Goal: Transaction & Acquisition: Complete application form

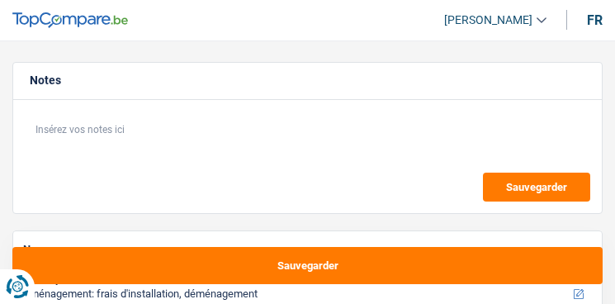
select select "movingOrInstallation"
select select "120"
select select "movingOrInstallation"
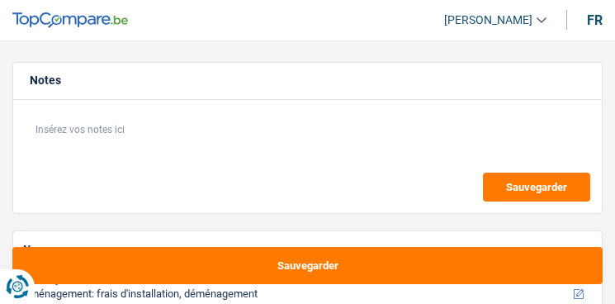
select select "120"
select select "privateEmployee"
select select "netSalary"
select select "mealVouchers"
select select "ownerWithMortgage"
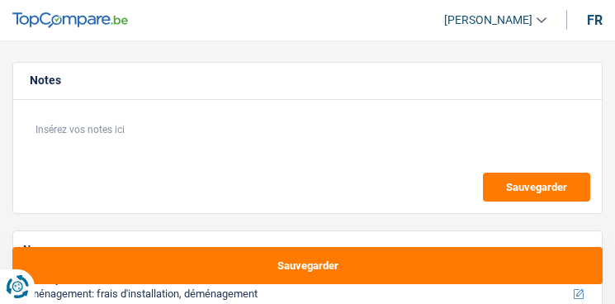
select select "mortgage"
select select "420"
select select "mortgage"
select select "420"
select select "mortgage"
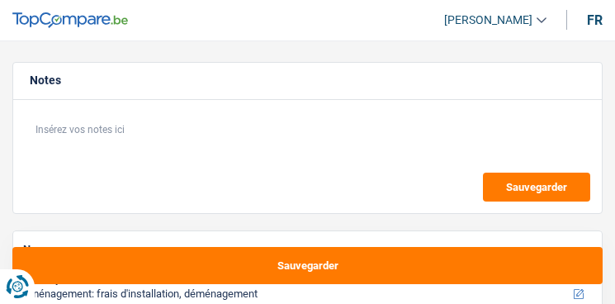
select select "360"
select select "movingOrInstallation"
select select "120"
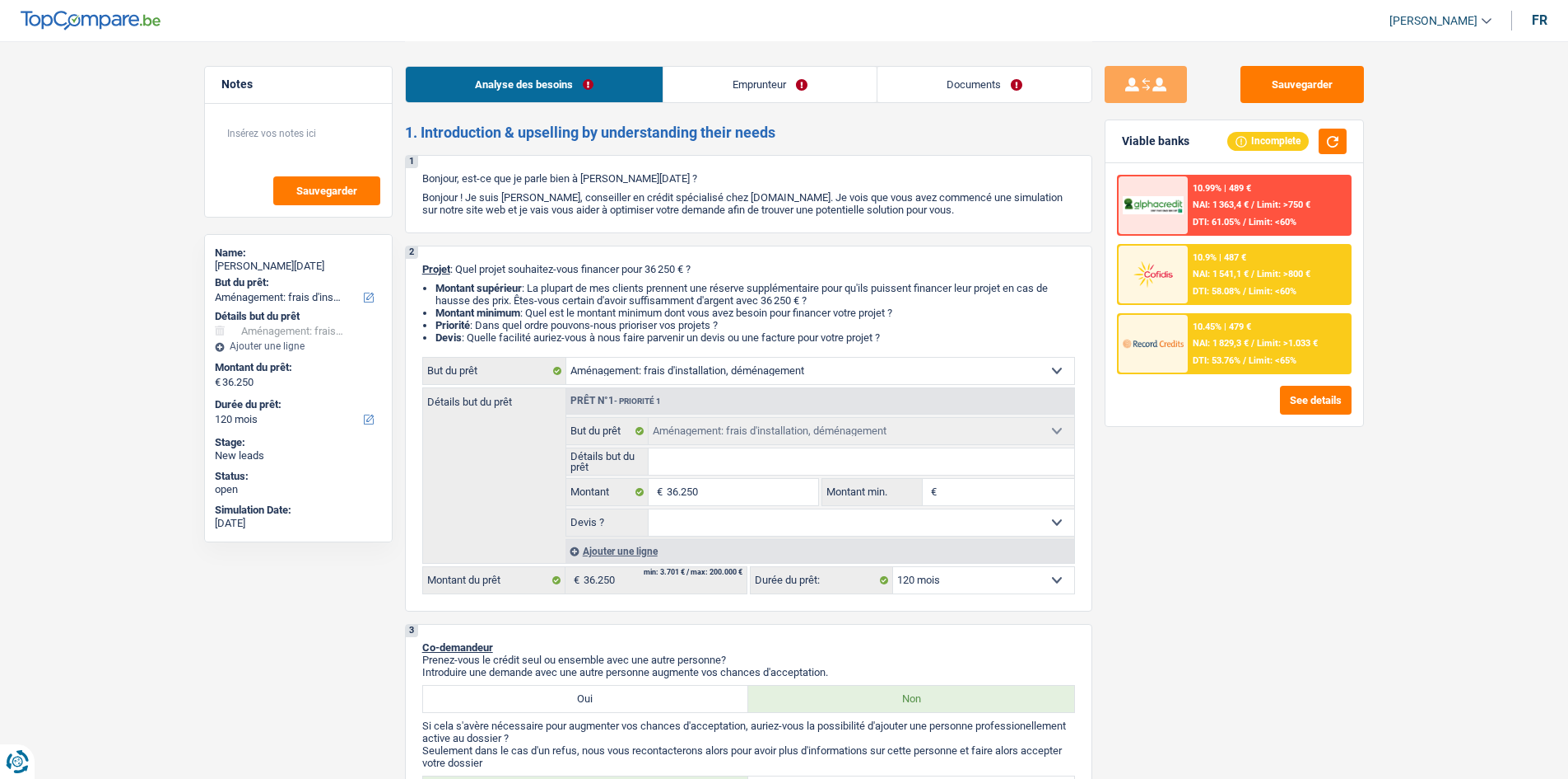
click at [613, 303] on div "Ajouter une ligne" at bounding box center [820, 550] width 509 height 24
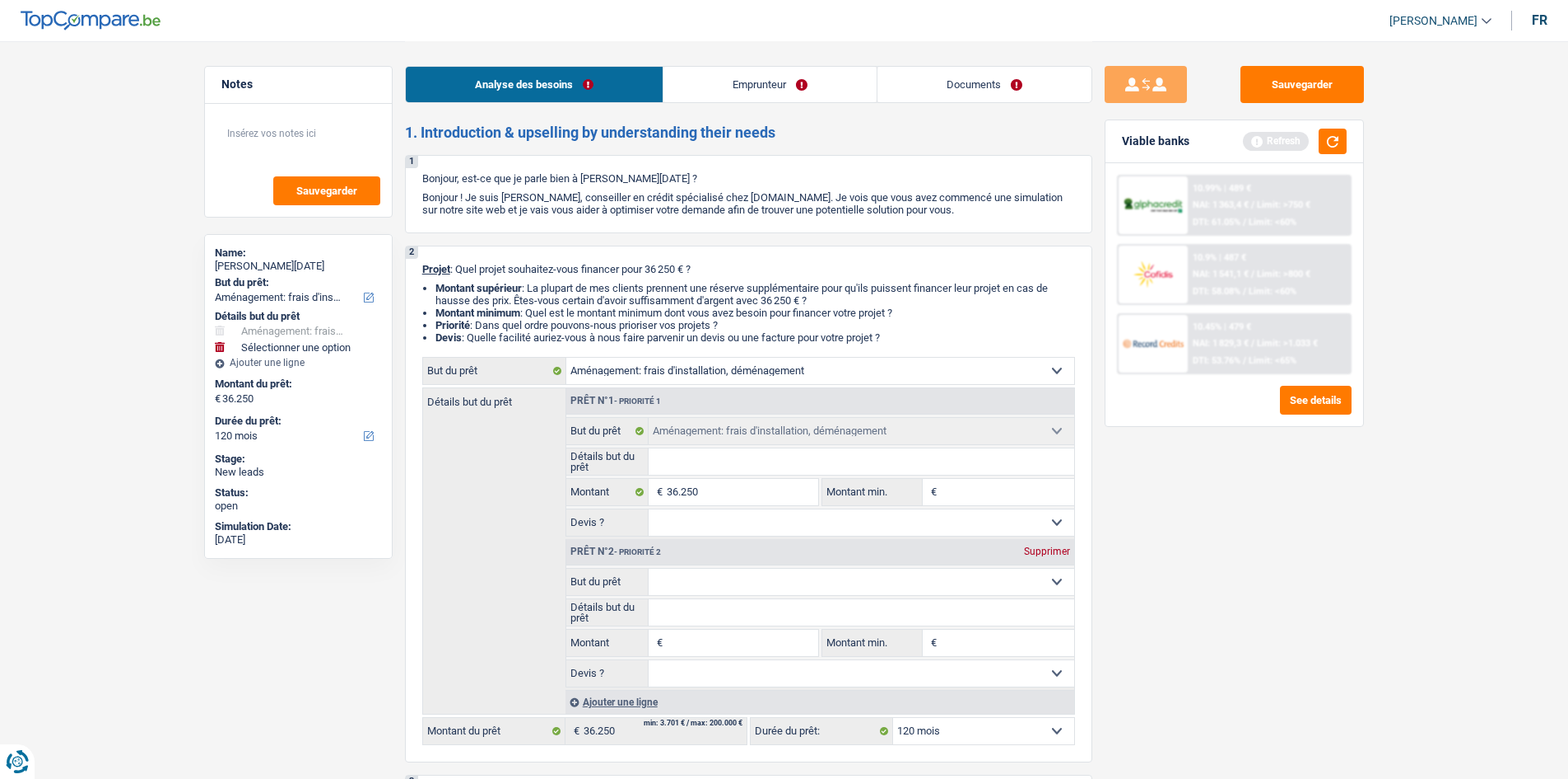
click at [613, 303] on select "Confort maison: meubles, textile, peinture, électroménager, outillage non-profe…" at bounding box center [861, 581] width 425 height 26
select select "household"
click at [613, 303] on select "Confort maison: meubles, textile, peinture, électroménager, outillage non-profe…" at bounding box center [861, 581] width 425 height 26
select select "household"
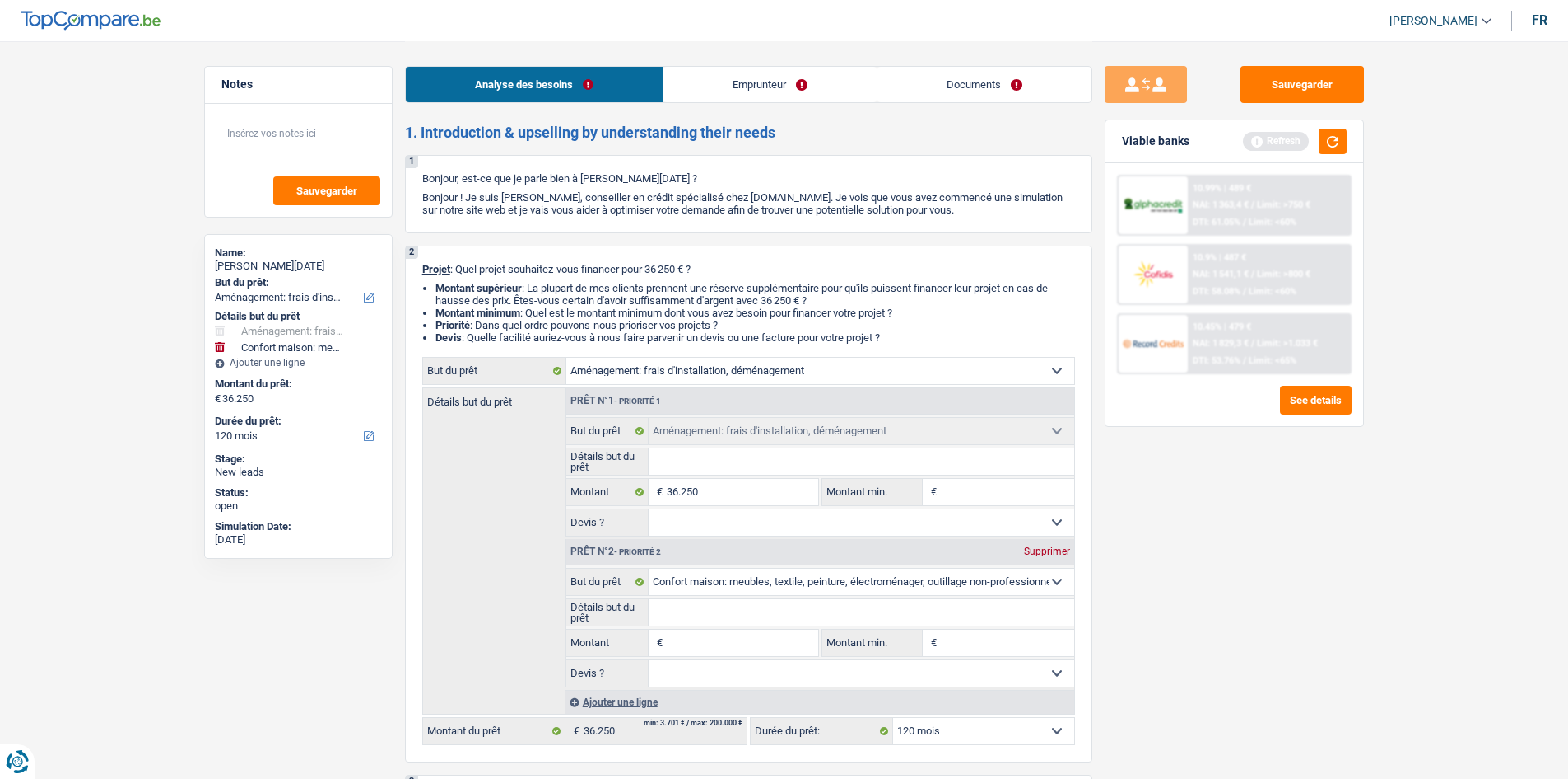
click at [613, 303] on div "Détails but du prêt Prêt n°1 - Priorité 1 Confort maison: meubles, textile, pei…" at bounding box center [749, 550] width 653 height 327
click at [613, 303] on div "Ajouter une ligne" at bounding box center [820, 701] width 509 height 24
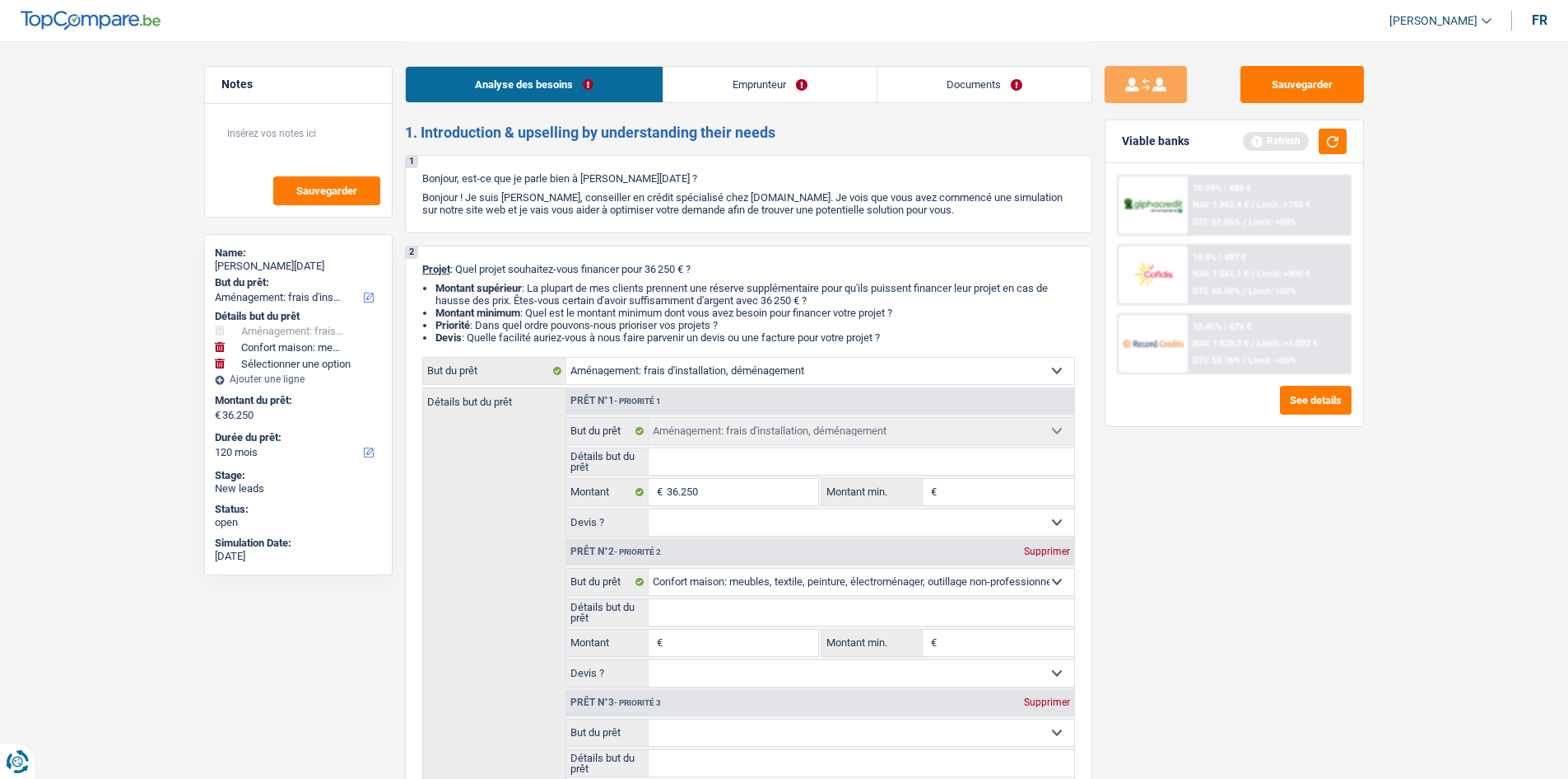
click at [613, 303] on select "Confort maison: meubles, textile, peinture, électroménager, outillage non-profe…" at bounding box center [861, 732] width 425 height 26
select select "tech"
click at [613, 303] on select "Confort maison: meubles, textile, peinture, électroménager, outillage non-profe…" at bounding box center [861, 732] width 425 height 26
select select "tech"
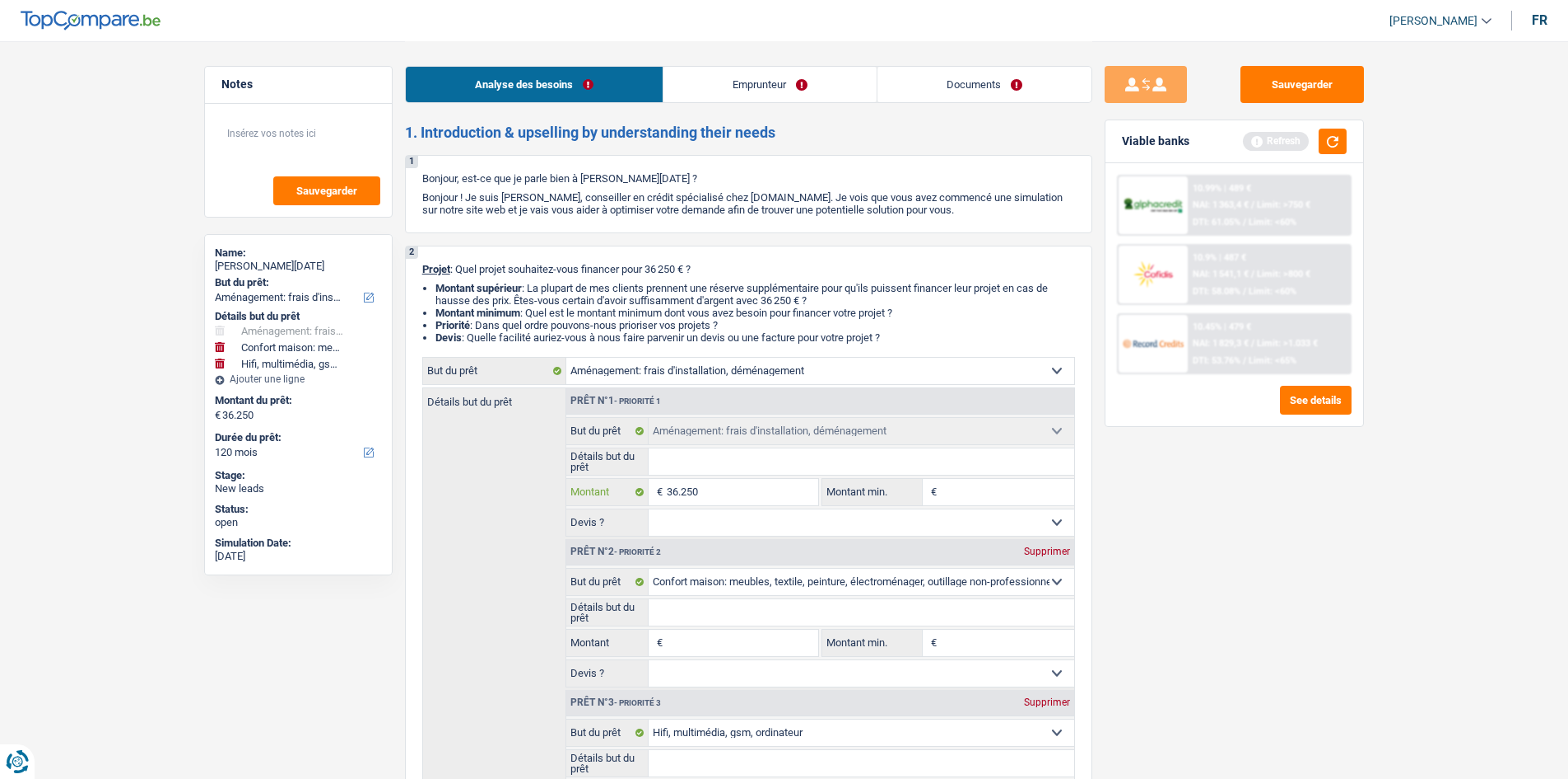
click at [613, 303] on input "36.250" at bounding box center [742, 491] width 151 height 26
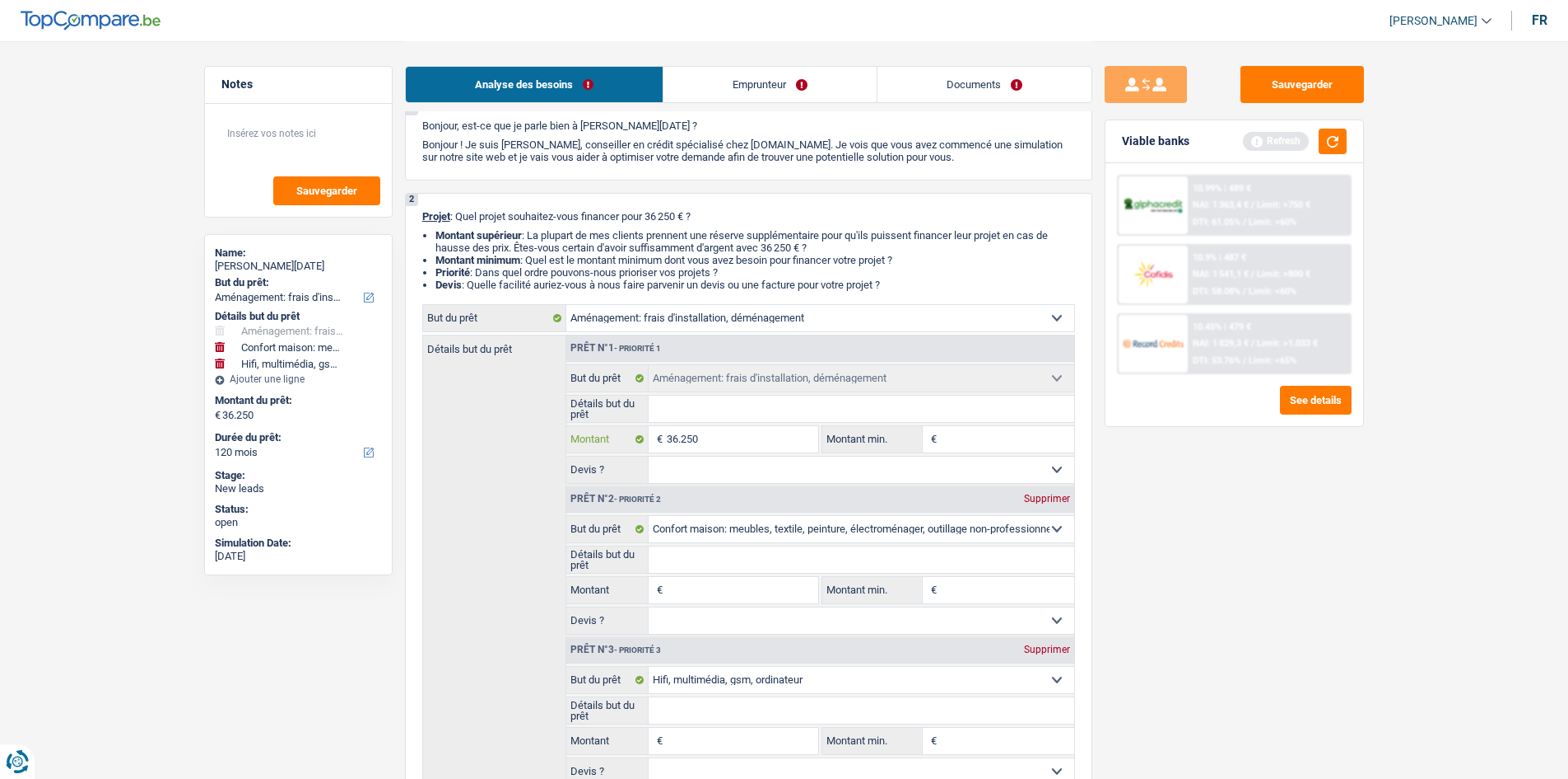
scroll to position [247, 0]
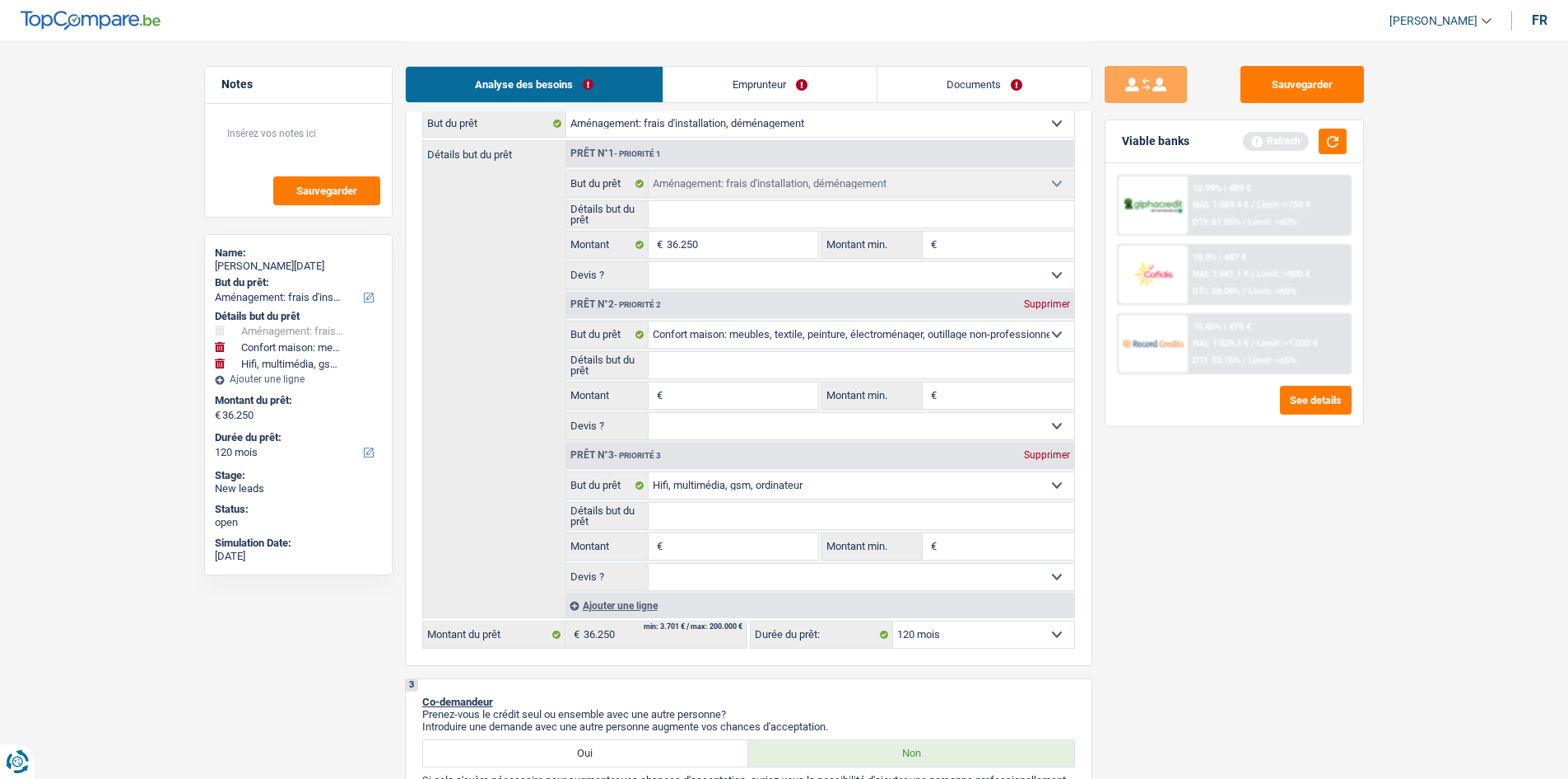
drag, startPoint x: 833, startPoint y: 84, endPoint x: 839, endPoint y: 103, distance: 19.9
click at [613, 84] on link "Emprunteur" at bounding box center [771, 84] width 214 height 35
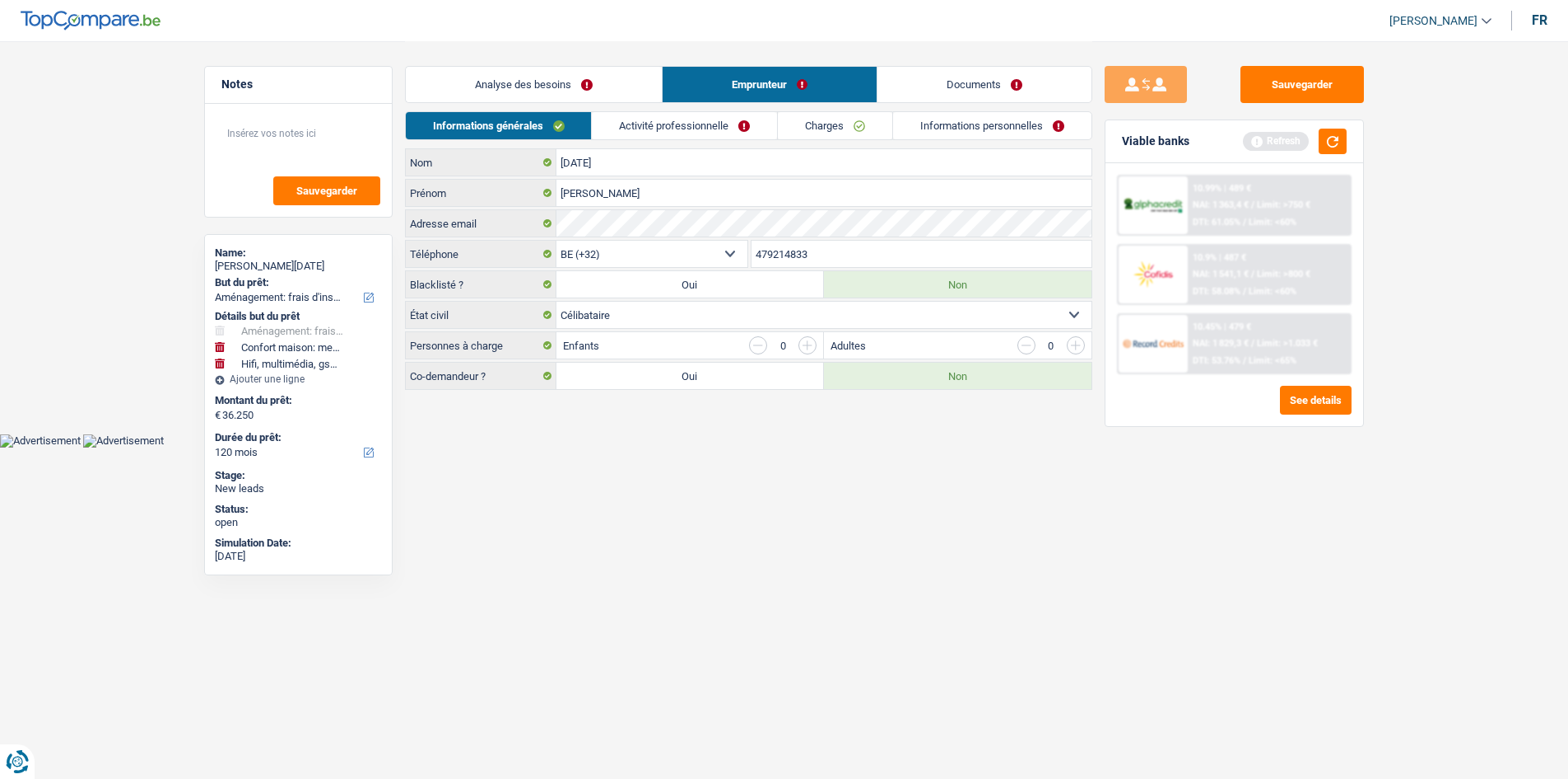
scroll to position [0, 0]
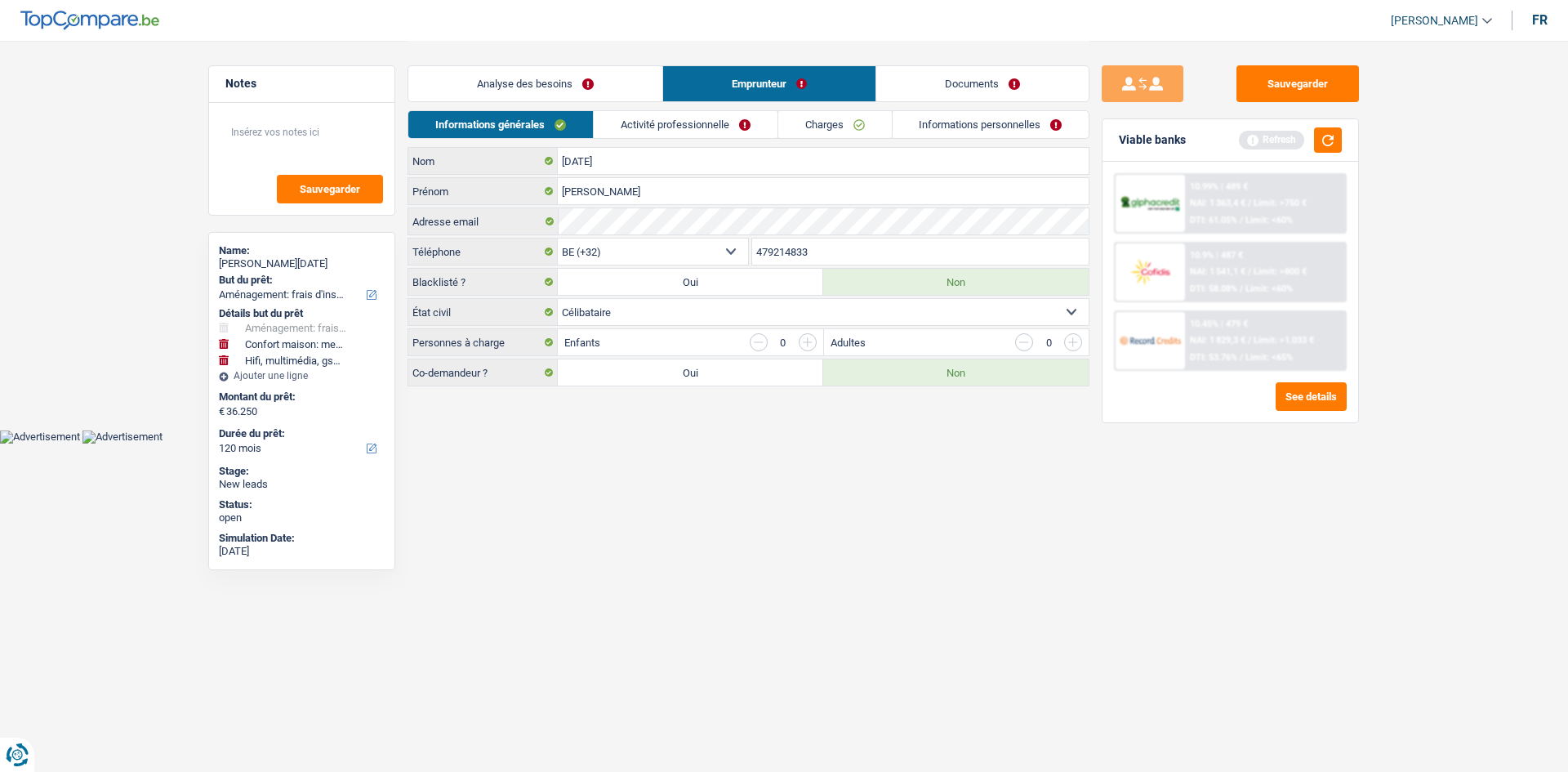
click at [608, 124] on link "Charges" at bounding box center [834, 124] width 114 height 27
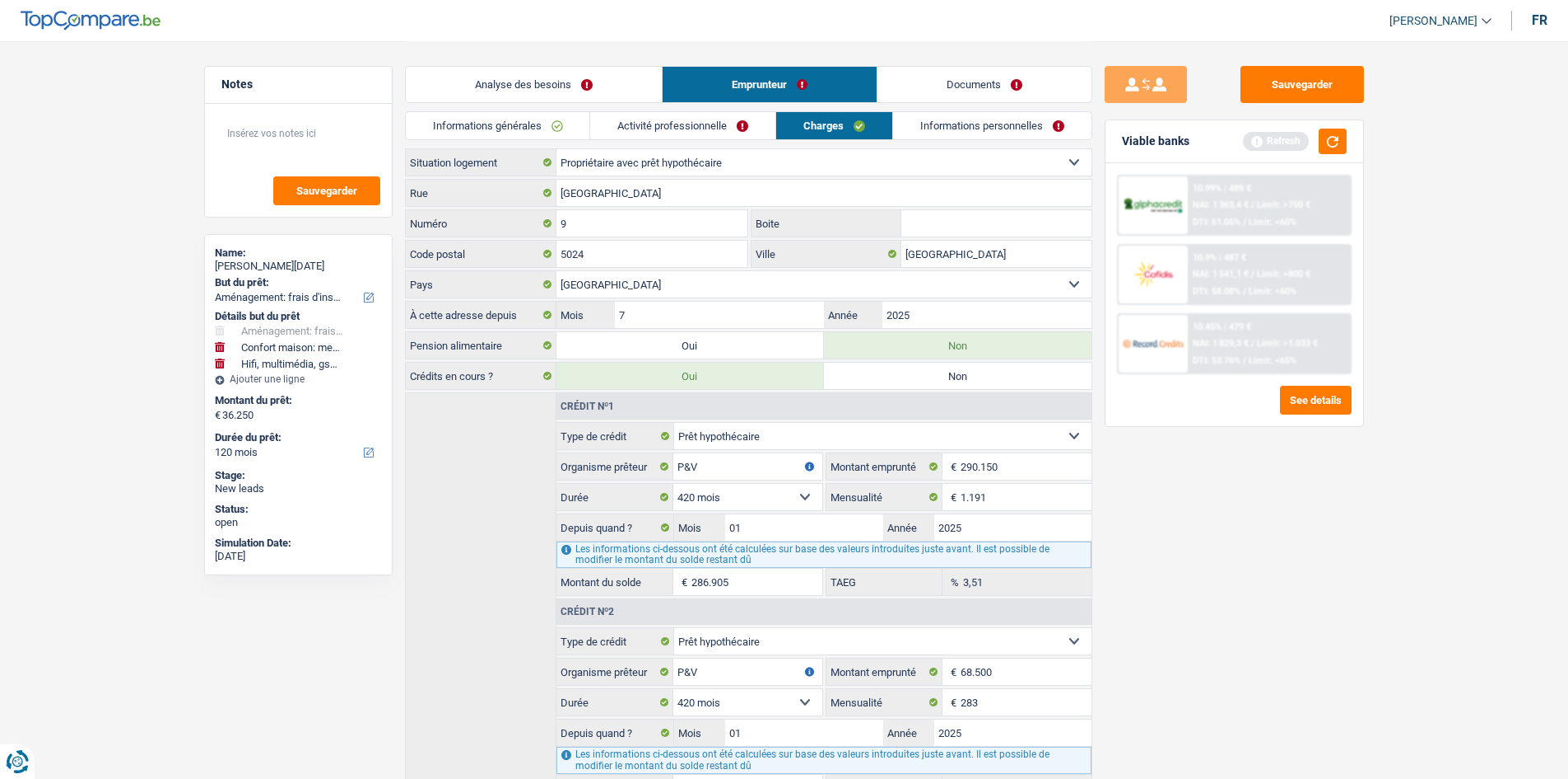
click at [595, 80] on link "Analyse des besoins" at bounding box center [534, 84] width 257 height 35
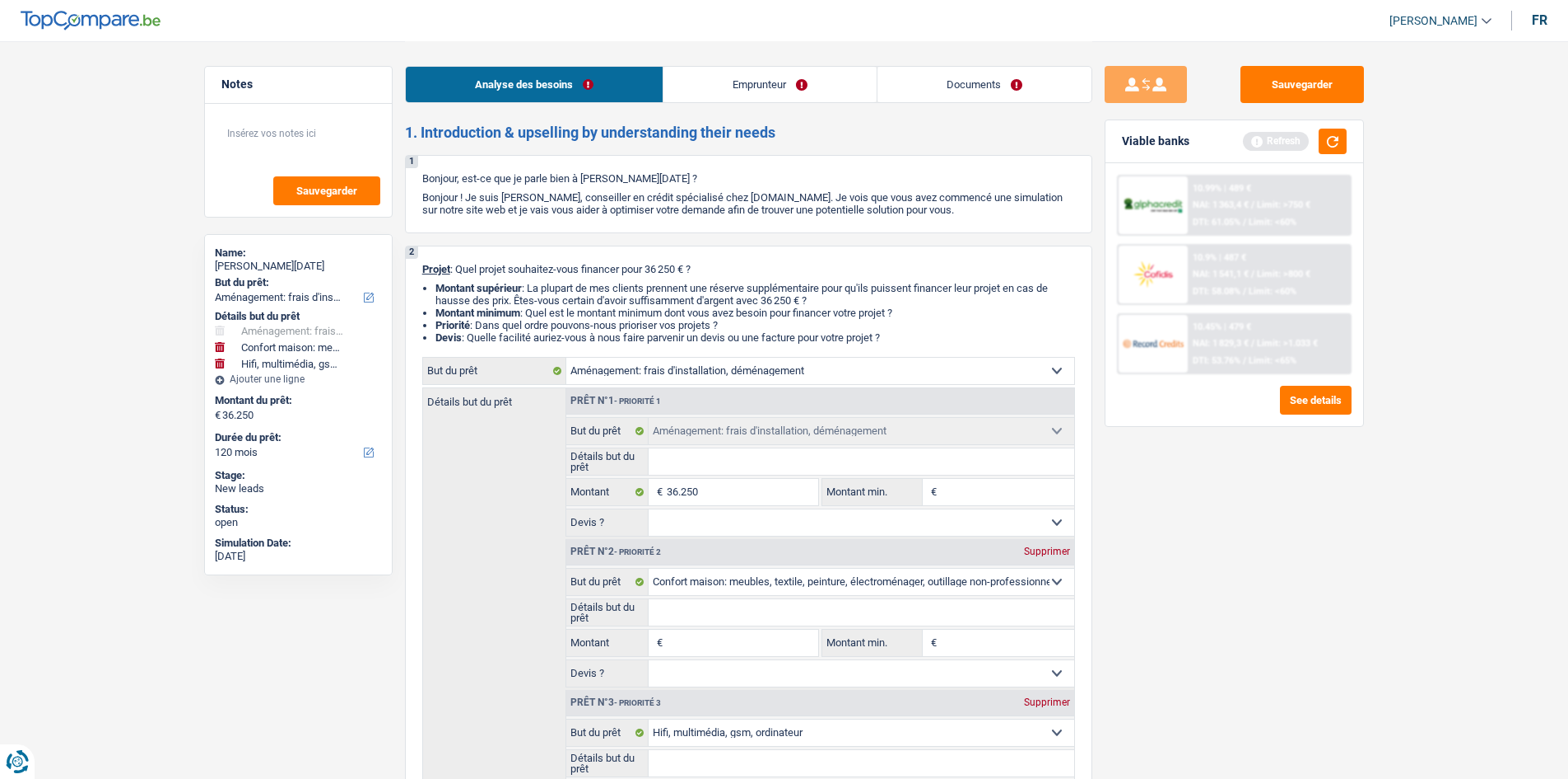
click at [613, 93] on link "Emprunteur" at bounding box center [771, 84] width 214 height 35
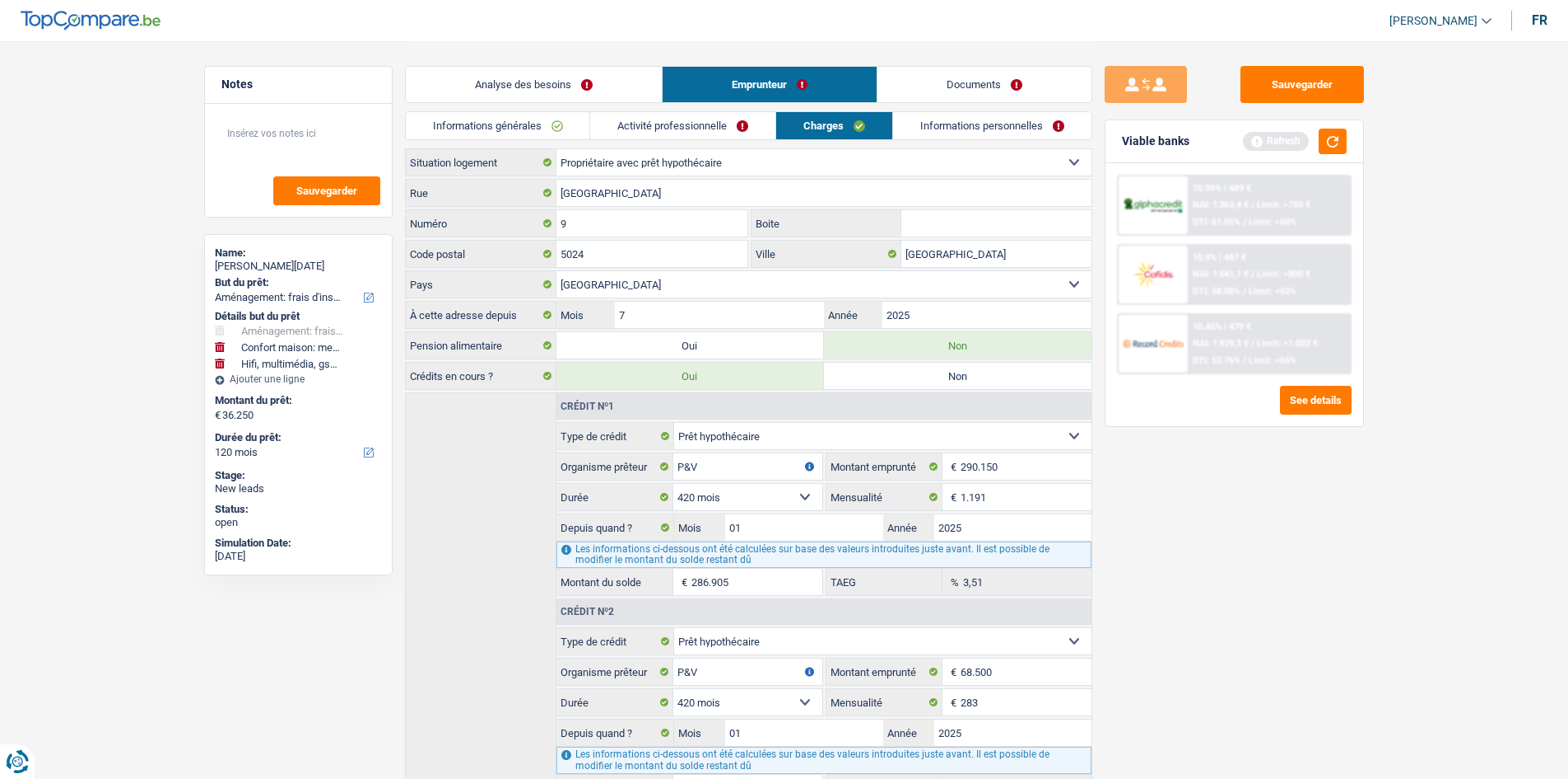
click at [613, 77] on link "Analyse des besoins" at bounding box center [534, 84] width 257 height 35
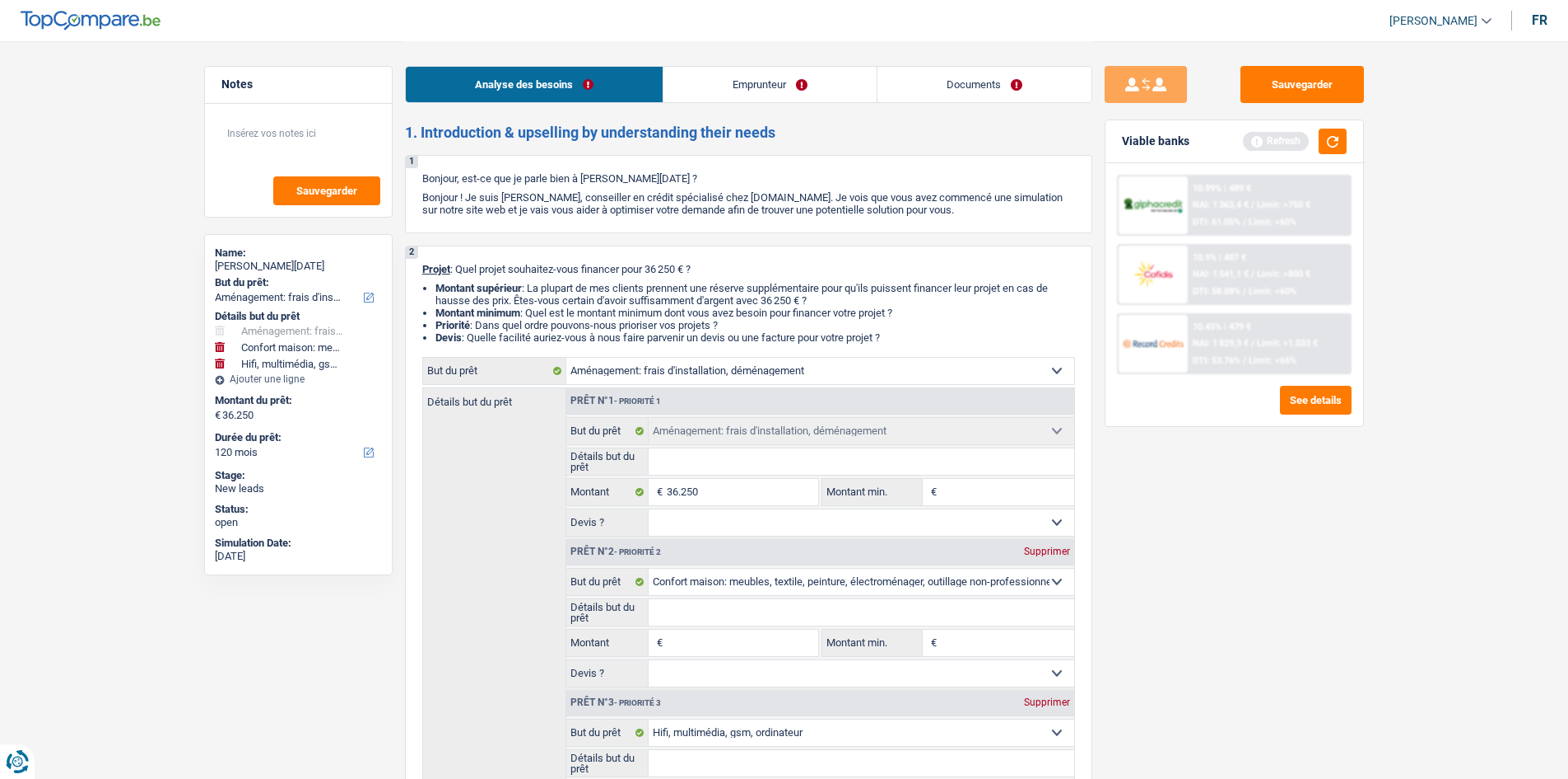
scroll to position [165, 0]
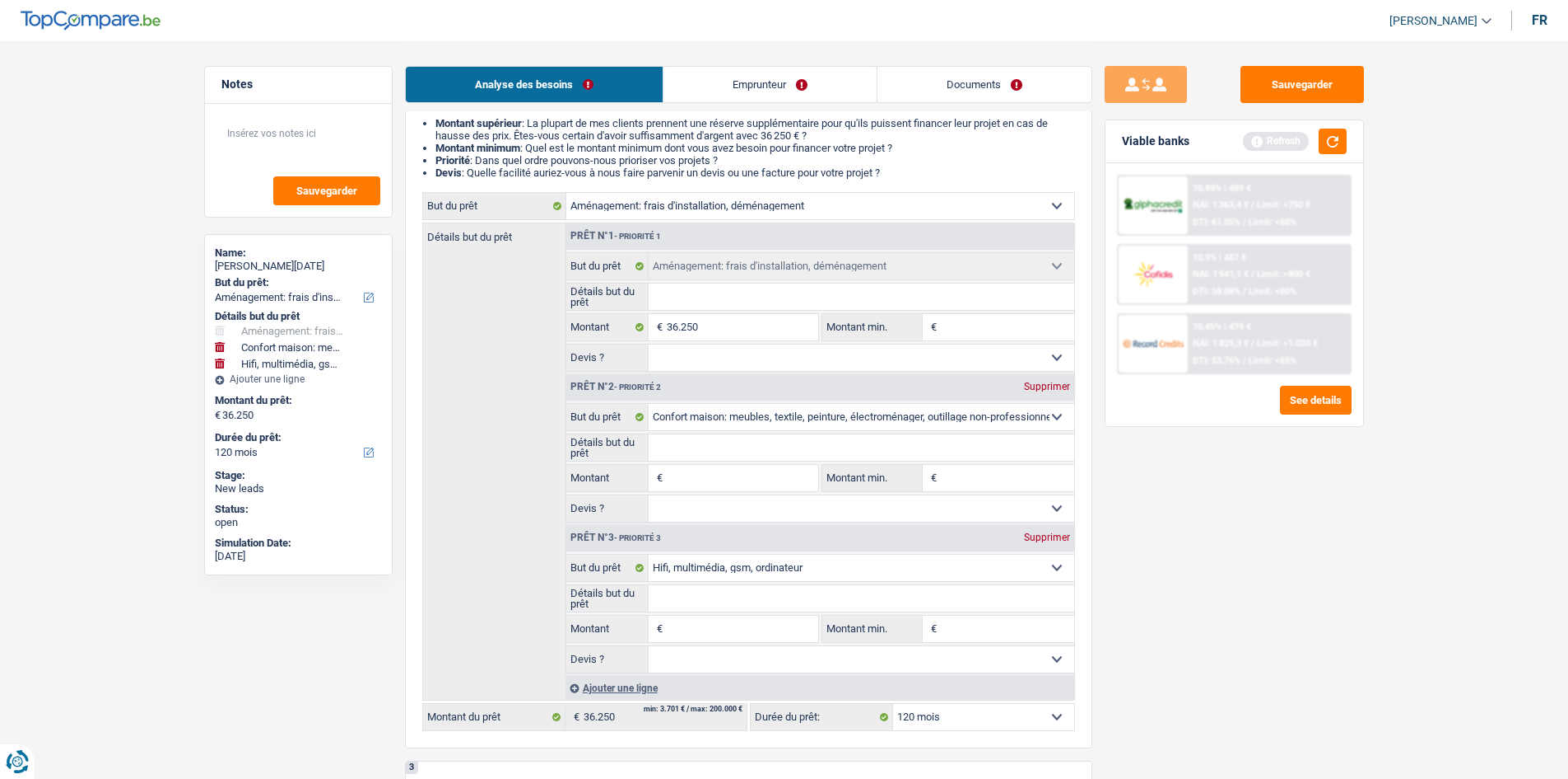
click at [613, 303] on div "Supprimer" at bounding box center [1047, 387] width 54 height 10
select select "tech"
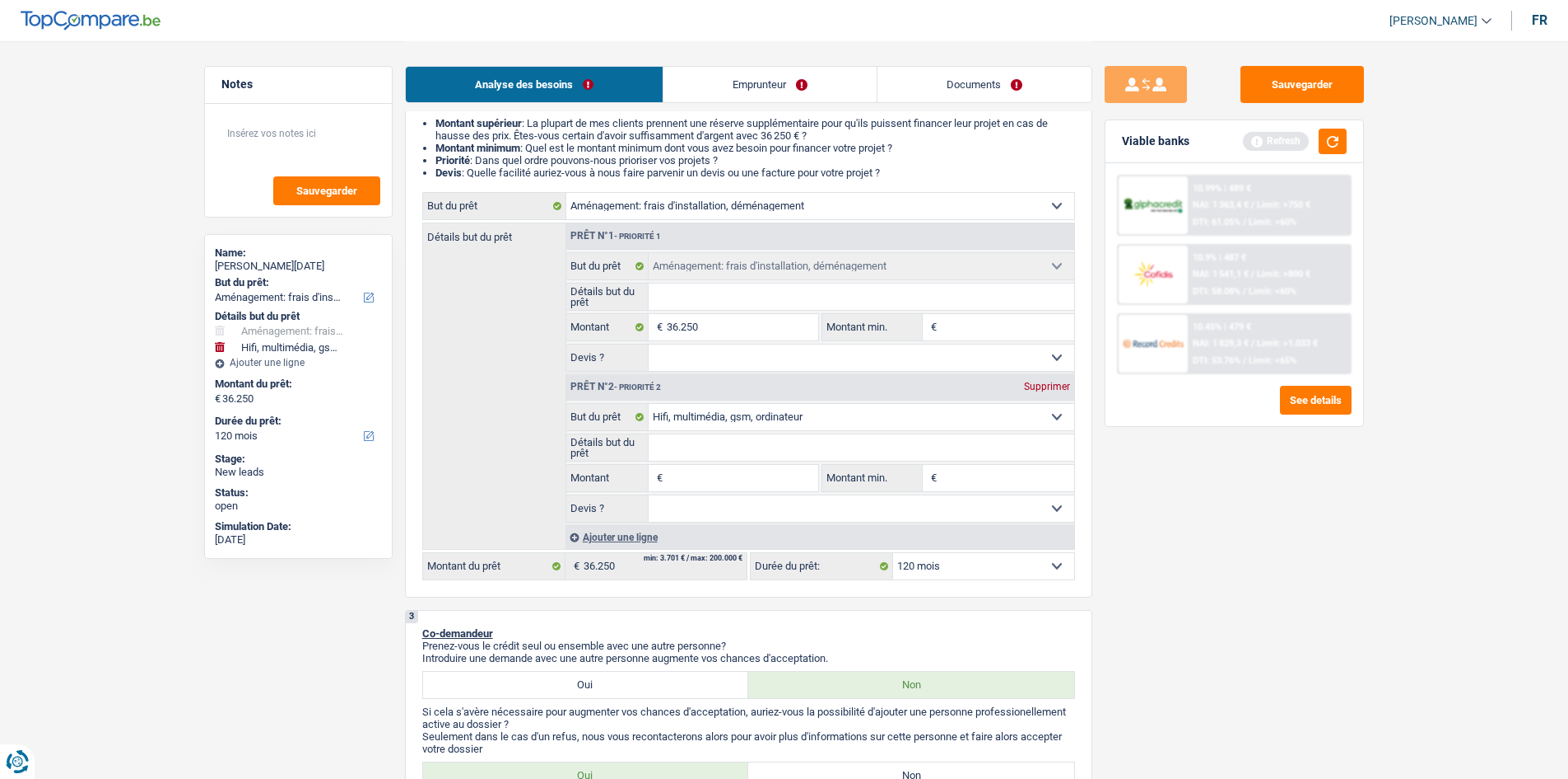
click at [613, 303] on fieldset "€ Montant Tous les champs sont obligatoires. Veuillez fournir une réponse plus …" at bounding box center [693, 477] width 253 height 28
click at [613, 303] on input "Montant" at bounding box center [742, 477] width 151 height 26
click at [613, 303] on input "36.250" at bounding box center [742, 327] width 151 height 26
type input "3.625"
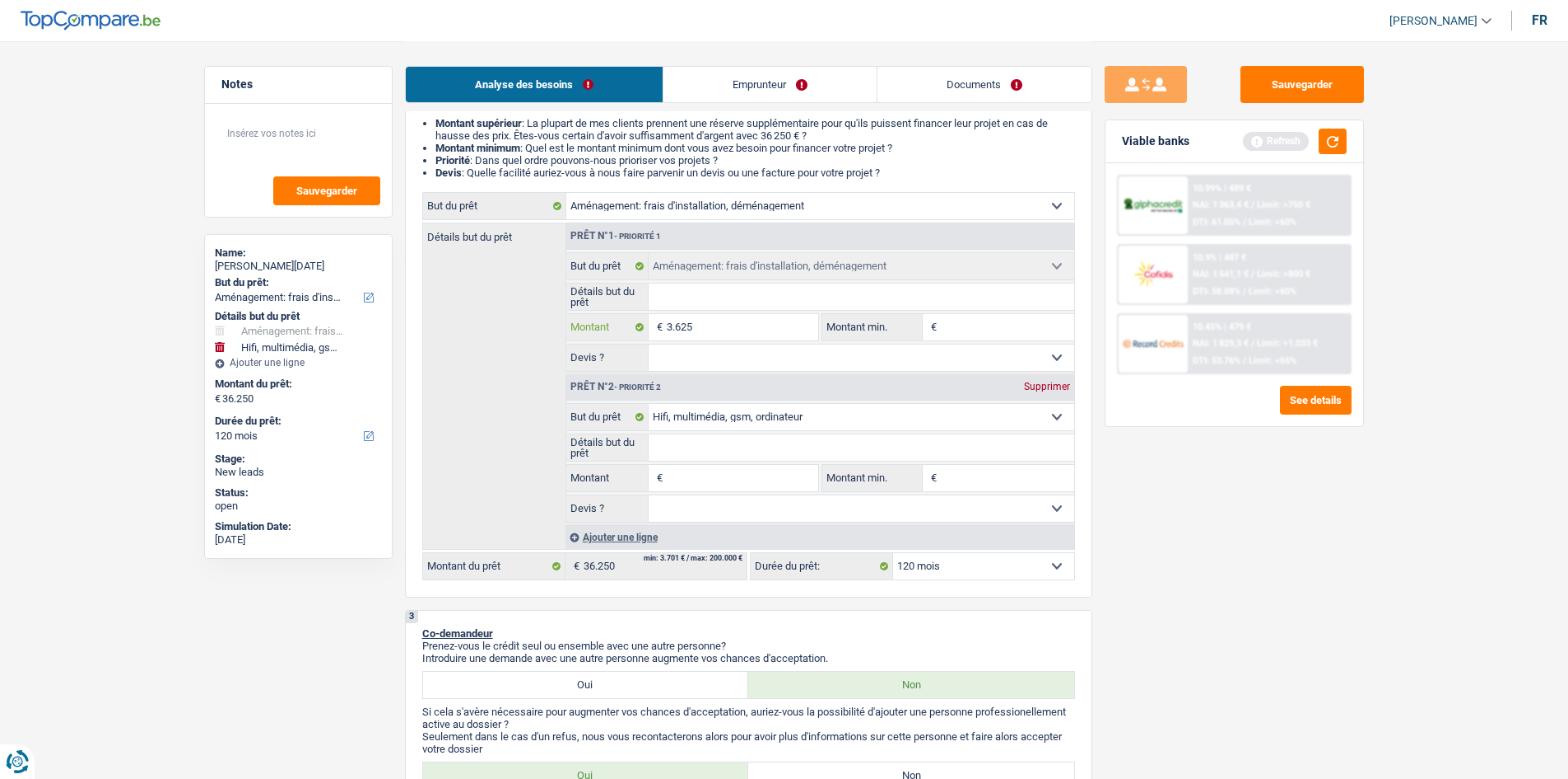
type input "362"
type input "36"
type input "3"
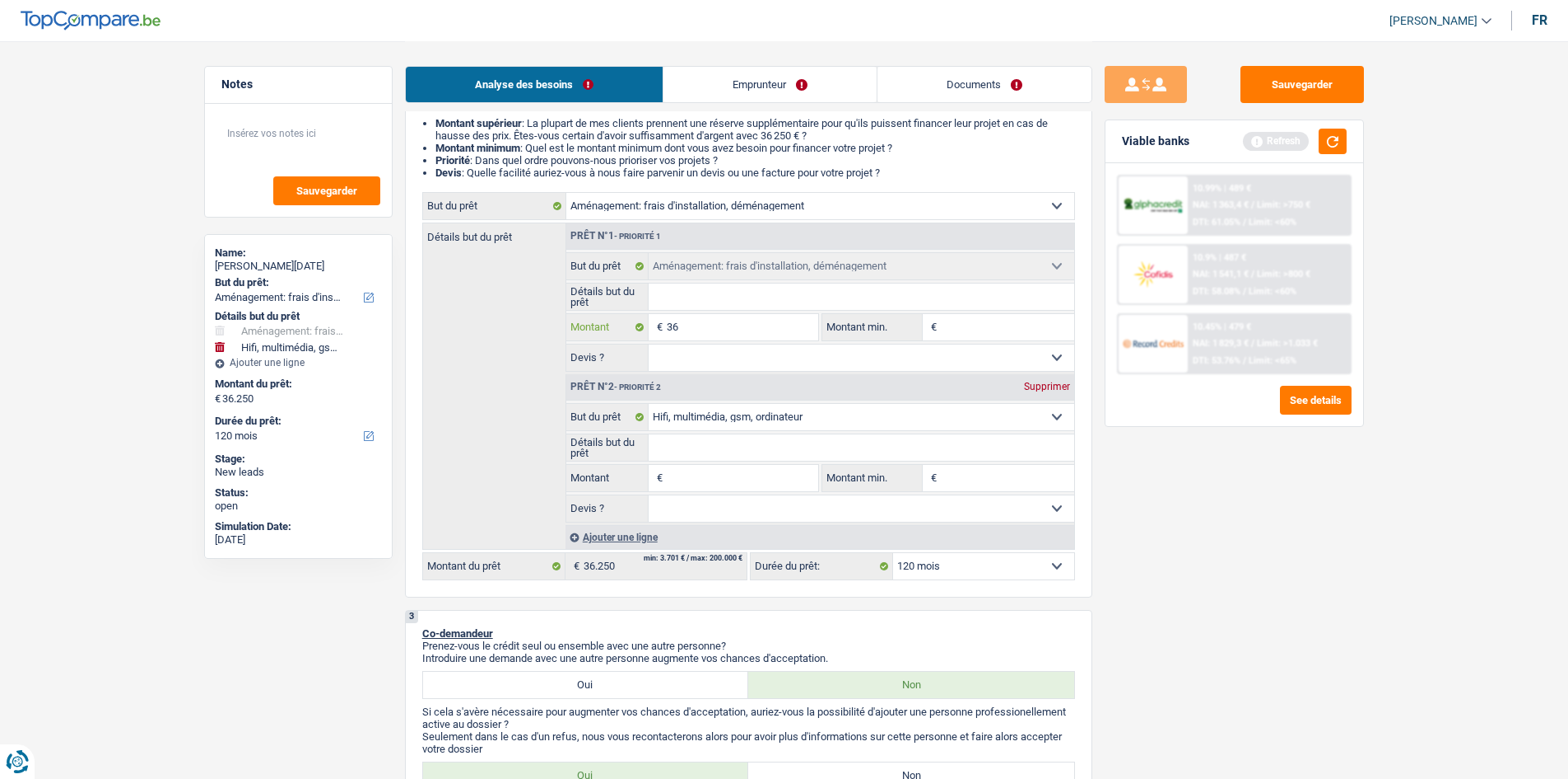
type input "3"
type input "1"
type input "10"
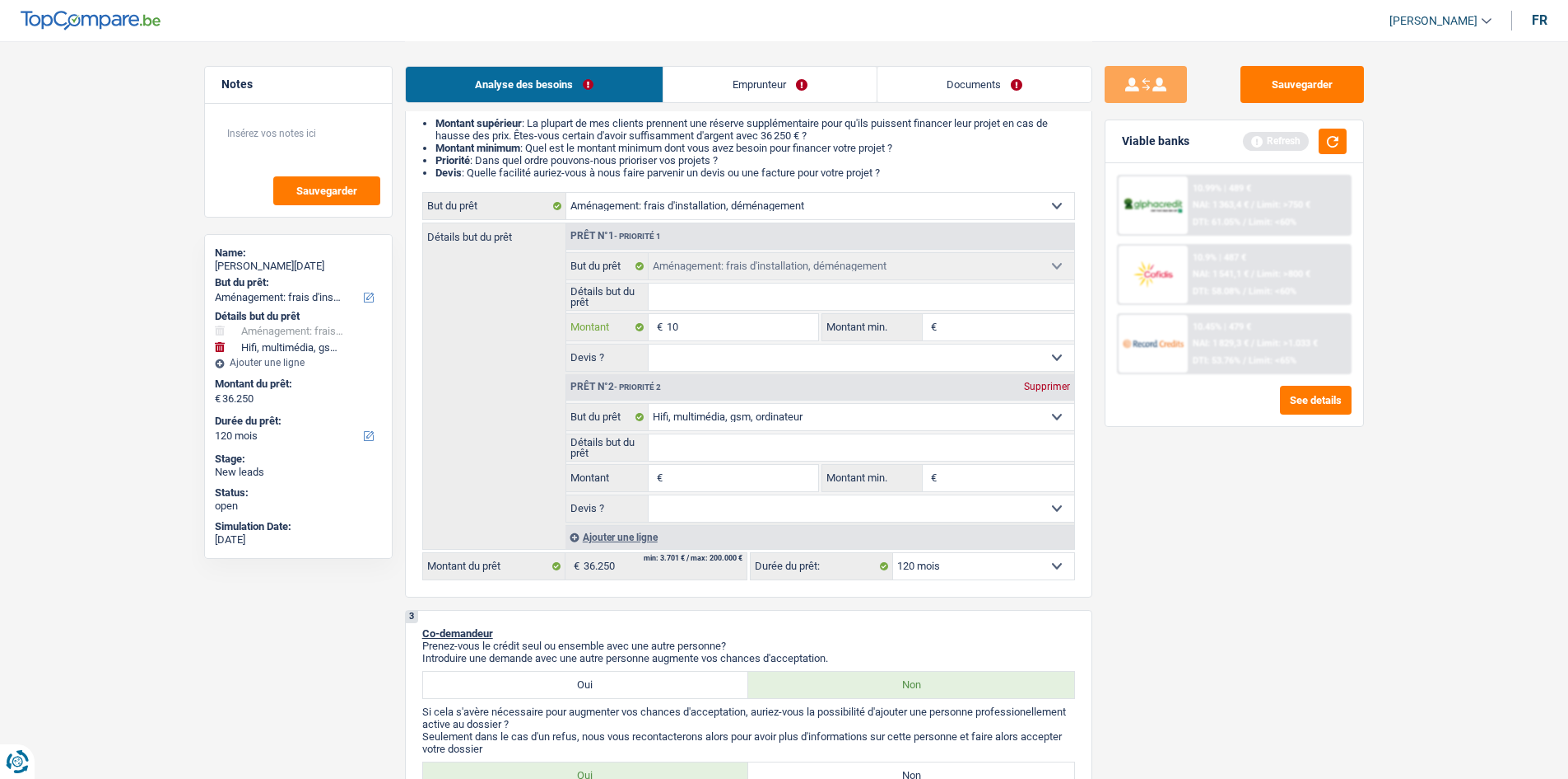
type input "100"
type input "1.000"
type input "10.000"
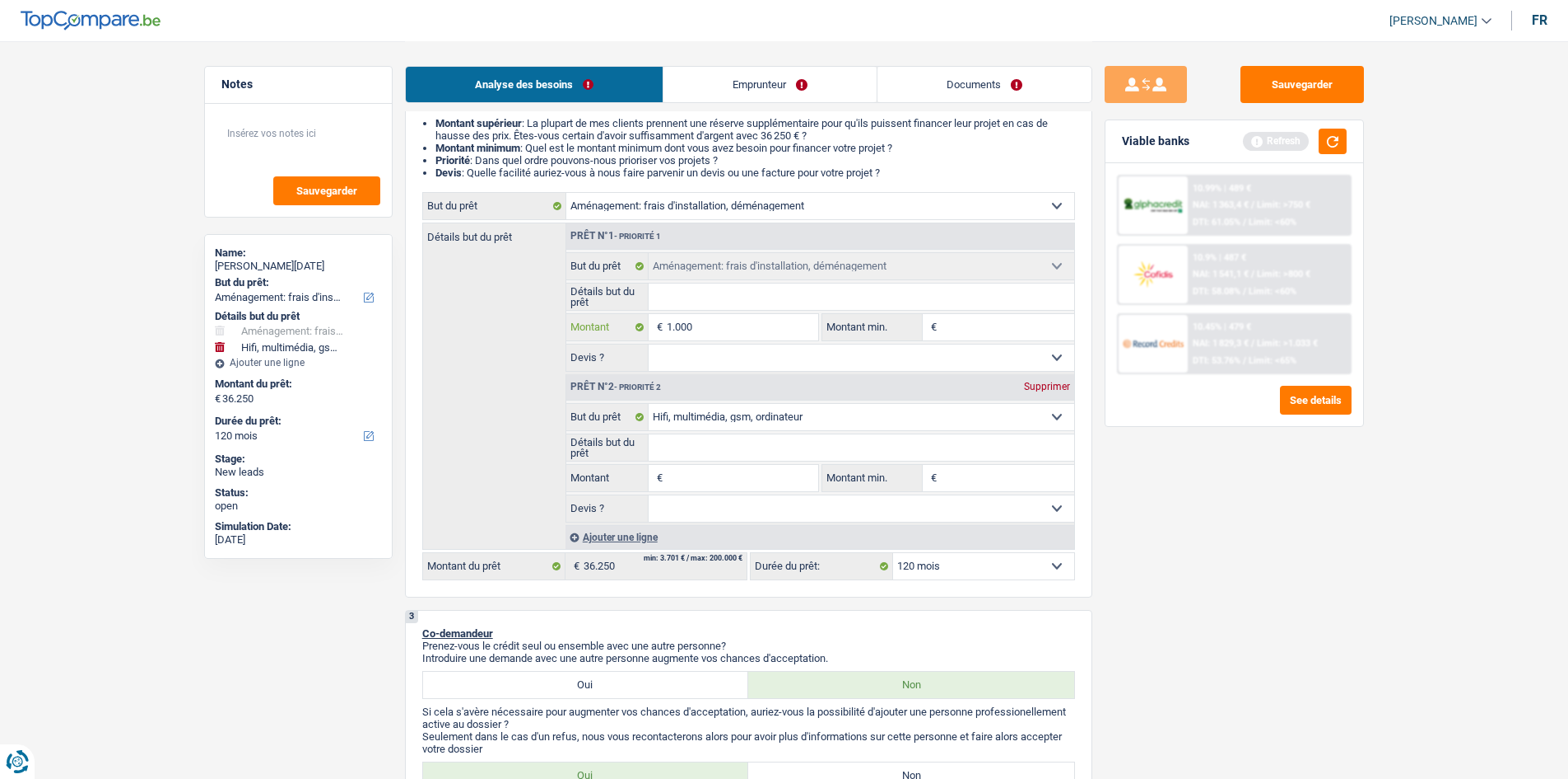
type input "10.000"
select select "48"
type input "10.000"
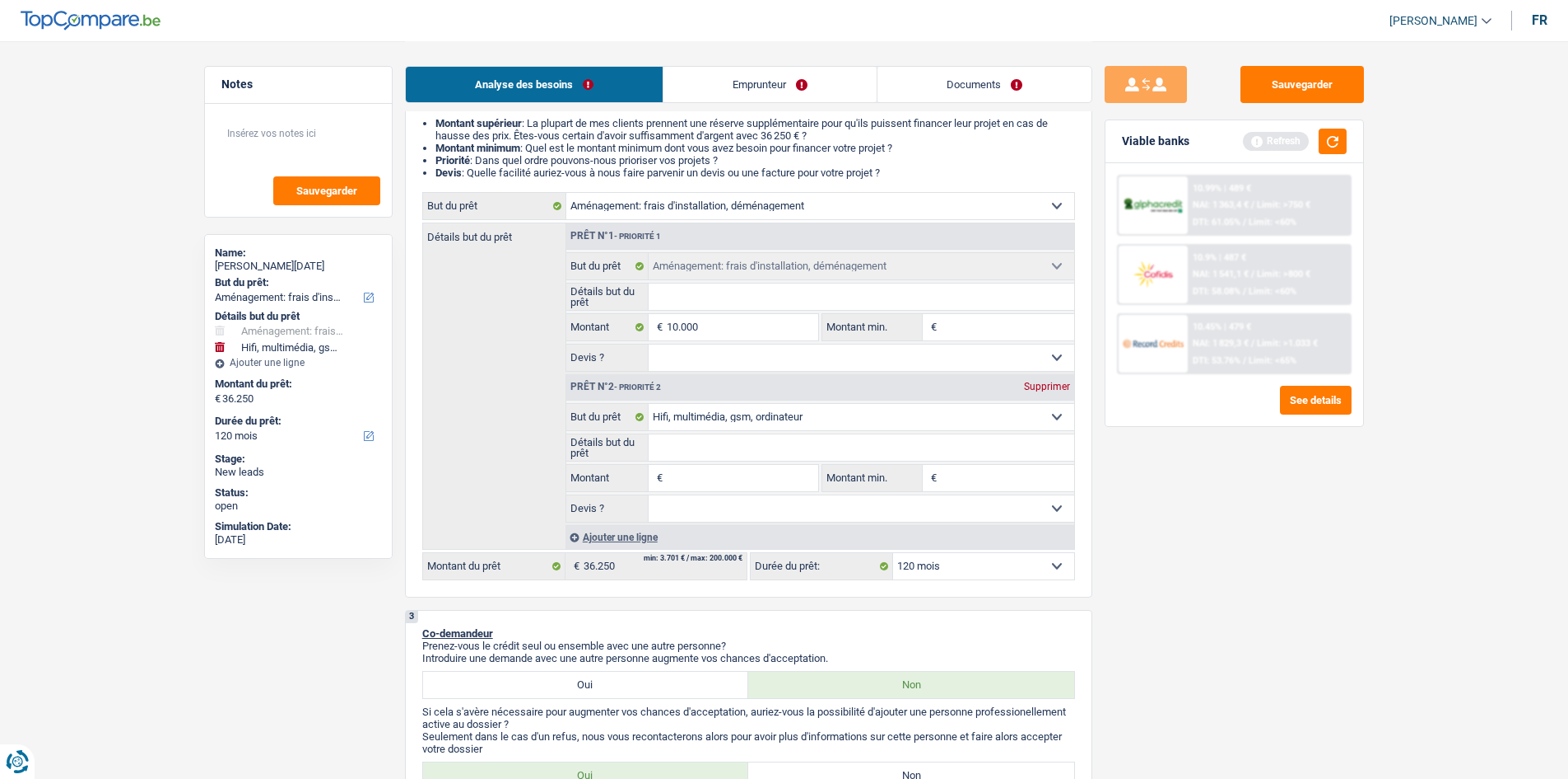
select select "48"
type input "10.000"
select select "48"
click at [613, 303] on input "Montant" at bounding box center [742, 477] width 151 height 26
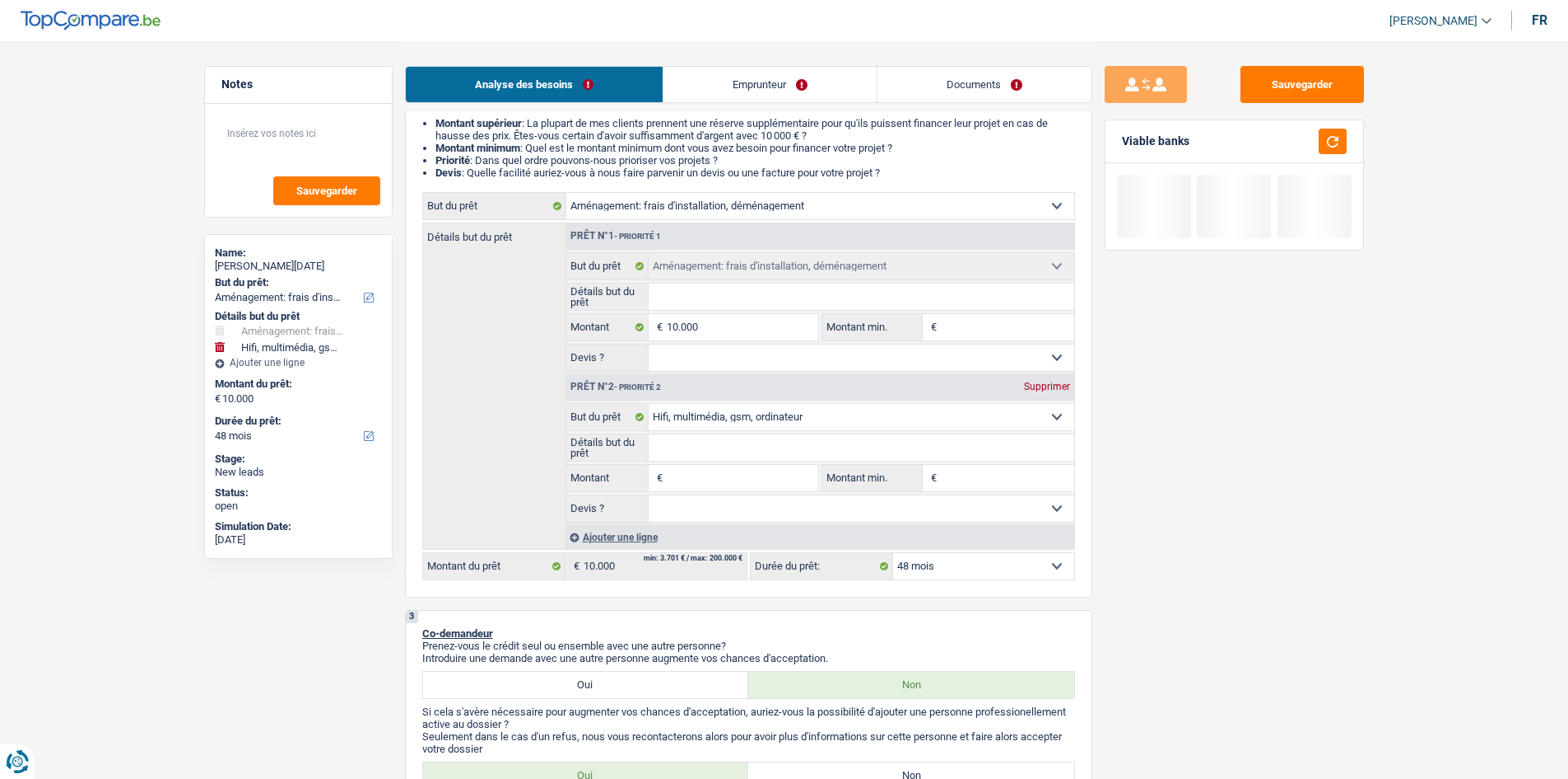
type input "2"
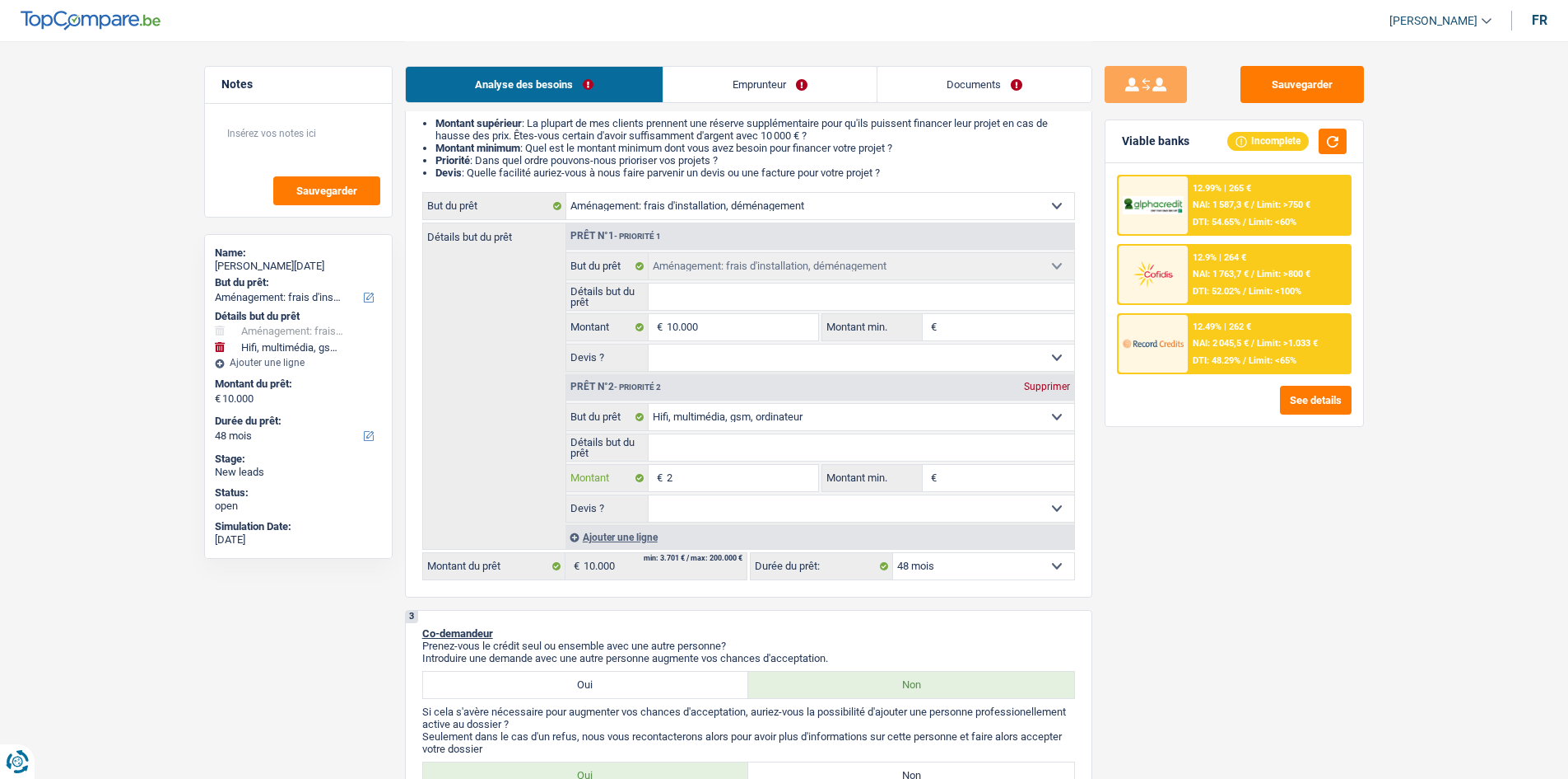
type input "26"
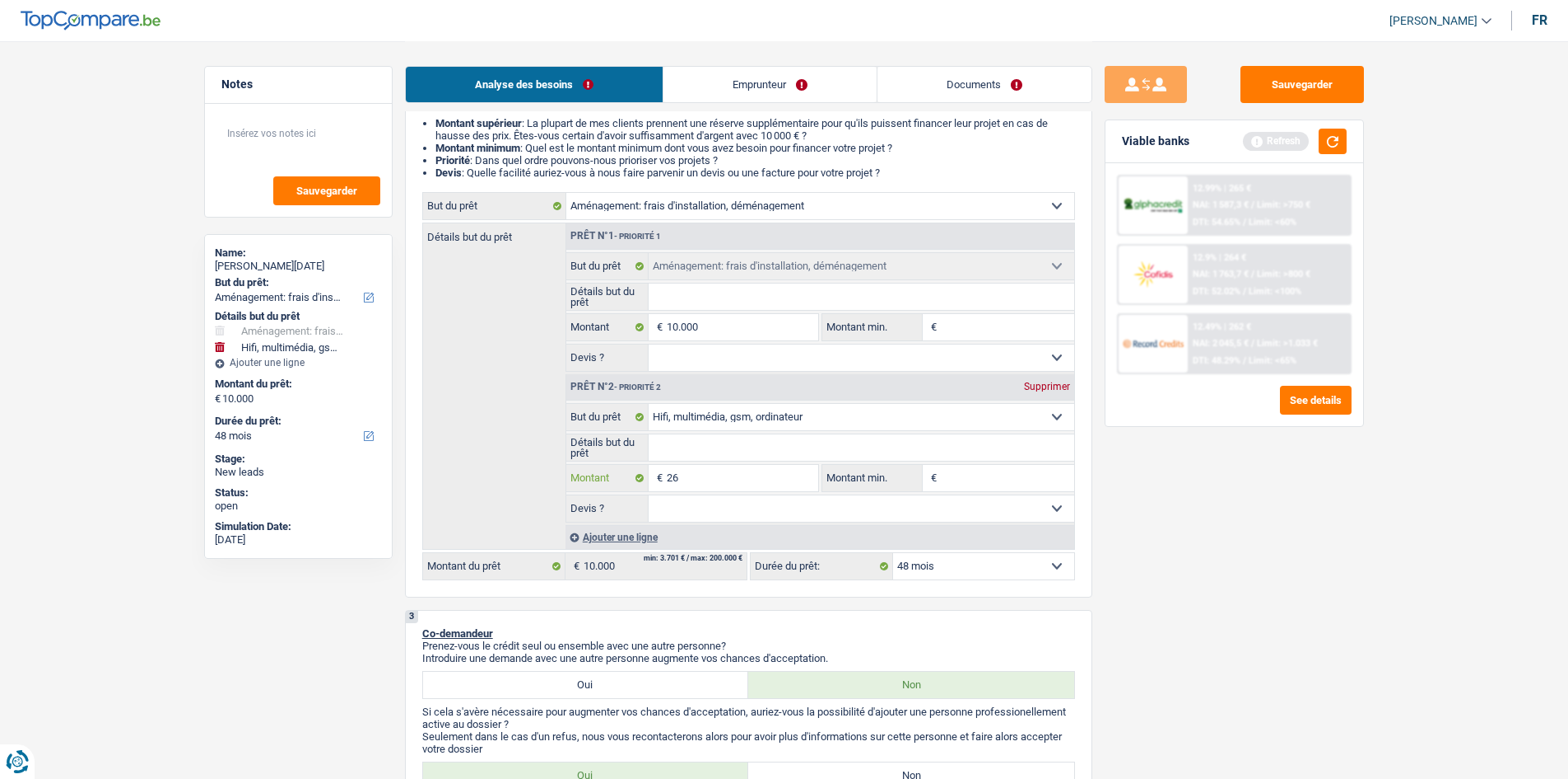
type input "262"
type input "2.625"
type input "26.250"
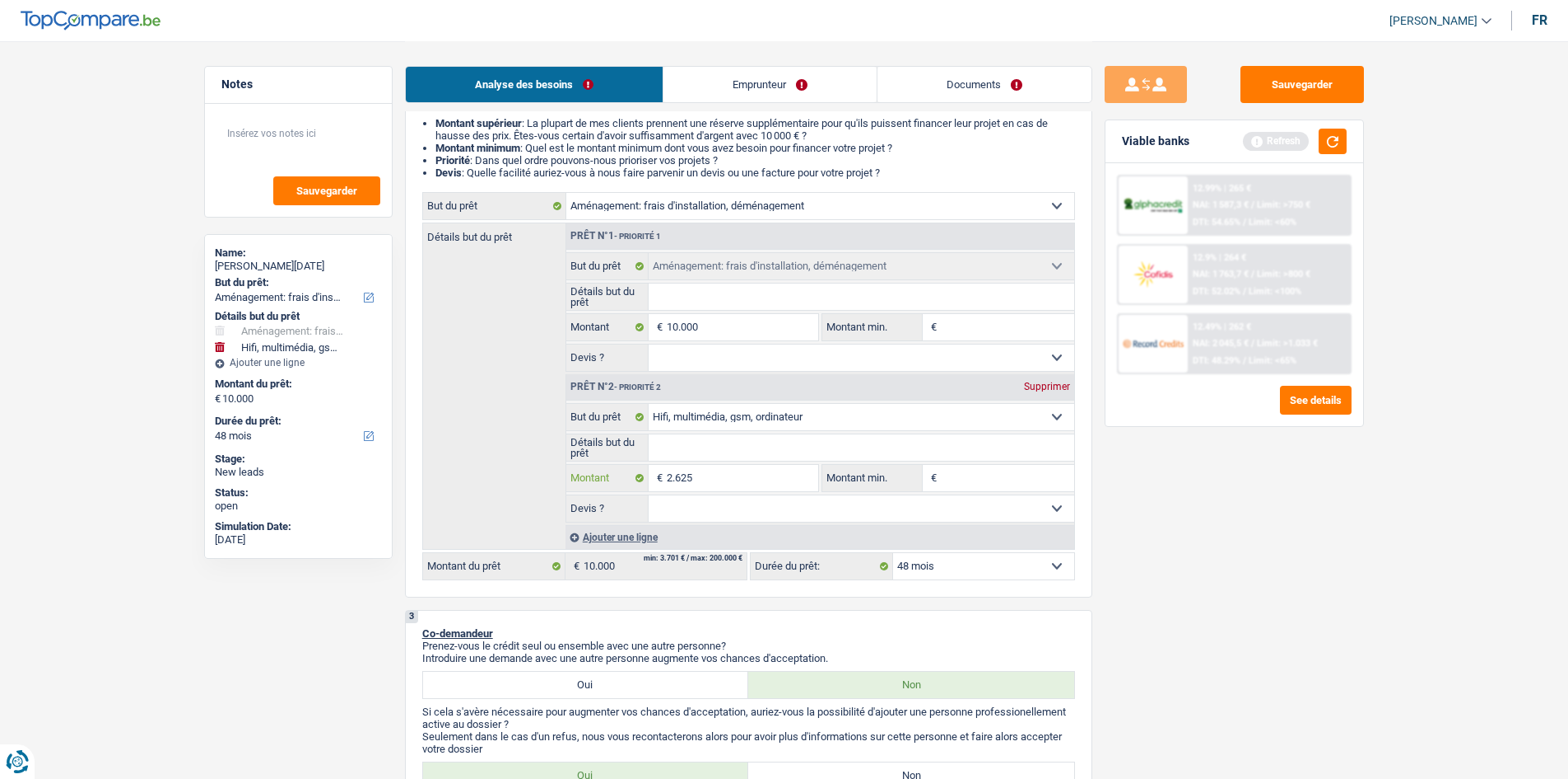
type input "26.250"
type input "262.500"
type input "26.250"
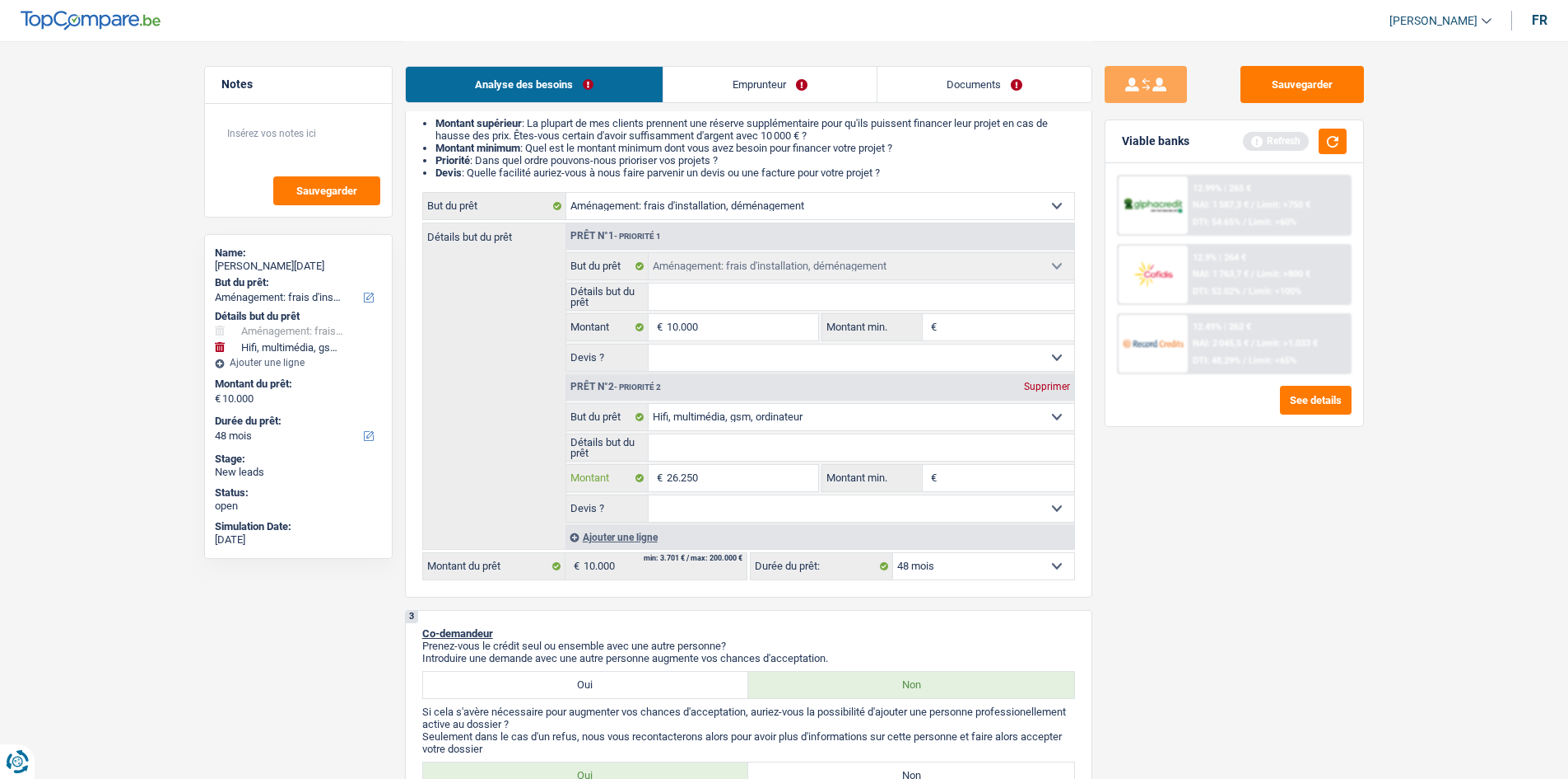
type input "2.625"
type input "262"
type input "26"
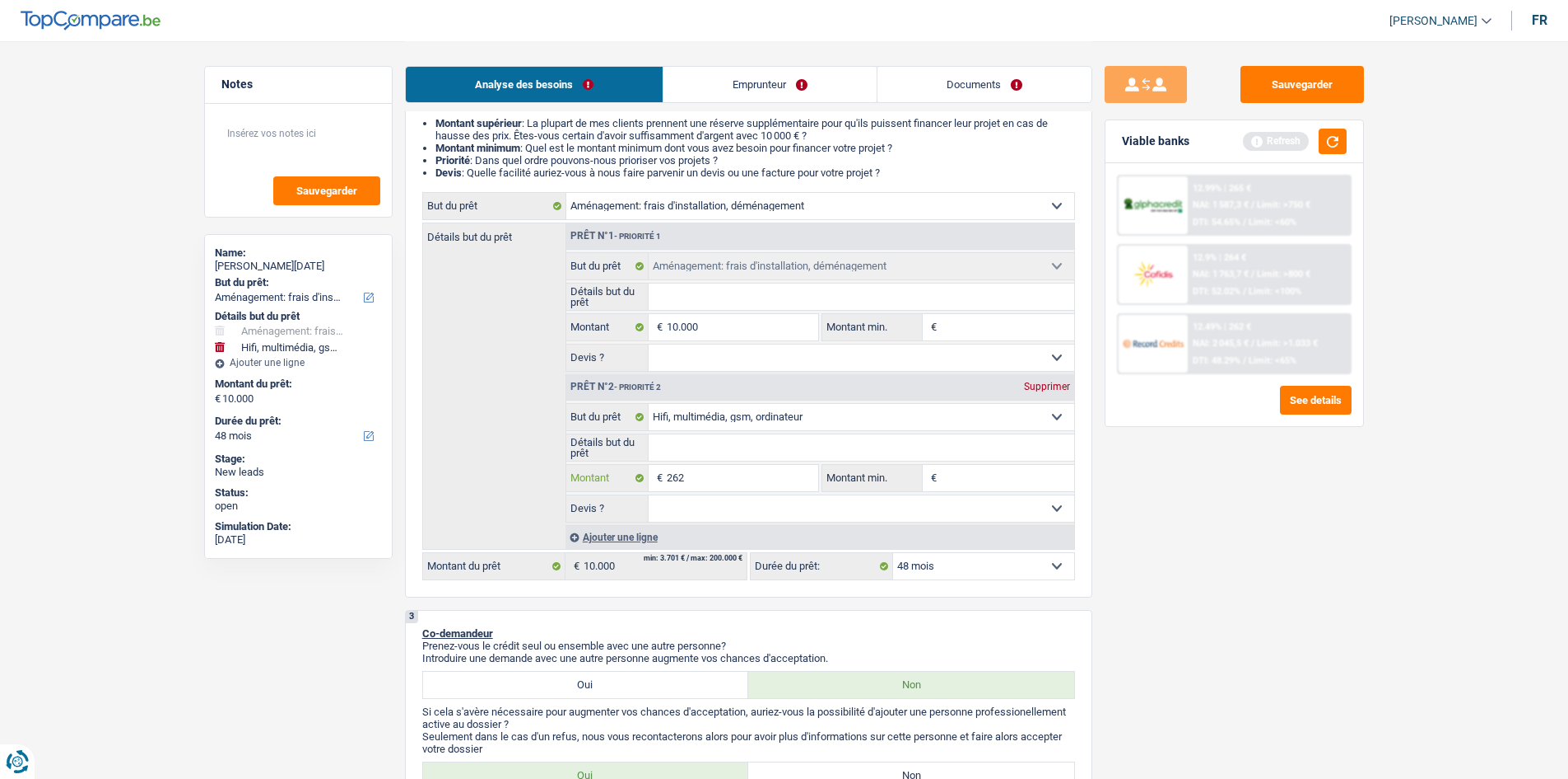
type input "26"
type input "2"
type input "6"
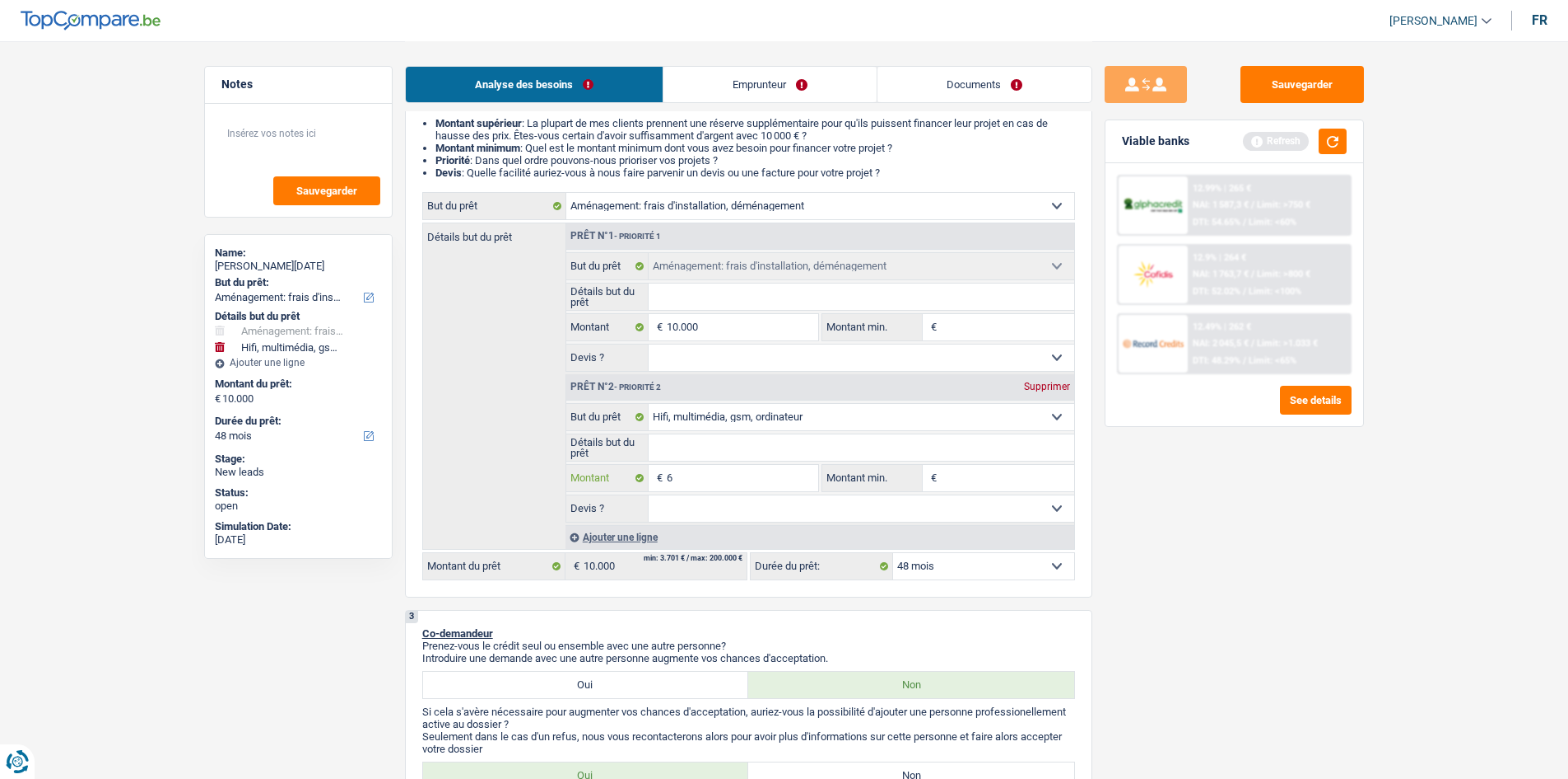
type input "62"
type input "625"
type input "6.250"
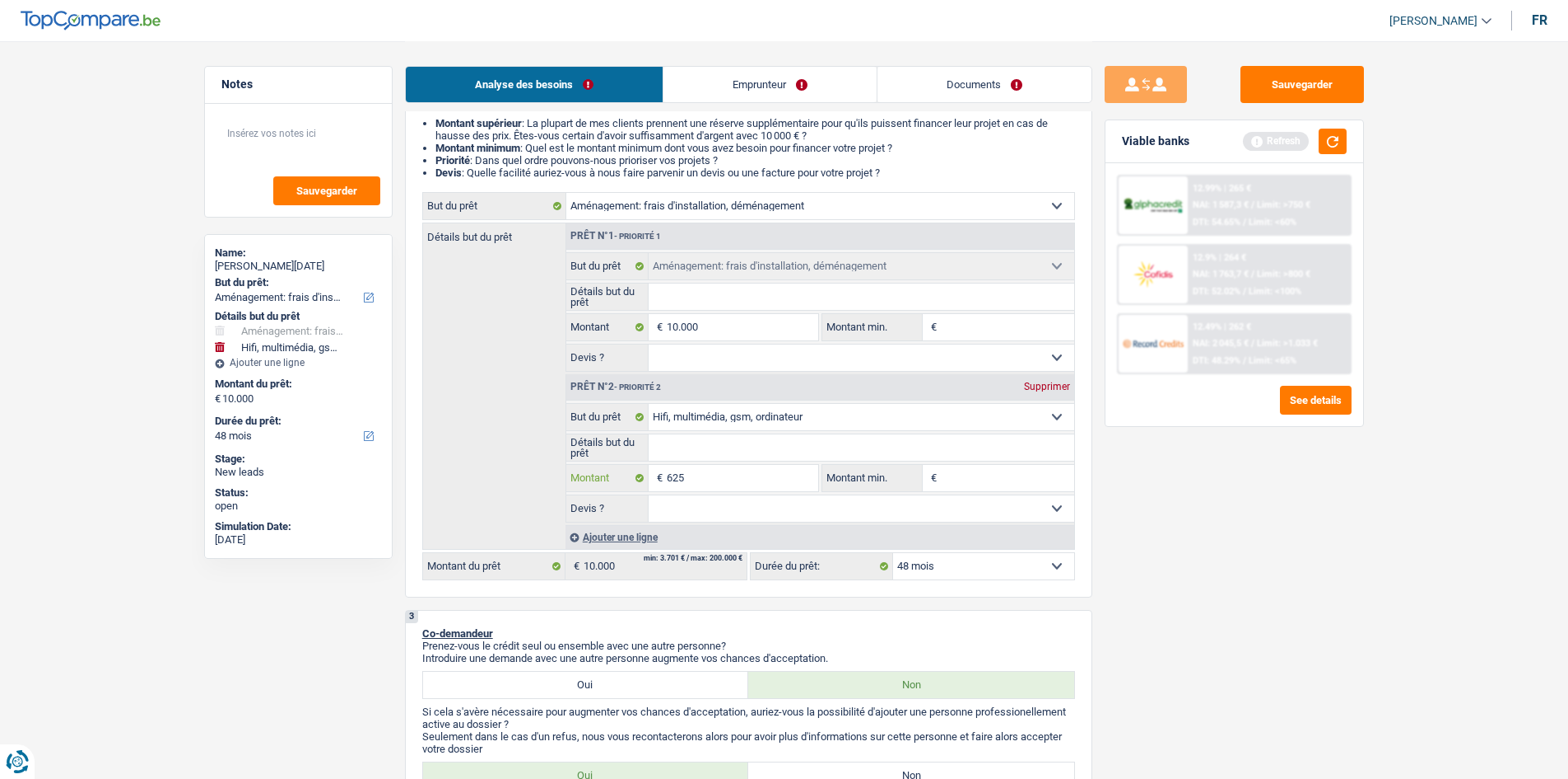
type input "6.250"
type input "16.250"
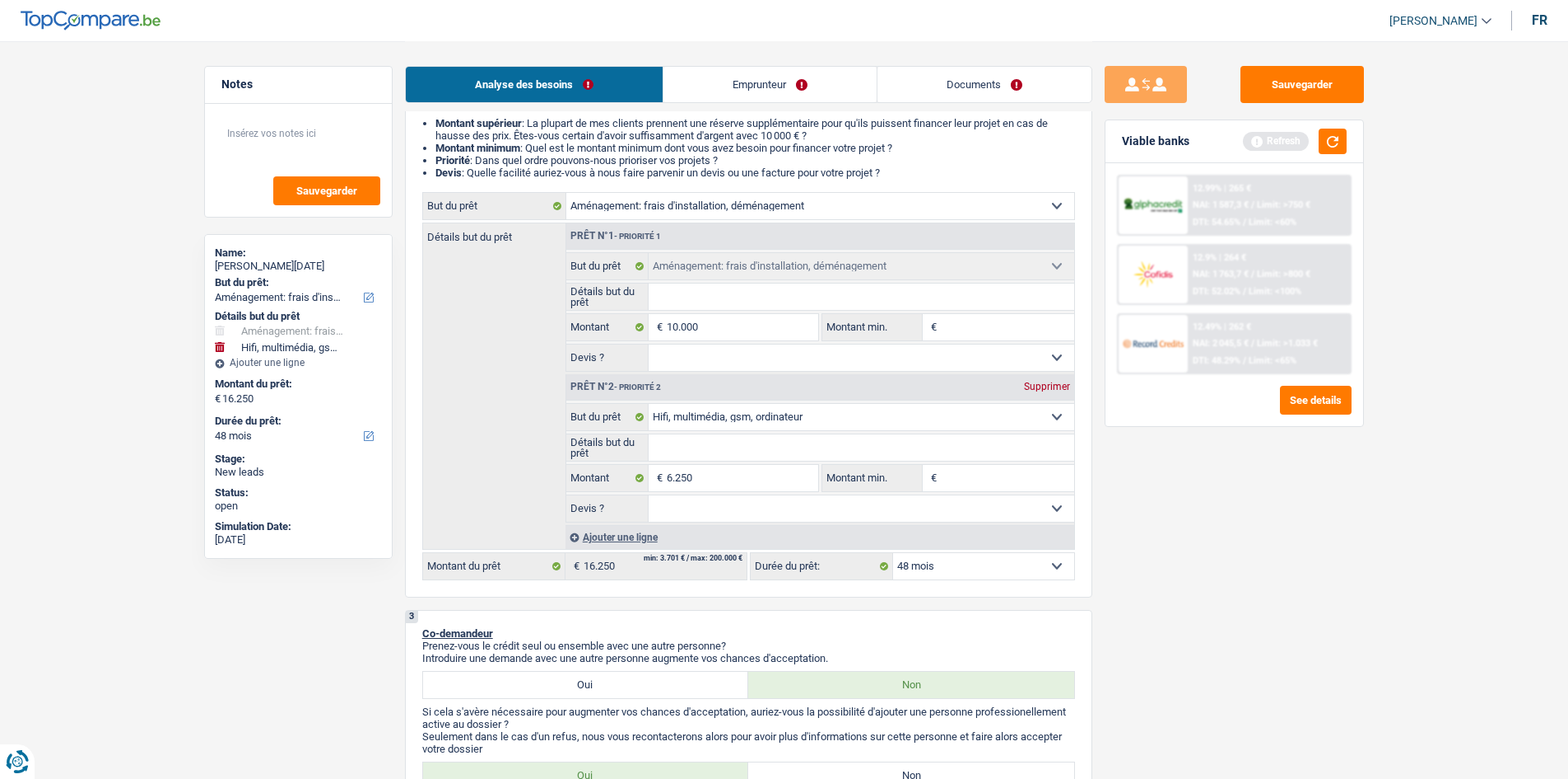
click at [613, 303] on div "Ajouter une ligne" at bounding box center [820, 536] width 509 height 24
select select "84"
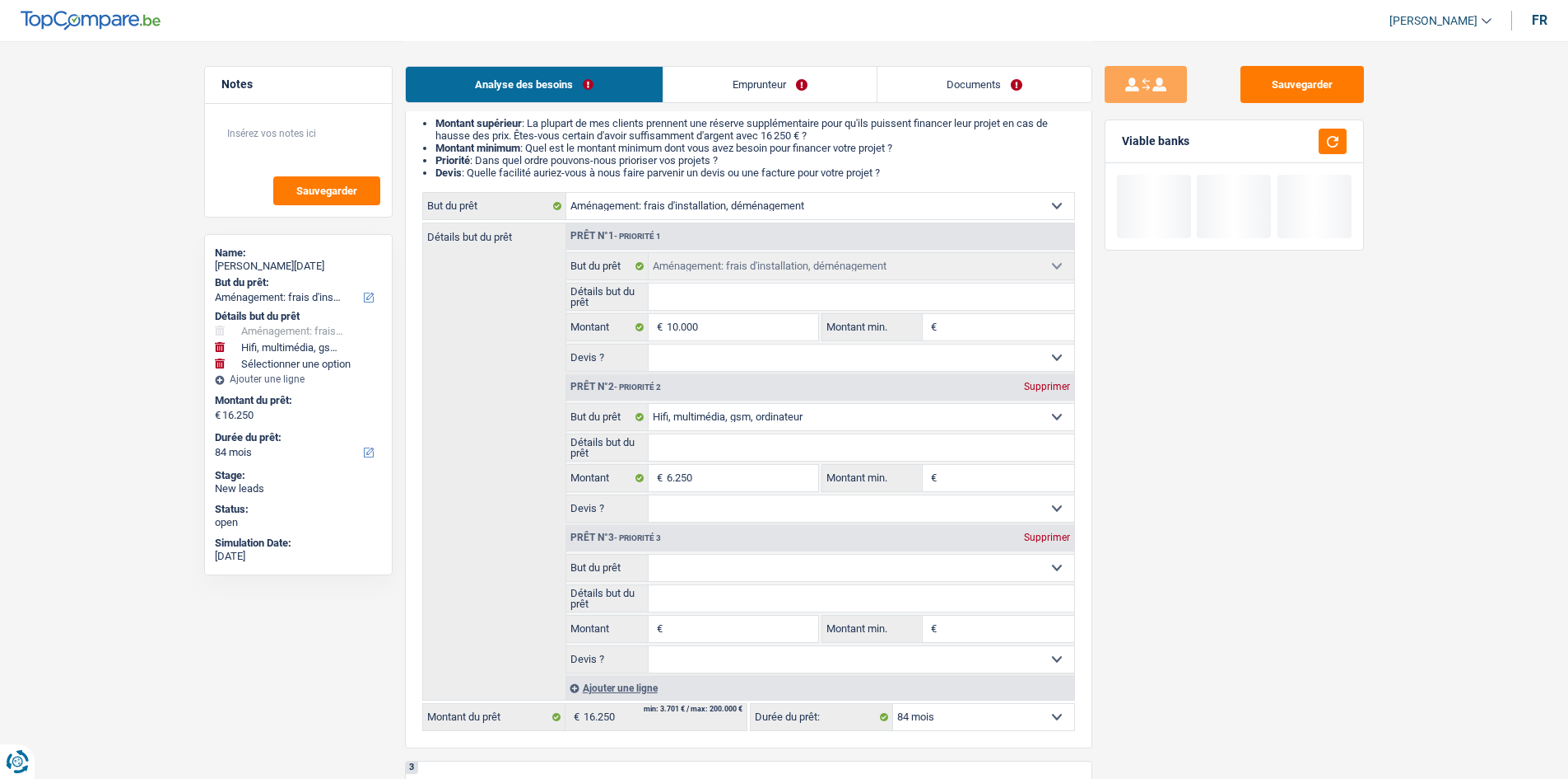
drag, startPoint x: 750, startPoint y: 565, endPoint x: 769, endPoint y: 557, distance: 20.6
click at [613, 303] on select "Confort maison: meubles, textile, peinture, électroménager, outillage non-profe…" at bounding box center [861, 567] width 425 height 26
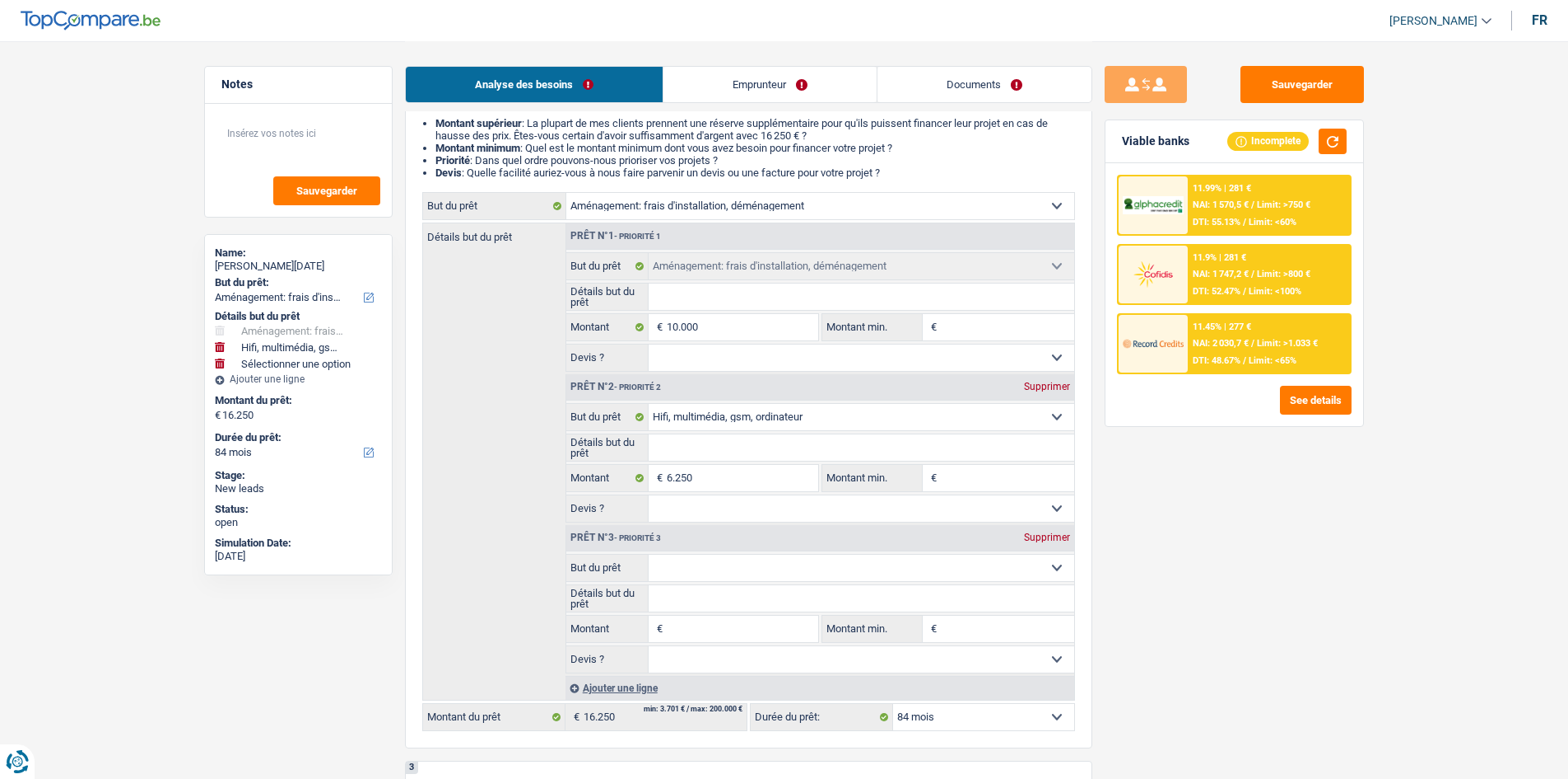
select select "houseOrGarden"
click at [613, 303] on select "Confort maison: meubles, textile, peinture, électroménager, outillage non-profe…" at bounding box center [861, 567] width 425 height 26
select select "houseOrGarden"
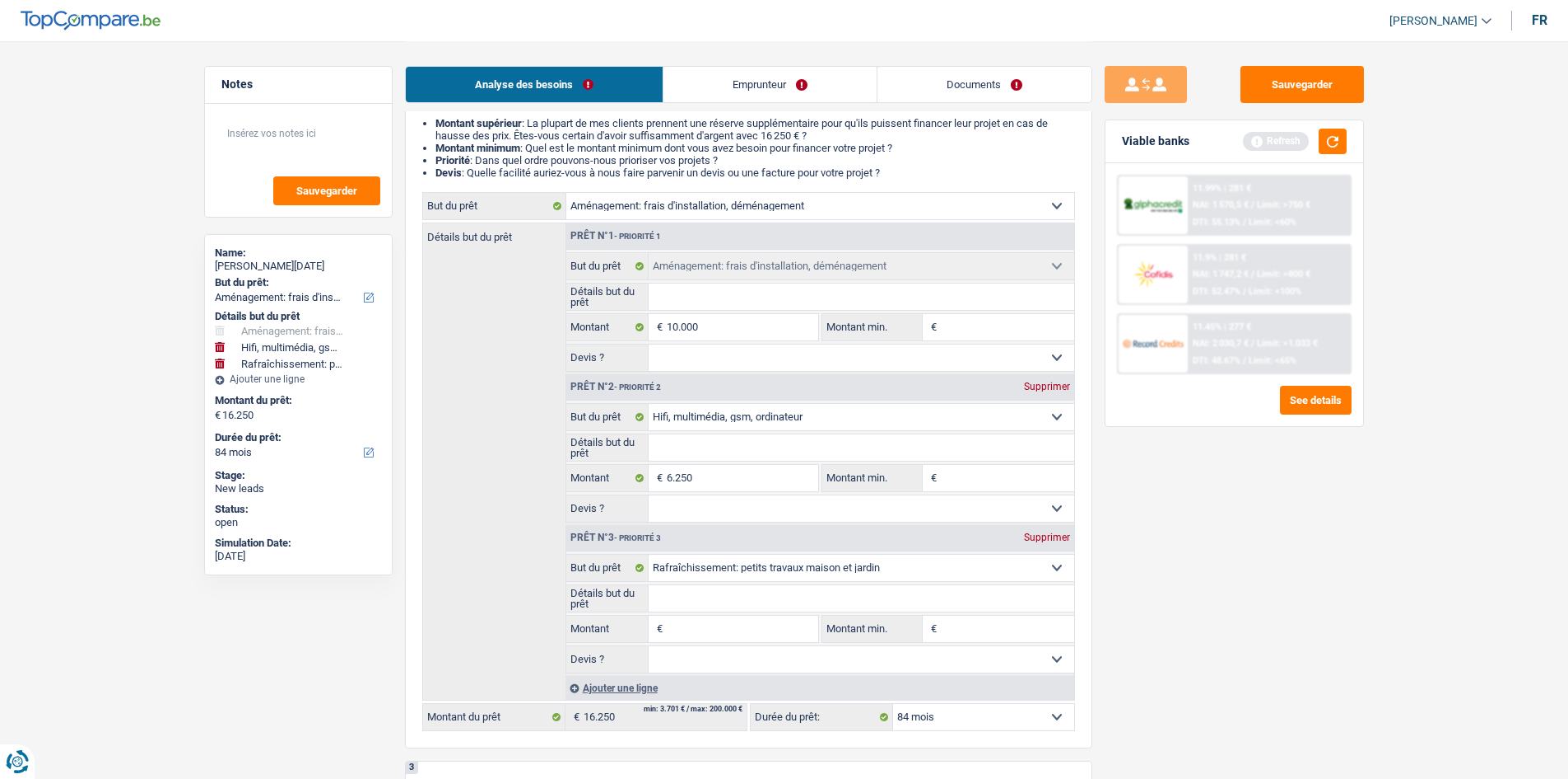
click at [613, 303] on input "Montant" at bounding box center [742, 628] width 151 height 26
type input "2"
type input "20"
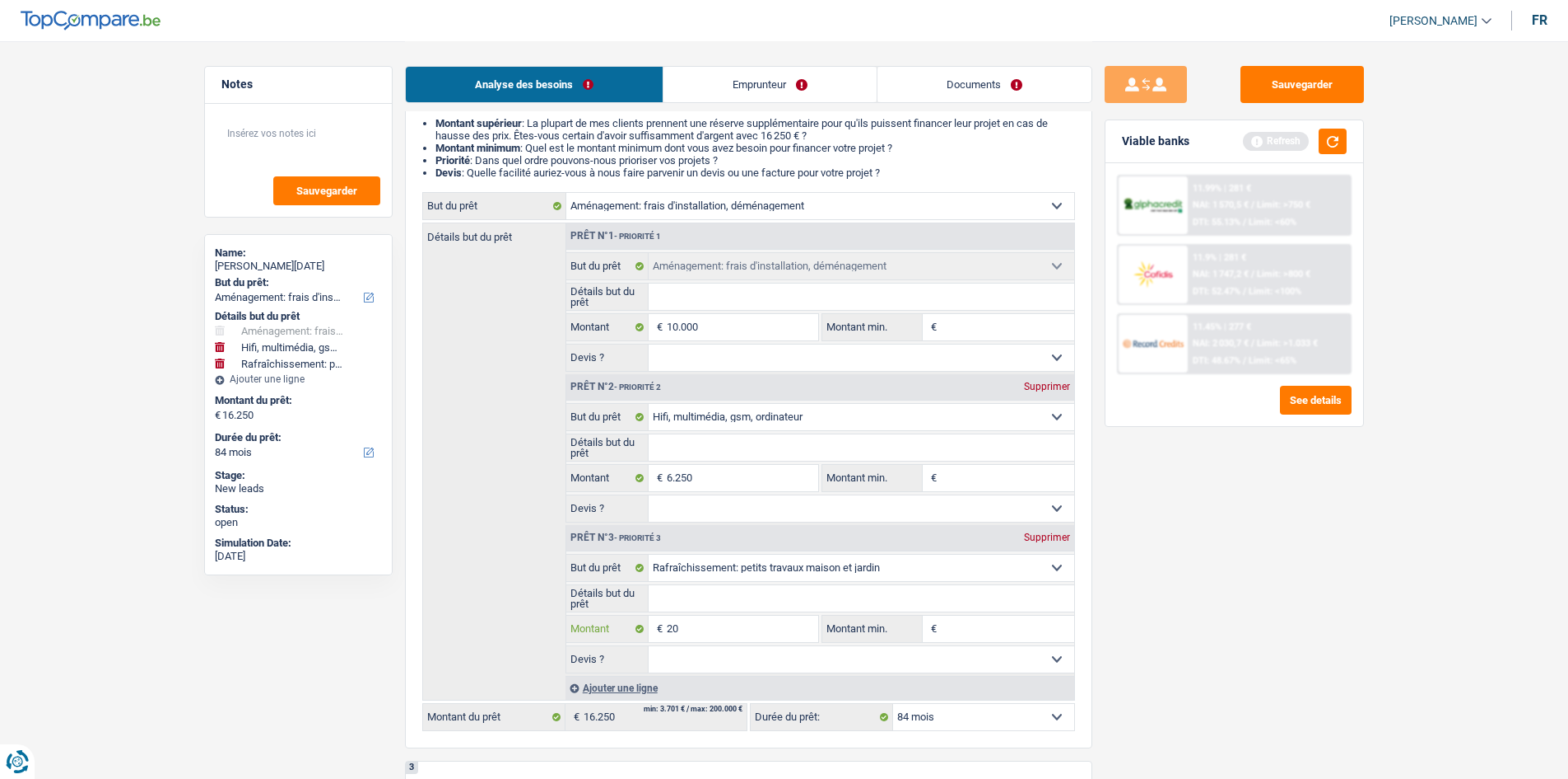
type input "200"
type input "2.000"
type input "20.000"
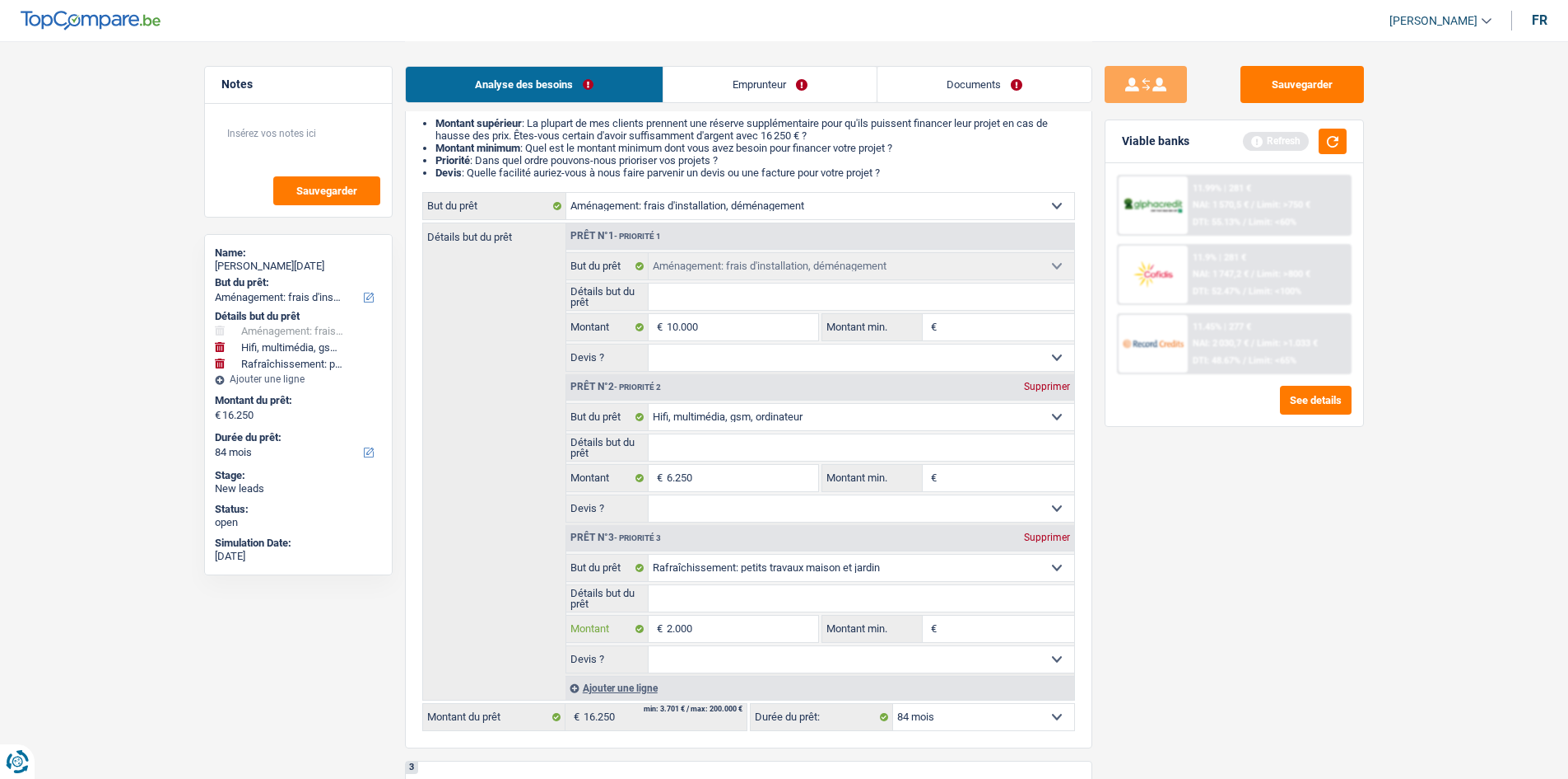
type input "20.000"
click at [613, 303] on div "Sauvegarder Viable banks Refresh 11.99% | 281 € NAI: 1 570,5 € / Limit: >750 € …" at bounding box center [1235, 408] width 284 height 686
type input "36.250"
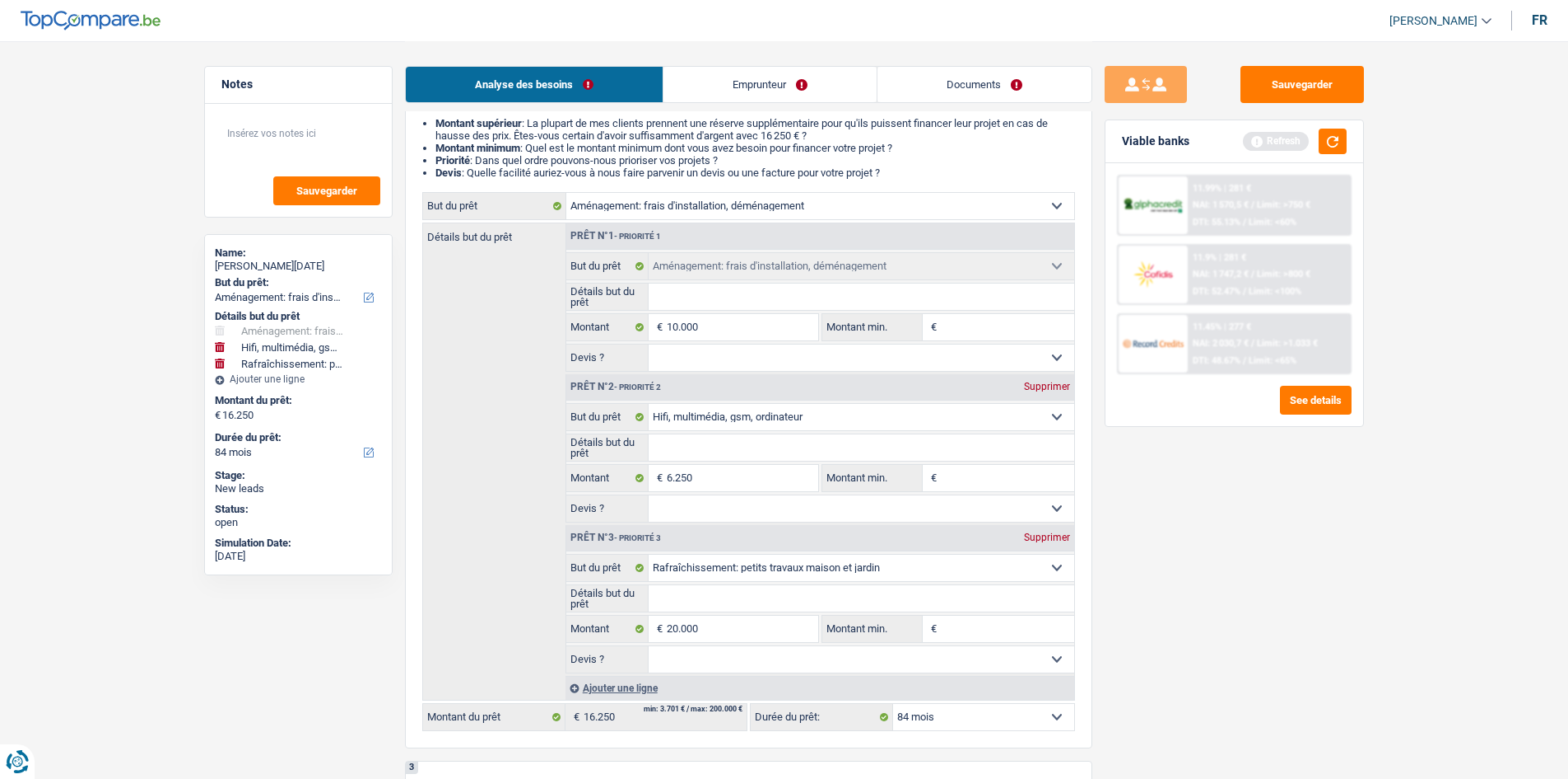
type input "36.250"
select select "120"
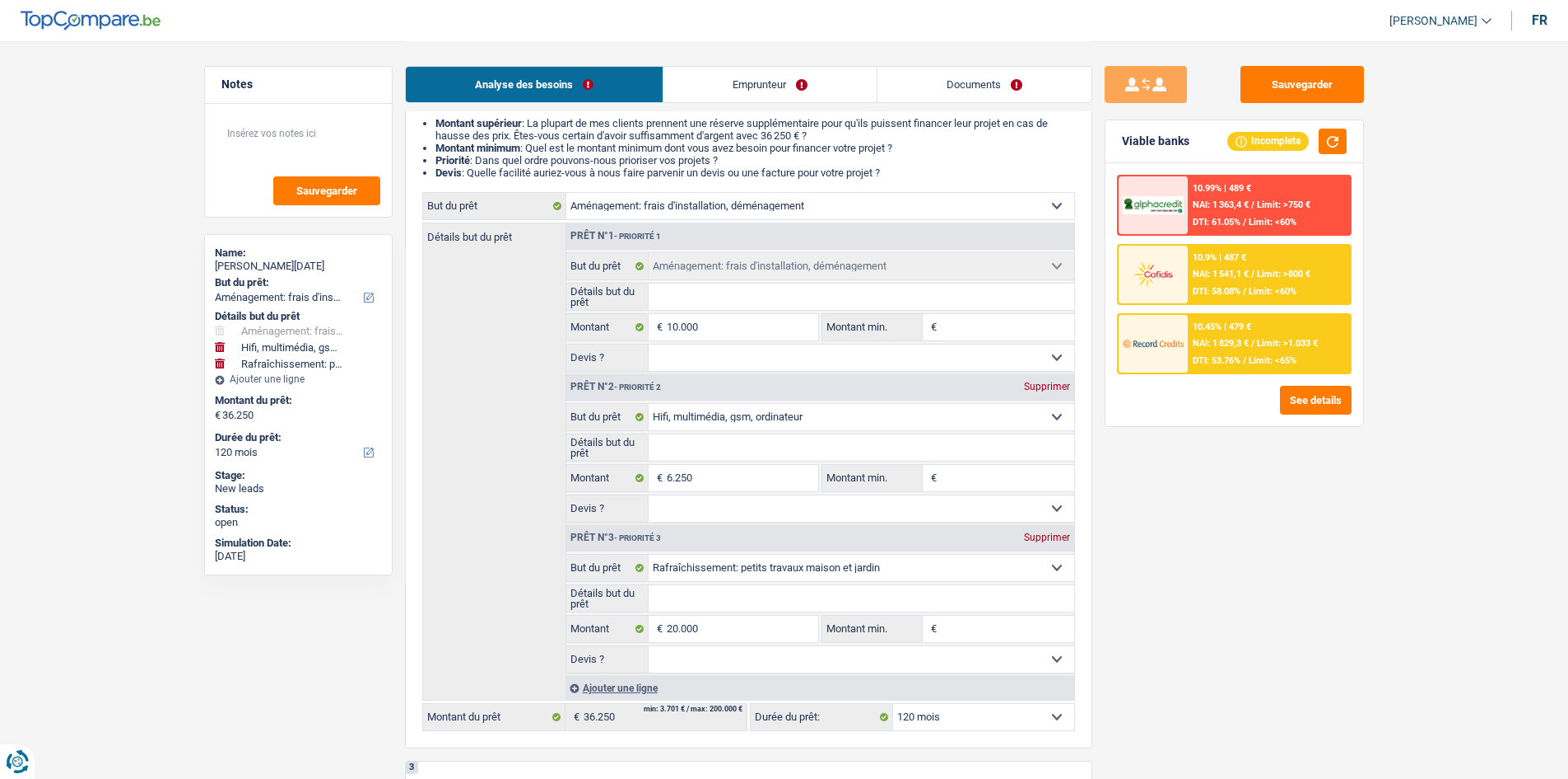
click at [613, 303] on div "10.45% | 479 €" at bounding box center [1222, 327] width 59 height 11
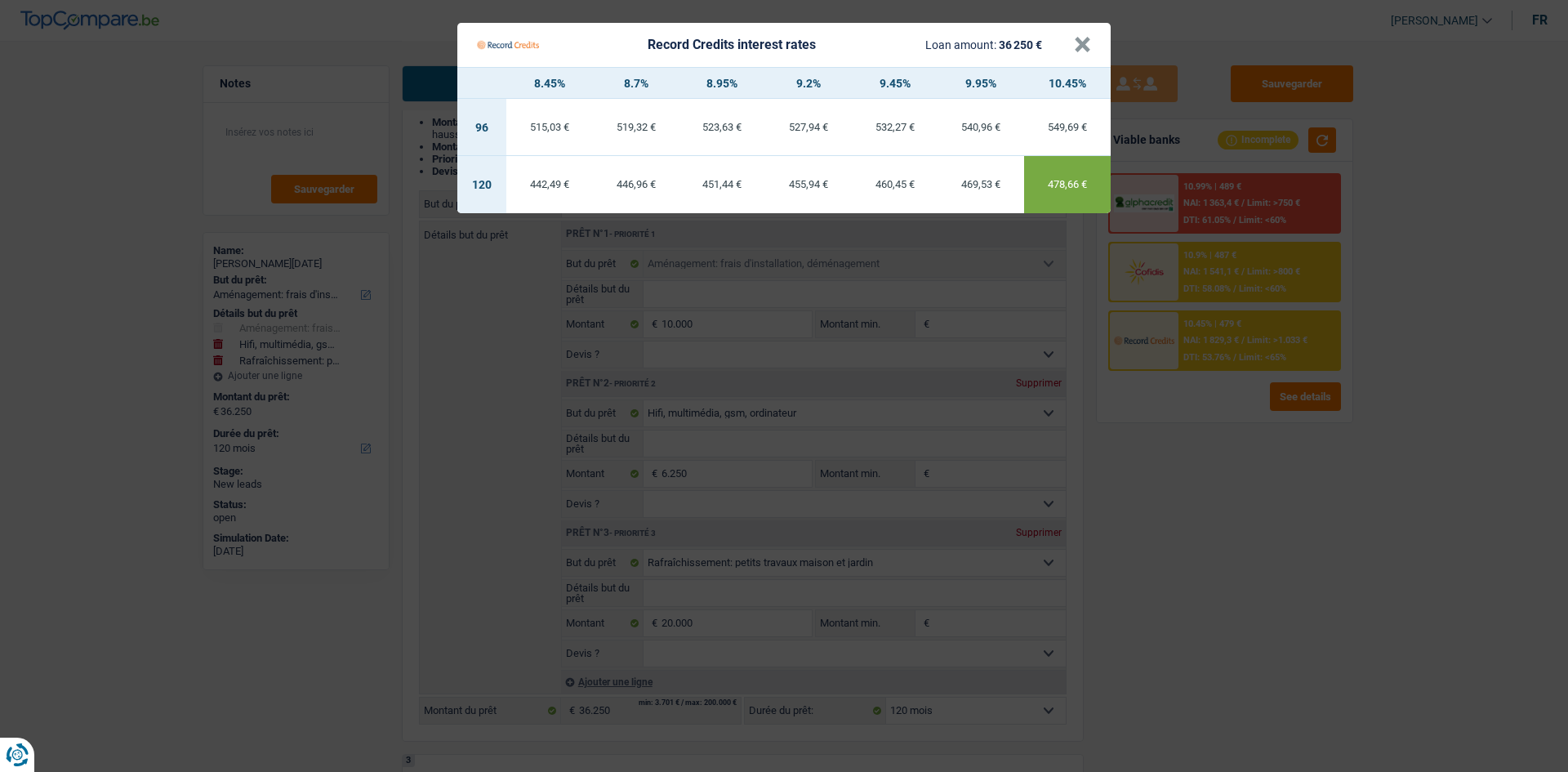
drag, startPoint x: 1167, startPoint y: 477, endPoint x: 1138, endPoint y: 453, distance: 37.6
click at [608, 300] on Credits "Record Credits interest rates Loan amount: 36 250 € × 8.45% 8.7% 8.95% 9.2% 9.4…" at bounding box center [784, 386] width 1568 height 772
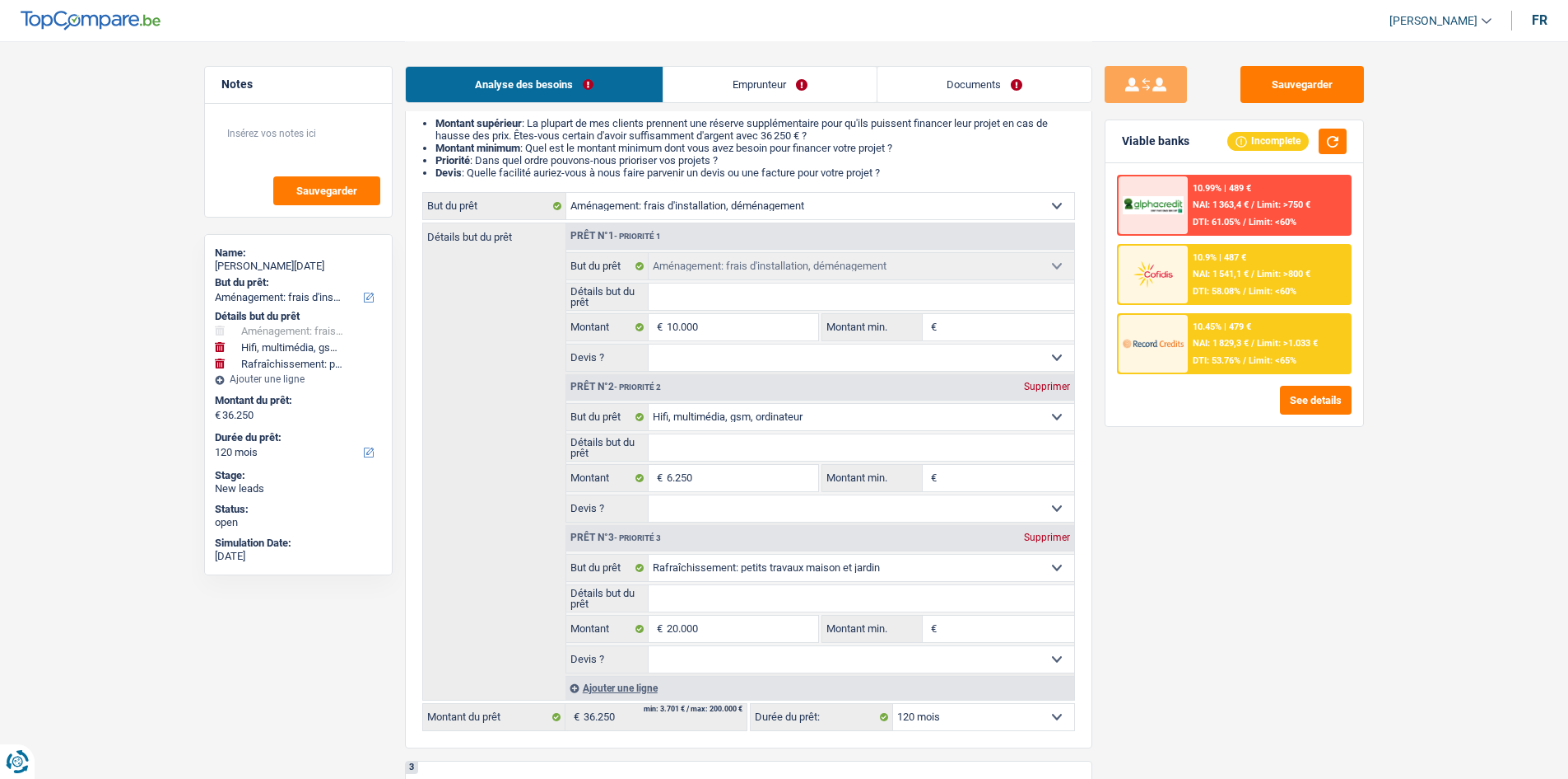
drag, startPoint x: 760, startPoint y: 501, endPoint x: 753, endPoint y: 506, distance: 8.6
click at [613, 303] on select "Oui Non Non répondu Sélectionner une option" at bounding box center [861, 508] width 425 height 26
select select "yes"
click at [613, 303] on select "Oui Non Non répondu Sélectionner une option" at bounding box center [861, 508] width 425 height 26
select select "yes"
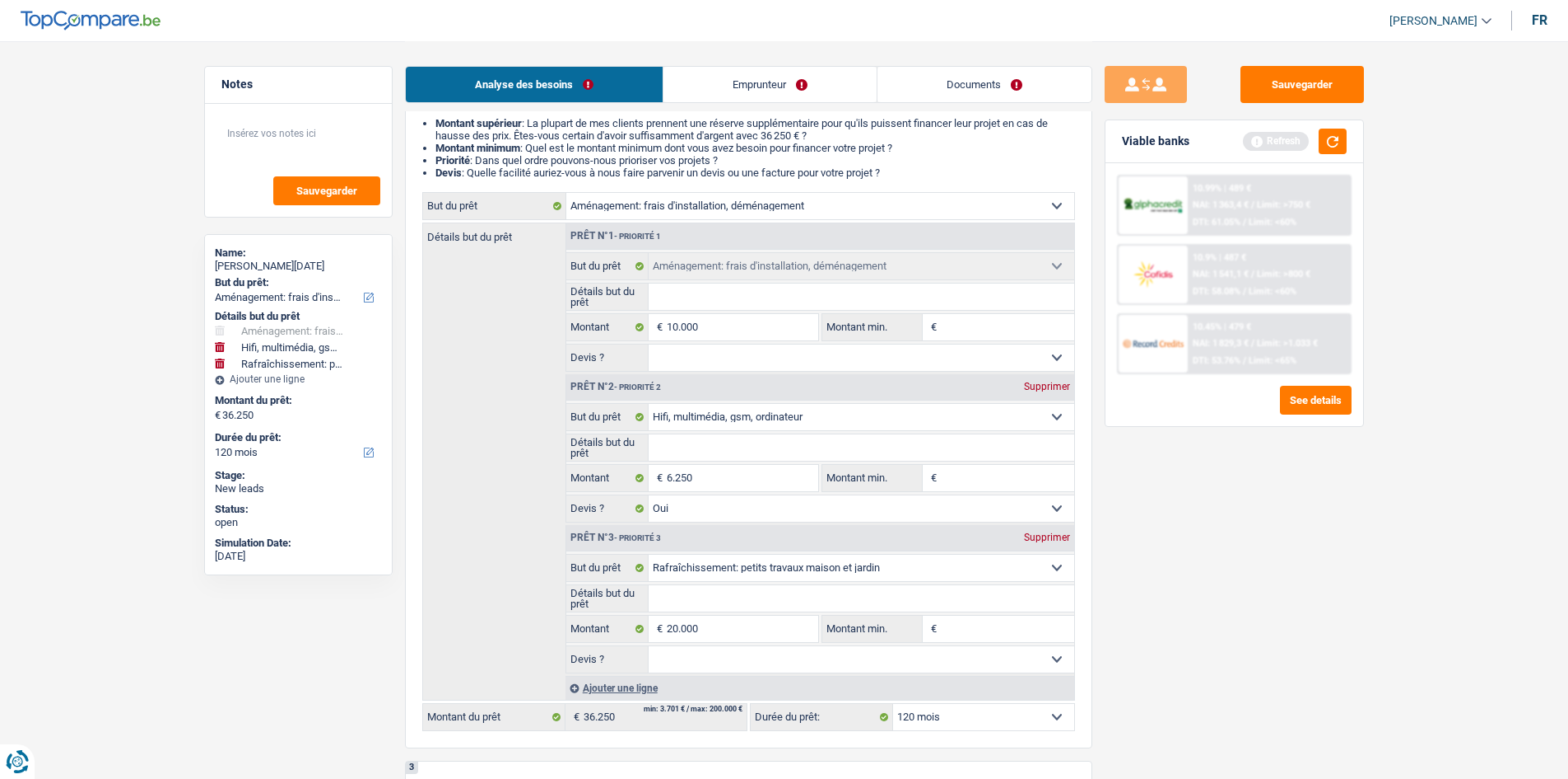
click at [613, 303] on select "Oui Non Non répondu Sélectionner une option" at bounding box center [861, 659] width 425 height 26
select select "yes"
click at [613, 303] on select "Oui Non Non répondu Sélectionner une option" at bounding box center [861, 659] width 425 height 26
select select "yes"
click at [613, 88] on link "Emprunteur" at bounding box center [771, 84] width 214 height 35
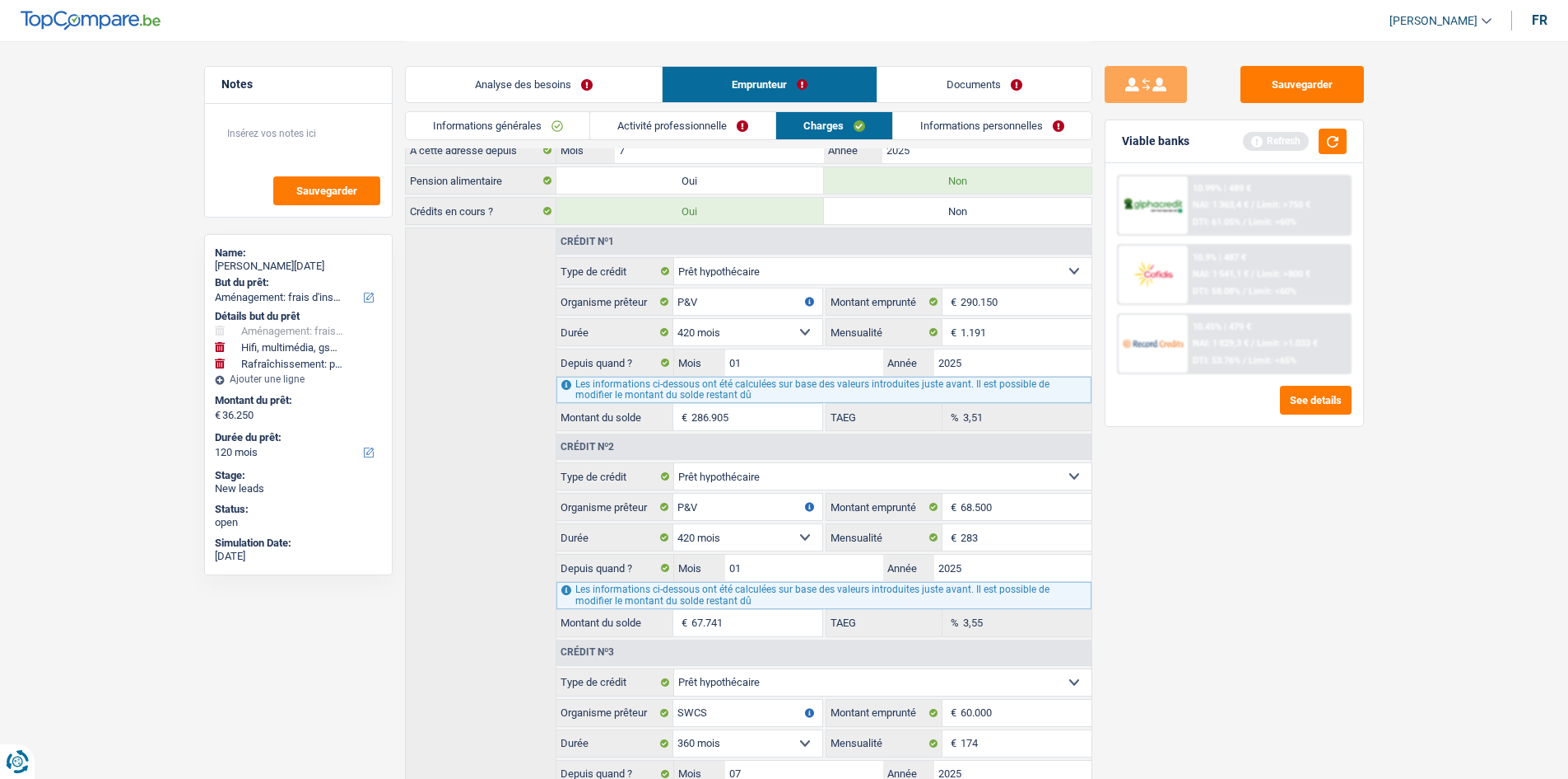
click at [613, 124] on link "Activité professionnelle" at bounding box center [683, 125] width 186 height 27
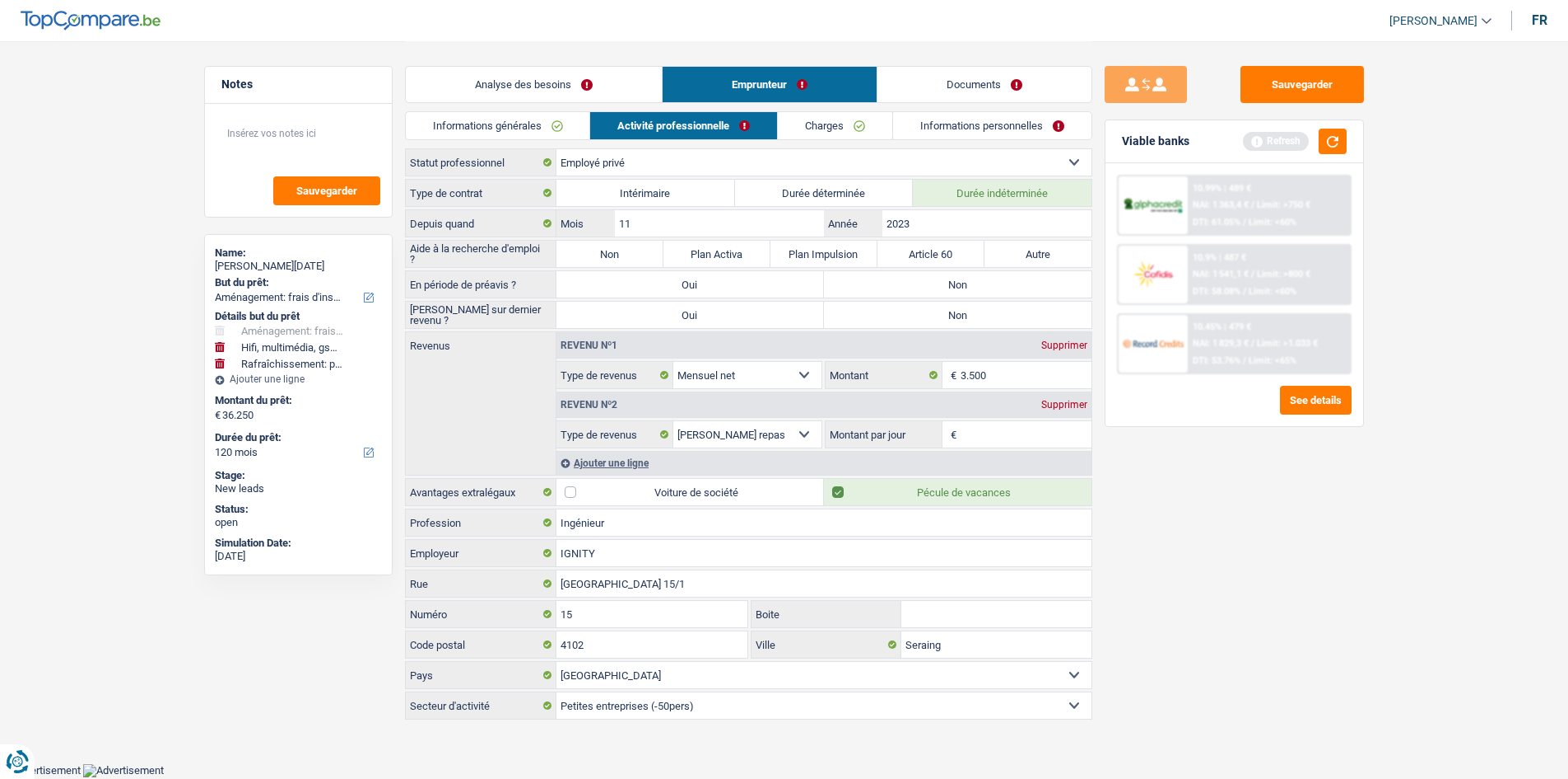
scroll to position [0, 0]
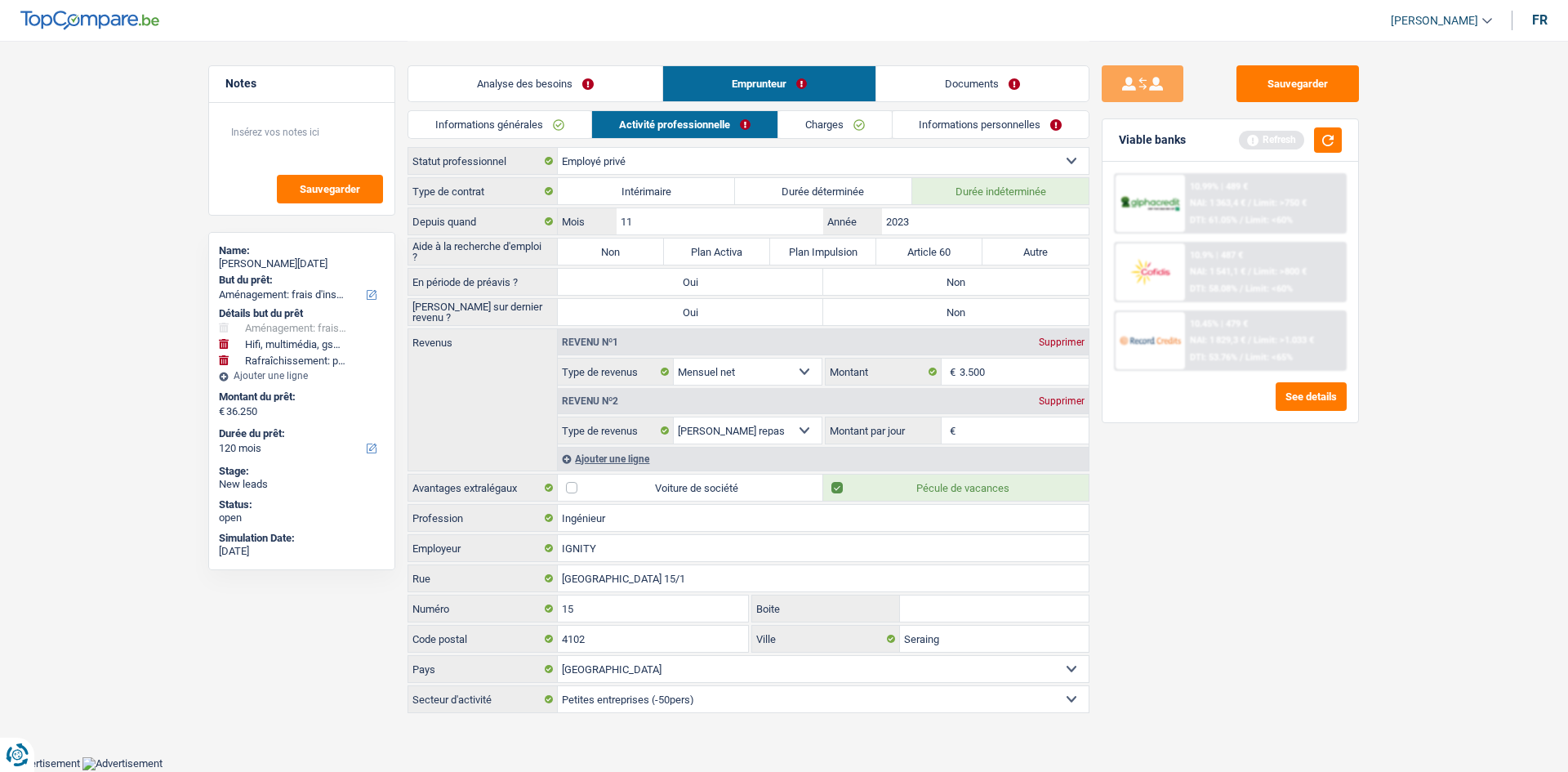
click at [552, 61] on div "Analyse des besoins Emprunteur Documents" at bounding box center [748, 75] width 682 height 69
click at [546, 67] on link "Analyse des besoins" at bounding box center [535, 83] width 254 height 35
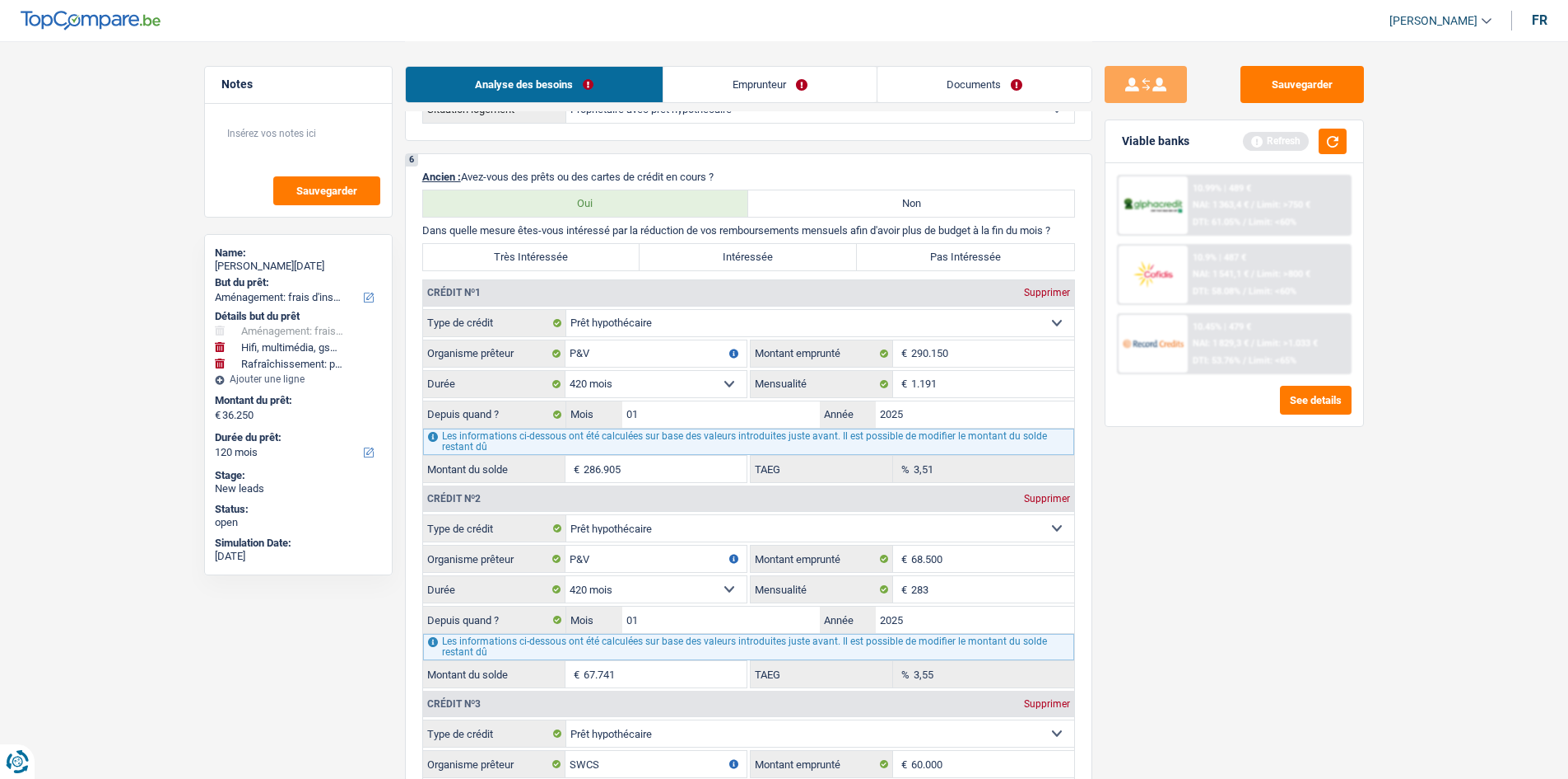
scroll to position [1483, 0]
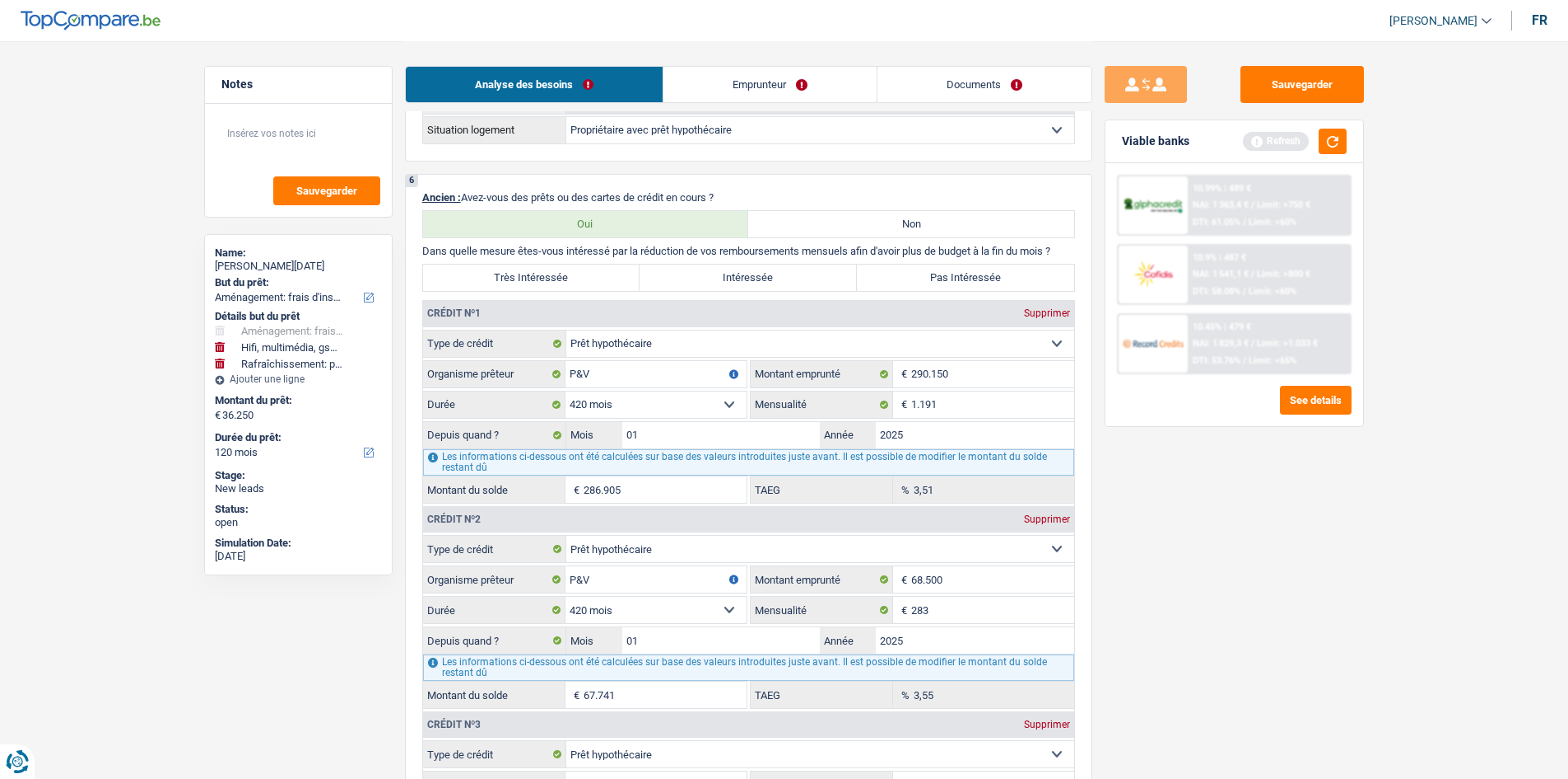
click at [613, 269] on label "Pas Intéressée" at bounding box center [966, 278] width 218 height 26
click at [613, 269] on input "Pas Intéressée" at bounding box center [966, 278] width 218 height 26
radio input "true"
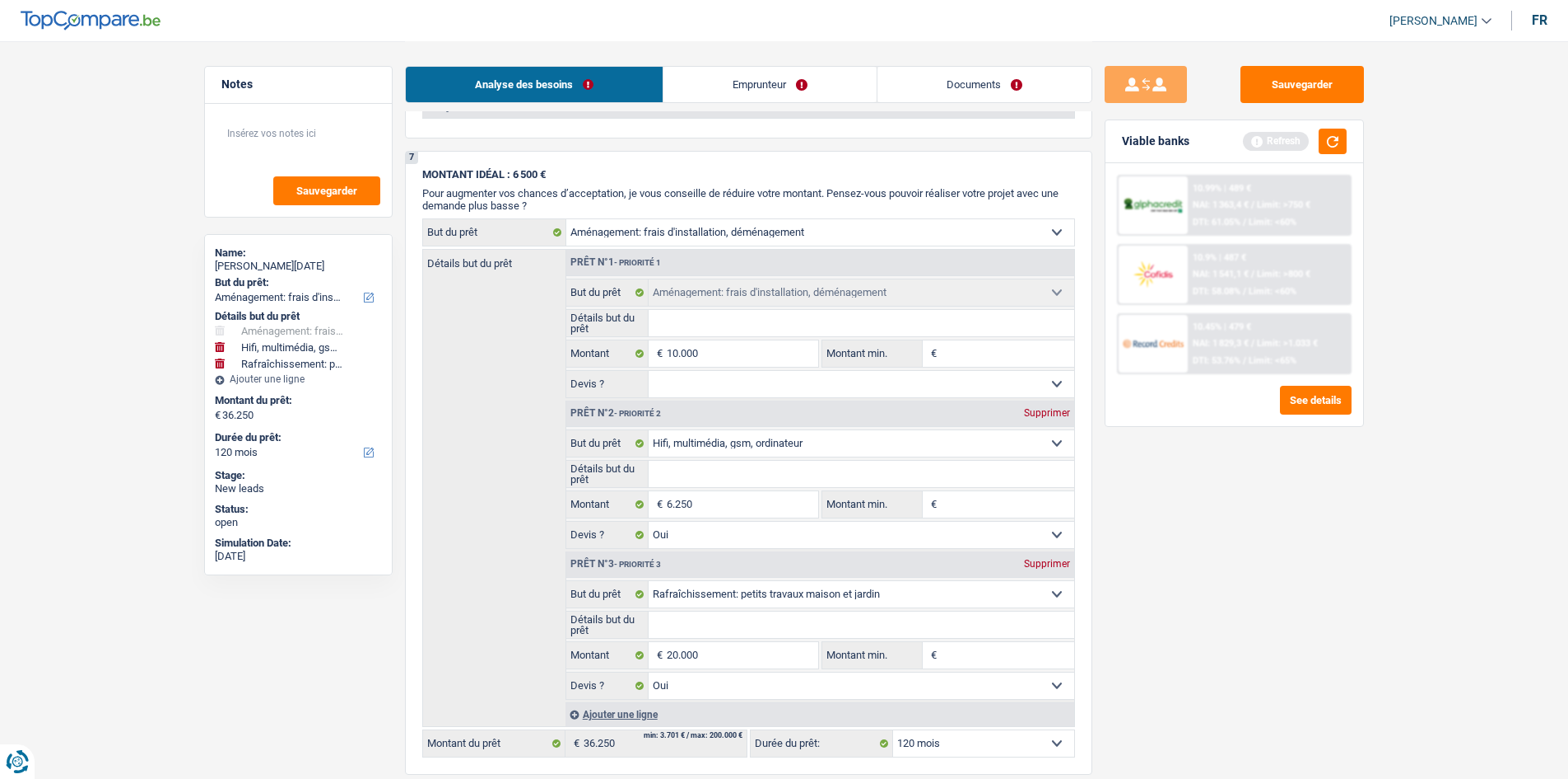
scroll to position [2554, 0]
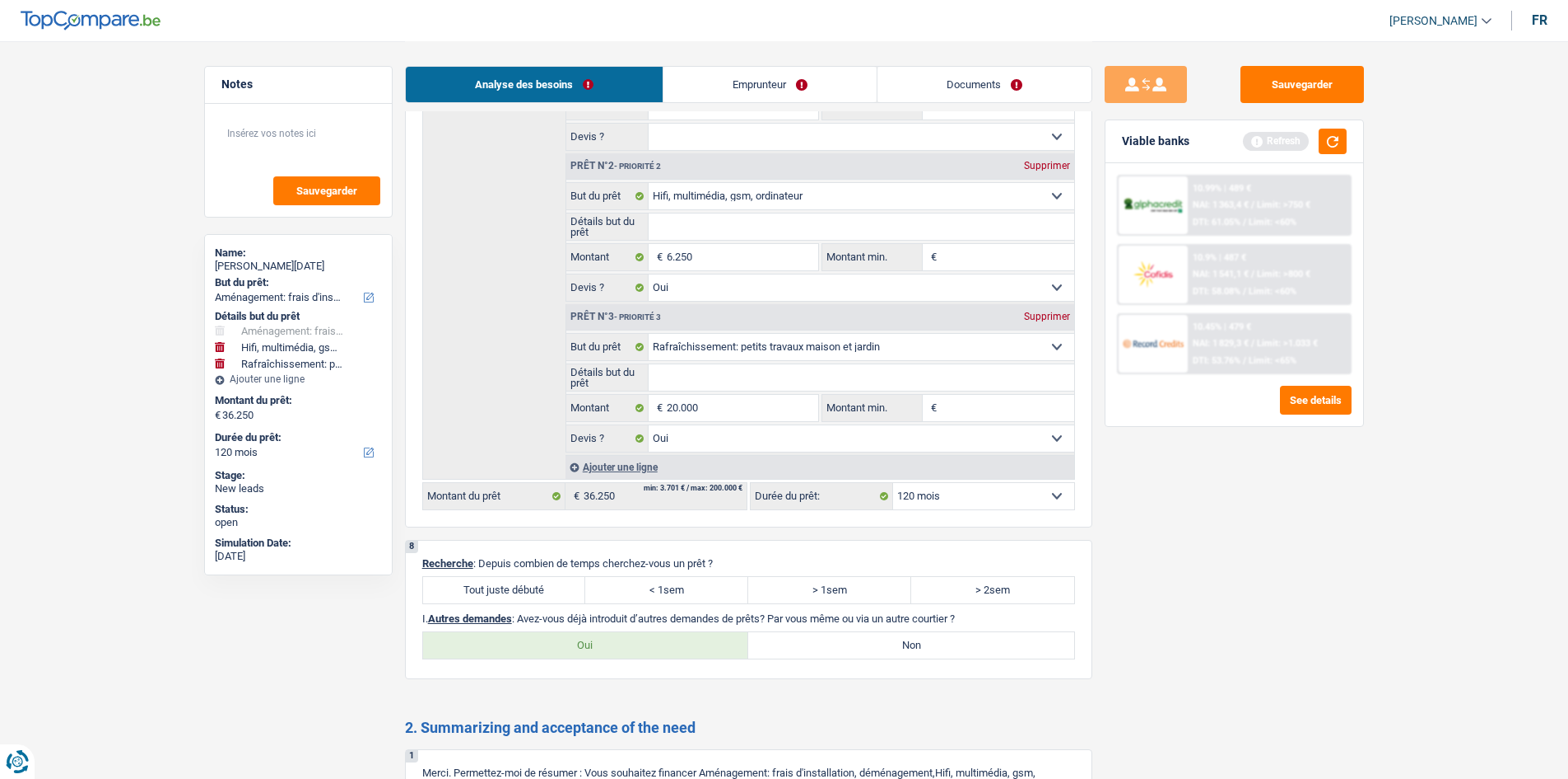
click at [453, 303] on label "Tout juste débuté" at bounding box center [504, 589] width 163 height 26
click at [453, 303] on input "Tout juste débuté" at bounding box center [504, 589] width 163 height 26
radio input "true"
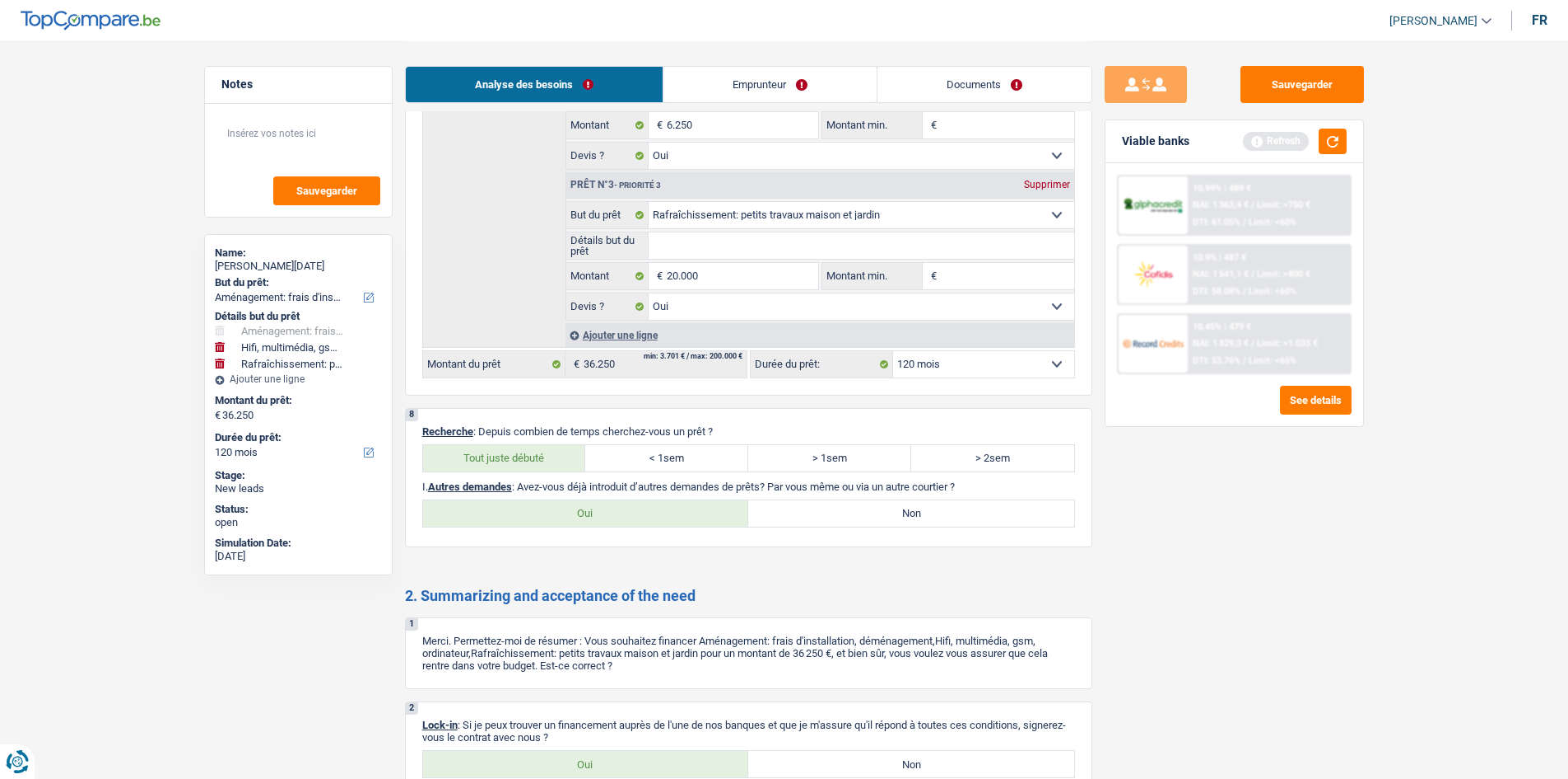
scroll to position [2861, 0]
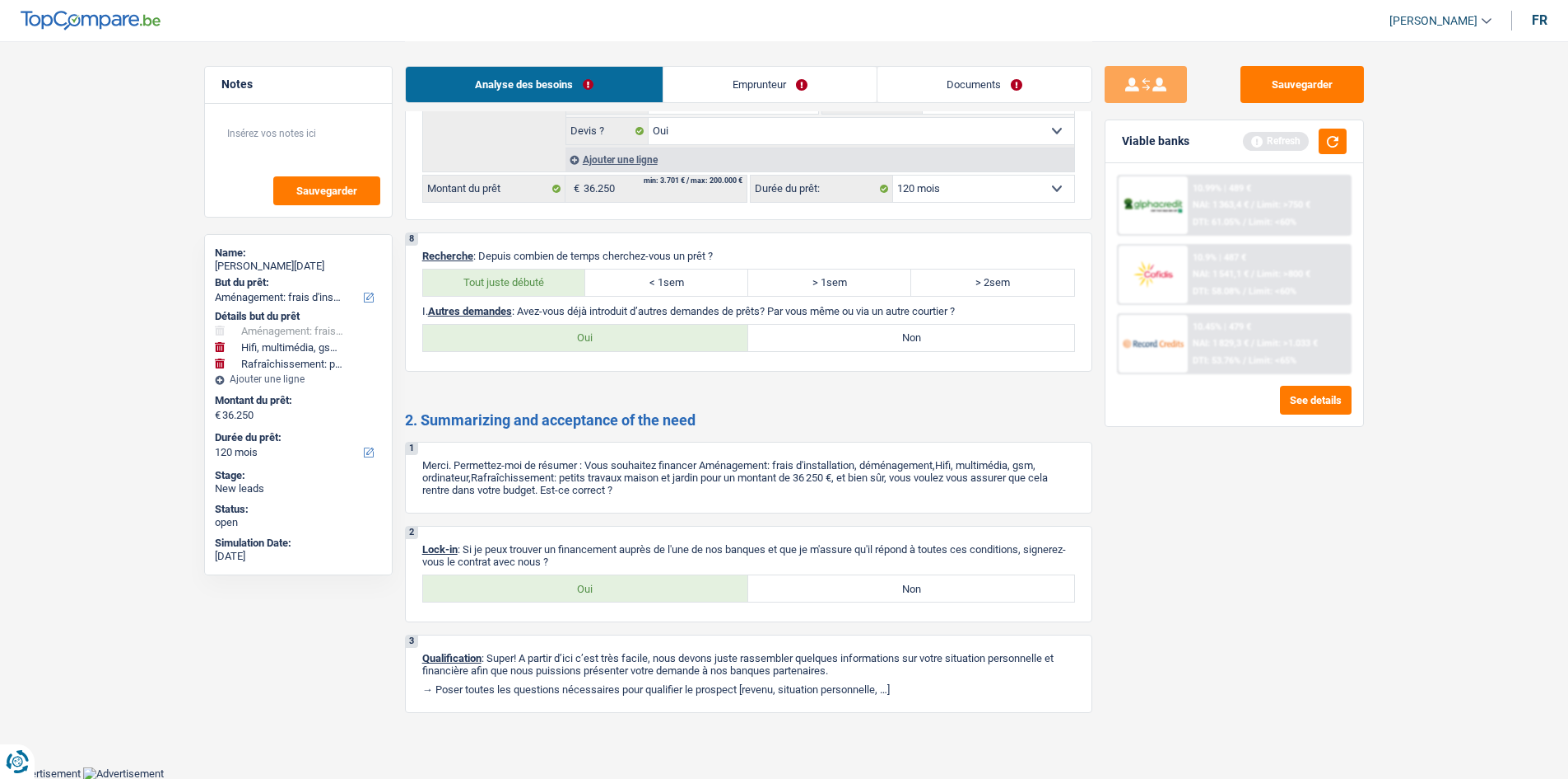
click at [613, 303] on label "Oui" at bounding box center [586, 588] width 326 height 26
click at [613, 303] on input "Oui" at bounding box center [586, 588] width 326 height 26
radio input "true"
click at [613, 83] on link "Emprunteur" at bounding box center [771, 84] width 214 height 35
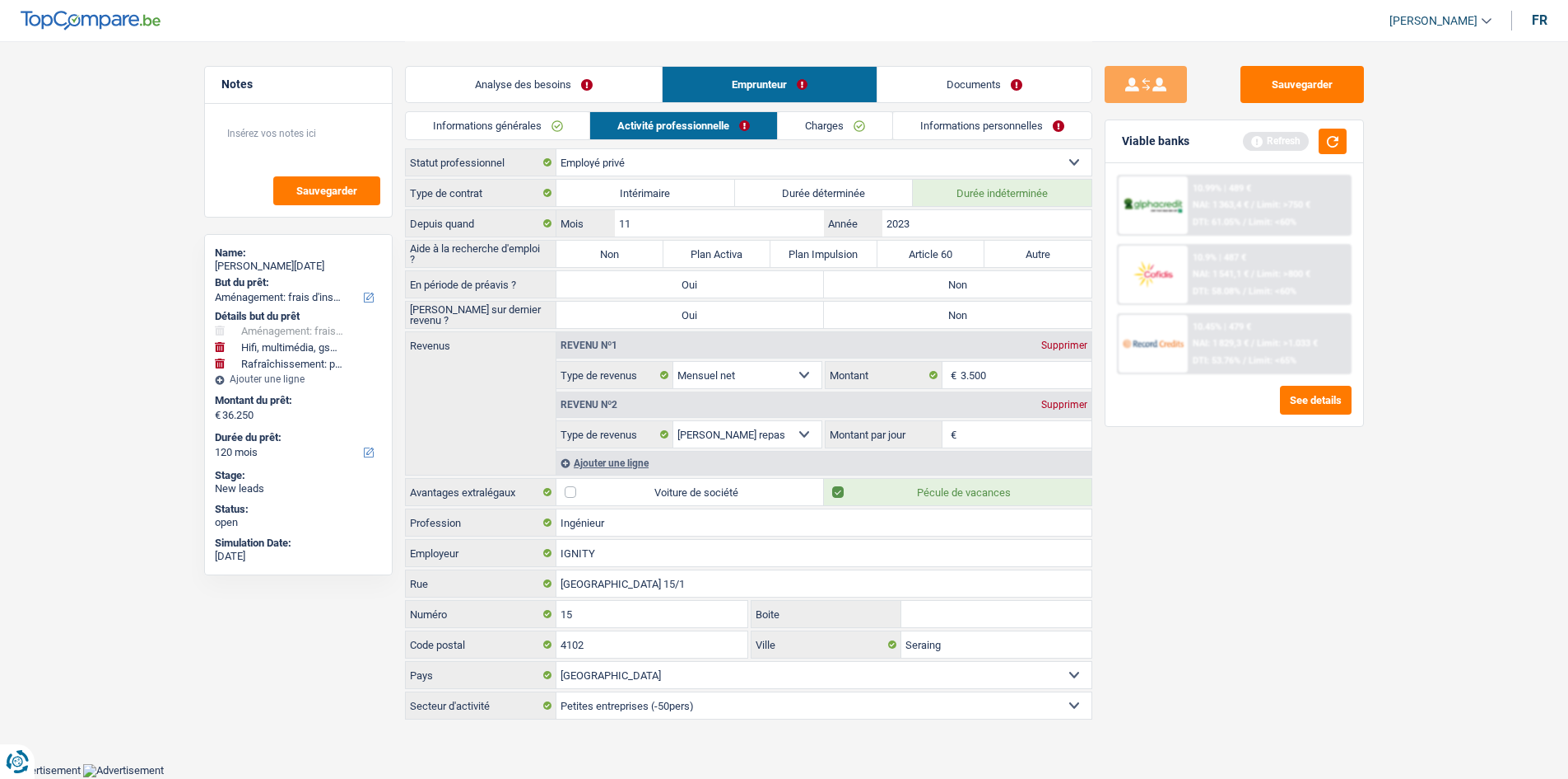
scroll to position [0, 0]
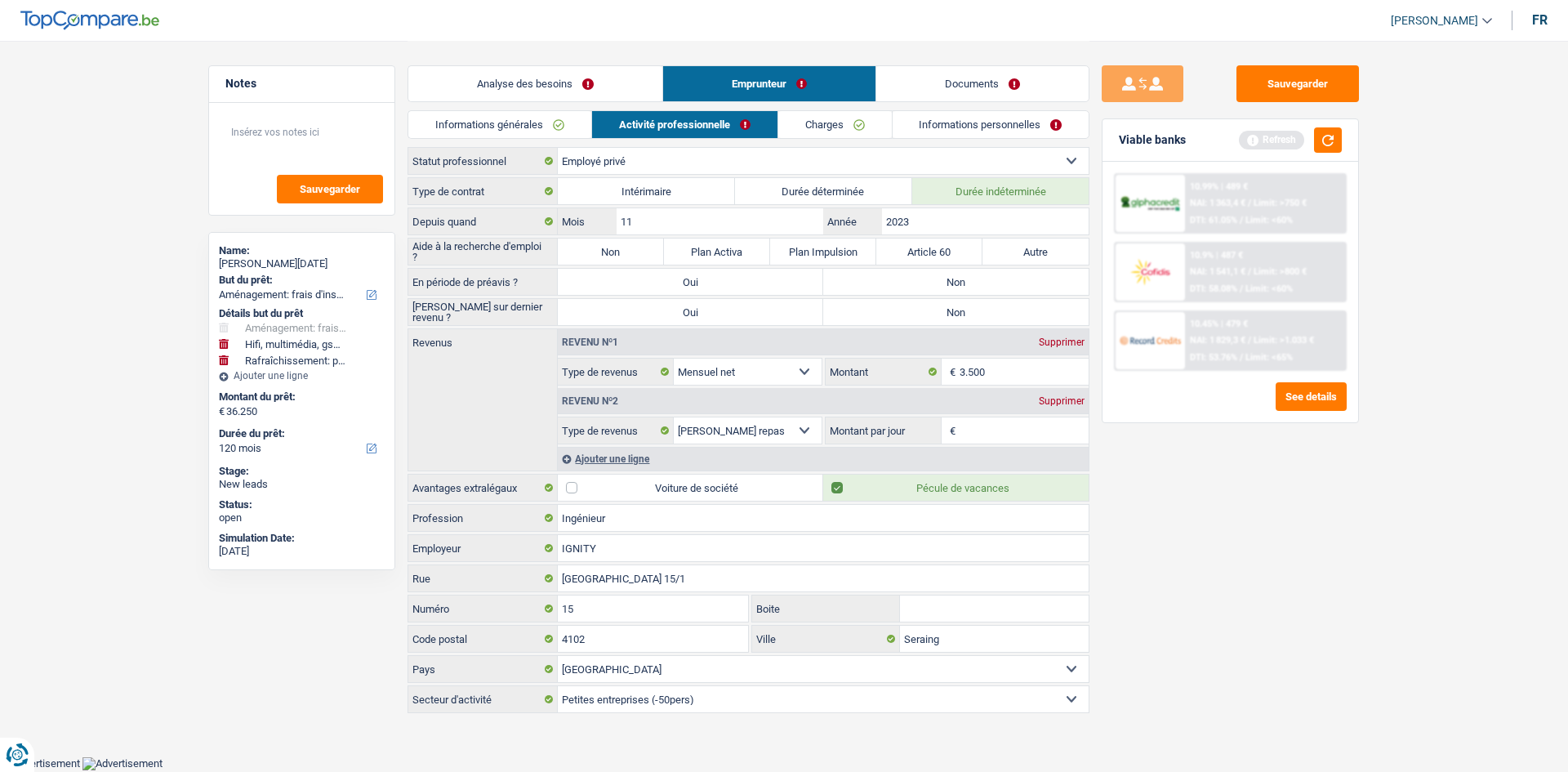
click at [608, 133] on link "Charges" at bounding box center [834, 124] width 114 height 27
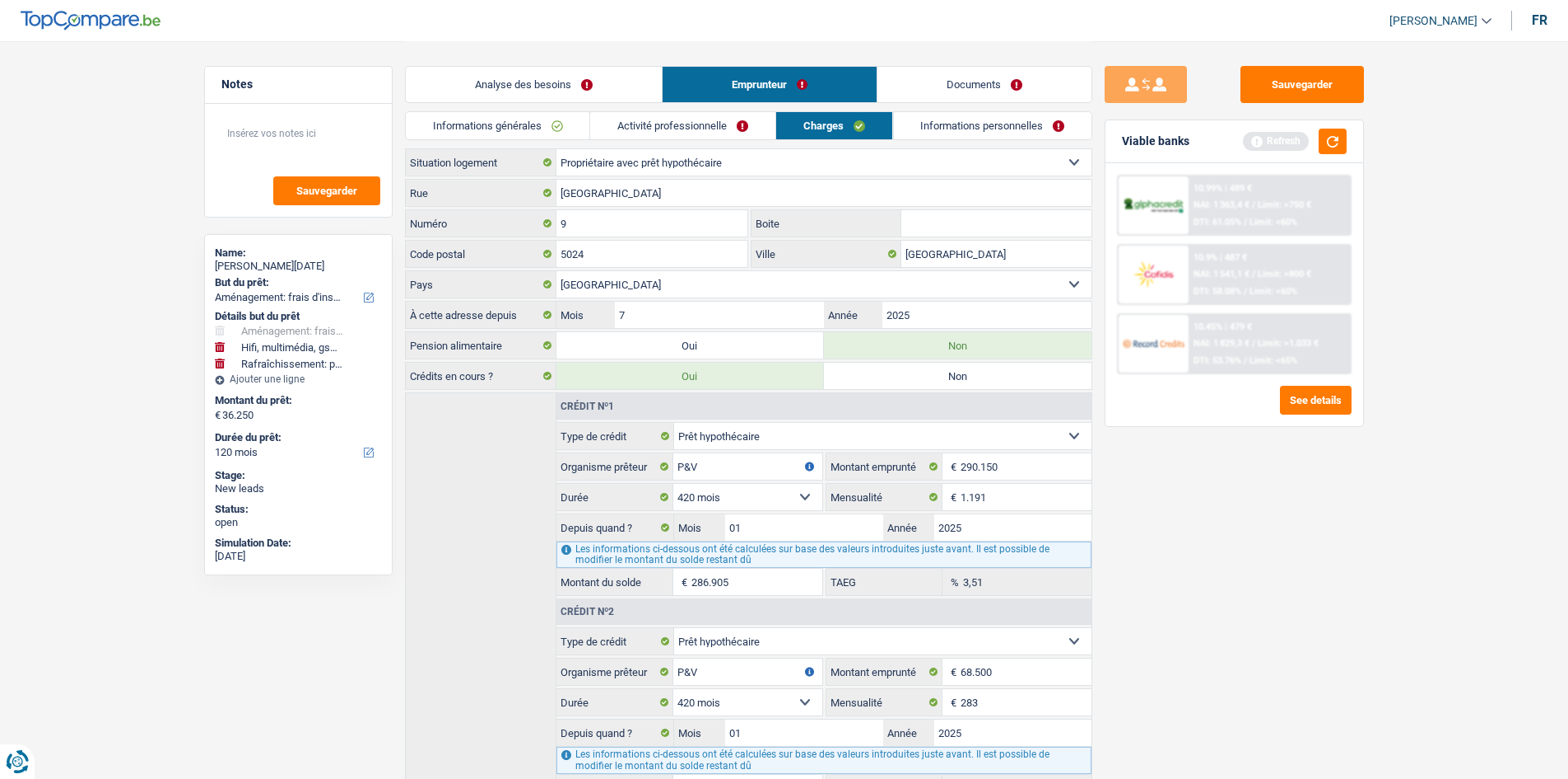
click at [613, 132] on link "Informations personnelles" at bounding box center [992, 125] width 199 height 27
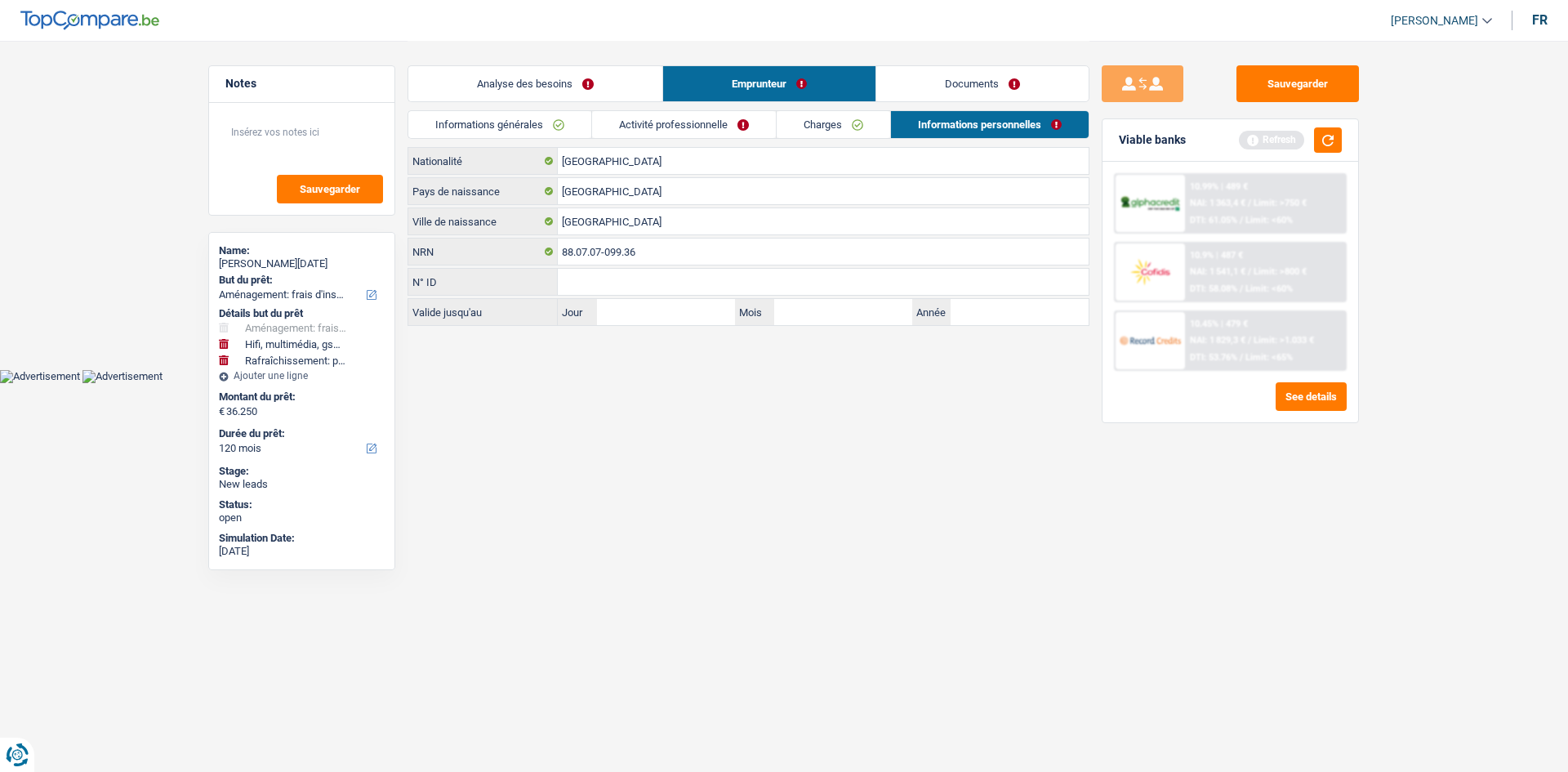
click at [578, 123] on link "Informations générales" at bounding box center [499, 124] width 183 height 27
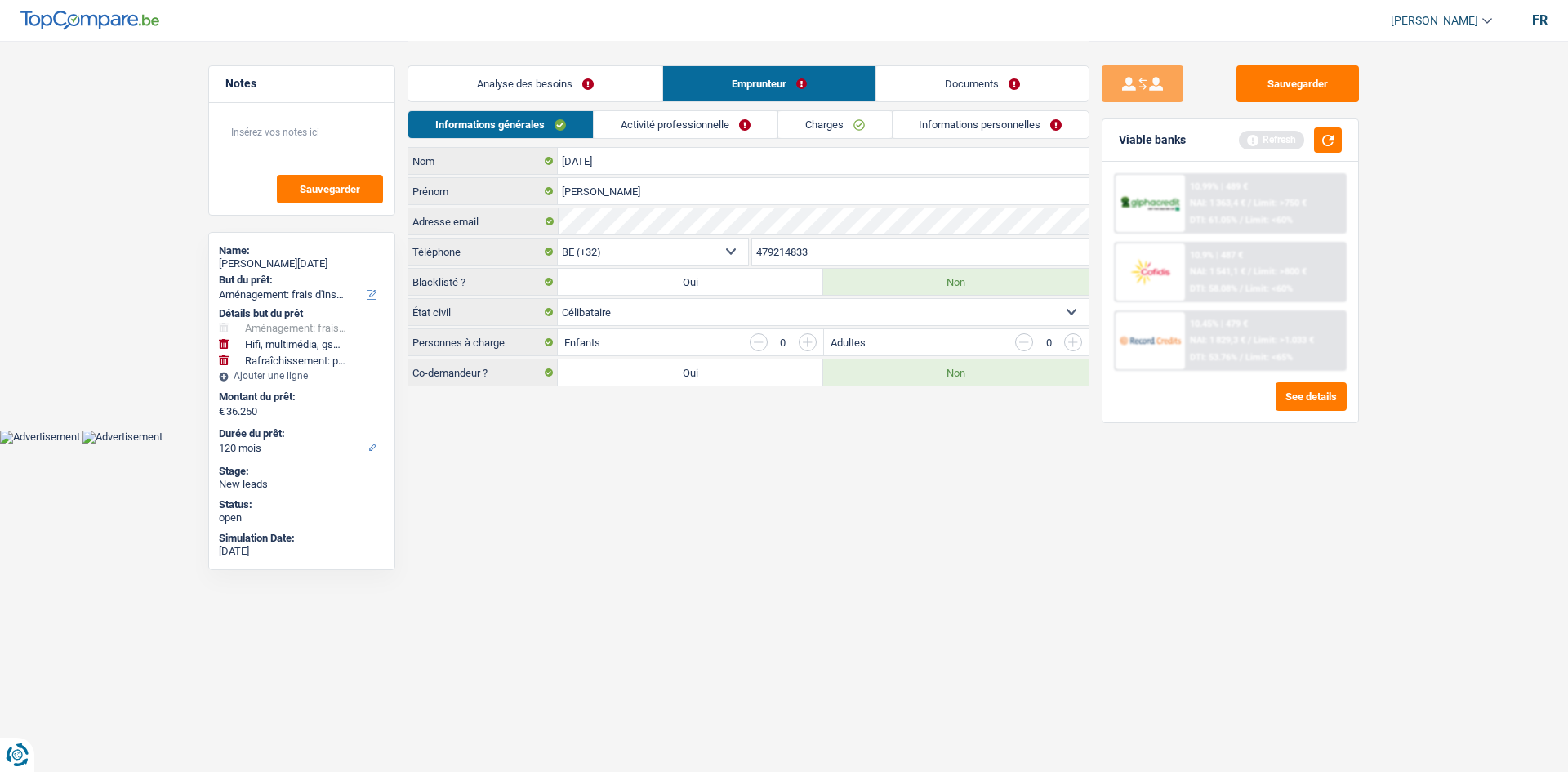
click at [608, 84] on link "Analyse des besoins" at bounding box center [535, 83] width 254 height 35
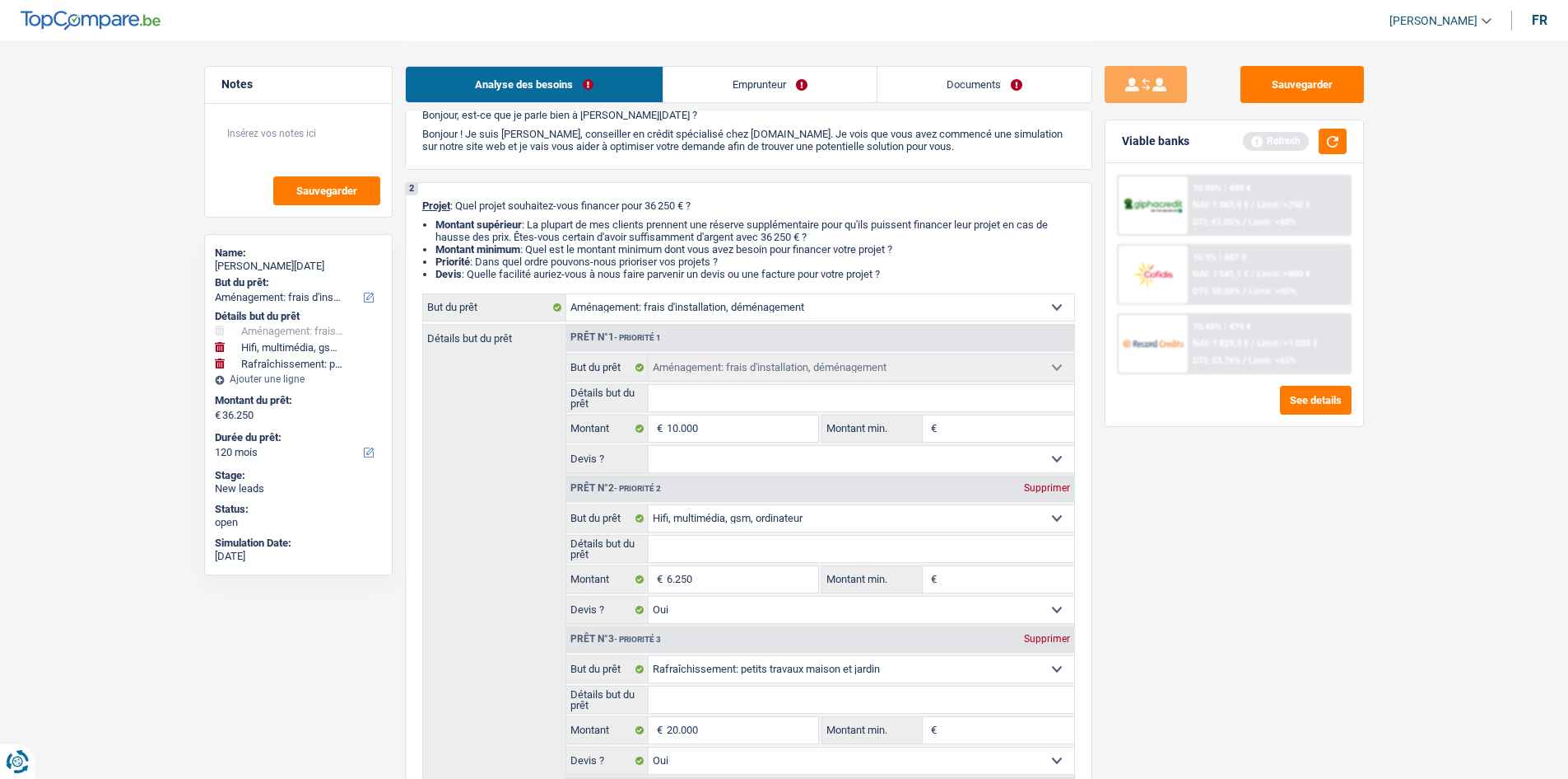
scroll to position [330, 0]
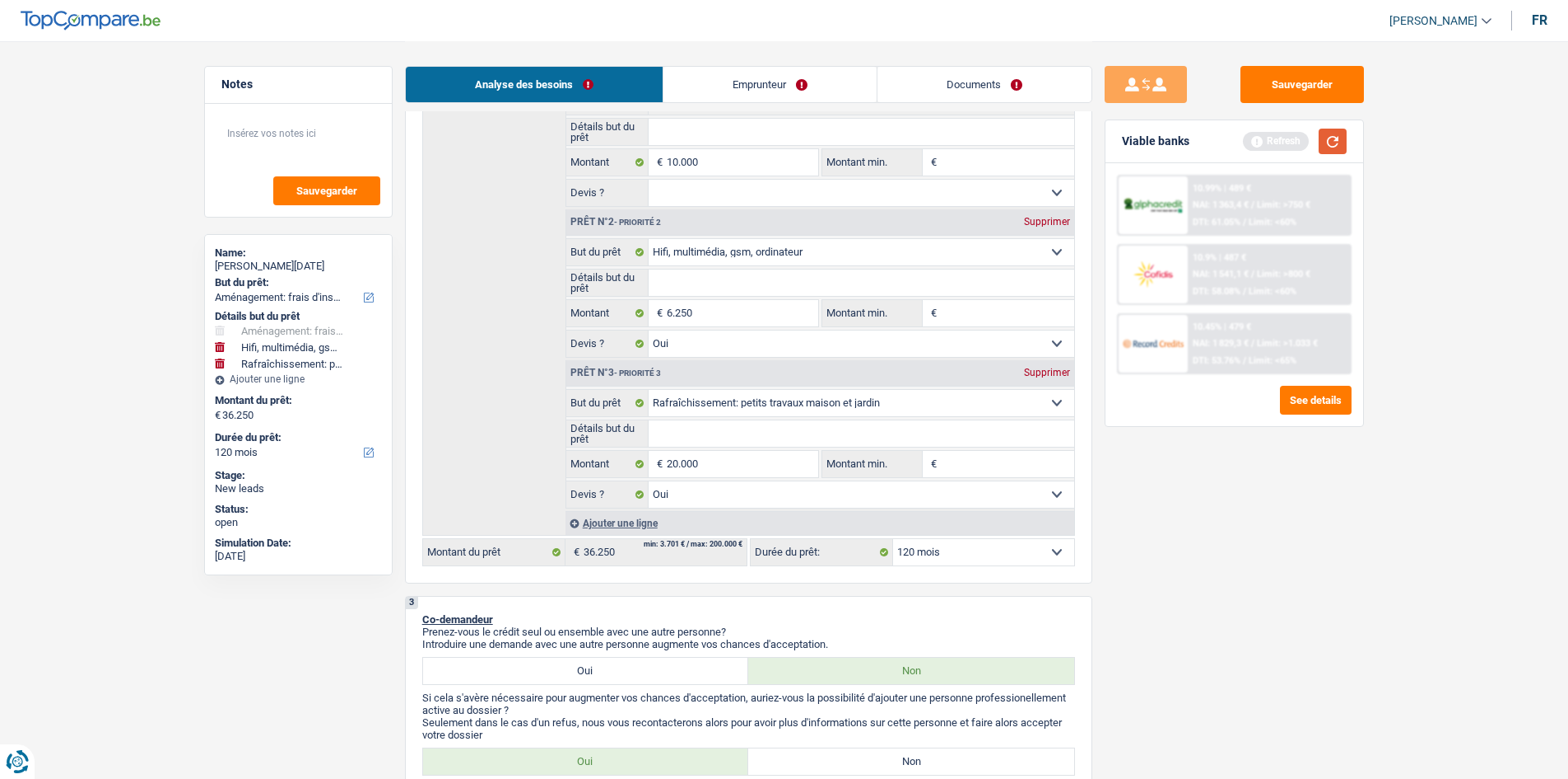
click at [613, 136] on button "button" at bounding box center [1333, 142] width 28 height 26
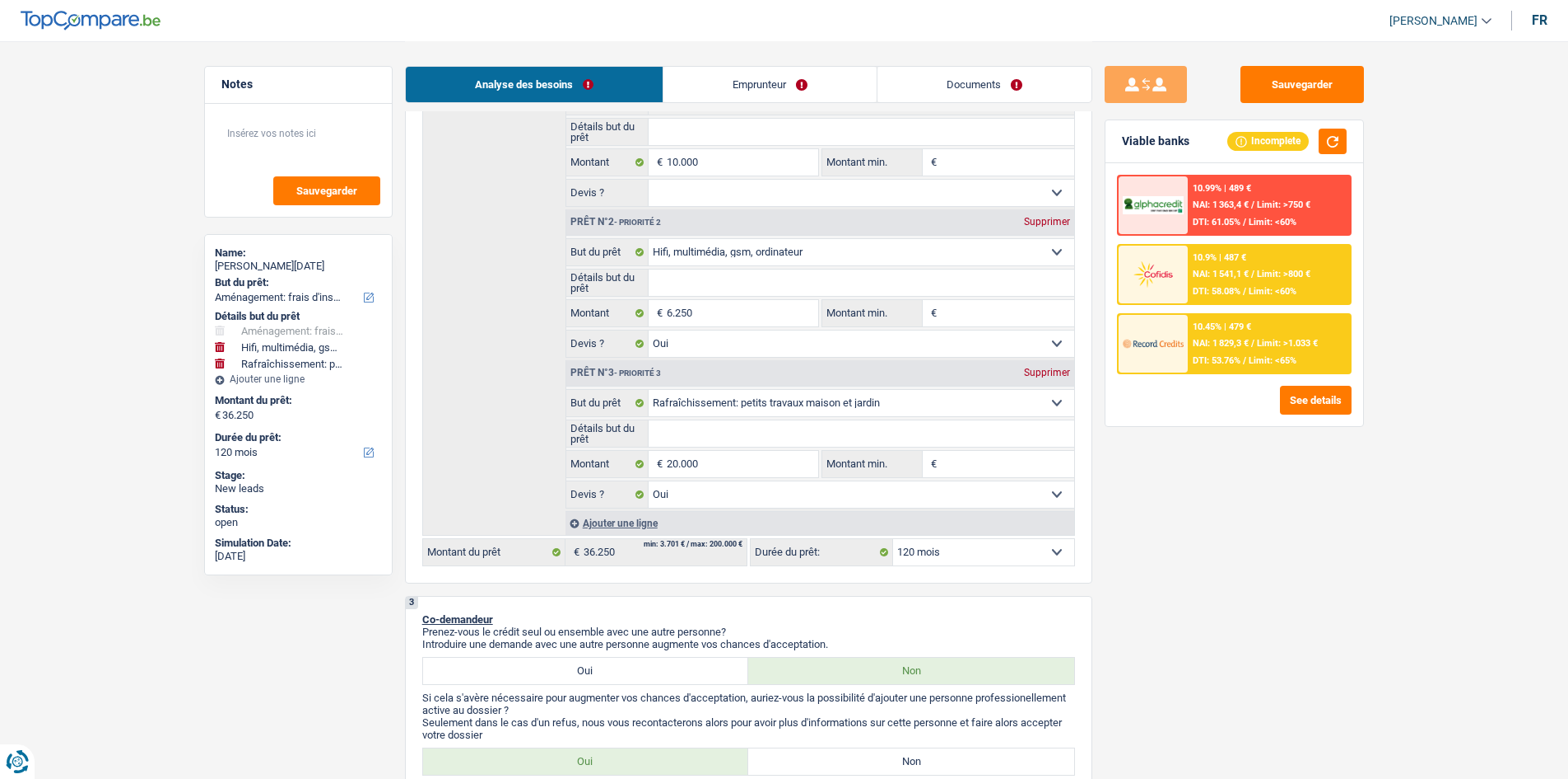
click at [613, 303] on select "12 mois 18 mois 24 mois 30 mois 36 mois 42 mois 48 mois 60 mois 72 mois 84 mois…" at bounding box center [983, 551] width 181 height 26
select select "96"
click at [613, 303] on select "12 mois 18 mois 24 mois 30 mois 36 mois 42 mois 48 mois 60 mois 72 mois 84 mois…" at bounding box center [983, 551] width 181 height 26
select select "96"
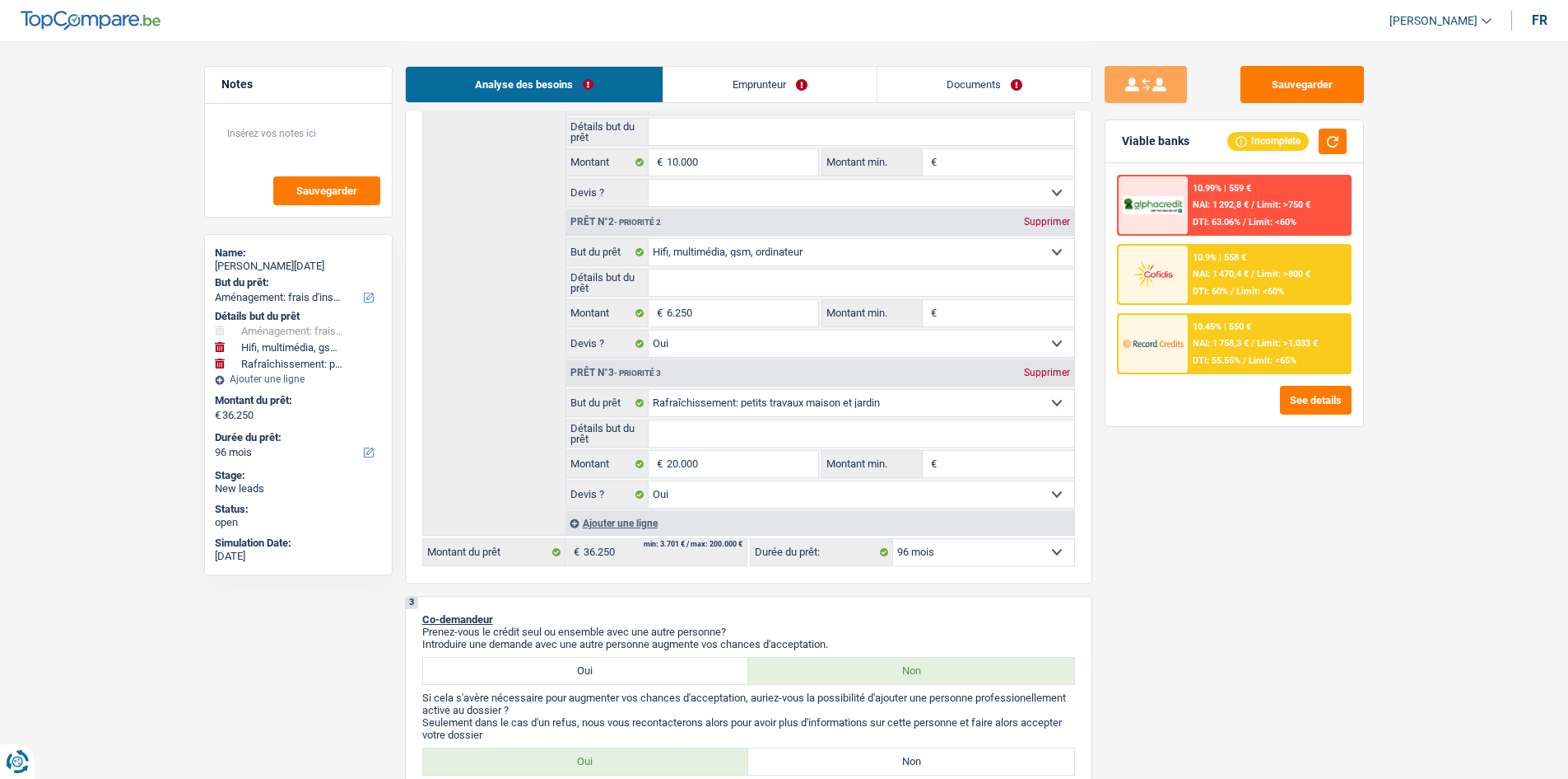
click at [613, 303] on select "12 mois 18 mois 24 mois 30 mois 36 mois 42 mois 48 mois 60 mois 72 mois 84 mois…" at bounding box center [983, 551] width 181 height 26
select select "120"
click at [613, 303] on select "12 mois 18 mois 24 mois 30 mois 36 mois 42 mois 48 mois 60 mois 72 mois 84 mois…" at bounding box center [983, 551] width 181 height 26
select select "120"
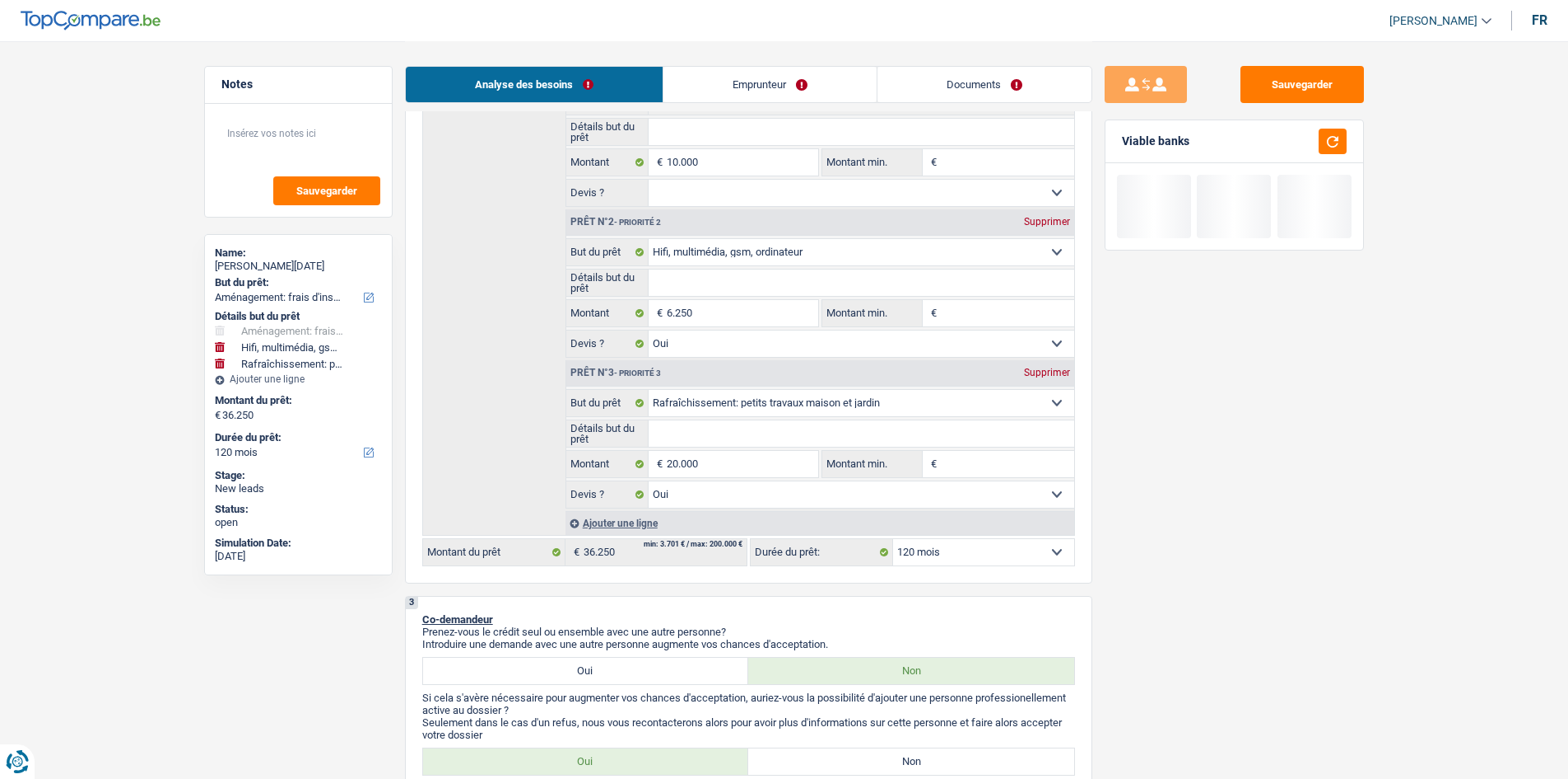
click at [613, 74] on link "Emprunteur" at bounding box center [771, 84] width 214 height 35
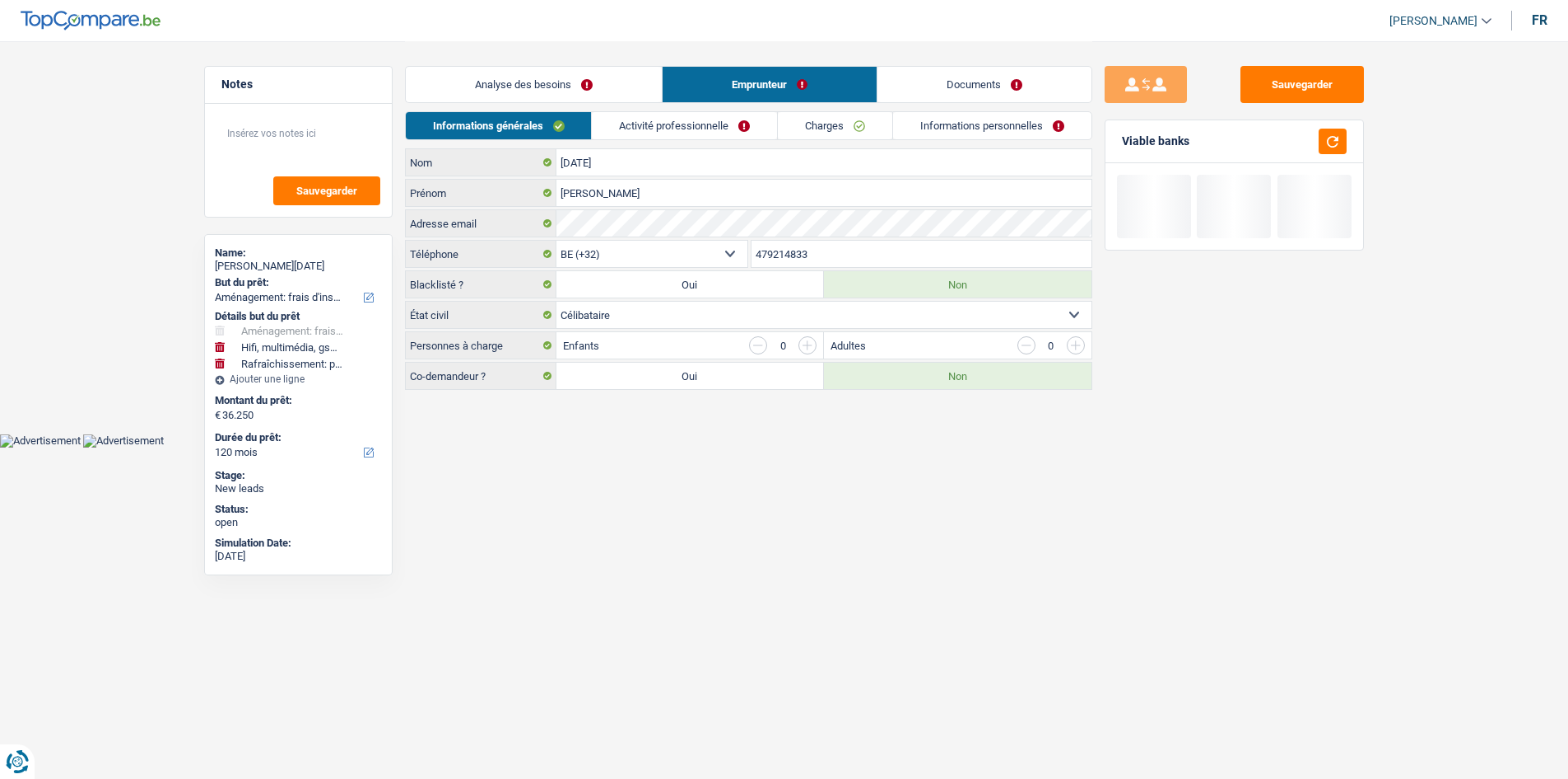
scroll to position [0, 0]
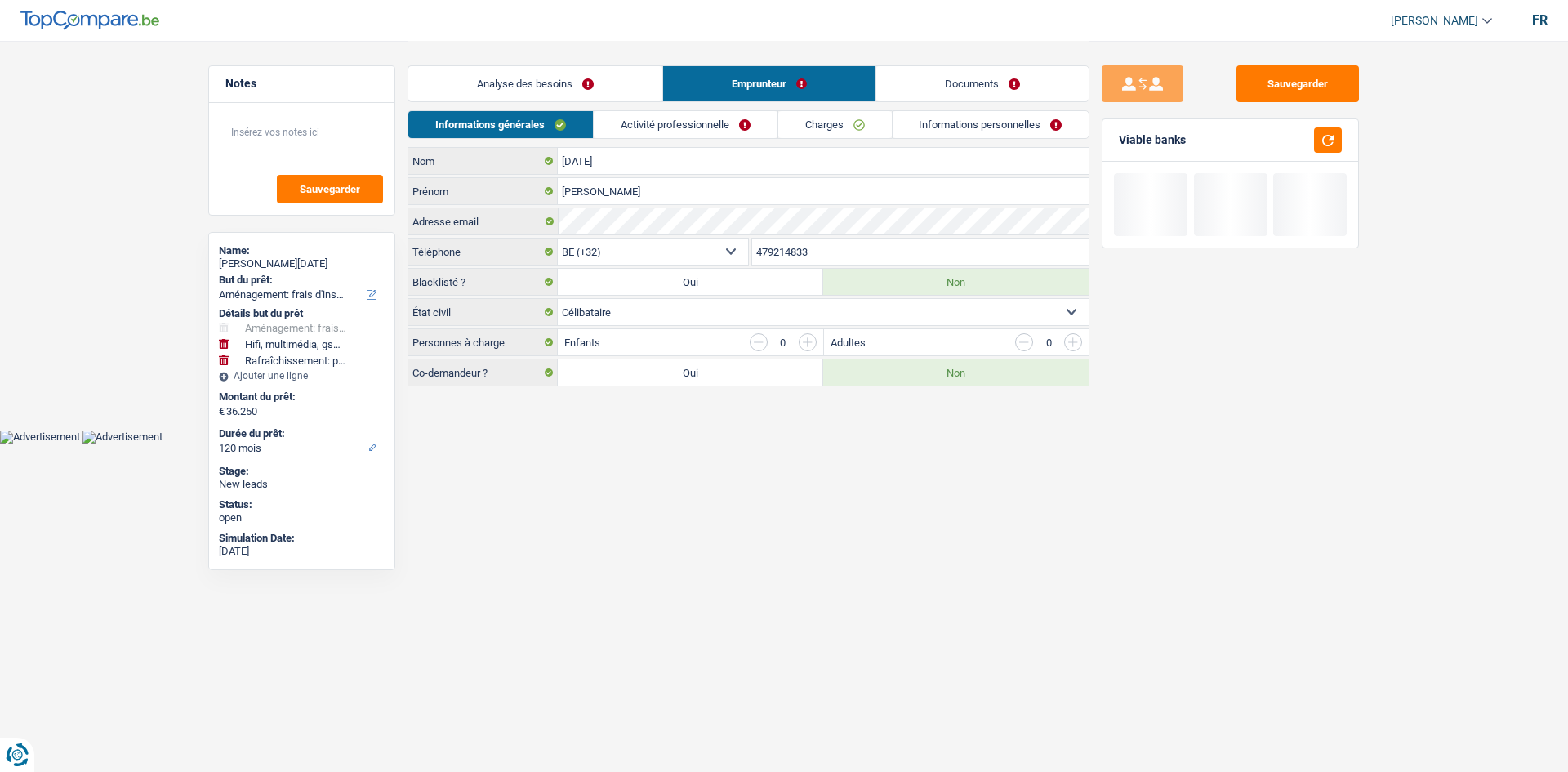
click at [608, 124] on link "Activité professionnelle" at bounding box center [686, 124] width 184 height 27
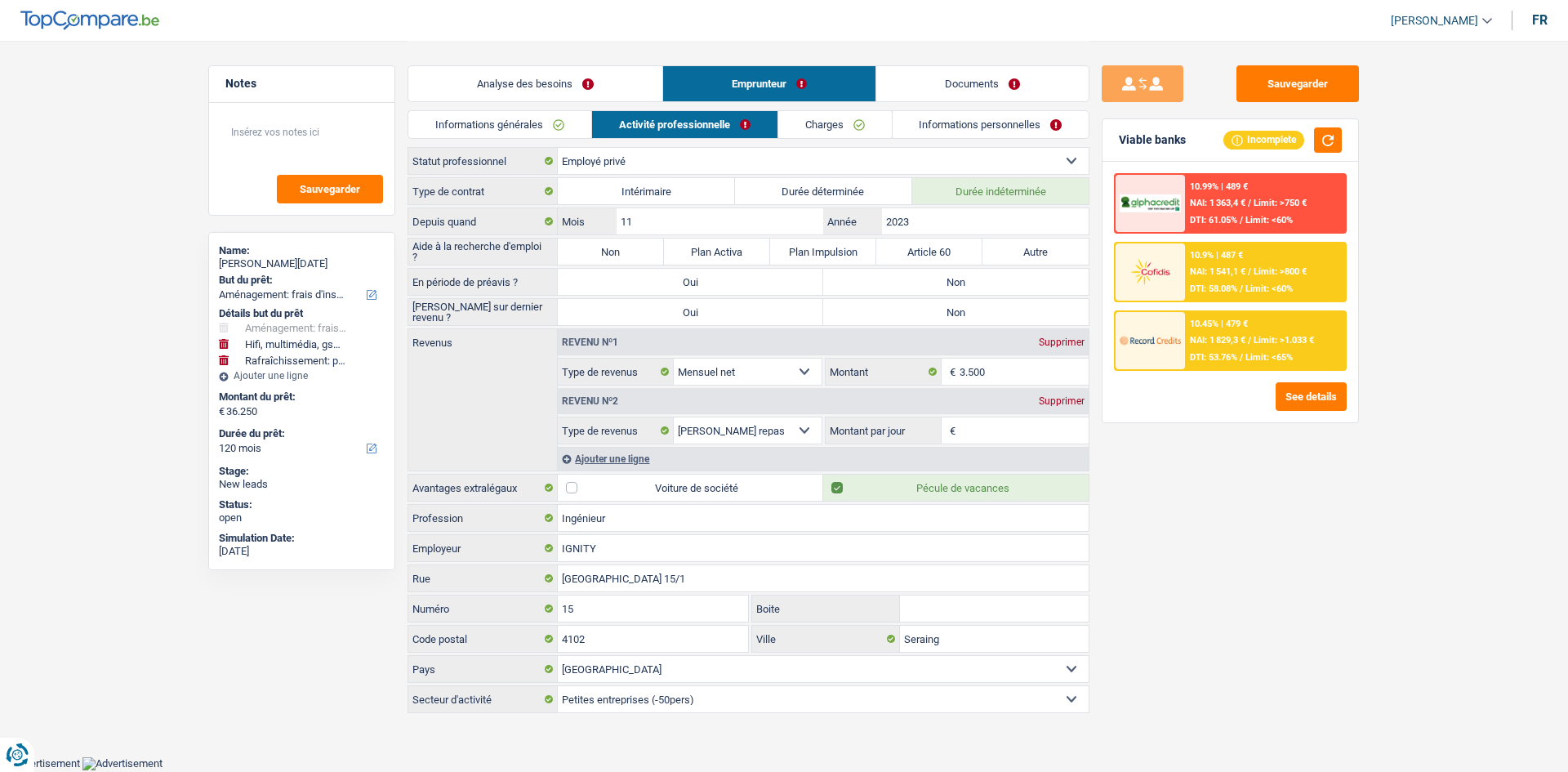
click at [608, 255] on label "Non" at bounding box center [610, 251] width 106 height 26
click at [608, 255] on input "Non" at bounding box center [610, 251] width 106 height 26
radio input "true"
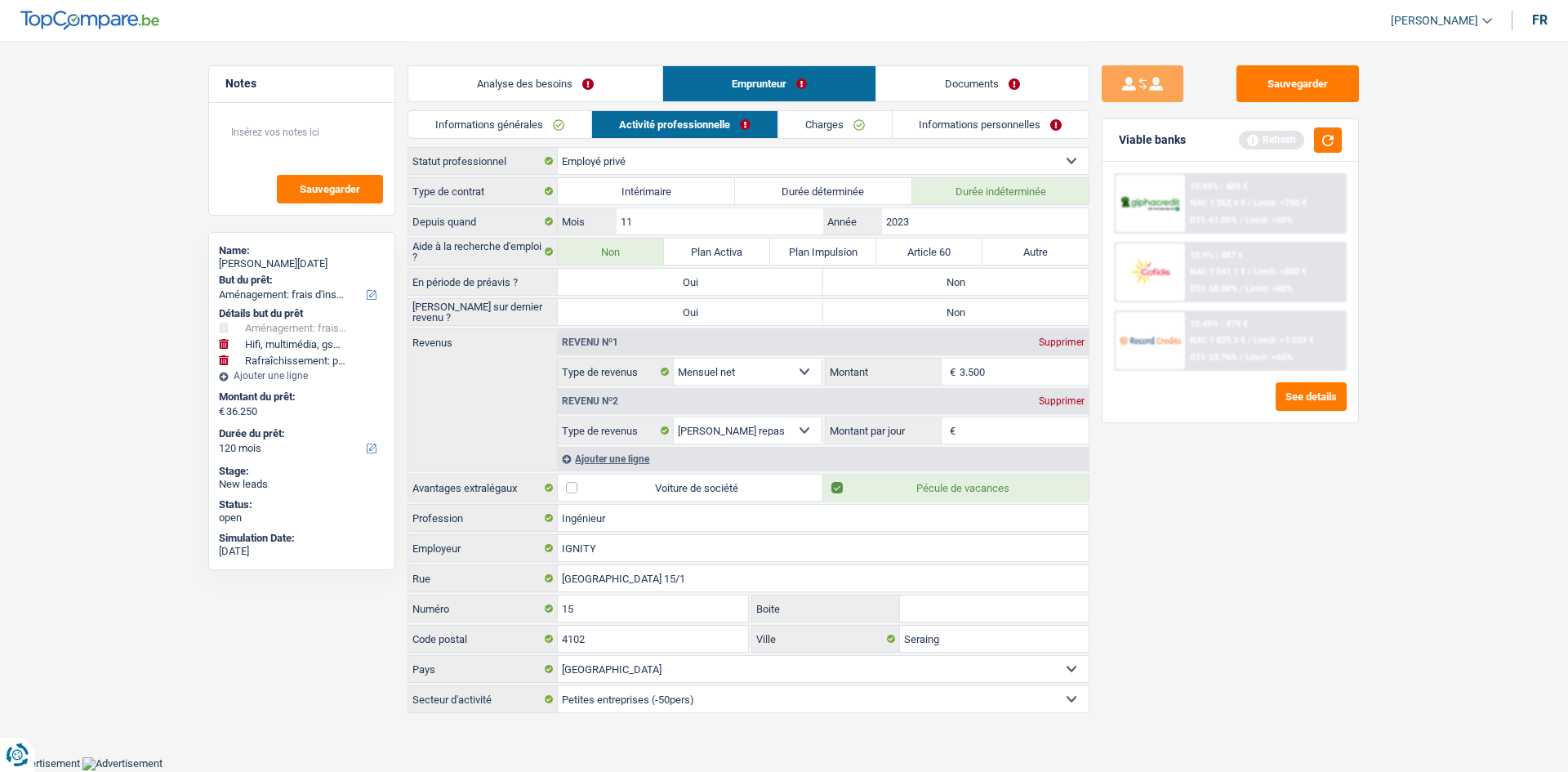
click at [608, 279] on label "Non" at bounding box center [956, 281] width 265 height 26
click at [608, 279] on input "Non" at bounding box center [956, 281] width 265 height 26
radio input "true"
click at [608, 300] on label "Non" at bounding box center [956, 312] width 265 height 26
click at [608, 300] on input "Non" at bounding box center [956, 312] width 265 height 26
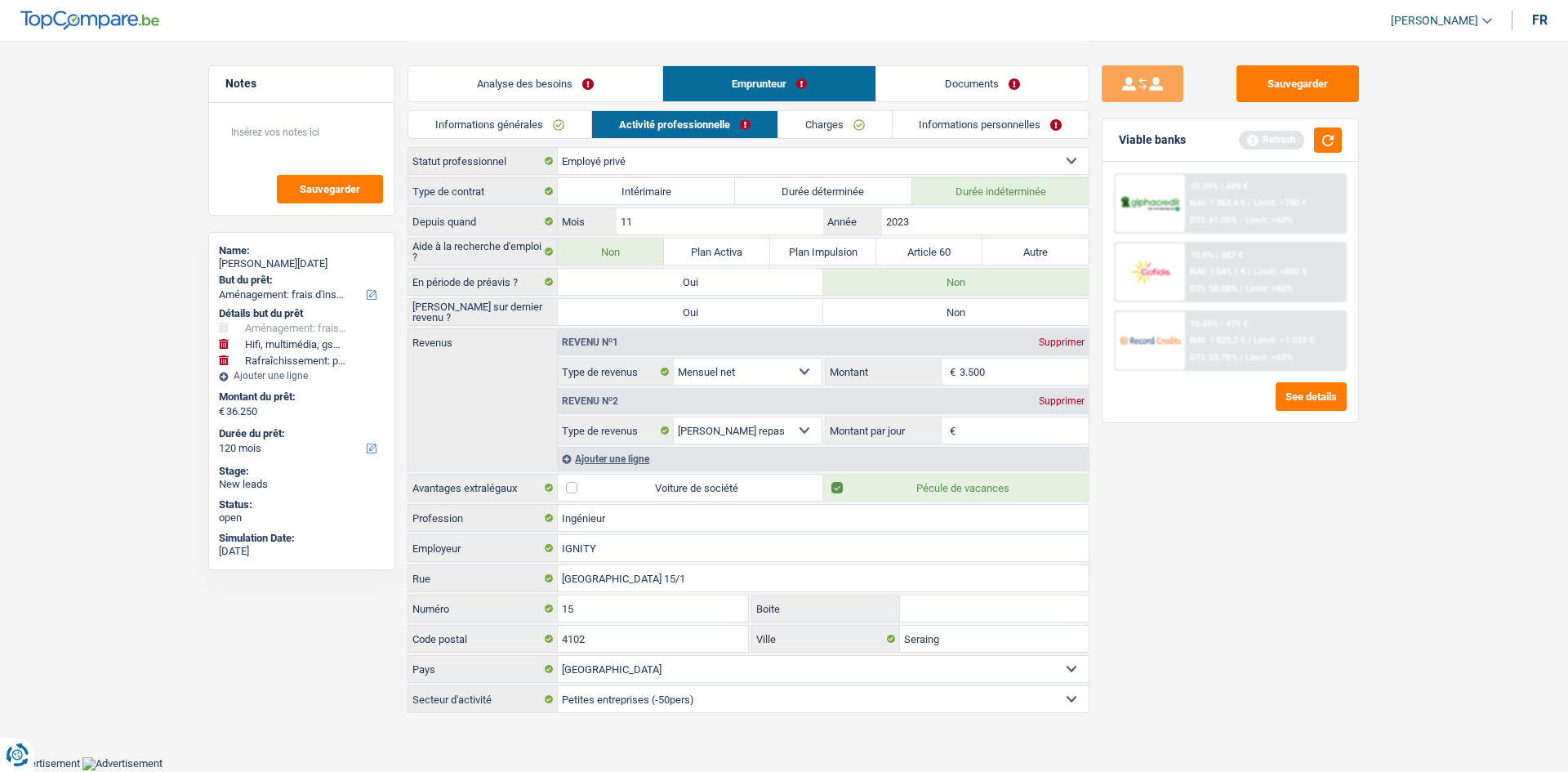
radio input "true"
click at [576, 29] on header "[PERSON_NAME] Se déconnecter fr" at bounding box center [784, 21] width 1568 height 42
click at [560, 81] on link "Analyse des besoins" at bounding box center [535, 83] width 254 height 35
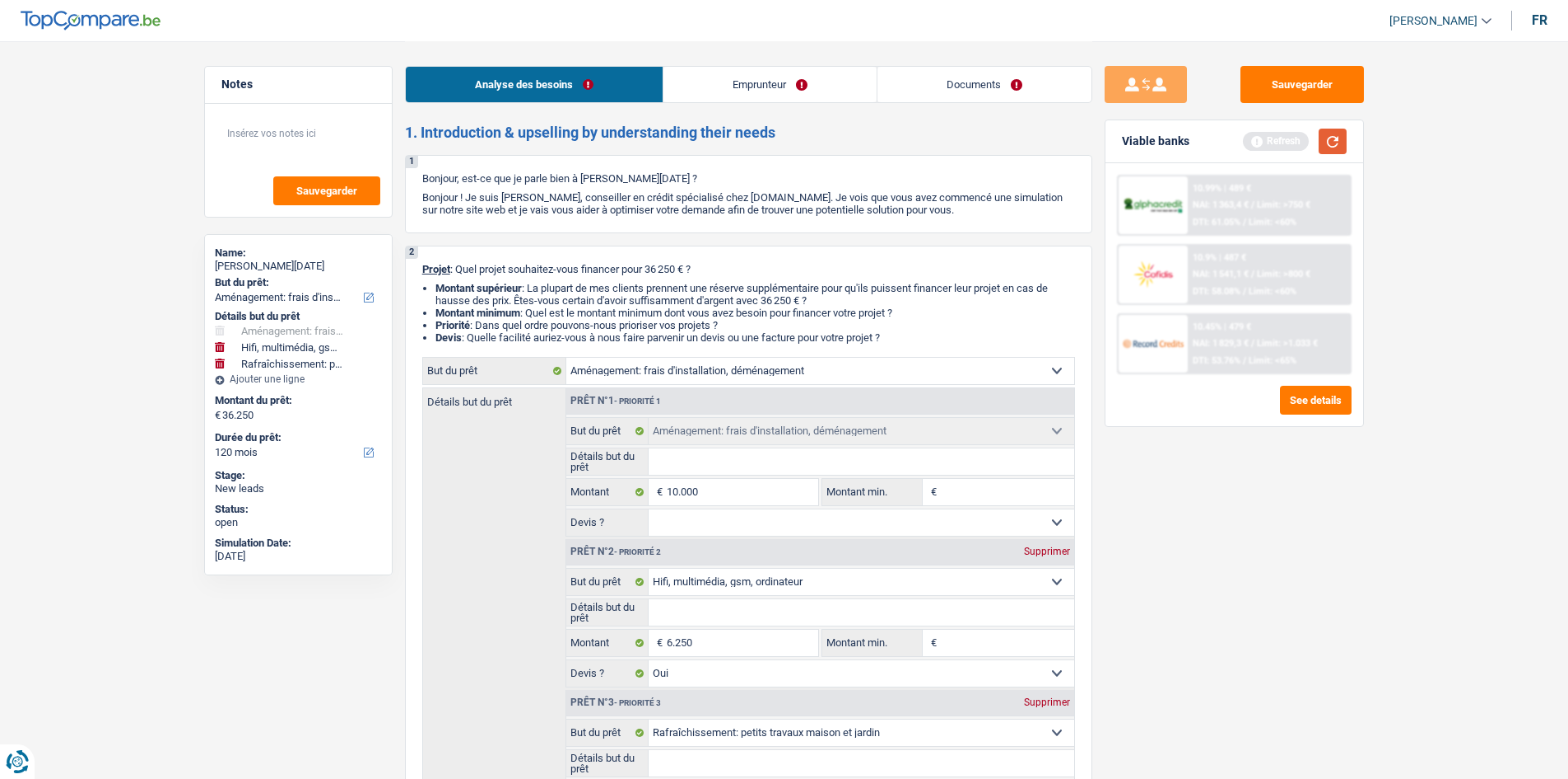
click at [613, 144] on button "button" at bounding box center [1333, 142] width 28 height 26
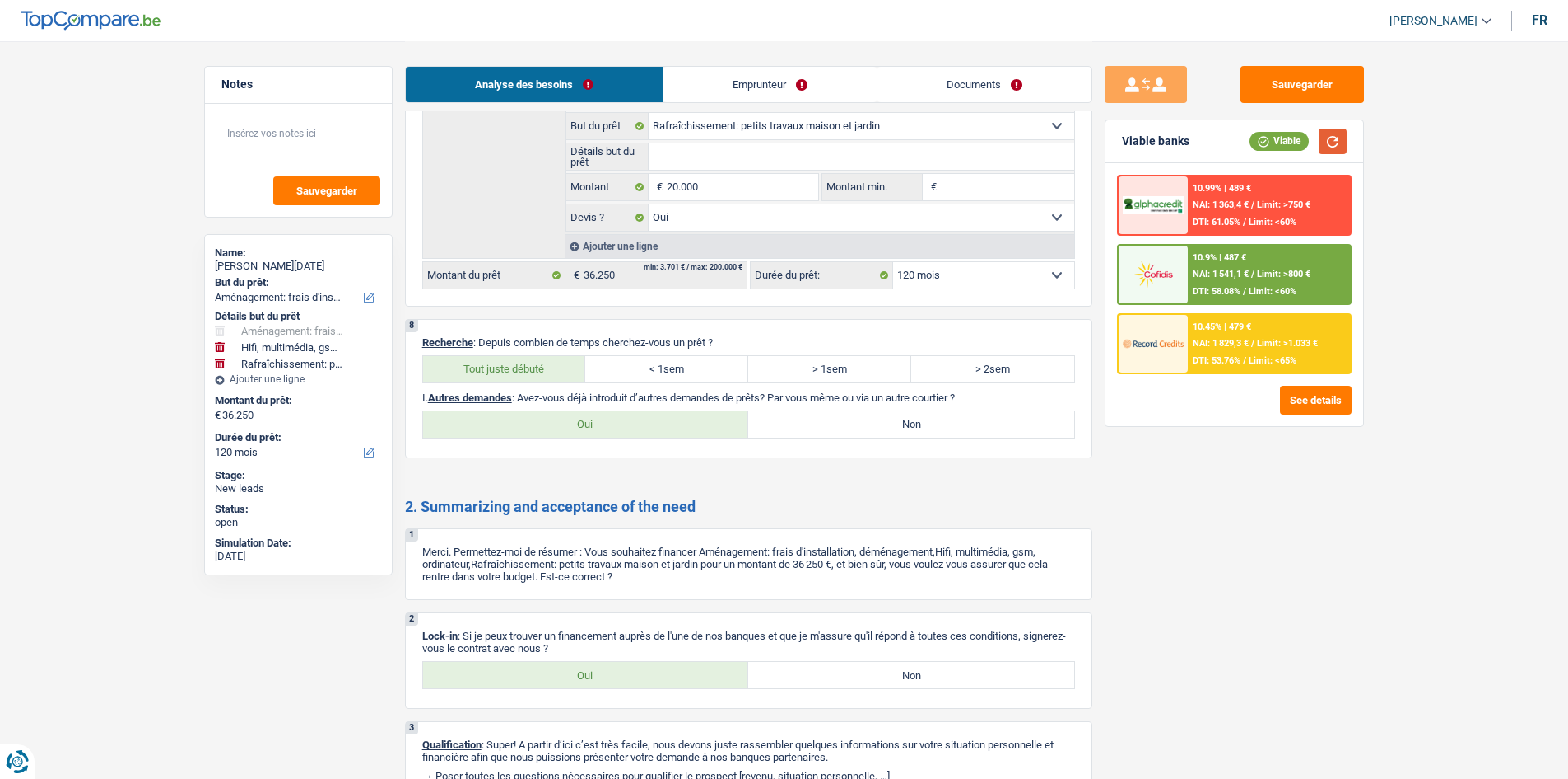
scroll to position [2861, 0]
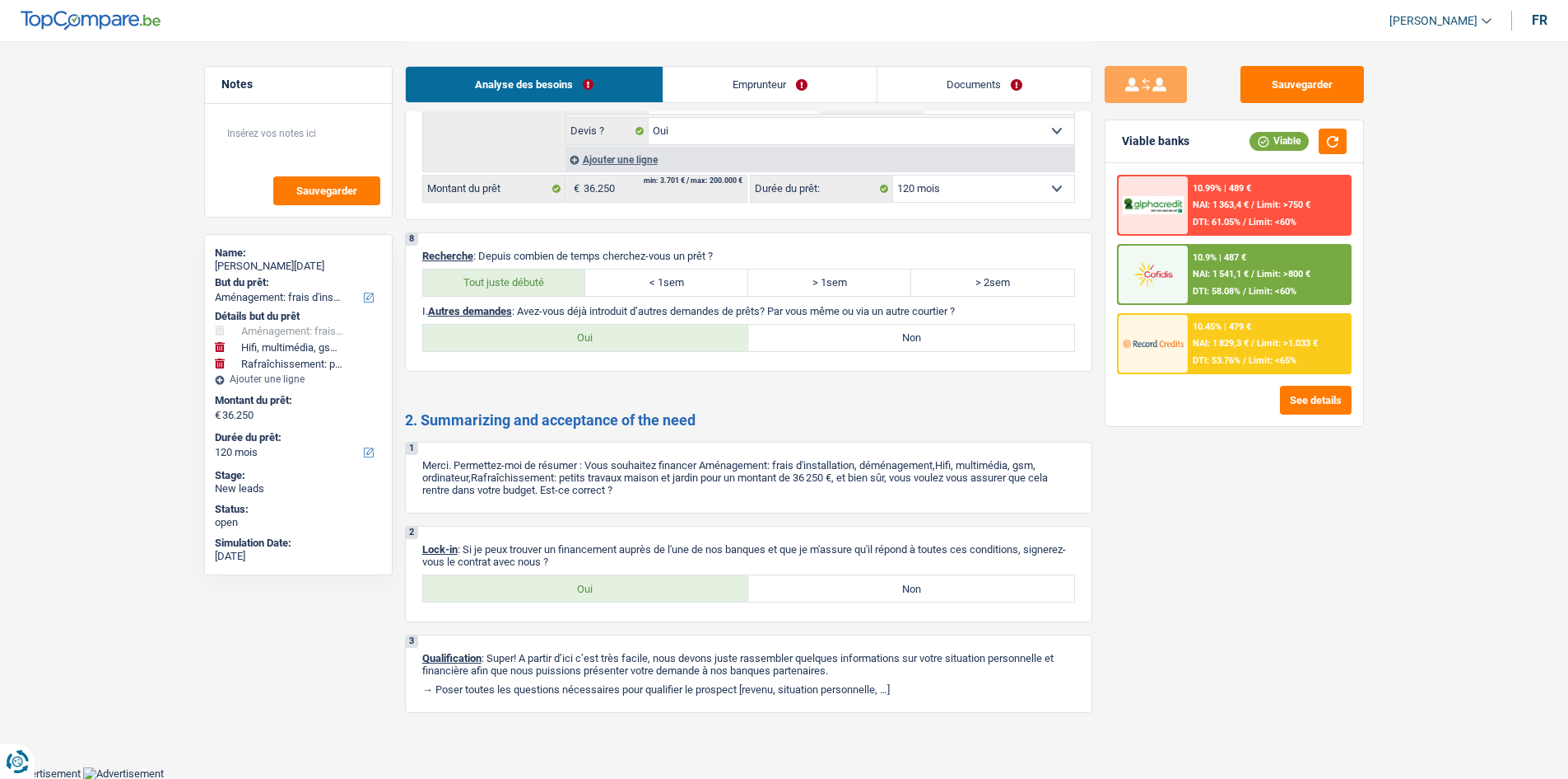
click at [613, 64] on div "Analyse des besoins Emprunteur Documents" at bounding box center [749, 76] width 688 height 70
click at [613, 71] on link "Emprunteur" at bounding box center [771, 84] width 214 height 35
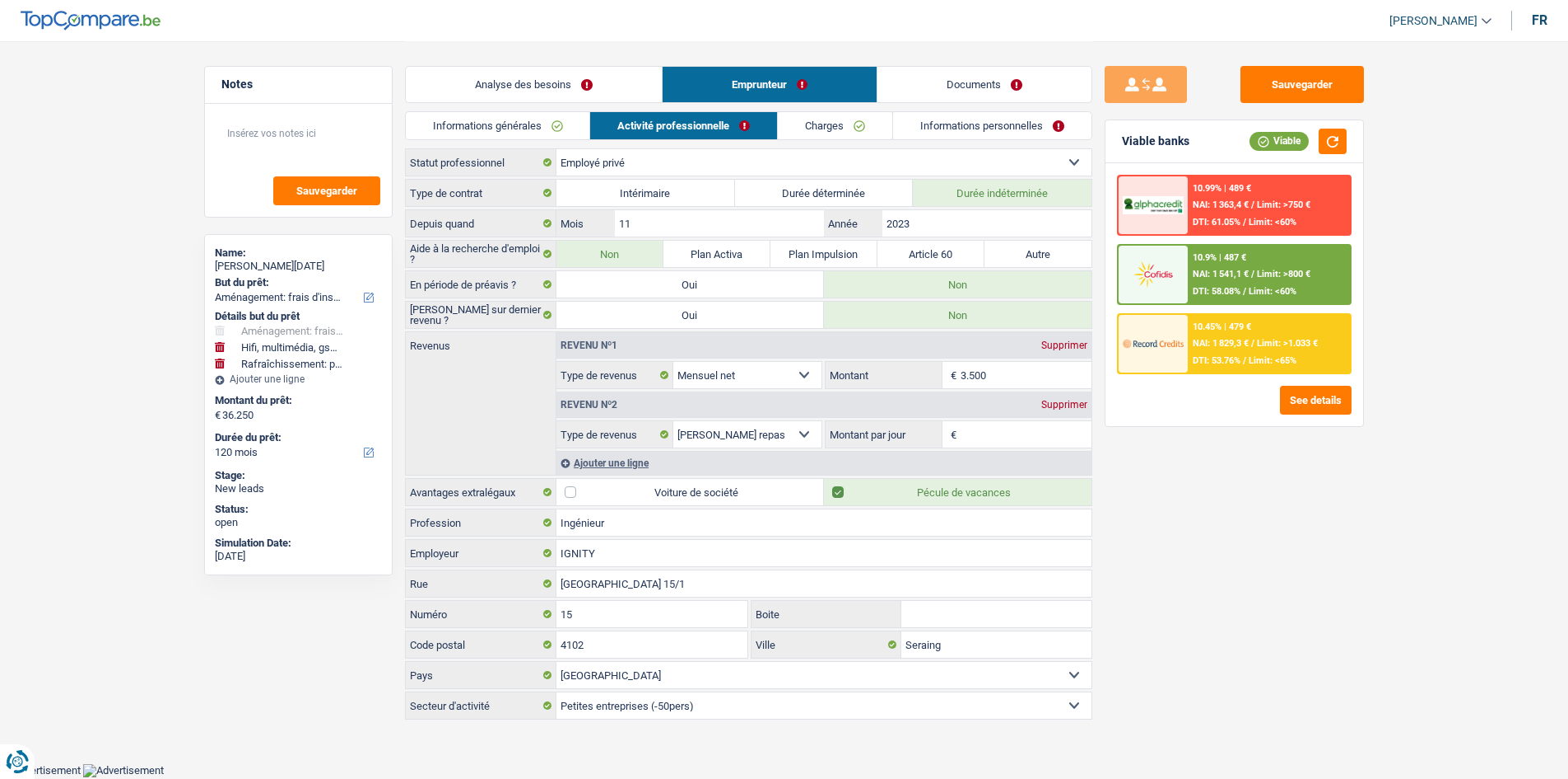
scroll to position [0, 0]
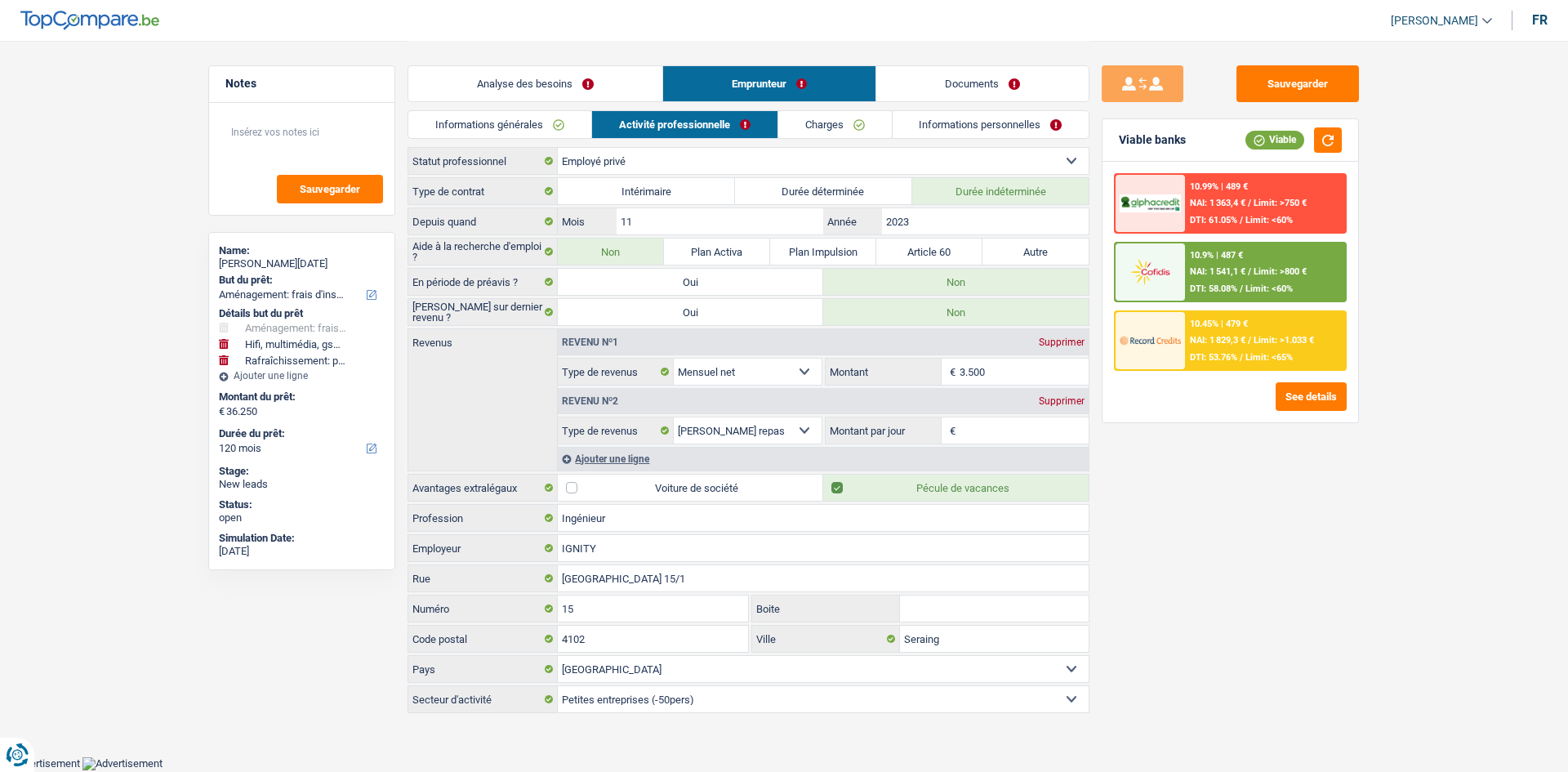
click at [587, 83] on link "Analyse des besoins" at bounding box center [535, 83] width 254 height 35
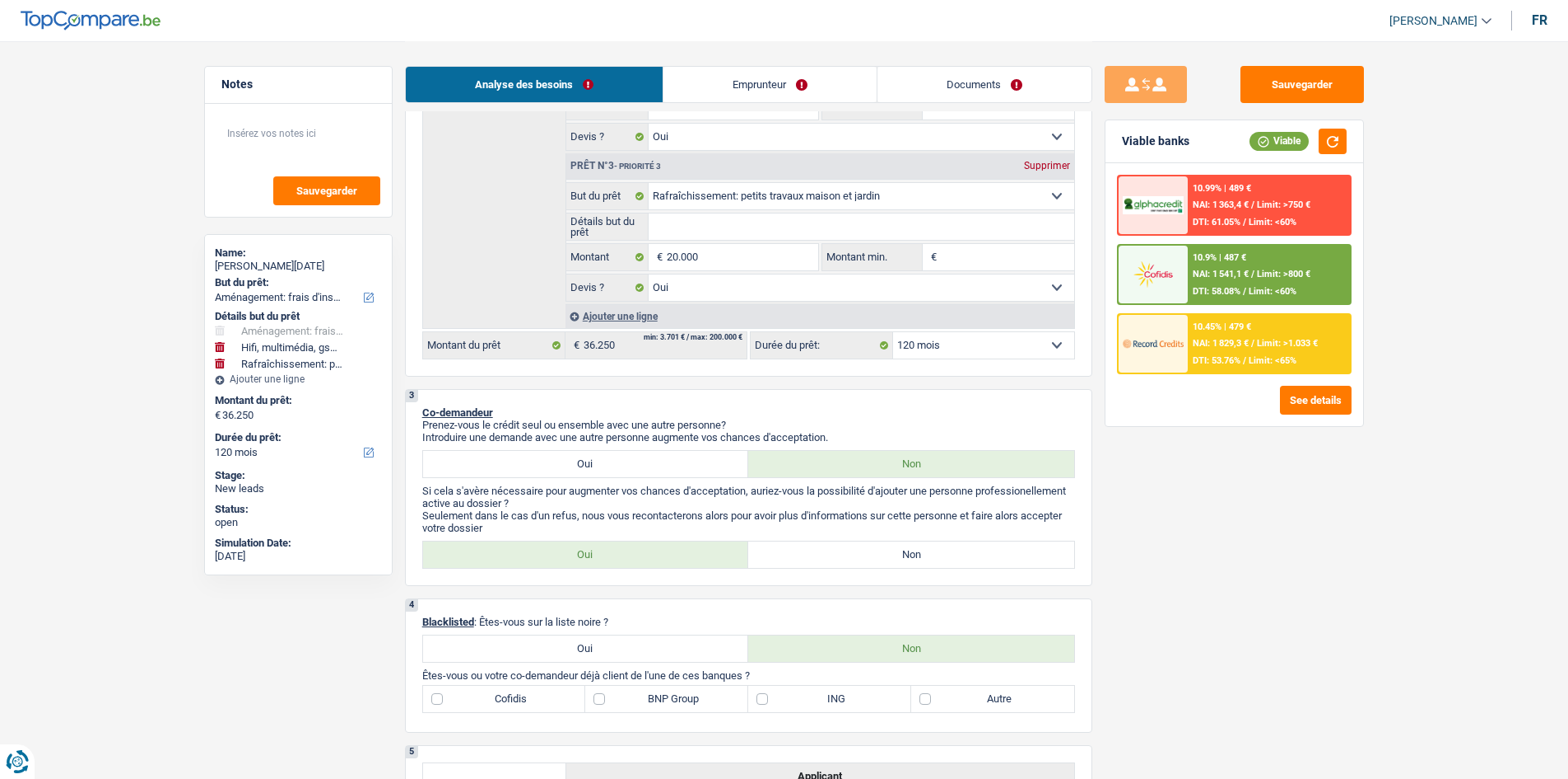
scroll to position [330, 0]
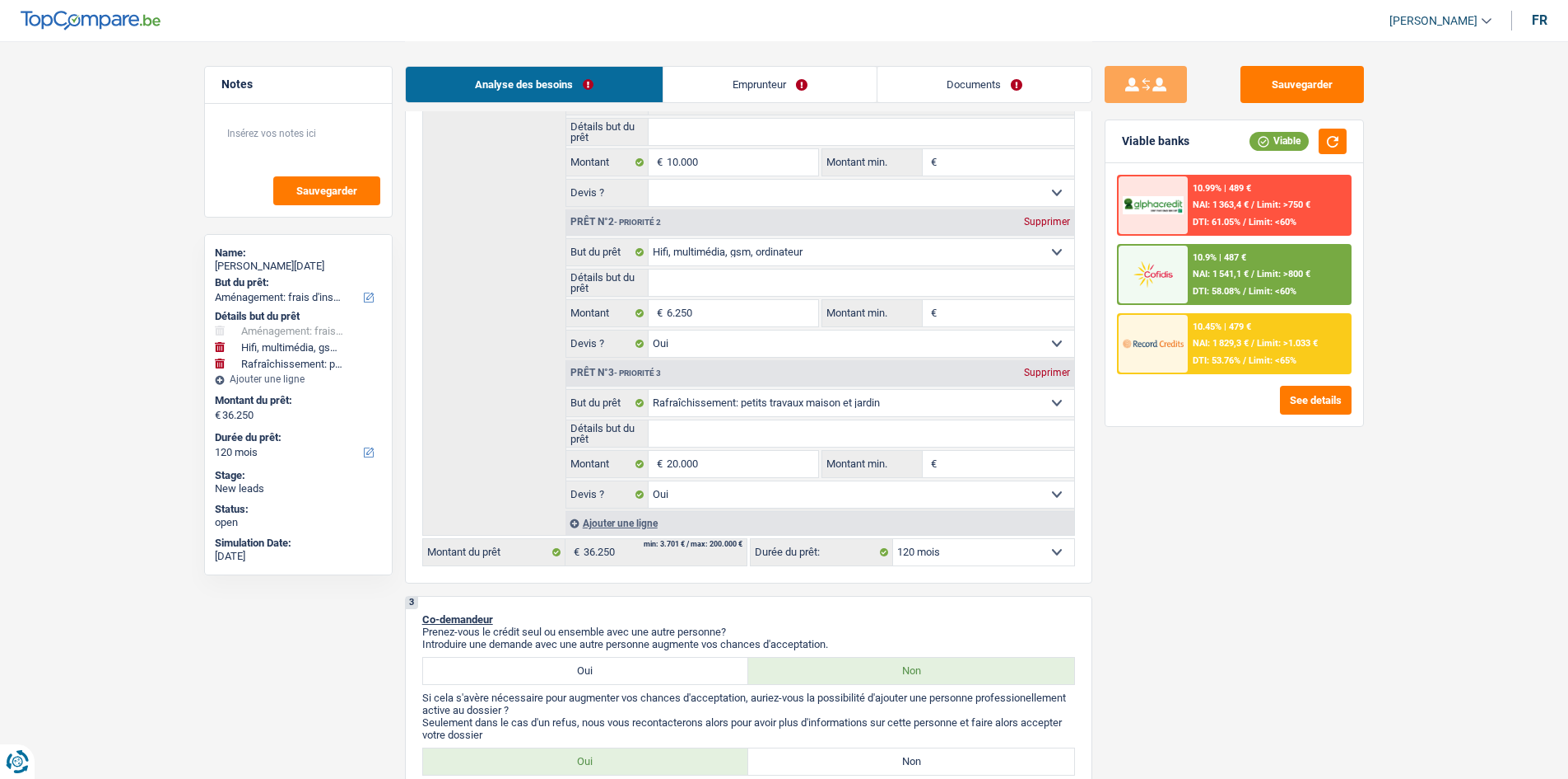
click at [555, 303] on div "36.250 € Montant du prêt" at bounding box center [585, 551] width 323 height 26
click at [613, 303] on select "12 mois 18 mois 24 mois 30 mois 36 mois 42 mois 48 mois 60 mois 72 mois 84 mois…" at bounding box center [983, 551] width 181 height 26
click at [564, 303] on div "36.250 € Montant du prêt" at bounding box center [585, 551] width 323 height 26
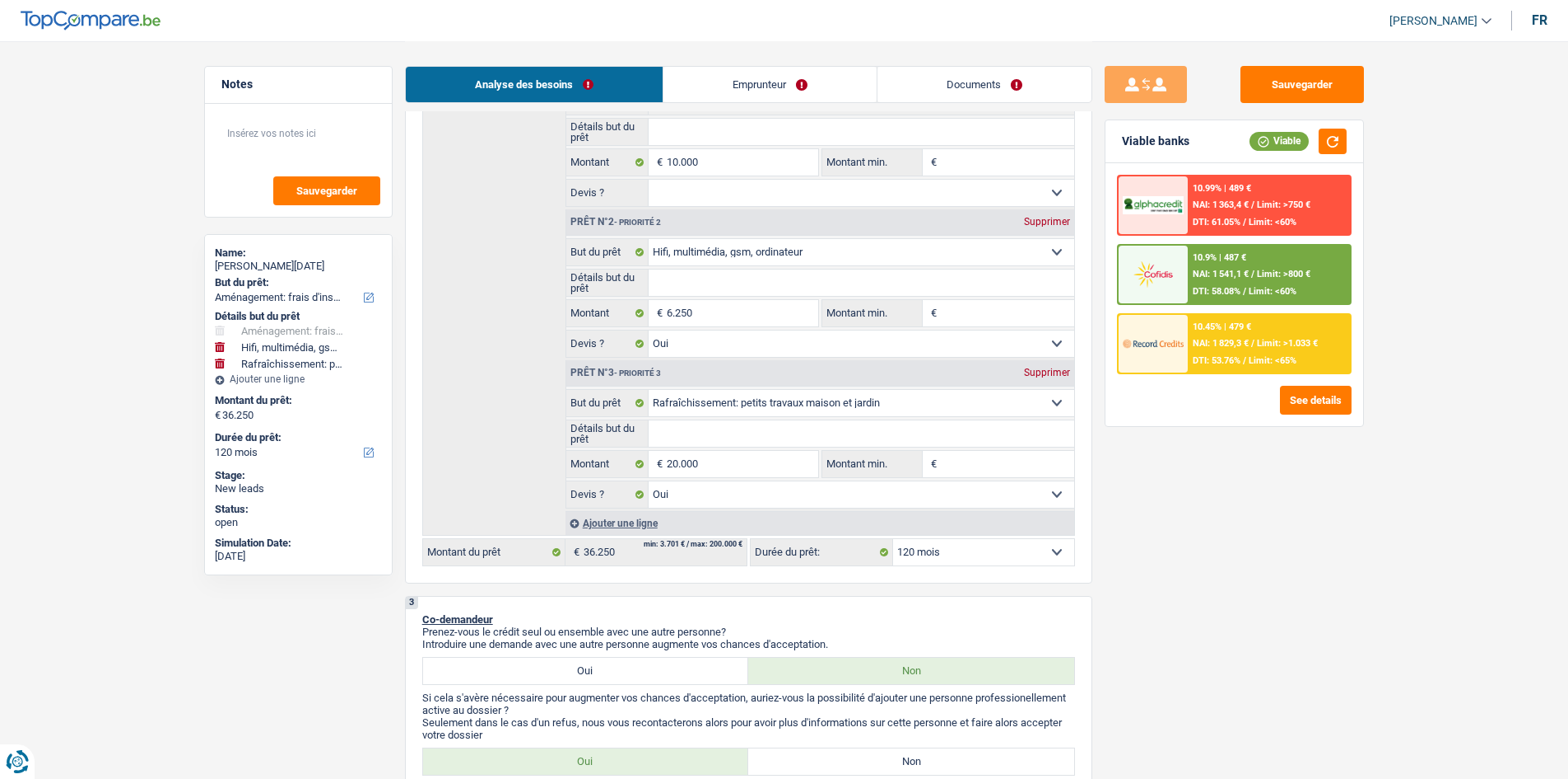
click at [613, 303] on div "Sauvegarder Viable banks Viable 10.99% | 489 € NAI: 1 363,4 € / Limit: >750 € D…" at bounding box center [1235, 408] width 284 height 686
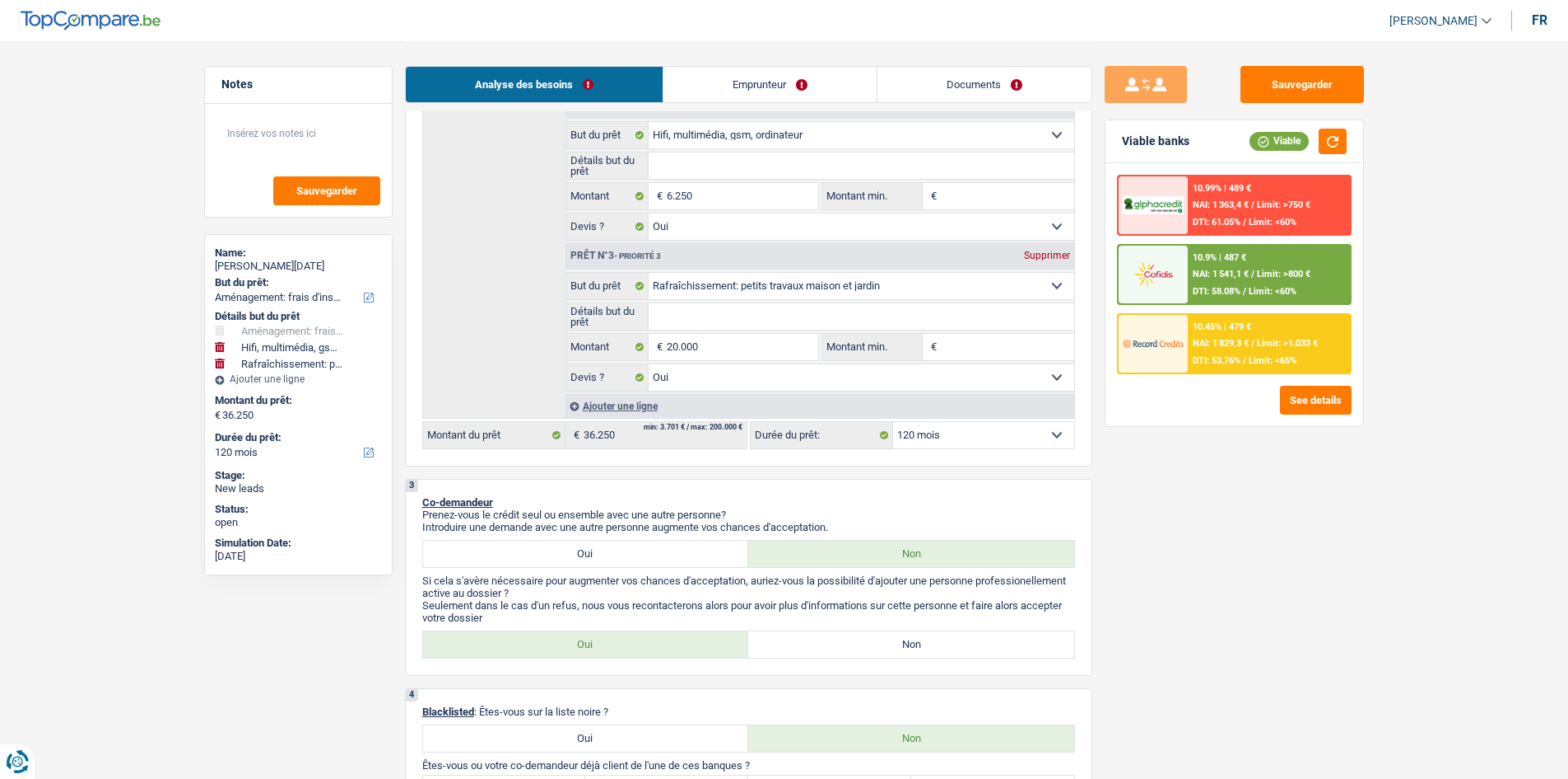
scroll to position [576, 0]
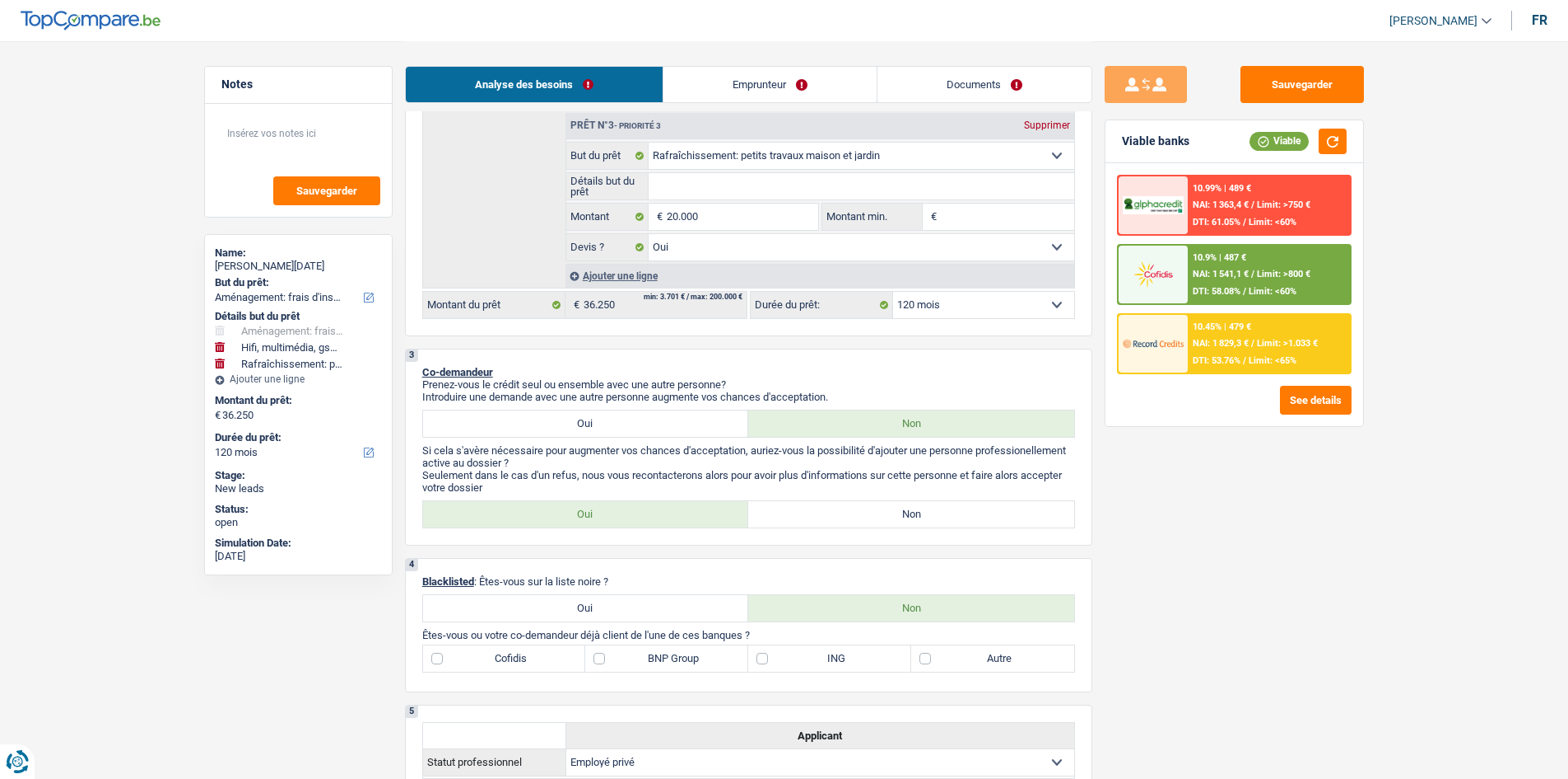
drag, startPoint x: 779, startPoint y: 83, endPoint x: 684, endPoint y: 57, distance: 98.5
click at [613, 83] on link "Emprunteur" at bounding box center [771, 84] width 214 height 35
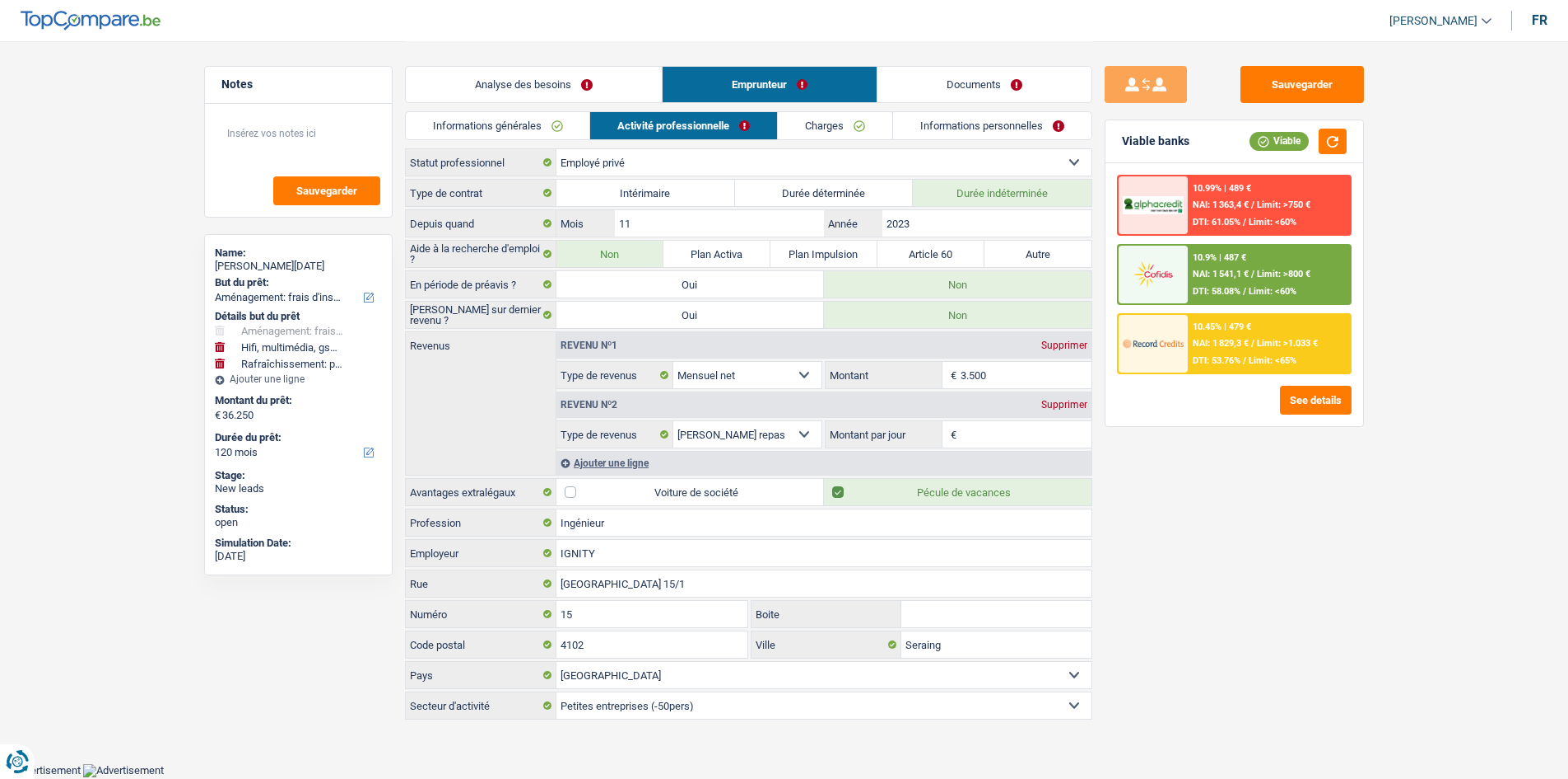
scroll to position [0, 0]
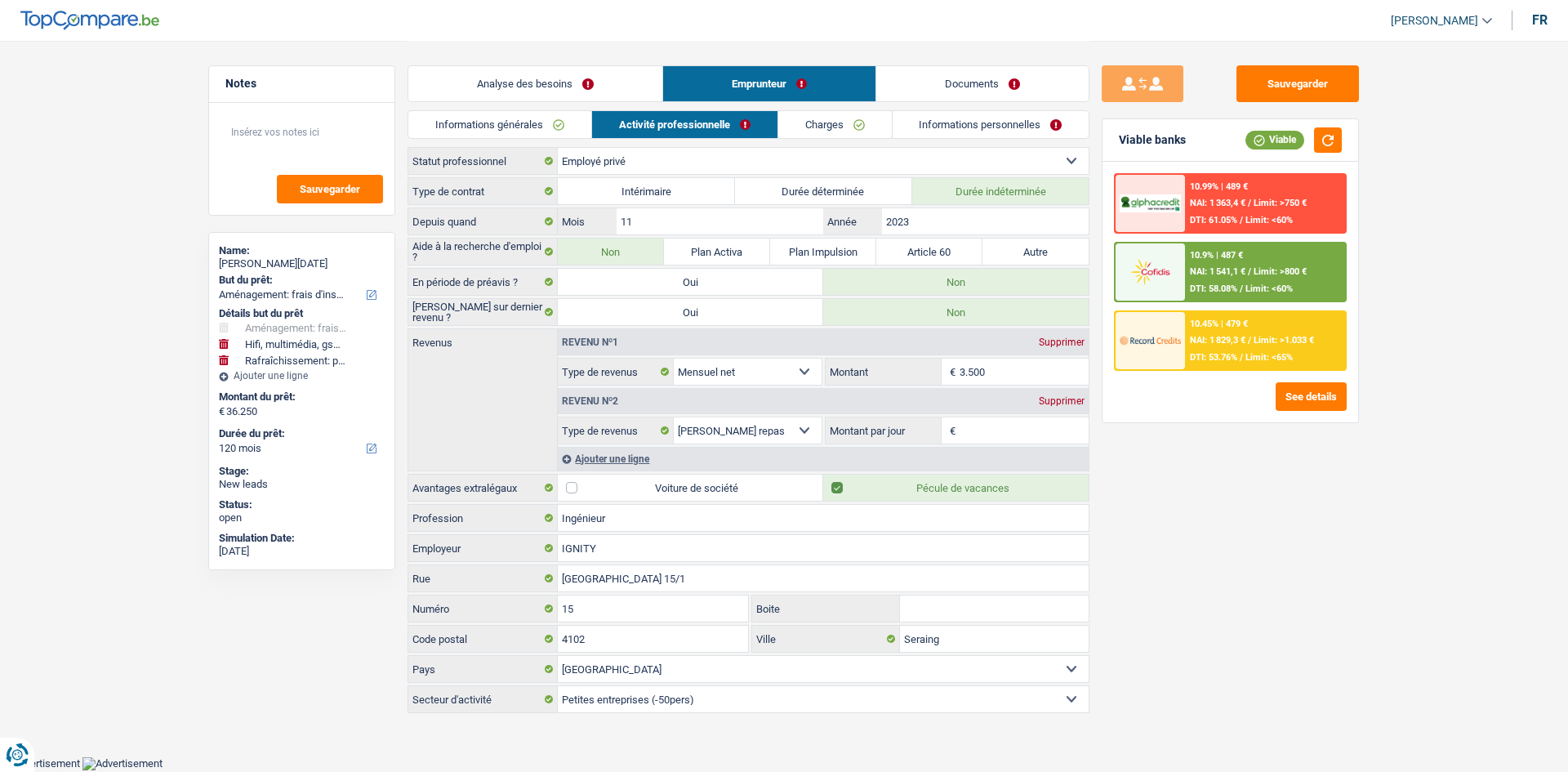
click at [519, 124] on link "Informations générales" at bounding box center [499, 124] width 183 height 27
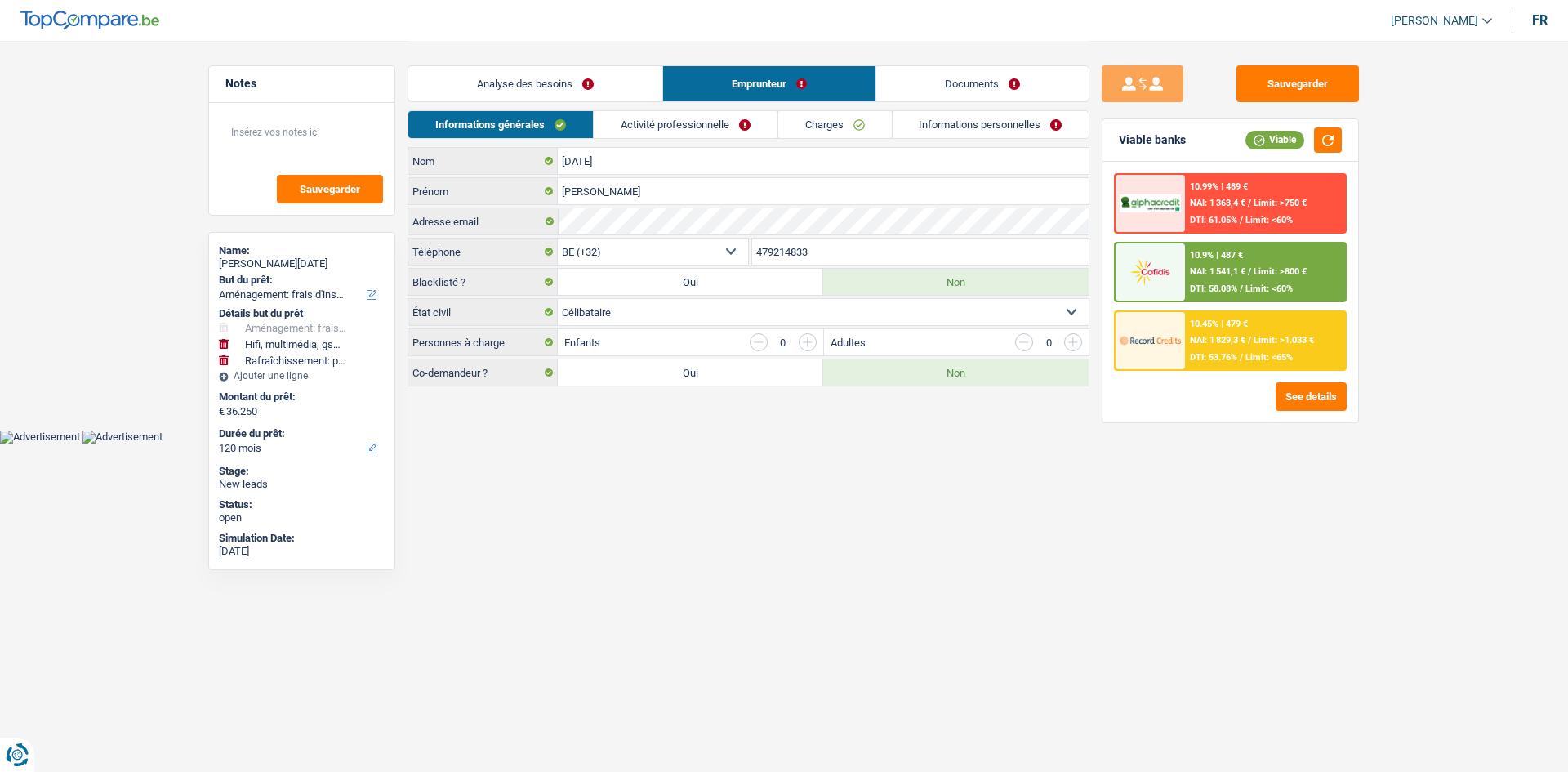
click at [598, 91] on link "Analyse des besoins" at bounding box center [535, 83] width 254 height 35
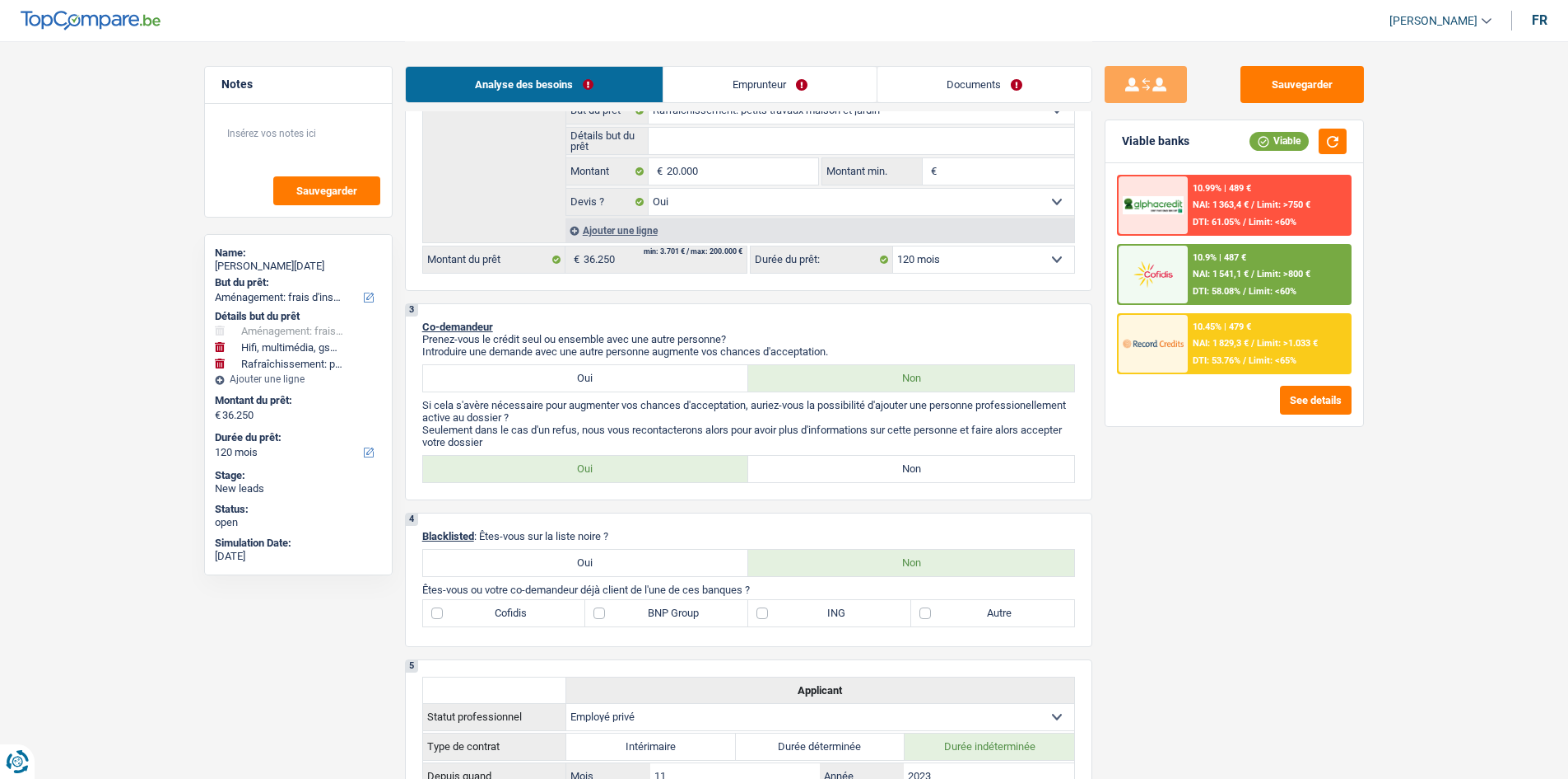
scroll to position [741, 0]
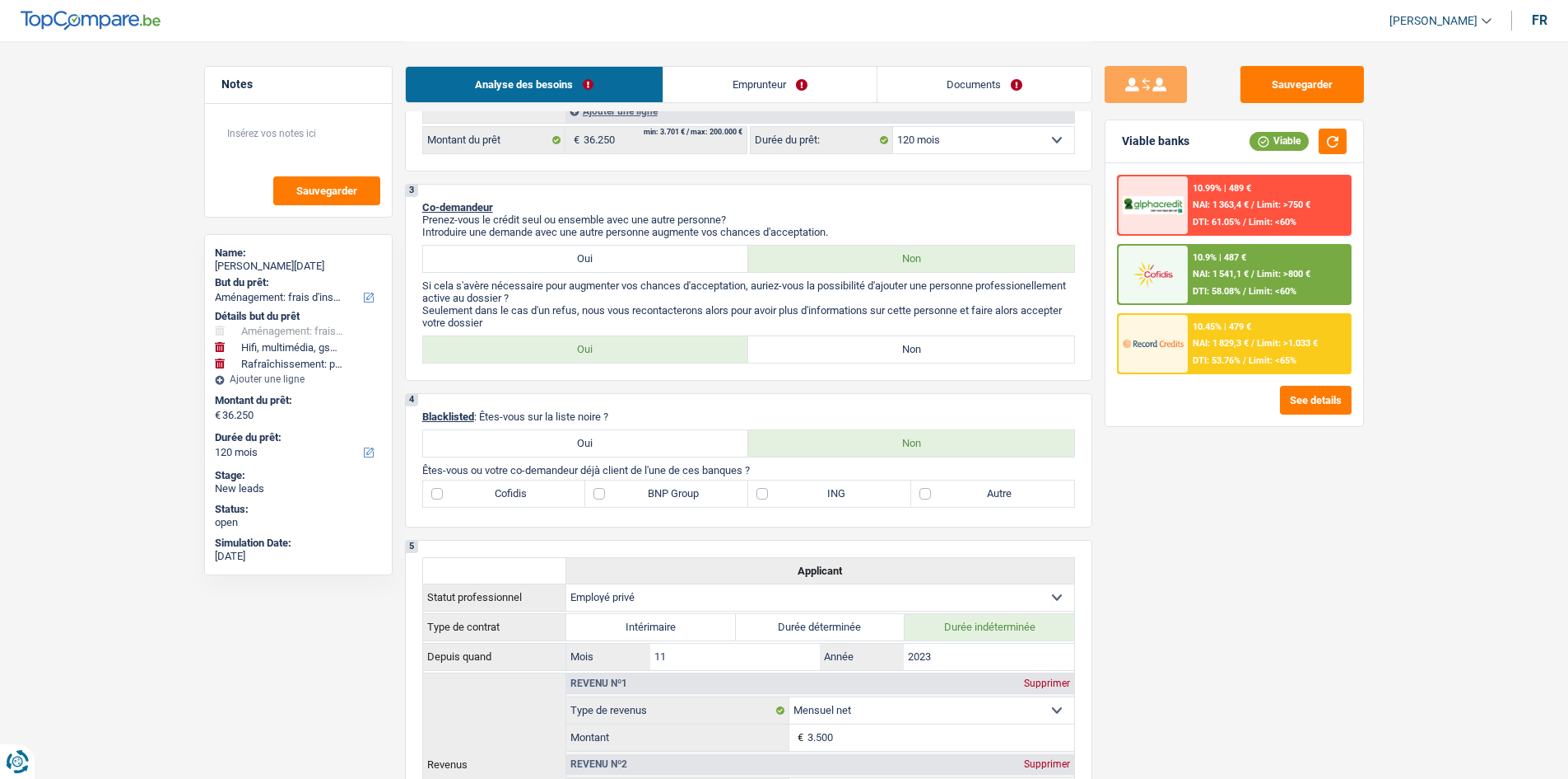
drag, startPoint x: 938, startPoint y: 355, endPoint x: 1112, endPoint y: 463, distance: 204.8
click at [613, 303] on label "Non" at bounding box center [911, 350] width 326 height 26
click at [613, 303] on input "Non" at bounding box center [911, 350] width 326 height 26
radio input "true"
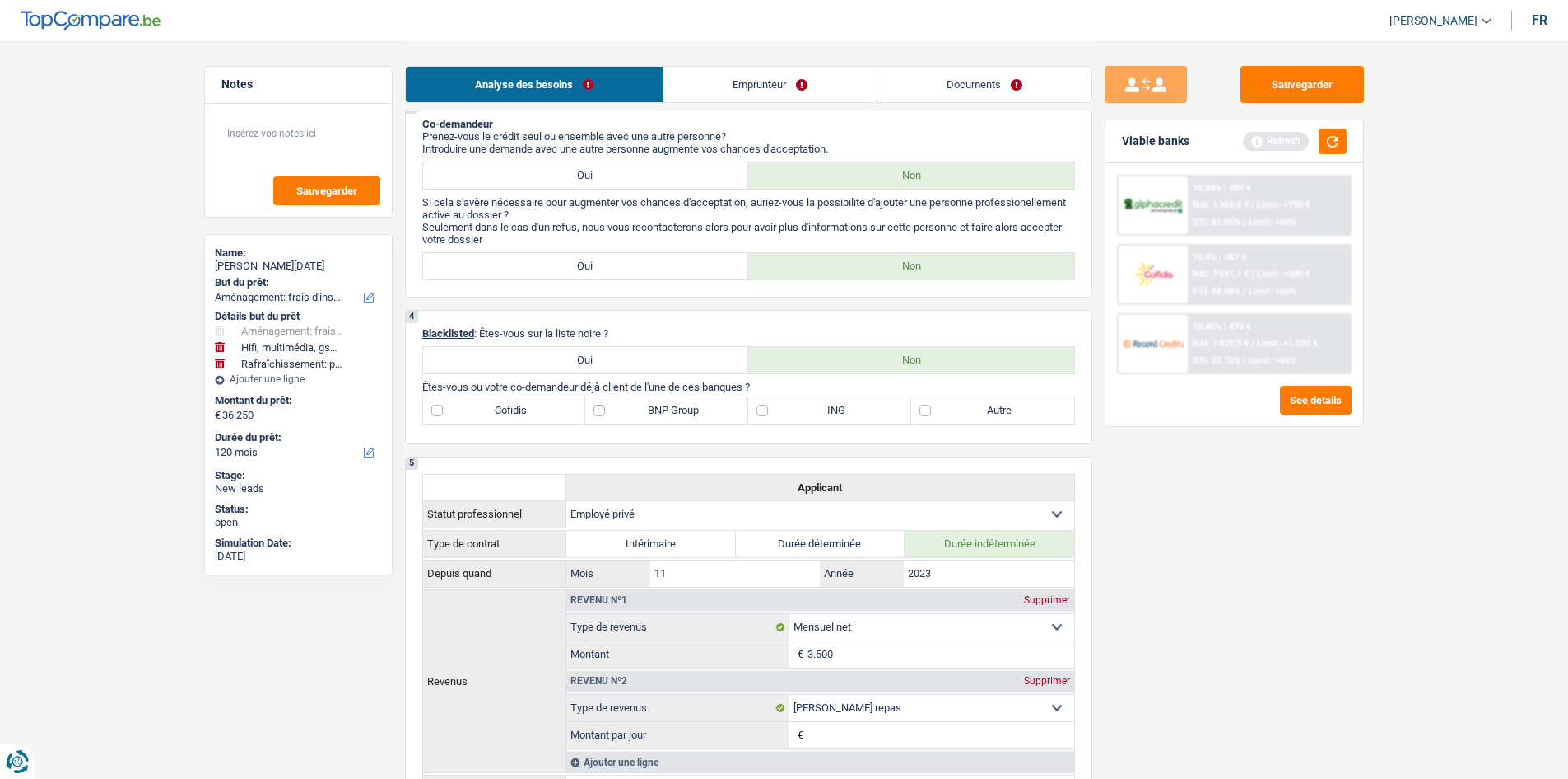
scroll to position [824, 0]
click at [613, 303] on div "4 Blacklisted : Êtes-vous sur la liste noire ? Oui Non Êtes-vous ou votre co-de…" at bounding box center [749, 378] width 688 height 134
click at [613, 303] on label "Autre" at bounding box center [992, 410] width 163 height 26
click at [613, 303] on input "Autre" at bounding box center [992, 410] width 163 height 26
checkbox input "true"
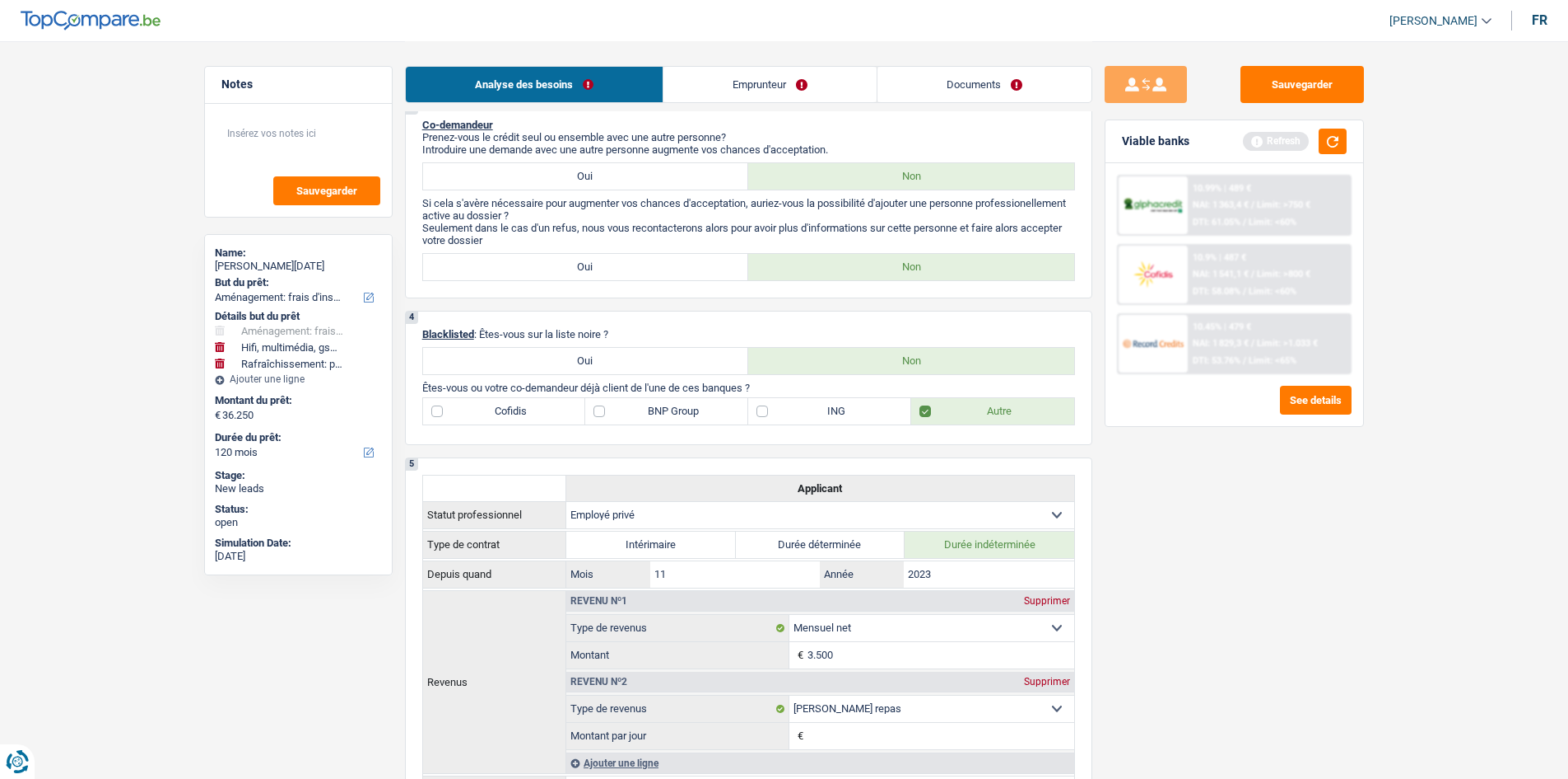
click at [613, 303] on label "ING" at bounding box center [829, 410] width 163 height 26
click at [613, 303] on input "ING" at bounding box center [829, 410] width 163 height 26
checkbox input "true"
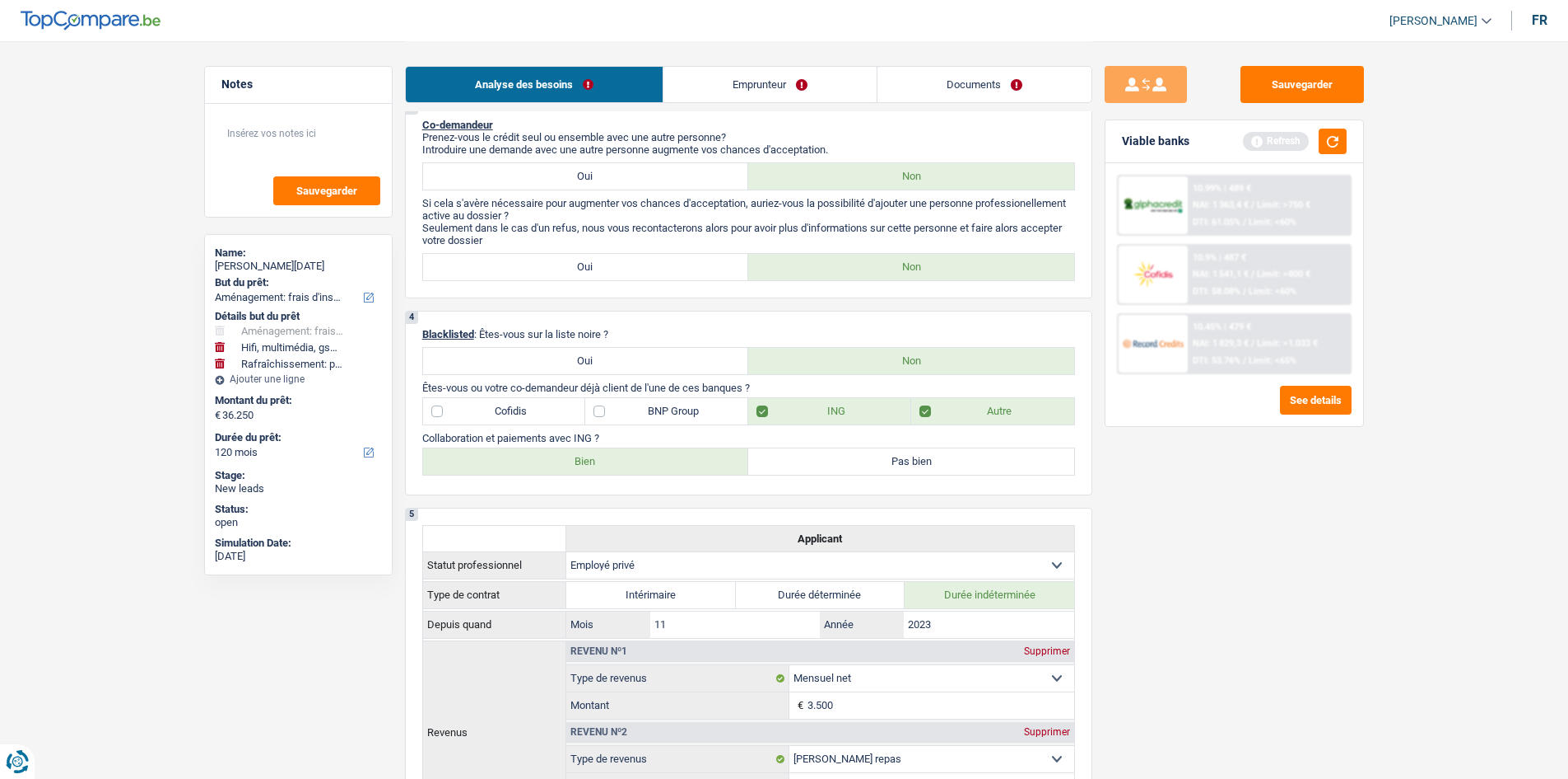
drag, startPoint x: 613, startPoint y: 454, endPoint x: 1027, endPoint y: 667, distance: 465.6
click at [613, 303] on label "Bien" at bounding box center [586, 461] width 326 height 26
click at [613, 303] on input "Bien" at bounding box center [586, 461] width 326 height 26
radio input "true"
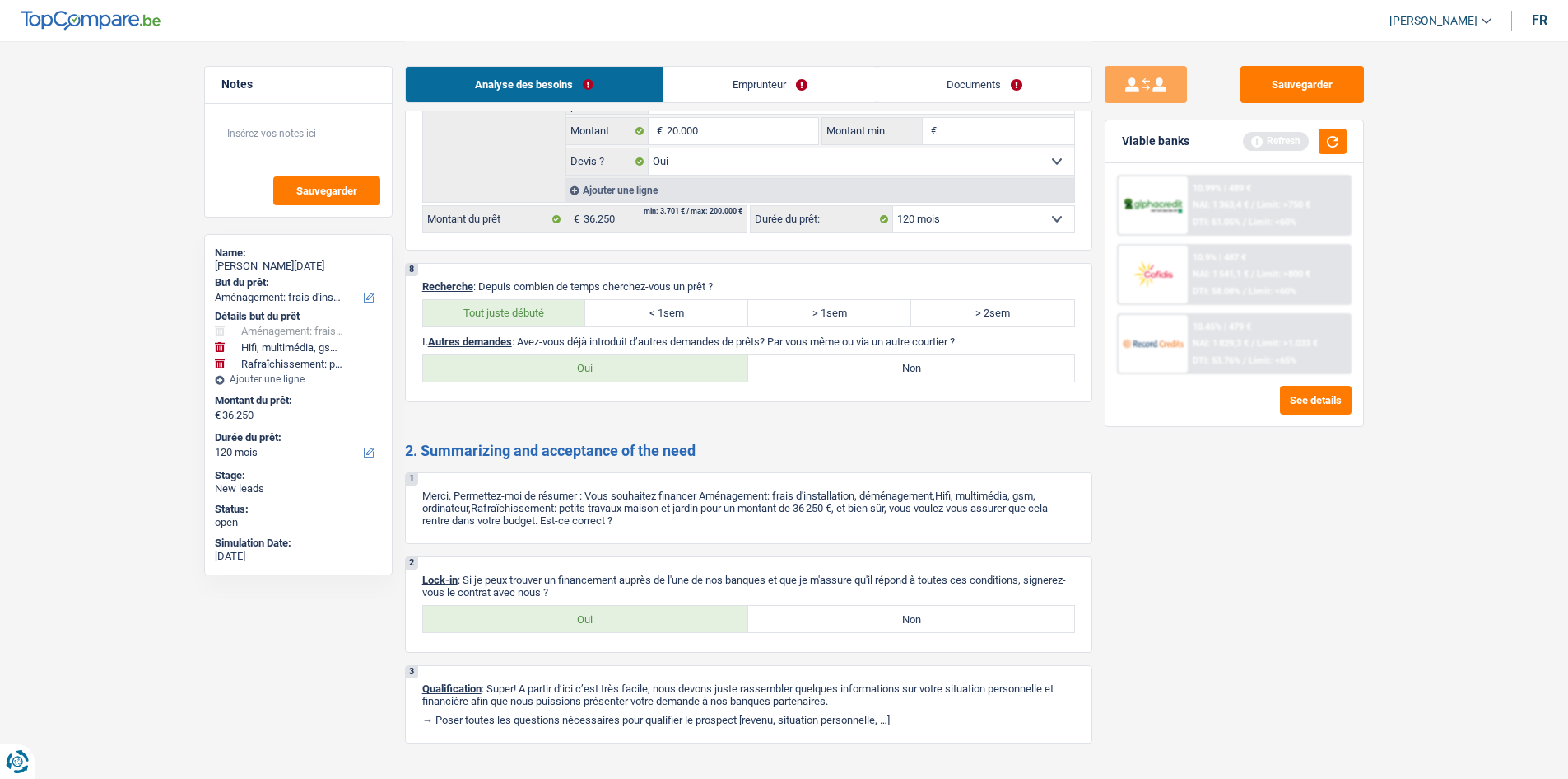
scroll to position [2883, 0]
click at [613, 303] on div "8 Recherche : Depuis combien de temps cherchez-vous un prêt ? Tout juste débuté…" at bounding box center [749, 330] width 688 height 139
click at [613, 303] on div "Oui Non Tous les champs sont obligatoires. Veuillez sélectionner une option" at bounding box center [749, 366] width 653 height 28
drag, startPoint x: 642, startPoint y: 351, endPoint x: 629, endPoint y: 364, distance: 18.4
click at [613, 303] on div "Oui Non Tous les champs sont obligatoires. Veuillez sélectionner une option" at bounding box center [749, 366] width 653 height 28
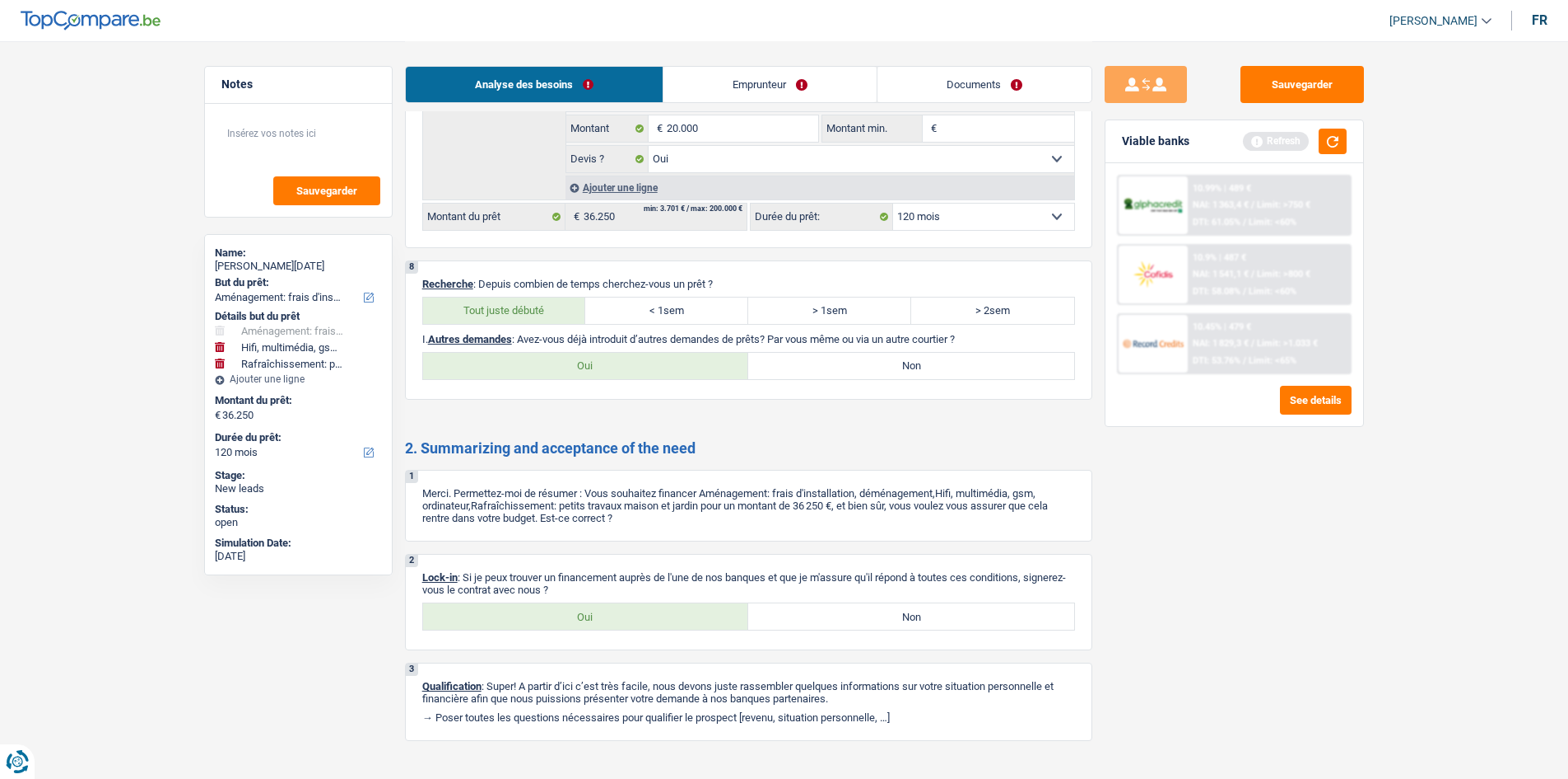
click at [613, 303] on label "Oui" at bounding box center [586, 366] width 326 height 26
click at [613, 303] on input "Oui" at bounding box center [586, 366] width 326 height 26
radio input "true"
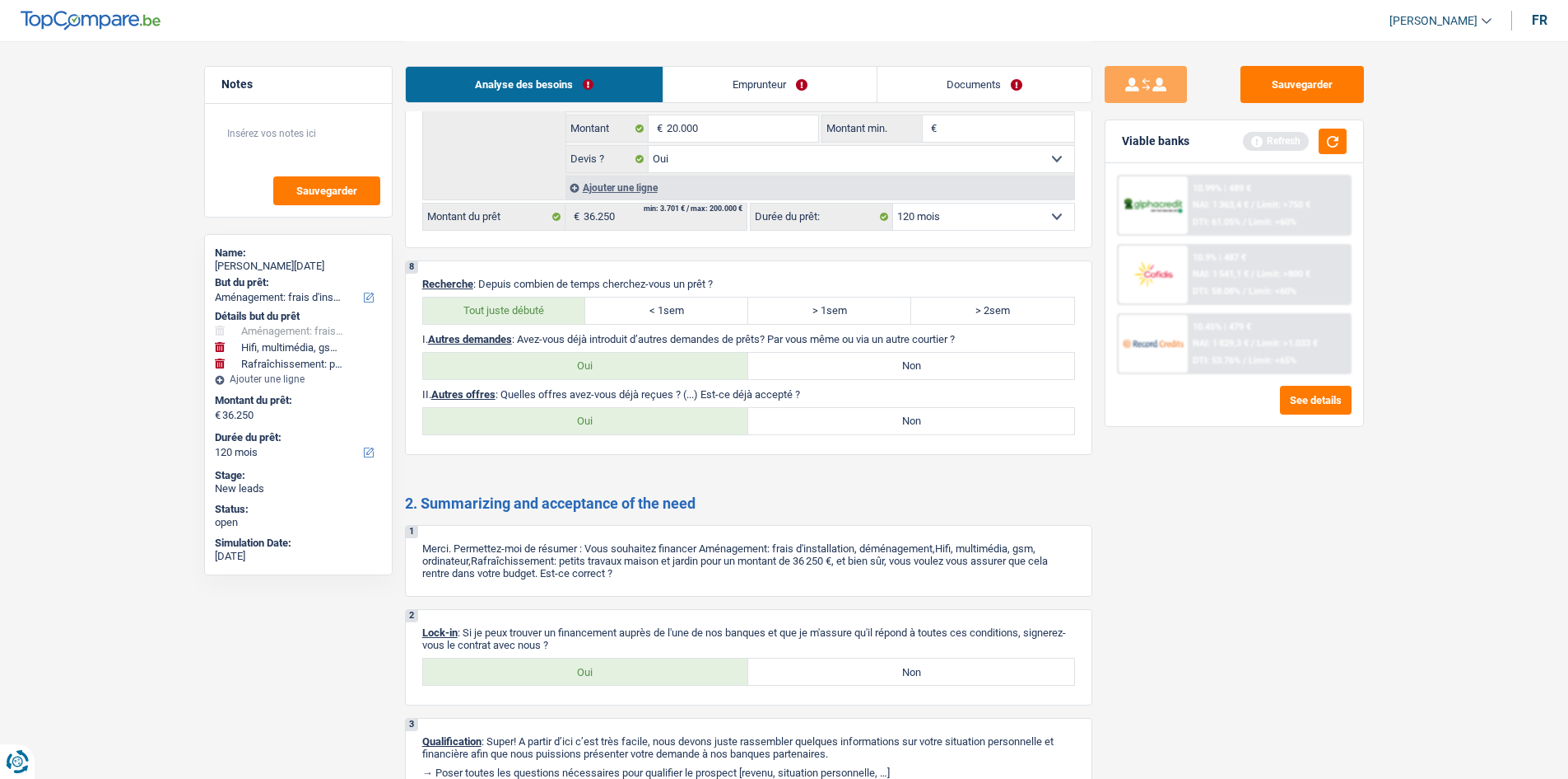
click at [613, 303] on label "Non" at bounding box center [911, 420] width 326 height 26
click at [613, 303] on input "Non" at bounding box center [911, 420] width 326 height 26
radio input "true"
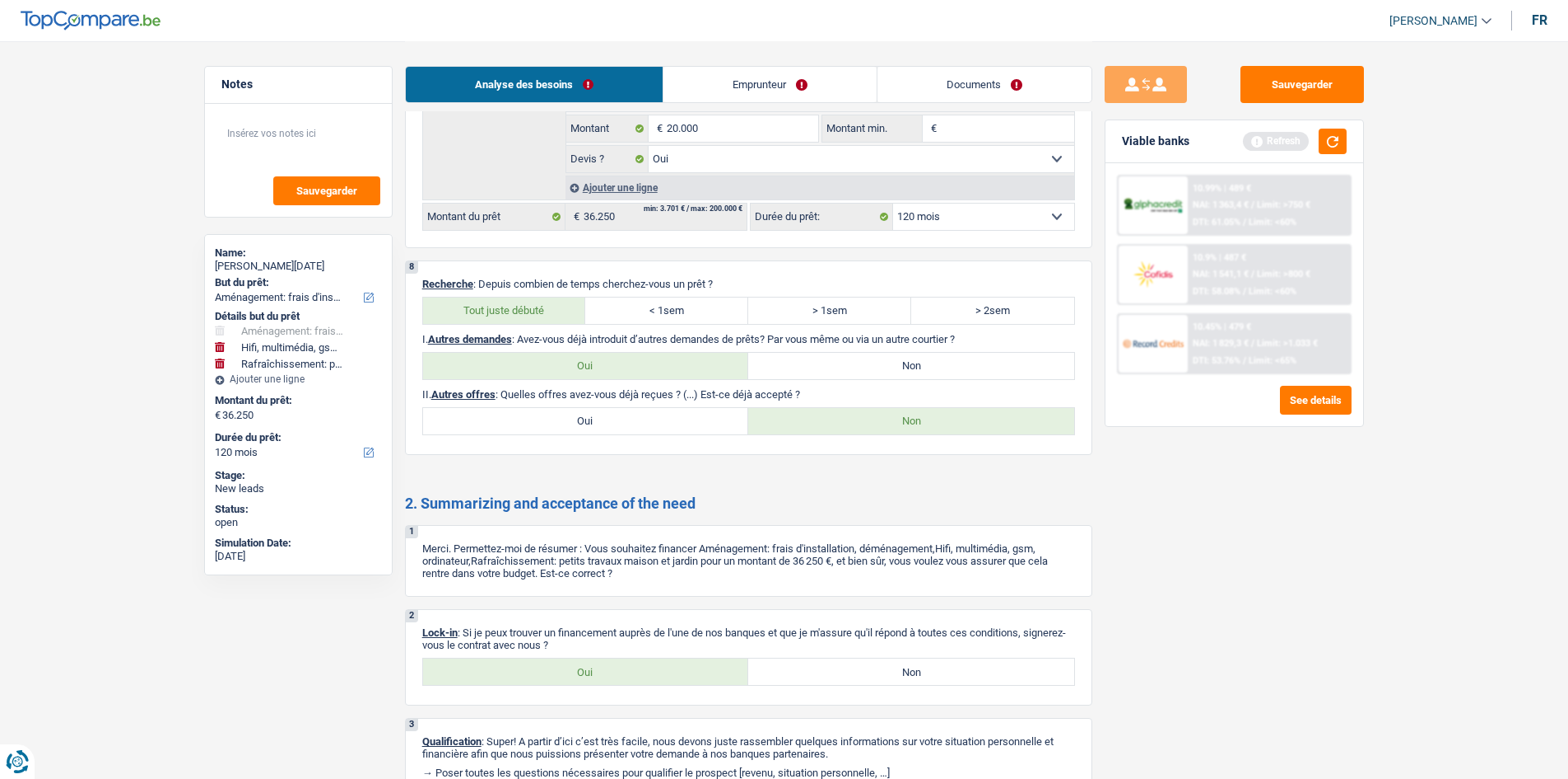
click at [613, 72] on link "Emprunteur" at bounding box center [771, 84] width 214 height 35
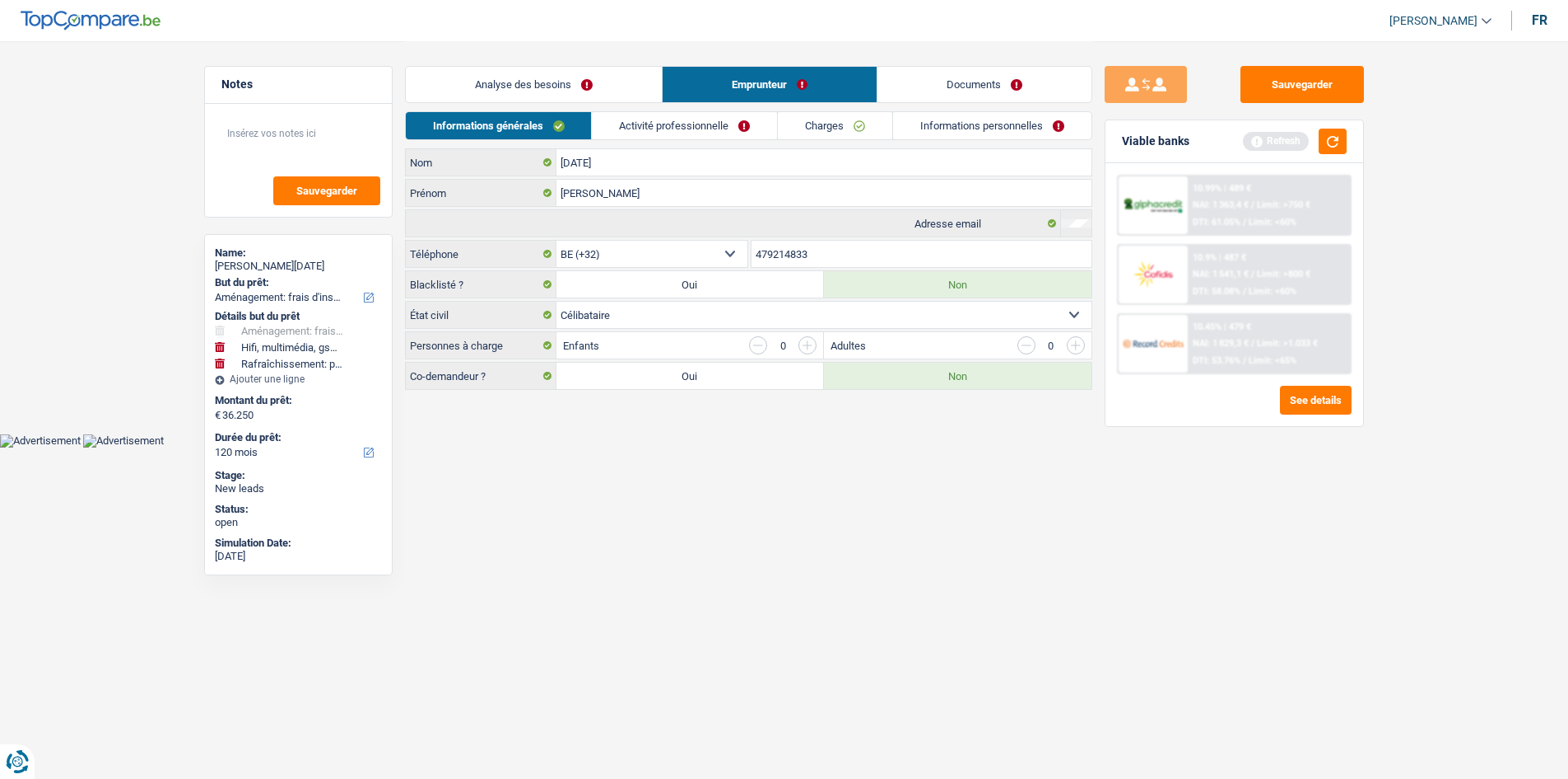
scroll to position [0, 0]
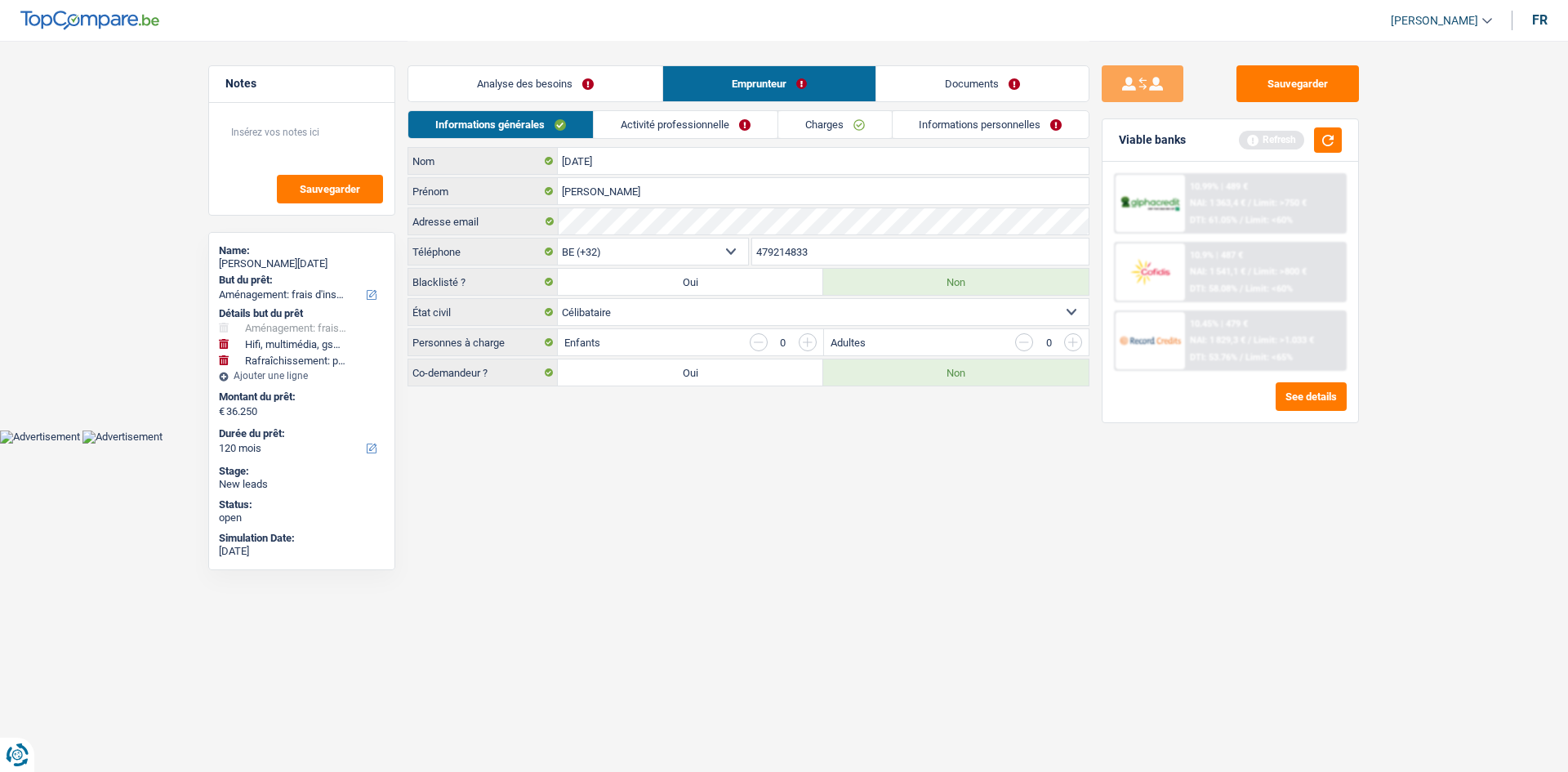
click at [608, 300] on span "Limit: >1.033 €" at bounding box center [1283, 339] width 60 height 11
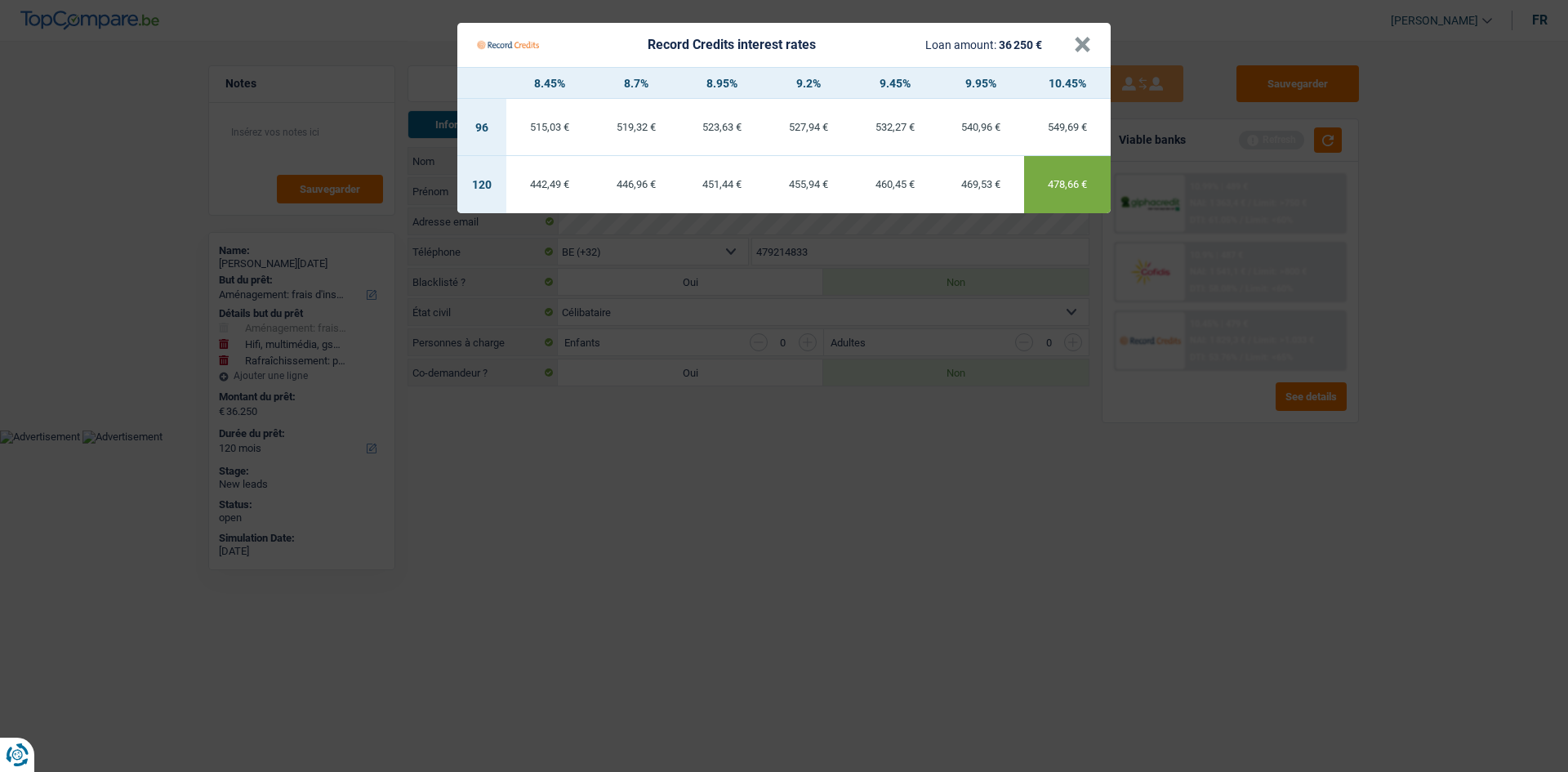
drag, startPoint x: 803, startPoint y: 492, endPoint x: 560, endPoint y: 367, distance: 273.3
click at [608, 300] on Credits "Record Credits interest rates Loan amount: 36 250 € × 8.45% 8.7% 8.95% 9.2% 9.4…" at bounding box center [784, 386] width 1568 height 772
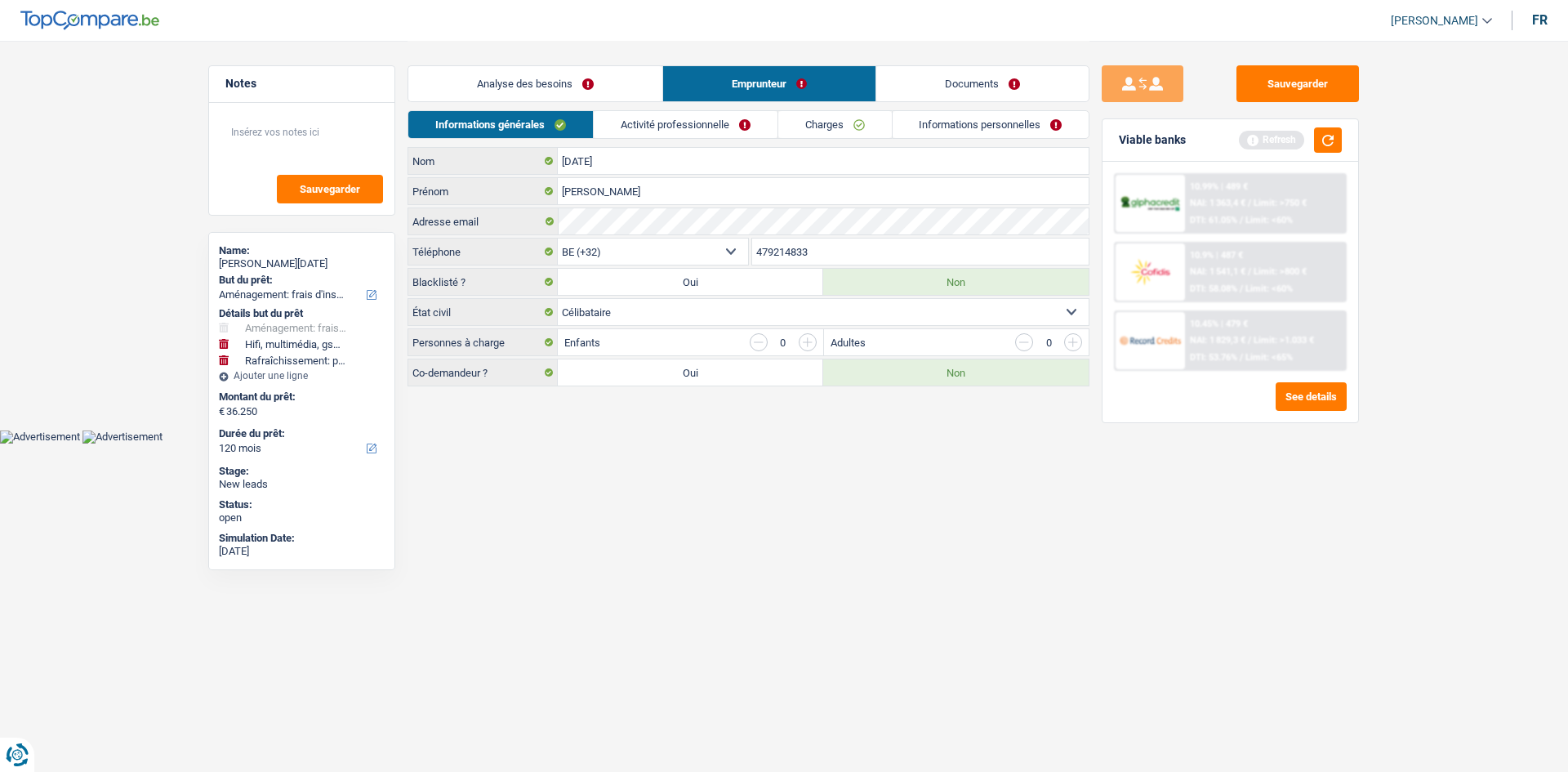
drag, startPoint x: 1001, startPoint y: 90, endPoint x: 970, endPoint y: 93, distance: 31.1
click at [608, 89] on link "Documents" at bounding box center [982, 83] width 212 height 35
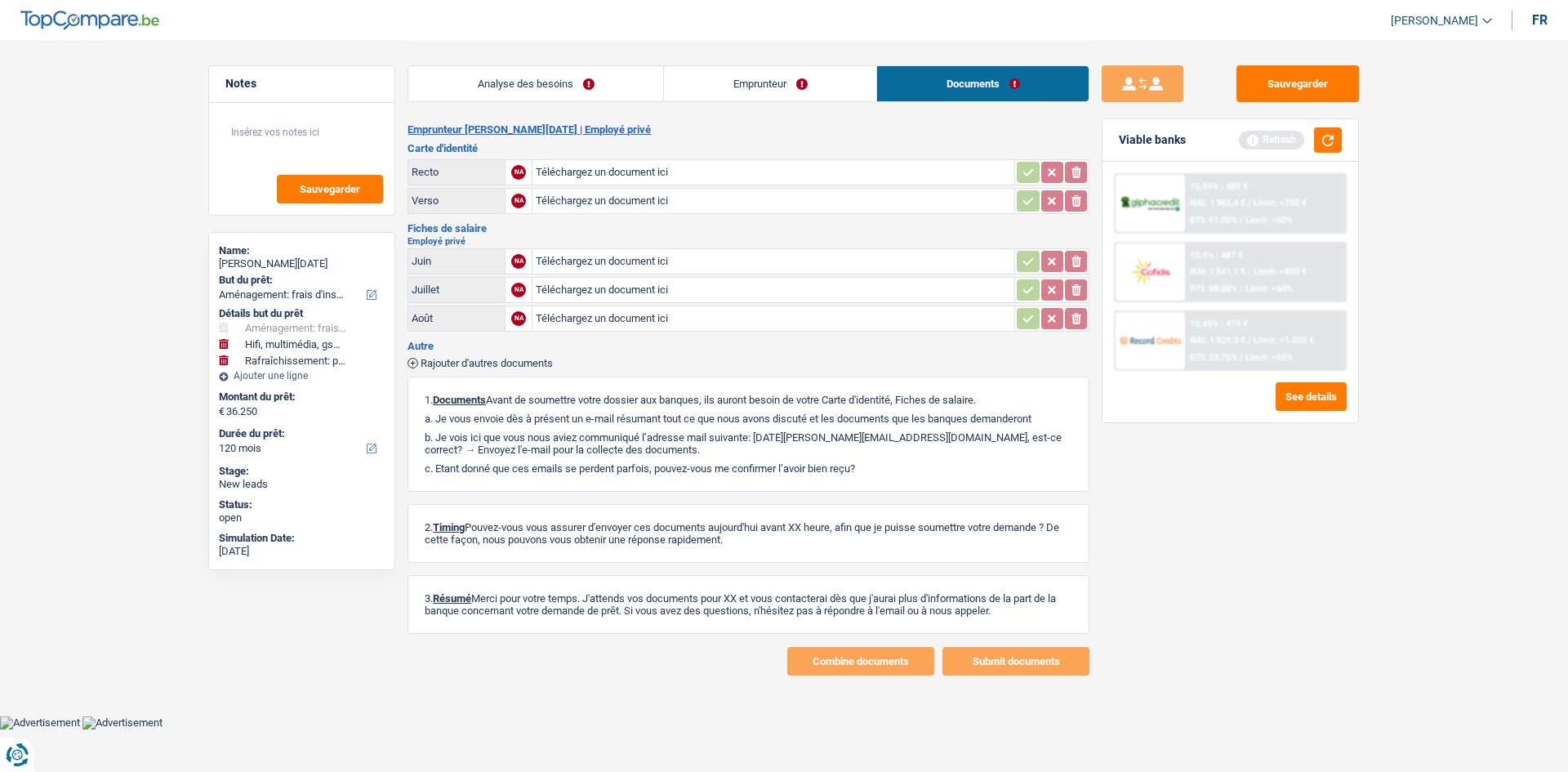
click at [608, 50] on div "Analyse des besoins Emprunteur Documents" at bounding box center [748, 75] width 682 height 69
click at [608, 65] on li "Emprunteur" at bounding box center [769, 83] width 213 height 37
click at [608, 82] on link "Emprunteur" at bounding box center [770, 83] width 212 height 35
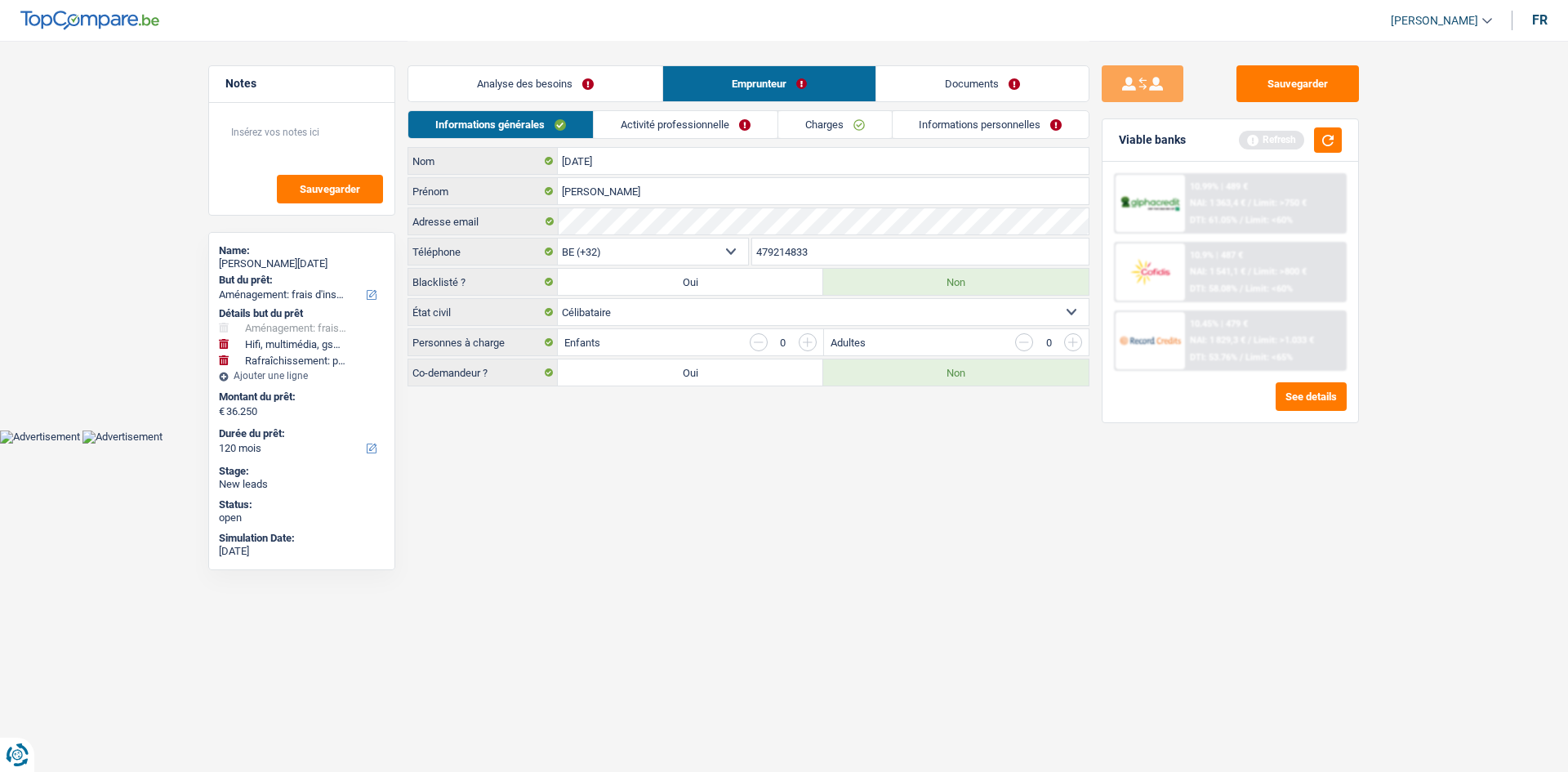
click at [608, 77] on link "Documents" at bounding box center [982, 83] width 212 height 35
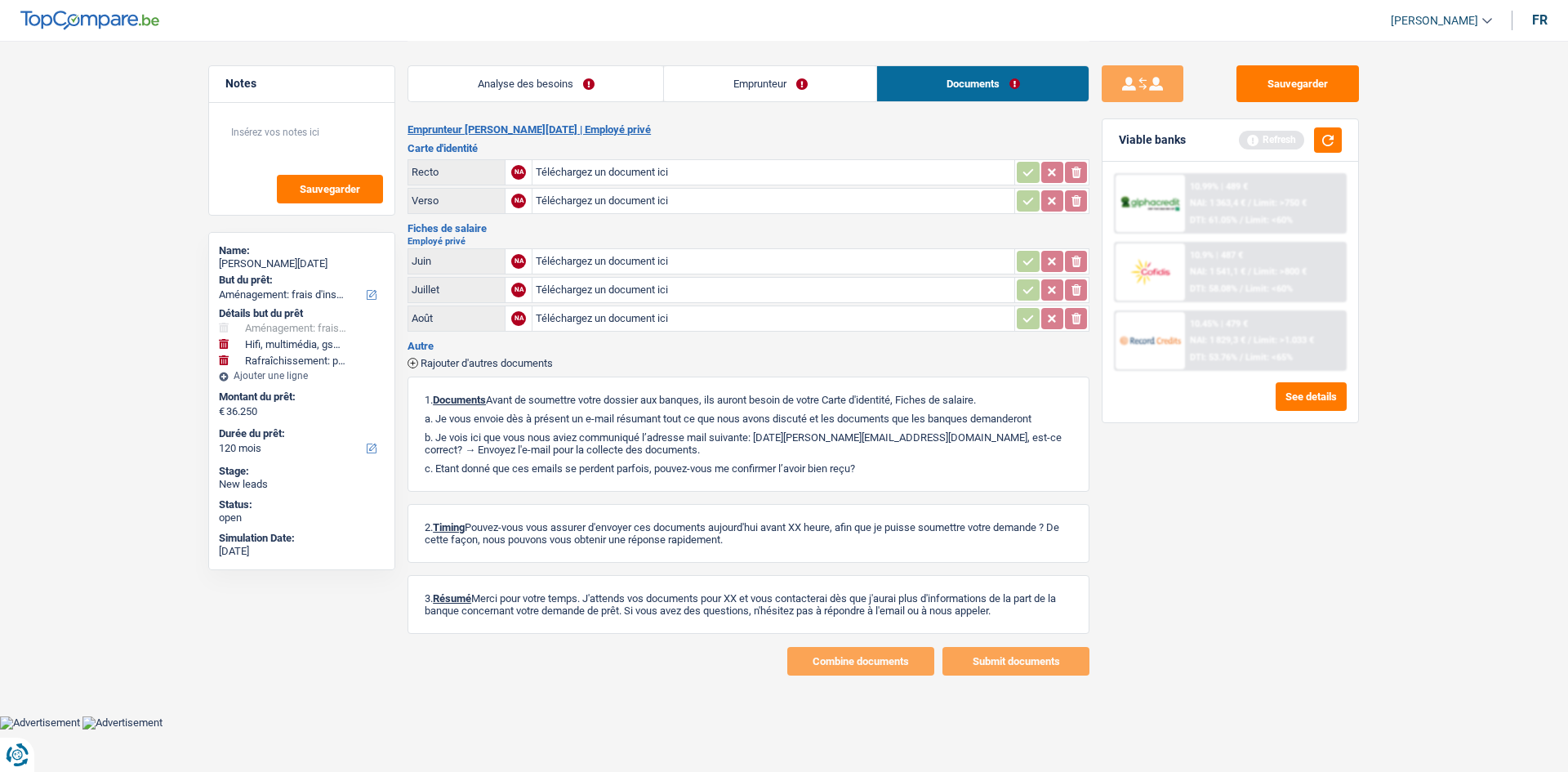
click at [608, 97] on link "Emprunteur" at bounding box center [770, 83] width 212 height 35
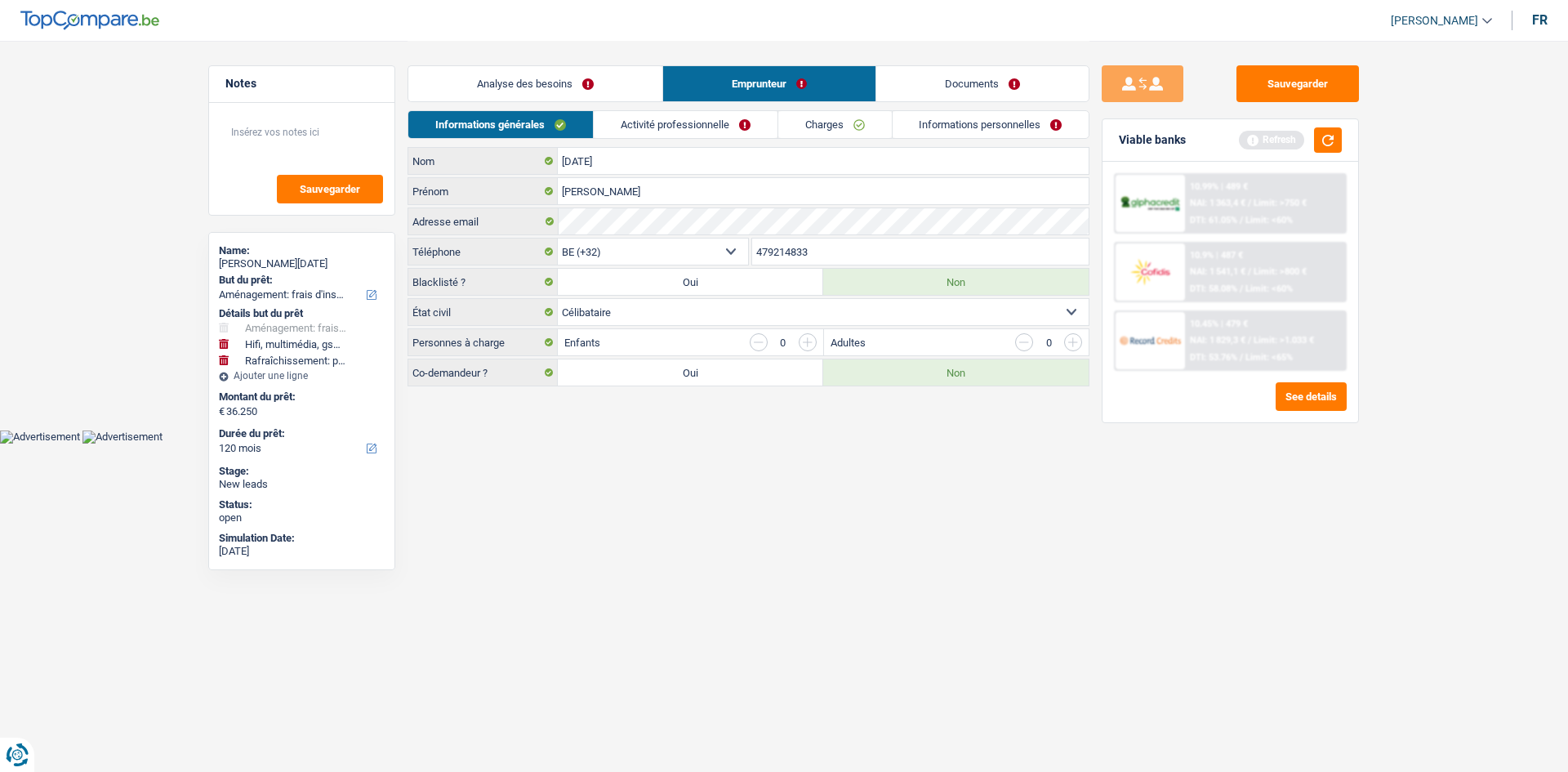
click at [608, 127] on link "Activité professionnelle" at bounding box center [686, 124] width 184 height 27
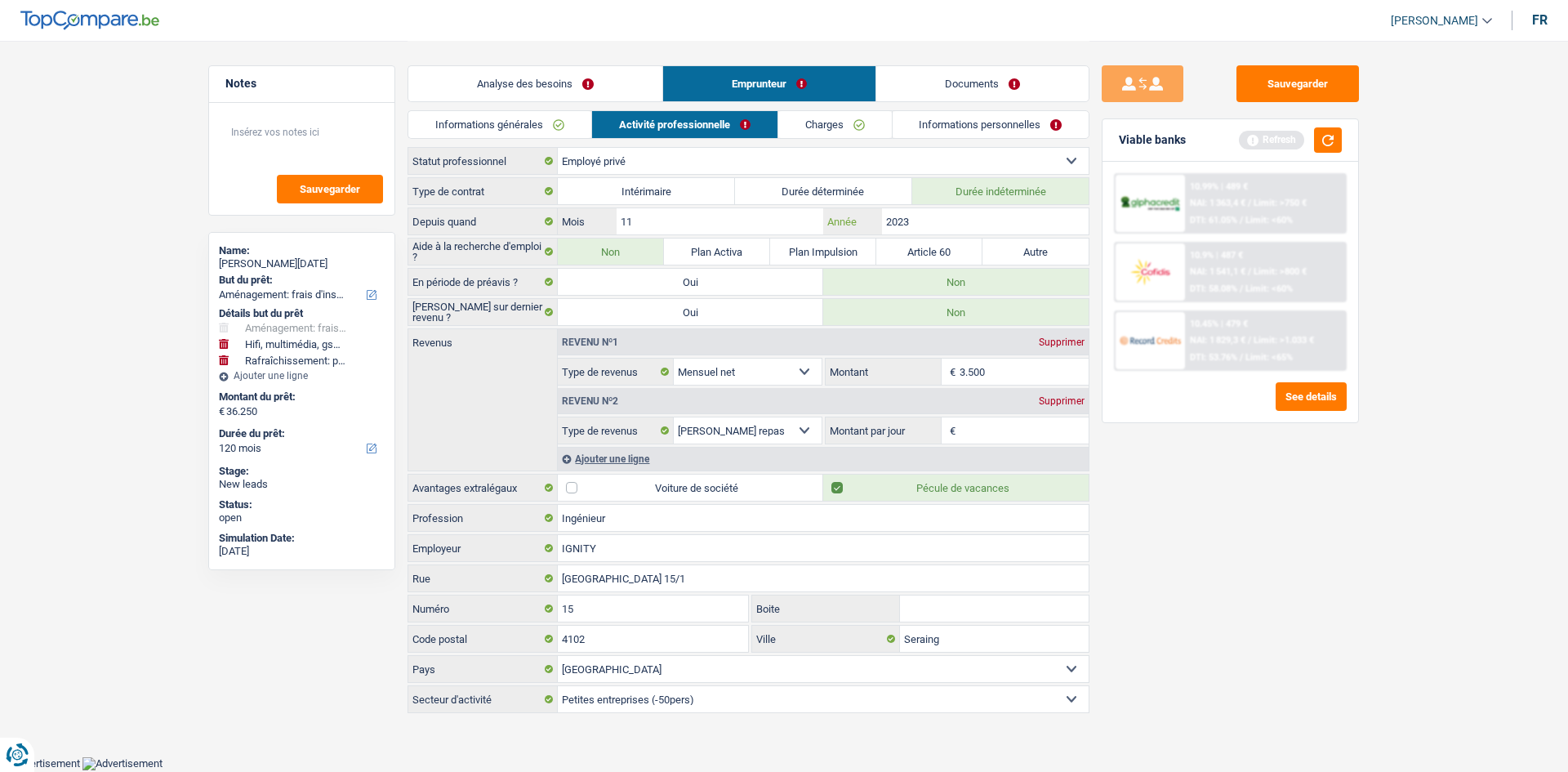
click at [608, 233] on input "2023" at bounding box center [985, 221] width 207 height 26
click at [608, 300] on input "3.500" at bounding box center [1024, 371] width 130 height 26
drag, startPoint x: 944, startPoint y: 418, endPoint x: 943, endPoint y: 427, distance: 9.1
click at [608, 300] on span "€" at bounding box center [950, 431] width 18 height 26
click at [608, 300] on input "Montant par jour" at bounding box center [1024, 431] width 130 height 26
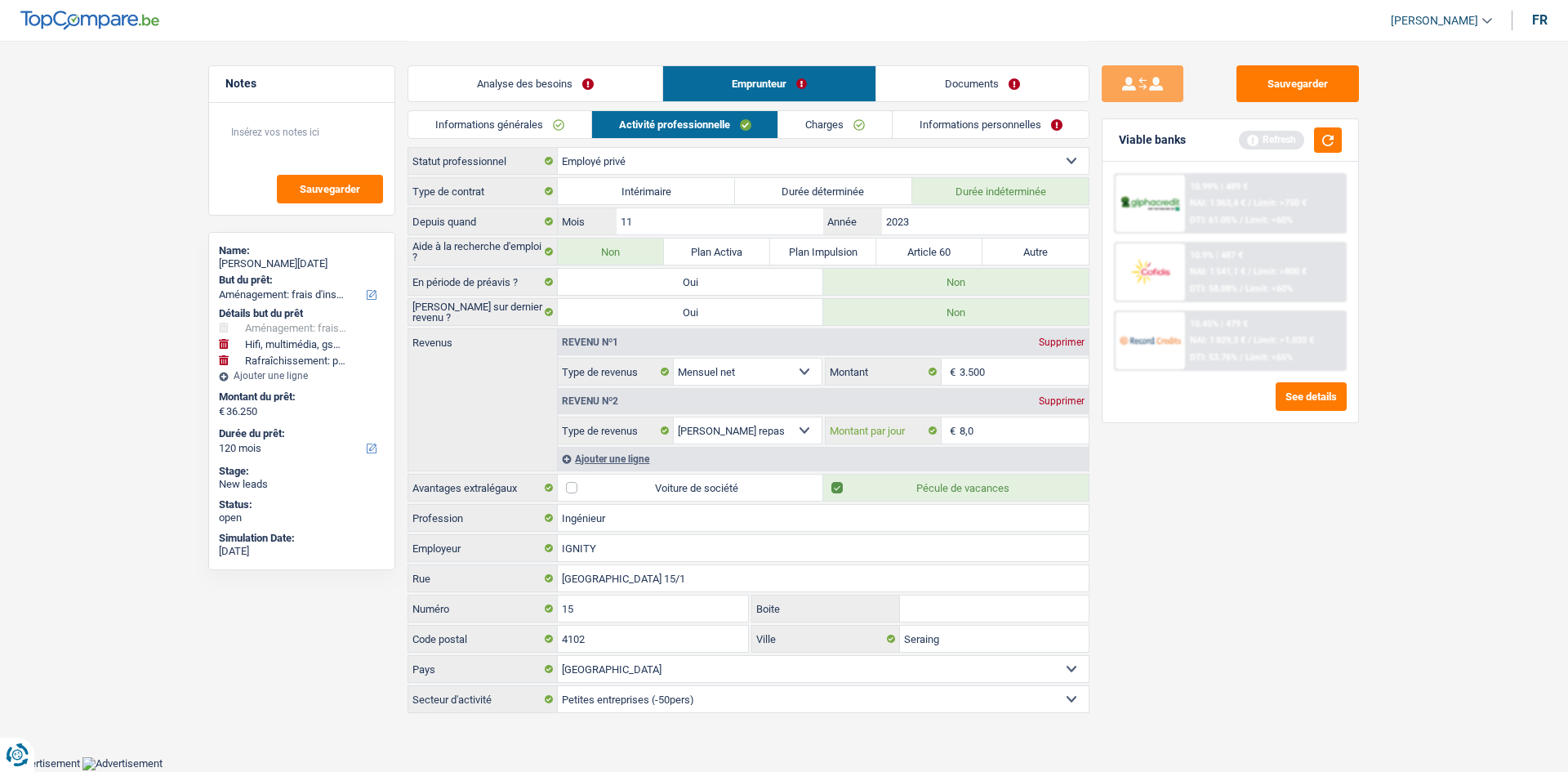
type input "8,0"
drag, startPoint x: 1274, startPoint y: 571, endPoint x: 946, endPoint y: 176, distance: 513.4
click at [608, 300] on div "Sauvegarder Viable banks Refresh 10.99% | 489 € NAI: 1 363,4 € / Limit: >750 € …" at bounding box center [1229, 405] width 282 height 680
click at [608, 133] on link "Charges" at bounding box center [834, 124] width 114 height 27
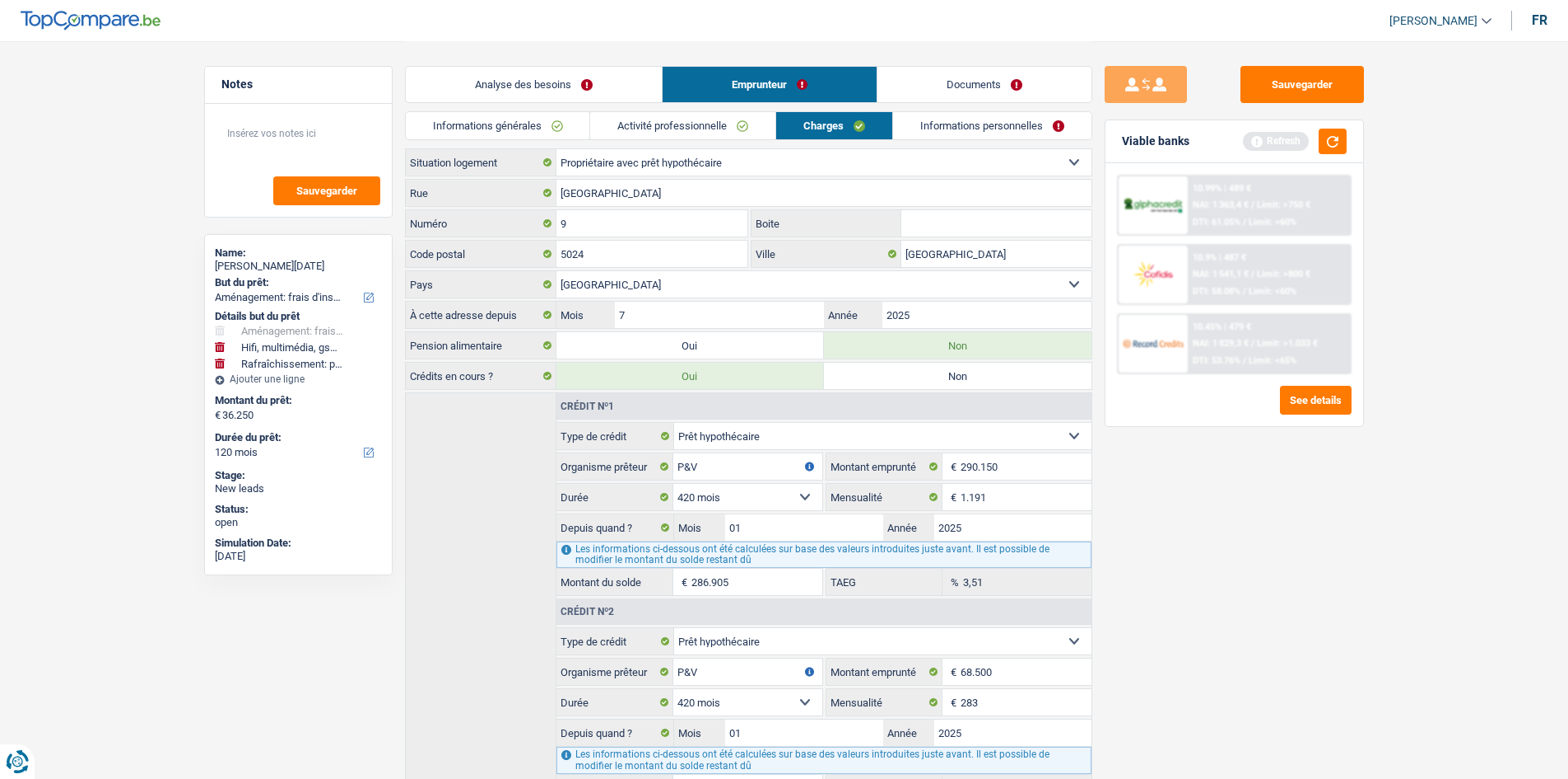
click at [613, 106] on div "Analyse des besoins Emprunteur Documents" at bounding box center [749, 76] width 688 height 70
click at [613, 116] on link "Informations personnelles" at bounding box center [992, 125] width 199 height 27
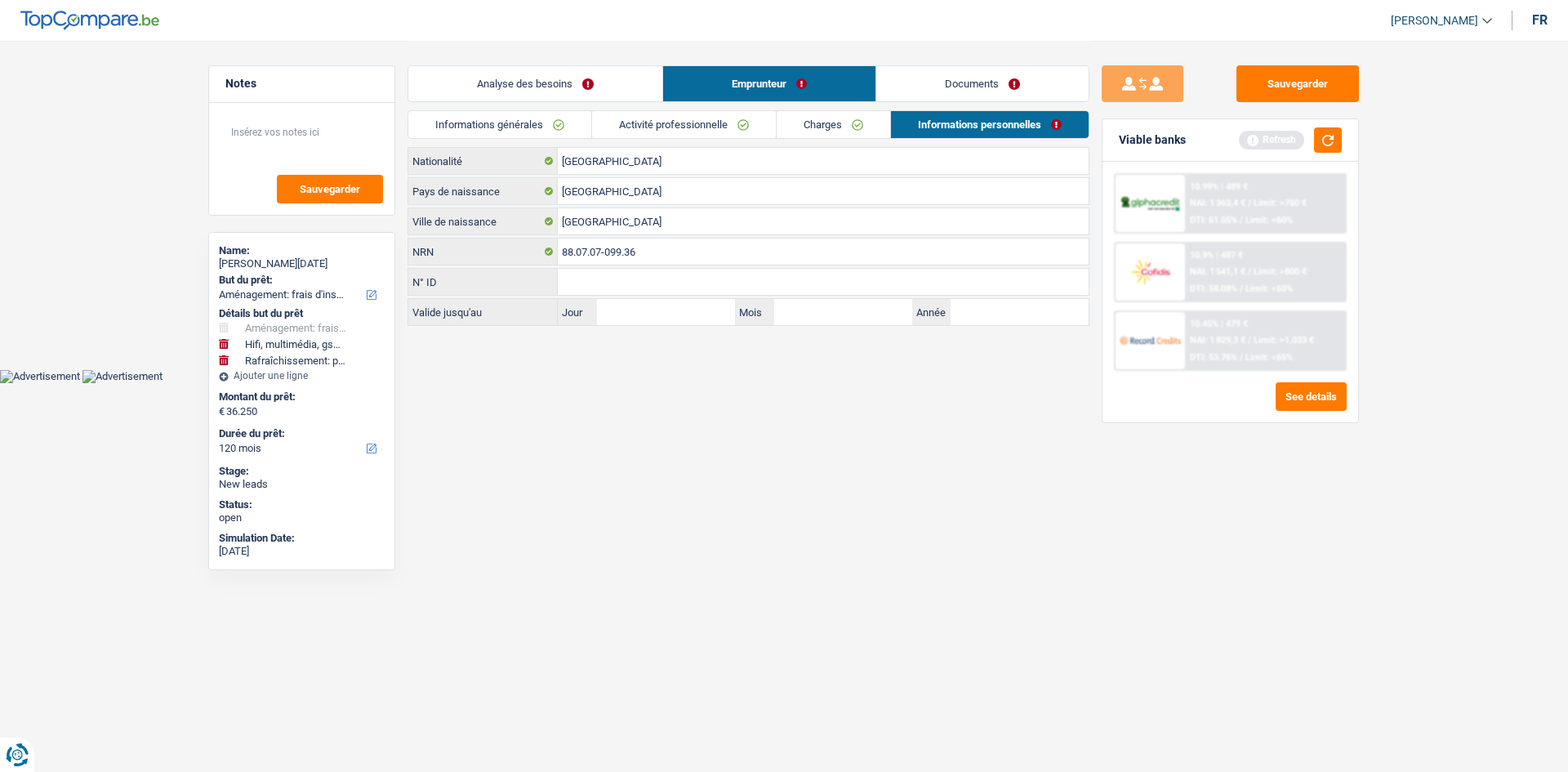
click at [608, 107] on div "Analyse des besoins Emprunteur Documents" at bounding box center [748, 75] width 682 height 69
click at [608, 110] on li "Charges" at bounding box center [833, 124] width 114 height 29
click at [608, 114] on link "Charges" at bounding box center [833, 124] width 114 height 27
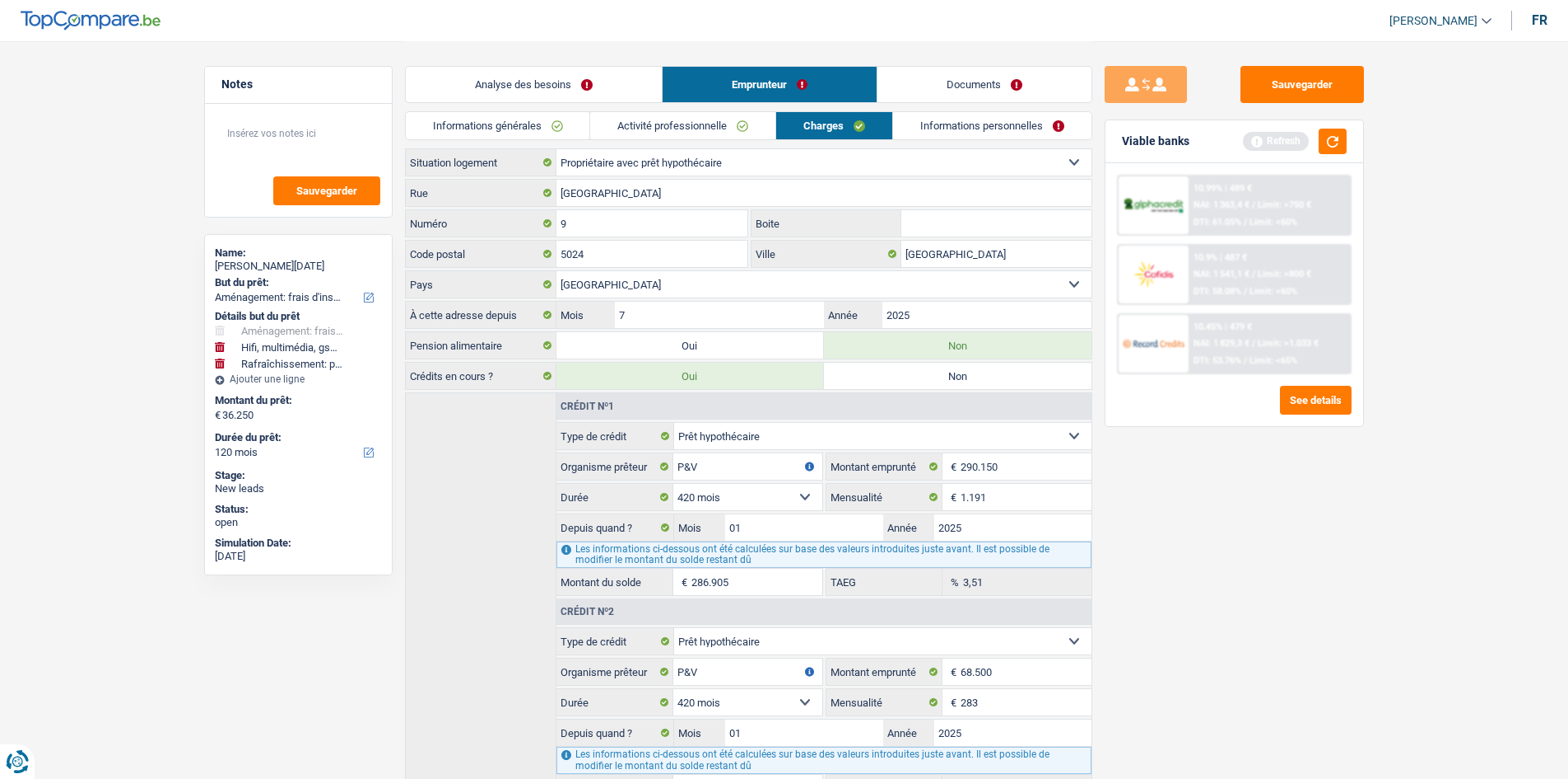
click at [613, 115] on link "Activité professionnelle" at bounding box center [683, 125] width 186 height 27
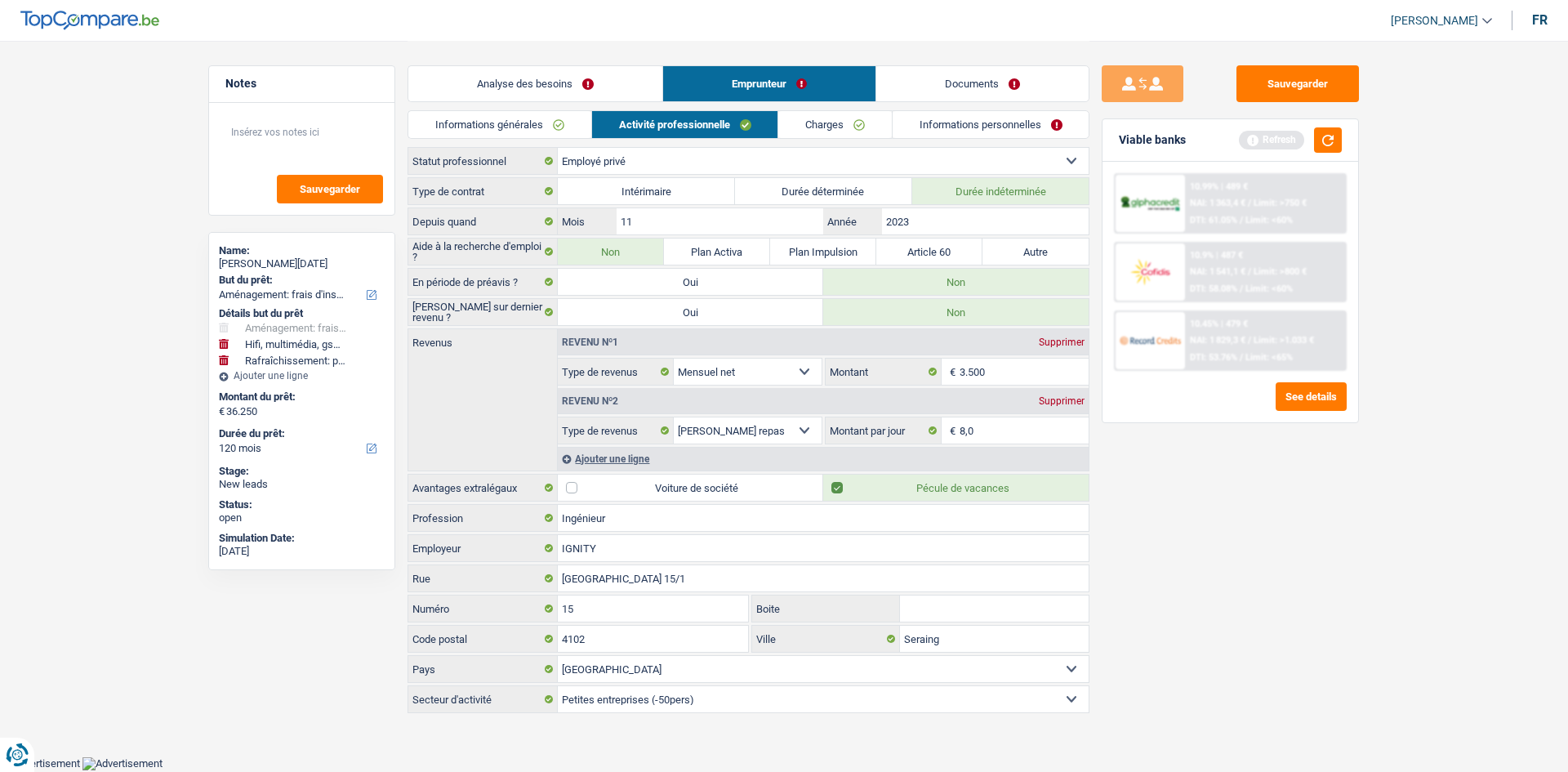
click at [608, 138] on link "Charges" at bounding box center [834, 124] width 114 height 27
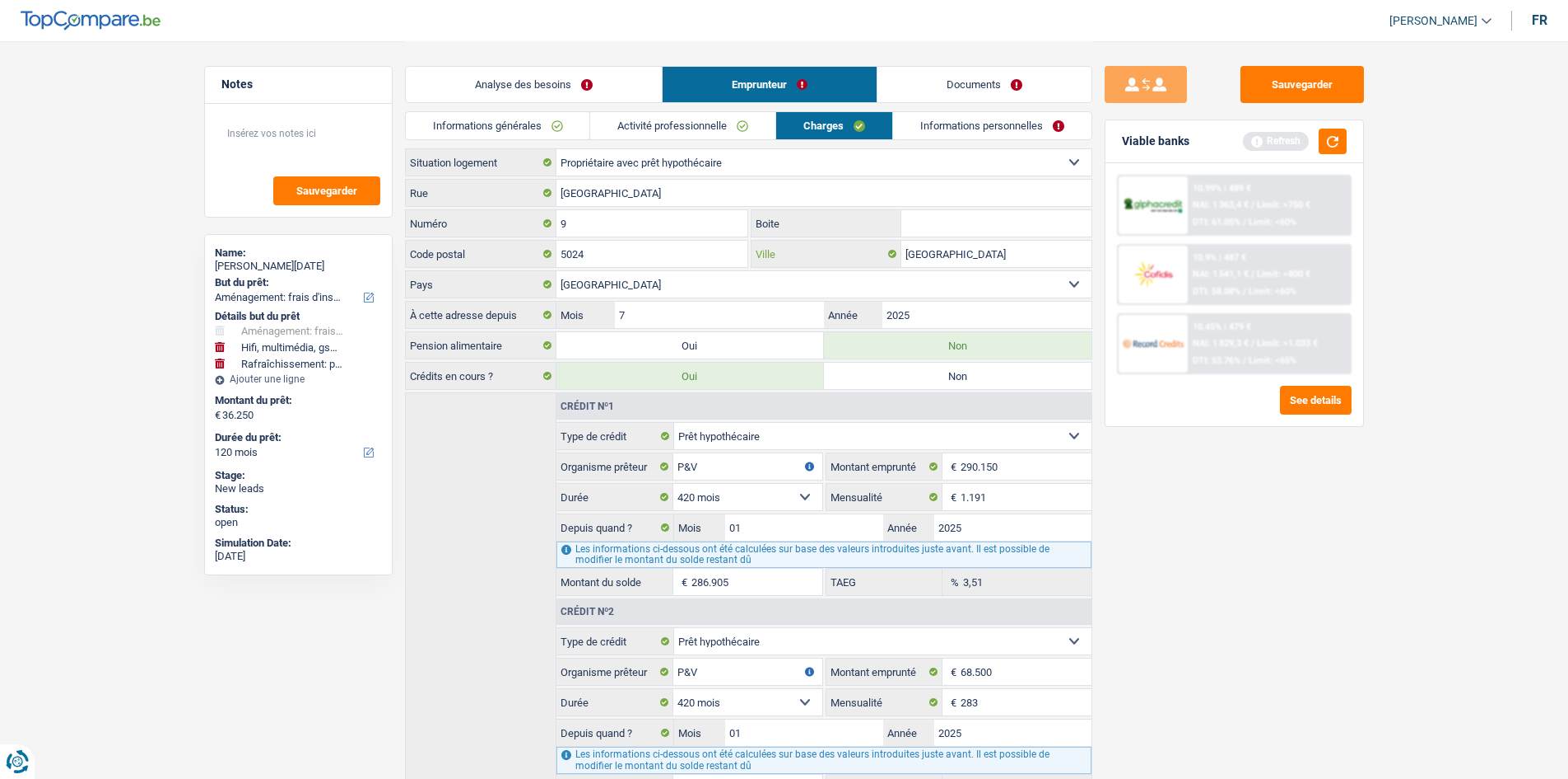
click at [613, 261] on input "[GEOGRAPHIC_DATA]" at bounding box center [996, 254] width 191 height 26
click at [613, 110] on div "Analyse des besoins Emprunteur Documents" at bounding box center [749, 76] width 688 height 70
click at [613, 120] on link "Informations personnelles" at bounding box center [992, 125] width 199 height 27
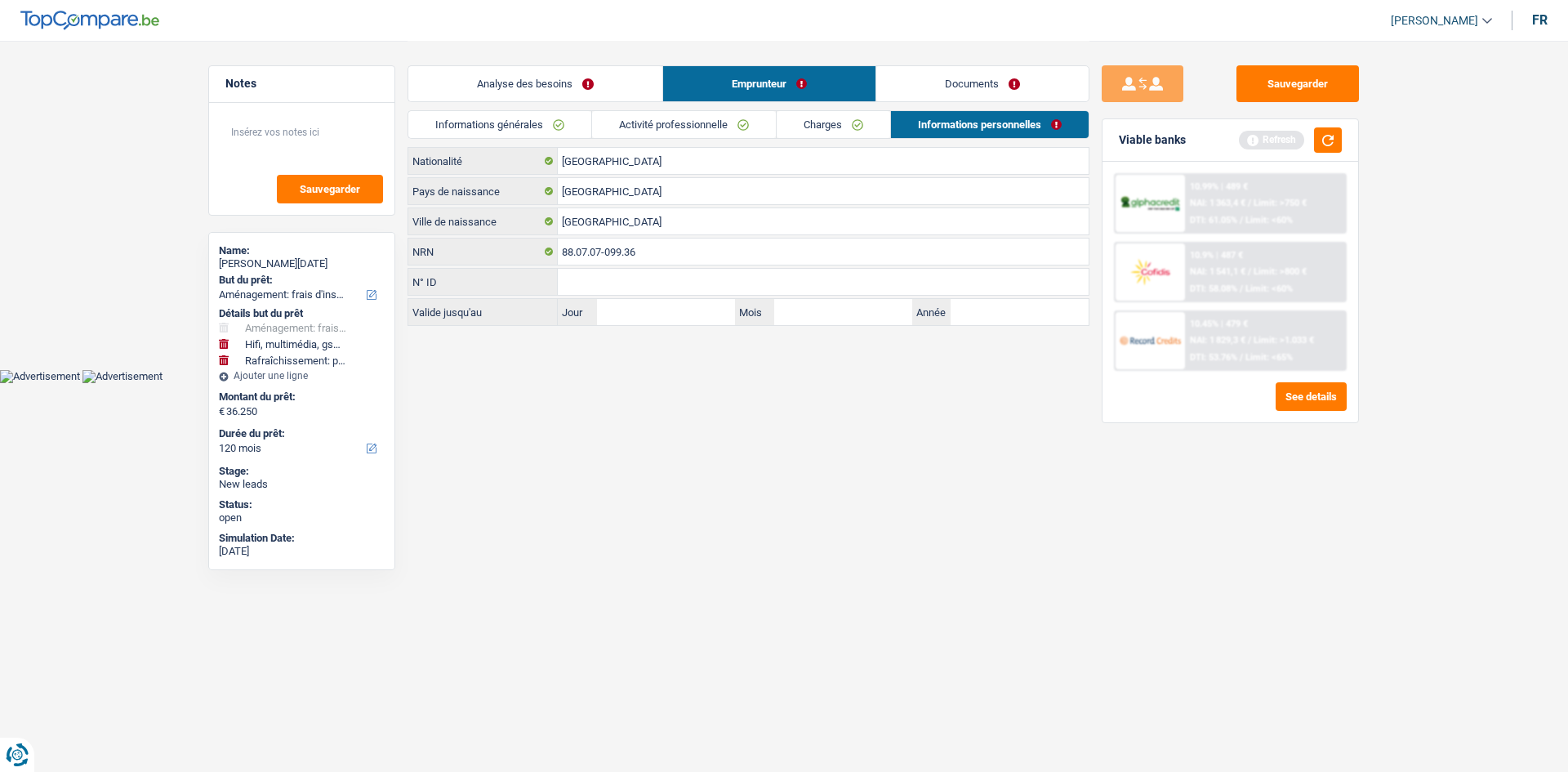
click at [608, 81] on link "Documents" at bounding box center [982, 83] width 212 height 35
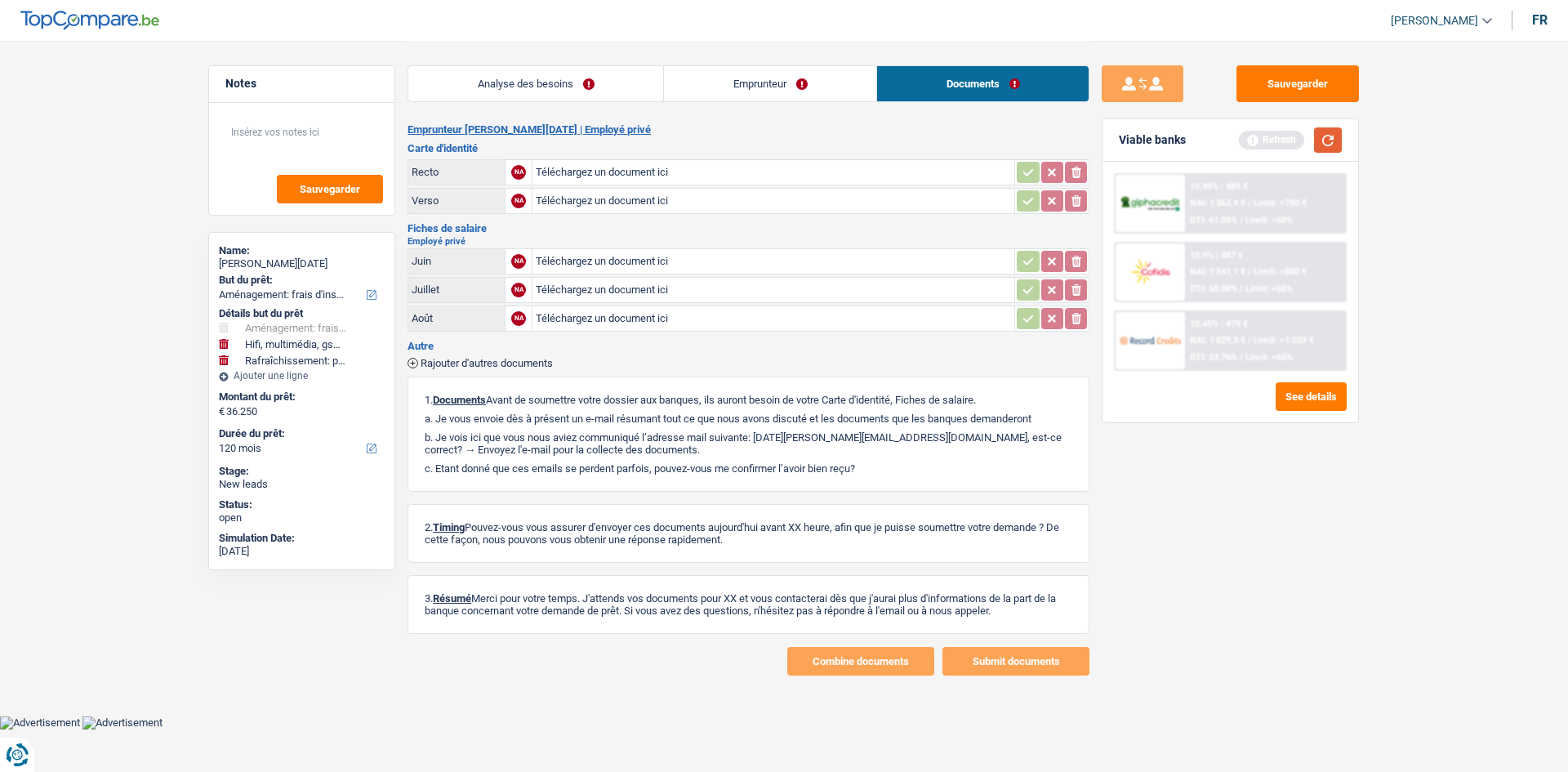
click at [608, 131] on button "button" at bounding box center [1327, 141] width 28 height 26
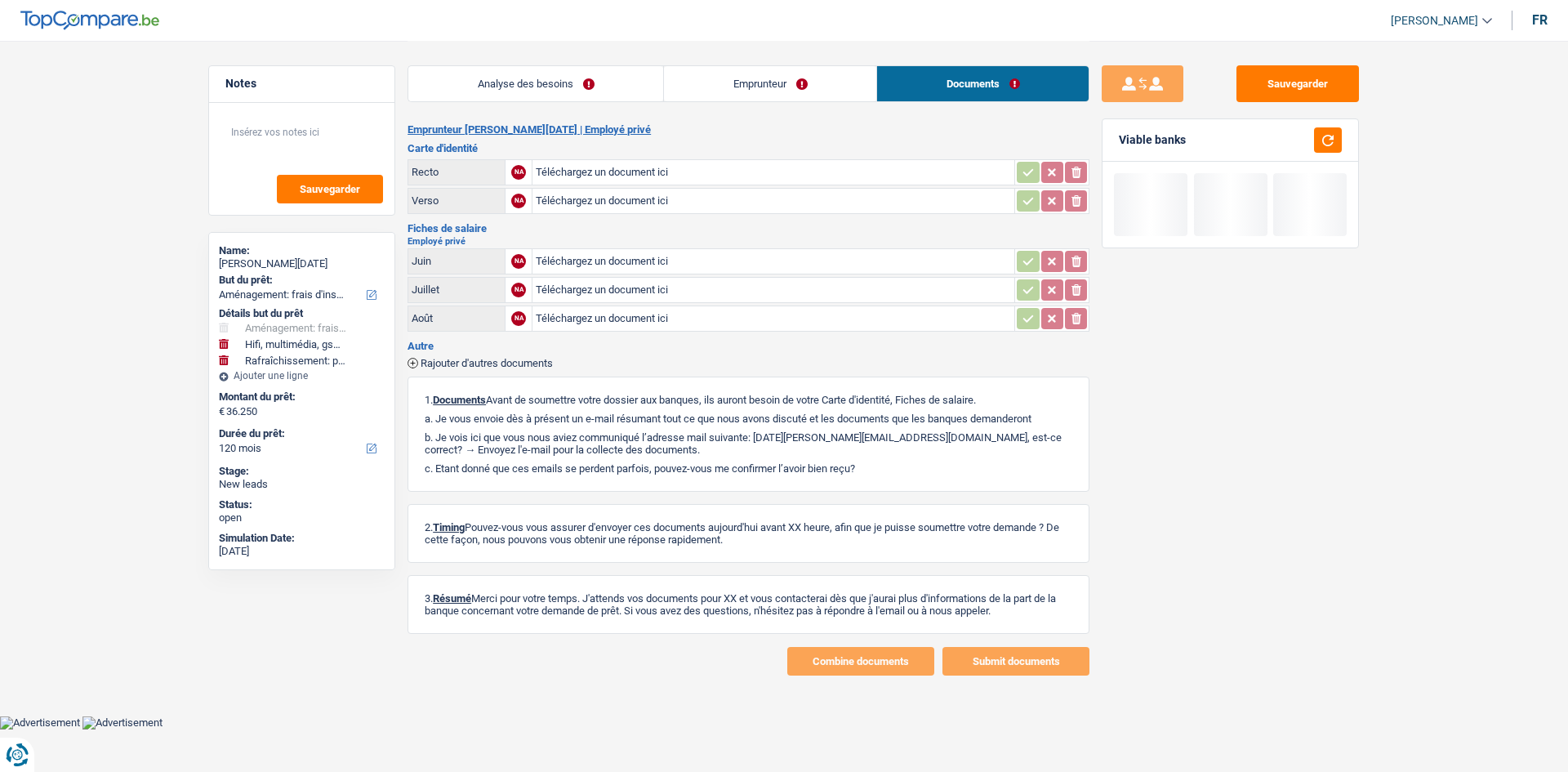
click at [608, 63] on div "Sauvegarder Viable banks" at bounding box center [1229, 357] width 282 height 634
drag, startPoint x: 1302, startPoint y: 91, endPoint x: 1315, endPoint y: 88, distance: 13.3
click at [608, 93] on button "Sauvegarder" at bounding box center [1298, 83] width 123 height 37
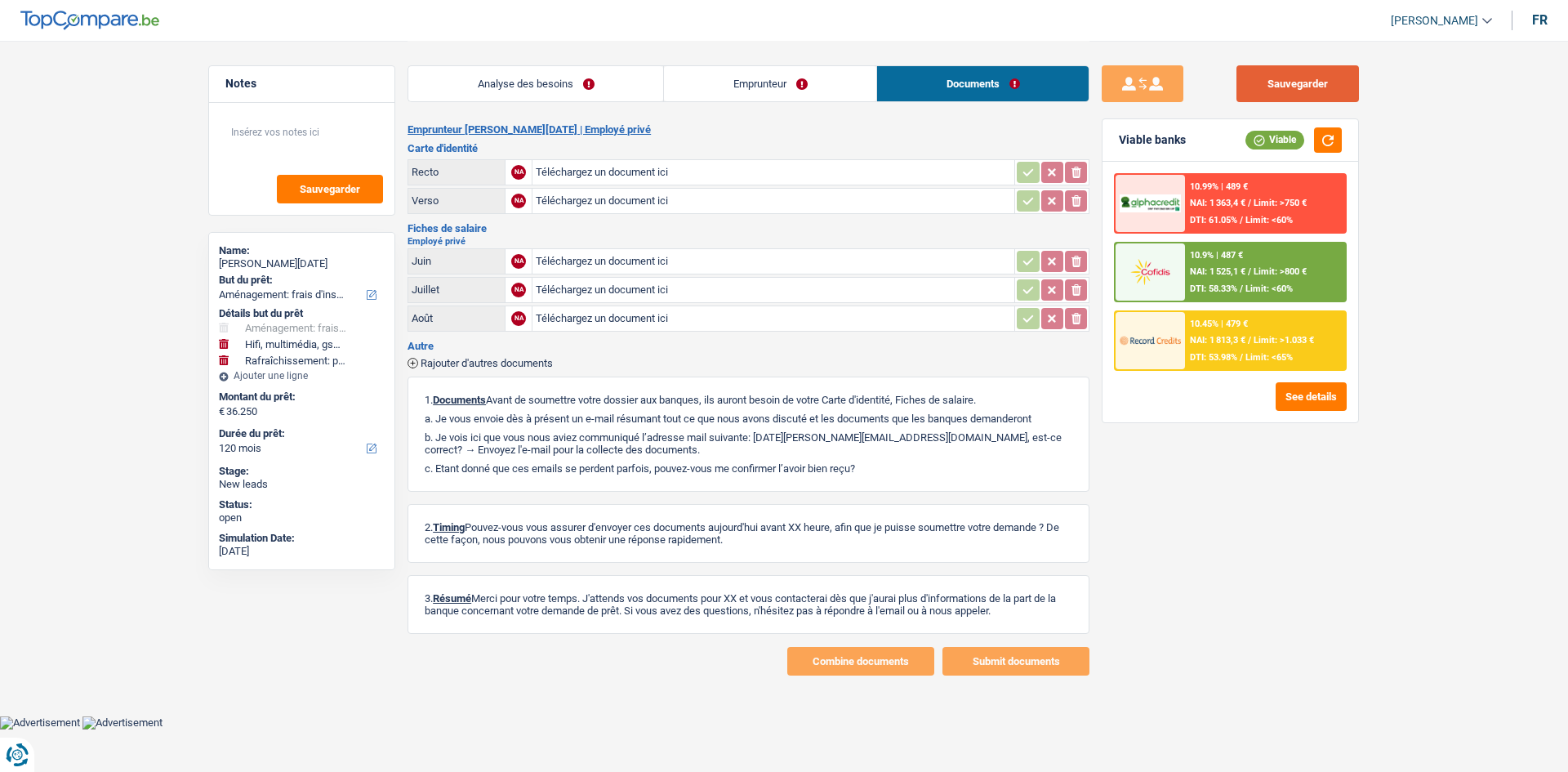
click at [608, 100] on button "Sauvegarder" at bounding box center [1298, 83] width 123 height 37
click at [597, 88] on link "Analyse des besoins" at bounding box center [535, 83] width 254 height 35
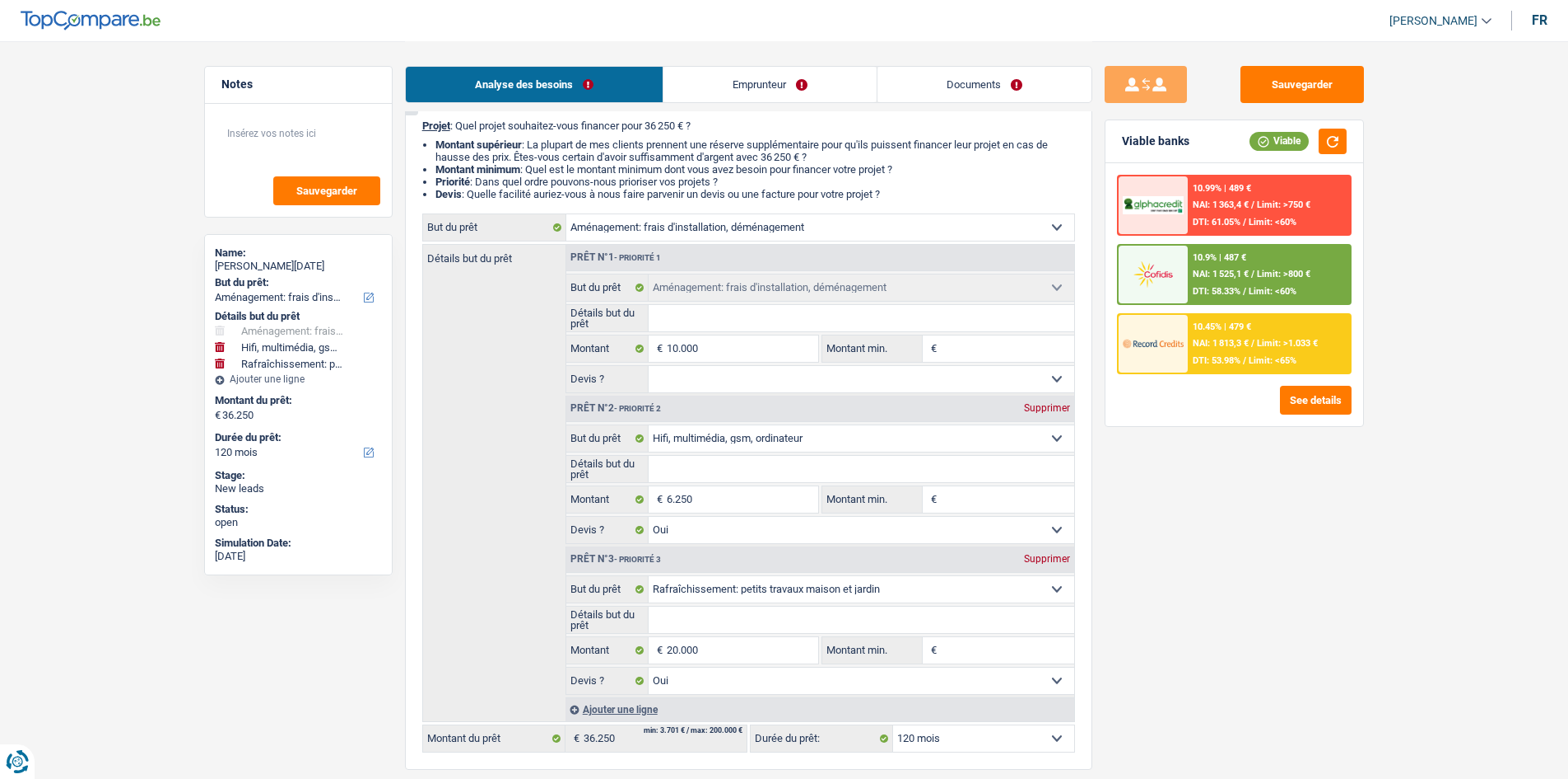
scroll to position [165, 0]
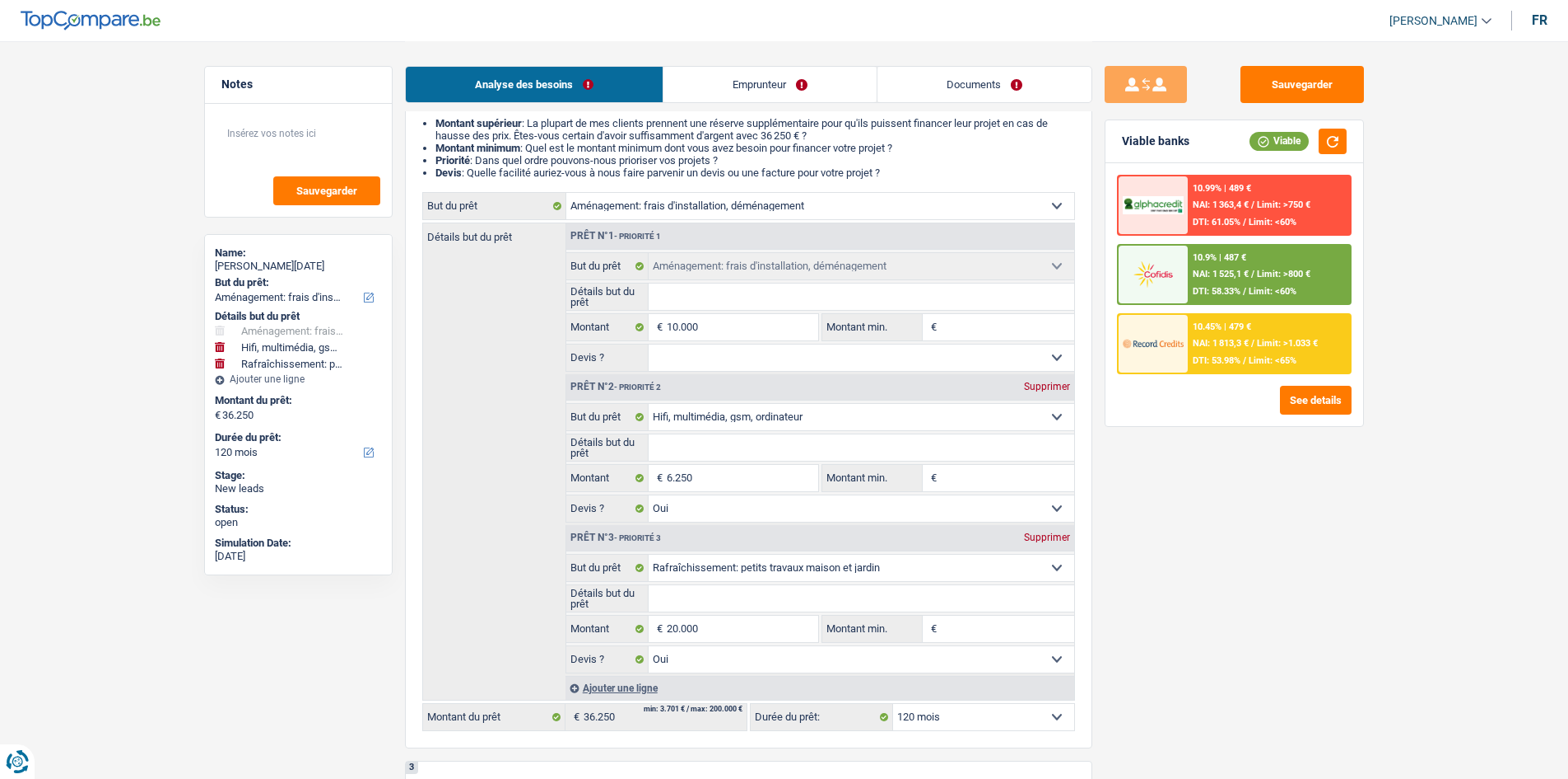
click at [613, 303] on input "Montant min." at bounding box center [1008, 327] width 134 height 26
type input "1"
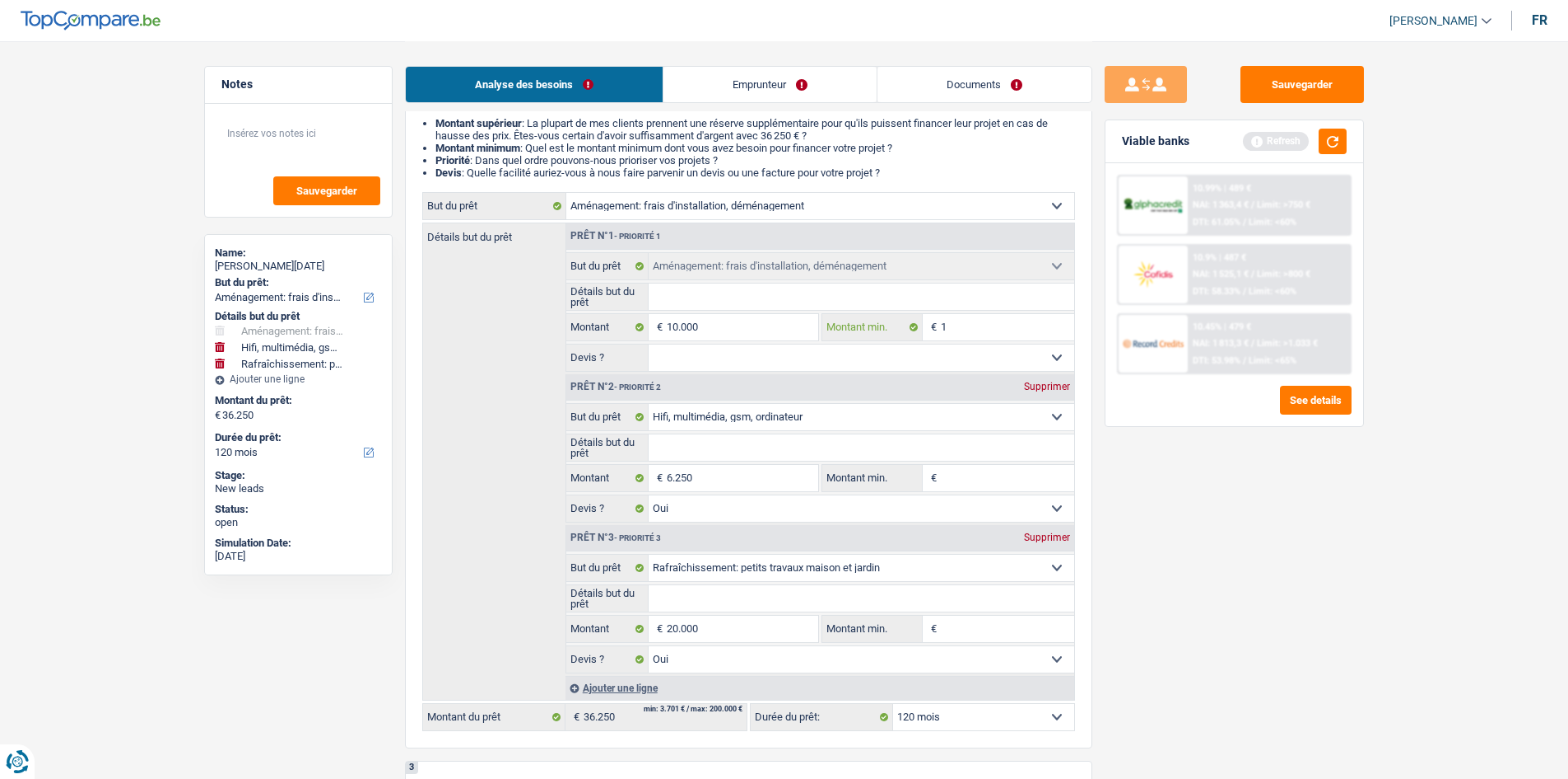
type input "10"
type input "100"
type input "1.000"
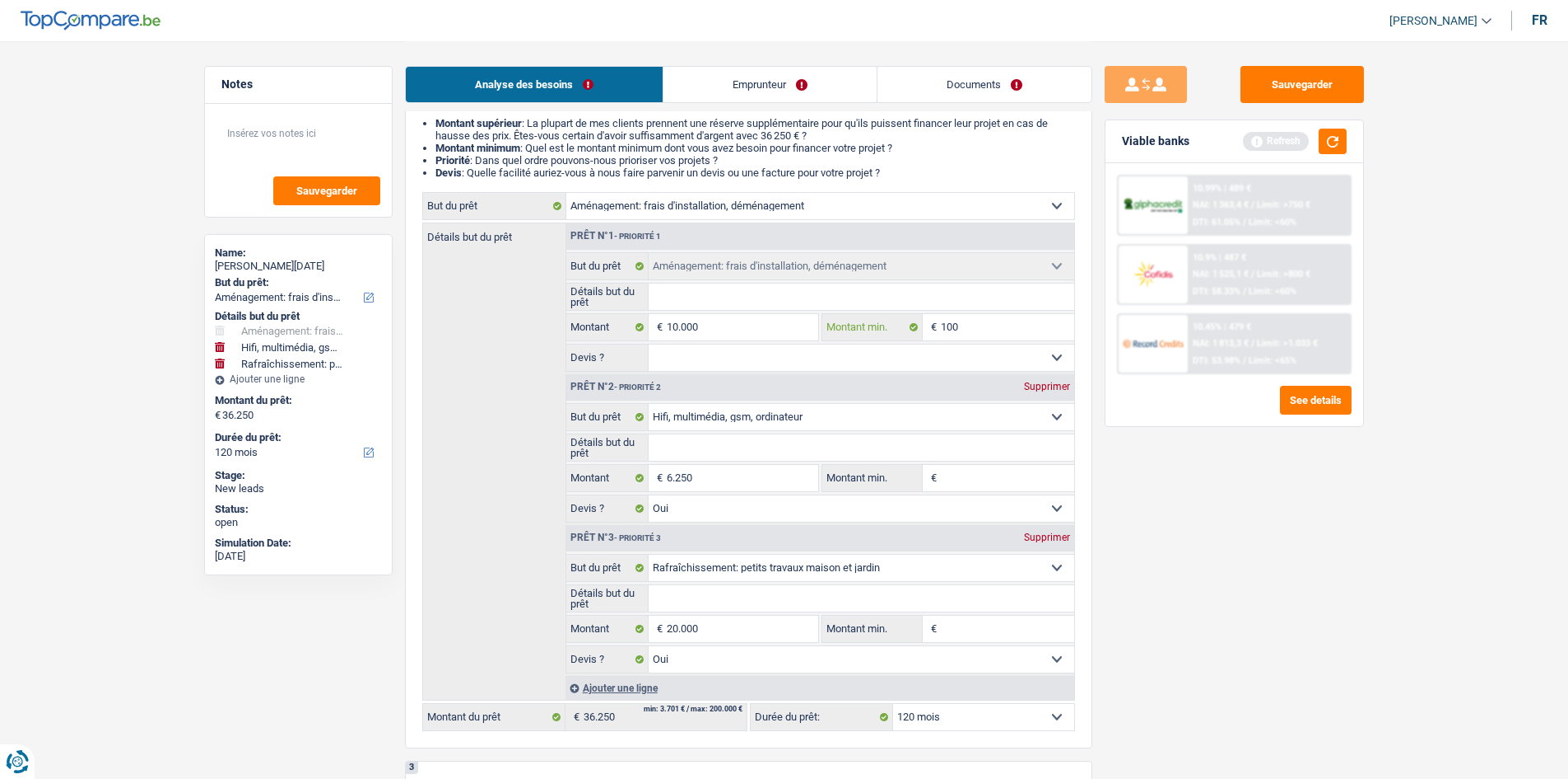
type input "1.000"
type input "10.000"
drag, startPoint x: 1181, startPoint y: 448, endPoint x: 1092, endPoint y: 523, distance: 116.4
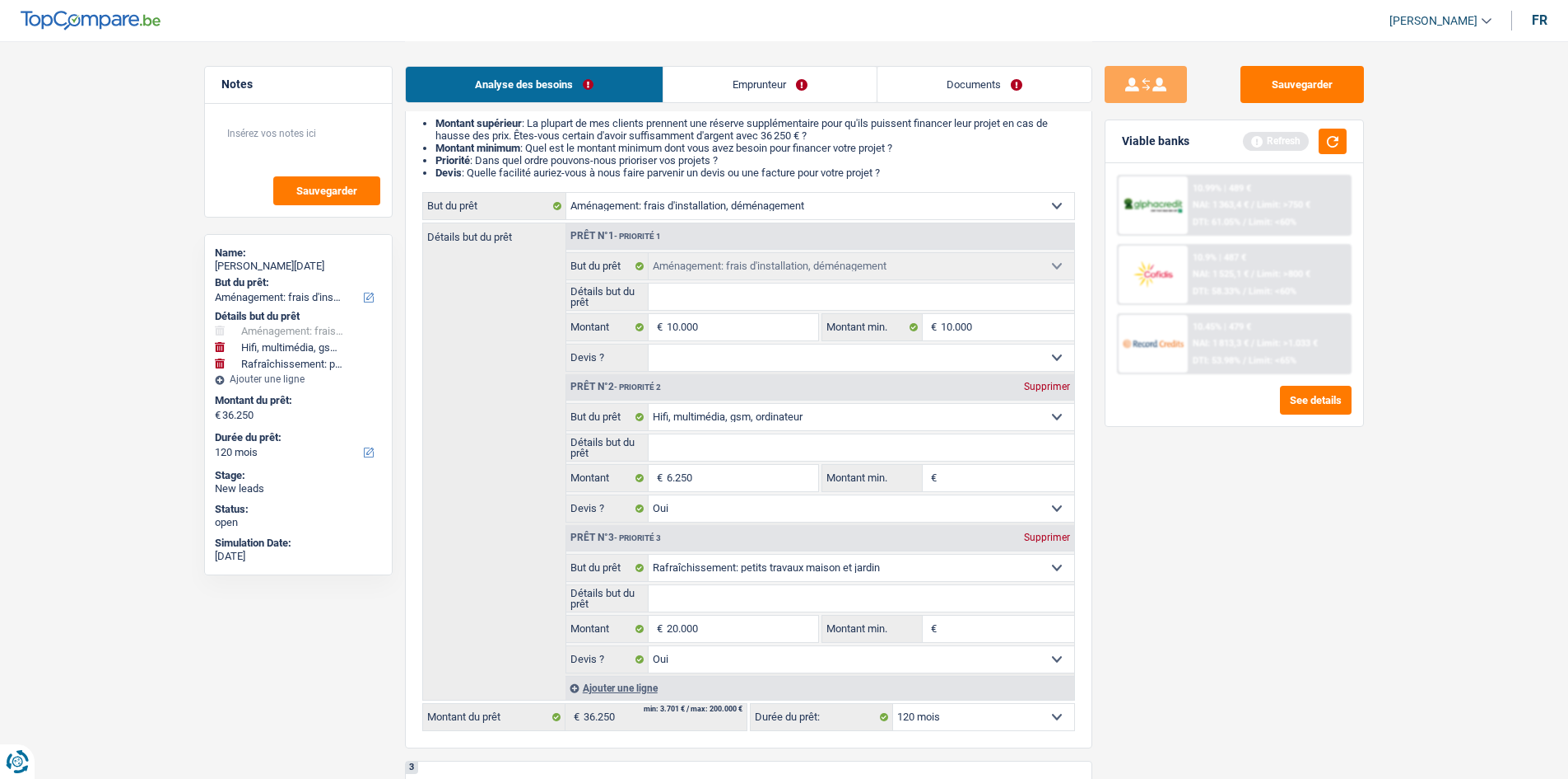
click at [613, 303] on div "Sauvegarder Viable banks Refresh 10.99% | 489 € NAI: 1 363,4 € / Limit: >750 € …" at bounding box center [1235, 408] width 284 height 686
click at [613, 303] on fieldset "Confort maison: meubles, textile, peinture, électroménager, outillage non-profe…" at bounding box center [820, 613] width 508 height 120
click at [613, 303] on input "Montant min." at bounding box center [1008, 628] width 134 height 26
type input "2"
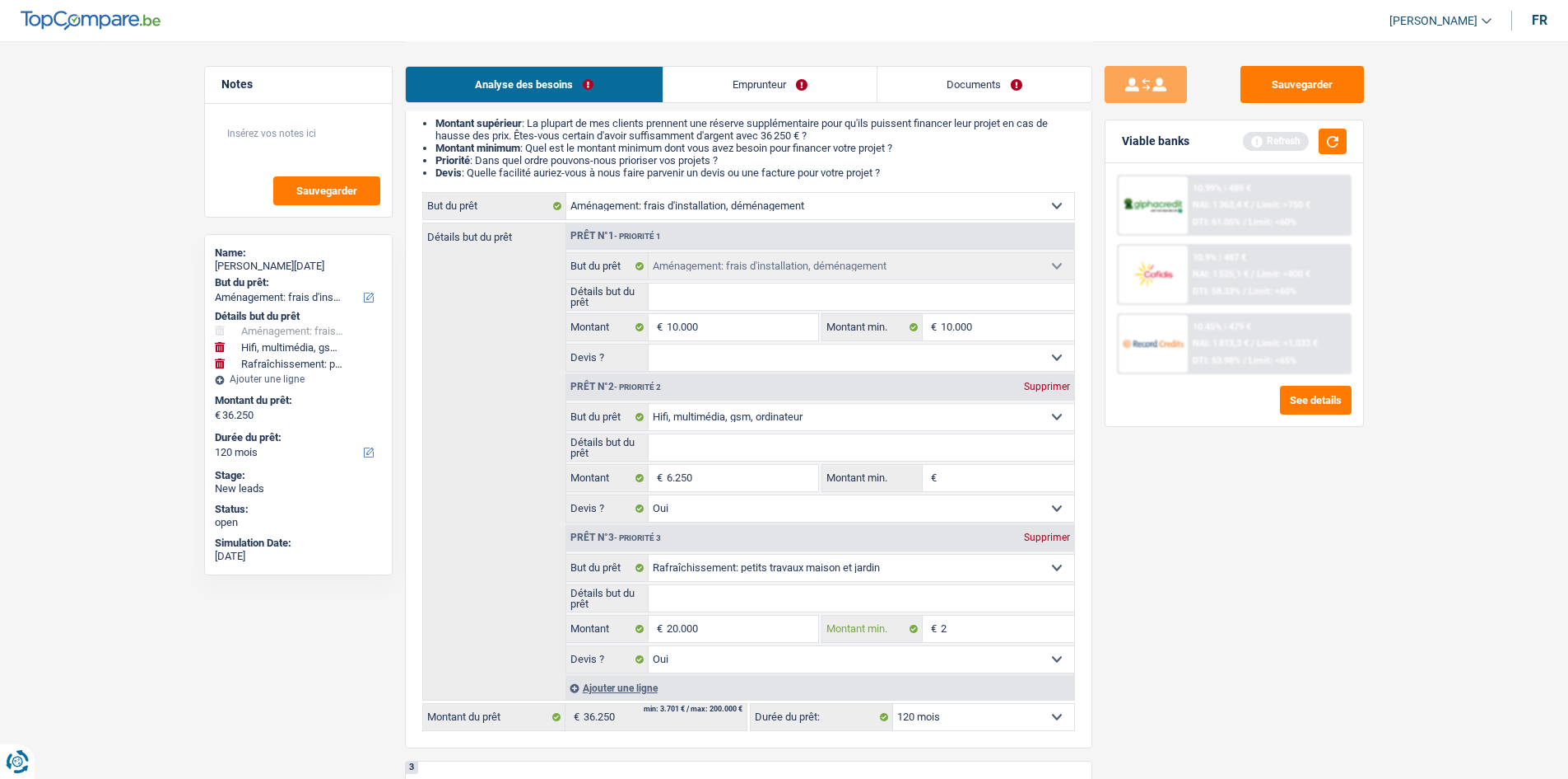
type input "20"
type input "200"
type input "2.000"
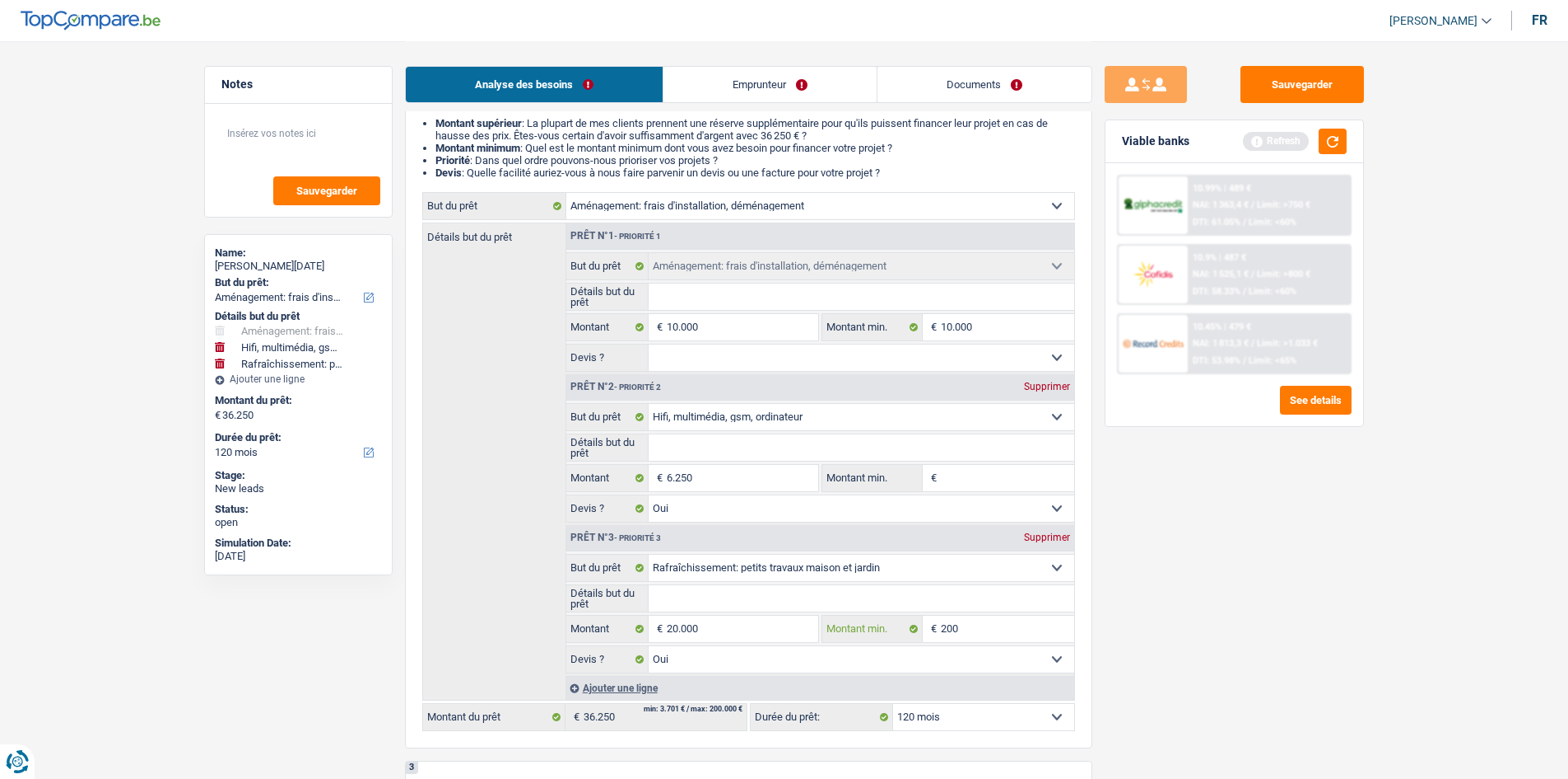
type input "2.000"
type input "20.000"
click at [613, 303] on div "Sauvegarder Viable banks Refresh 10.99% | 489 € NAI: 1 363,4 € / Limit: >750 € …" at bounding box center [1235, 408] width 284 height 686
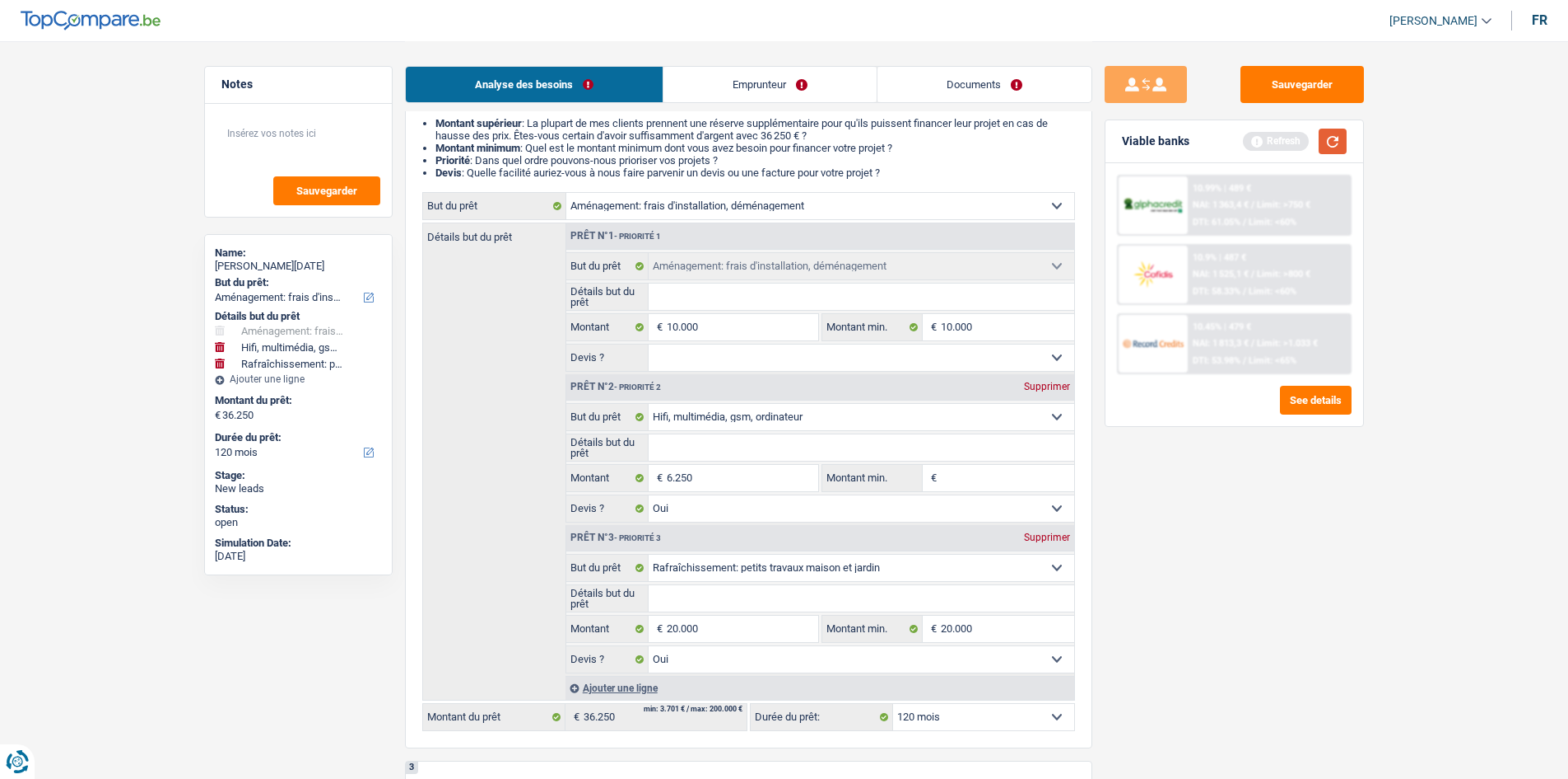
drag, startPoint x: 1326, startPoint y: 134, endPoint x: 1338, endPoint y: 168, distance: 36.1
click at [613, 136] on button "button" at bounding box center [1333, 142] width 28 height 26
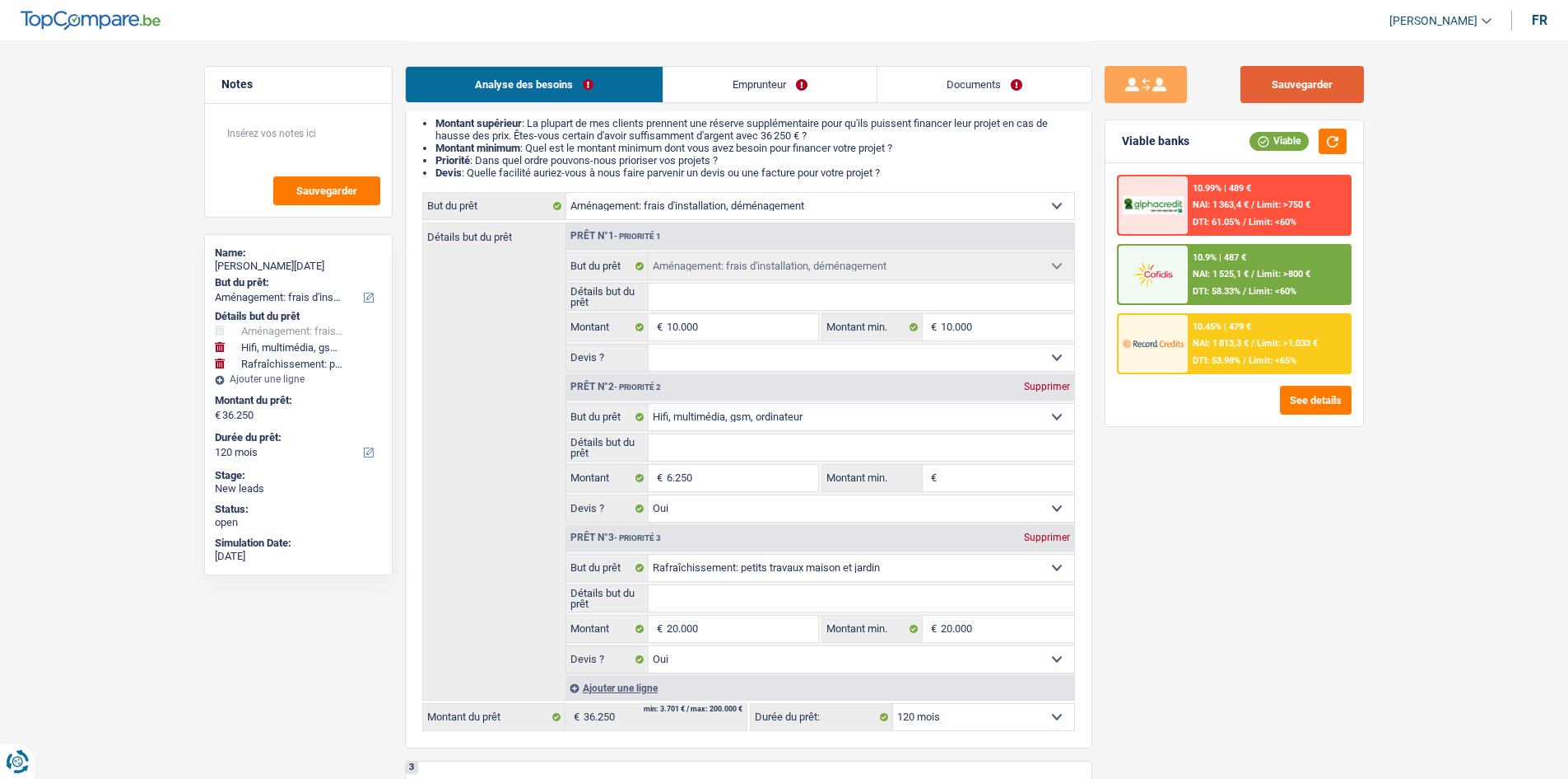
click at [613, 98] on button "Sauvegarder" at bounding box center [1303, 84] width 124 height 37
drag, startPoint x: 731, startPoint y: 77, endPoint x: 1079, endPoint y: 131, distance: 352.2
click at [613, 77] on link "Emprunteur" at bounding box center [771, 84] width 214 height 35
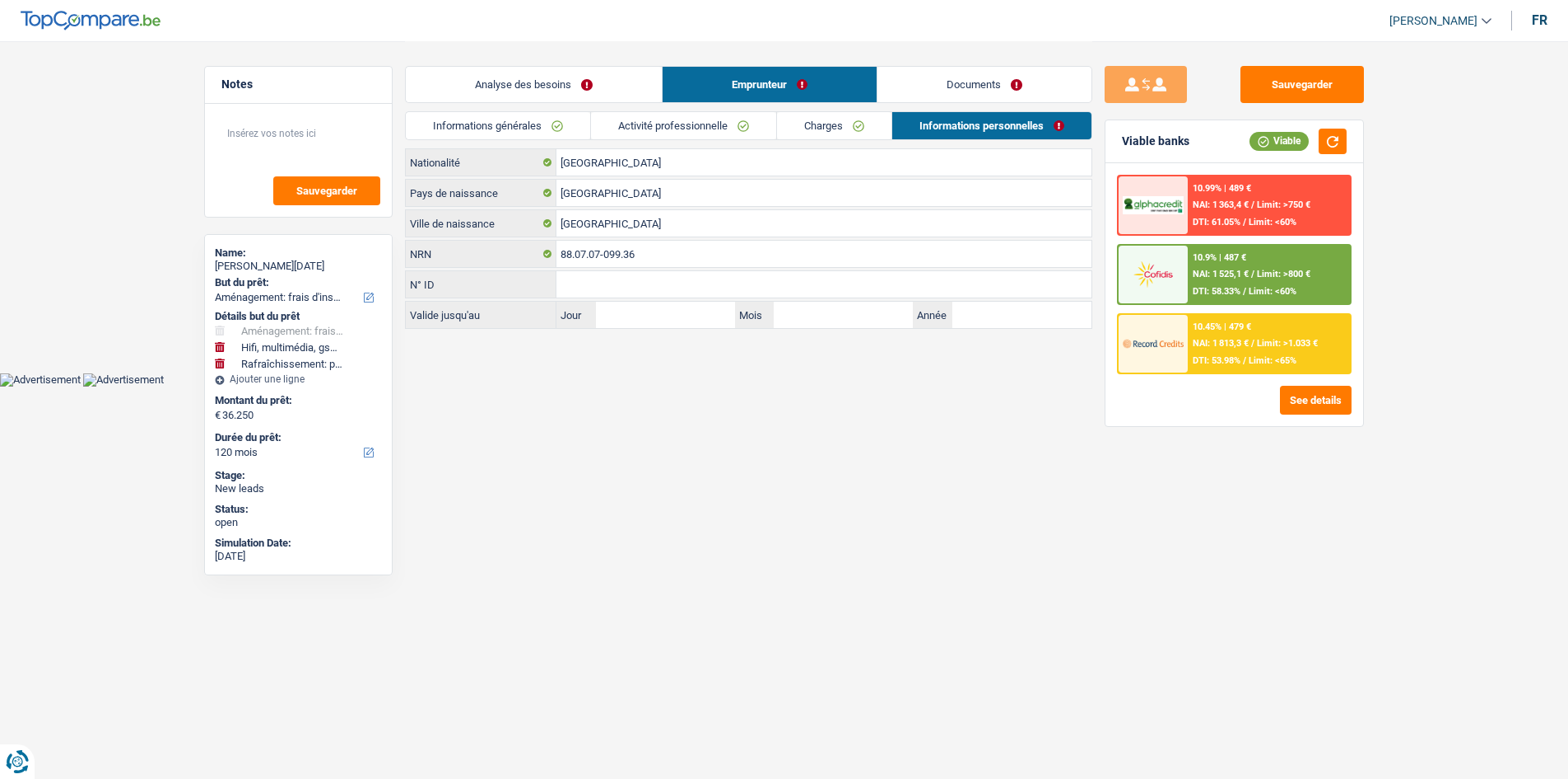
scroll to position [0, 0]
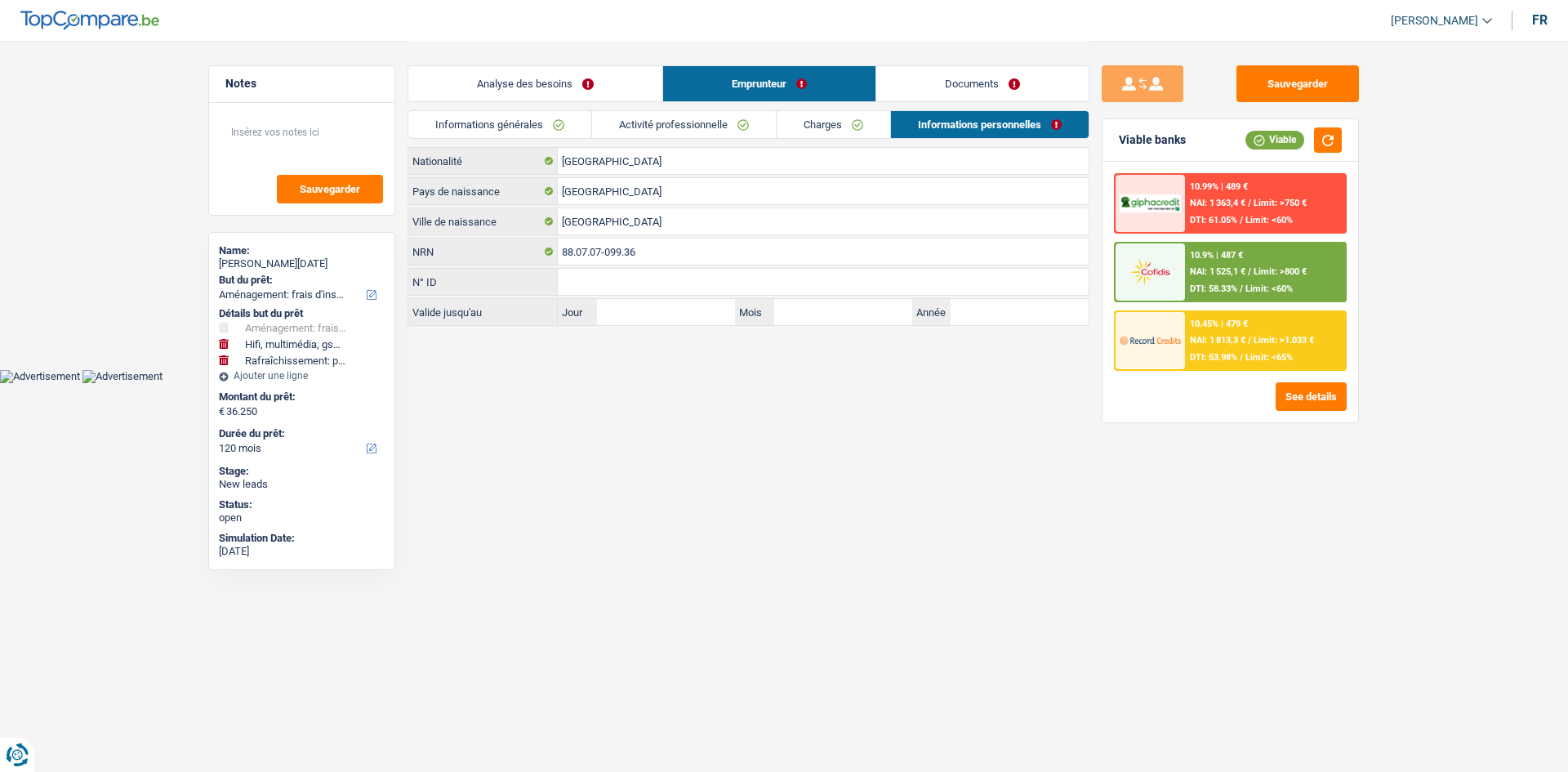
click at [608, 95] on link "Documents" at bounding box center [982, 83] width 212 height 35
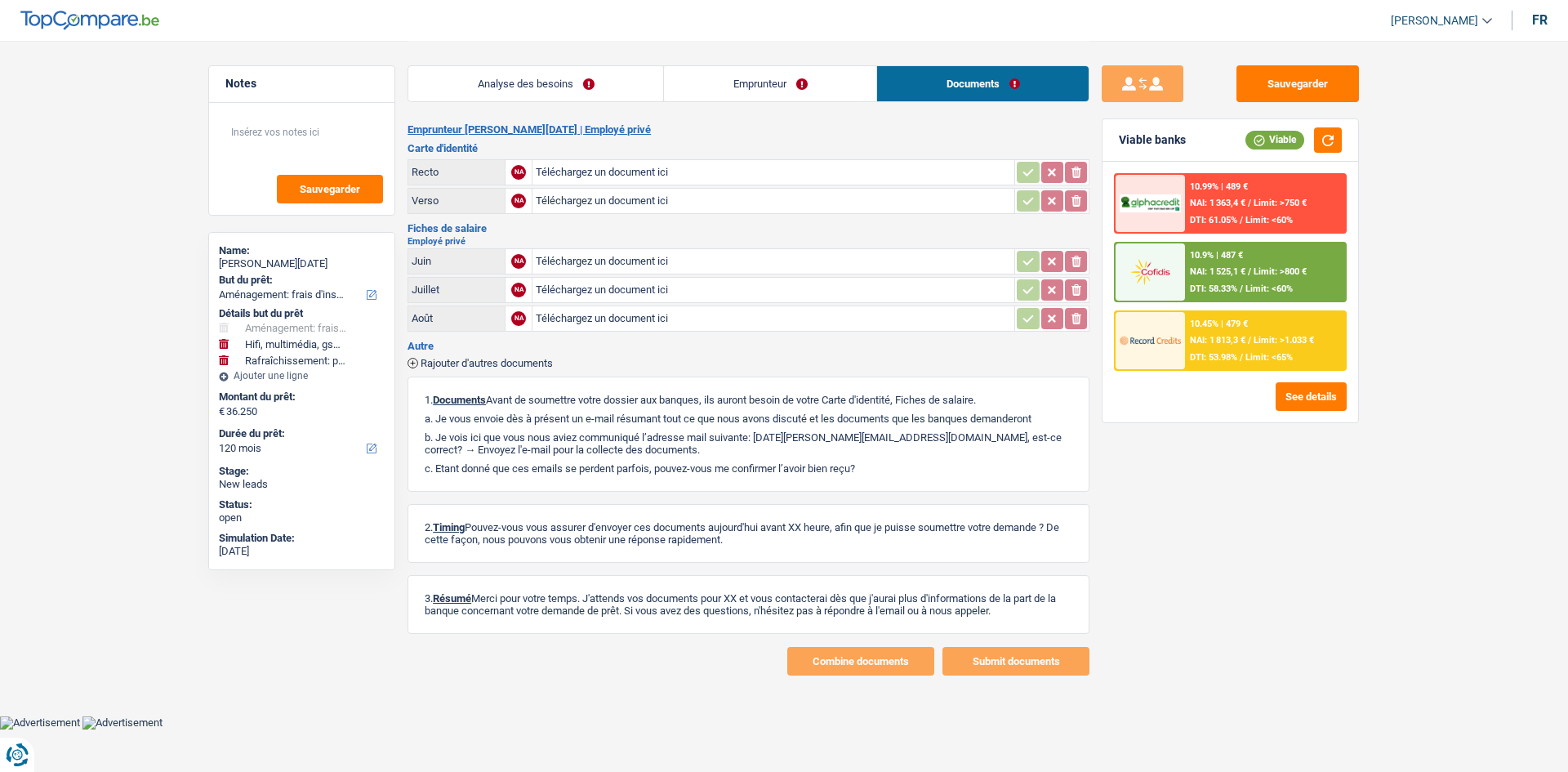
click at [519, 100] on link "Analyse des besoins" at bounding box center [535, 83] width 254 height 35
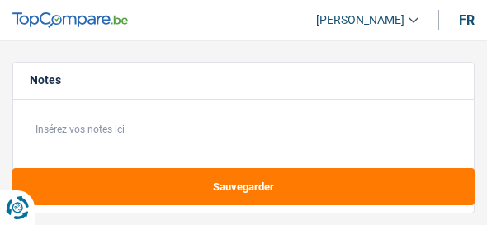
select select "60"
select select "publicEmployee"
select select "netSalary"
select select "mealVouchers"
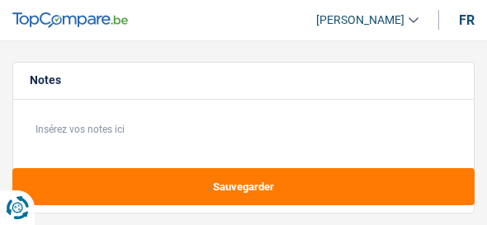
select select "60"
select select "publicEmployee"
select select "netSalary"
select select "mealVouchers"
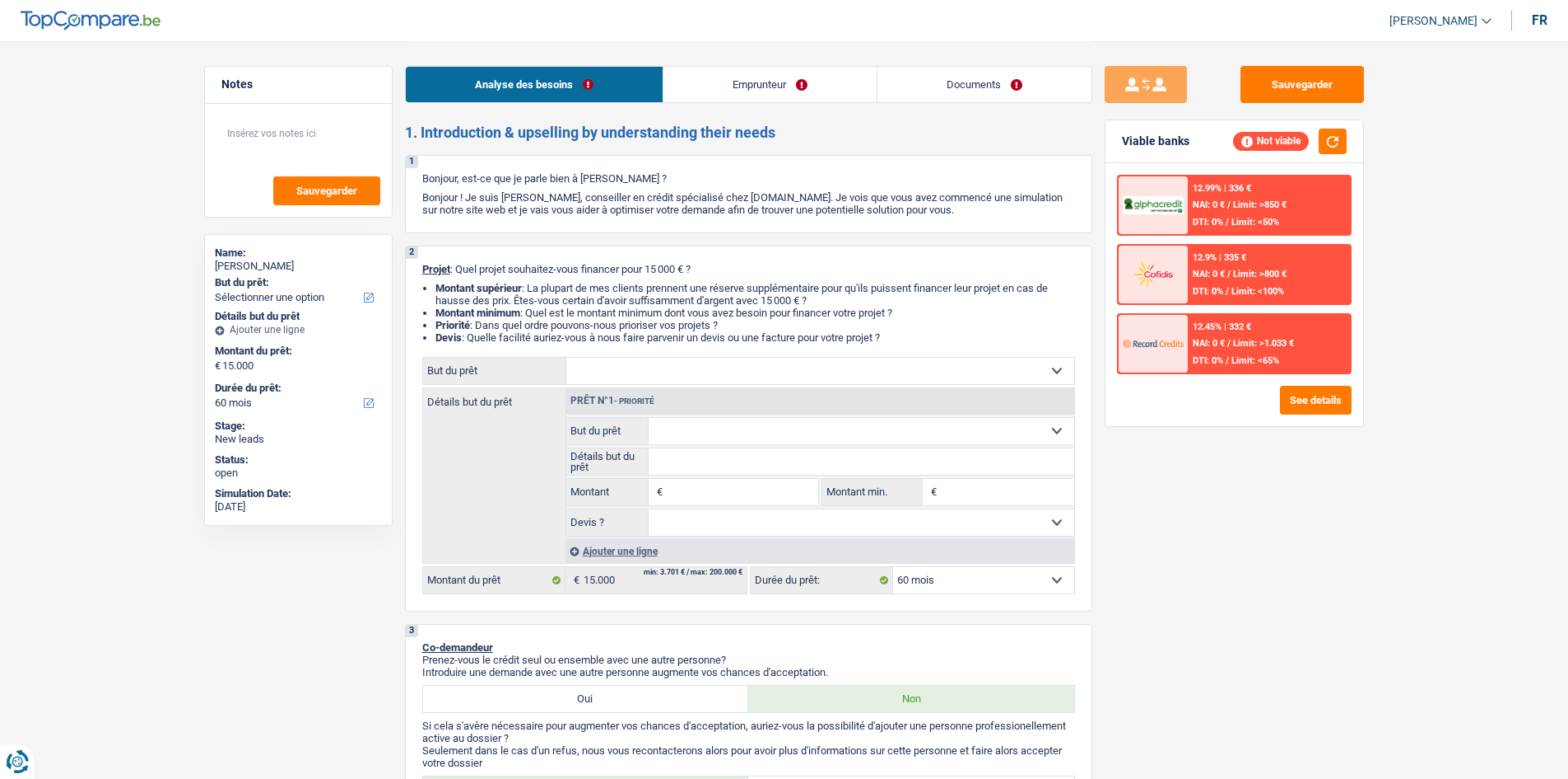
drag, startPoint x: 745, startPoint y: 85, endPoint x: 742, endPoint y: 126, distance: 41.1
click at [485, 85] on link "Emprunteur" at bounding box center [771, 84] width 214 height 35
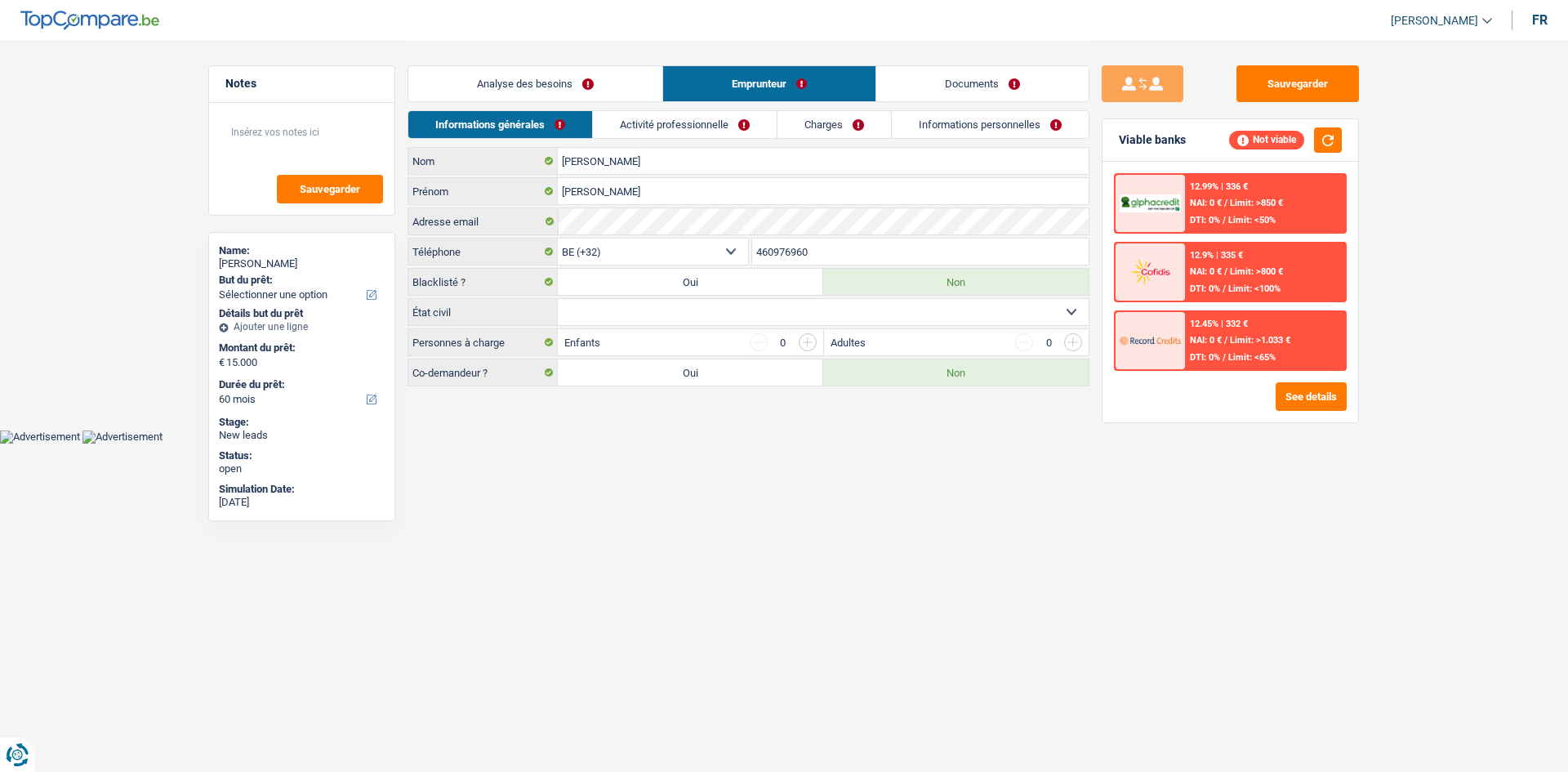
click at [481, 128] on link "Activité professionnelle" at bounding box center [685, 124] width 184 height 27
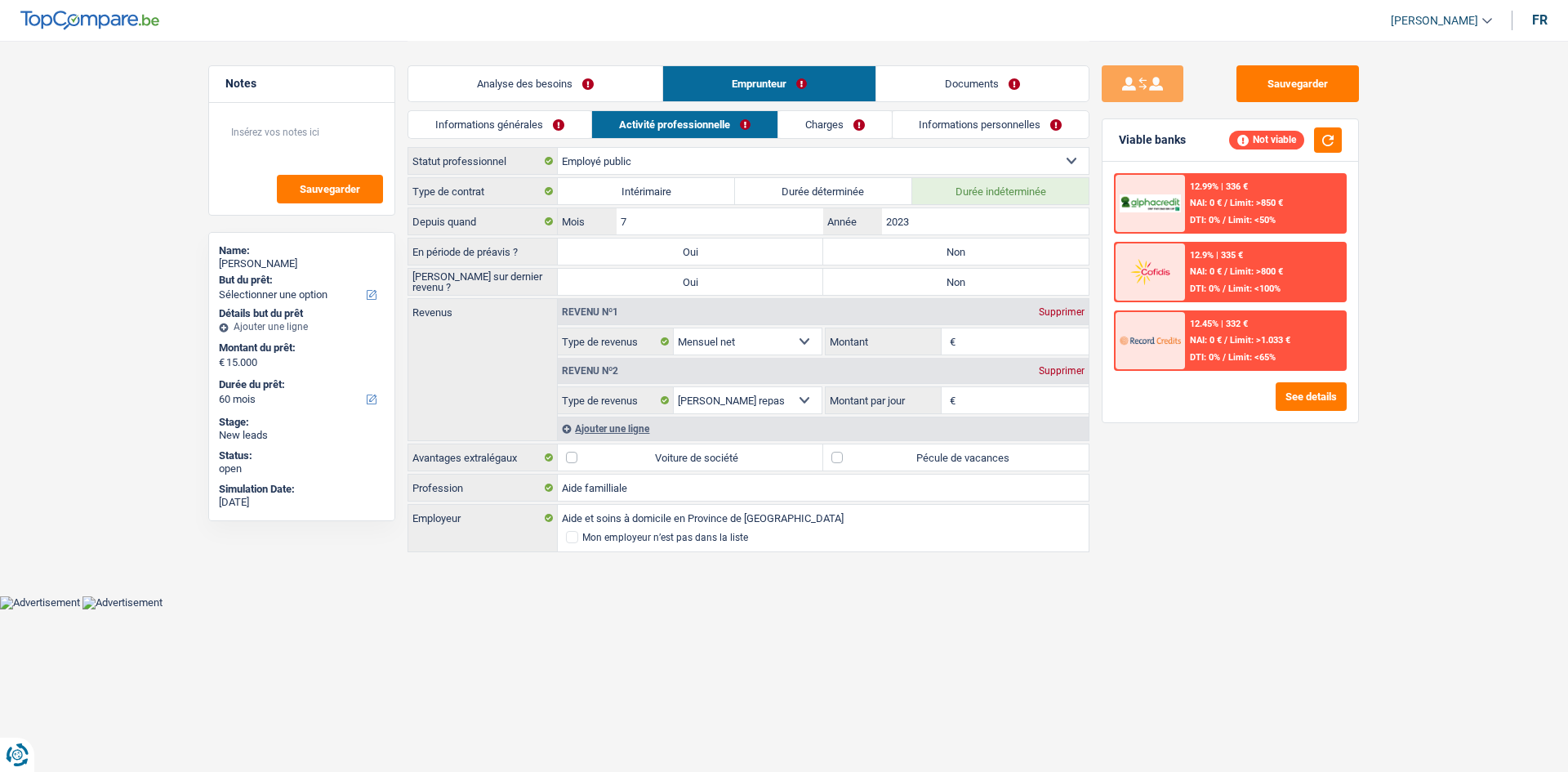
click at [481, 87] on link "Analyse des besoins" at bounding box center [535, 83] width 254 height 35
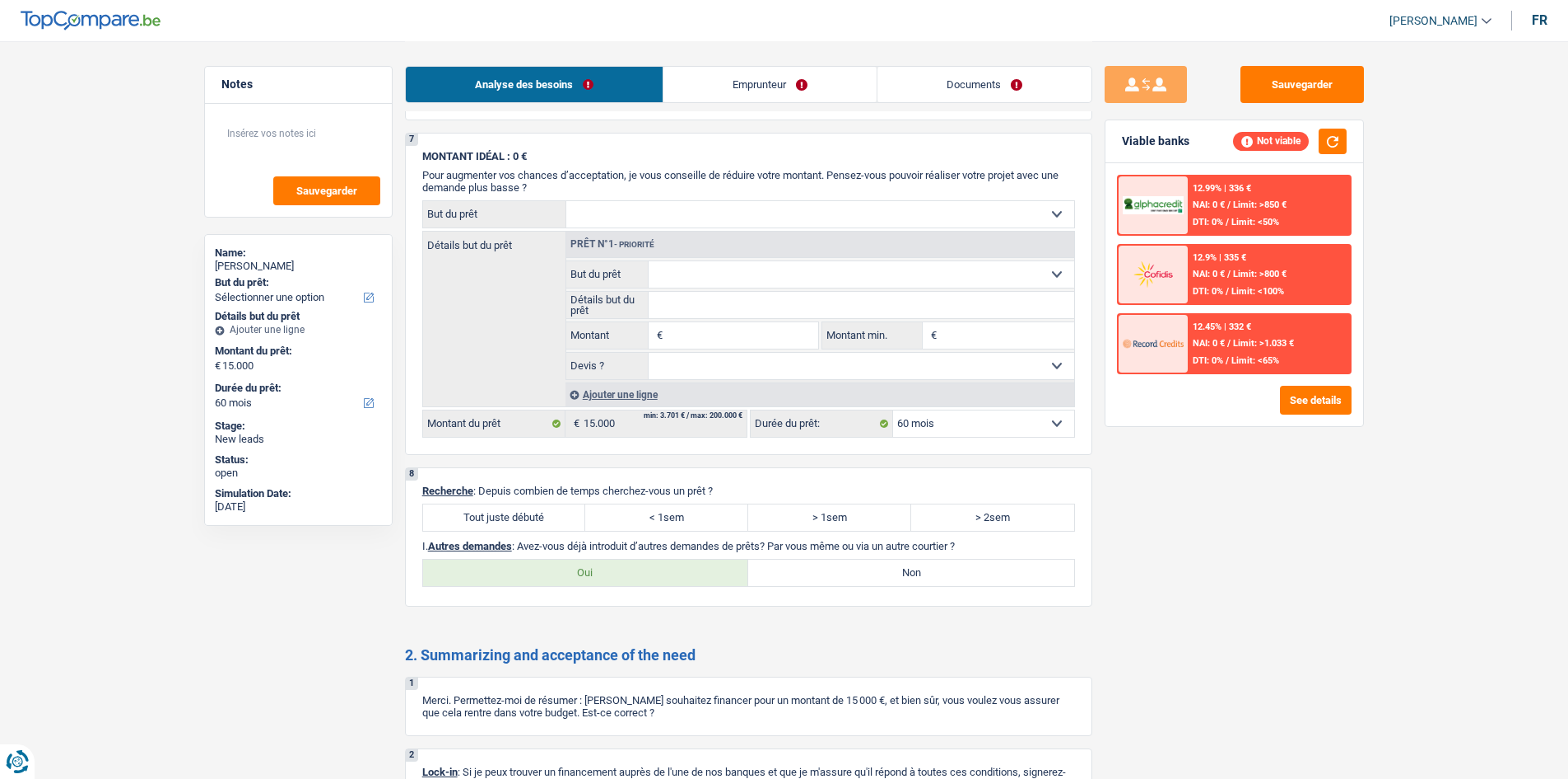
scroll to position [1541, 0]
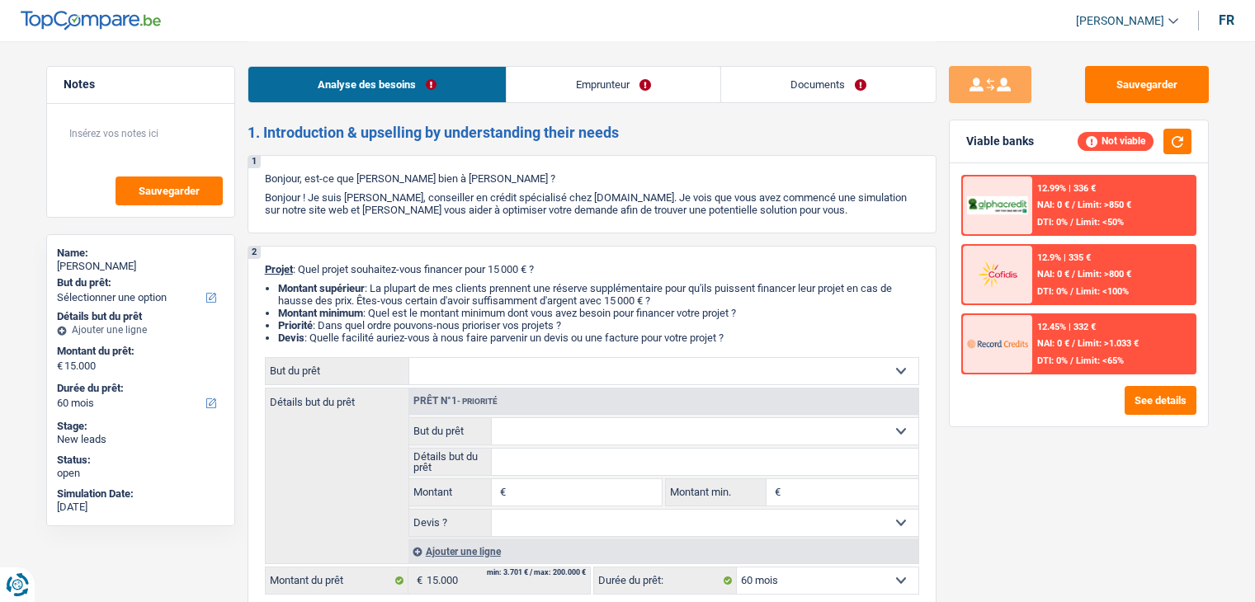
select select "60"
select select "publicEmployee"
select select "netSalary"
select select "mealVouchers"
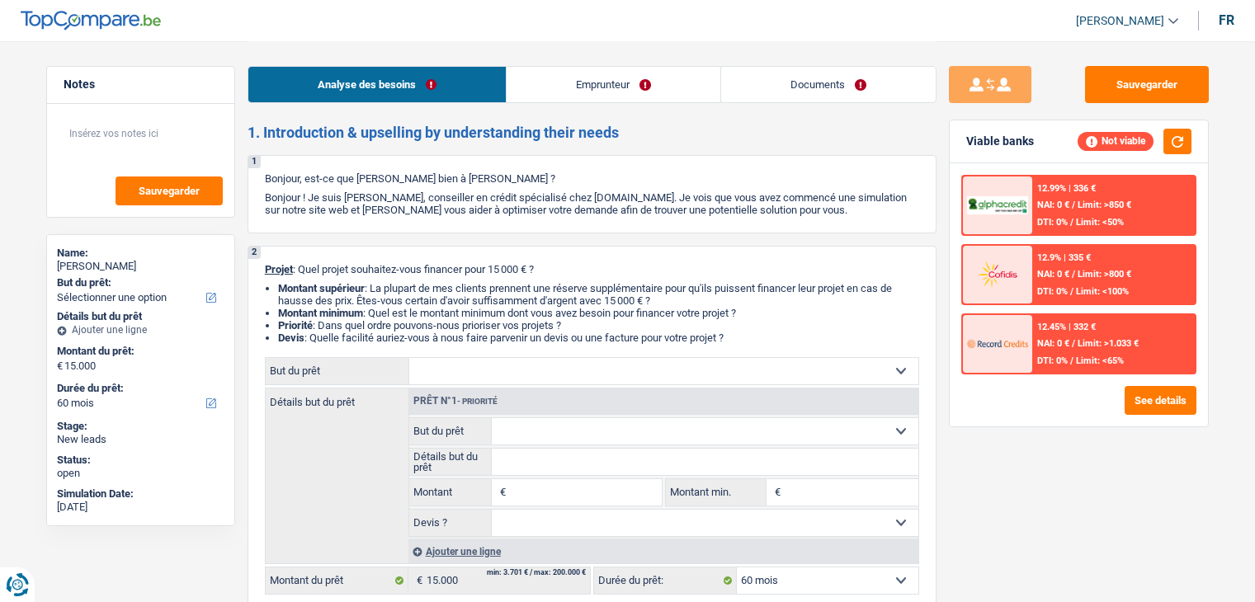
select select "60"
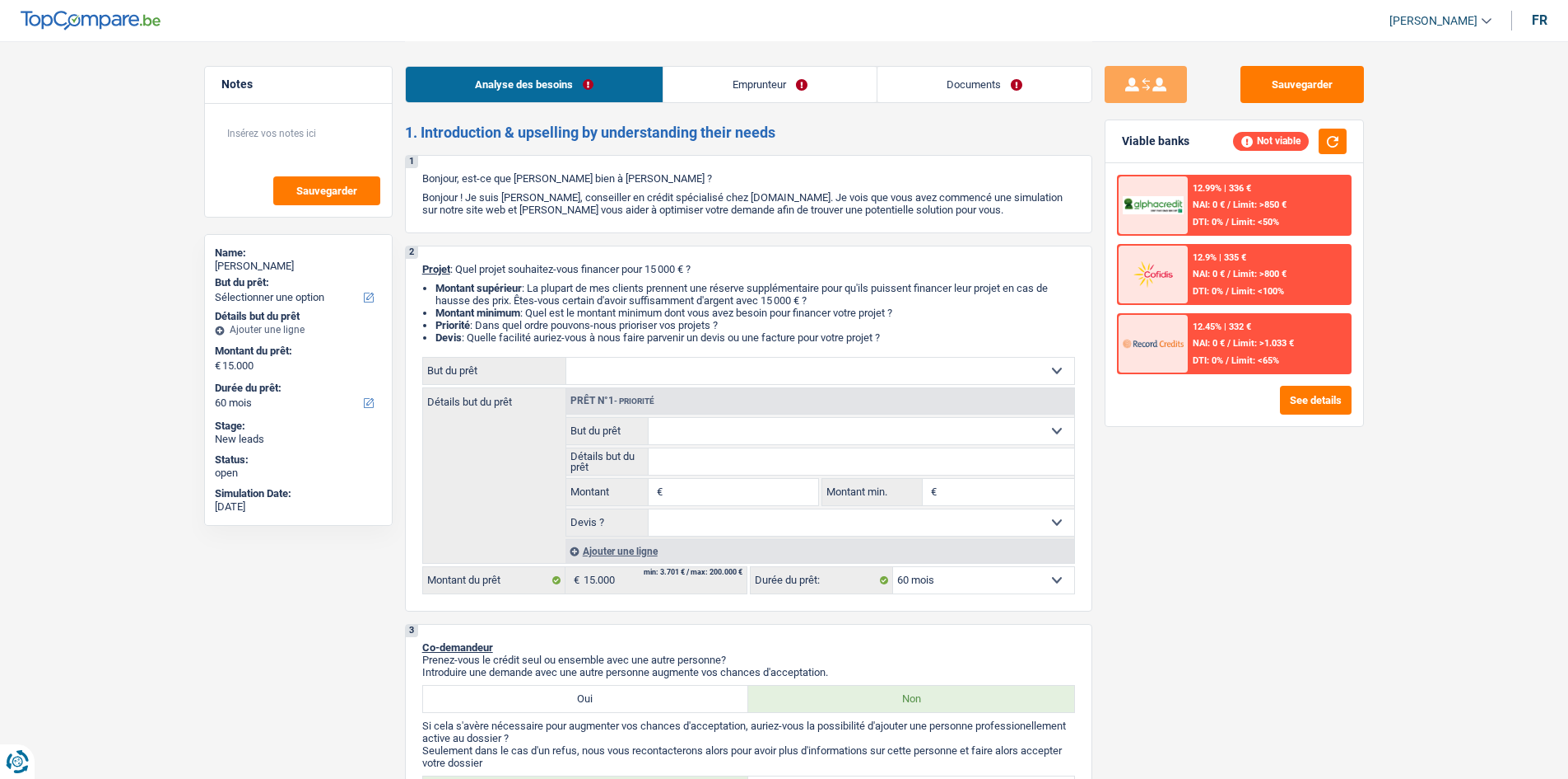
click at [676, 375] on select "Confort maison: meubles, textile, peinture, électroménager, outillage non-profe…" at bounding box center [820, 371] width 508 height 26
select select "houseOrGarden"
click at [567, 358] on select "Confort maison: meubles, textile, peinture, électroménager, outillage non-profe…" at bounding box center [820, 371] width 508 height 26
select select "houseOrGarden"
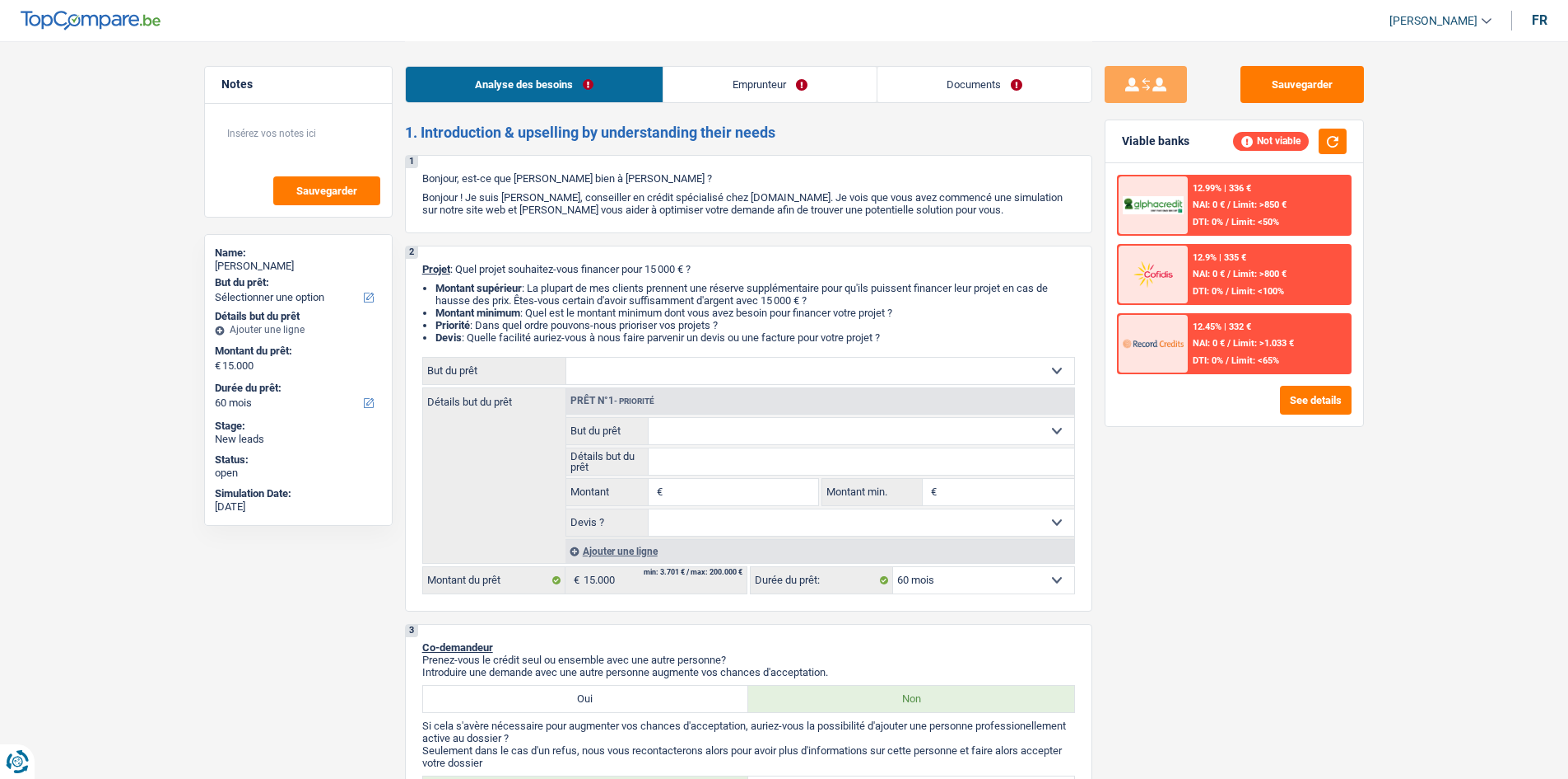
type input "15.000"
select select "houseOrGarden"
type input "15.000"
select select "houseOrGarden"
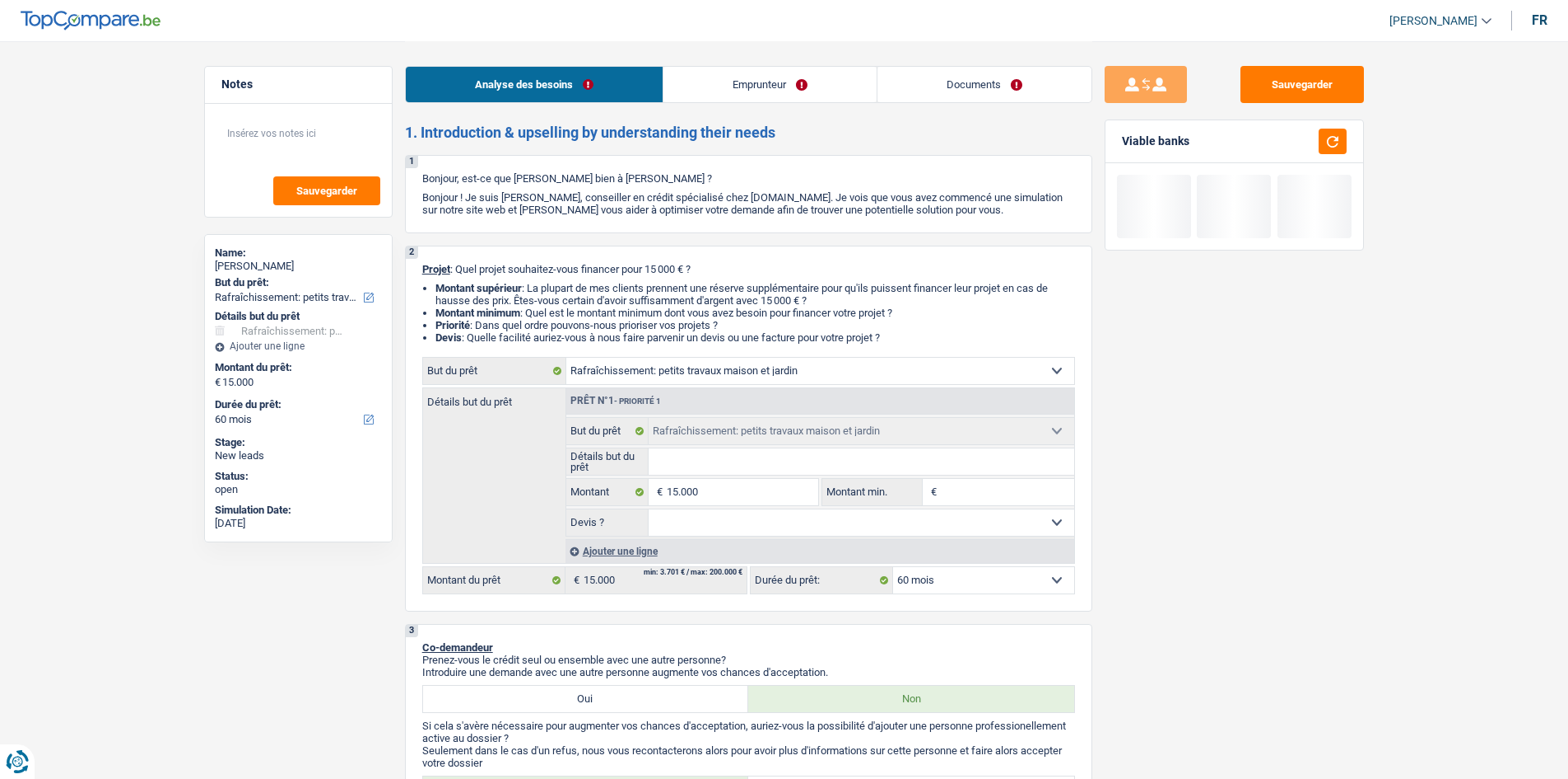
click at [775, 520] on select "Oui Non Non répondu Sélectionner une option" at bounding box center [861, 522] width 425 height 26
drag, startPoint x: 1459, startPoint y: 673, endPoint x: 1296, endPoint y: 572, distance: 191.8
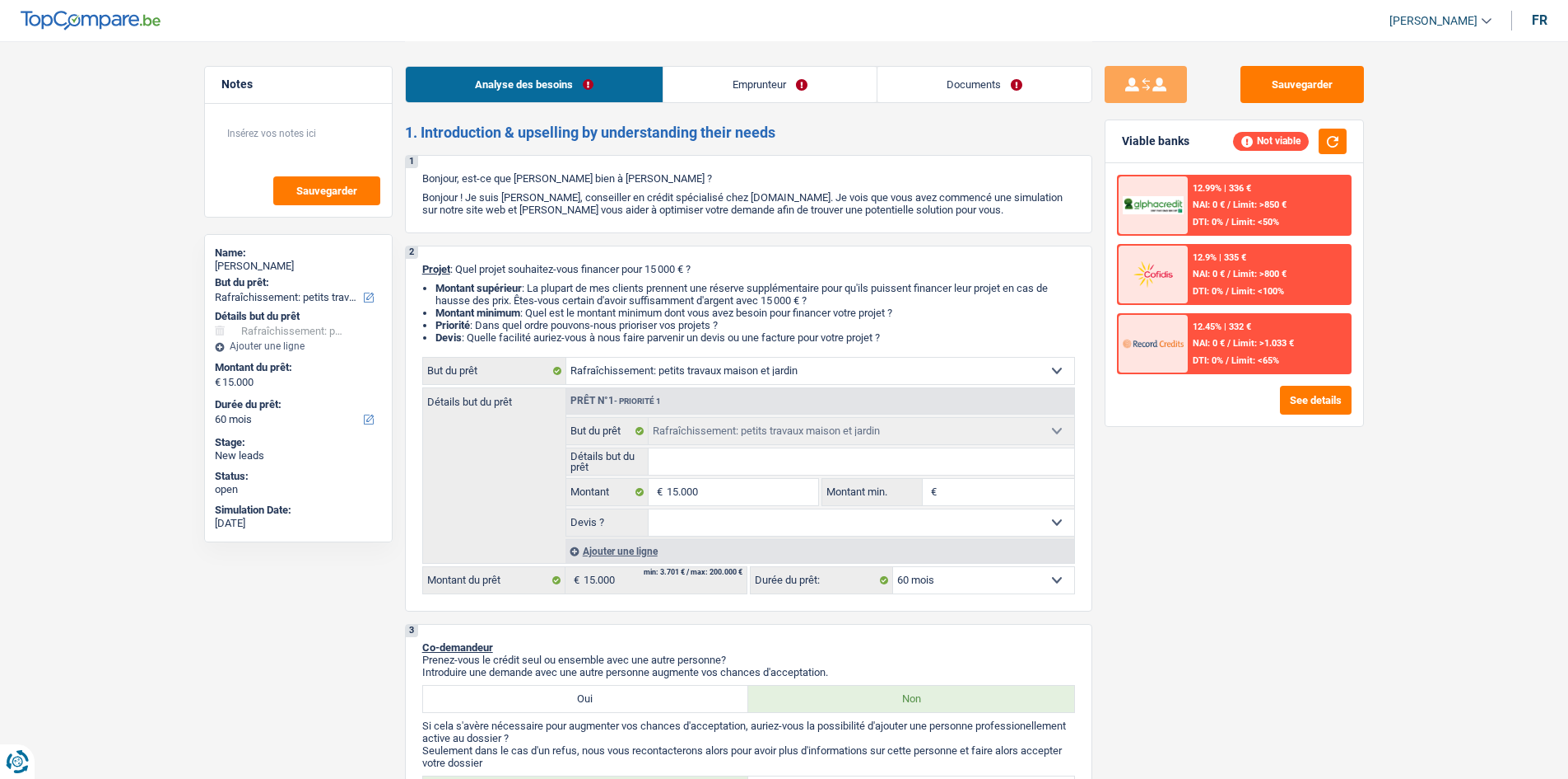
click at [841, 445] on fieldset "Confort maison: meubles, textile, peinture, électroménager, outillage non-profe…" at bounding box center [820, 476] width 508 height 120
click at [646, 451] on label "Détails but du prêt" at bounding box center [608, 461] width 83 height 26
click at [649, 451] on input "Détails but du prêt" at bounding box center [861, 461] width 425 height 26
click at [687, 455] on input "Détails but du prêt" at bounding box center [861, 461] width 425 height 26
click at [884, 386] on div "Confort maison: meubles, textile, peinture, électroménager, outillage non-profe…" at bounding box center [749, 475] width 653 height 238
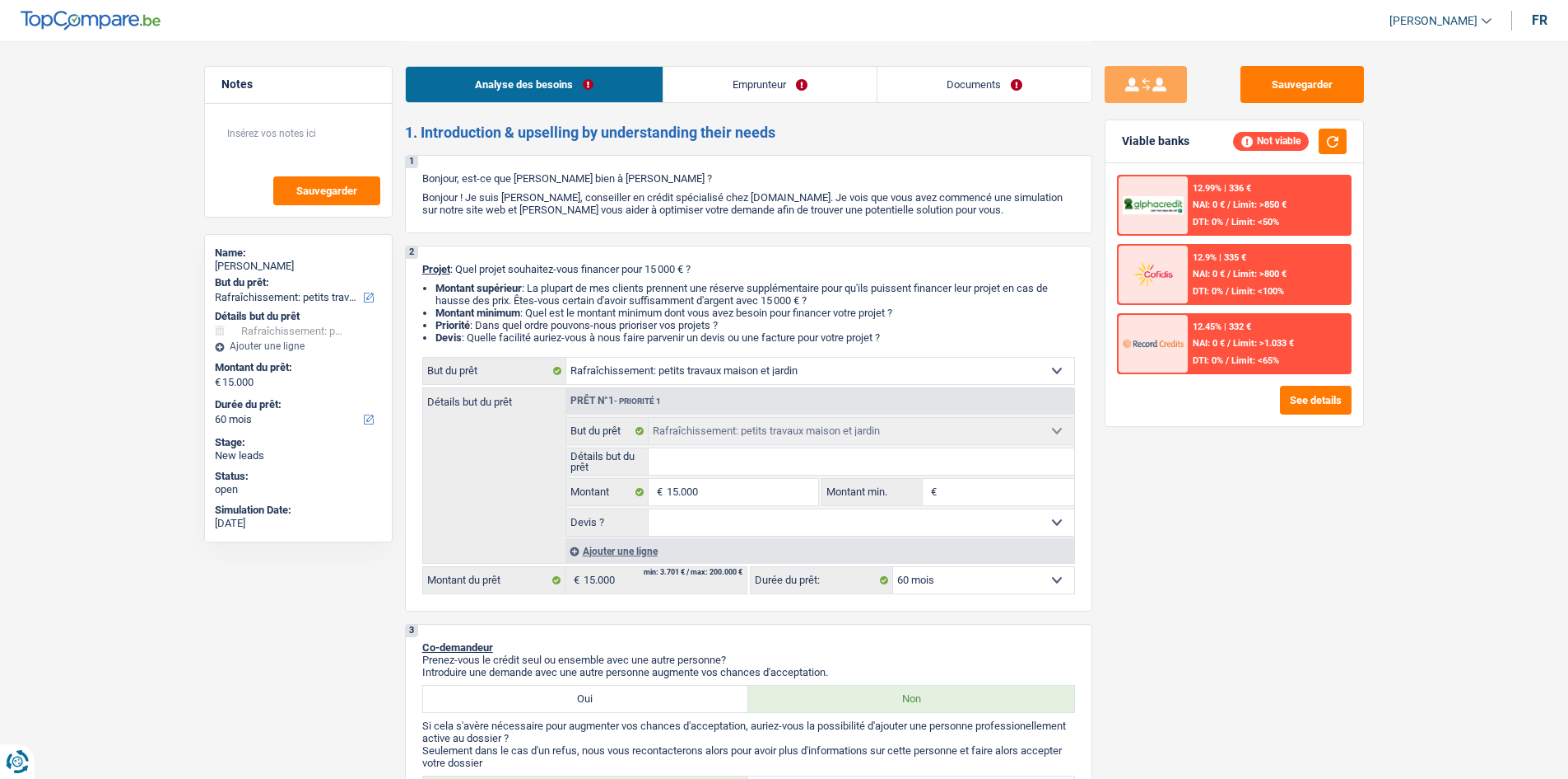
click at [899, 375] on select "Confort maison: meubles, textile, peinture, électroménager, outillage non-profe…" at bounding box center [820, 371] width 508 height 26
select select "other"
click at [567, 358] on select "Confort maison: meubles, textile, peinture, électroménager, outillage non-profe…" at bounding box center [820, 371] width 508 height 26
select select "other"
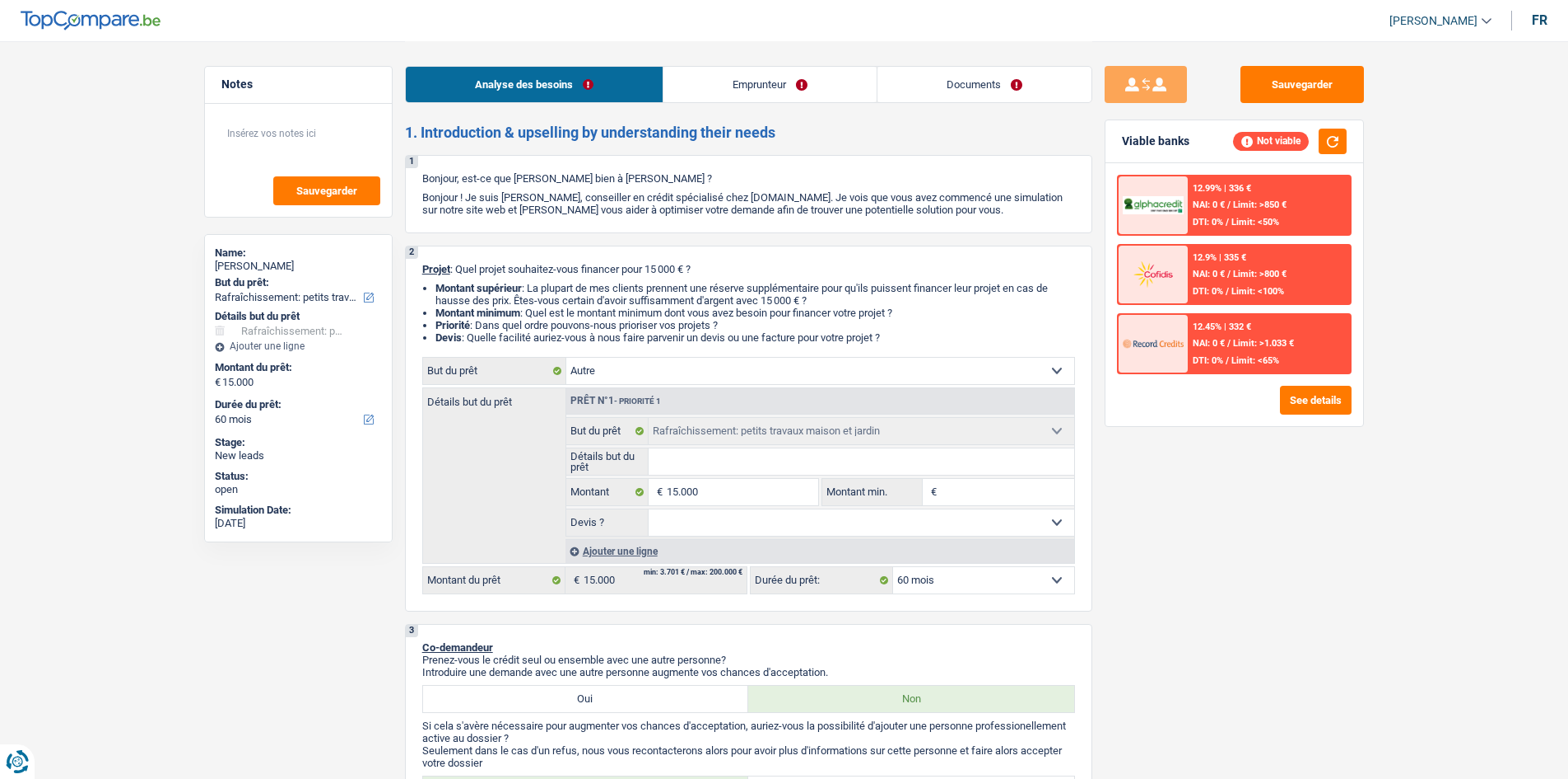
select select "other"
select select "houseOrGarden"
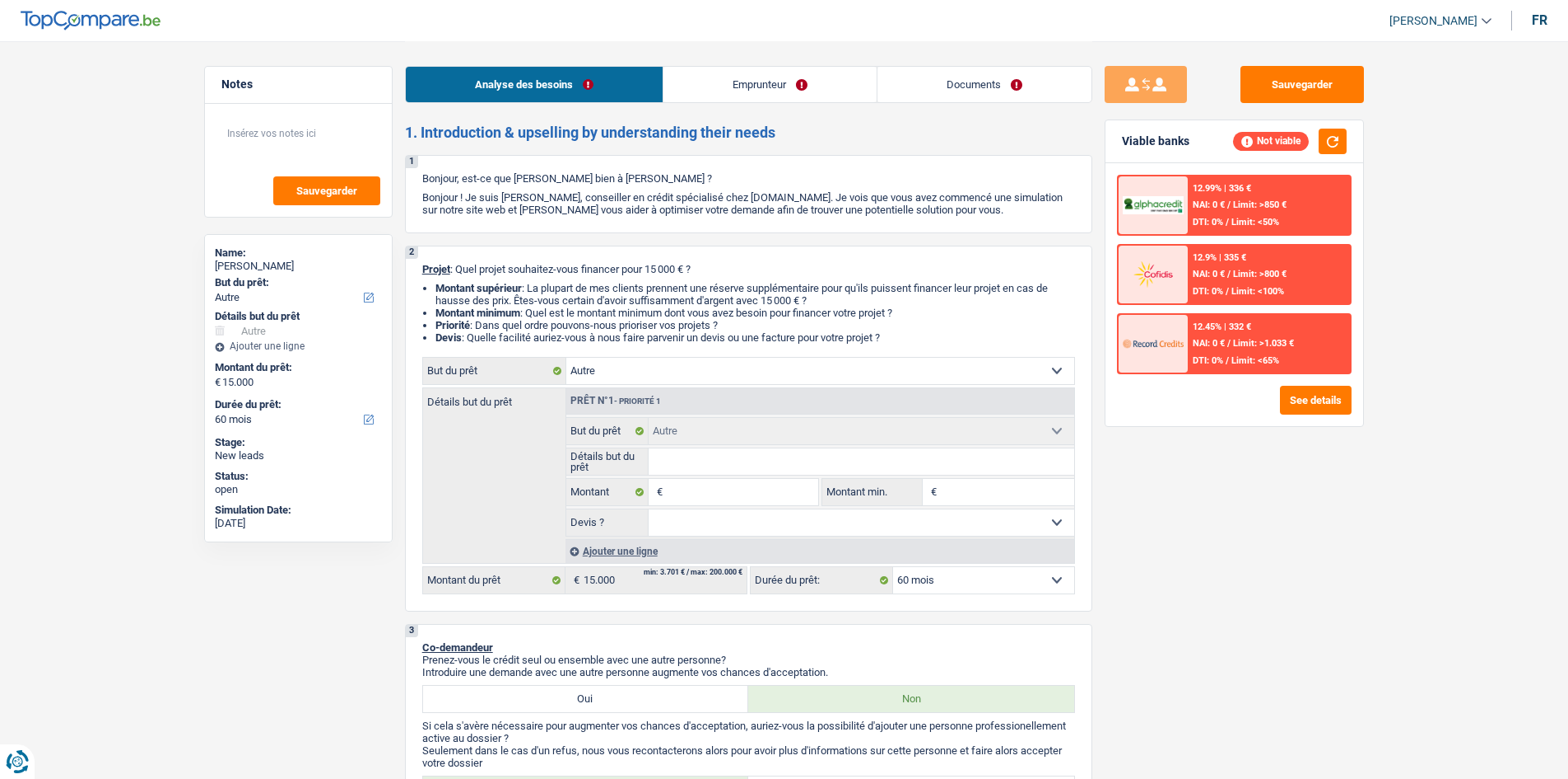
select select "houseOrGarden"
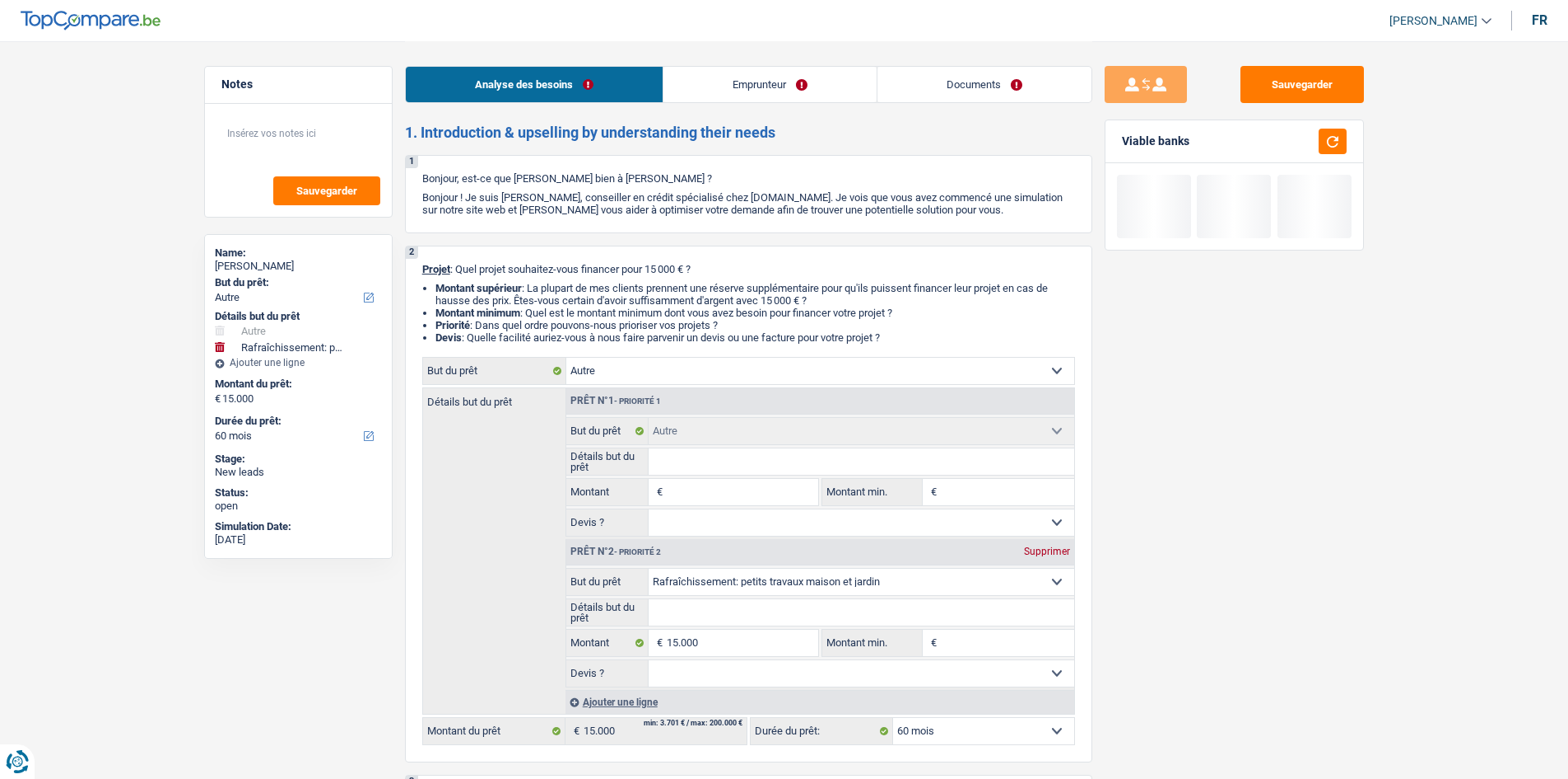
click at [1075, 549] on div "Détails but du prêt Prêt n°1 - Priorité 1 Confort maison: meubles, textile, pei…" at bounding box center [749, 550] width 653 height 327
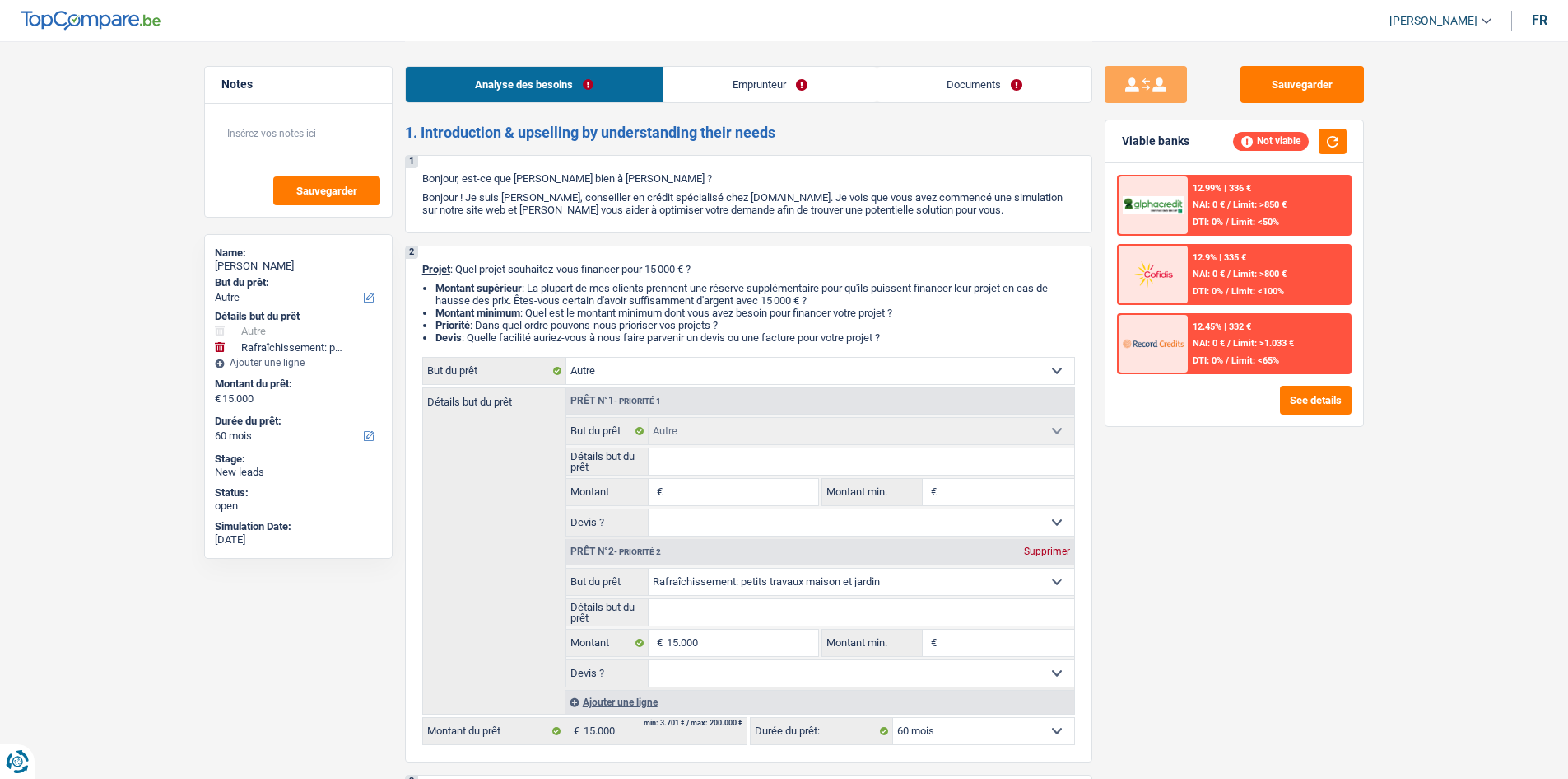
click at [1057, 560] on div "Prêt n°2 - Priorité 2 Supprimer" at bounding box center [820, 551] width 508 height 26
click at [1060, 553] on div "Supprimer" at bounding box center [1047, 551] width 54 height 10
type input "0"
select select
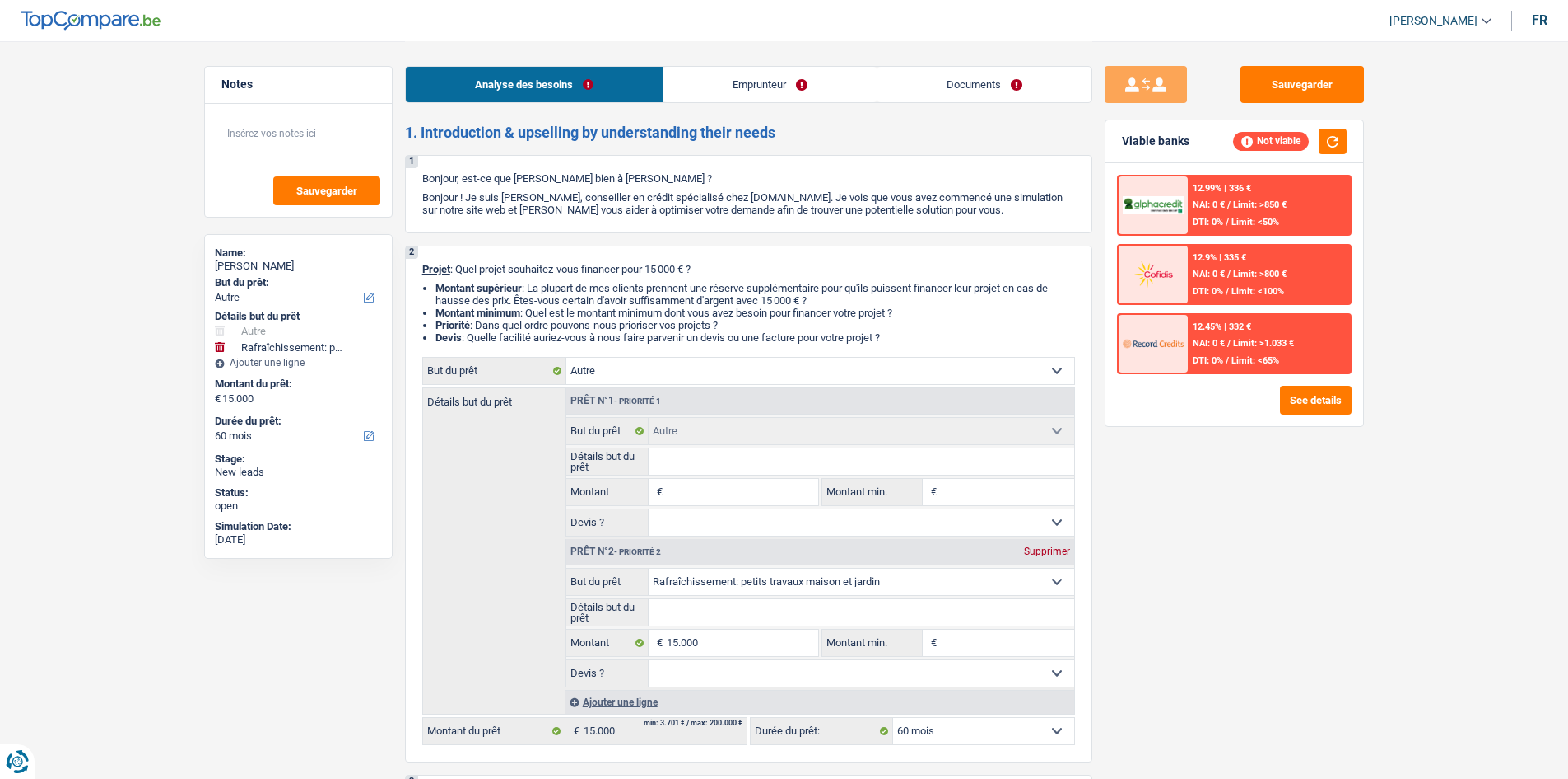
select select
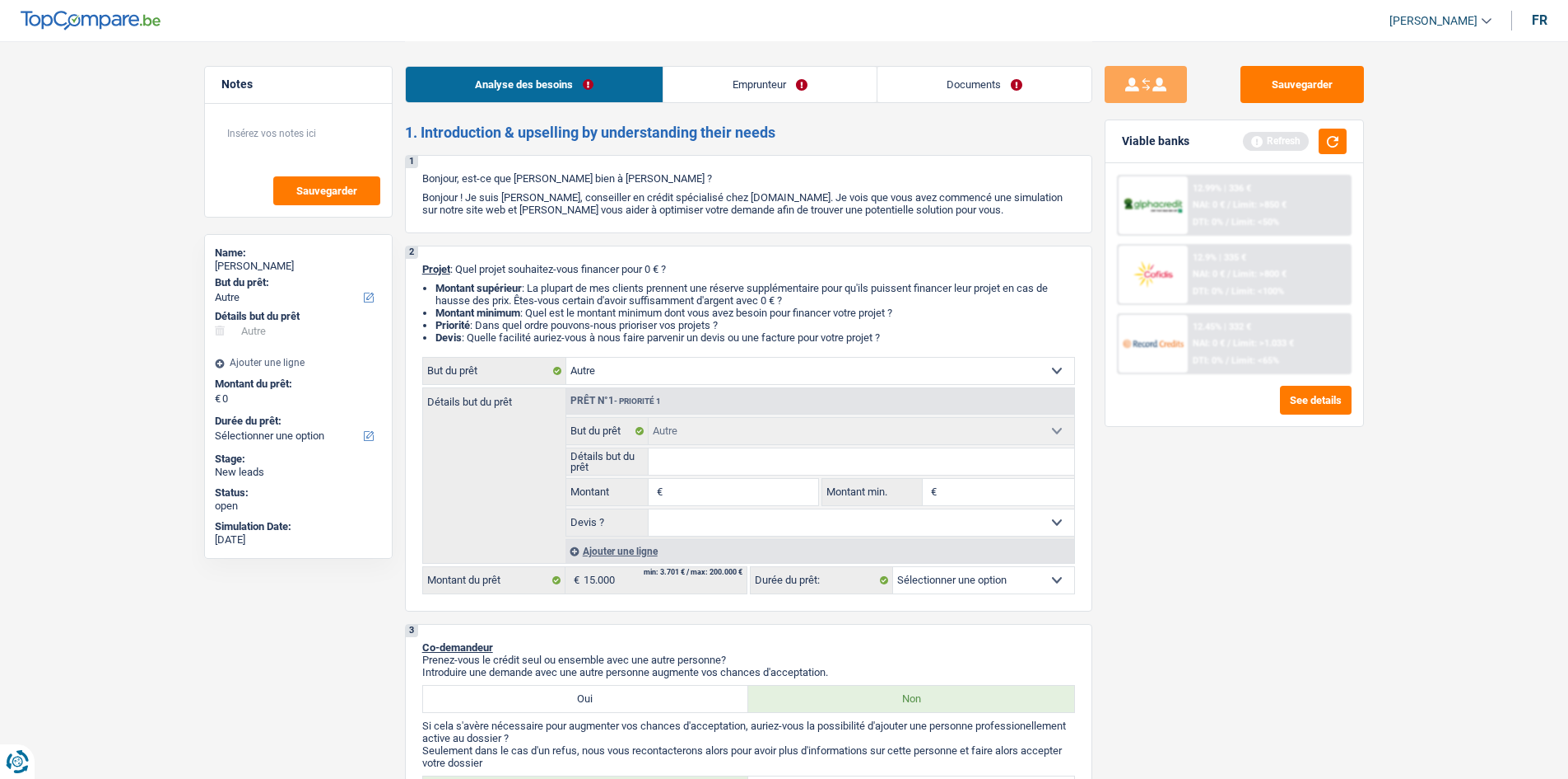
click at [732, 494] on input "Montant" at bounding box center [742, 491] width 151 height 26
type input "1"
type input "15"
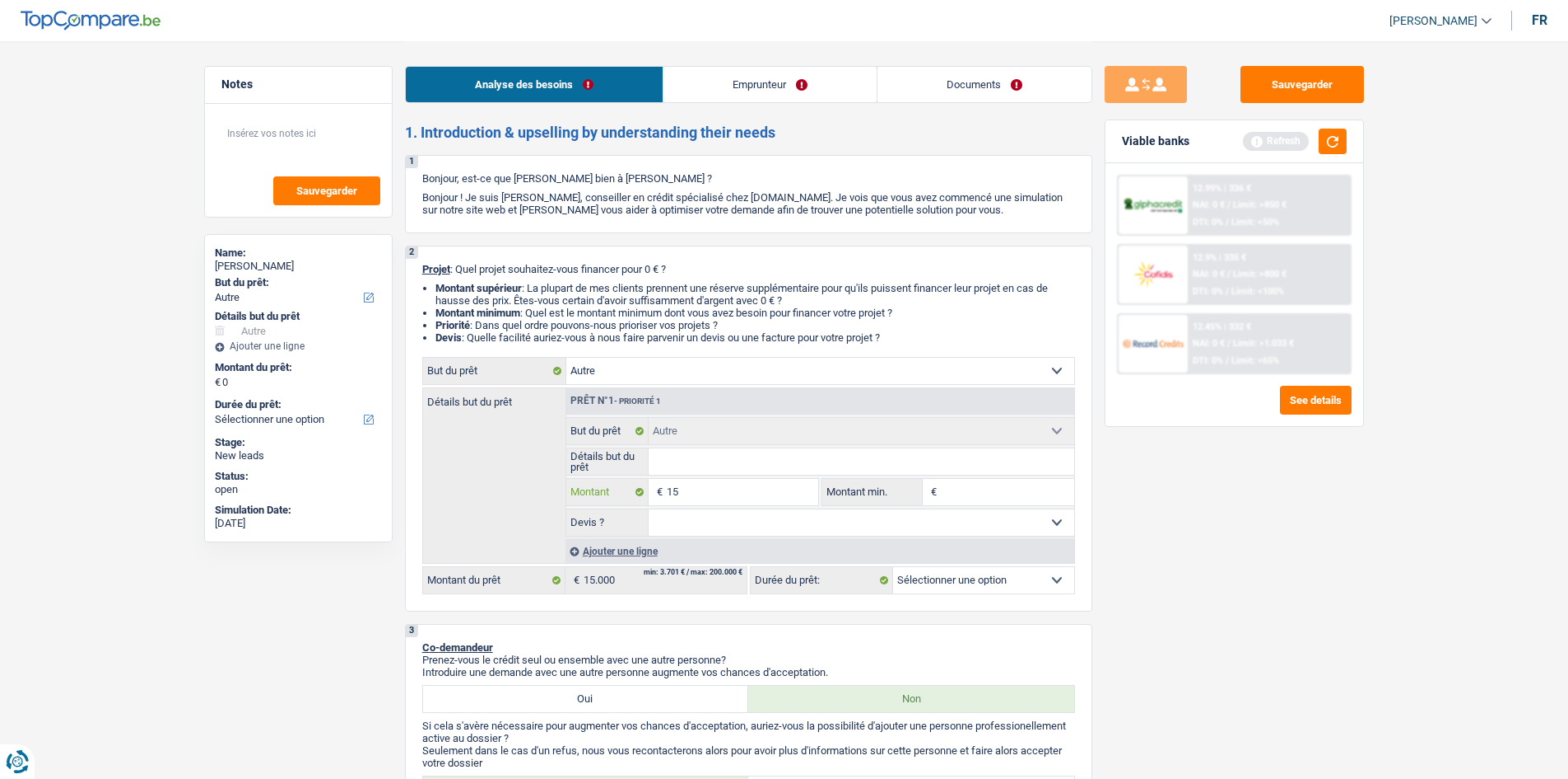
type input "150"
type input "1.500"
type input "15.000"
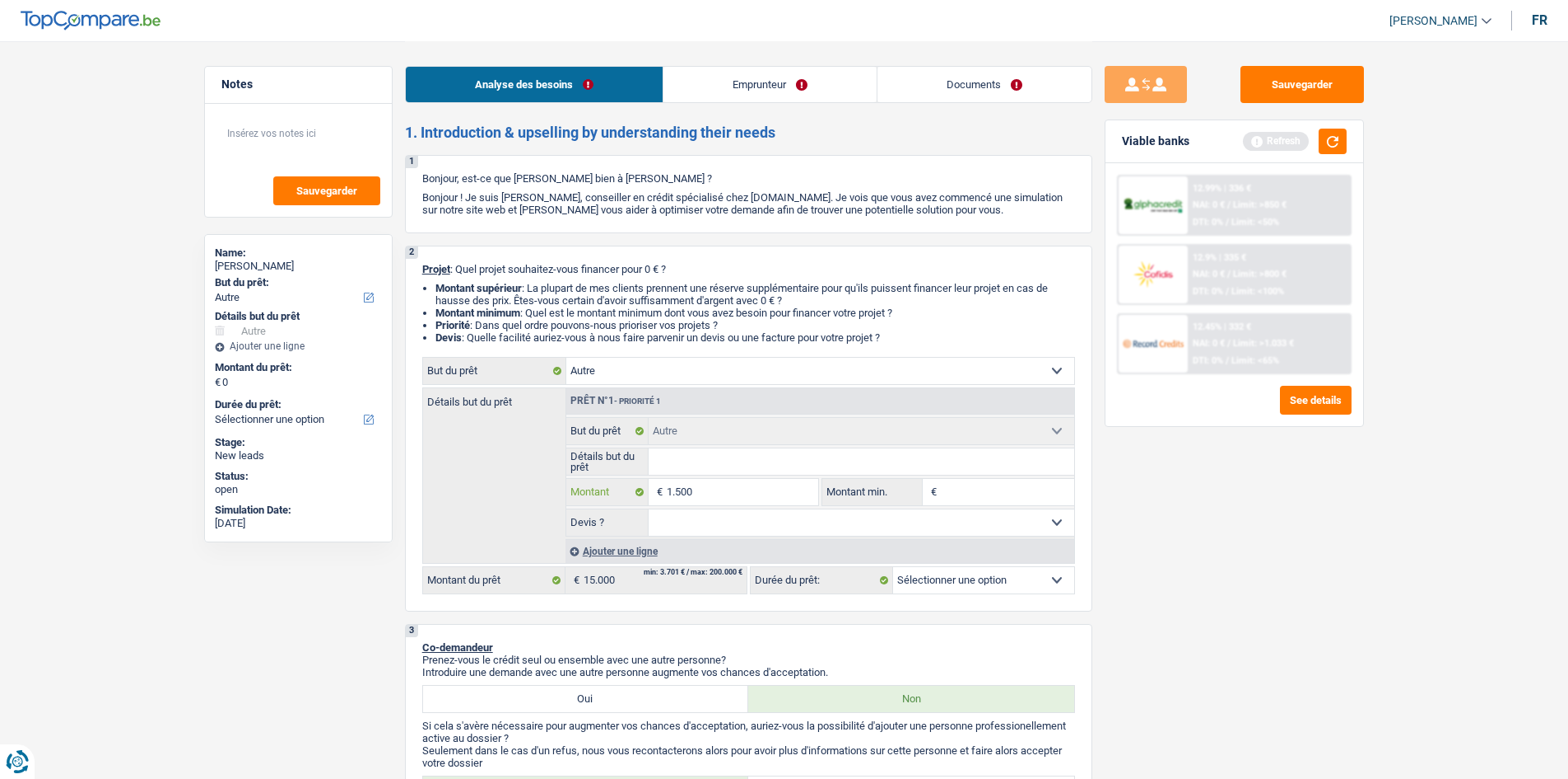
type input "15.000"
click at [1152, 543] on div "Sauvegarder Viable banks Refresh 12.99% | 336 € NAI: 0 € / Limit: >850 € DTI: 0…" at bounding box center [1235, 408] width 284 height 686
select select "60"
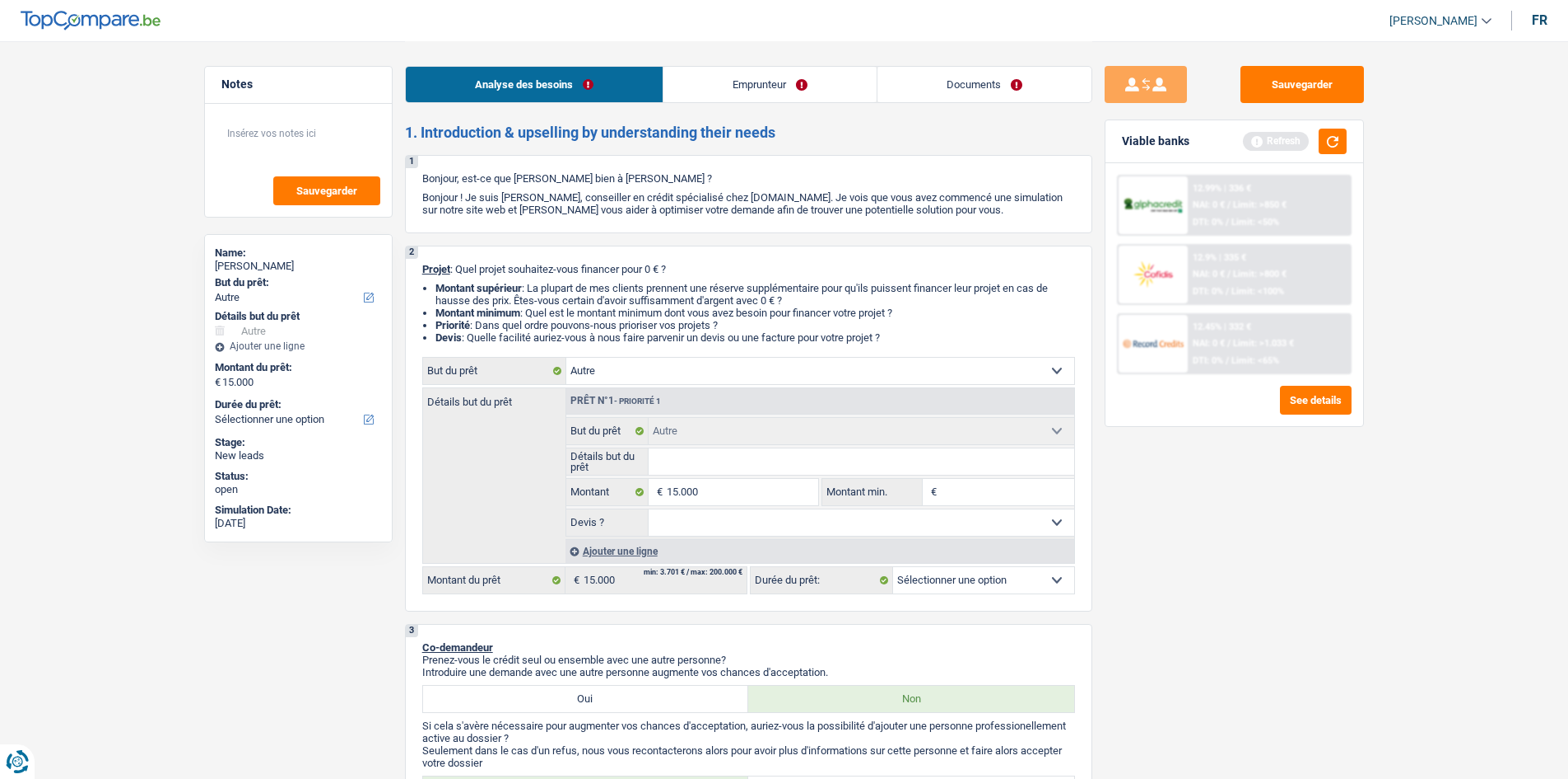
select select "60"
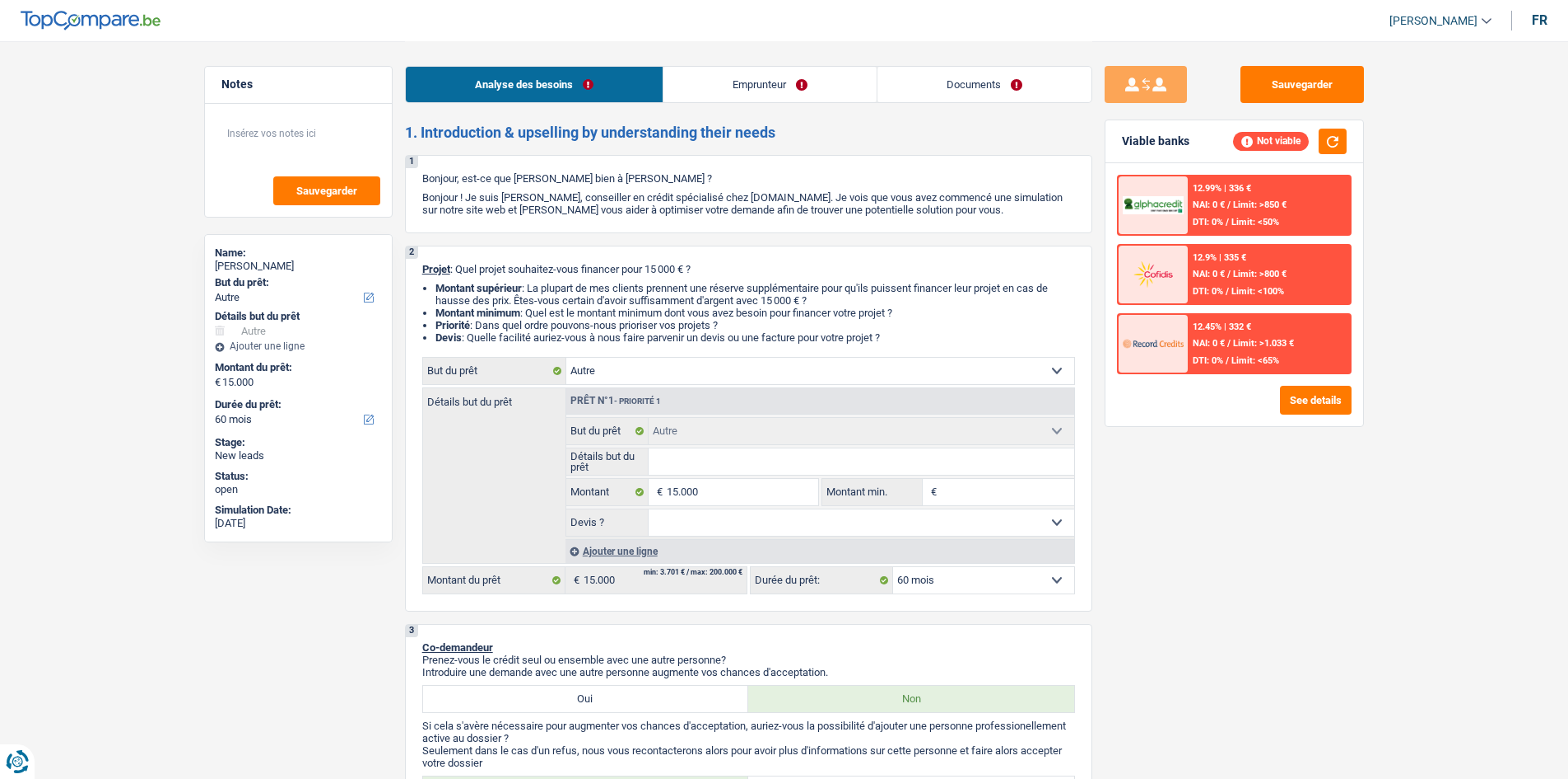
click at [780, 455] on input "Détails but du prêt" at bounding box center [861, 461] width 425 height 26
type input "c"
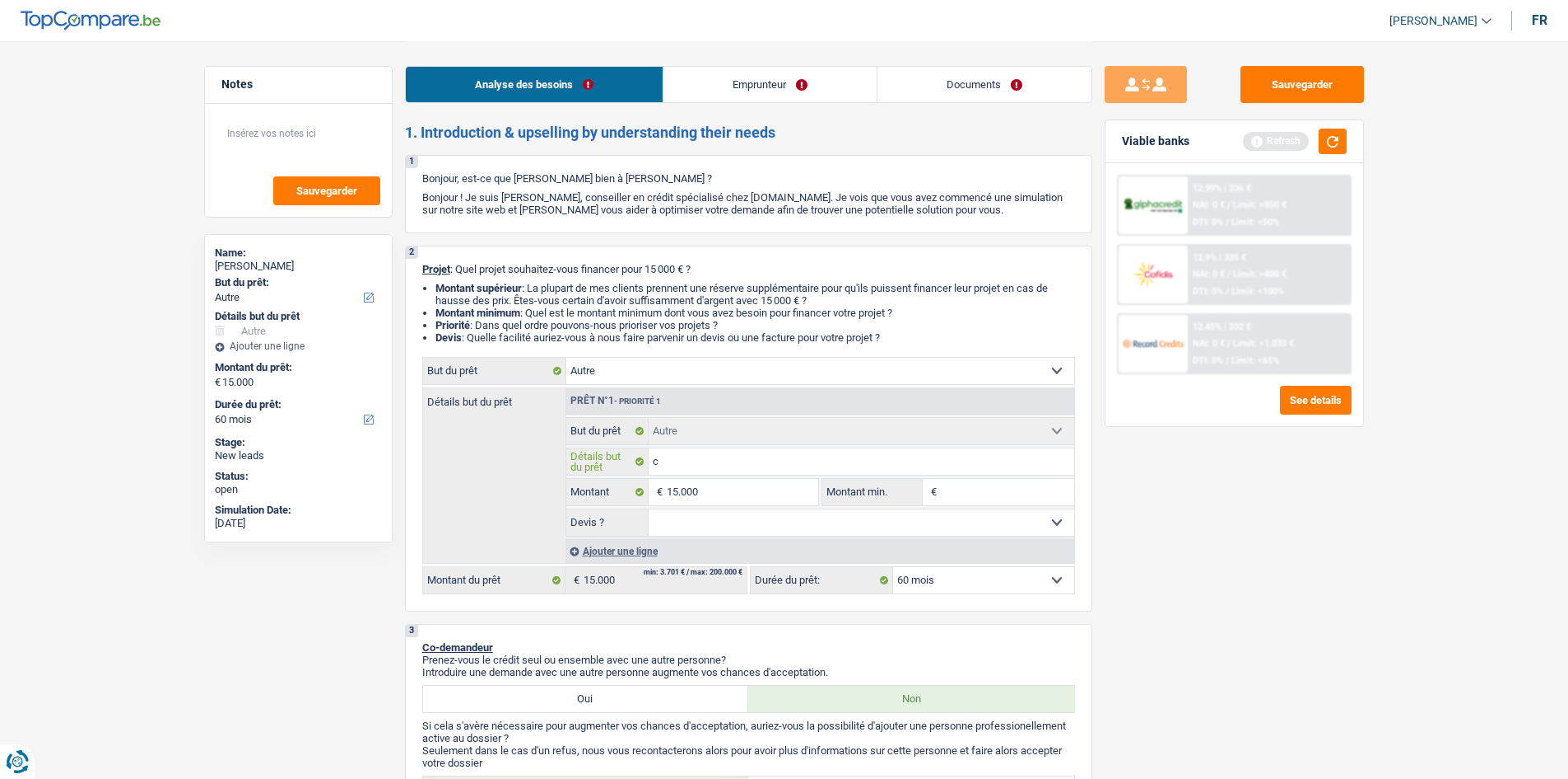
type input "ch"
type input "cha"
type input "chau"
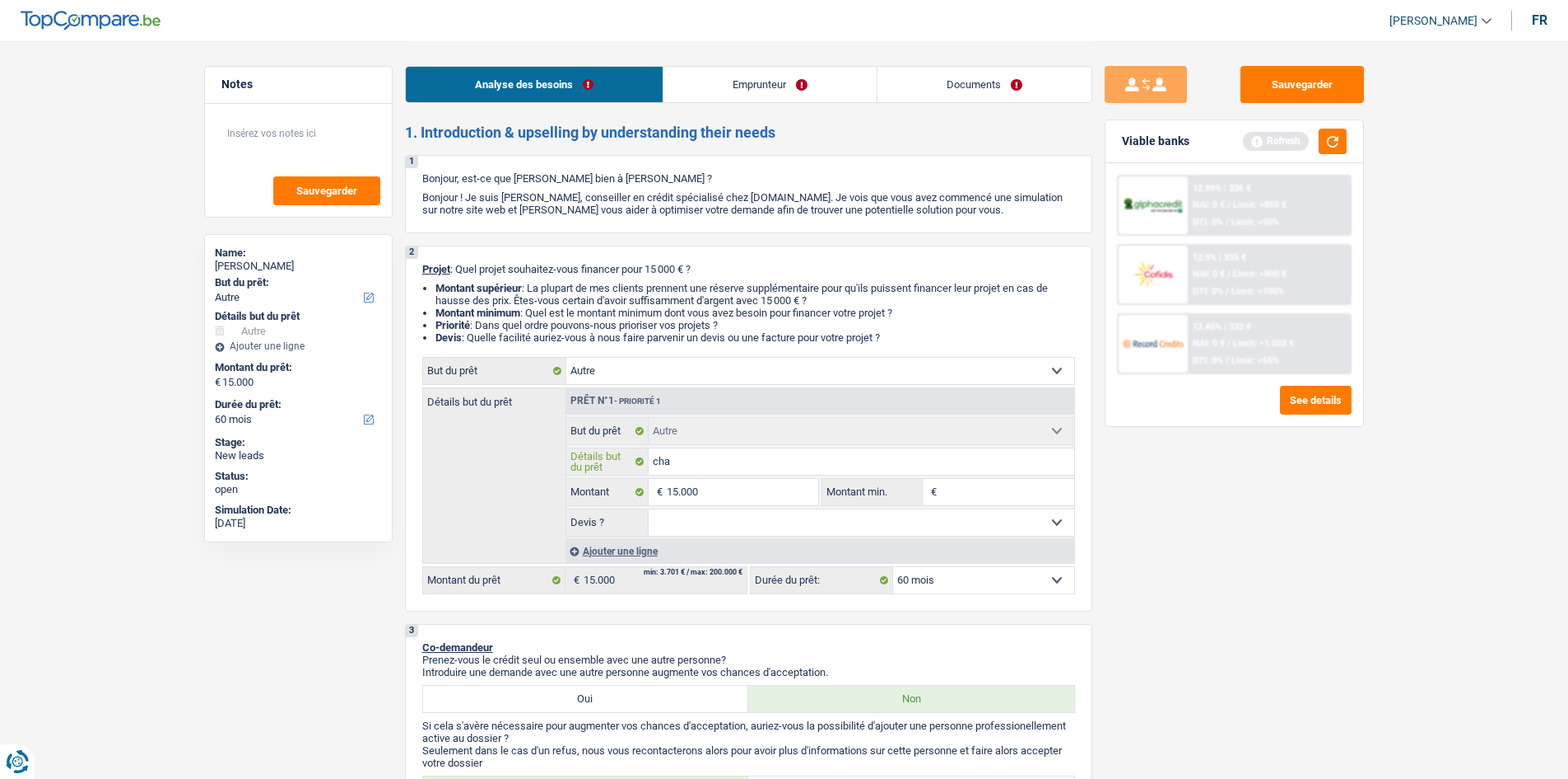
type input "chau"
type input "chaud"
type input "chaudi"
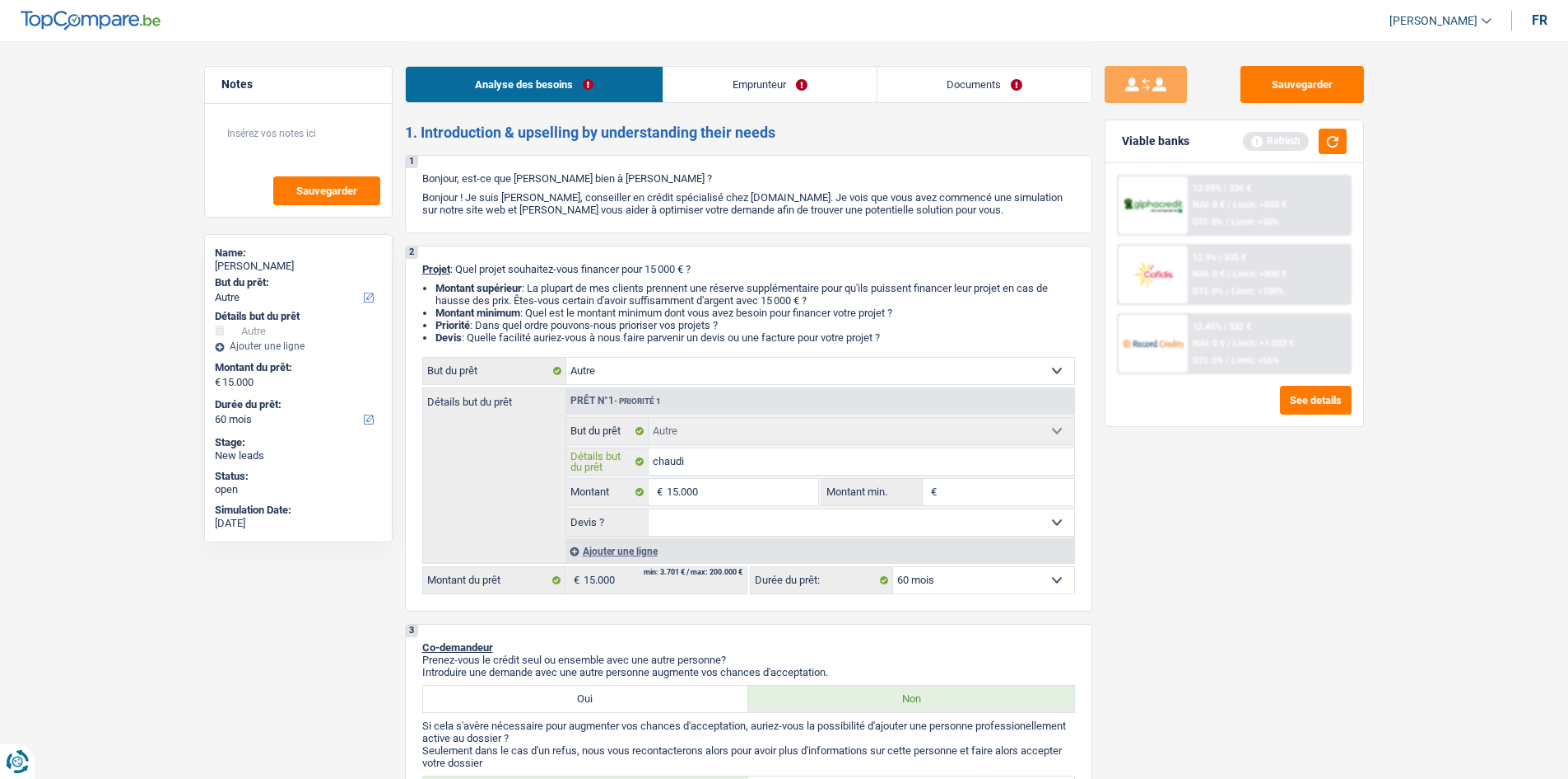
type input "chaudiè"
type input "chaudièr"
type input "chaudière"
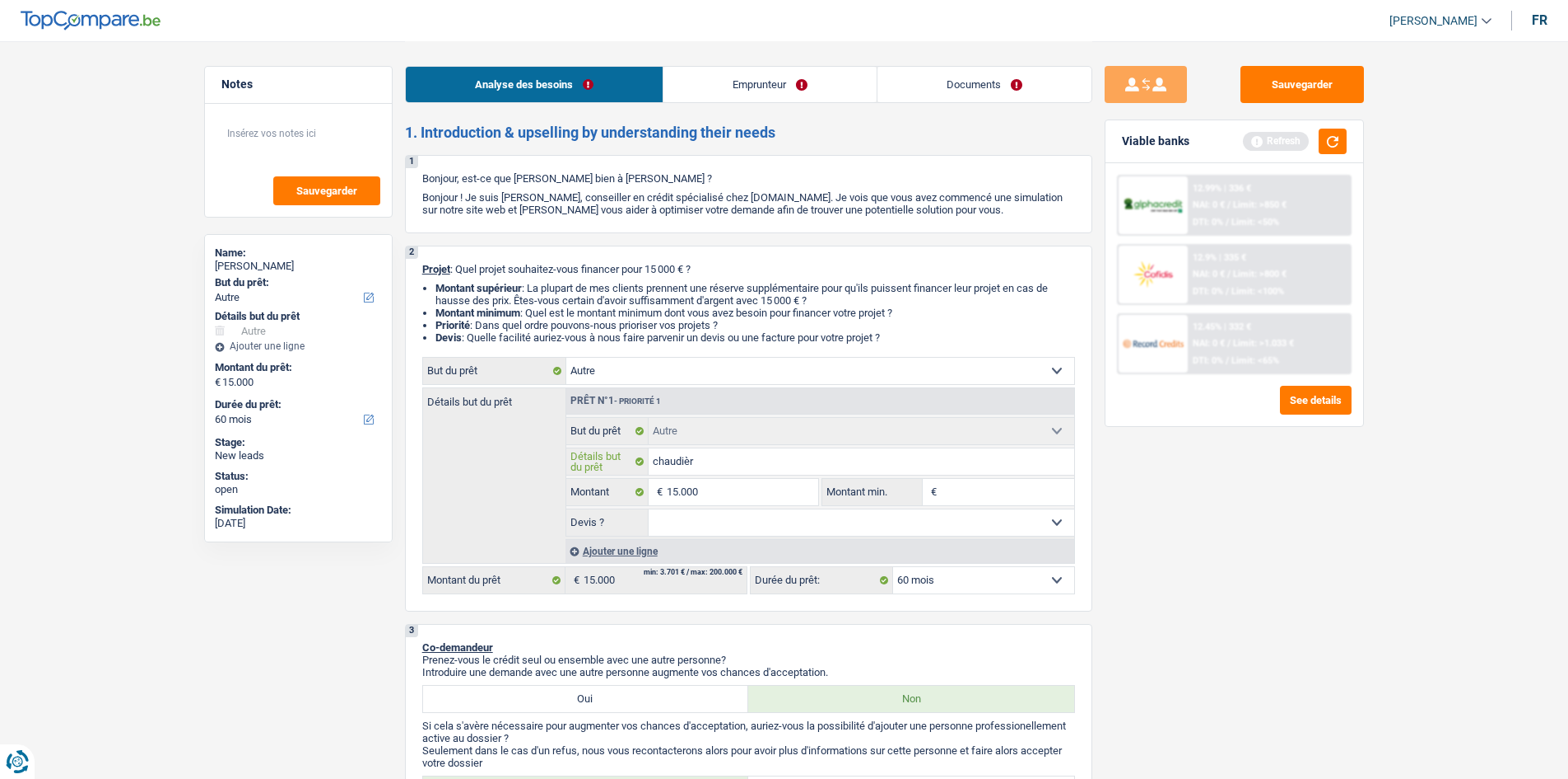
type input "chaudière"
click at [1252, 597] on div "Sauvegarder Viable banks Refresh 12.99% | 336 € NAI: 0 € / Limit: >850 € DTI: 0…" at bounding box center [1235, 408] width 284 height 686
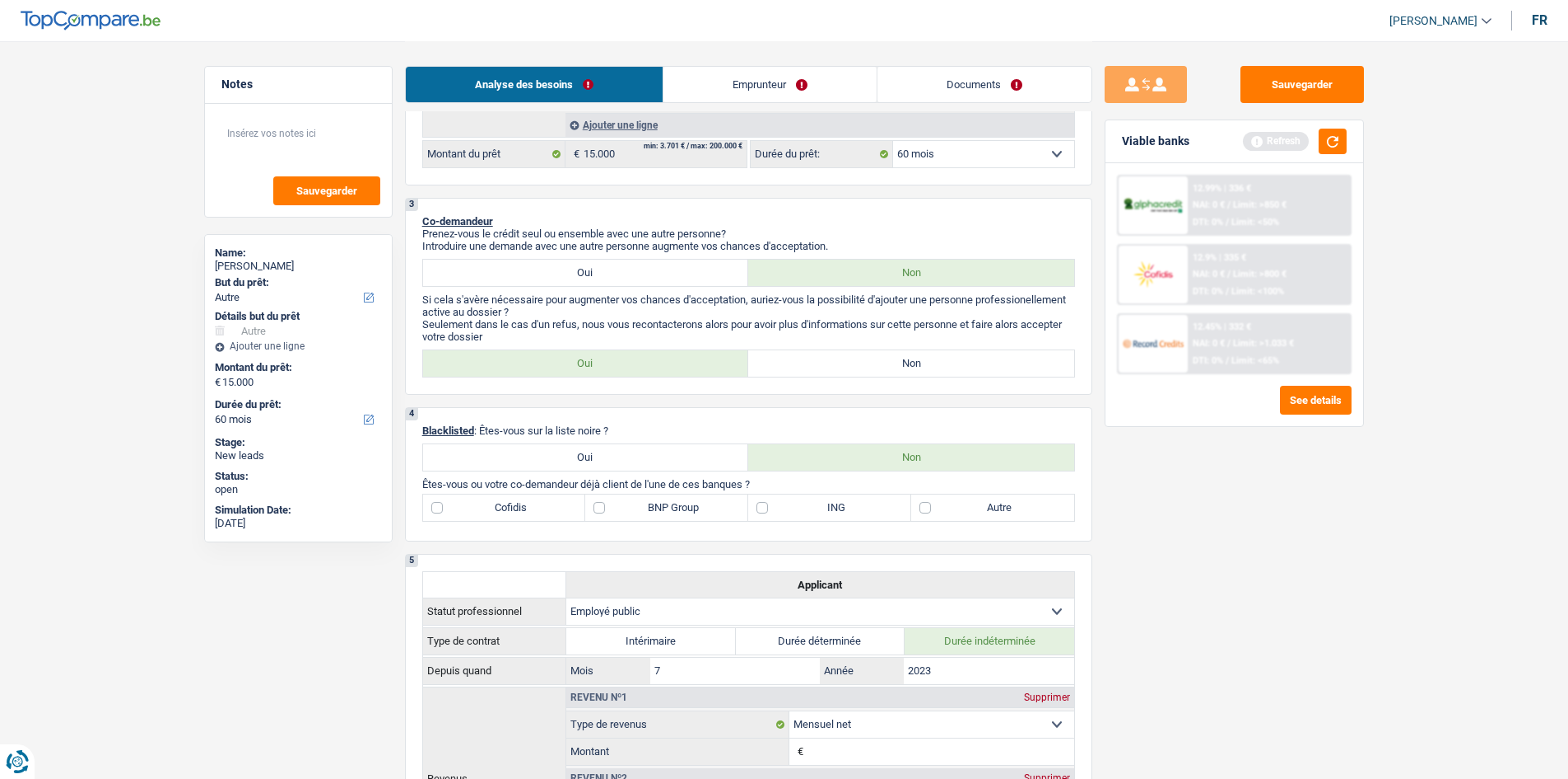
scroll to position [165, 0]
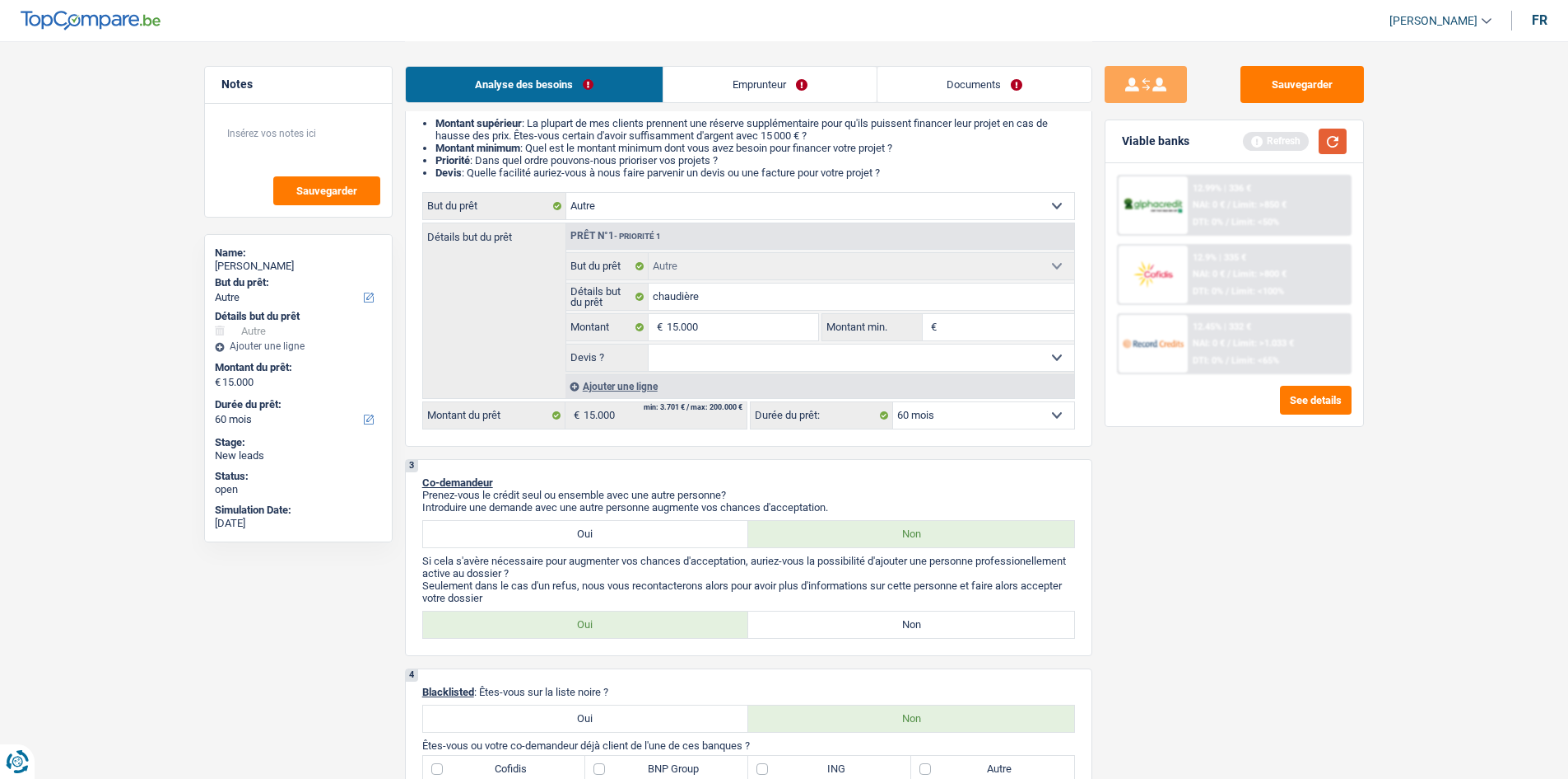
click at [1252, 152] on button "button" at bounding box center [1333, 142] width 28 height 26
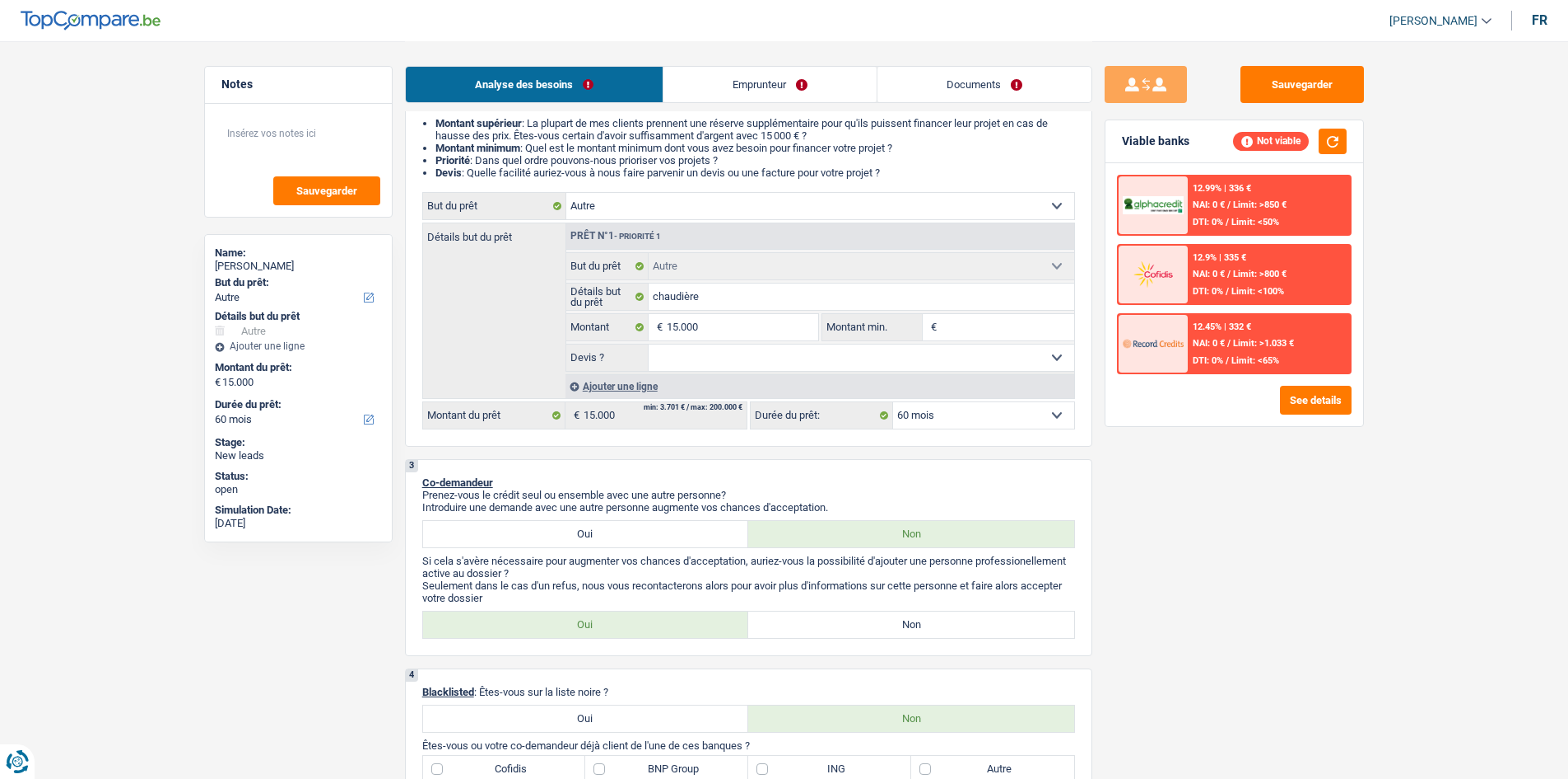
drag, startPoint x: 740, startPoint y: 92, endPoint x: 723, endPoint y: 98, distance: 18.0
click at [740, 92] on link "Emprunteur" at bounding box center [771, 84] width 214 height 35
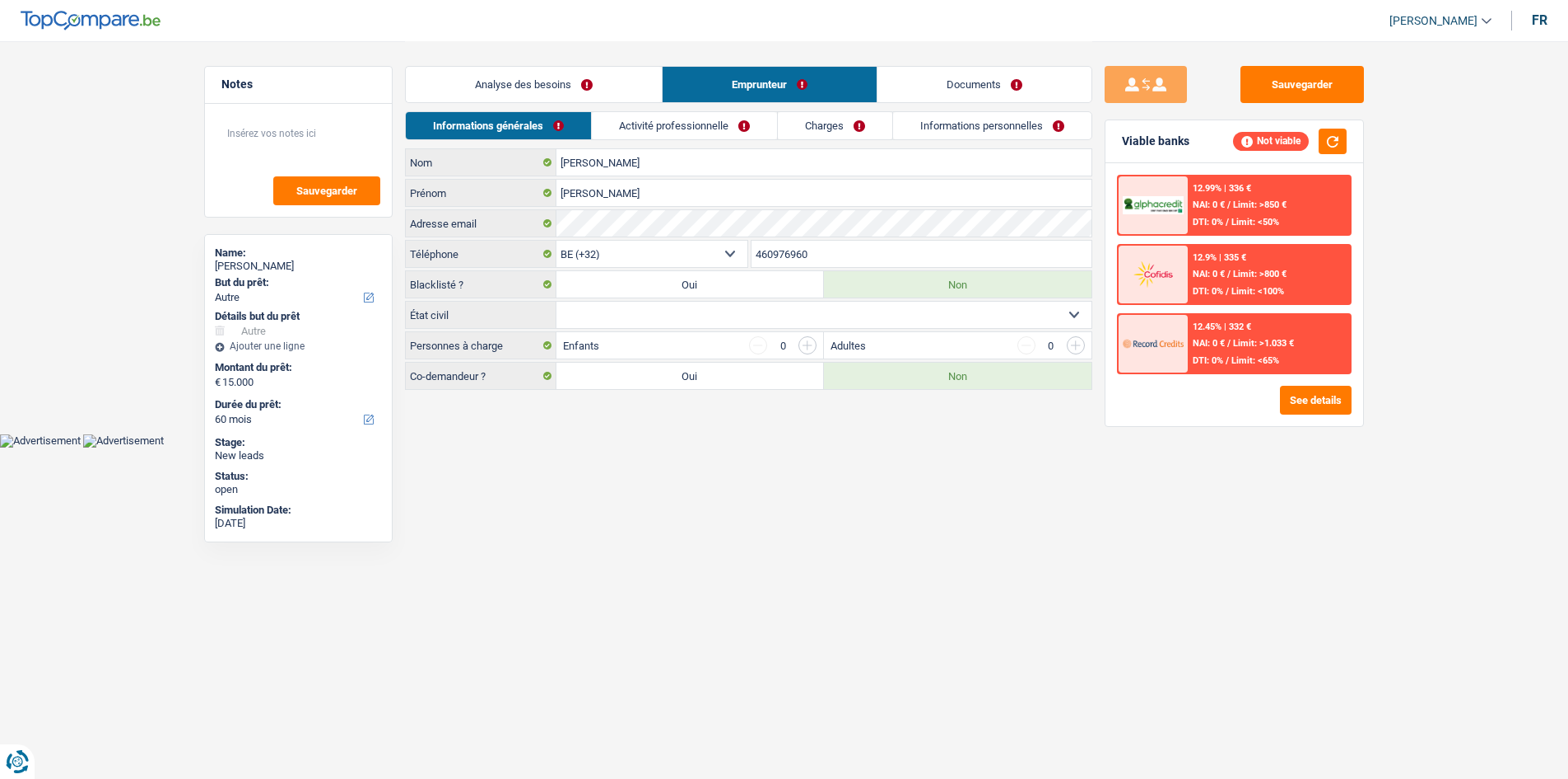
scroll to position [0, 0]
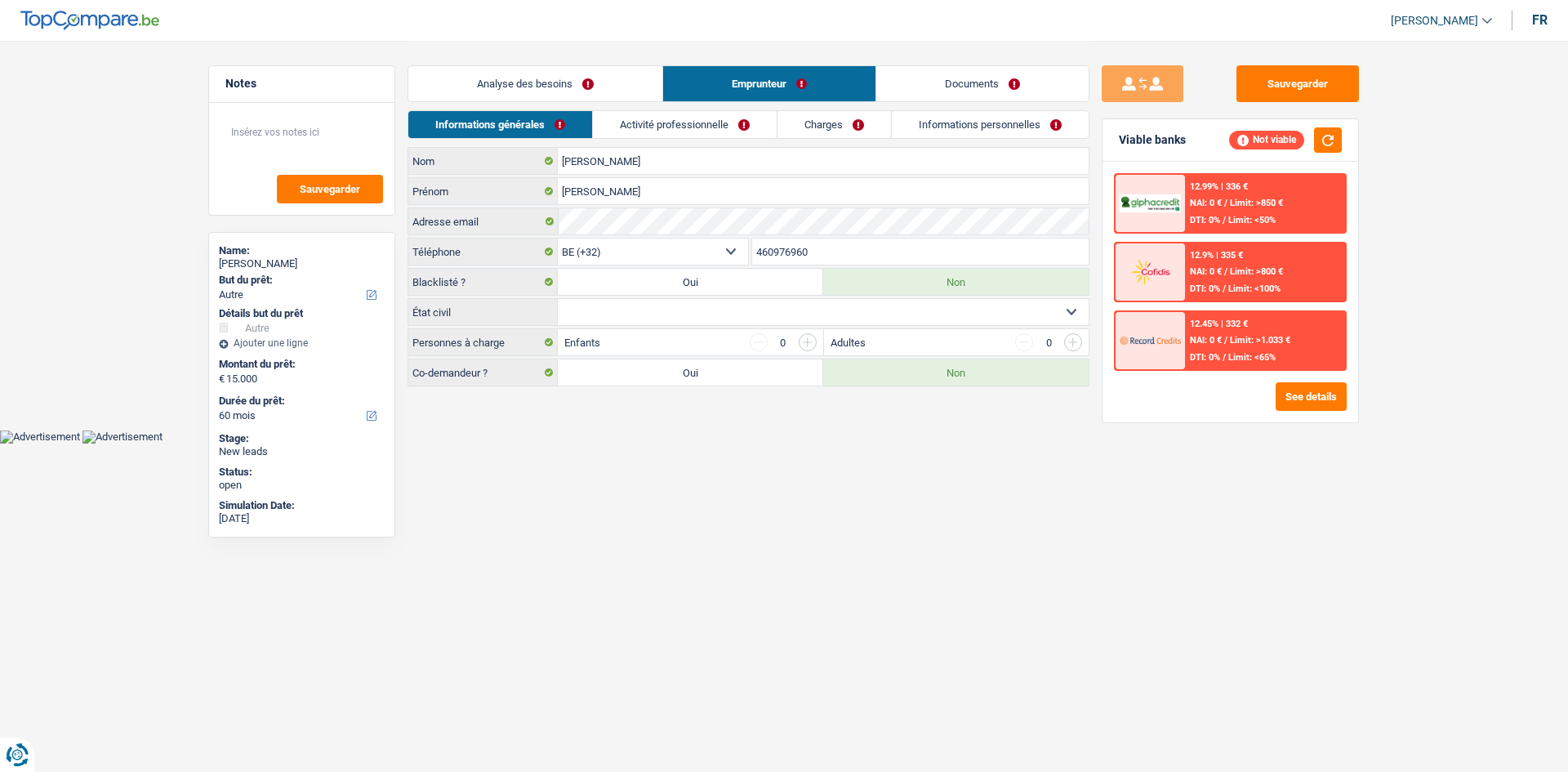
click at [530, 136] on link "Informations générales" at bounding box center [500, 124] width 184 height 27
click at [683, 124] on link "Activité professionnelle" at bounding box center [685, 124] width 184 height 27
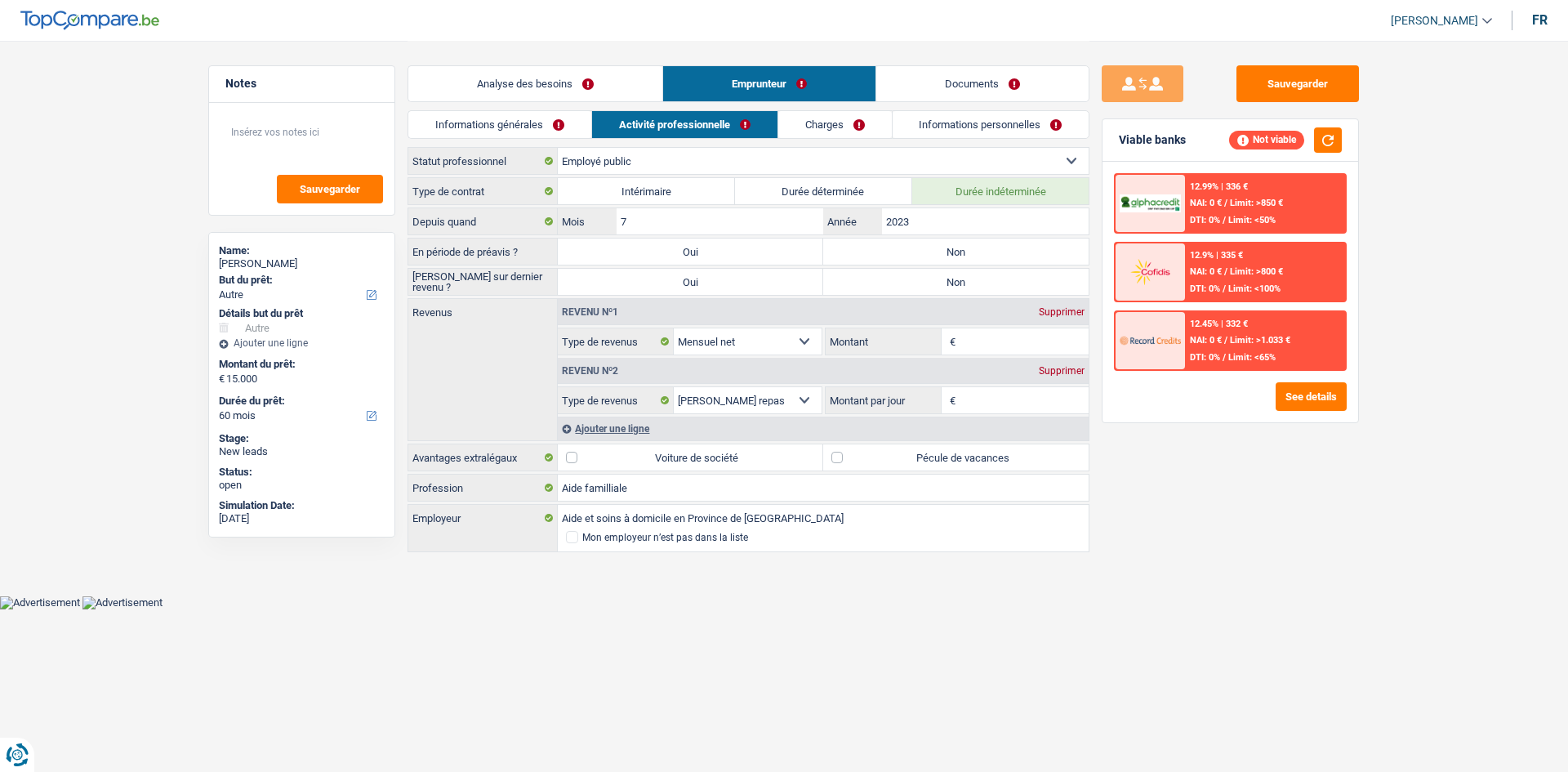
click at [821, 114] on link "Charges" at bounding box center [834, 124] width 114 height 27
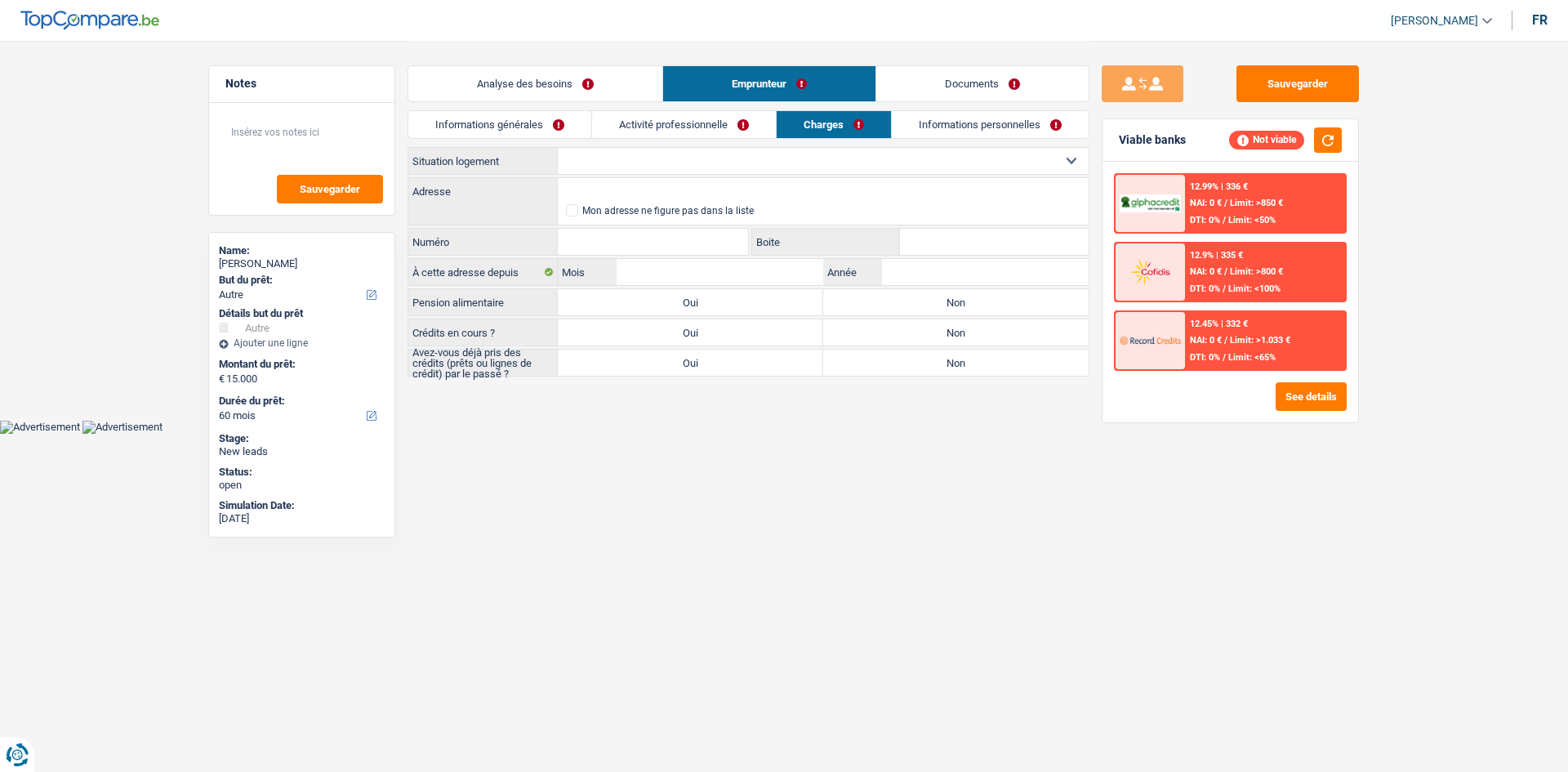
drag, startPoint x: 954, startPoint y: 120, endPoint x: 928, endPoint y: 124, distance: 26.3
click at [953, 120] on link "Informations personnelles" at bounding box center [990, 124] width 197 height 27
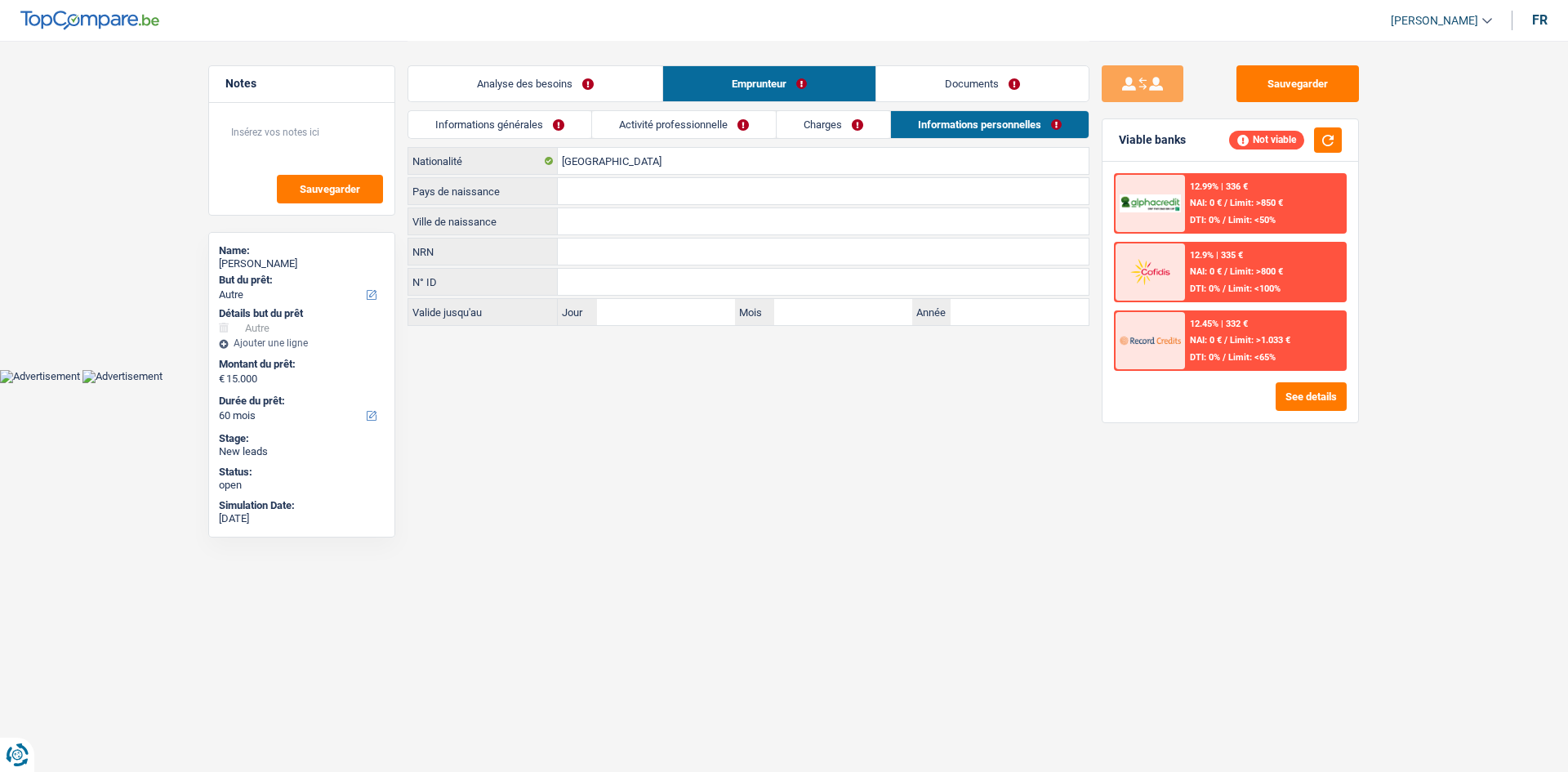
click at [502, 133] on link "Informations générales" at bounding box center [499, 124] width 183 height 27
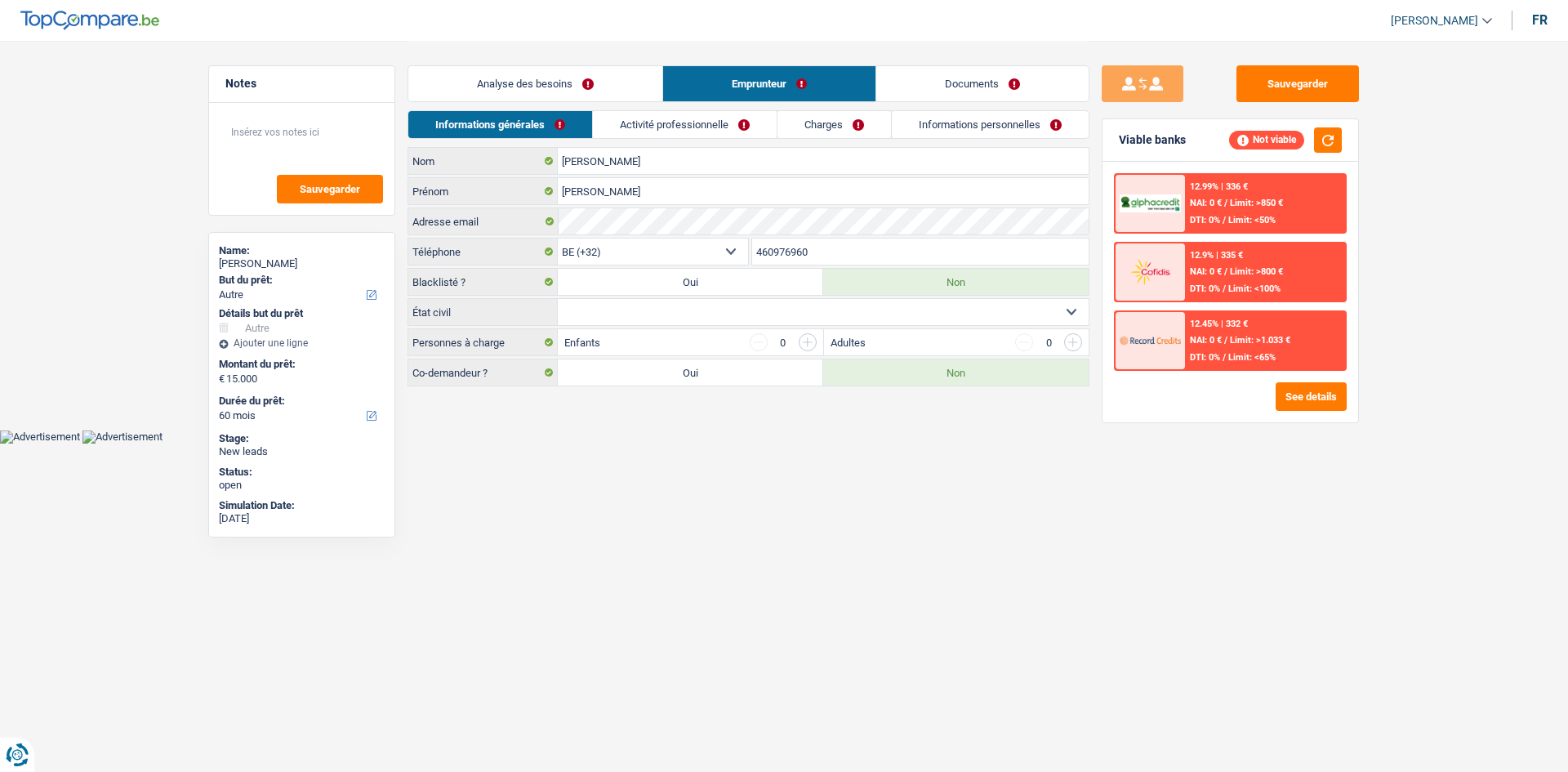
click at [686, 128] on link "Activité professionnelle" at bounding box center [685, 124] width 184 height 27
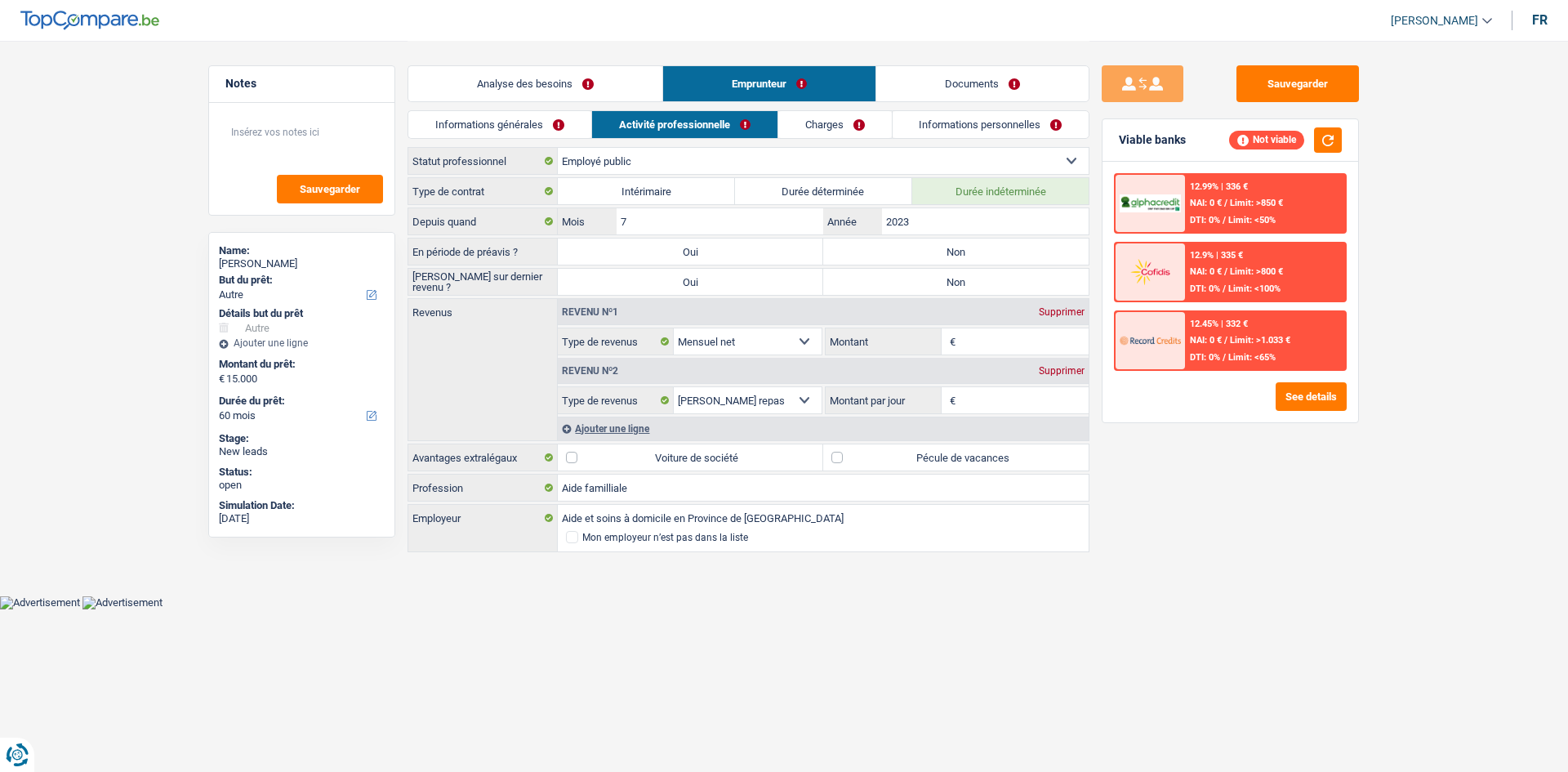
click at [865, 135] on link "Charges" at bounding box center [834, 124] width 114 height 27
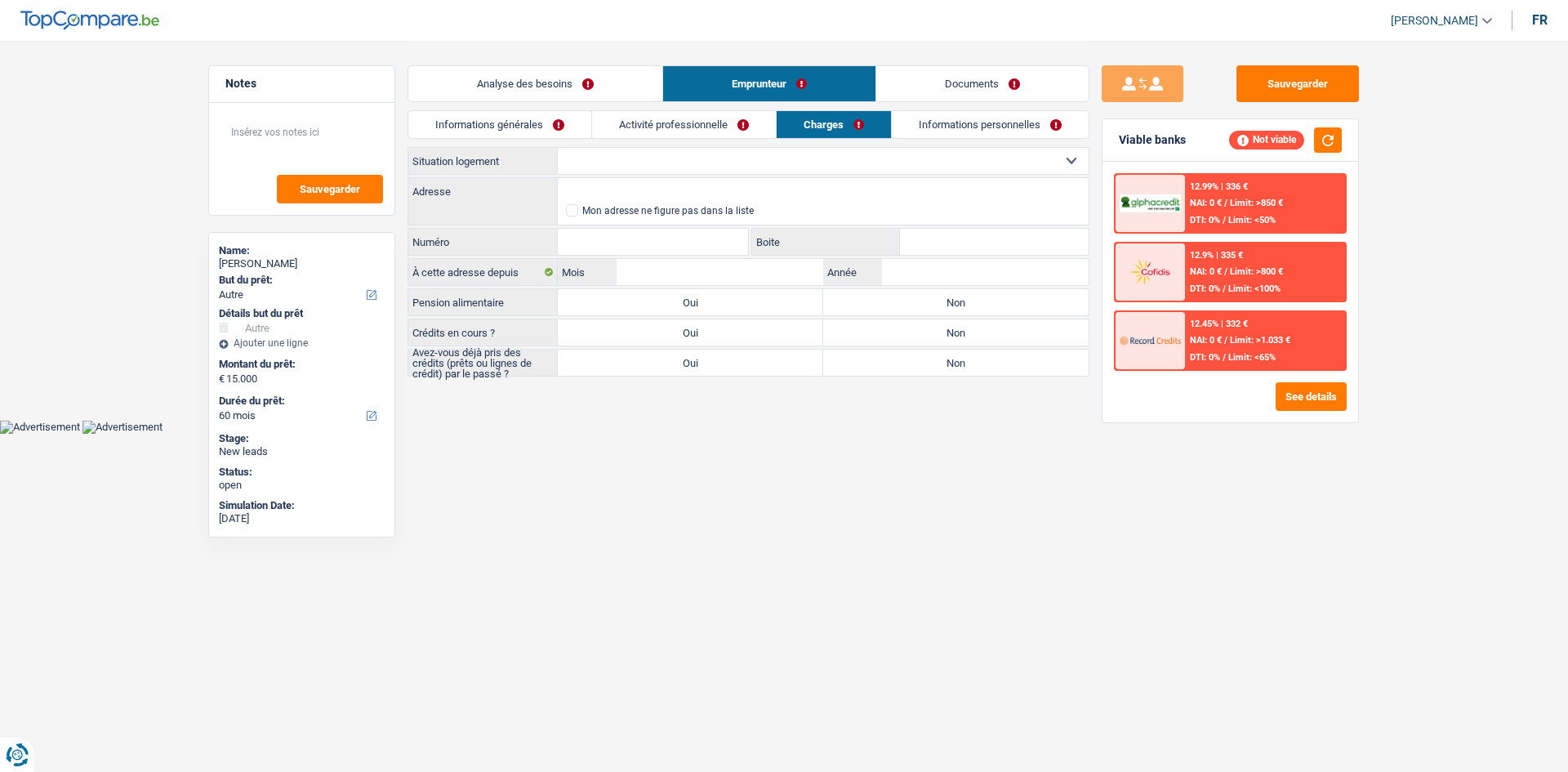
click at [926, 121] on link "Informations personnelles" at bounding box center [990, 124] width 197 height 27
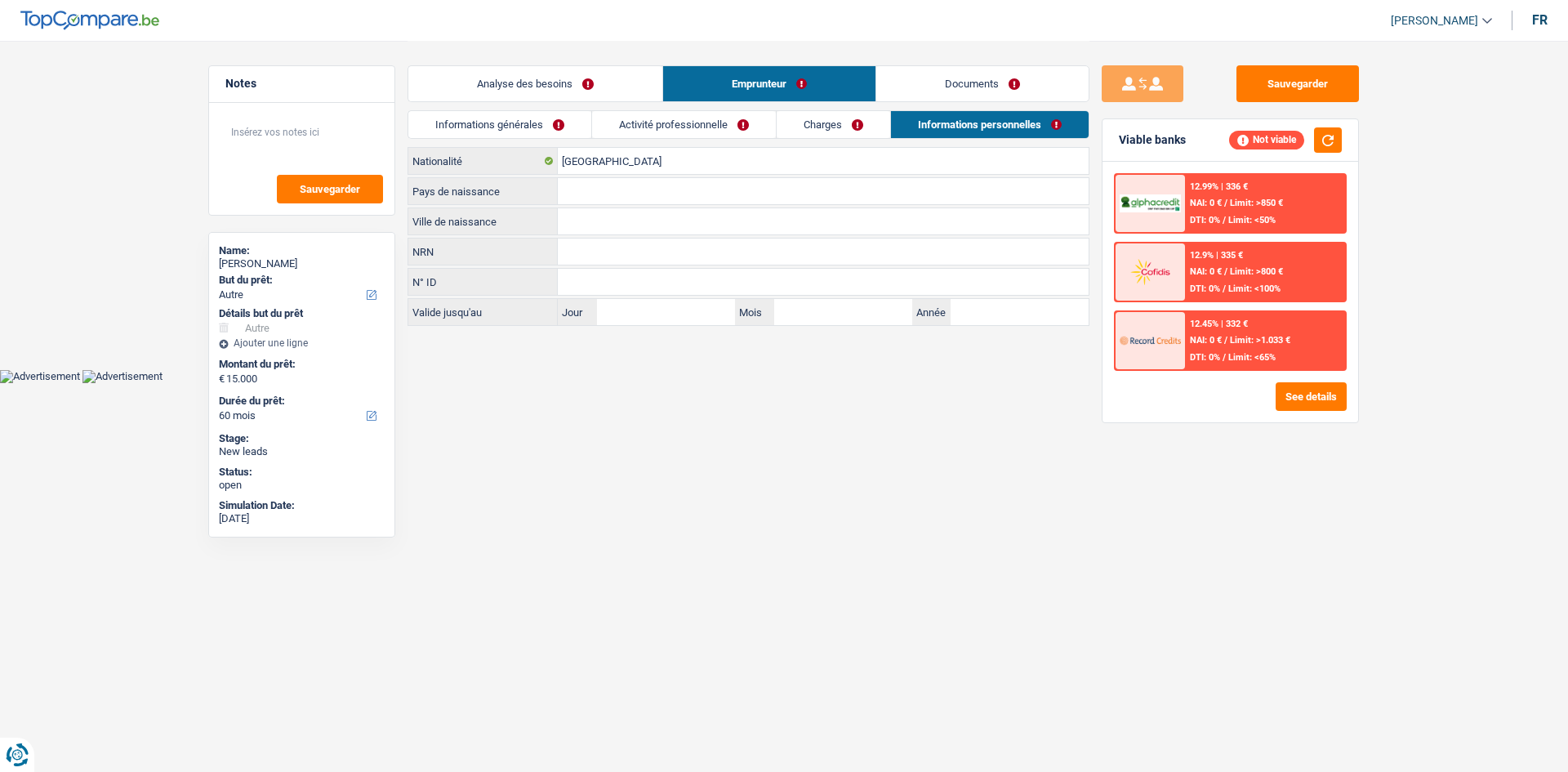
click at [619, 91] on link "Analyse des besoins" at bounding box center [535, 83] width 254 height 35
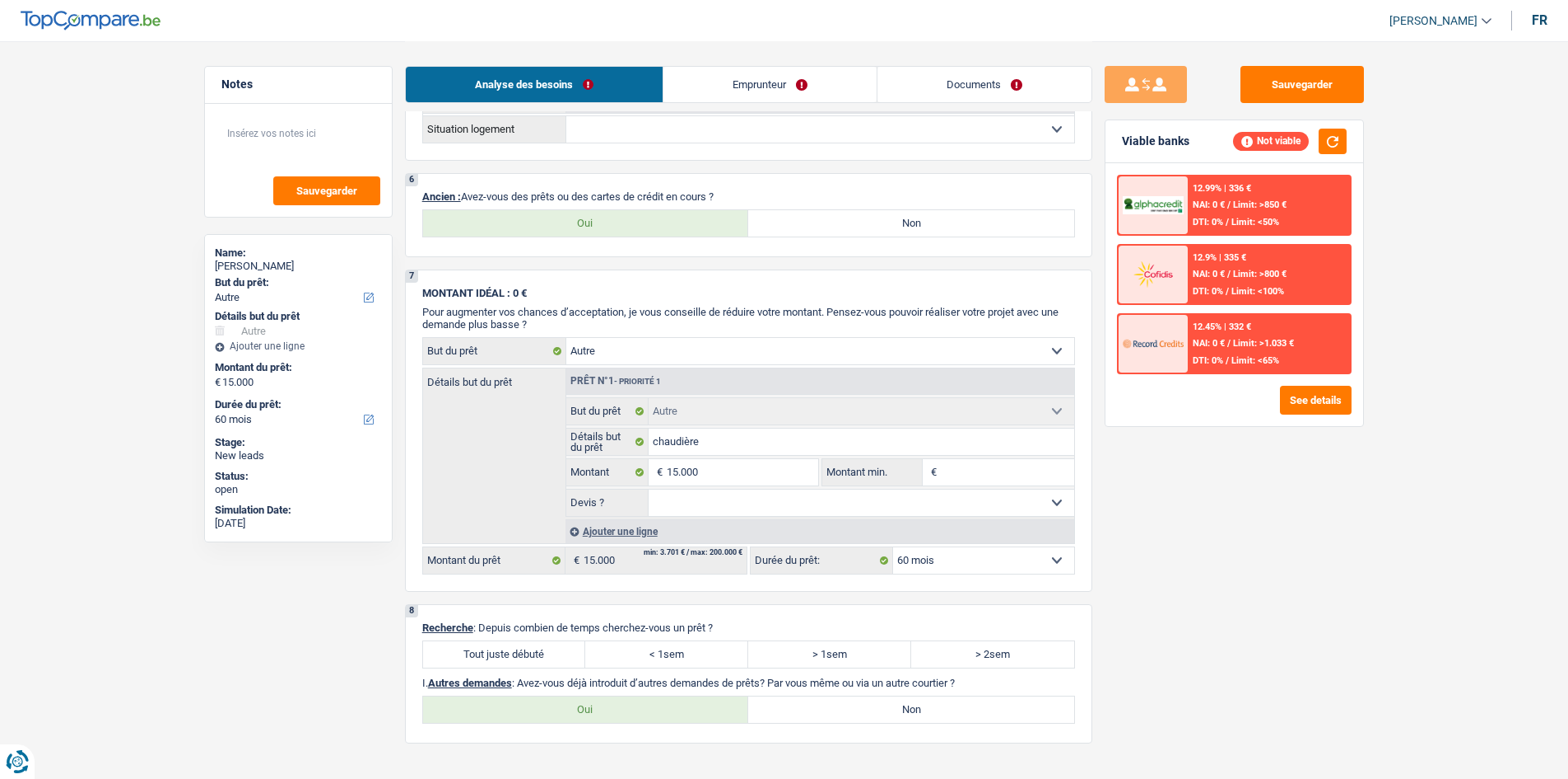
scroll to position [1154, 0]
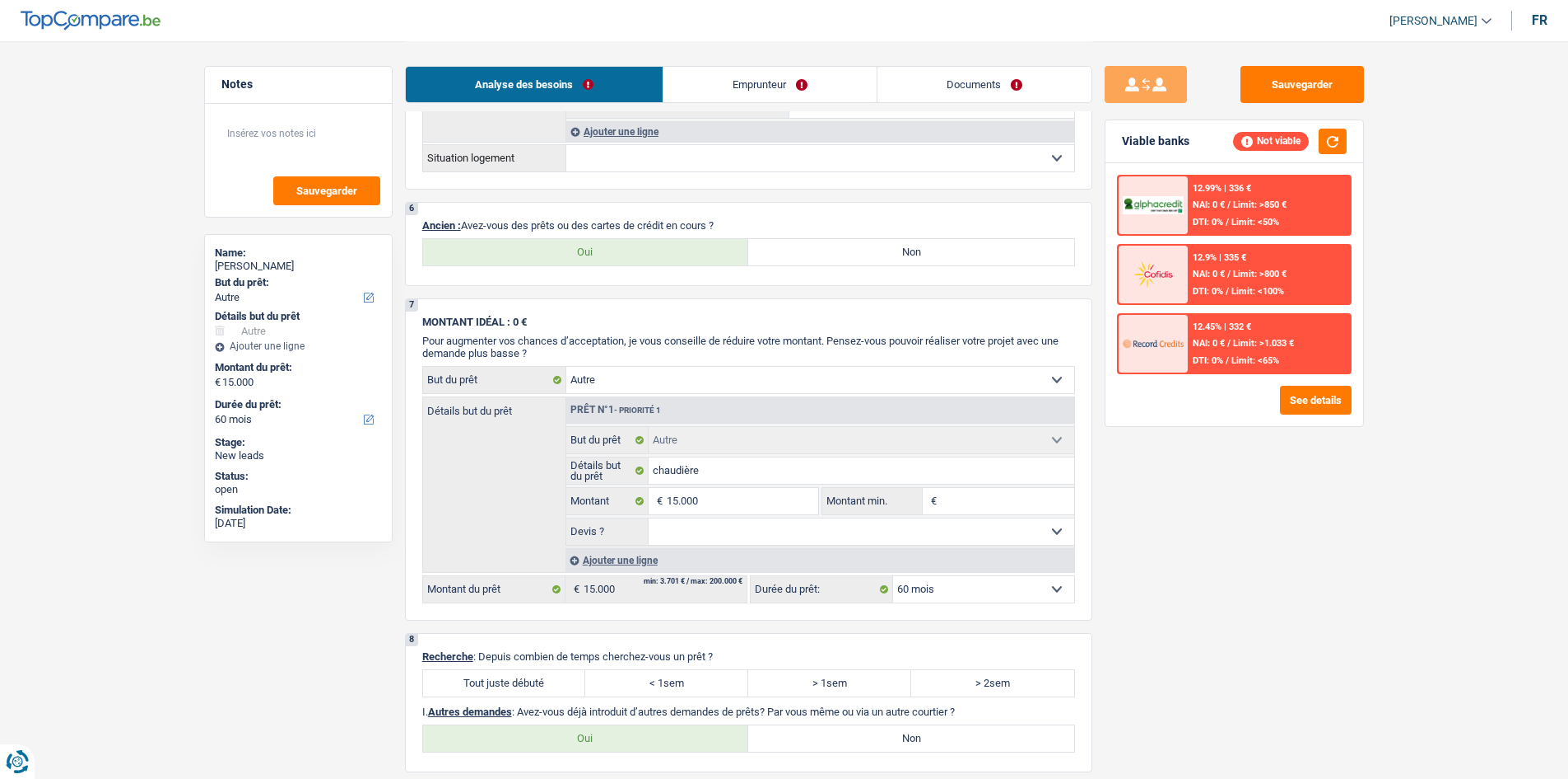
click at [797, 74] on link "Emprunteur" at bounding box center [771, 84] width 214 height 35
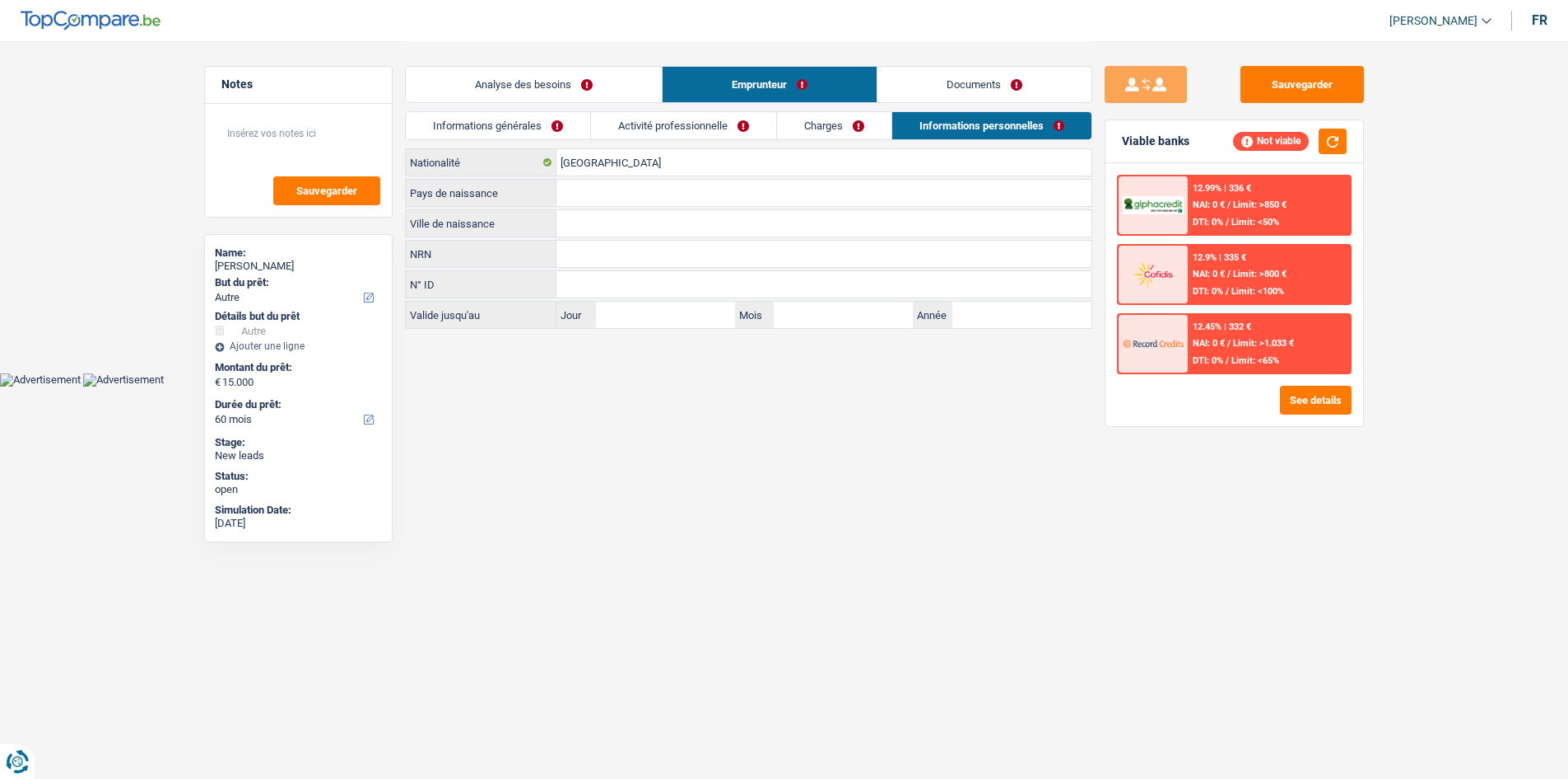
scroll to position [0, 0]
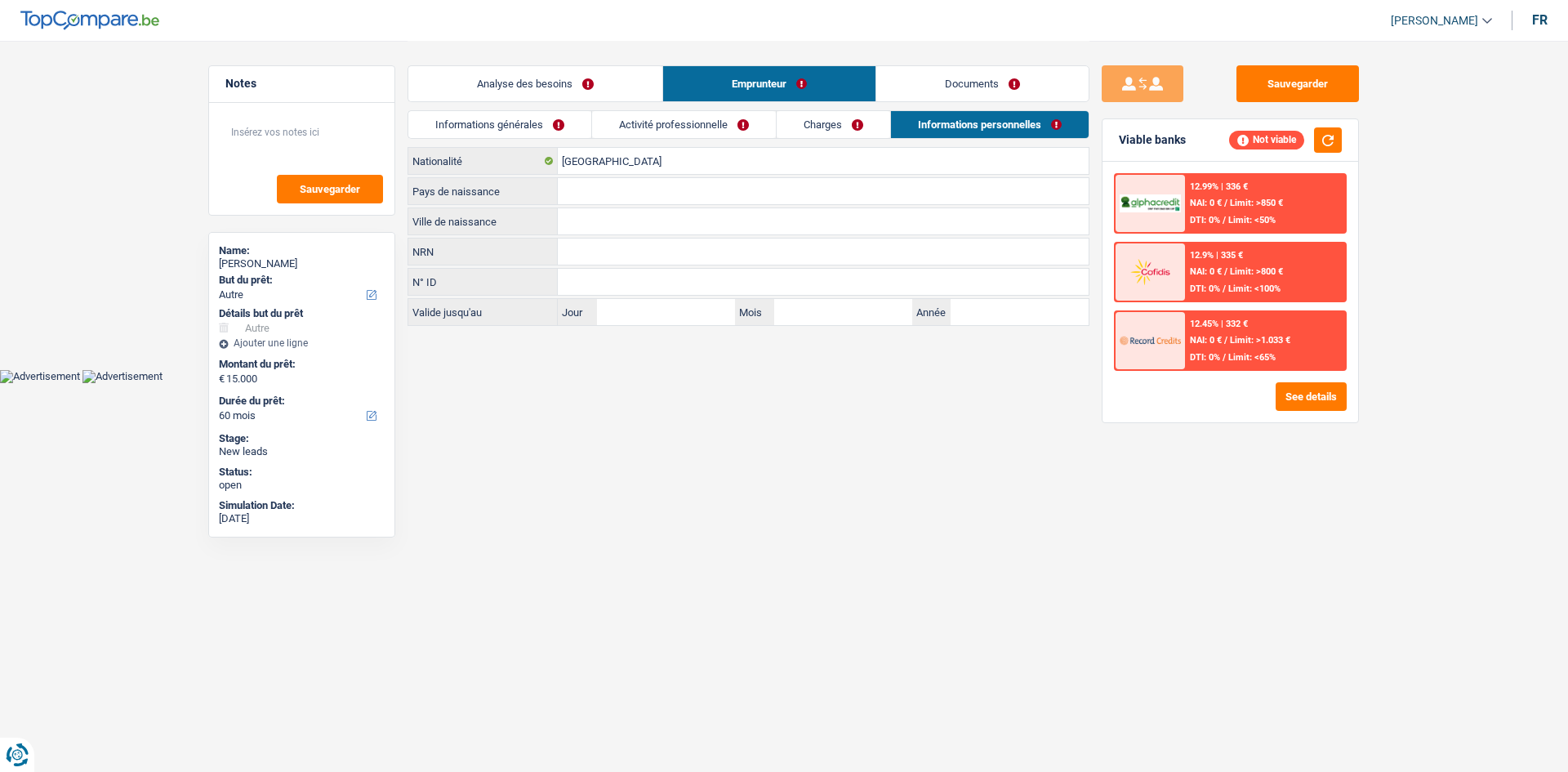
click at [526, 125] on link "Informations générales" at bounding box center [499, 124] width 183 height 27
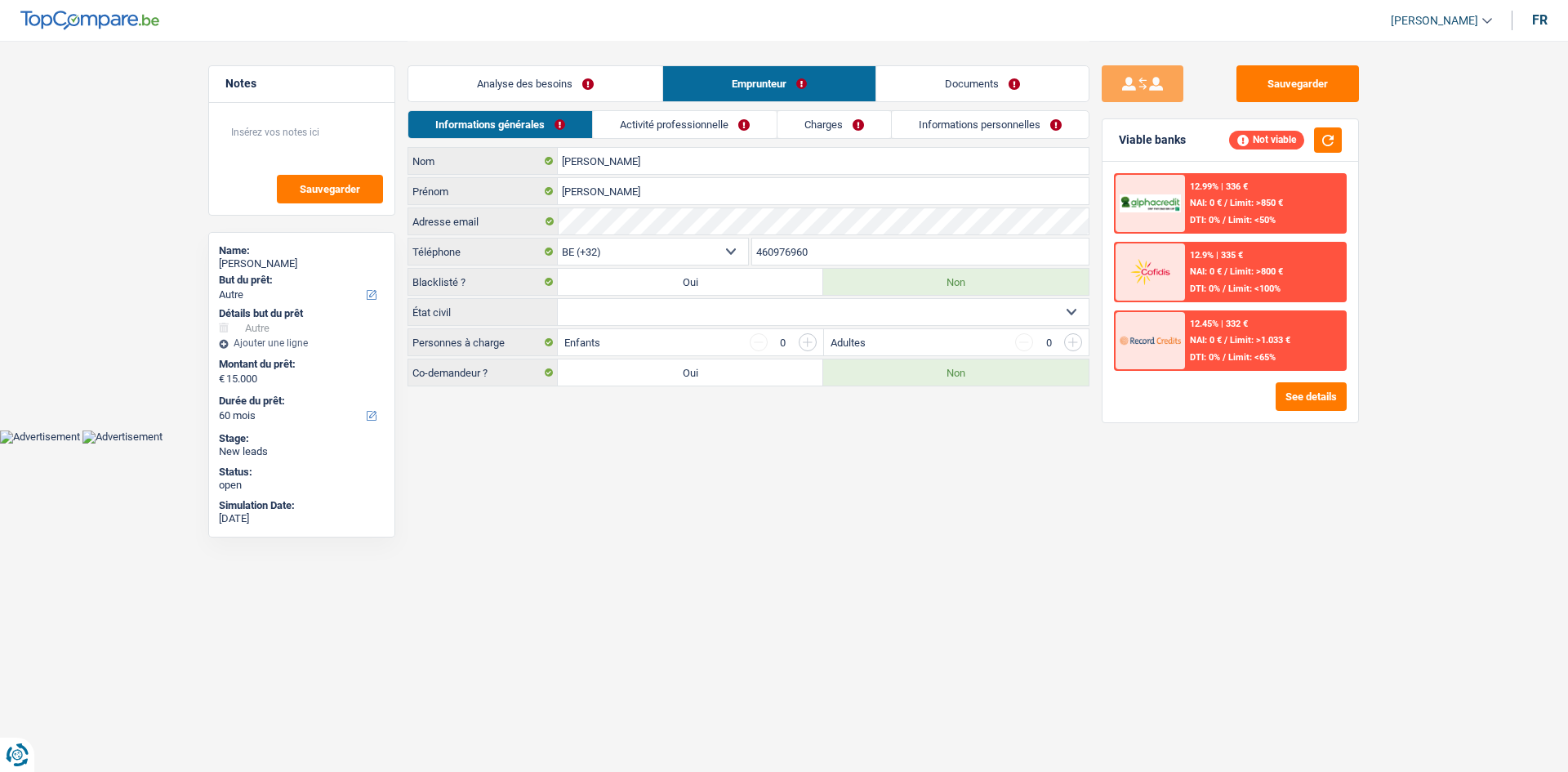
drag, startPoint x: 593, startPoint y: 320, endPoint x: 607, endPoint y: 322, distance: 14.1
click at [593, 320] on select "Célibataire Marié(e) Cohabitant(e) légal(e) Divorcé(e) Veuf(ve) Séparé (de fait…" at bounding box center [823, 312] width 531 height 26
select select "married"
click at [557, 299] on select "Célibataire Marié(e) Cohabitant(e) légal(e) Divorcé(e) Veuf(ve) Séparé (de fait…" at bounding box center [823, 312] width 531 height 26
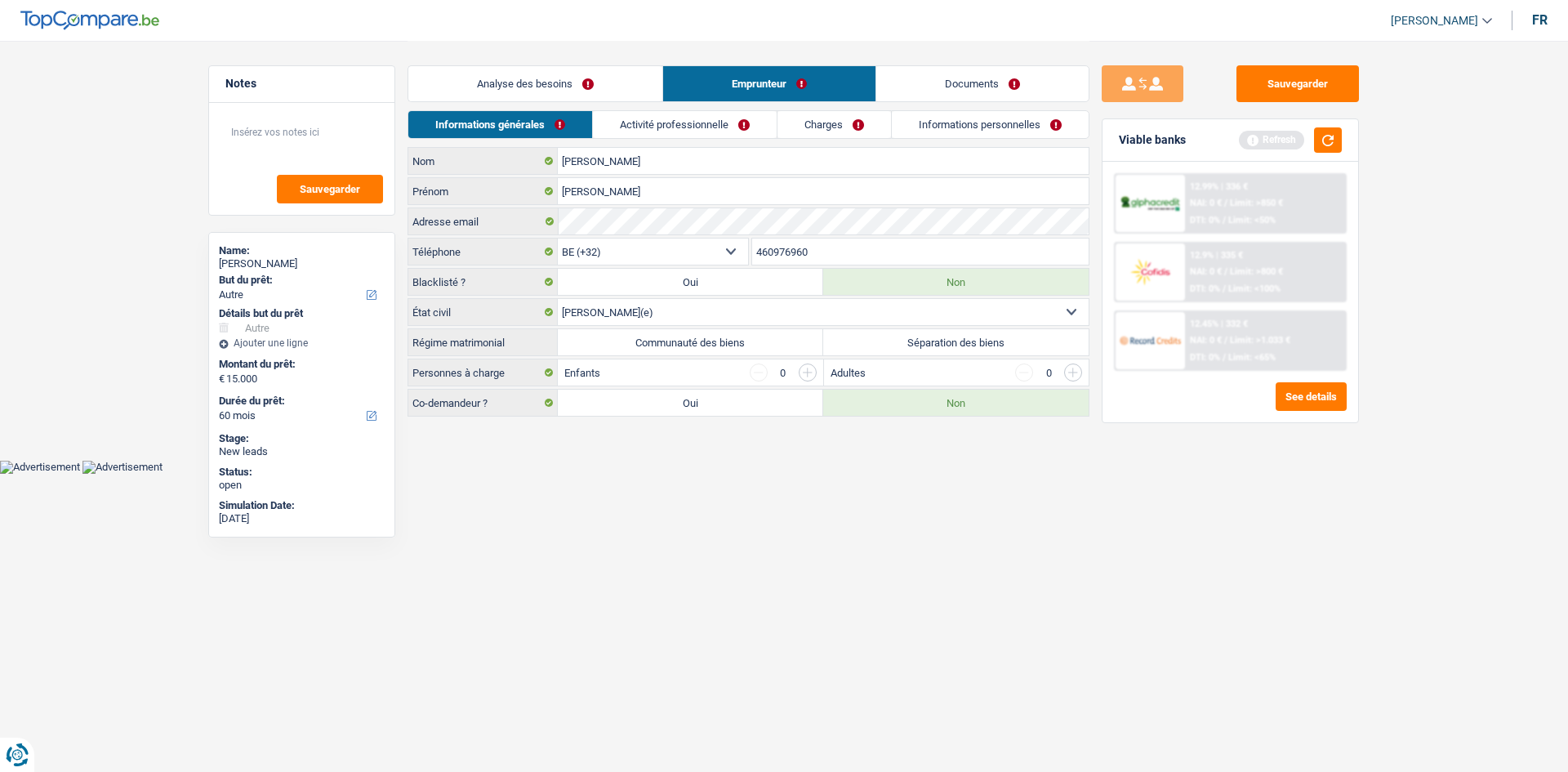
click at [683, 341] on label "Communauté des biens" at bounding box center [690, 341] width 265 height 26
click at [683, 341] on input "Communauté des biens" at bounding box center [690, 341] width 265 height 26
radio input "true"
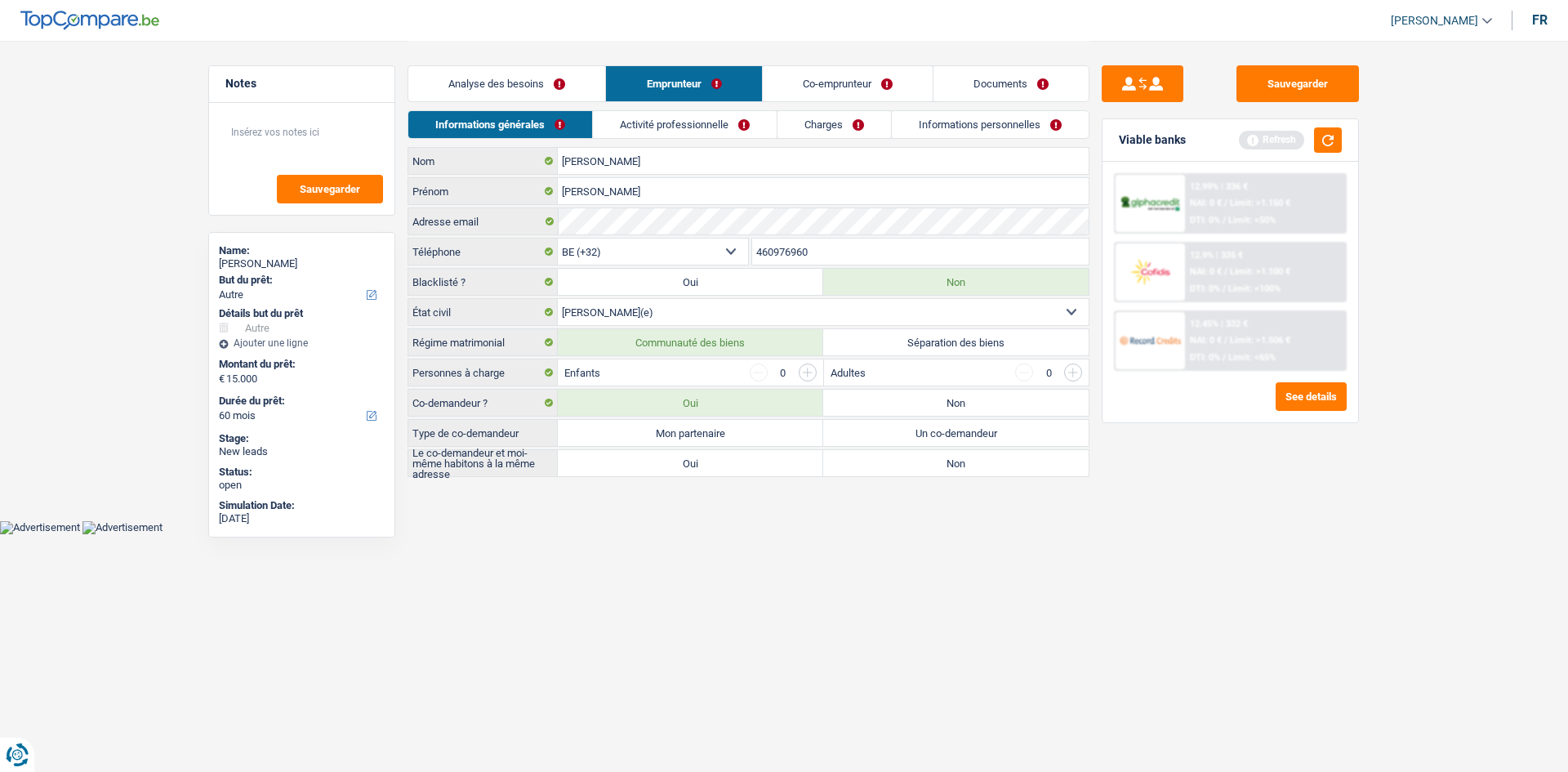
click at [707, 435] on label "Mon partenaire" at bounding box center [690, 433] width 265 height 26
click at [707, 435] on input "Mon partenaire" at bounding box center [690, 433] width 265 height 26
radio input "true"
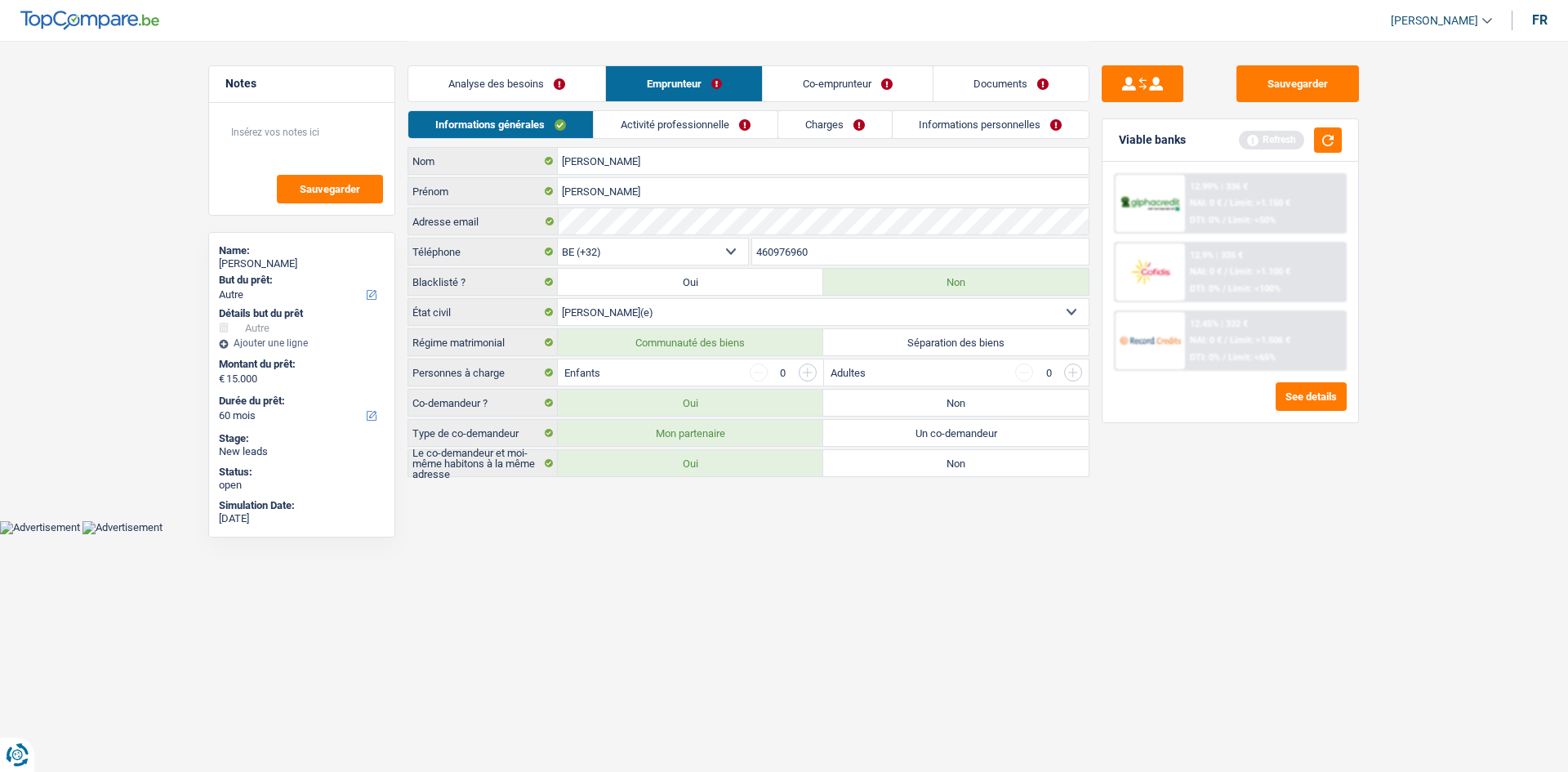
drag, startPoint x: 693, startPoint y: 131, endPoint x: 683, endPoint y: 123, distance: 12.8
click at [695, 130] on link "Activité professionnelle" at bounding box center [686, 124] width 184 height 27
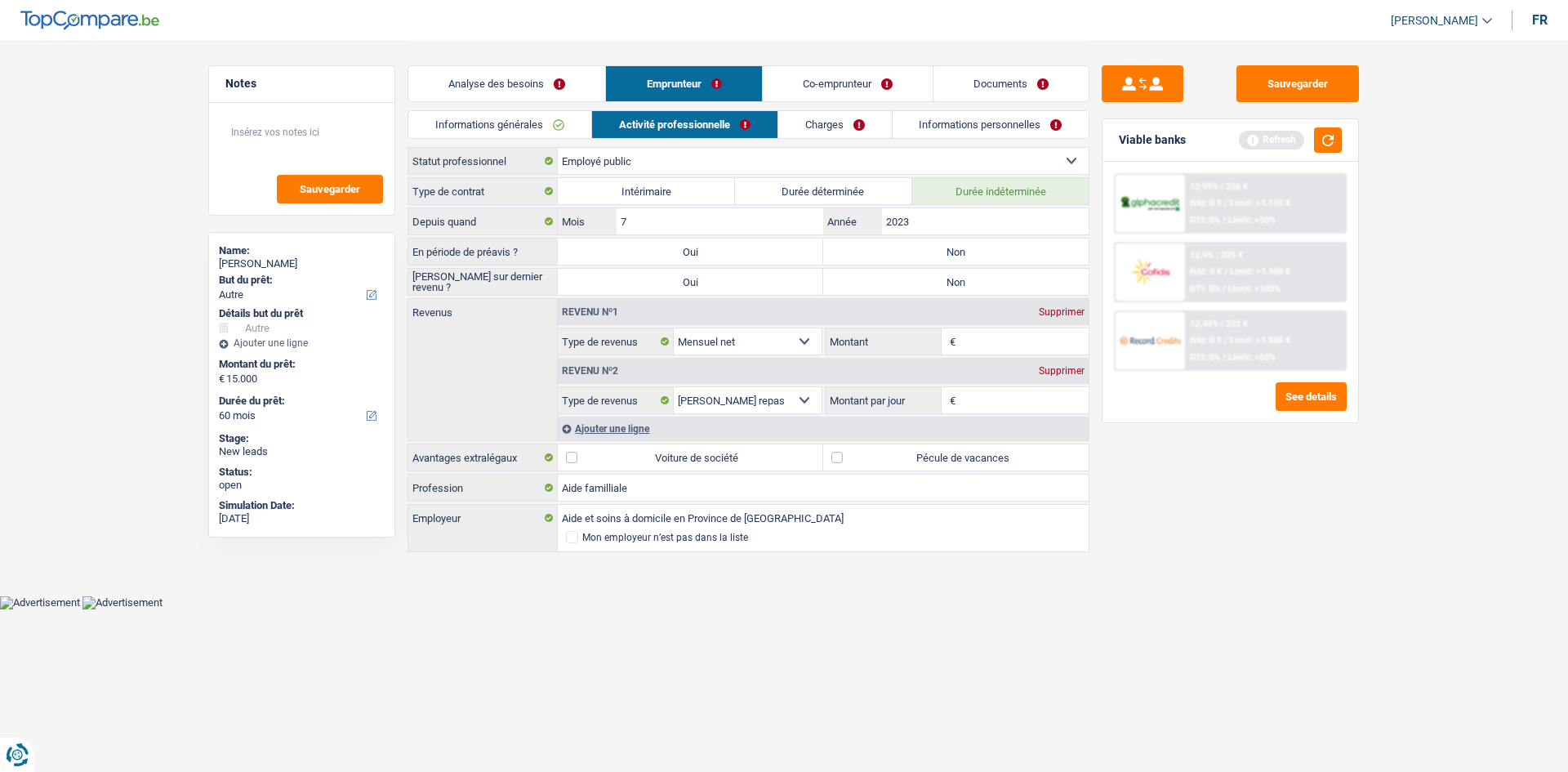
click at [903, 244] on label "Non" at bounding box center [956, 251] width 265 height 26
click at [903, 244] on input "Non" at bounding box center [956, 251] width 265 height 26
radio input "true"
click at [895, 267] on div "Type de contrat Intérimaire Durée déterminée Durée indéterminée Depuis quand 7 …" at bounding box center [748, 365] width 682 height 377
click at [927, 226] on input "2023" at bounding box center [985, 221] width 207 height 26
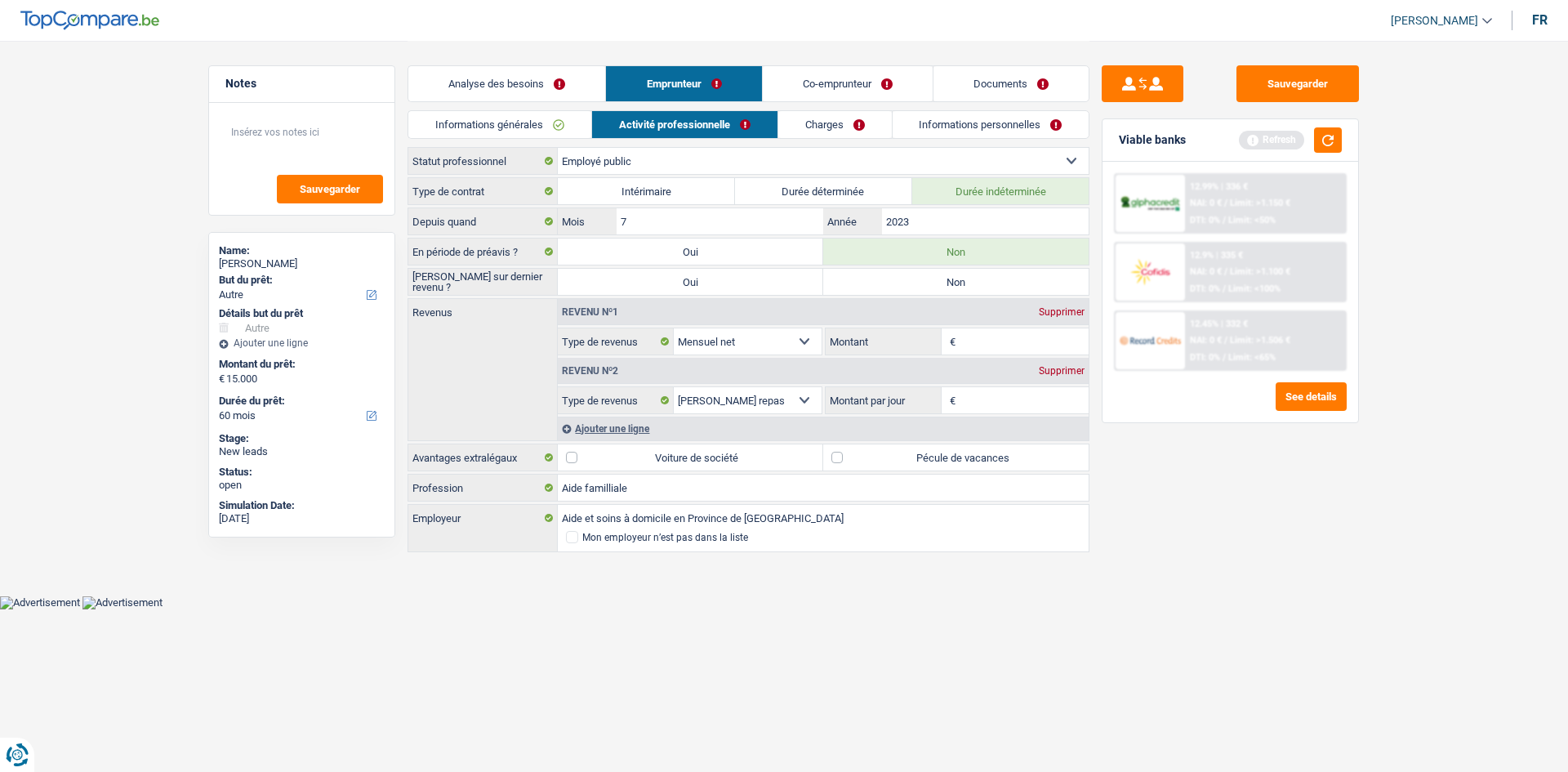
click at [933, 282] on label "Non" at bounding box center [956, 281] width 265 height 26
click at [933, 282] on input "Non" at bounding box center [956, 281] width 265 height 26
radio input "true"
click at [1000, 346] on input "Montant" at bounding box center [1024, 341] width 130 height 26
type input "2.500"
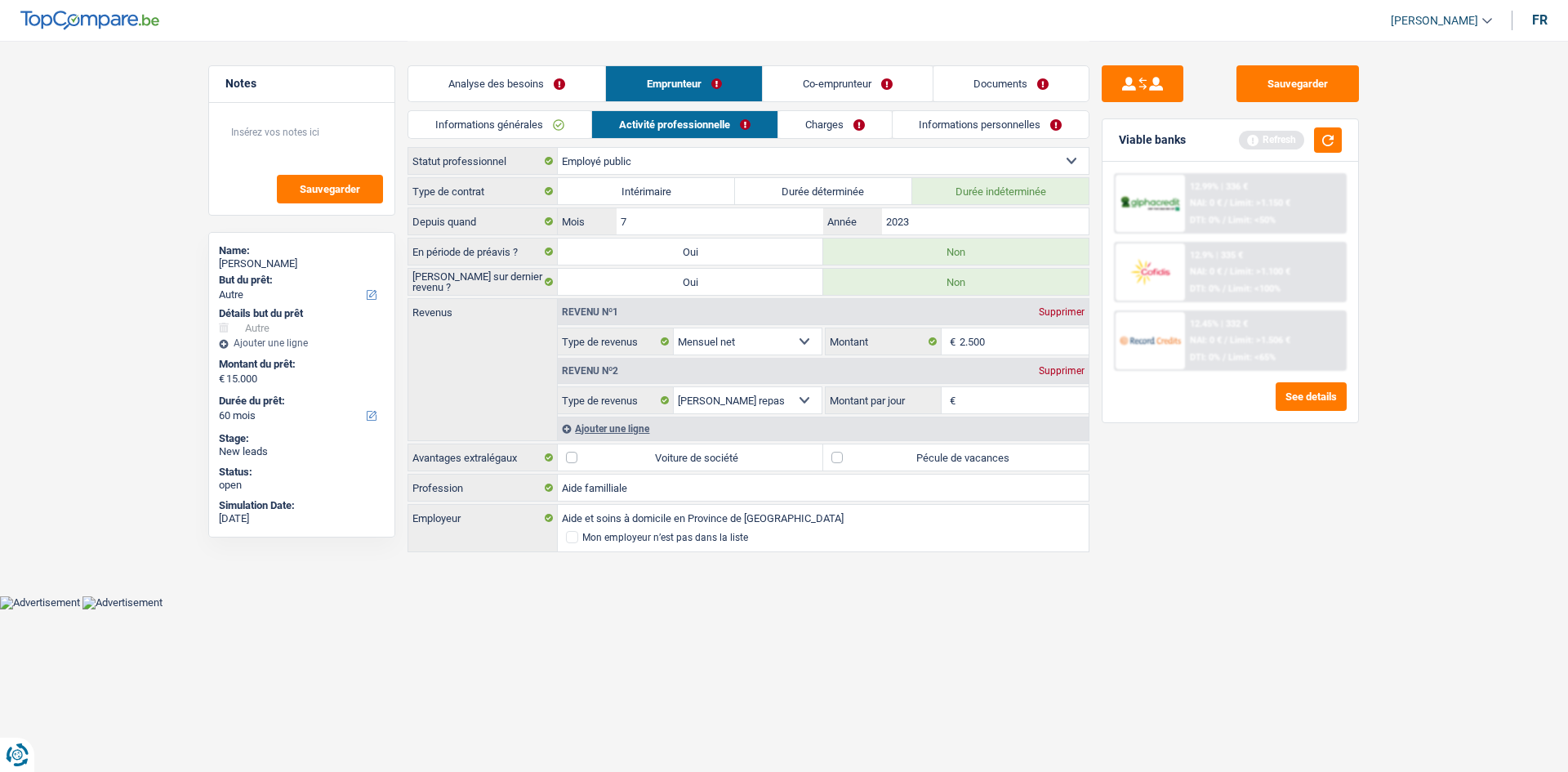
click at [1241, 595] on html "Vous avez le contrôle de vos données Nous utilisons des cookies, tout comme nos…" at bounding box center [784, 304] width 1568 height 609
click at [1006, 446] on label "Pécule de vacances" at bounding box center [956, 457] width 265 height 26
click at [1006, 446] on input "Pécule de vacances" at bounding box center [956, 457] width 265 height 26
checkbox input "true"
click at [1064, 358] on div "Revenu nº2 Supprimer" at bounding box center [823, 370] width 531 height 26
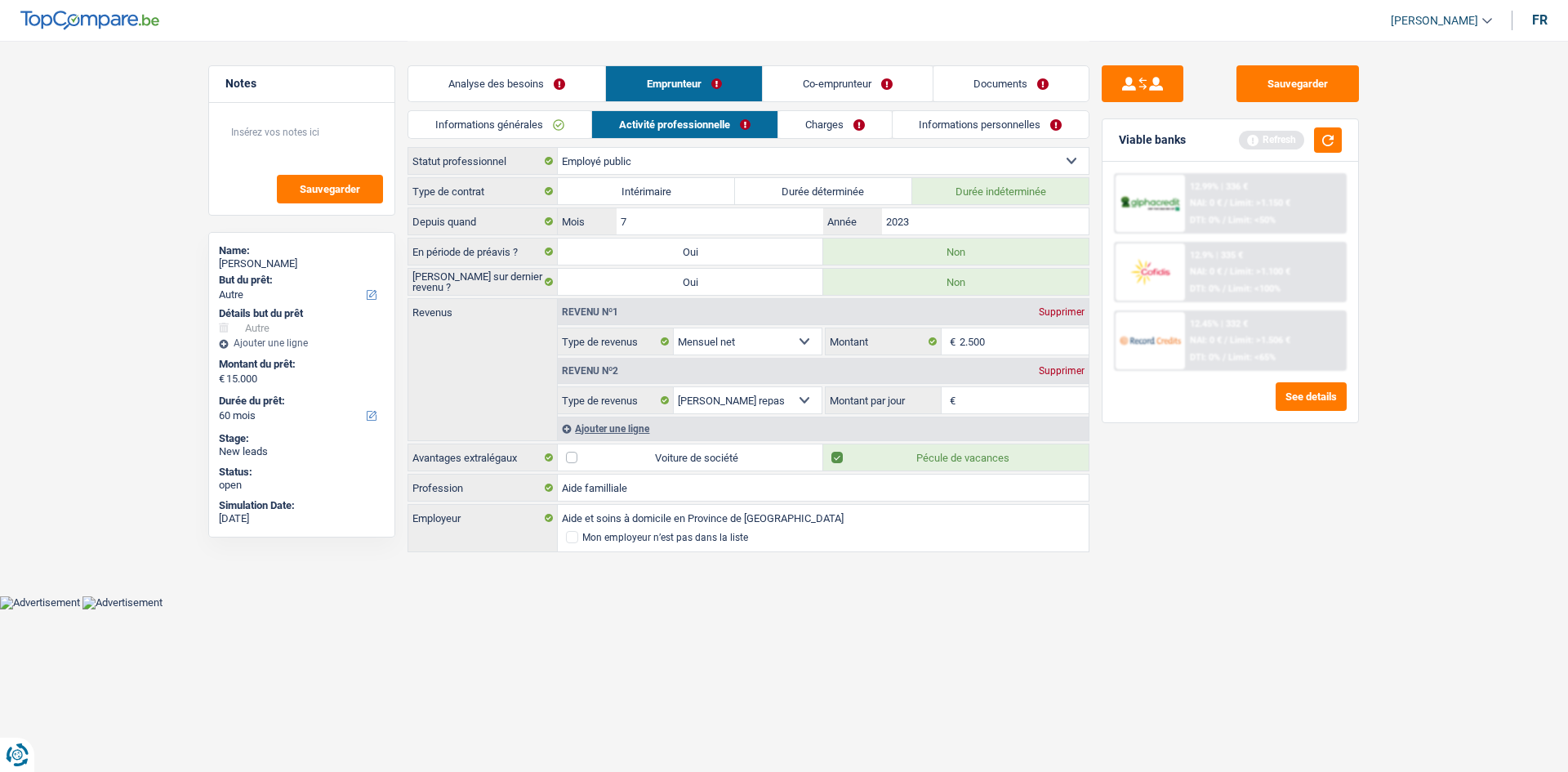
click at [1070, 370] on div "Supprimer" at bounding box center [1061, 371] width 53 height 10
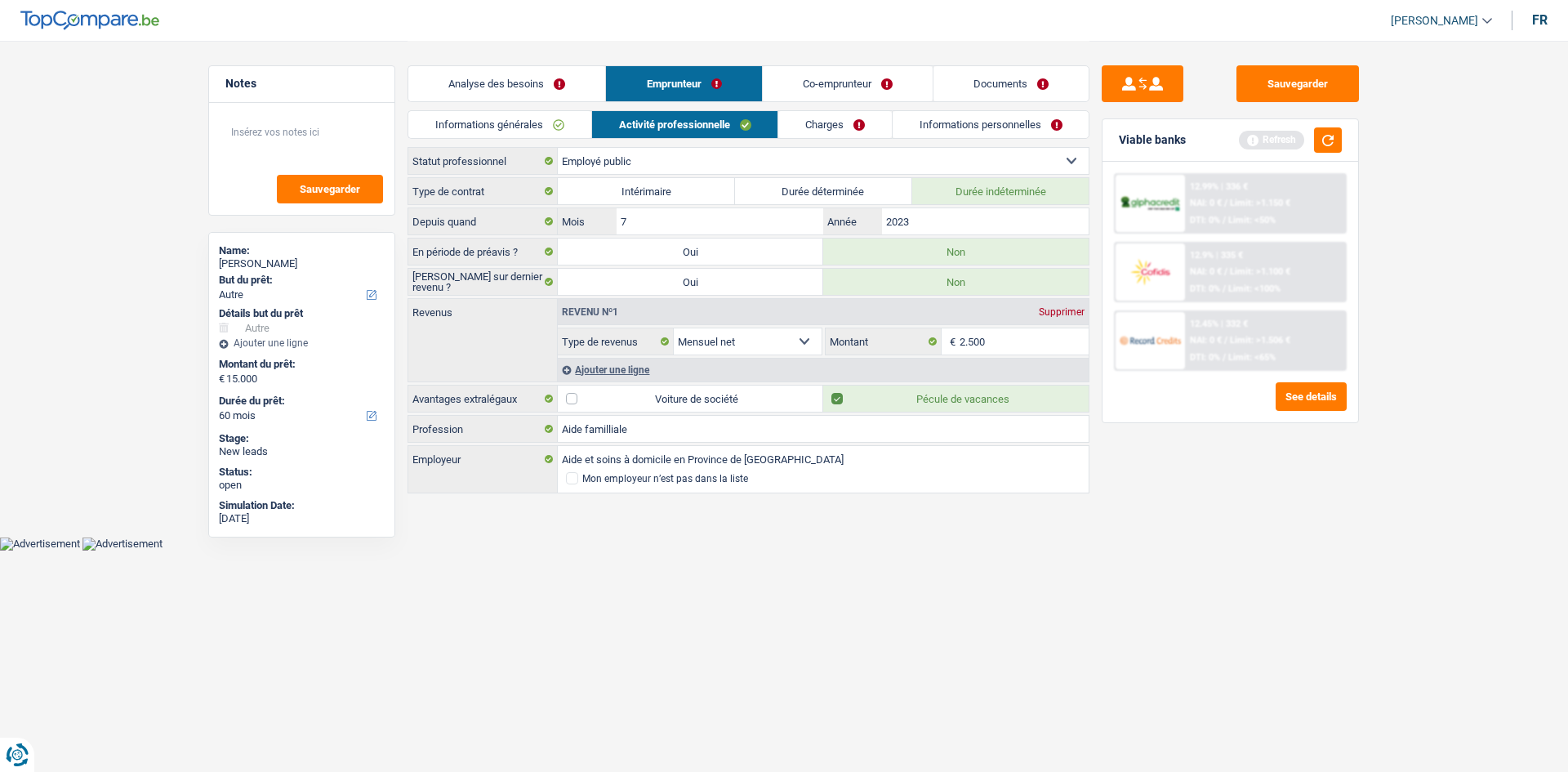
click at [544, 119] on link "Informations générales" at bounding box center [499, 124] width 183 height 27
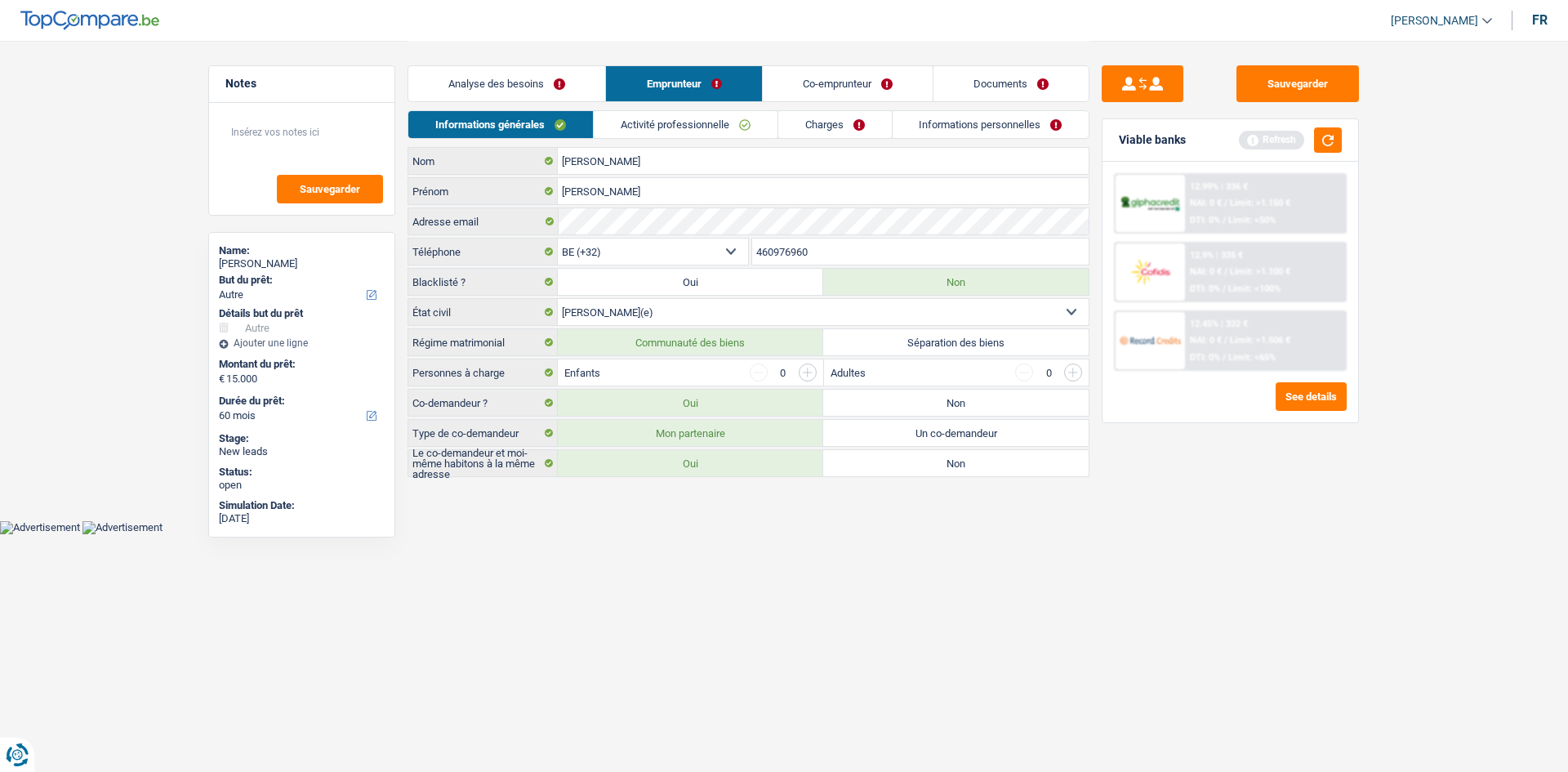
click at [805, 371] on input "button" at bounding box center [808, 372] width 18 height 18
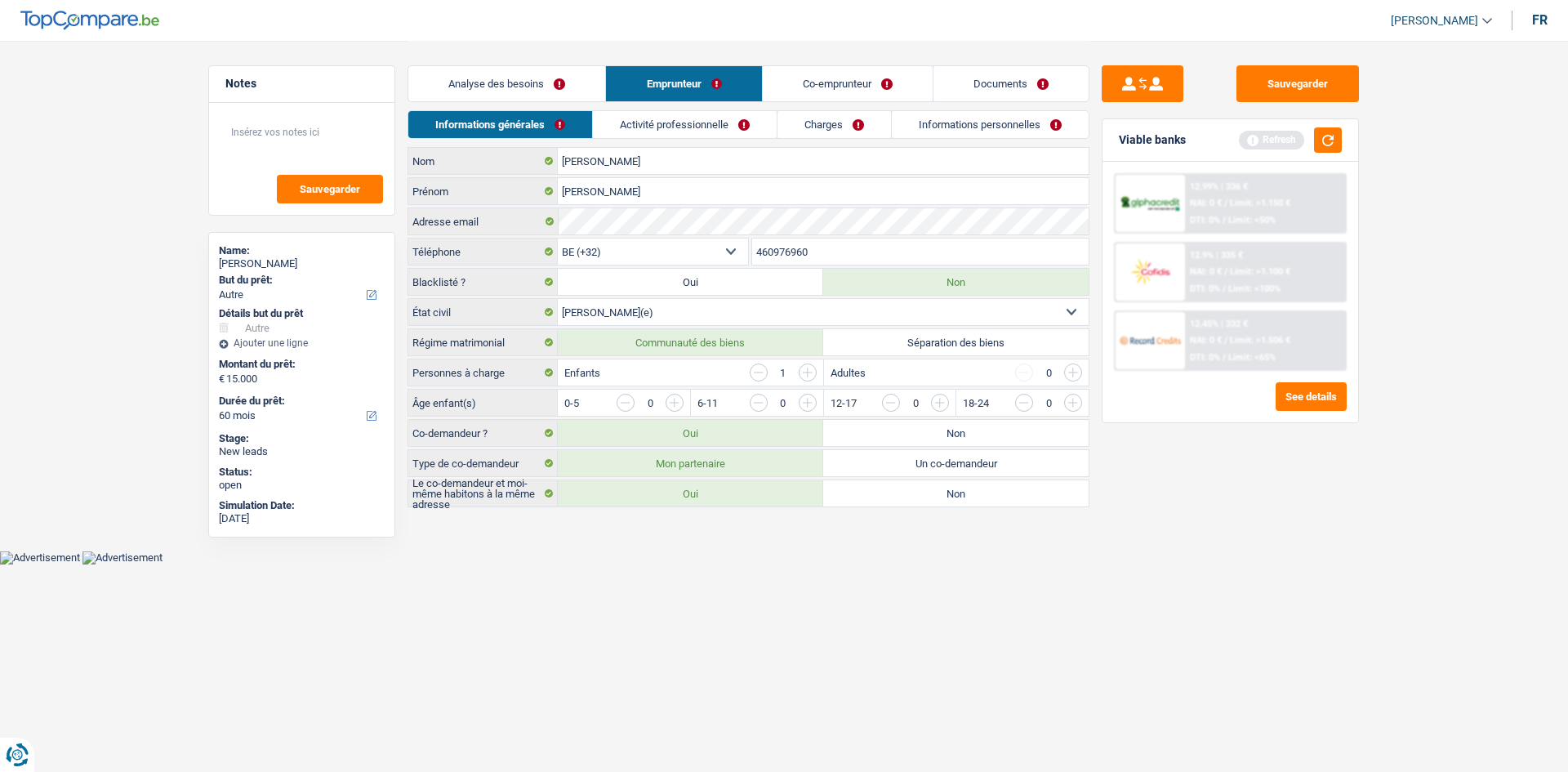
click at [805, 371] on input "button" at bounding box center [808, 372] width 18 height 18
click at [1075, 404] on input "button" at bounding box center [1404, 407] width 680 height 26
click at [938, 399] on input "button" at bounding box center [1270, 407] width 680 height 26
click at [717, 124] on link "Activité professionnelle" at bounding box center [686, 124] width 184 height 27
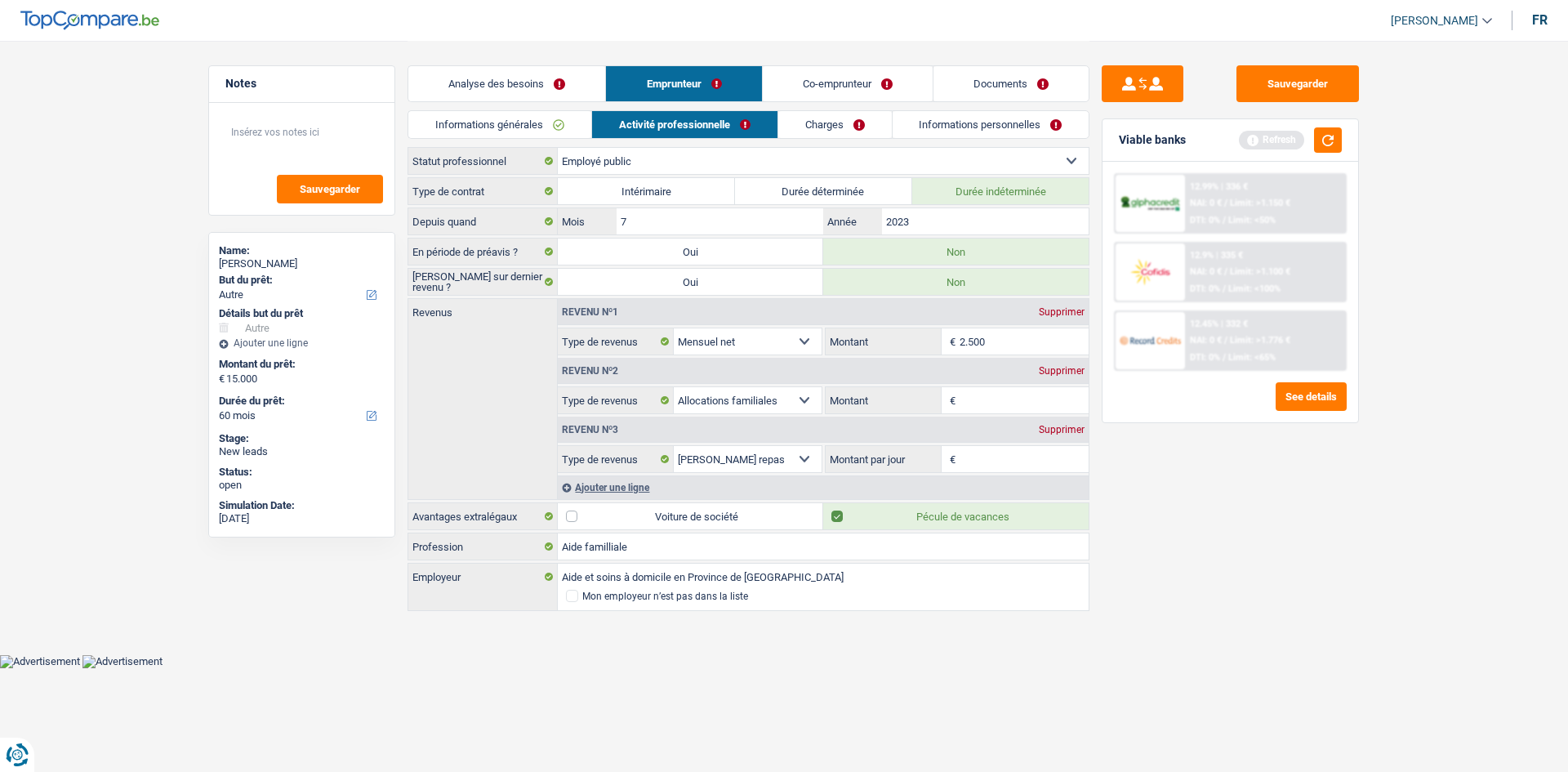
click at [1007, 399] on input "Montant" at bounding box center [1024, 400] width 130 height 26
type input "480"
drag, startPoint x: 1250, startPoint y: 483, endPoint x: 1231, endPoint y: 445, distance: 42.5
click at [1241, 469] on div "Sauvegarder Viable banks Refresh 12.99% | 336 € NAI: 0 € / Limit: >1.150 € DTI:…" at bounding box center [1229, 405] width 282 height 680
click at [662, 487] on div "Ajouter une ligne" at bounding box center [823, 487] width 531 height 24
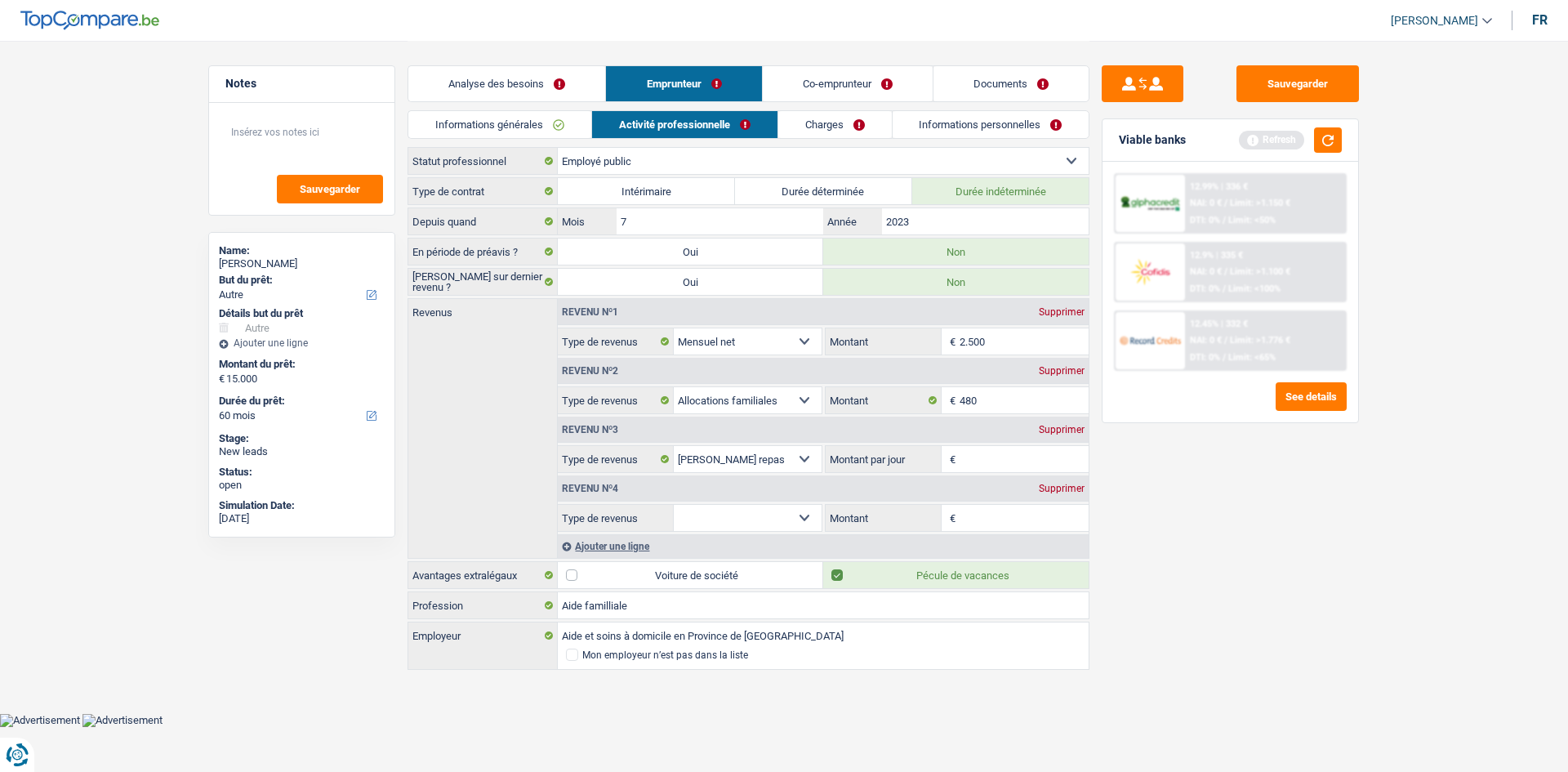
click at [993, 525] on input "Montant" at bounding box center [1024, 518] width 130 height 26
drag, startPoint x: 775, startPoint y: 516, endPoint x: 765, endPoint y: 516, distance: 10.0
click at [775, 516] on select "Allocation d'handicap Allocations chômage Allocations familiales Chèques repas …" at bounding box center [747, 518] width 147 height 26
click at [674, 505] on select "Allocation d'handicap Allocations chômage Allocations familiales Chèques repas …" at bounding box center [747, 518] width 147 height 26
click at [761, 517] on select "Allocation d'handicap Allocations chômage Allocations familiales Chèques repas …" at bounding box center [747, 518] width 147 height 26
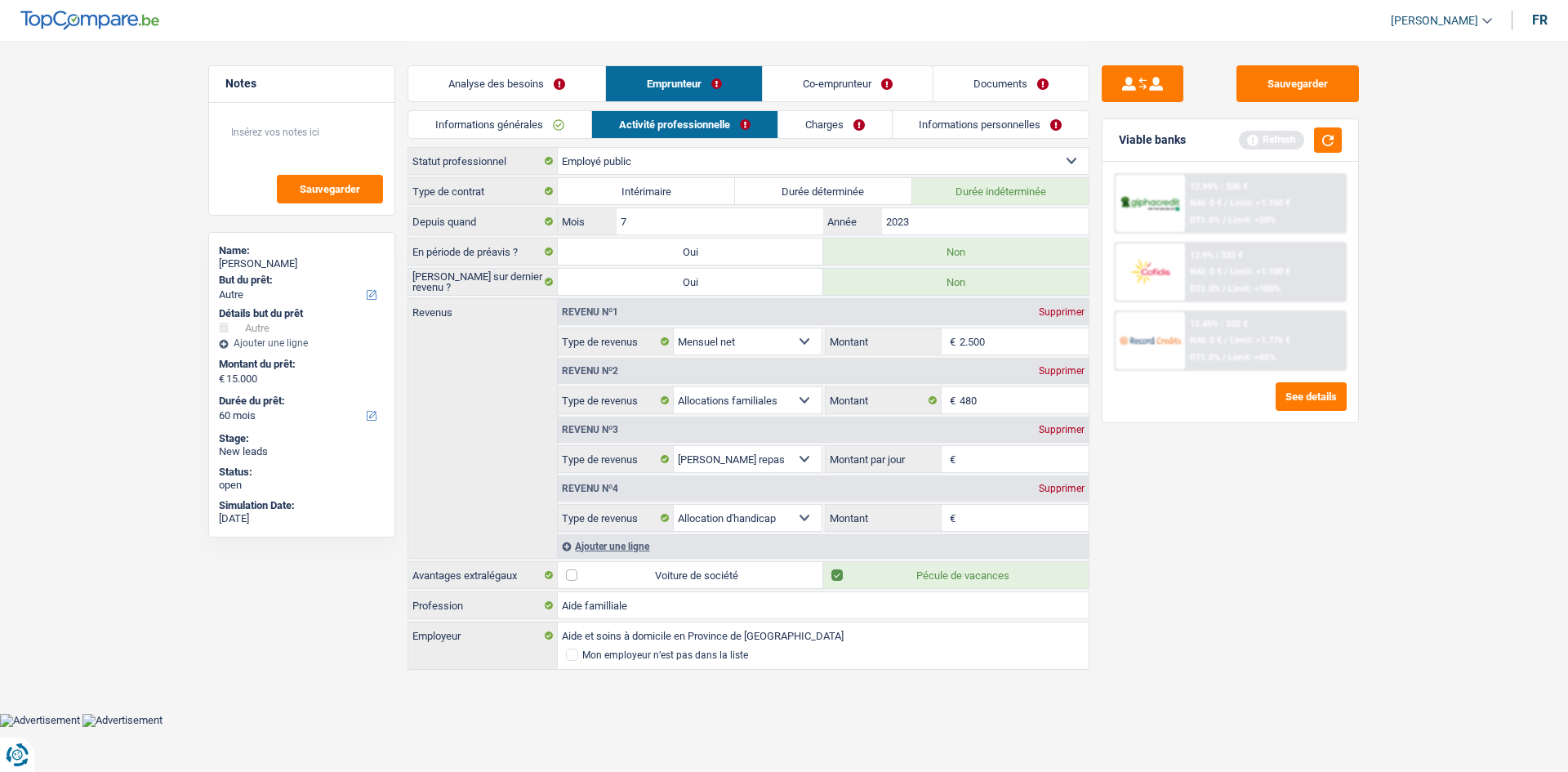
click at [674, 505] on select "Allocation d'handicap Allocations chômage Allocations familiales Chèques repas …" at bounding box center [747, 518] width 147 height 26
click at [765, 534] on div "Ajouter une ligne" at bounding box center [823, 545] width 531 height 24
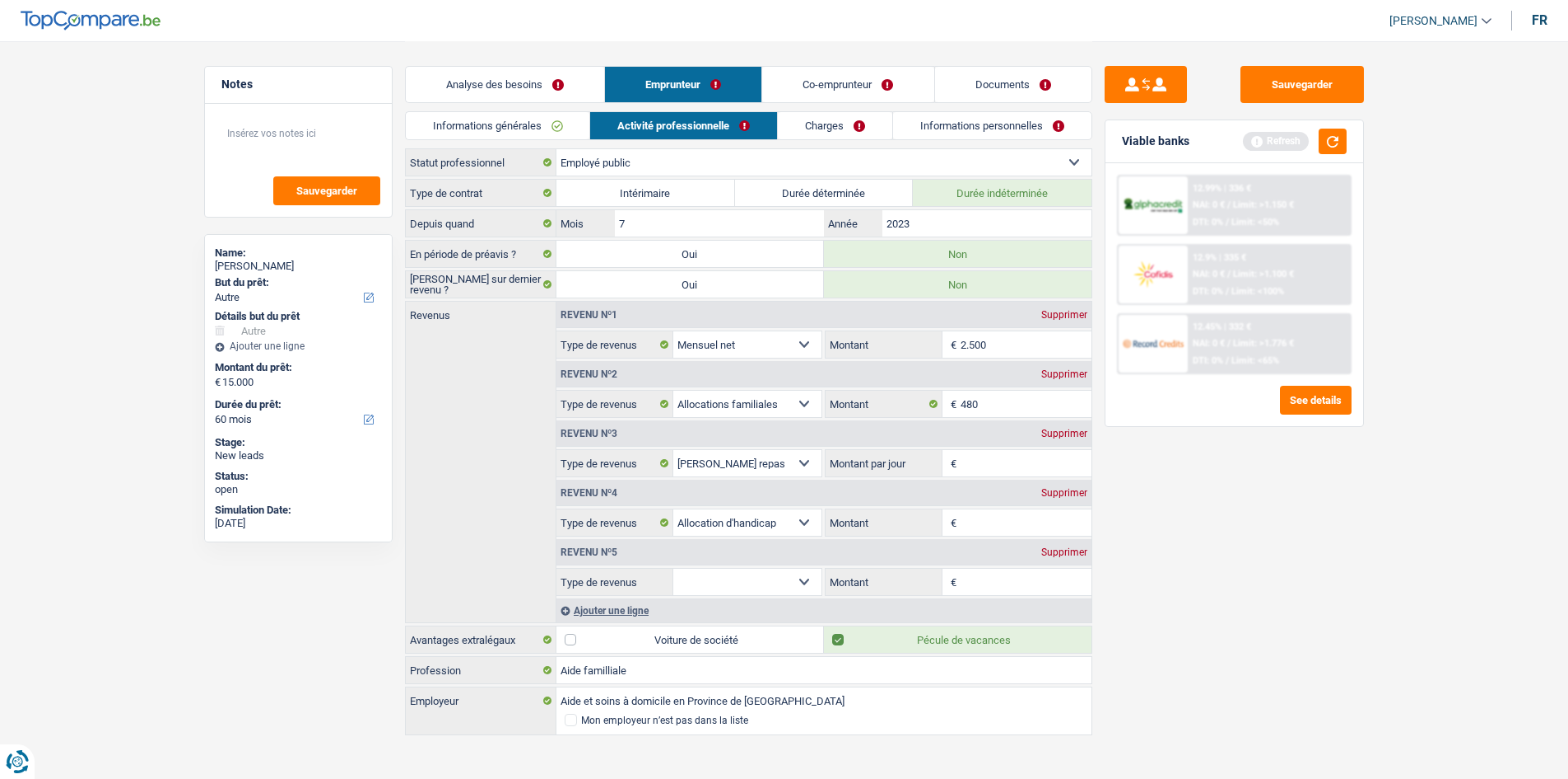
click at [1076, 553] on div "Supprimer" at bounding box center [1064, 552] width 54 height 10
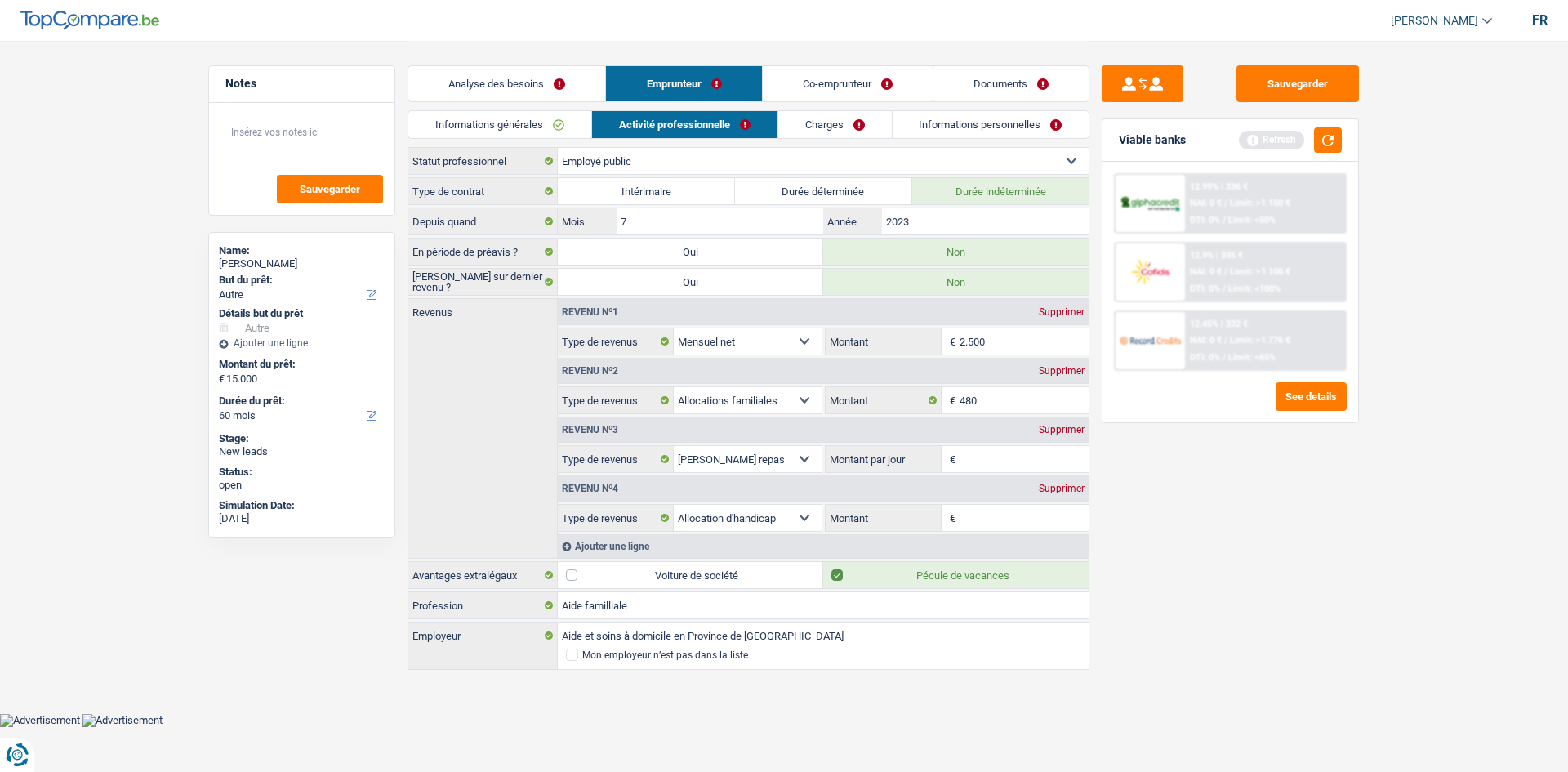
click at [721, 520] on select "Allocation d'handicap Allocations chômage Allocations familiales Chèques repas …" at bounding box center [747, 518] width 147 height 26
select select "familyAllowances"
click at [674, 505] on select "Allocation d'handicap Allocations chômage Allocations familiales Chèques repas …" at bounding box center [747, 518] width 147 height 26
click at [996, 519] on input "Montant" at bounding box center [1024, 518] width 130 height 26
click at [1053, 427] on div "Supprimer" at bounding box center [1061, 430] width 53 height 10
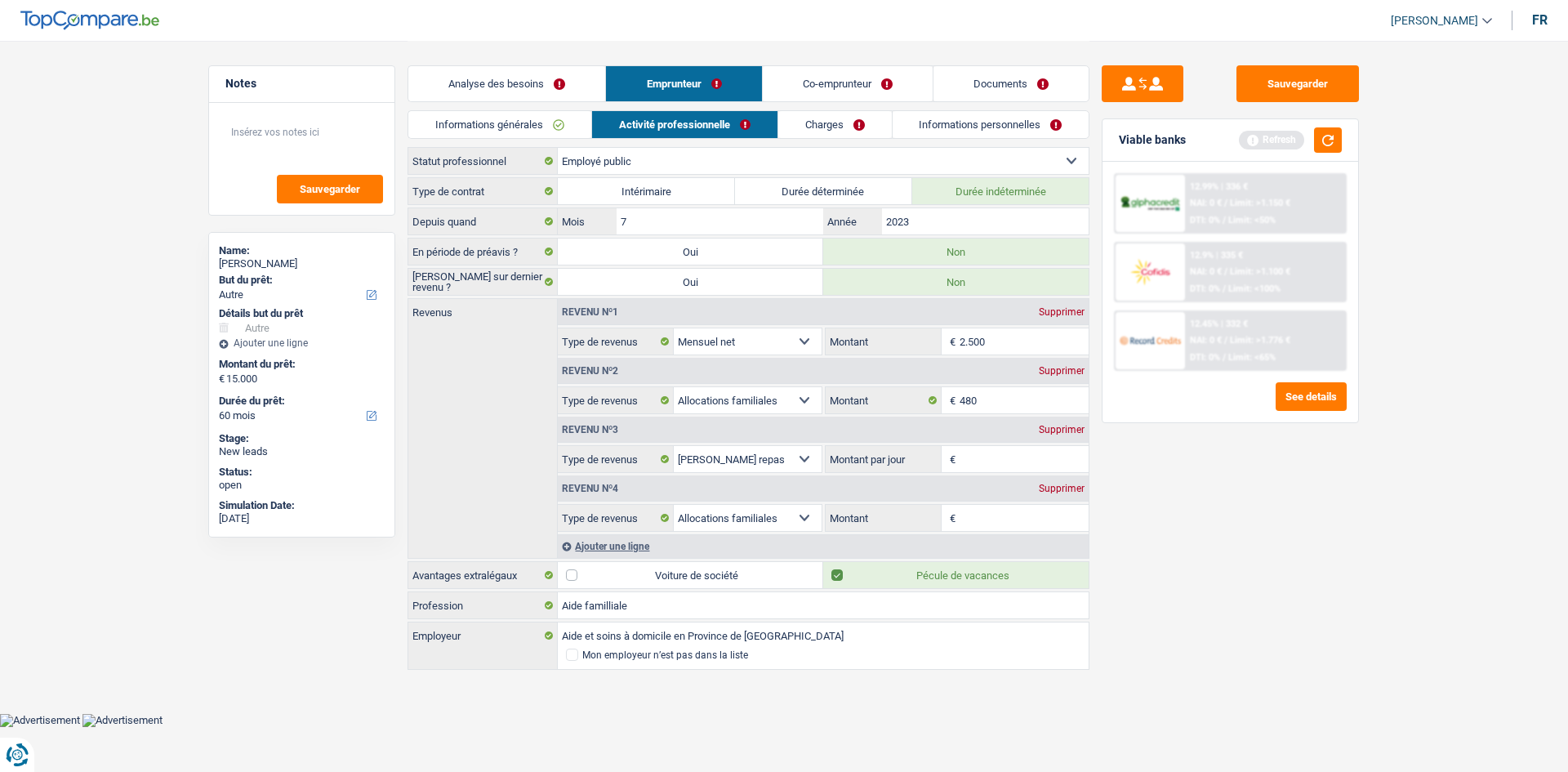
select select "familyAllowances"
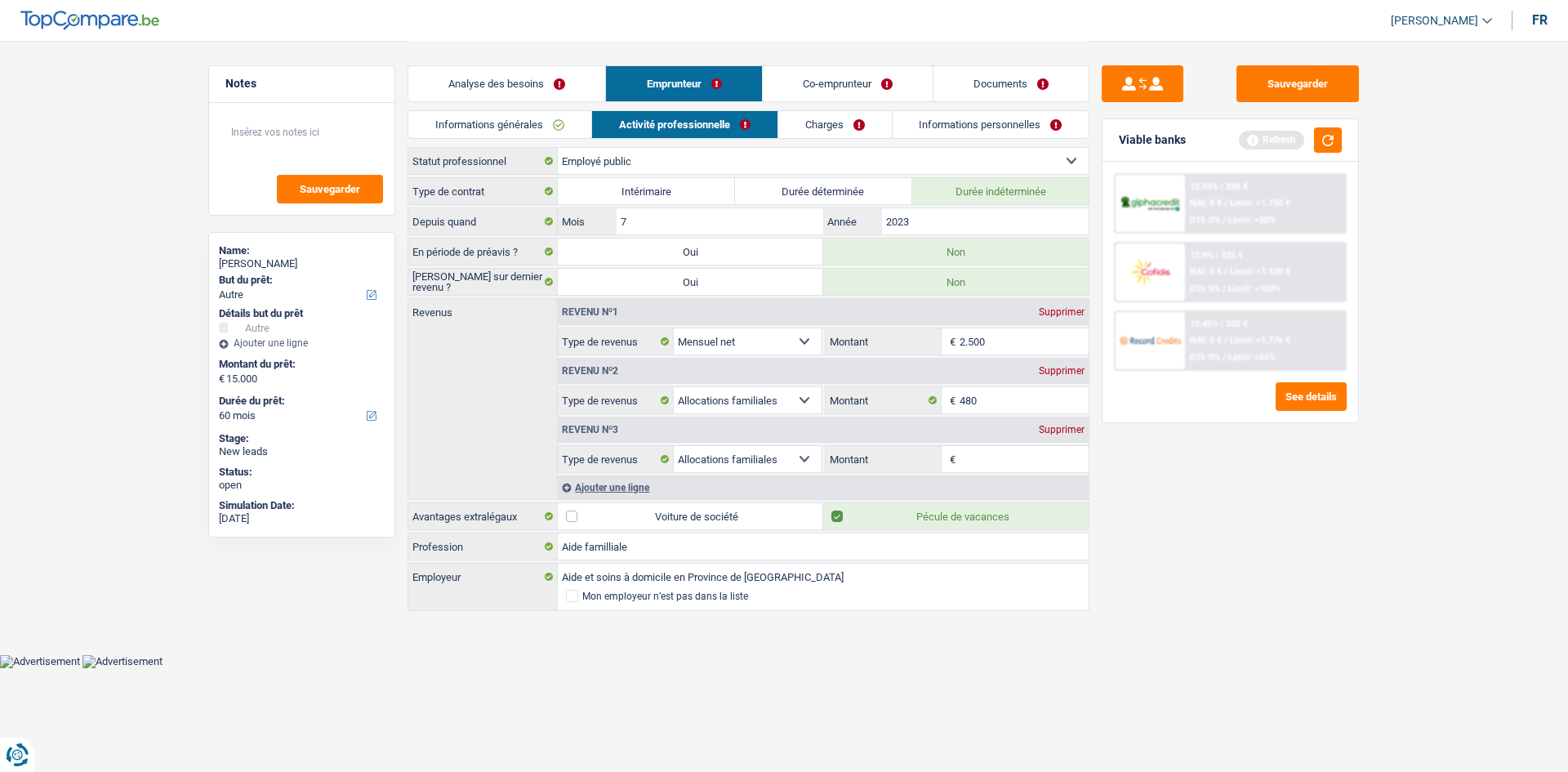
click at [1021, 460] on input "Montant" at bounding box center [1024, 458] width 130 height 26
type input "3"
type input "380"
click at [1241, 481] on div "Sauvegarder Viable banks Refresh 12.99% | 336 € NAI: 0 € / Limit: >1.150 € DTI:…" at bounding box center [1229, 405] width 282 height 680
click at [277, 138] on textarea at bounding box center [302, 138] width 162 height 48
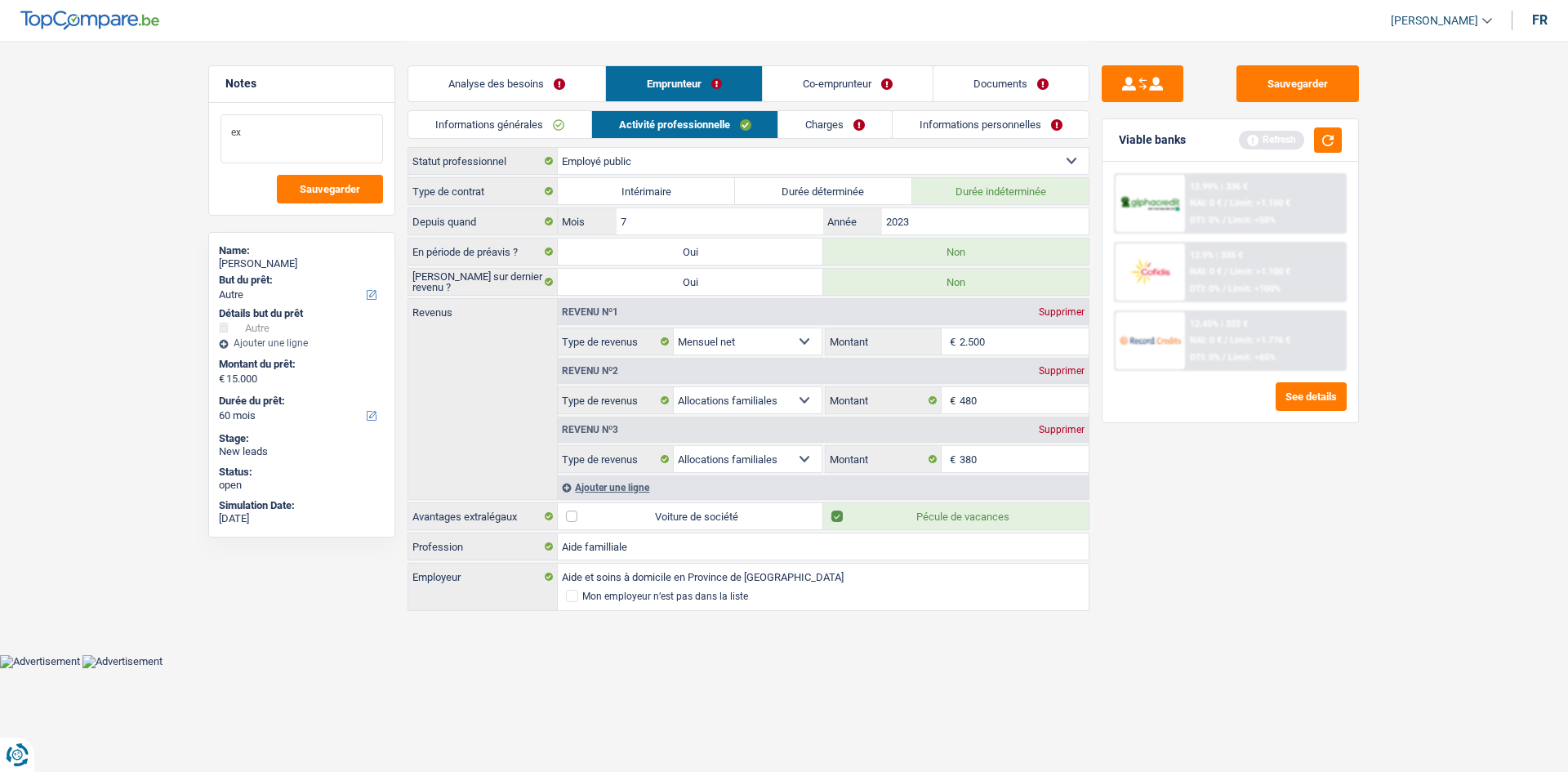
type textarea "e"
type textarea "allocations de belgique et du luxembourg"
click at [867, 61] on div "Analyse des besoins Emprunteur Co-emprunteur Documents" at bounding box center [748, 75] width 682 height 69
click at [859, 67] on link "Co-emprunteur" at bounding box center [847, 83] width 170 height 35
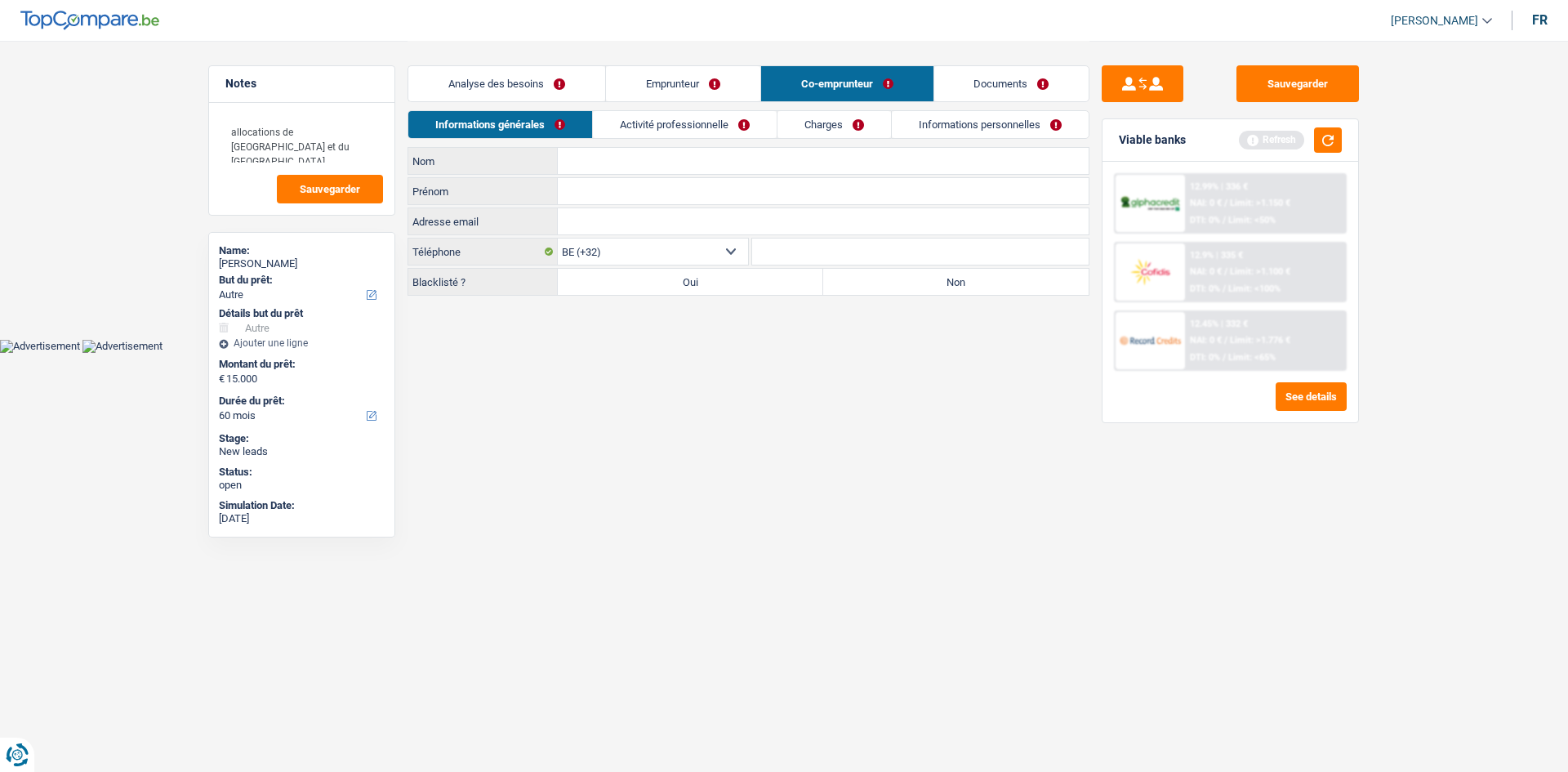
click at [729, 133] on link "Activité professionnelle" at bounding box center [685, 124] width 184 height 27
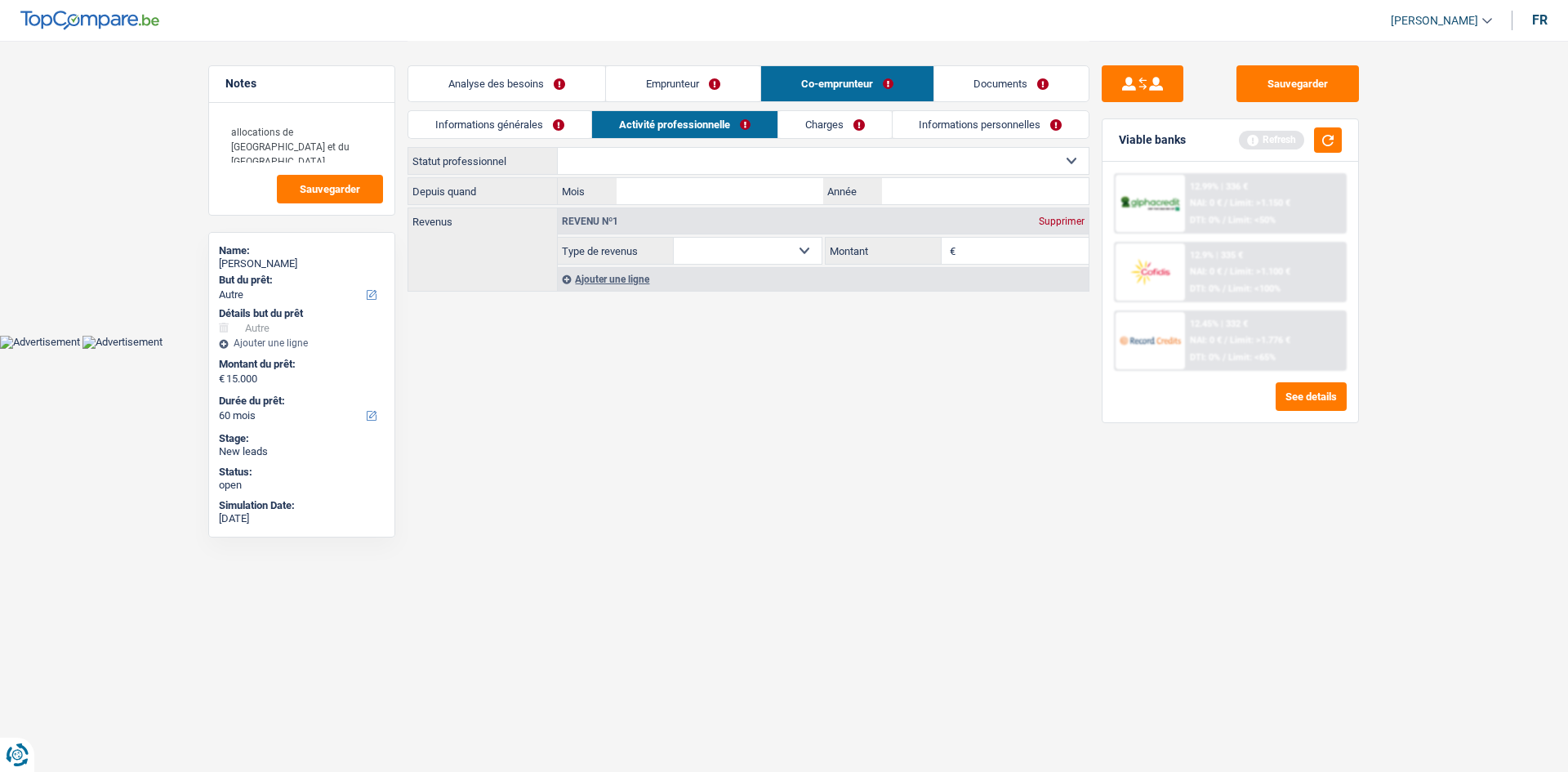
drag, startPoint x: 721, startPoint y: 153, endPoint x: 730, endPoint y: 170, distance: 19.2
click at [721, 153] on select "Ouvrier Employé privé Employé public Invalide Indépendant Pensionné Chômeur Mut…" at bounding box center [823, 160] width 531 height 26
select select "privateEmployee"
click at [557, 147] on select "Ouvrier Employé privé Employé public Invalide Indépendant Pensionné Chômeur Mut…" at bounding box center [823, 160] width 531 height 26
select select "netSalary"
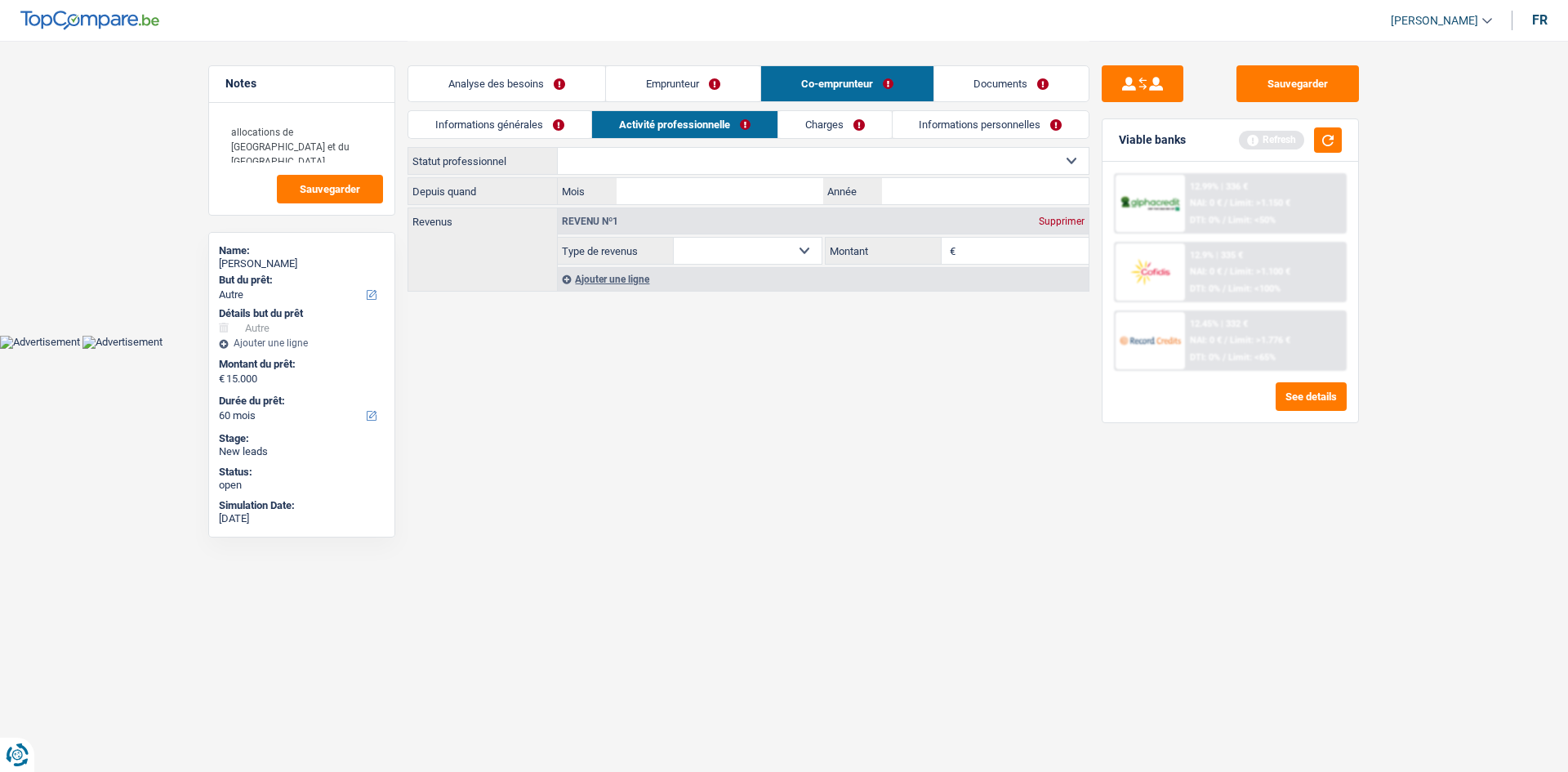
select select "netSalary"
select select "mealVouchers"
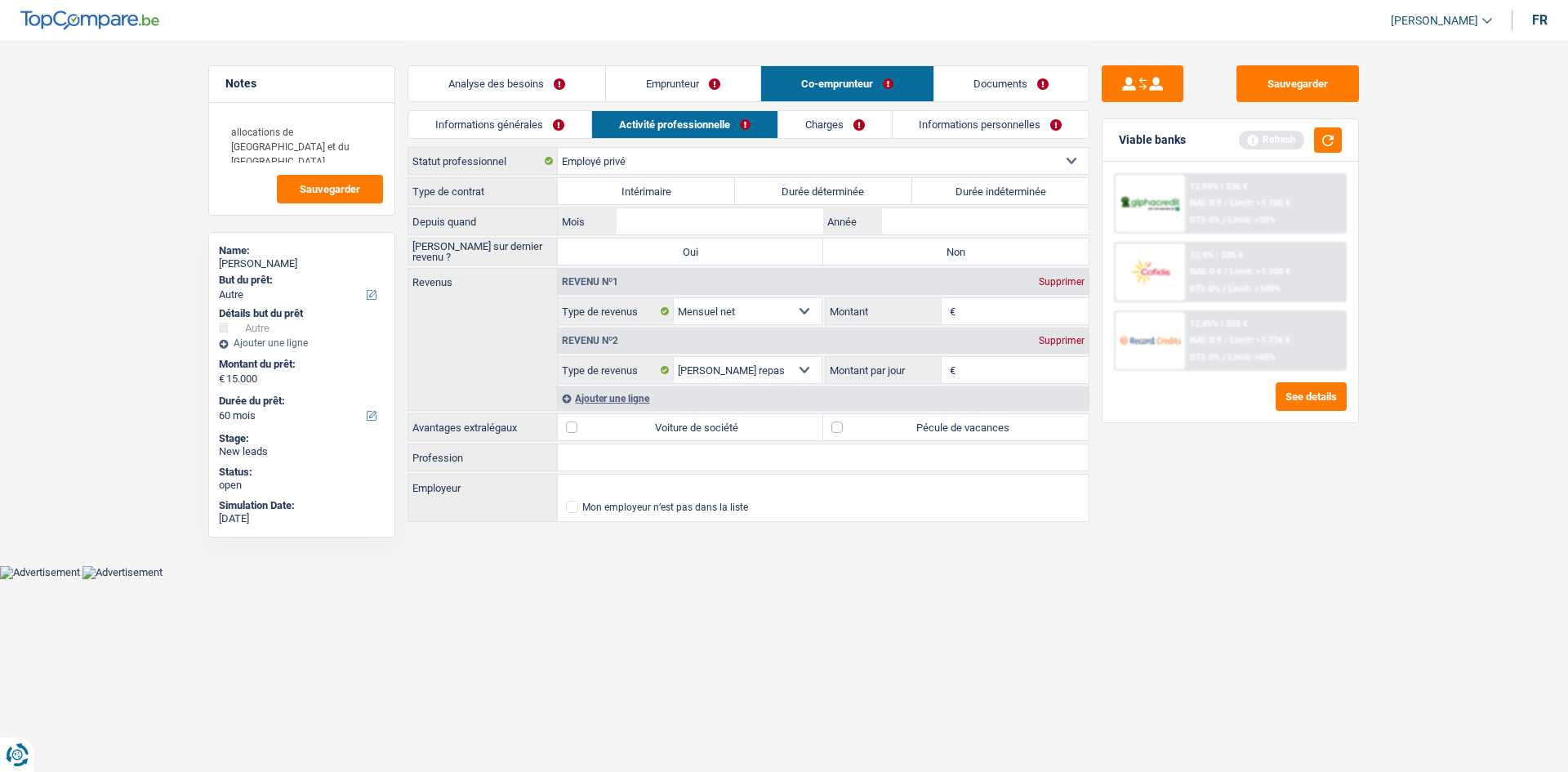
click at [982, 173] on select "Ouvrier Employé privé Employé public Invalide Indépendant Pensionné Chômeur Mut…" at bounding box center [823, 160] width 531 height 26
drag, startPoint x: 1233, startPoint y: 534, endPoint x: 1192, endPoint y: 454, distance: 89.9
click at [1228, 516] on div "Sauvegarder Viable banks Refresh 12.99% | 336 € NAI: 0 € / Limit: >1.150 € DTI:…" at bounding box center [1229, 405] width 282 height 680
click at [1005, 198] on label "Durée indéterminée" at bounding box center [1000, 191] width 177 height 26
click at [1005, 198] on input "Durée indéterminée" at bounding box center [1000, 191] width 177 height 26
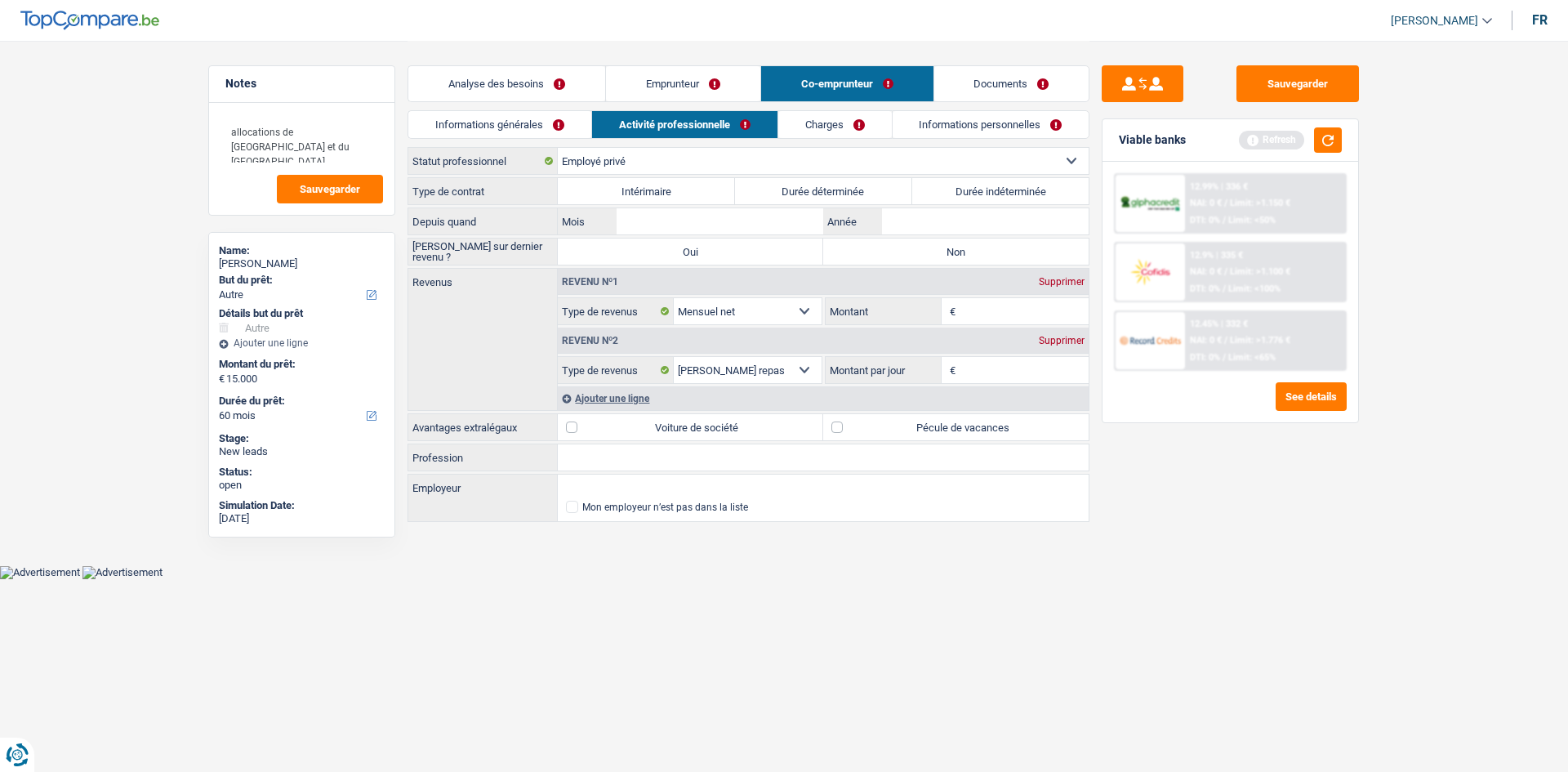
radio input "true"
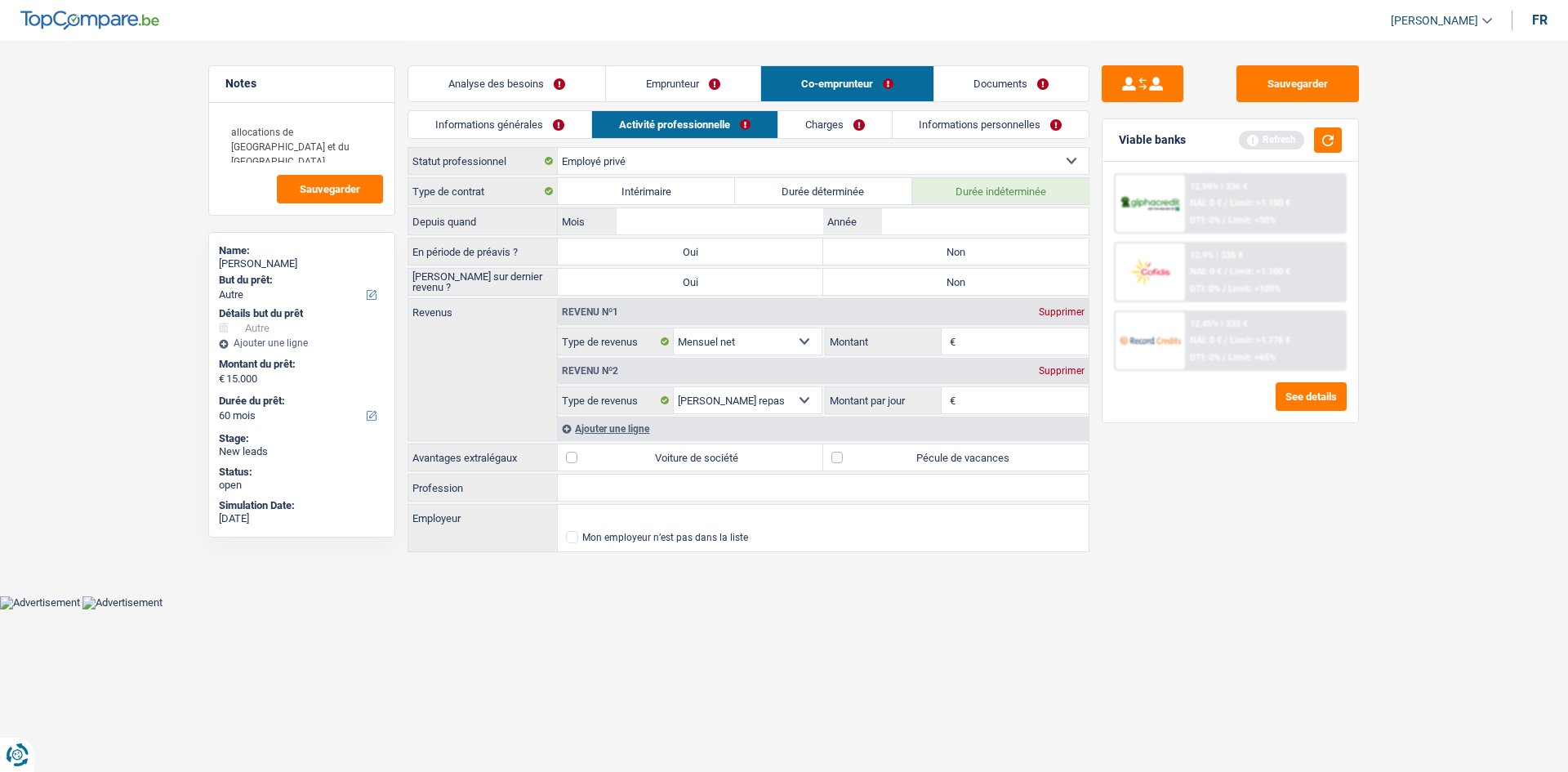
click at [997, 251] on label "Non" at bounding box center [956, 251] width 265 height 26
click at [997, 251] on input "Non" at bounding box center [956, 251] width 265 height 26
radio input "true"
click at [986, 268] on label "Non" at bounding box center [956, 281] width 265 height 26
click at [986, 268] on input "Non" at bounding box center [956, 281] width 265 height 26
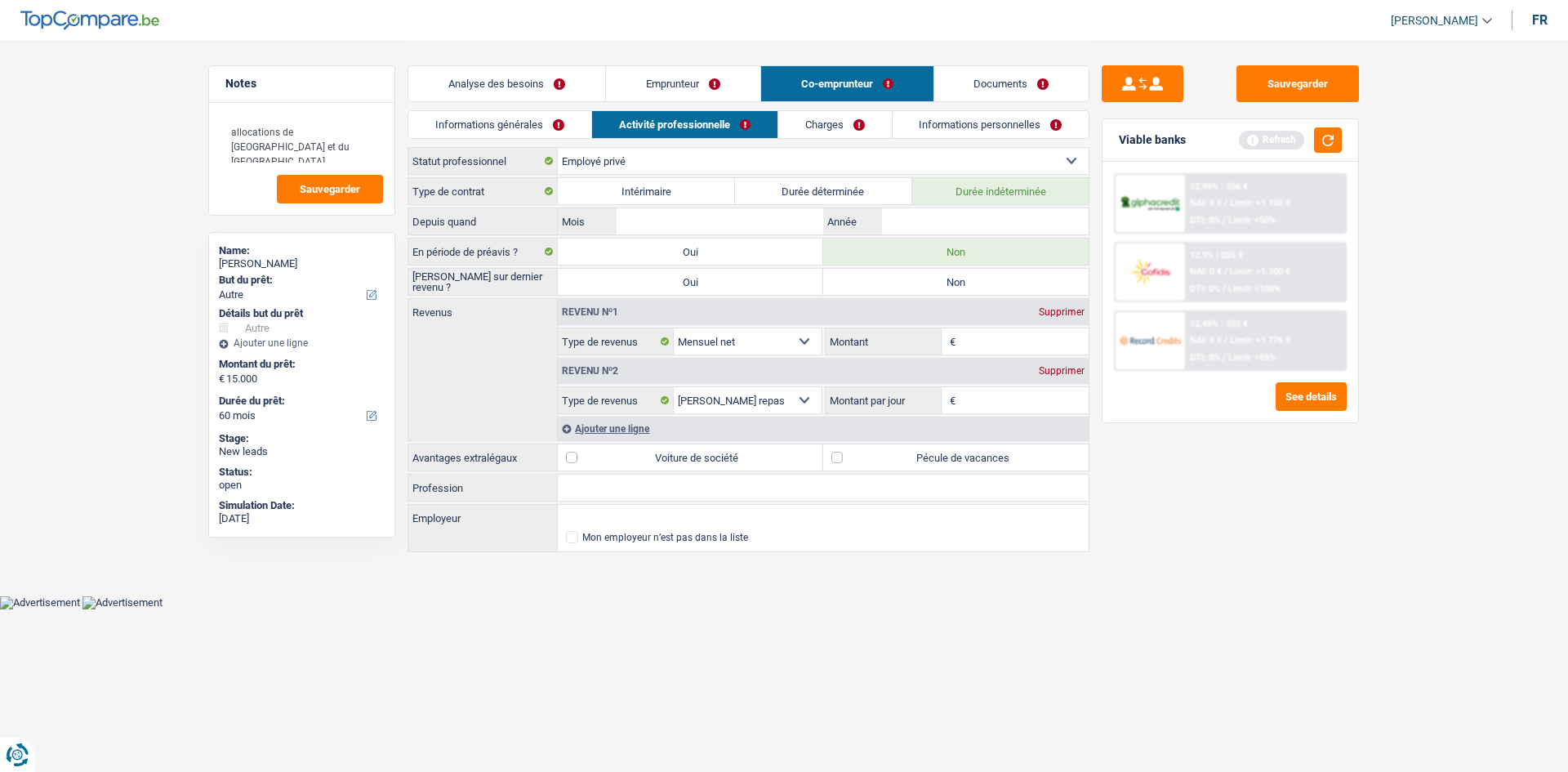
radio input "true"
click at [975, 342] on input "Montant" at bounding box center [1024, 341] width 130 height 26
type input "4.600"
click at [615, 476] on input "Profession" at bounding box center [823, 487] width 531 height 26
type input "Geometre"
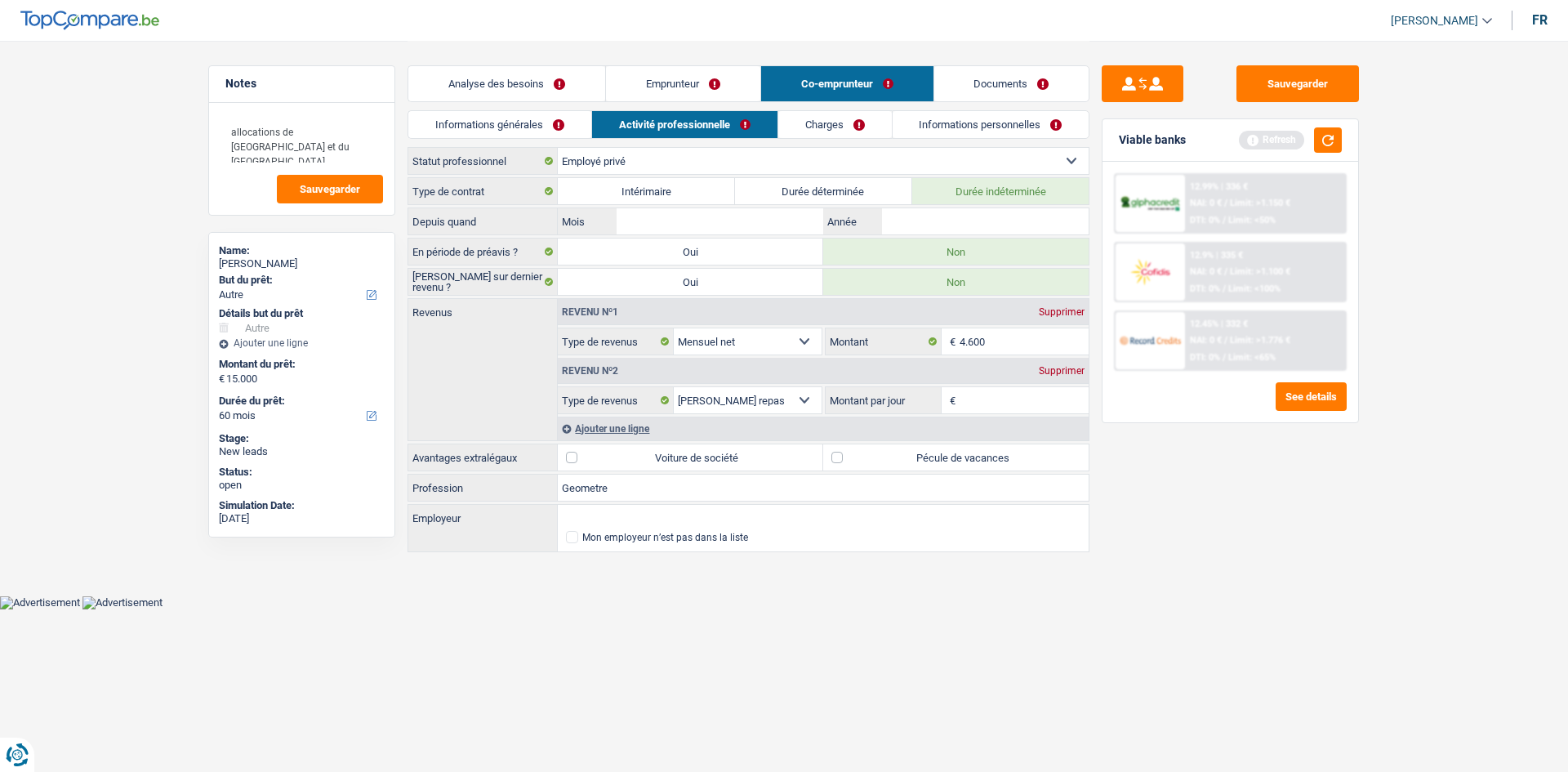
click at [1058, 595] on html "Vous avez le contrôle de vos données Nous utilisons des cookies, tout comme nos…" at bounding box center [784, 304] width 1568 height 609
click at [632, 519] on input "Employeur" at bounding box center [823, 518] width 531 height 26
click at [573, 519] on input "knep LU" at bounding box center [823, 518] width 531 height 26
click at [590, 511] on input "kniep LU" at bounding box center [823, 518] width 531 height 26
type input "knieps LU"
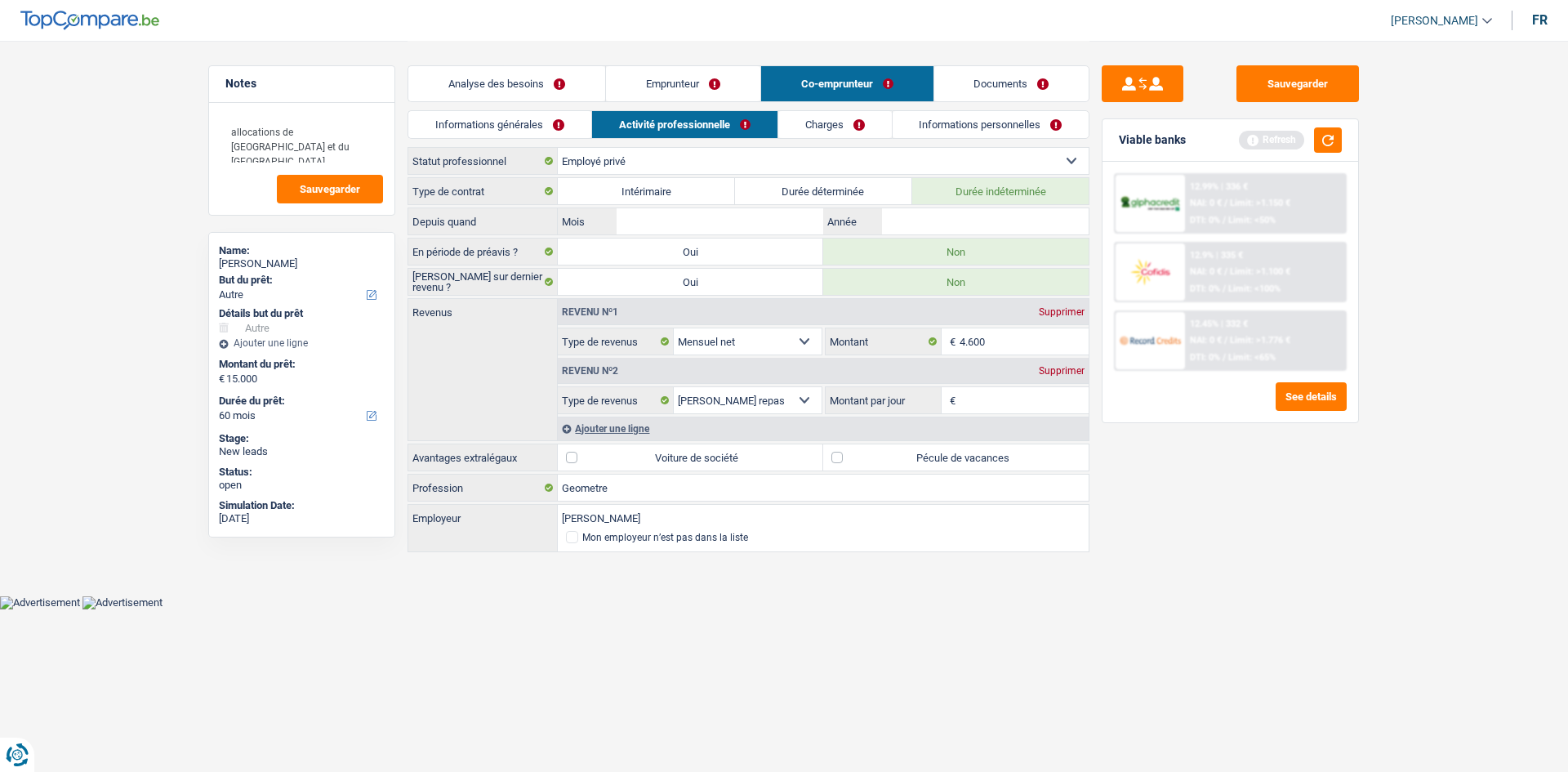
click at [1192, 595] on div "Sauvegarder Viable banks Refresh 12.99% | 336 € NAI: 0 € / Limit: >1.150 € DTI:…" at bounding box center [1229, 405] width 282 height 680
click at [963, 228] on input "Année" at bounding box center [985, 221] width 207 height 26
type input "2"
type input "1990"
click at [752, 222] on input "Mois" at bounding box center [720, 221] width 207 height 26
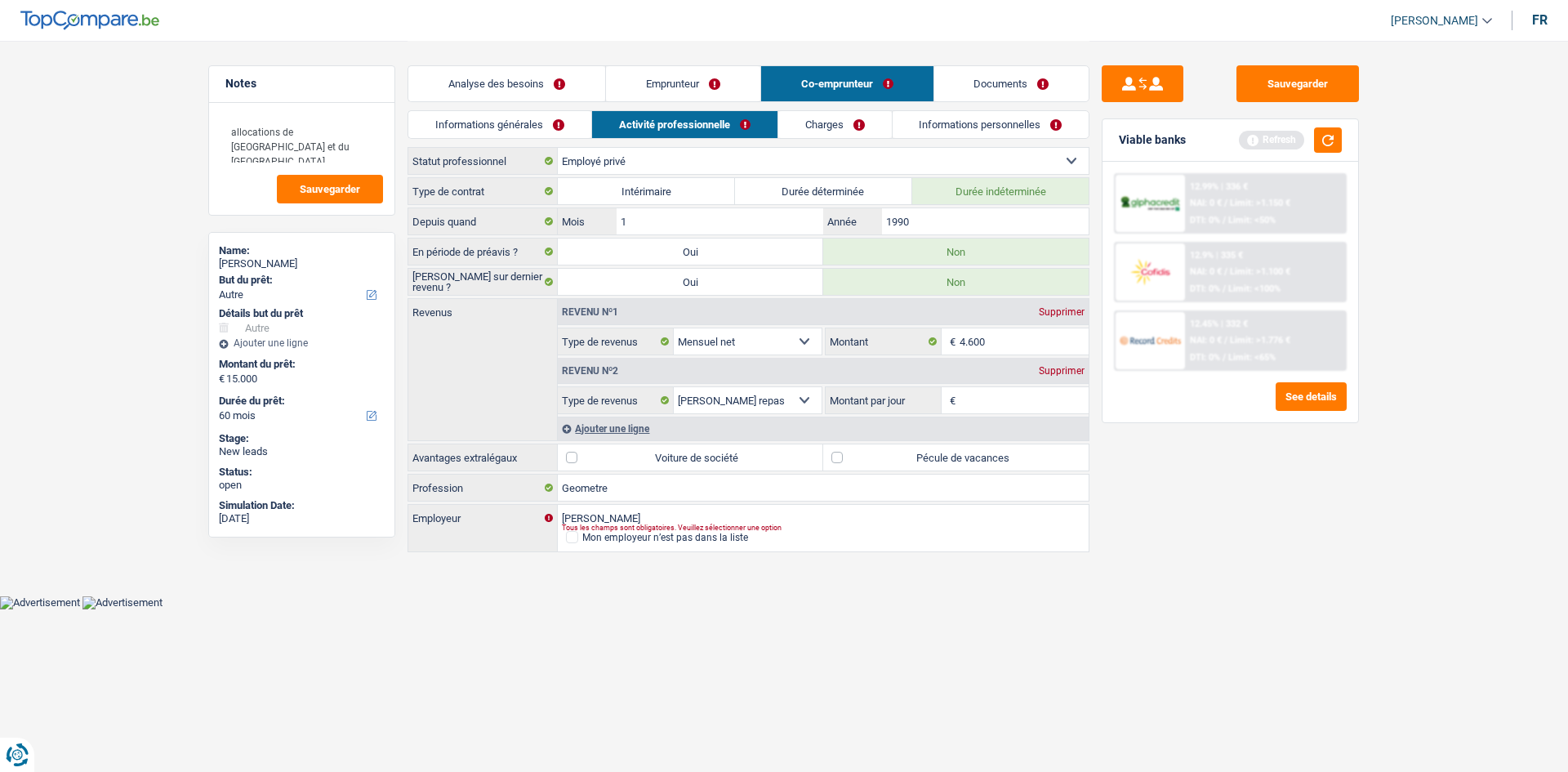
type input "10"
drag, startPoint x: 1249, startPoint y: 697, endPoint x: 1154, endPoint y: 611, distance: 128.1
click at [1241, 595] on div "Sauvegarder Viable banks Refresh 12.99% | 336 € NAI: 0 € / Limit: >1.150 € DTI:…" at bounding box center [1229, 405] width 282 height 680
click at [987, 460] on label "Pécule de vacances" at bounding box center [956, 457] width 265 height 26
click at [987, 460] on input "Pécule de vacances" at bounding box center [956, 457] width 265 height 26
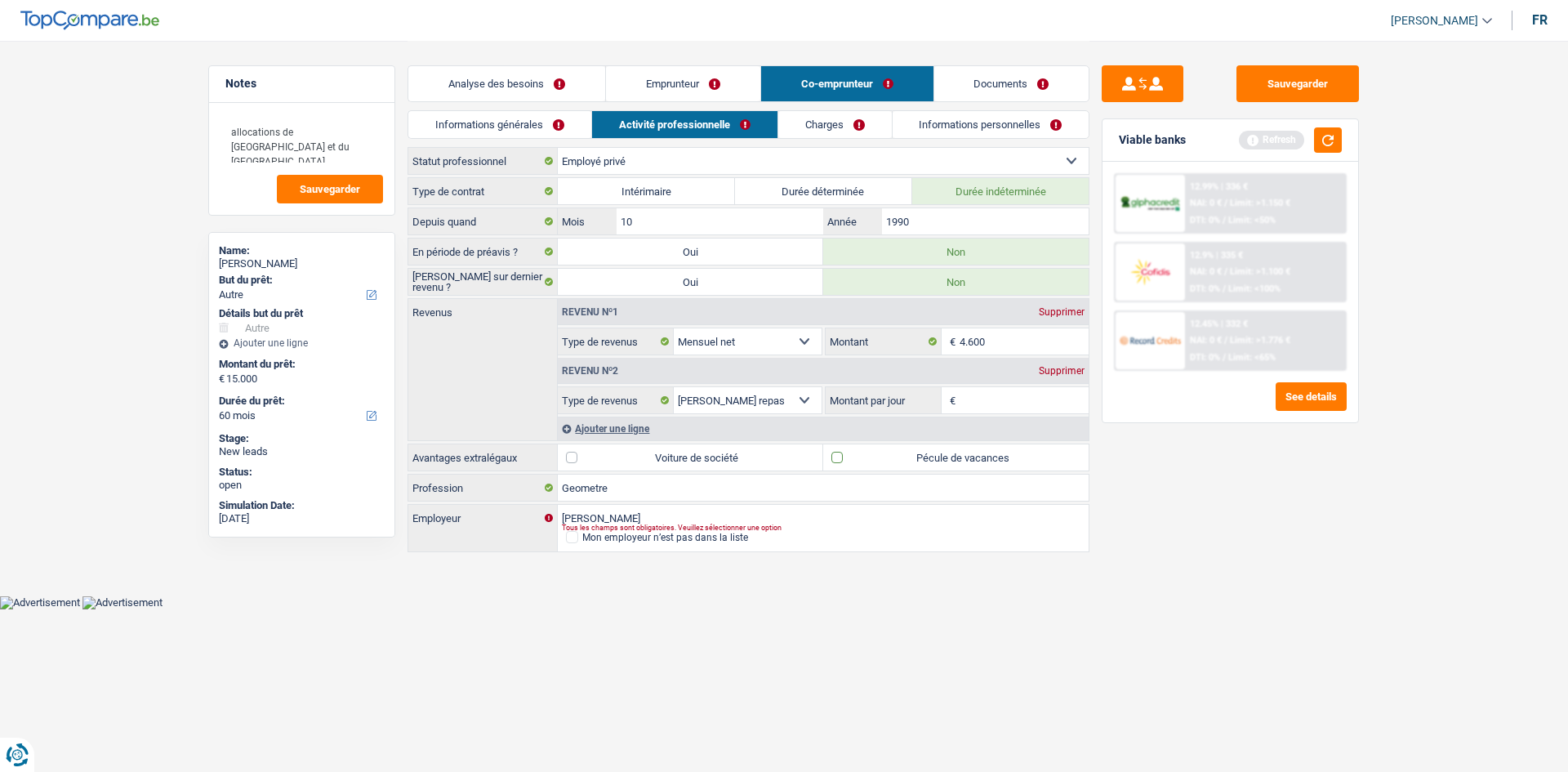
checkbox input "true"
click at [1011, 415] on div "Revenu nº1 Supprimer Allocation d'handicap Allocations chômage Allocations fami…" at bounding box center [823, 369] width 532 height 142
click at [1069, 367] on div "Supprimer" at bounding box center [1061, 371] width 53 height 10
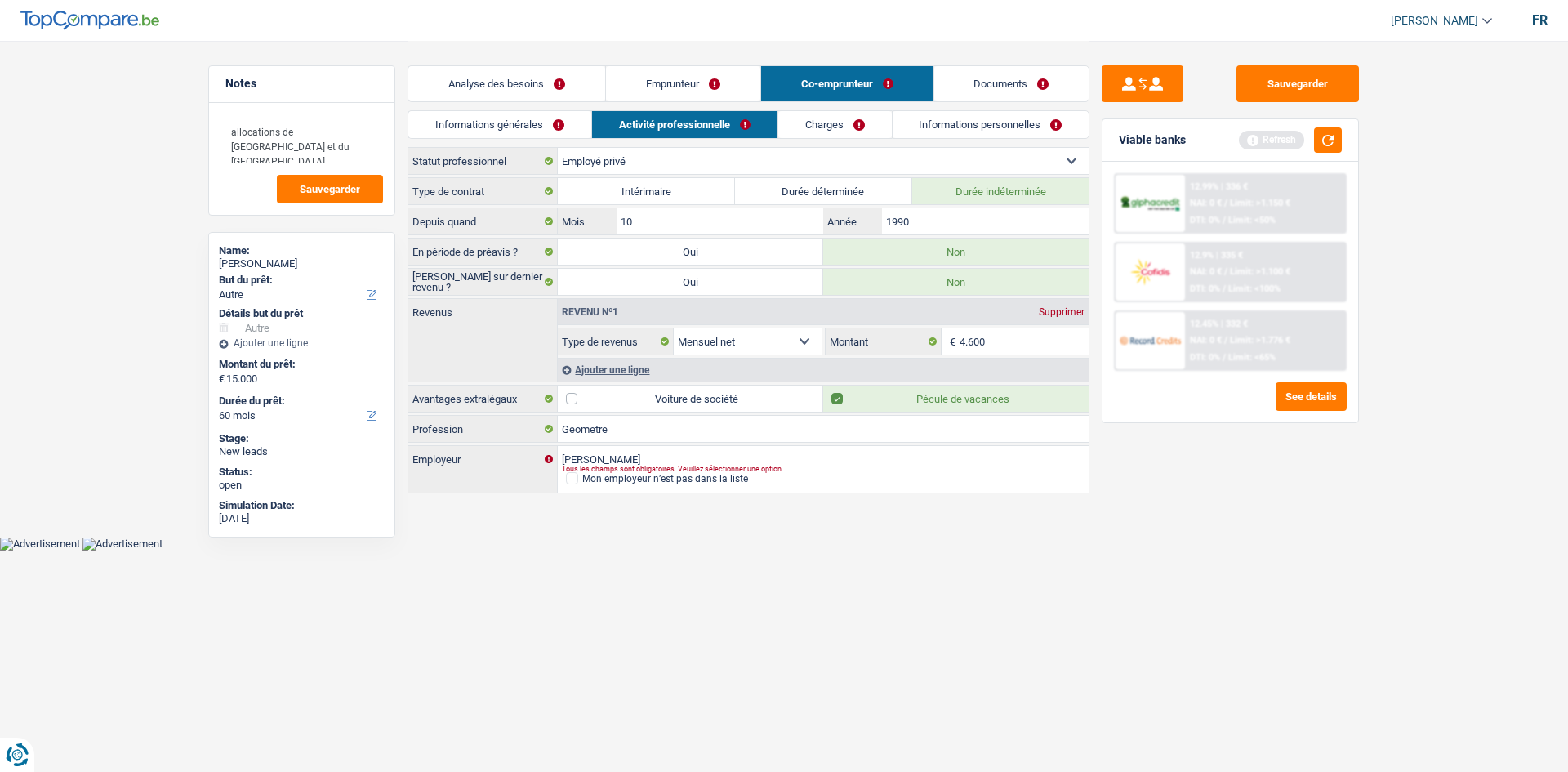
drag, startPoint x: 872, startPoint y: 129, endPoint x: 888, endPoint y: 154, distance: 29.7
click at [872, 129] on link "Charges" at bounding box center [834, 124] width 114 height 27
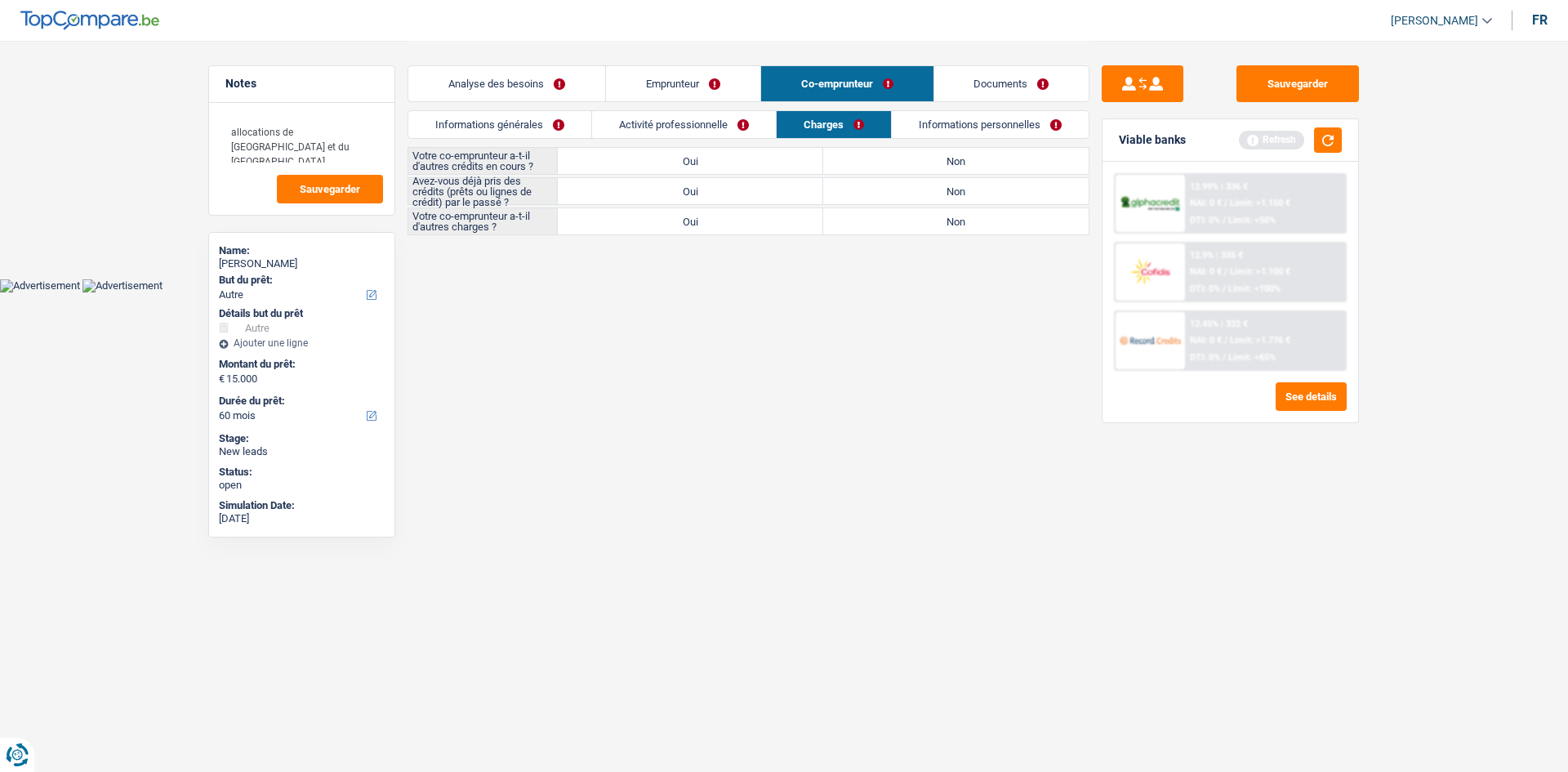
click at [965, 124] on link "Informations personnelles" at bounding box center [990, 124] width 197 height 27
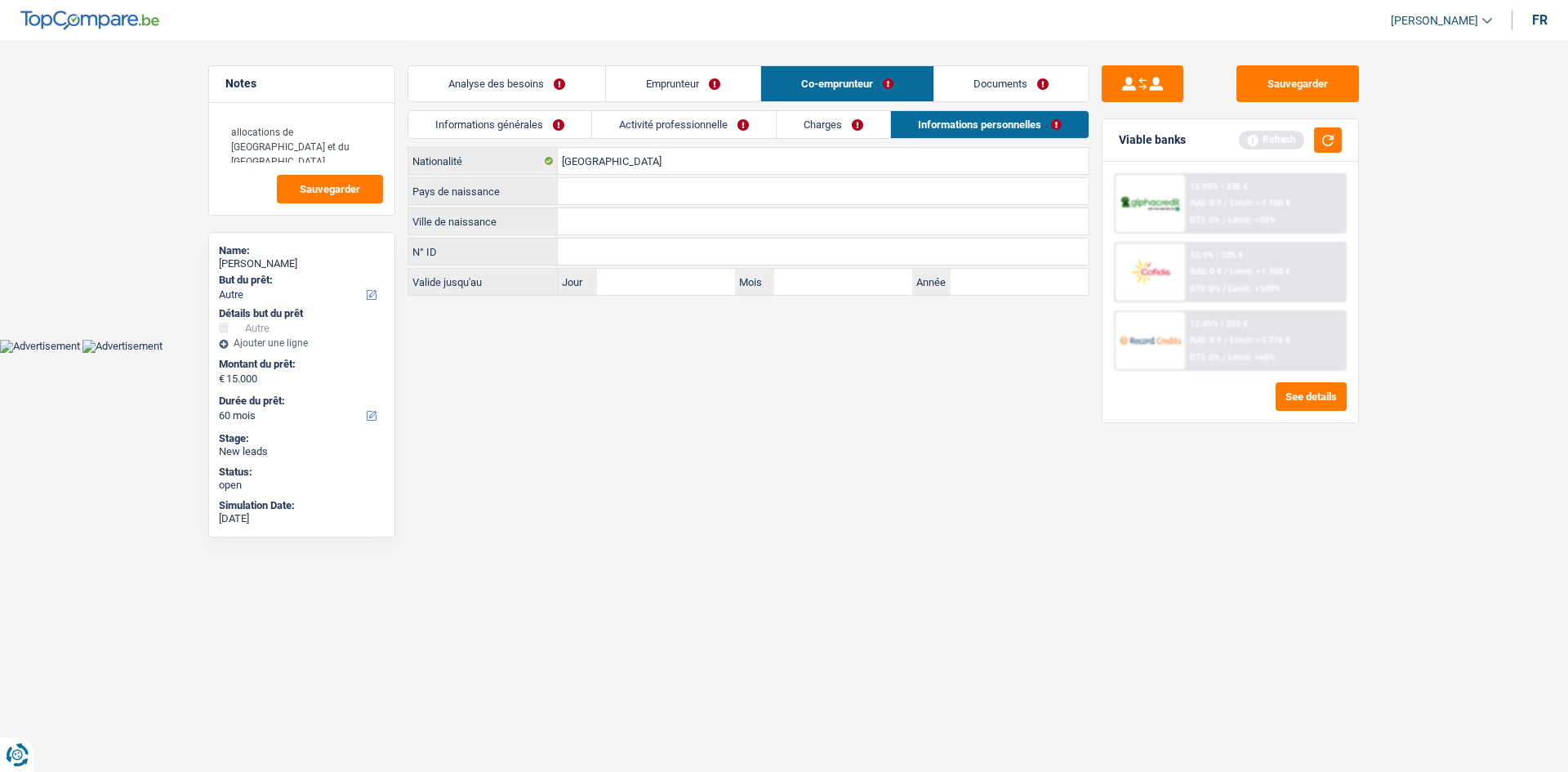
click at [526, 81] on link "Analyse des besoins" at bounding box center [506, 83] width 197 height 35
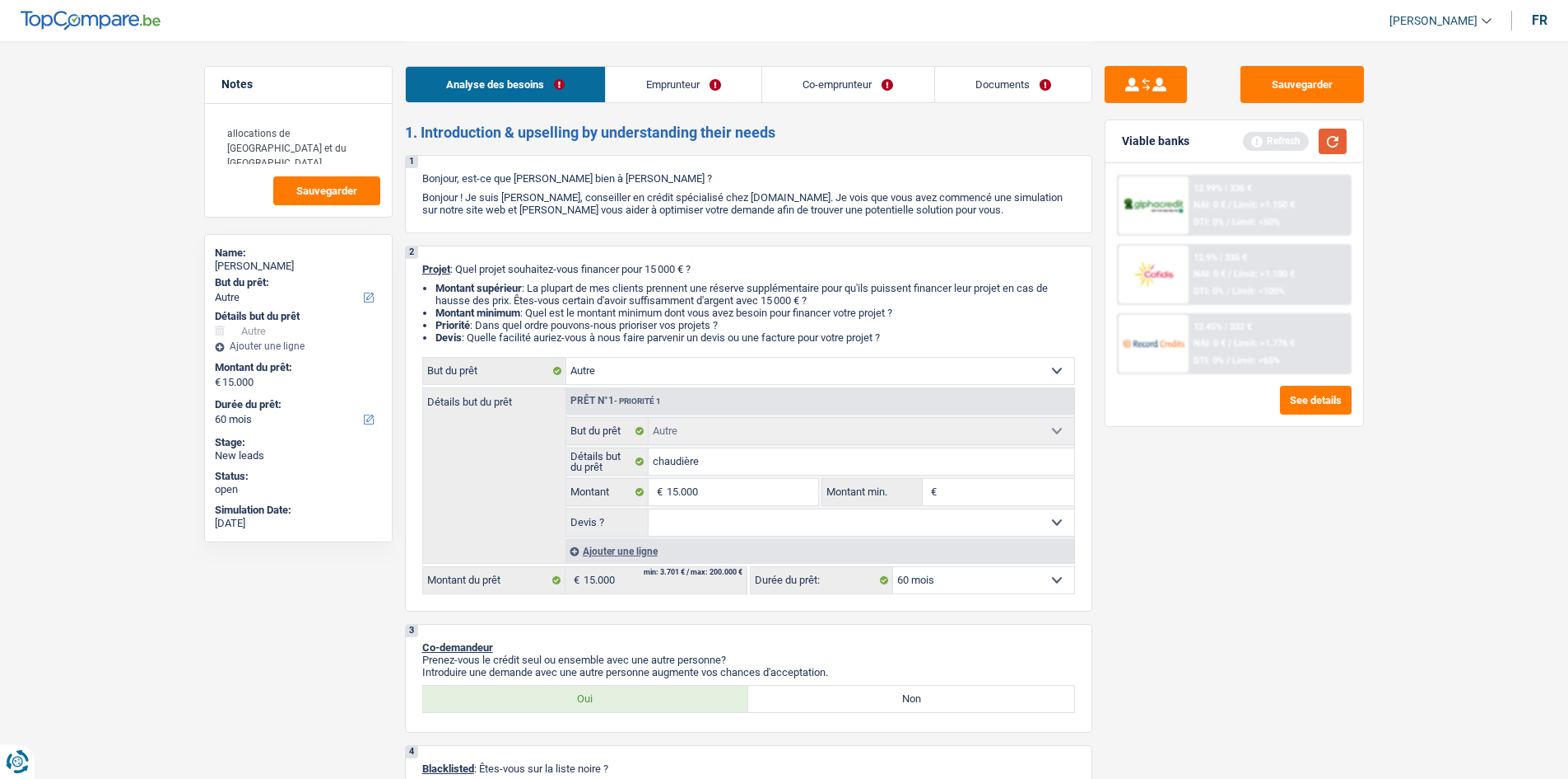
click at [1252, 141] on button "button" at bounding box center [1333, 142] width 28 height 26
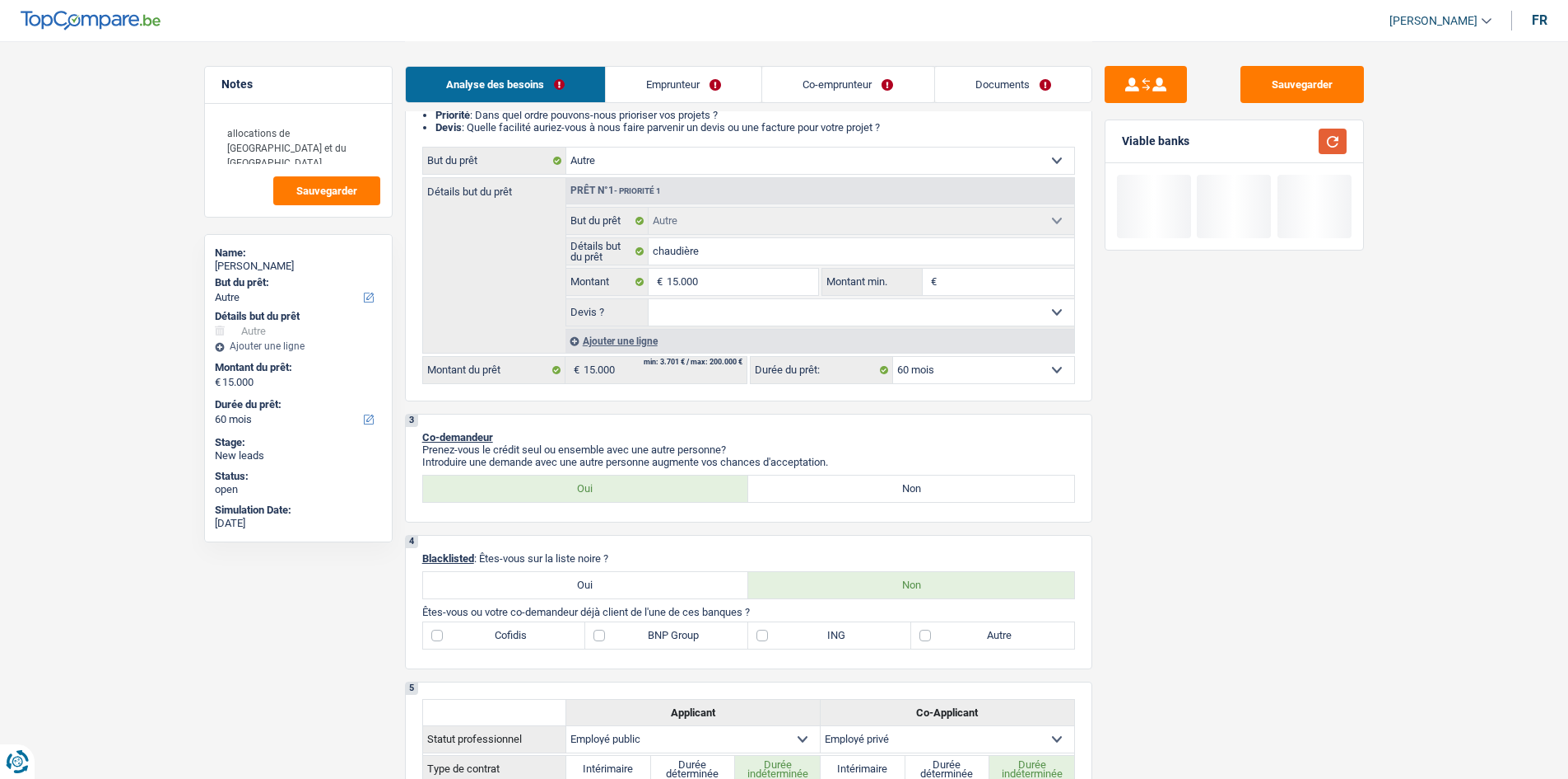
scroll to position [247, 0]
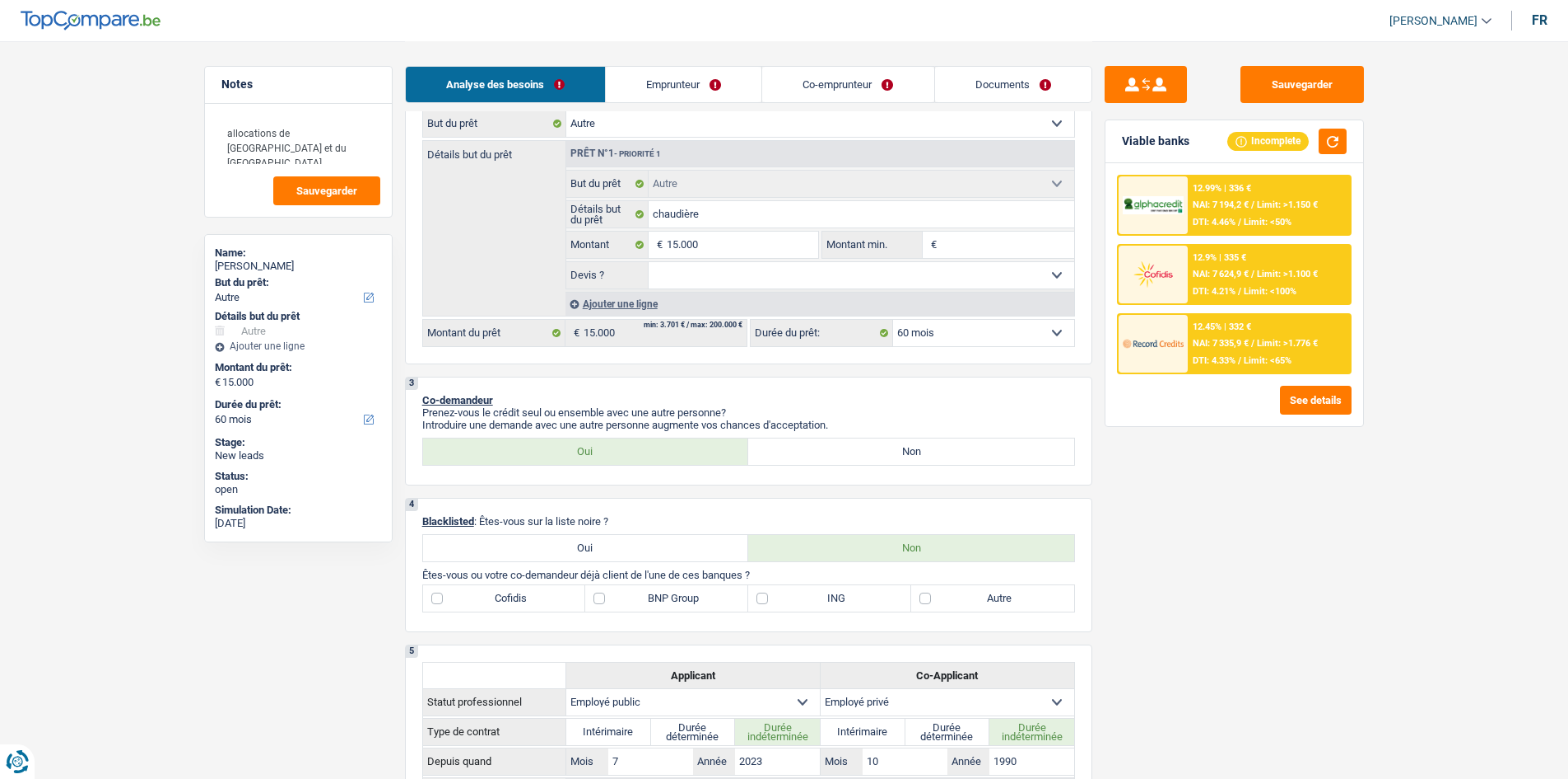
click at [1236, 356] on span "DTI: 4.33%" at bounding box center [1214, 361] width 43 height 11
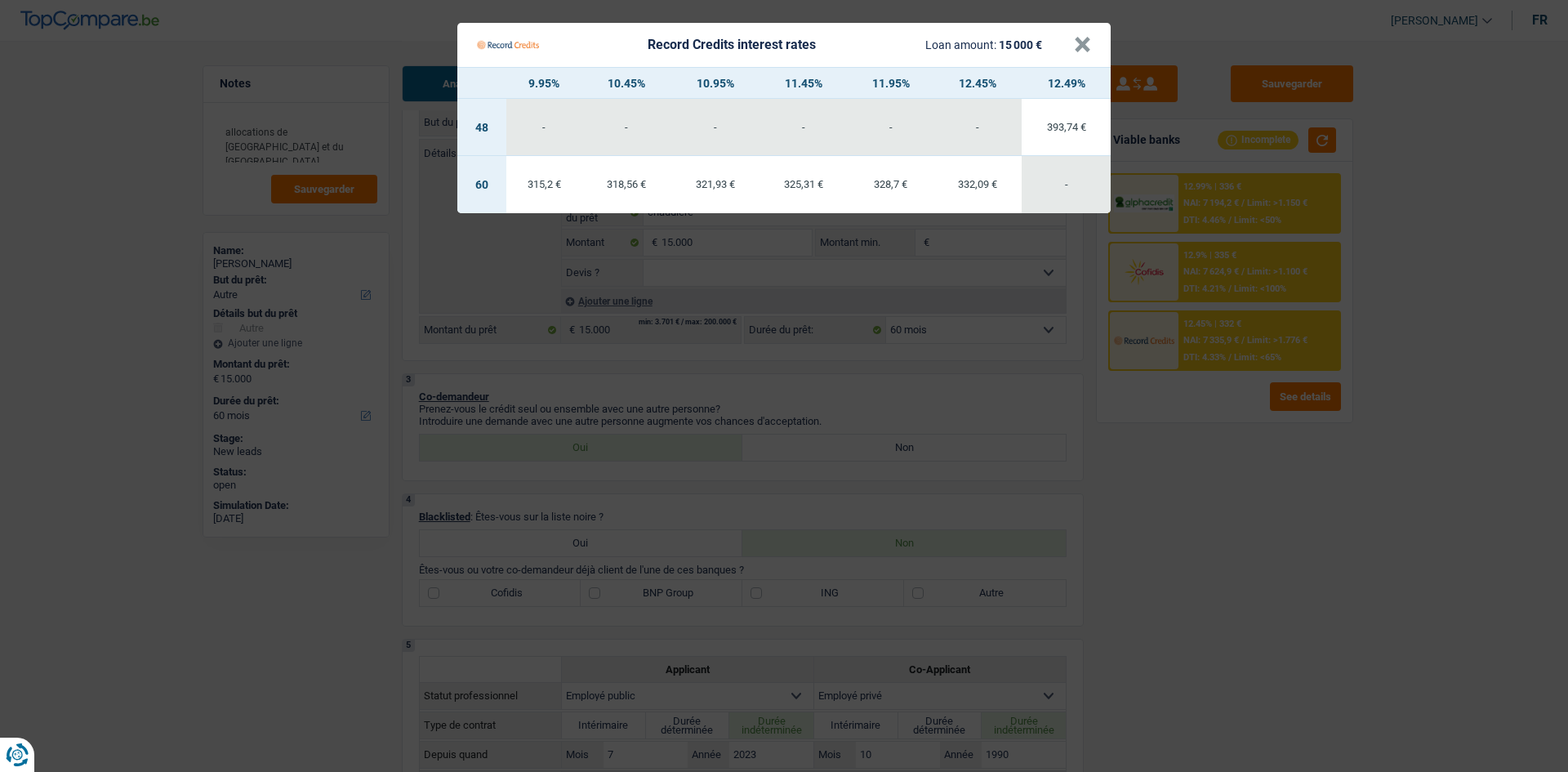
click at [1164, 478] on Credits "Record Credits interest rates Loan amount: 15 000 € × 9.95% 10.45% 10.95% 11.45…" at bounding box center [784, 386] width 1568 height 772
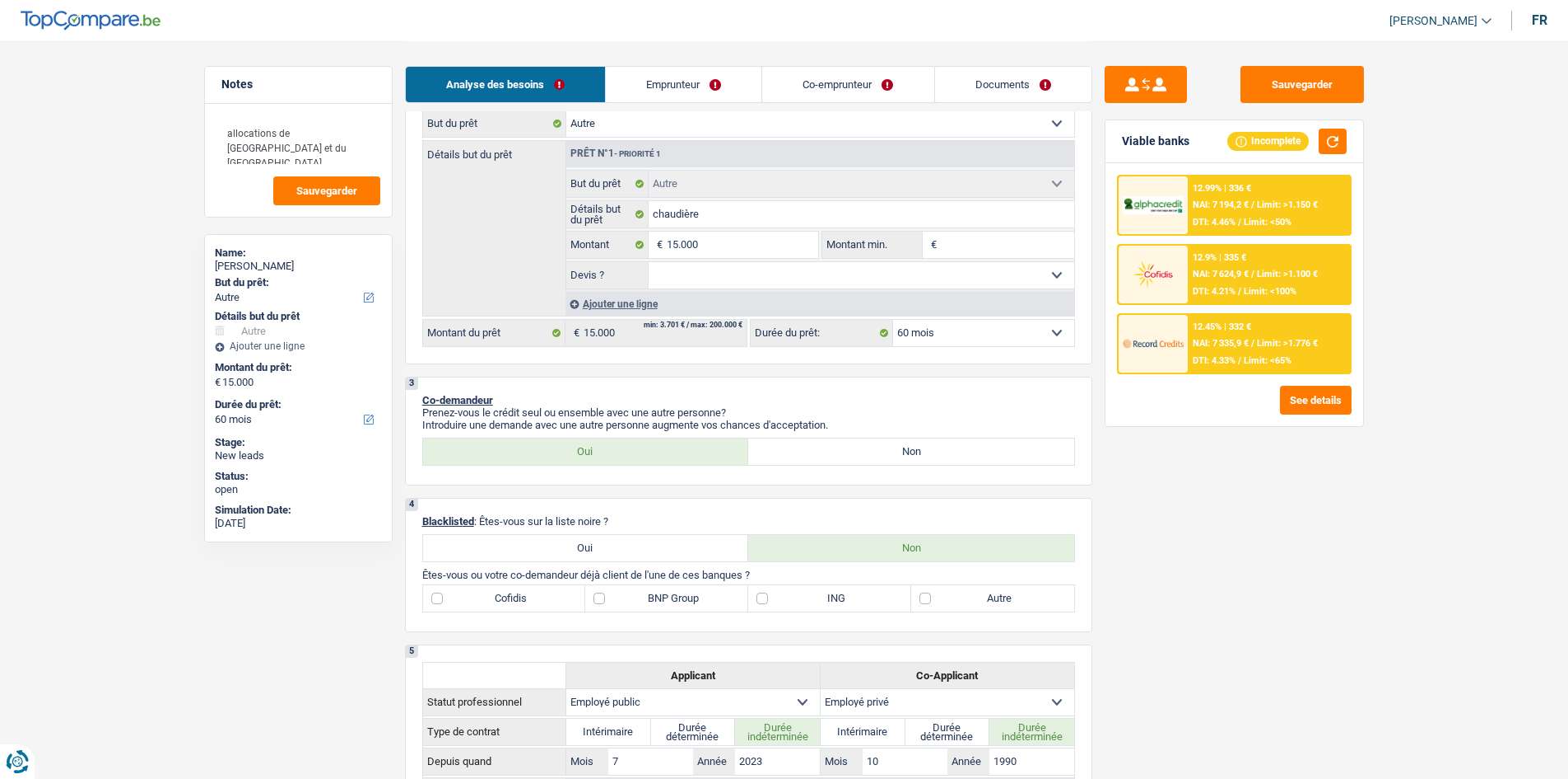
click at [1252, 338] on div "NAI: 7 335,9 € / Limit: >1.776 €" at bounding box center [1255, 343] width 125 height 11
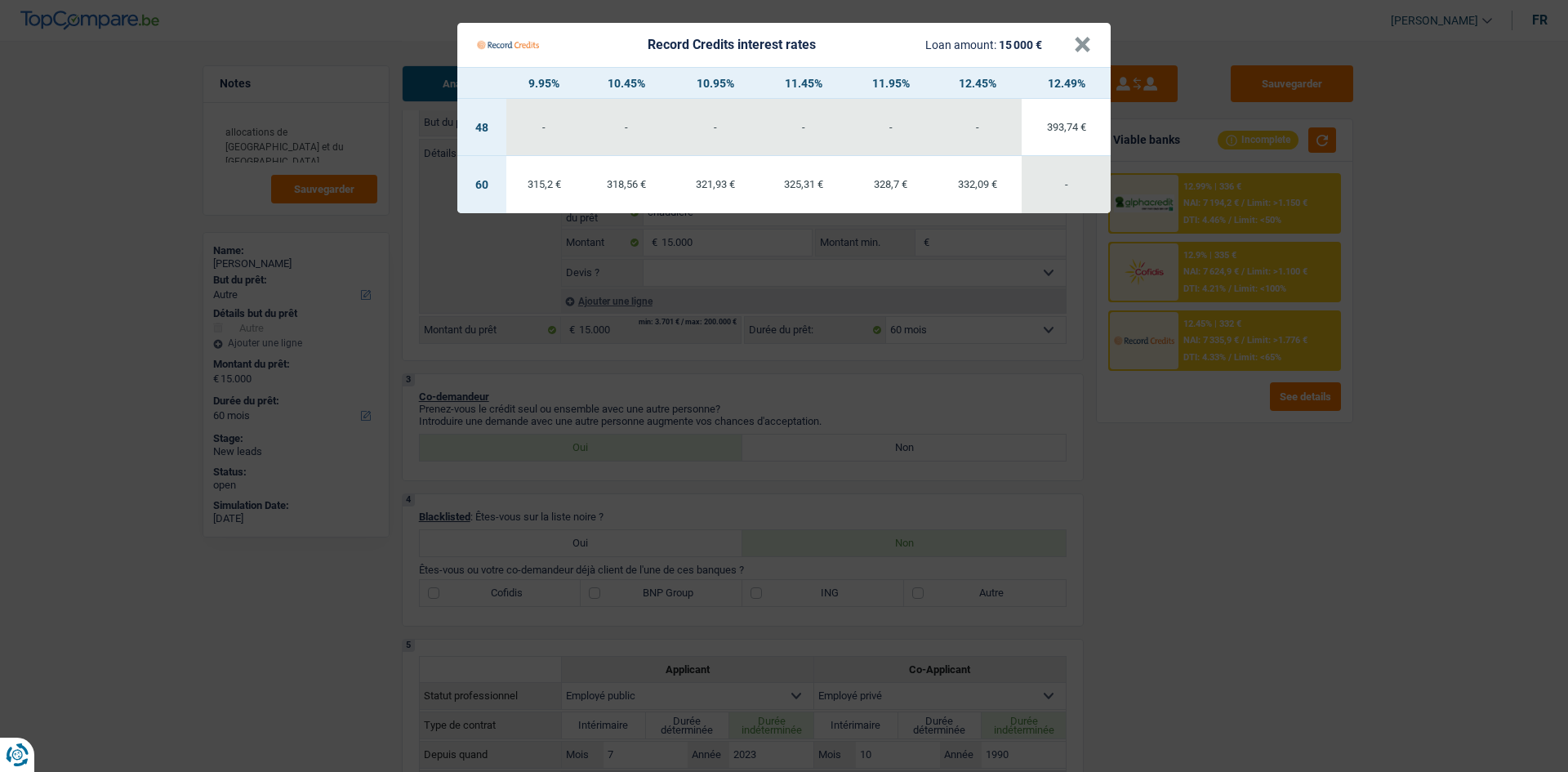
click at [1241, 550] on Credits "Record Credits interest rates Loan amount: 15 000 € × 9.95% 10.45% 10.95% 11.45…" at bounding box center [784, 386] width 1568 height 772
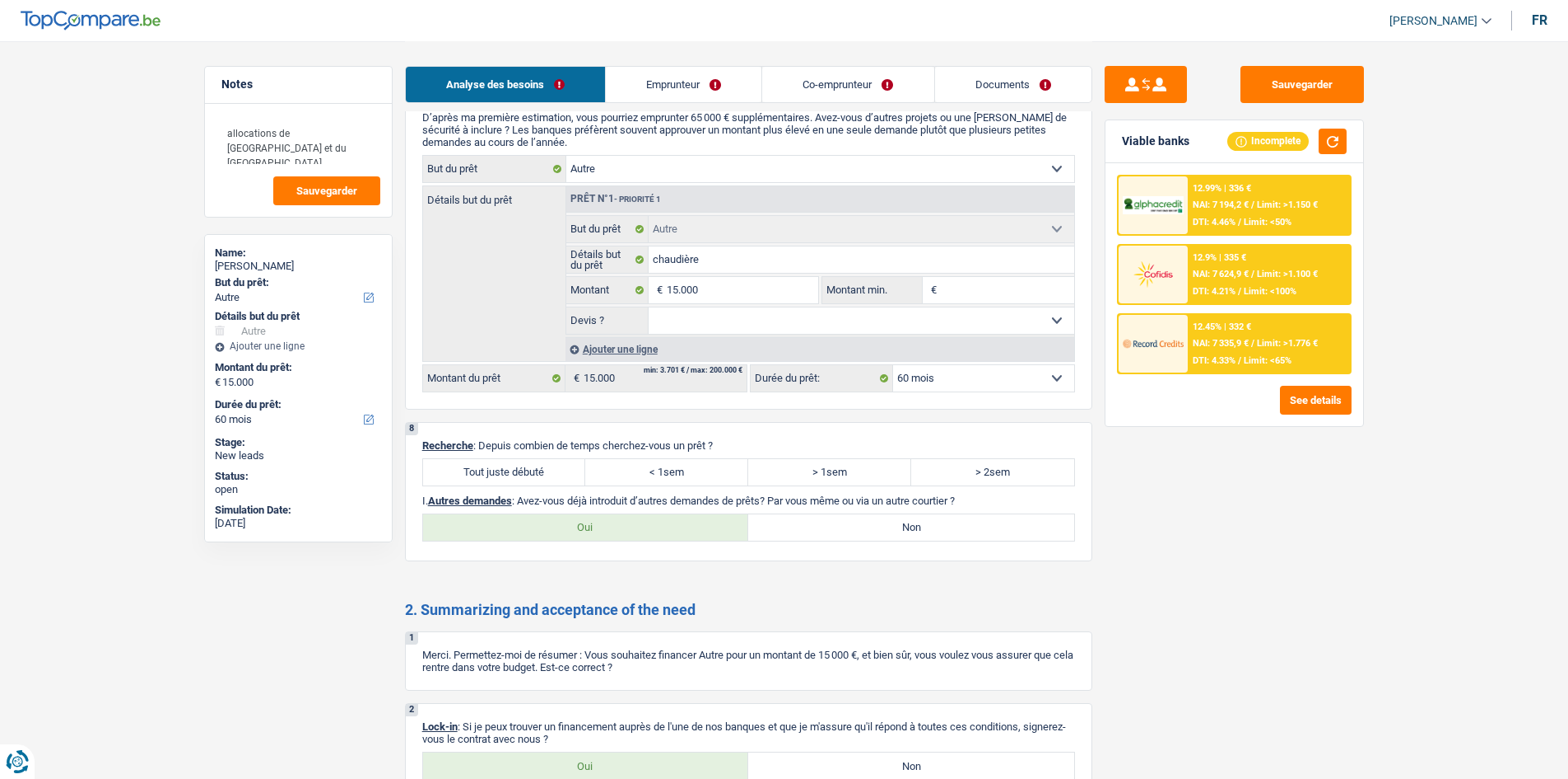
scroll to position [1648, 0]
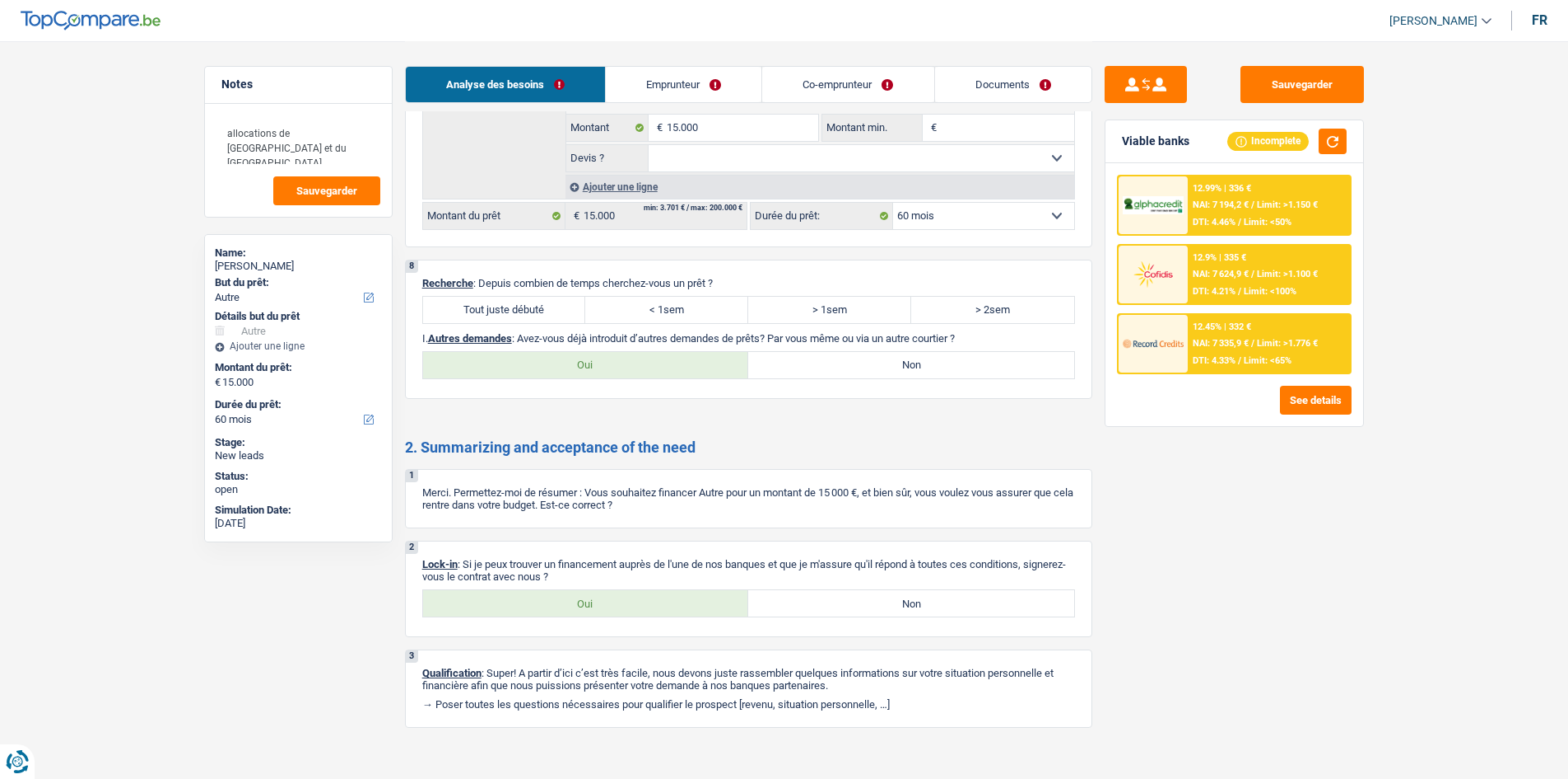
drag, startPoint x: 651, startPoint y: 92, endPoint x: 602, endPoint y: 83, distance: 49.8
click at [651, 92] on link "Emprunteur" at bounding box center [684, 84] width 156 height 35
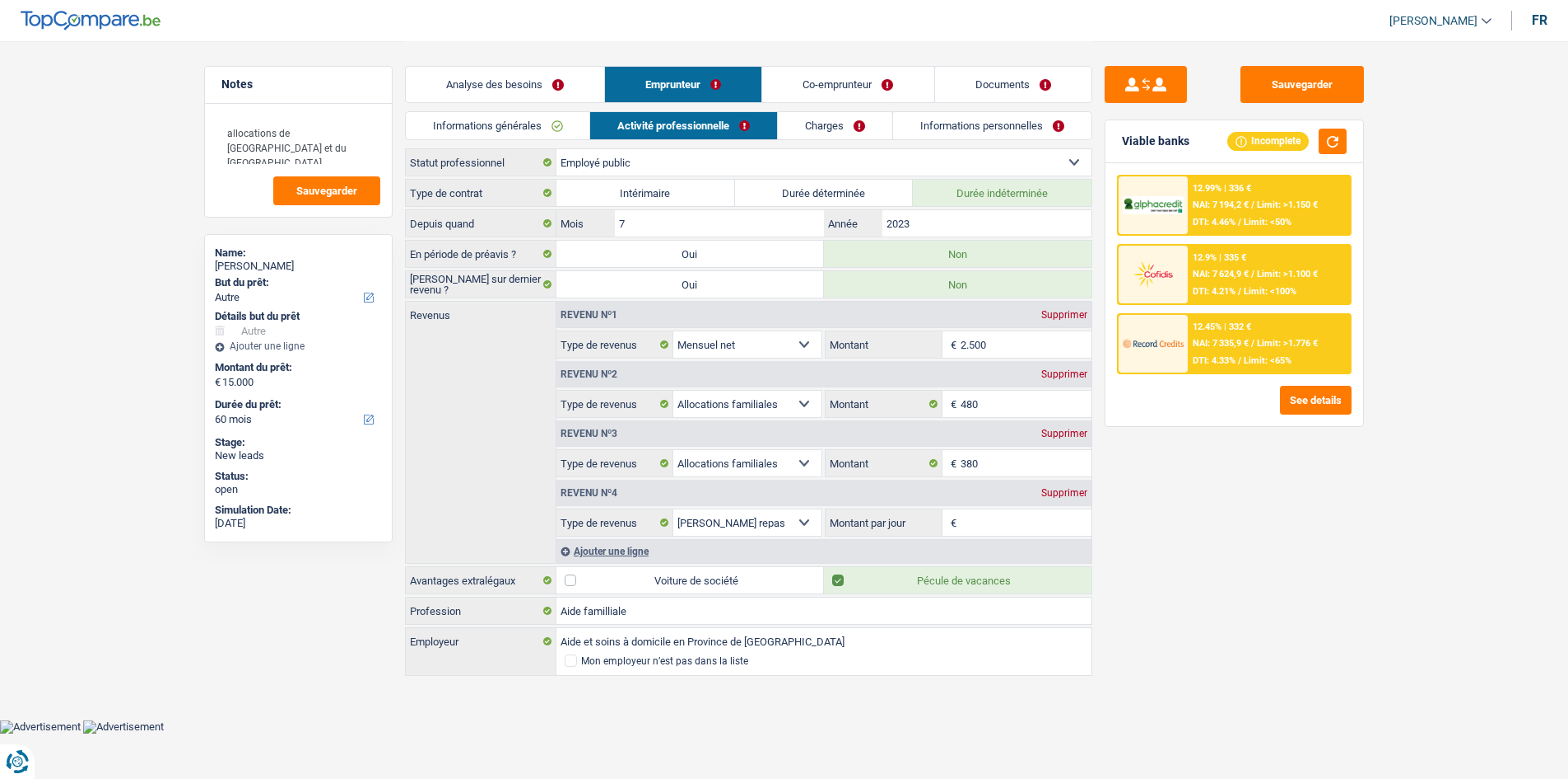
scroll to position [0, 0]
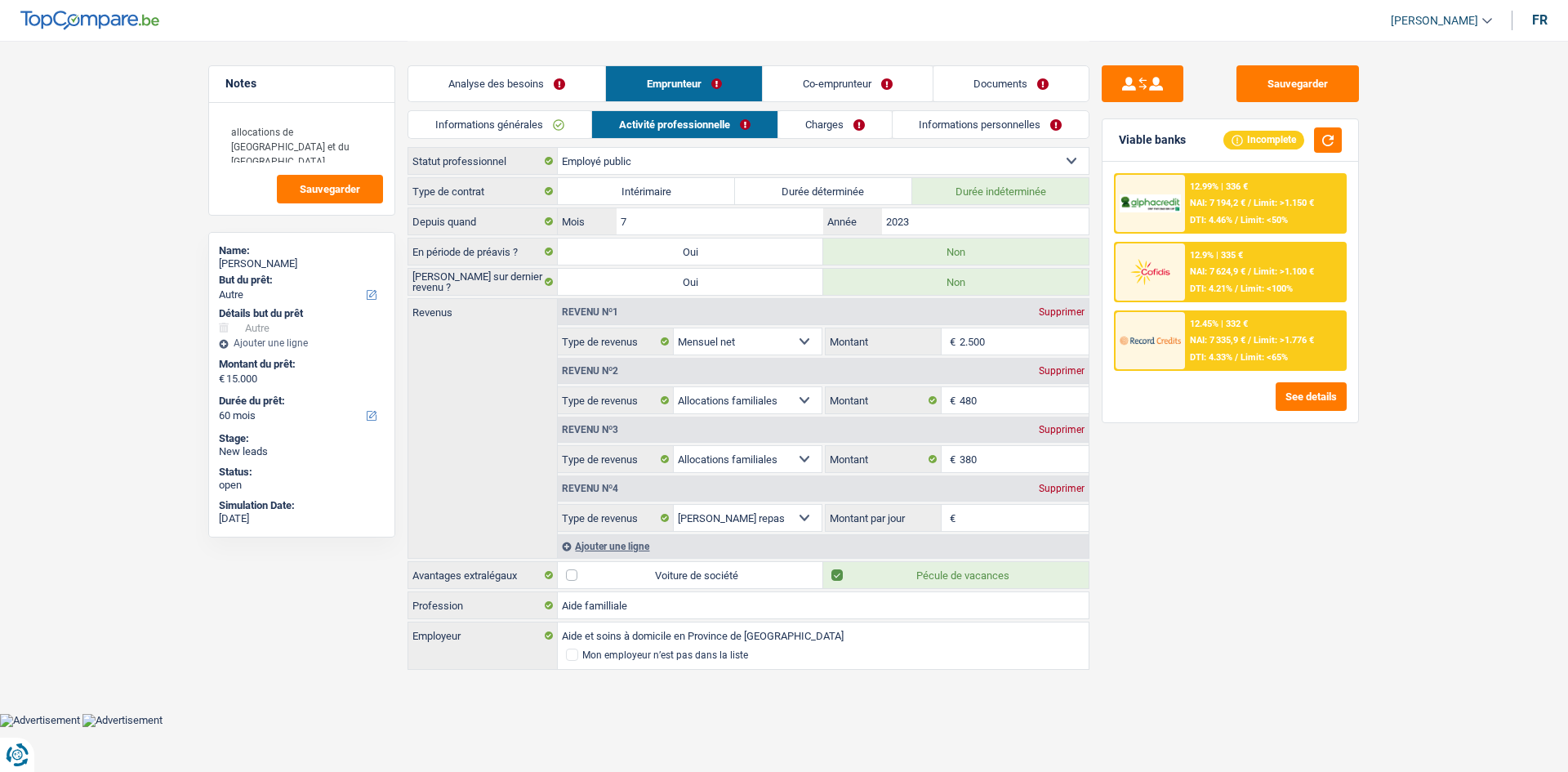
click at [874, 124] on link "Charges" at bounding box center [834, 124] width 114 height 27
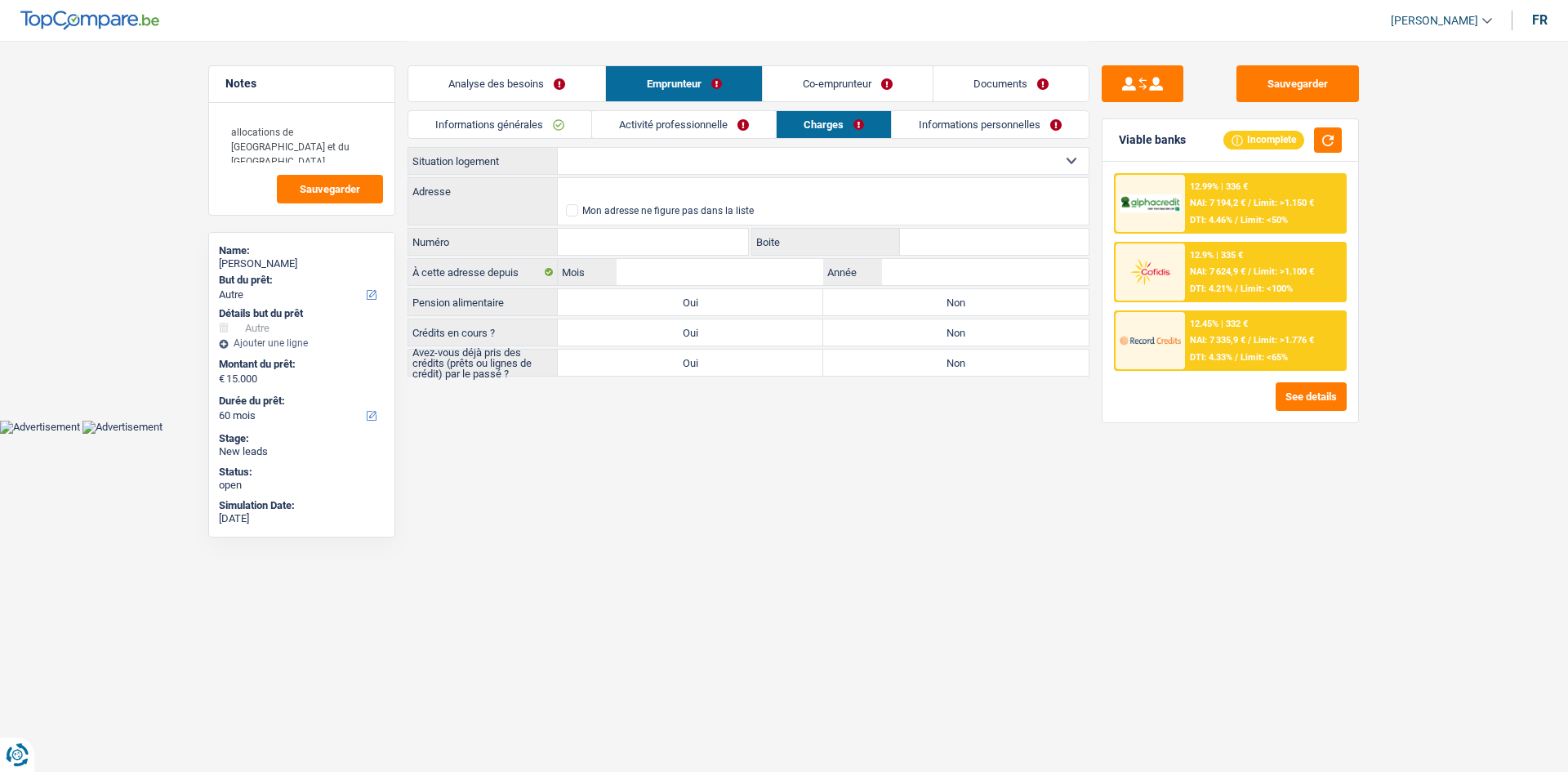
click at [939, 110] on div "Analyse des besoins Emprunteur Co-emprunteur Documents" at bounding box center [748, 75] width 682 height 69
click at [847, 98] on link "Co-emprunteur" at bounding box center [847, 83] width 170 height 35
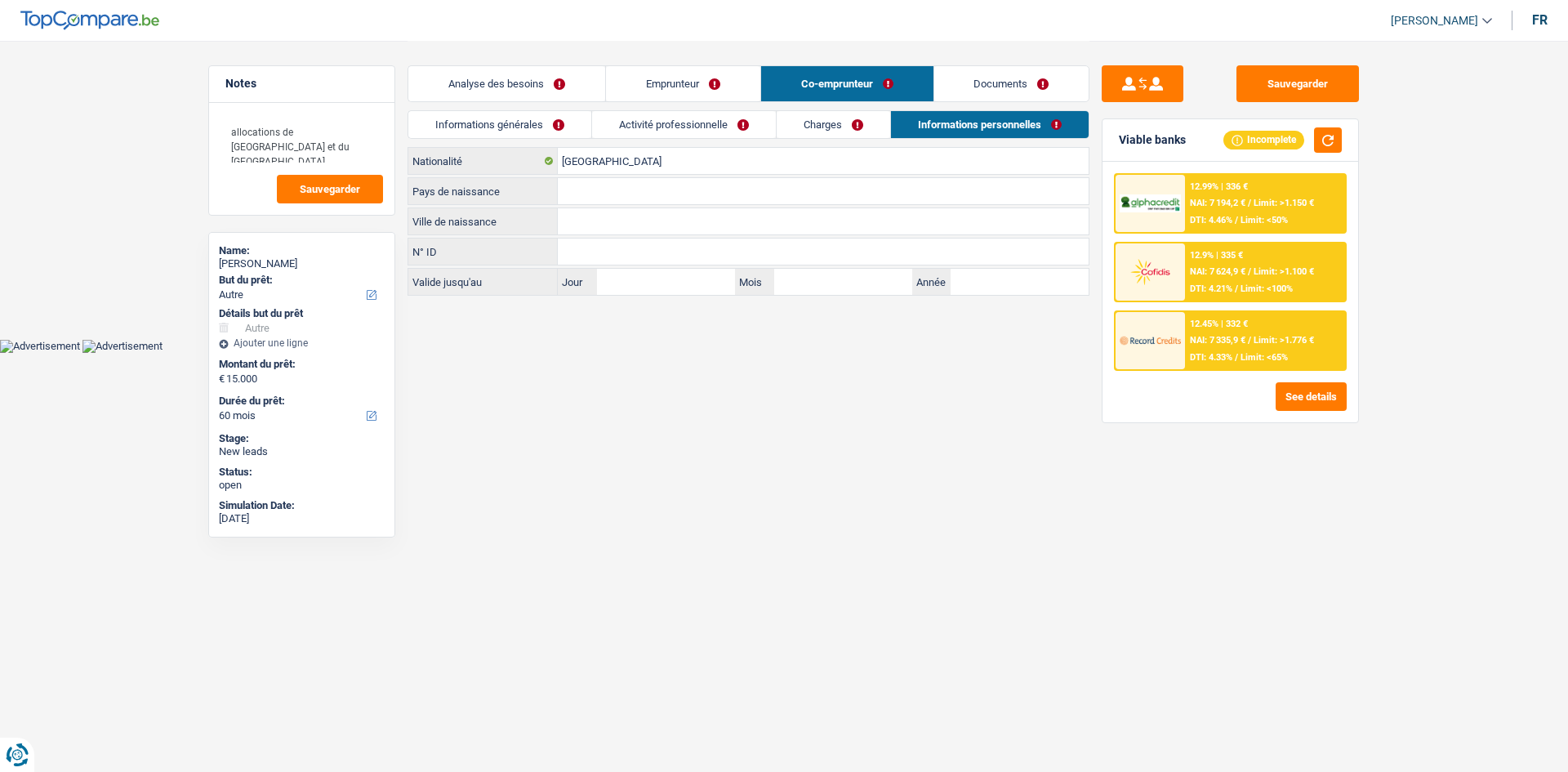
click at [801, 125] on link "Charges" at bounding box center [833, 124] width 114 height 27
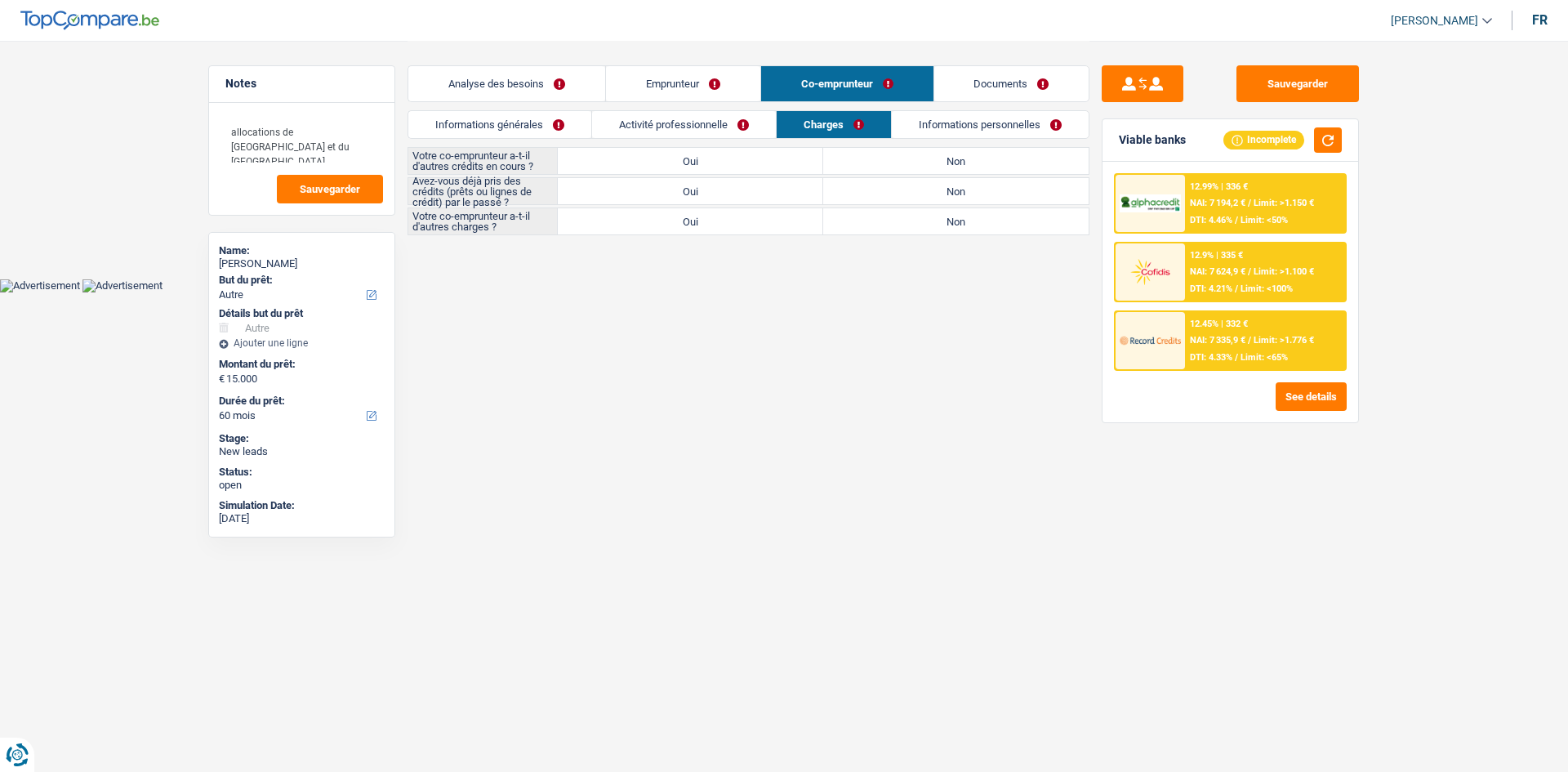
click at [743, 130] on link "Activité professionnelle" at bounding box center [684, 124] width 184 height 27
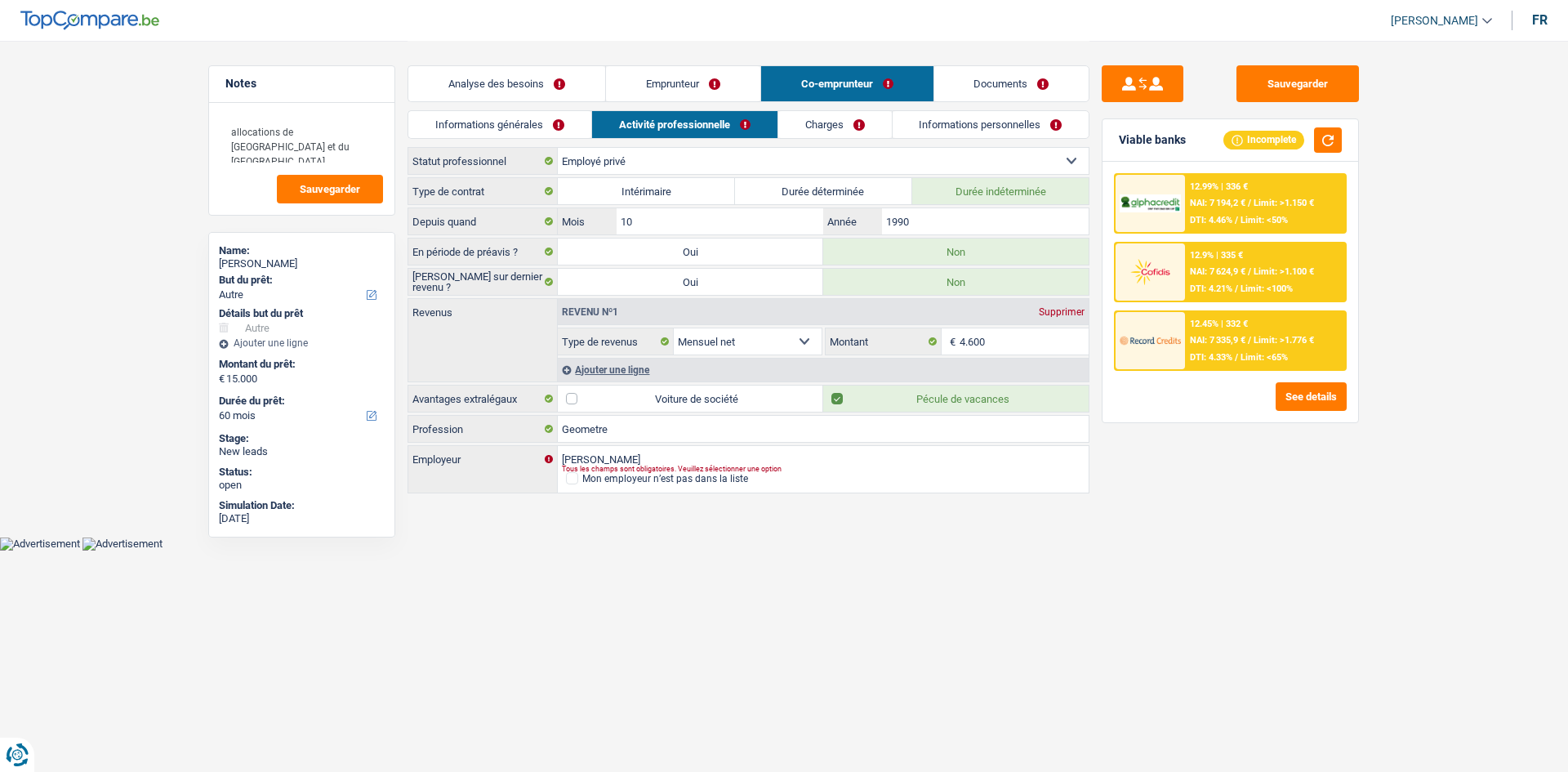
click at [519, 132] on link "Informations générales" at bounding box center [499, 124] width 183 height 27
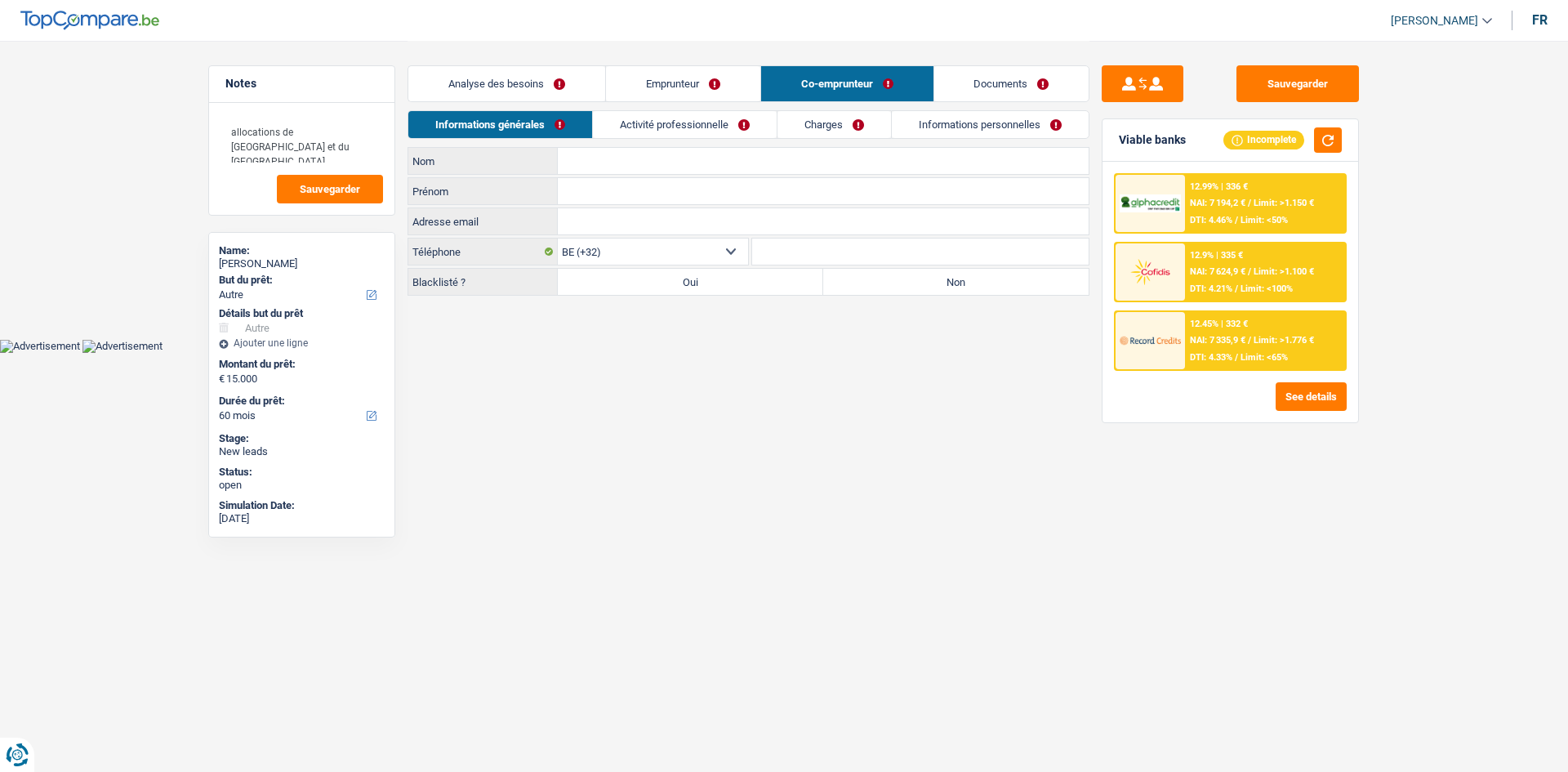
click at [696, 79] on link "Emprunteur" at bounding box center [683, 83] width 154 height 35
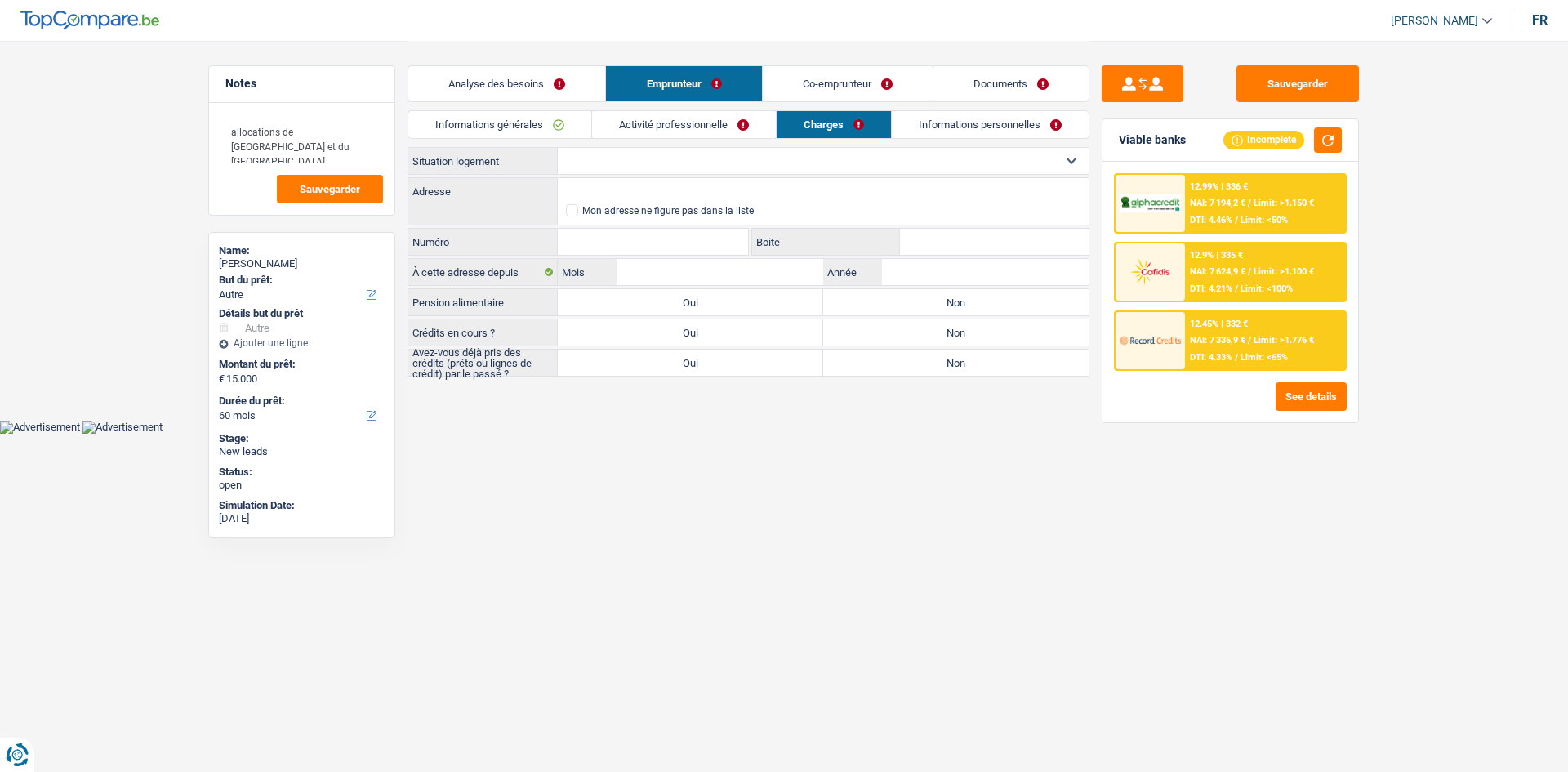
click at [726, 117] on link "Activité professionnelle" at bounding box center [684, 124] width 184 height 27
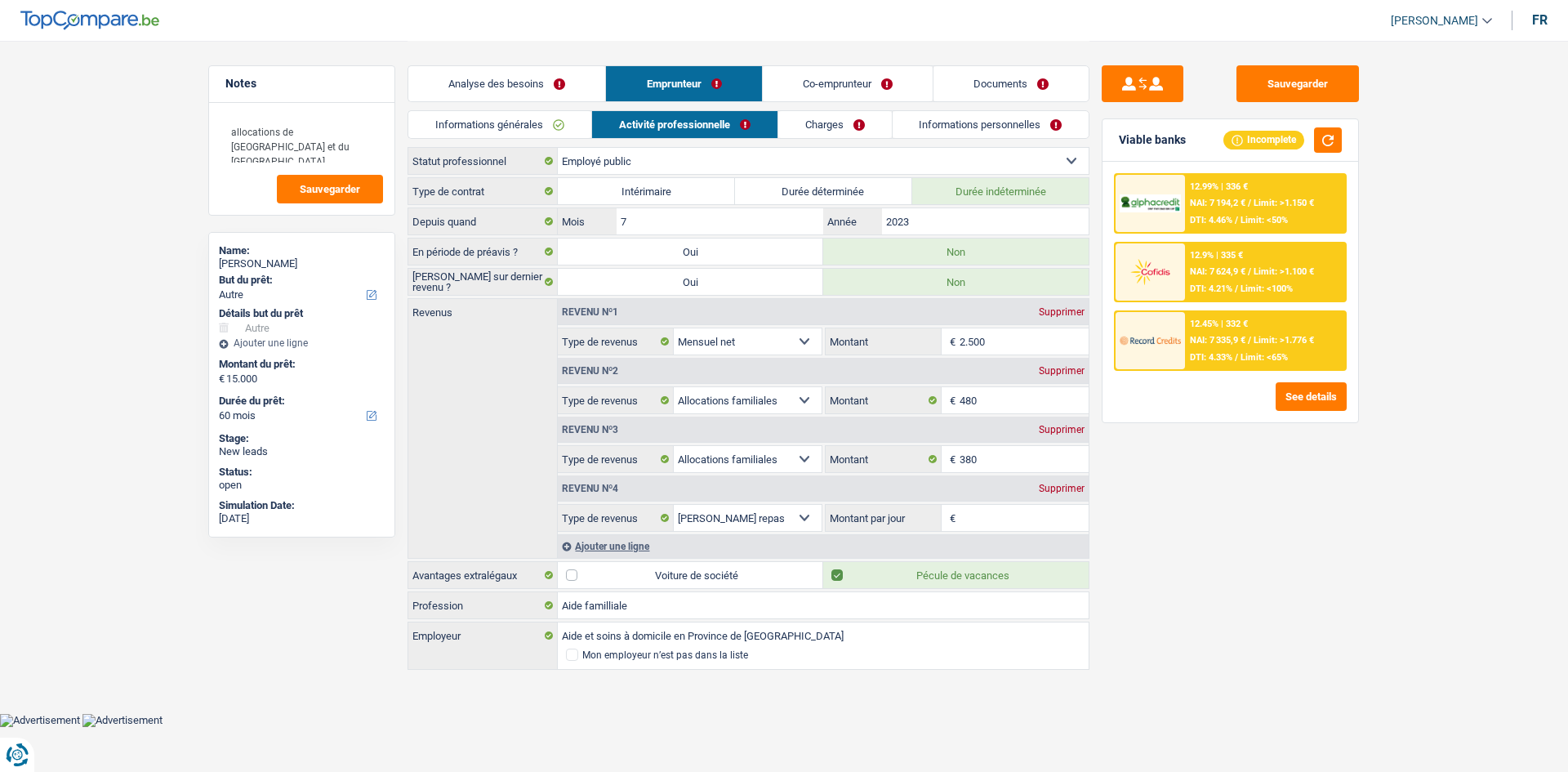
click at [566, 138] on link "Informations générales" at bounding box center [499, 124] width 183 height 27
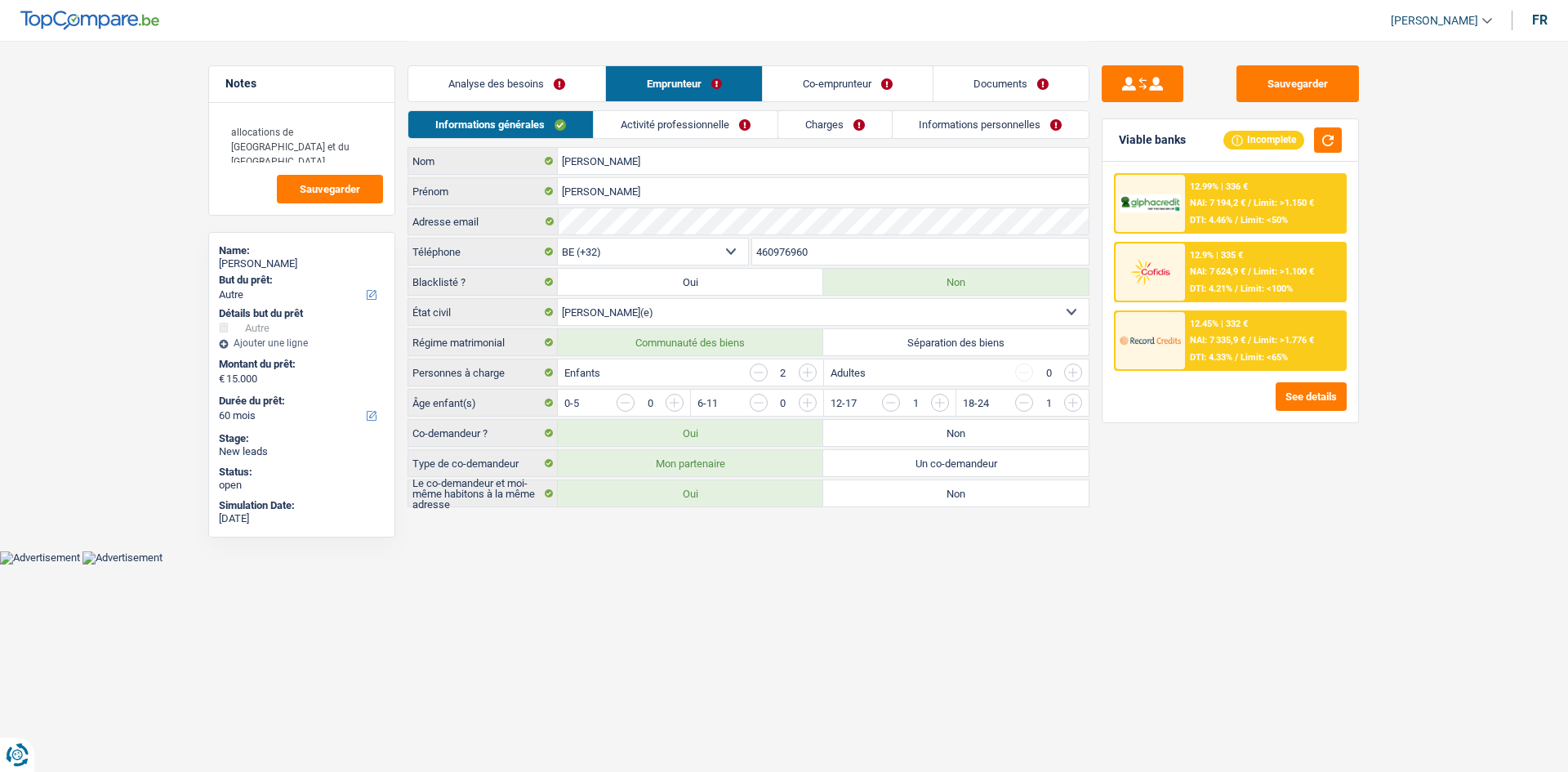
click at [837, 116] on link "Charges" at bounding box center [834, 124] width 114 height 27
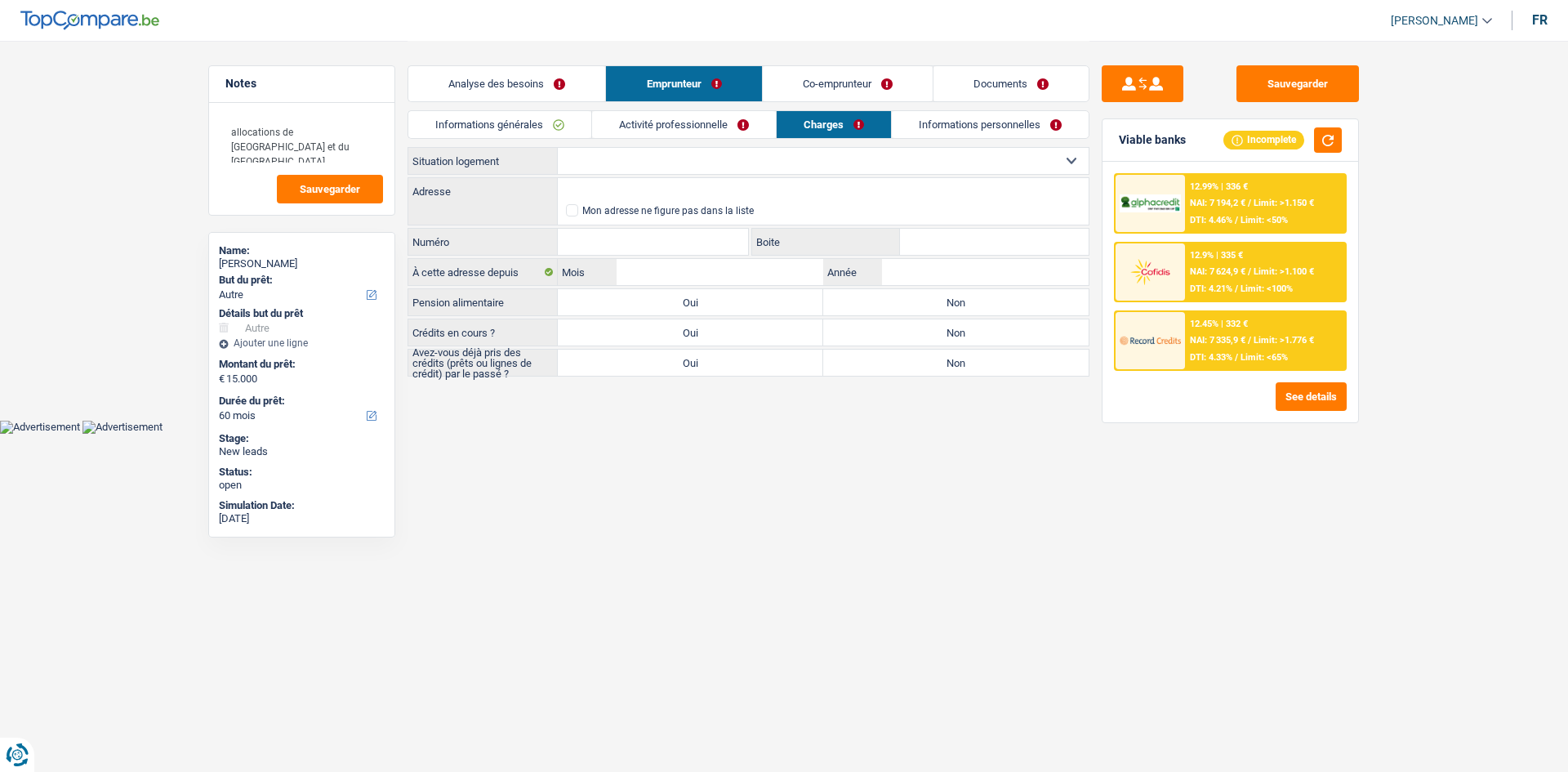
click at [939, 121] on link "Informations personnelles" at bounding box center [990, 124] width 197 height 27
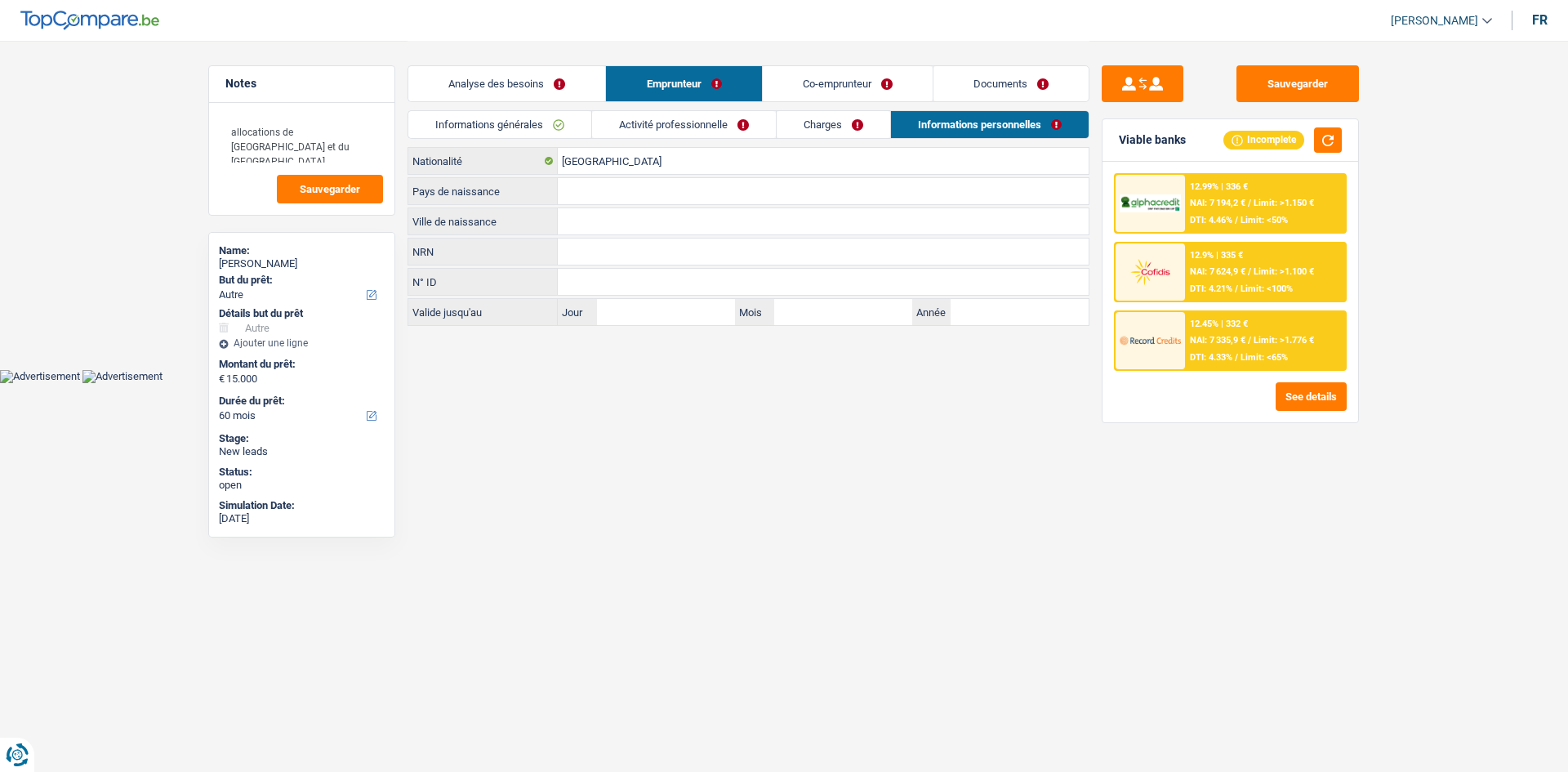
click at [858, 105] on div "Analyse des besoins Emprunteur Co-emprunteur Documents" at bounding box center [748, 75] width 682 height 69
click at [858, 91] on link "Co-emprunteur" at bounding box center [847, 83] width 170 height 35
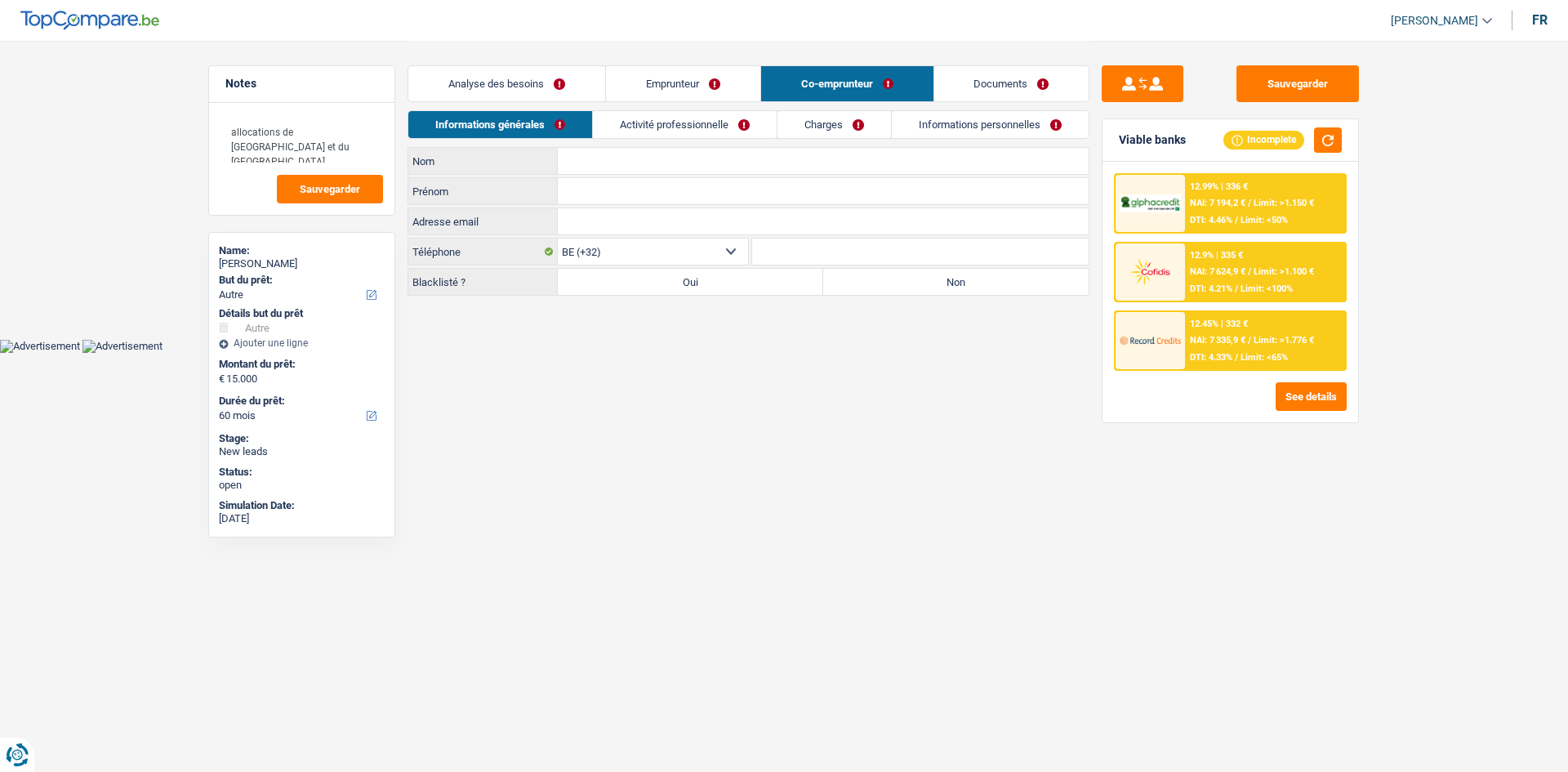
click at [851, 121] on link "Charges" at bounding box center [833, 124] width 114 height 27
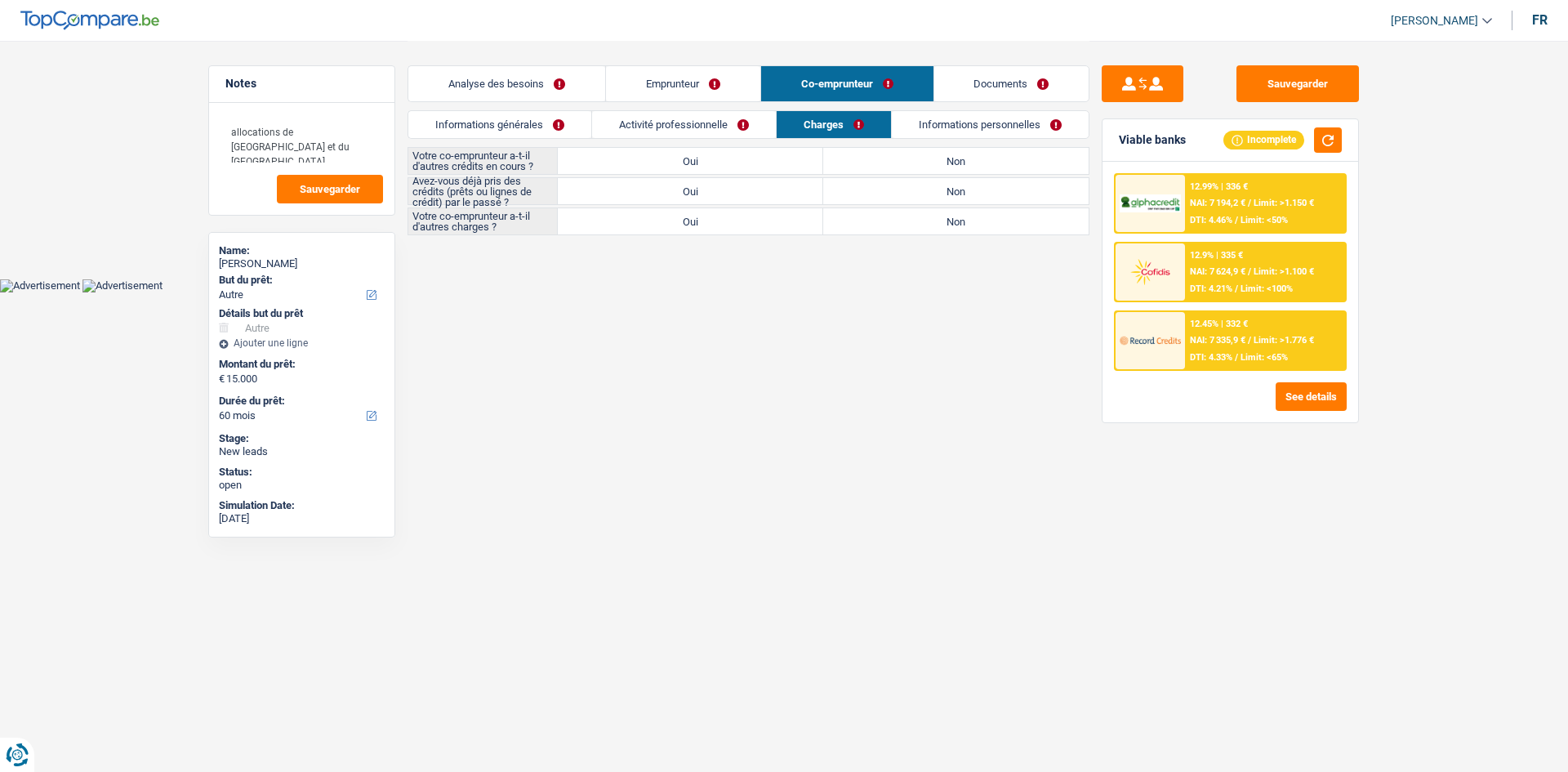
click at [965, 118] on link "Informations personnelles" at bounding box center [990, 124] width 197 height 27
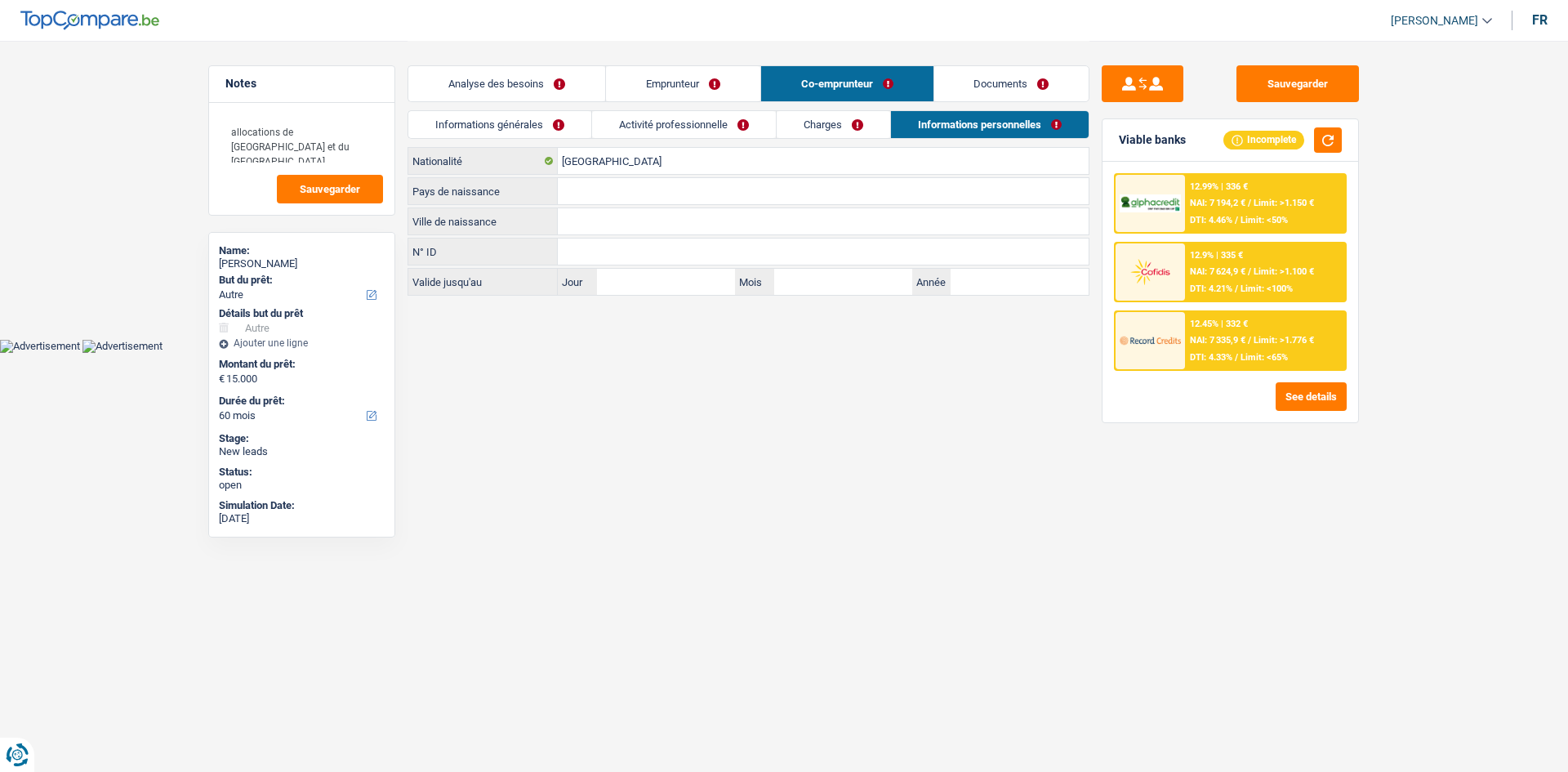
click at [758, 135] on link "Activité professionnelle" at bounding box center [684, 124] width 184 height 27
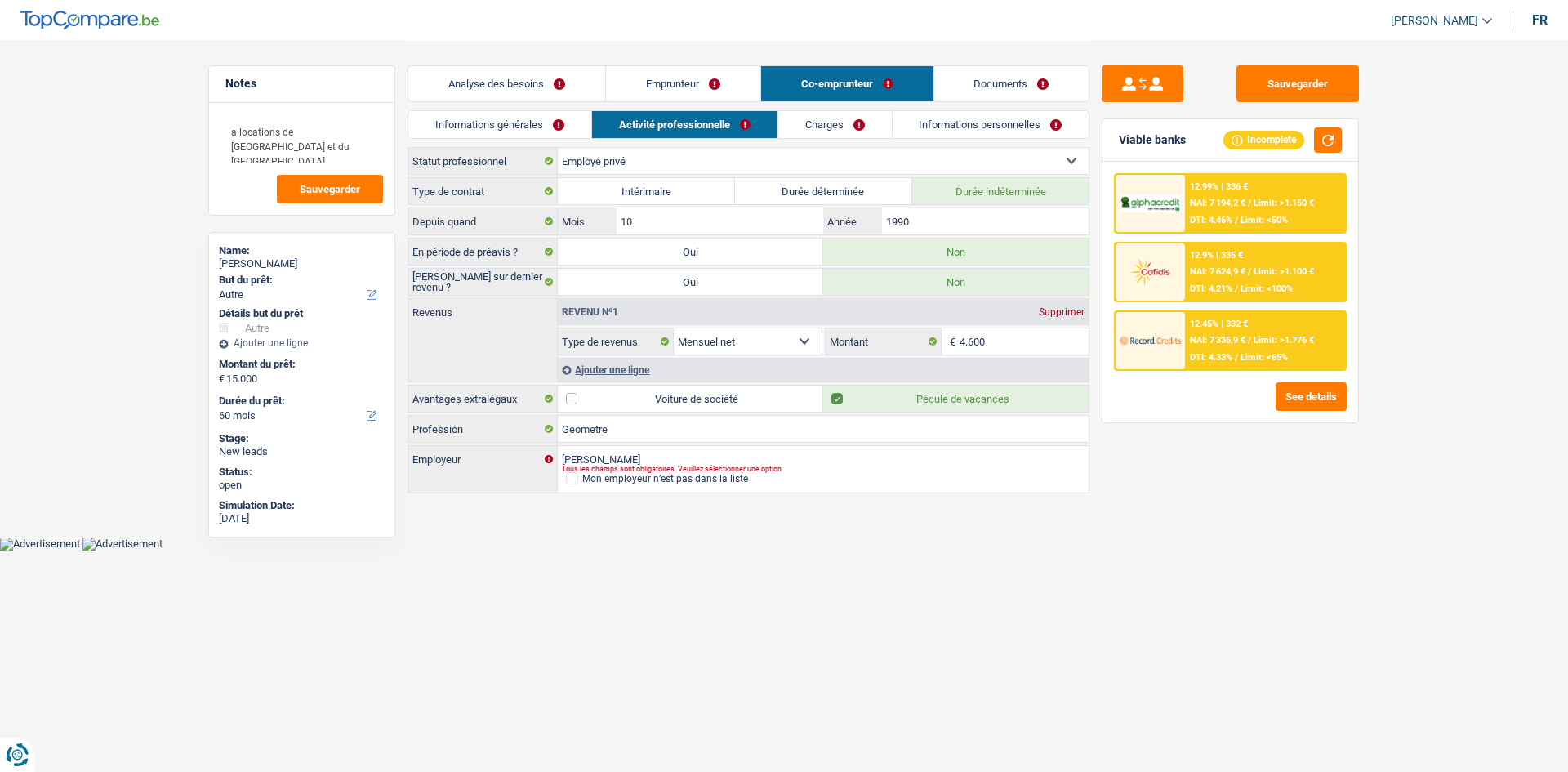
click at [693, 108] on div "Analyse des besoins Emprunteur Co-emprunteur Documents" at bounding box center [748, 75] width 682 height 69
click at [701, 87] on link "Emprunteur" at bounding box center [683, 83] width 154 height 35
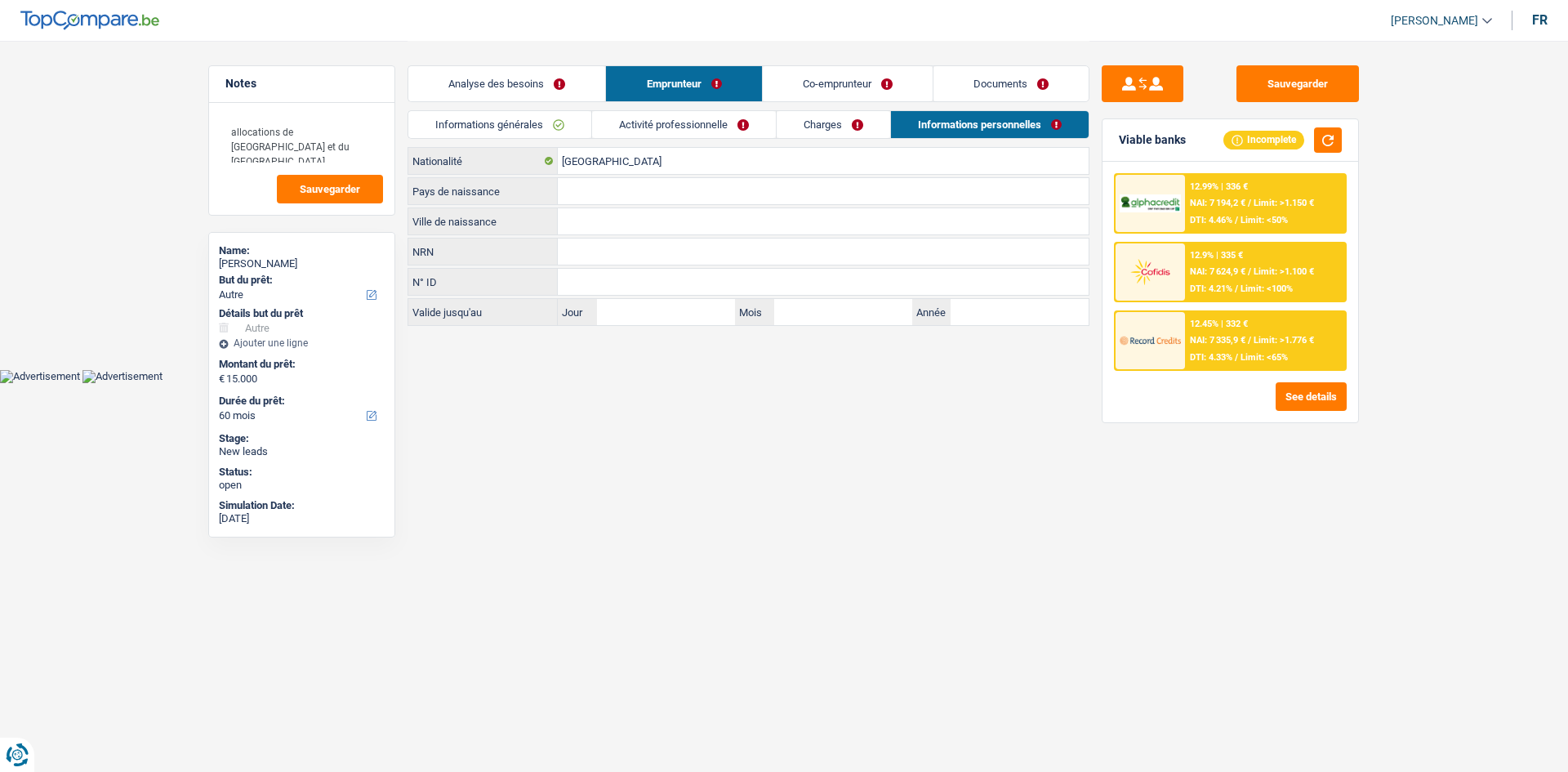
click at [561, 74] on link "Analyse des besoins" at bounding box center [506, 83] width 197 height 35
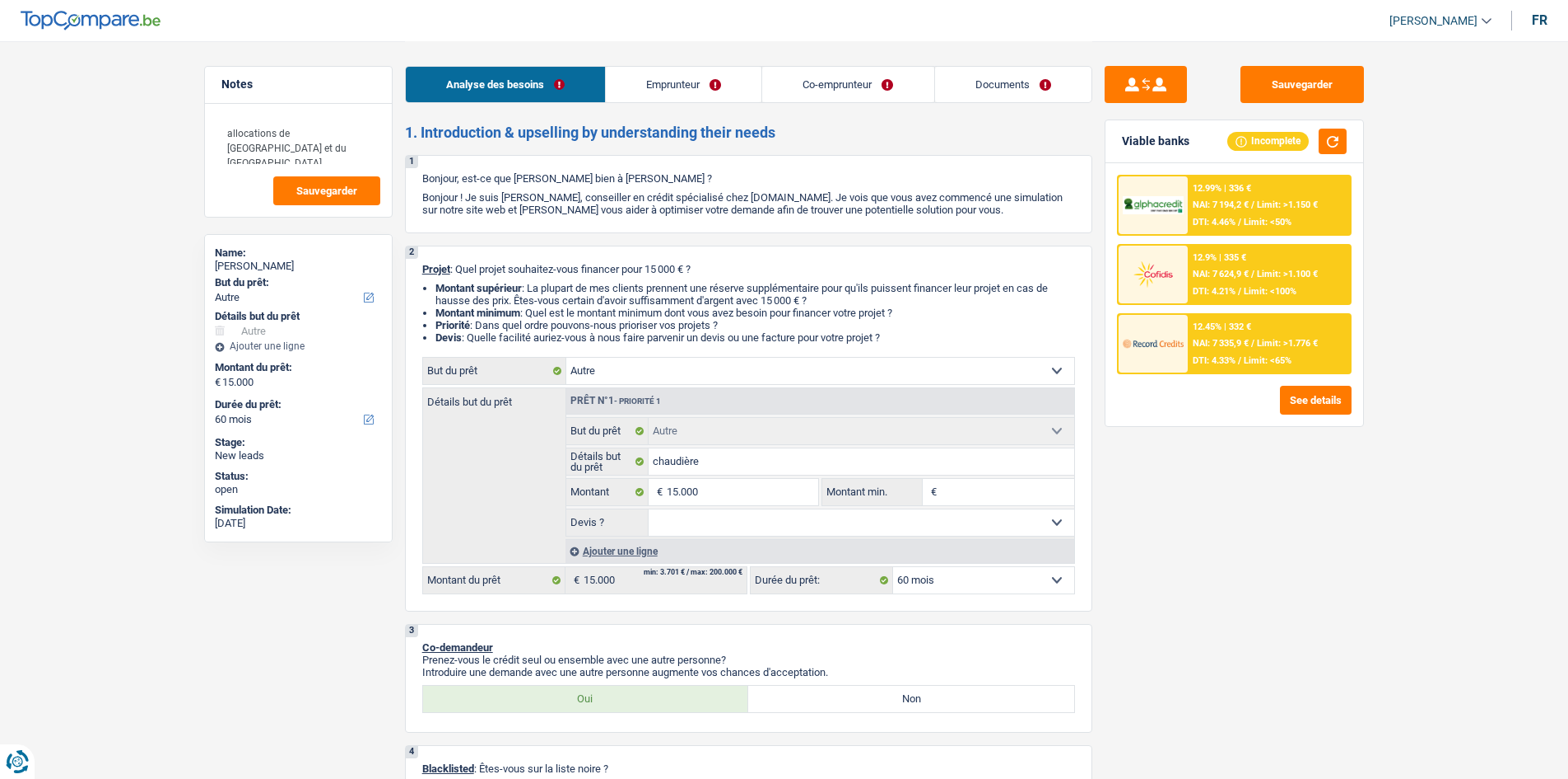
click at [1252, 324] on div "12.45% | 332 € NAI: 7 335,9 € / Limit: >1.776 € DTI: 4.33% / Limit: <65%" at bounding box center [1269, 344] width 163 height 58
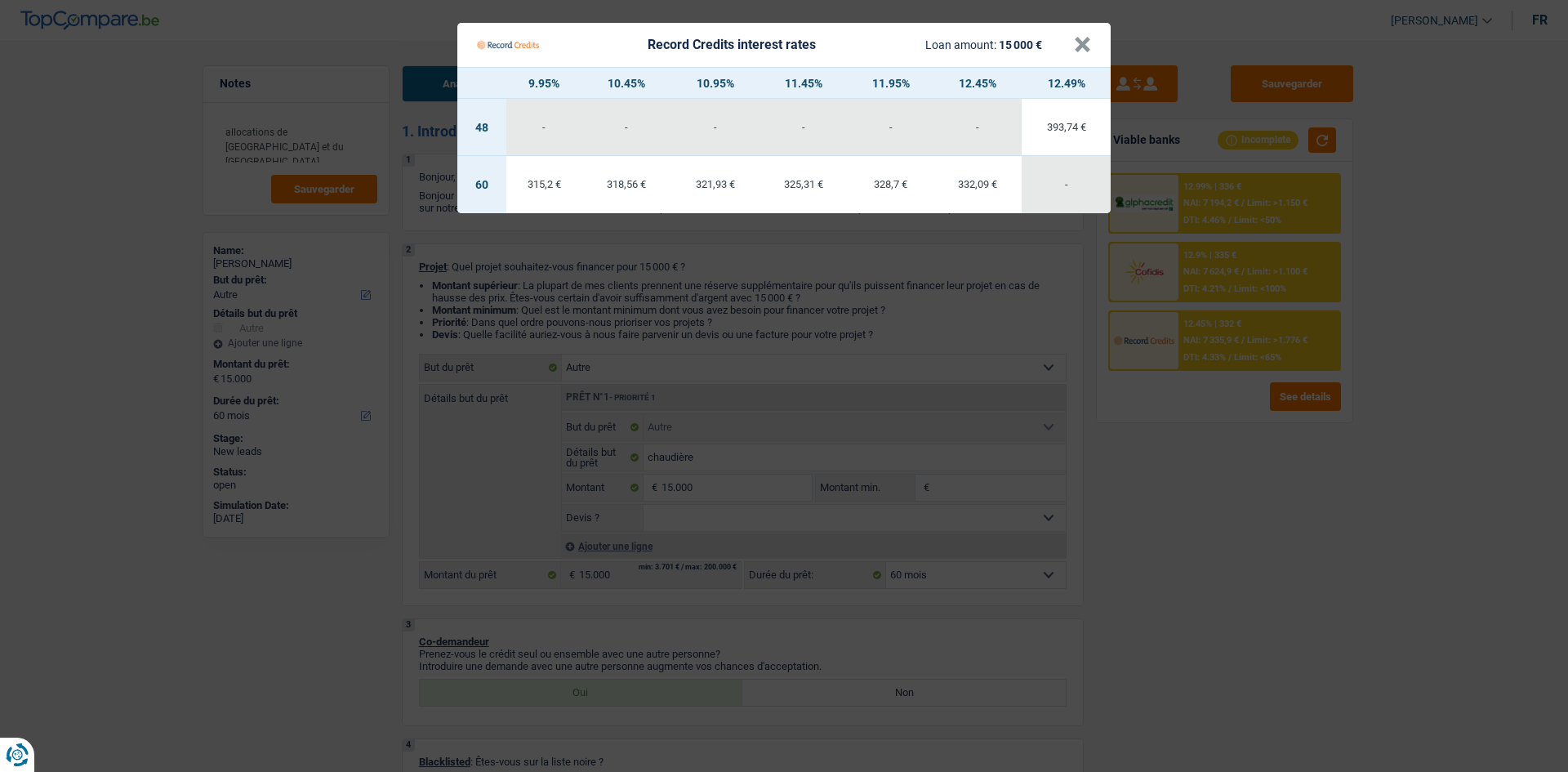
click at [1223, 475] on Credits "Record Credits interest rates Loan amount: 15 000 € × 9.95% 10.45% 10.95% 11.45…" at bounding box center [784, 386] width 1568 height 772
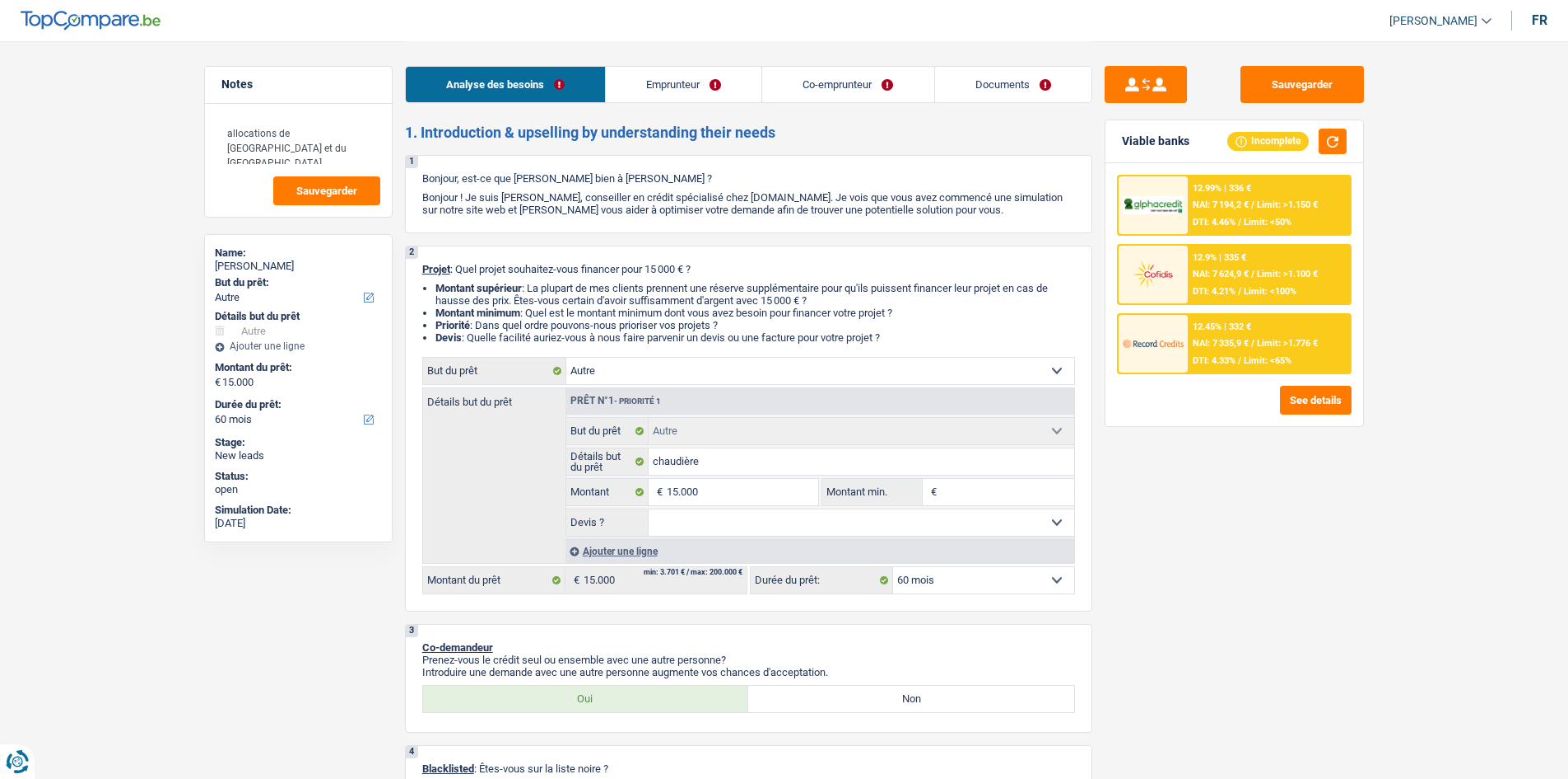
click at [1252, 207] on span "Limit: >1.150 €" at bounding box center [1288, 205] width 61 height 11
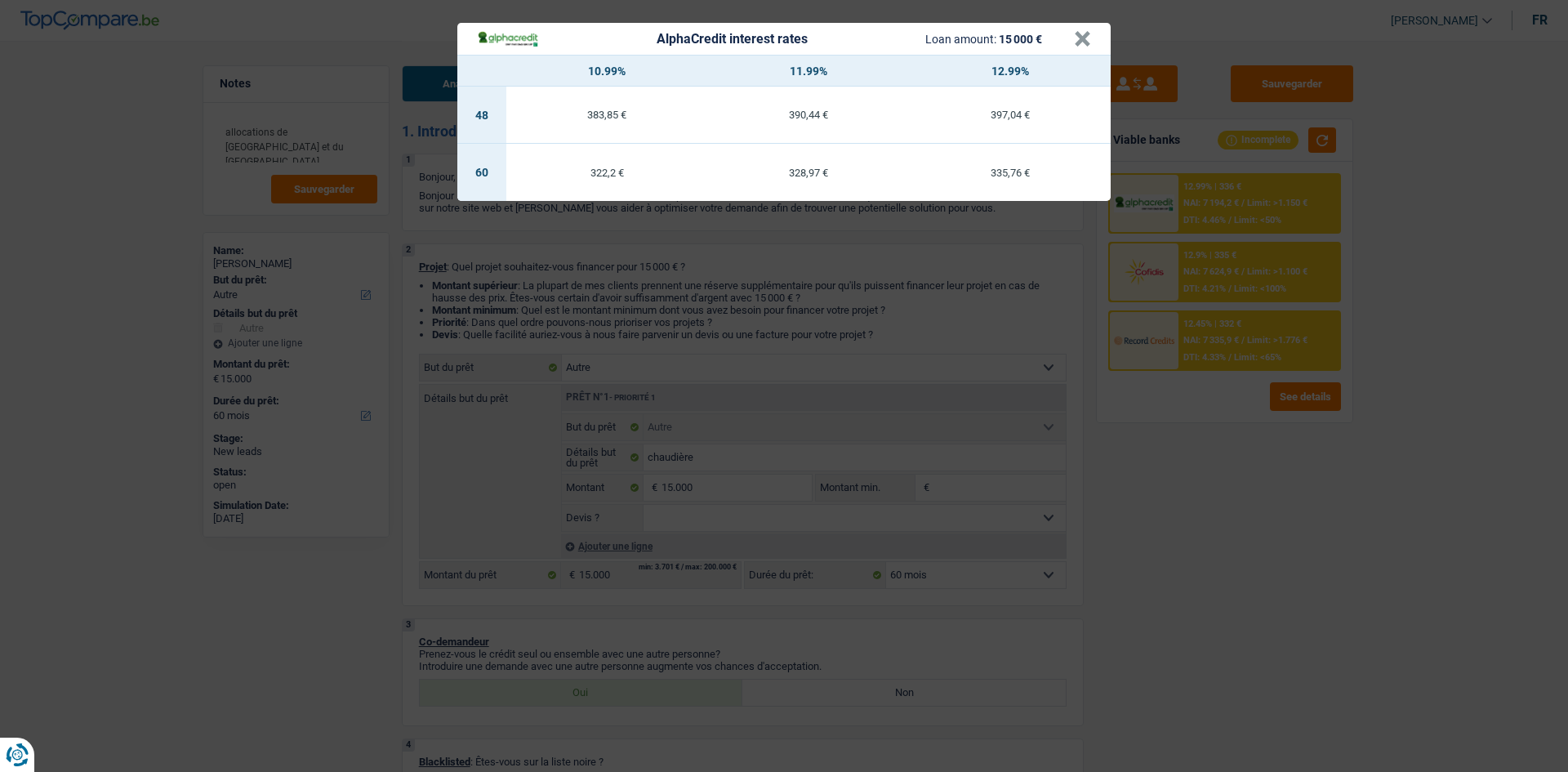
click at [1241, 348] on div "AlphaCredit interest rates Loan amount: 15 000 € × 10.99% 11.99% 12.99% 48 383,…" at bounding box center [784, 386] width 1568 height 772
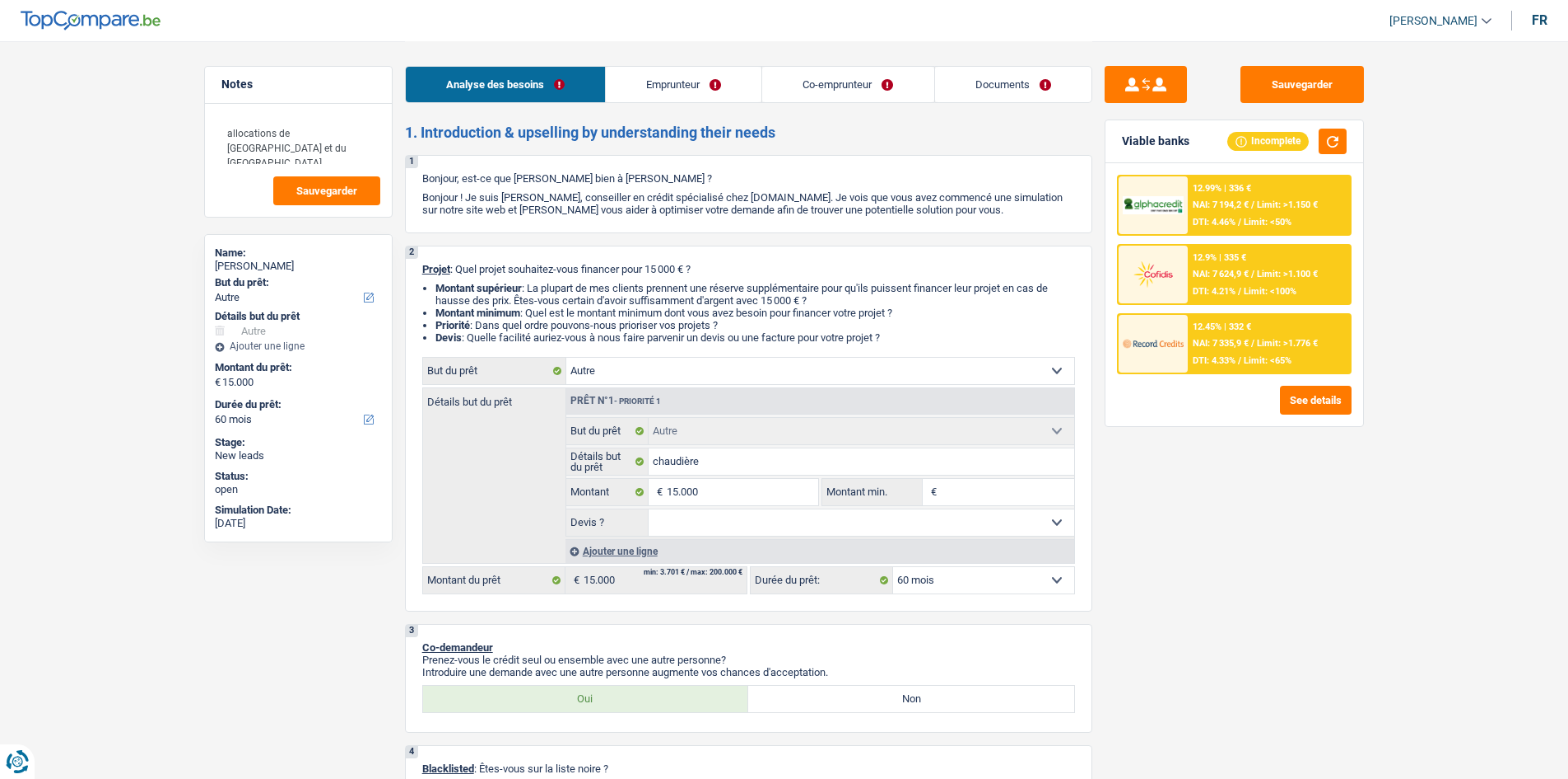
click at [1239, 280] on div "12.9% | 335 € NAI: 7 624,9 € / Limit: >1.100 € DTI: 4.21% / Limit: <100%" at bounding box center [1269, 275] width 163 height 58
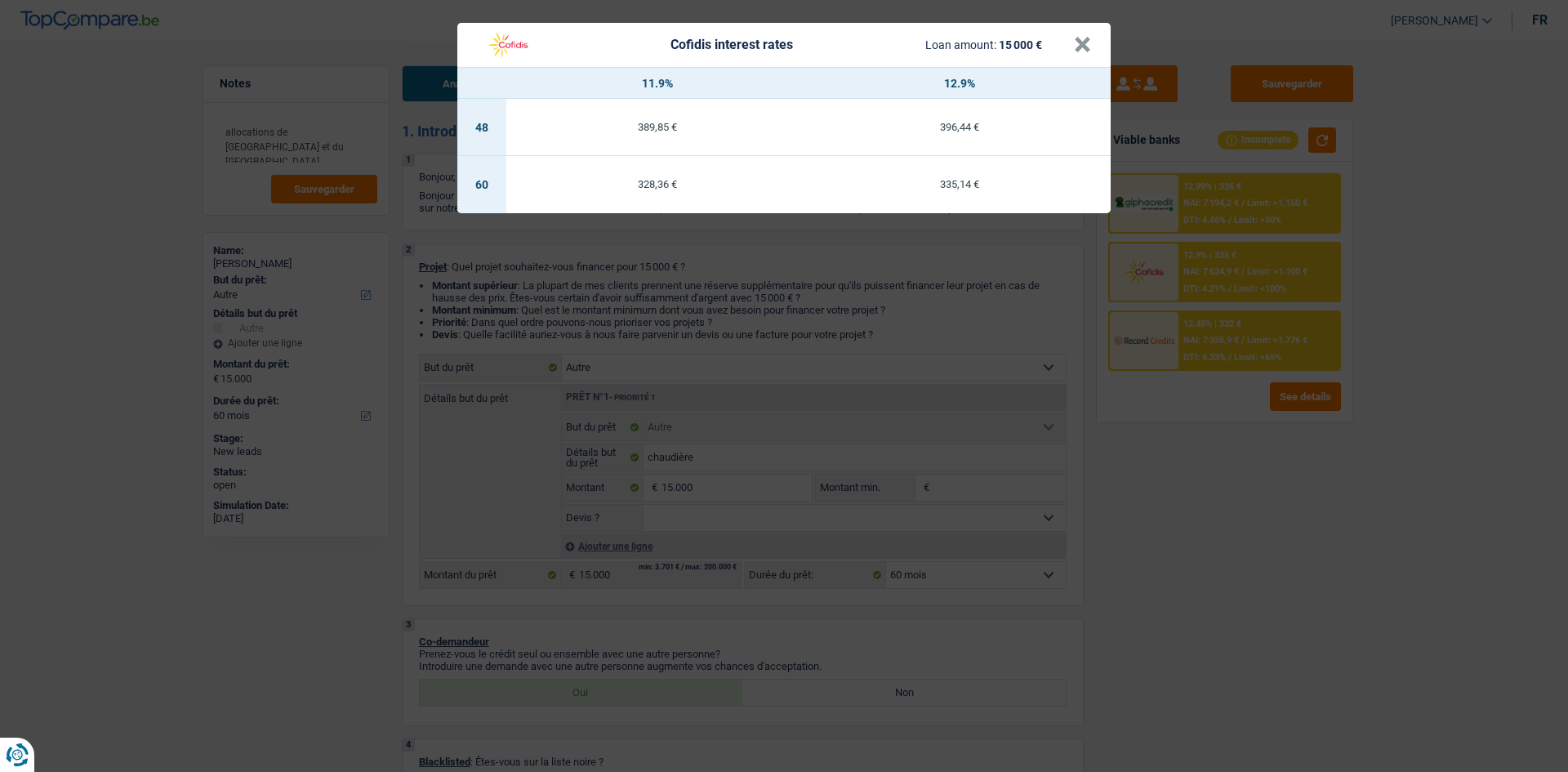
drag, startPoint x: 1538, startPoint y: 516, endPoint x: 1508, endPoint y: 505, distance: 32.0
click at [1241, 516] on div "Cofidis interest rates Loan amount: 15 000 € × 11.9% 12.9% 48 389,85 € 396,44 €…" at bounding box center [784, 386] width 1568 height 772
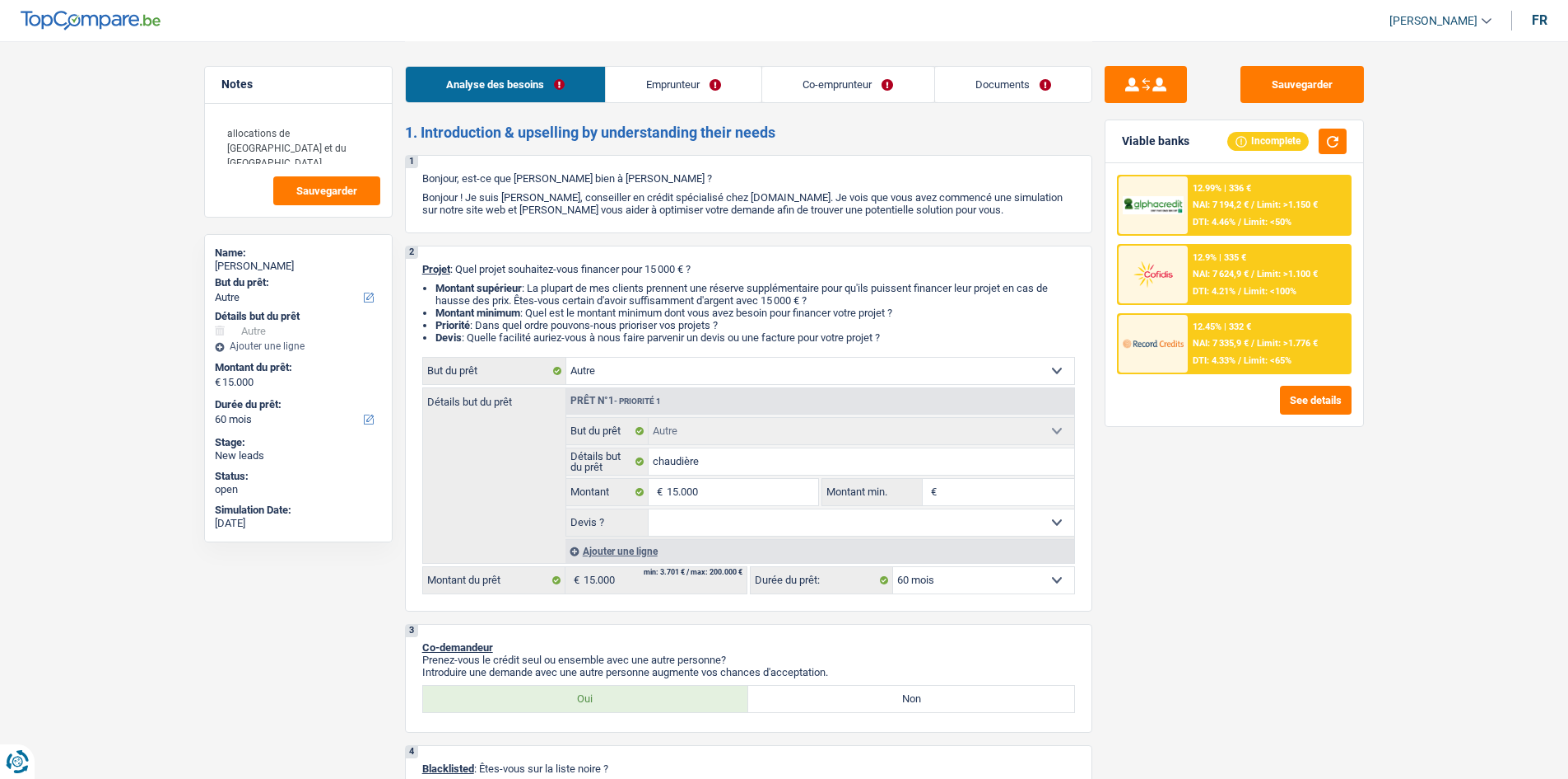
click at [1231, 375] on div "12.99% | 336 € NAI: 7 194,2 € / Limit: >1.150 € DTI: 4.46% / Limit: <50% 12.9% …" at bounding box center [1235, 294] width 258 height 263
click at [1229, 349] on span "NAI: 7 335,9 €" at bounding box center [1221, 343] width 56 height 11
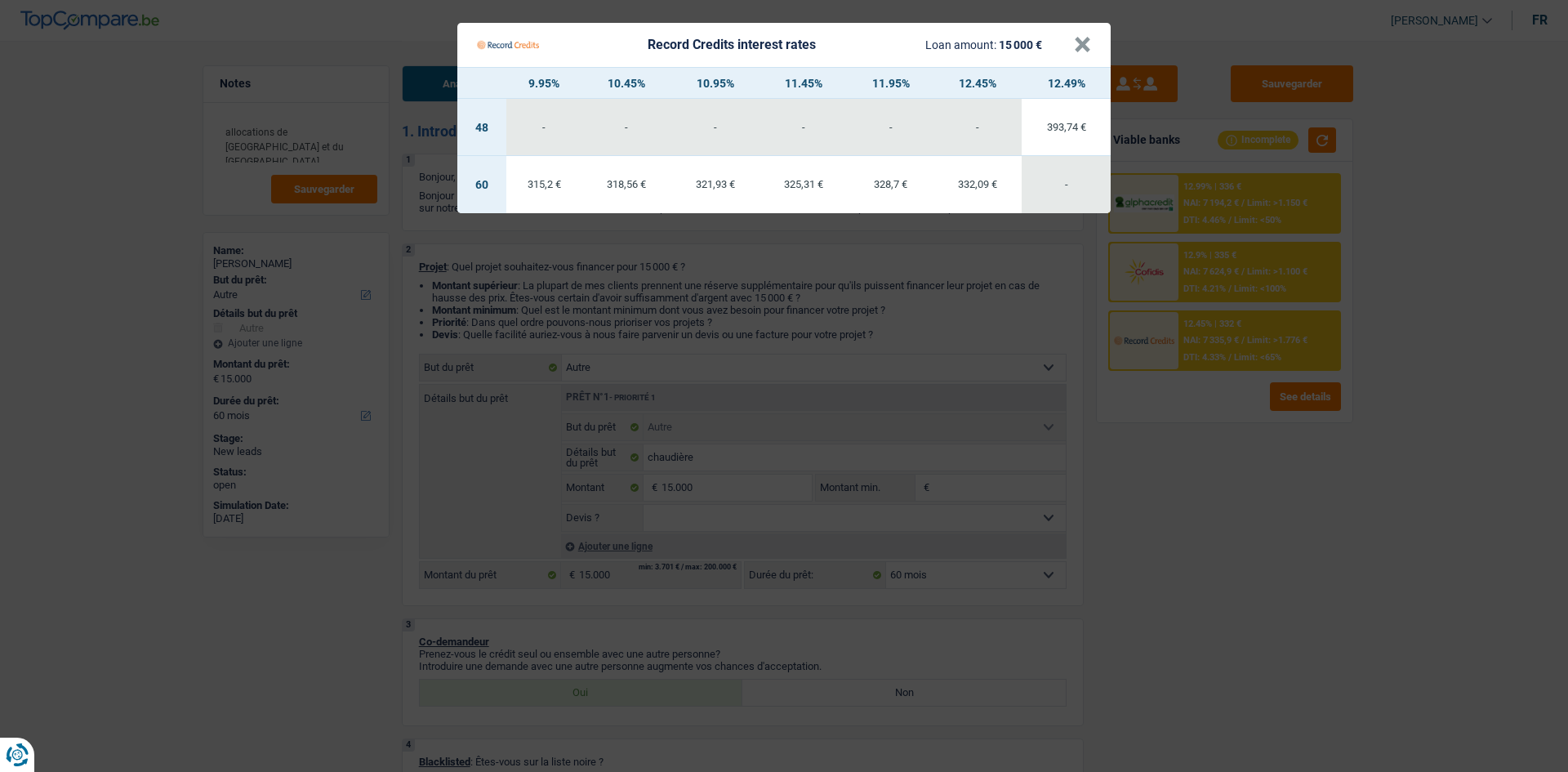
click at [1229, 426] on Credits "Record Credits interest rates Loan amount: 15 000 € × 9.95% 10.45% 10.95% 11.45…" at bounding box center [784, 386] width 1568 height 772
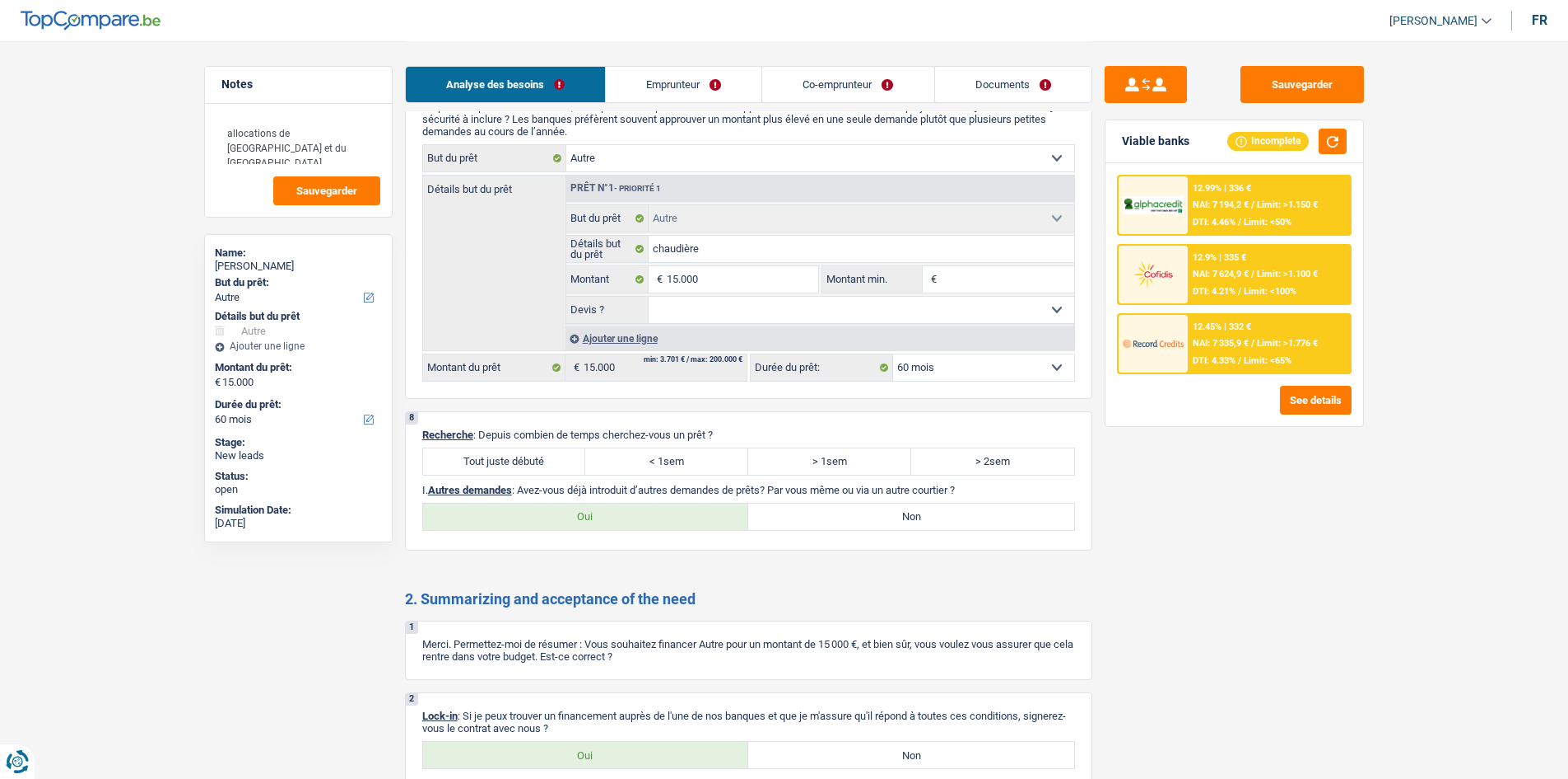
scroll to position [1648, 0]
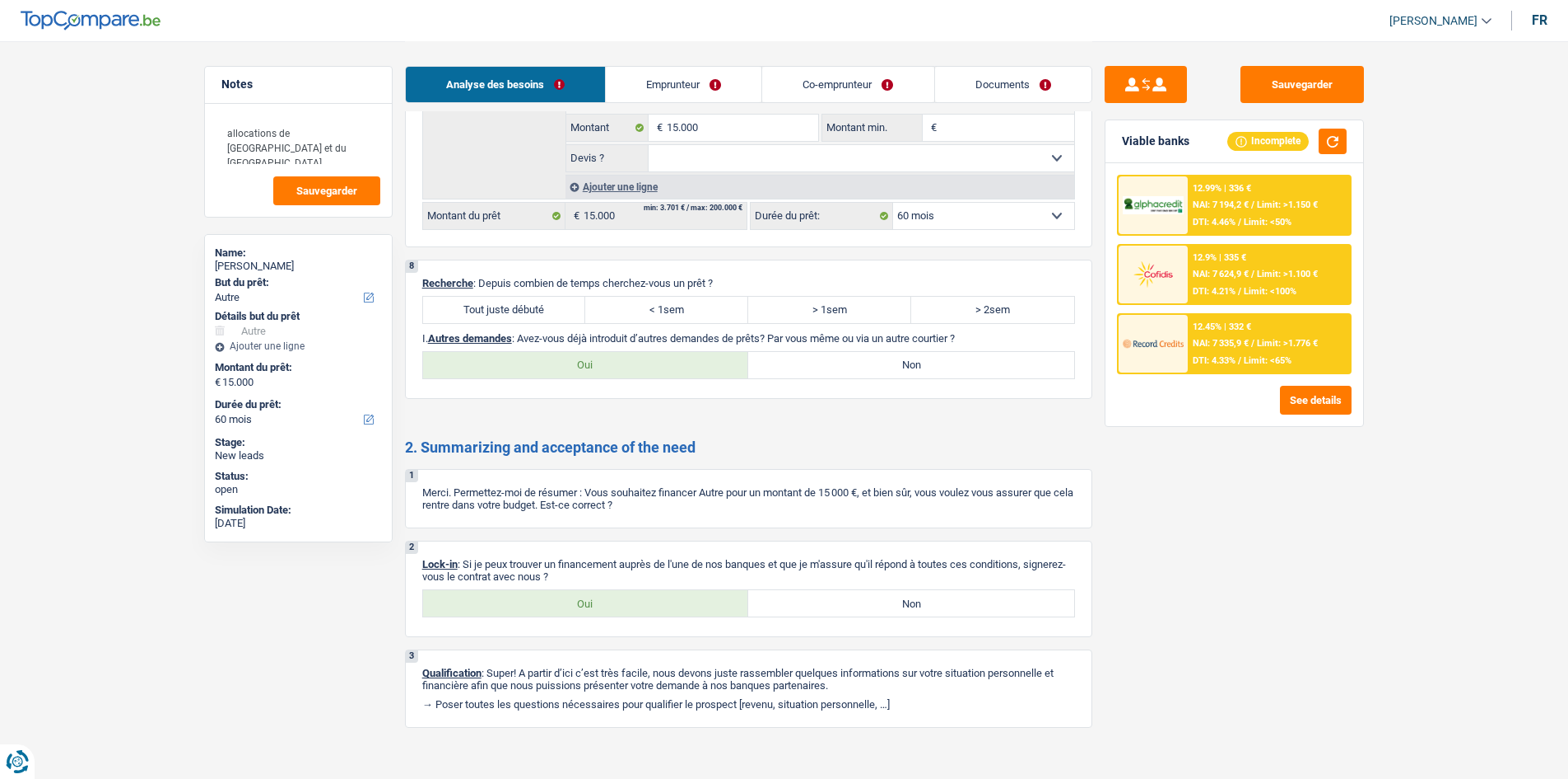
click at [528, 310] on label "Tout juste débuté" at bounding box center [504, 310] width 163 height 26
click at [528, 310] on input "Tout juste débuté" at bounding box center [504, 310] width 163 height 26
radio input "true"
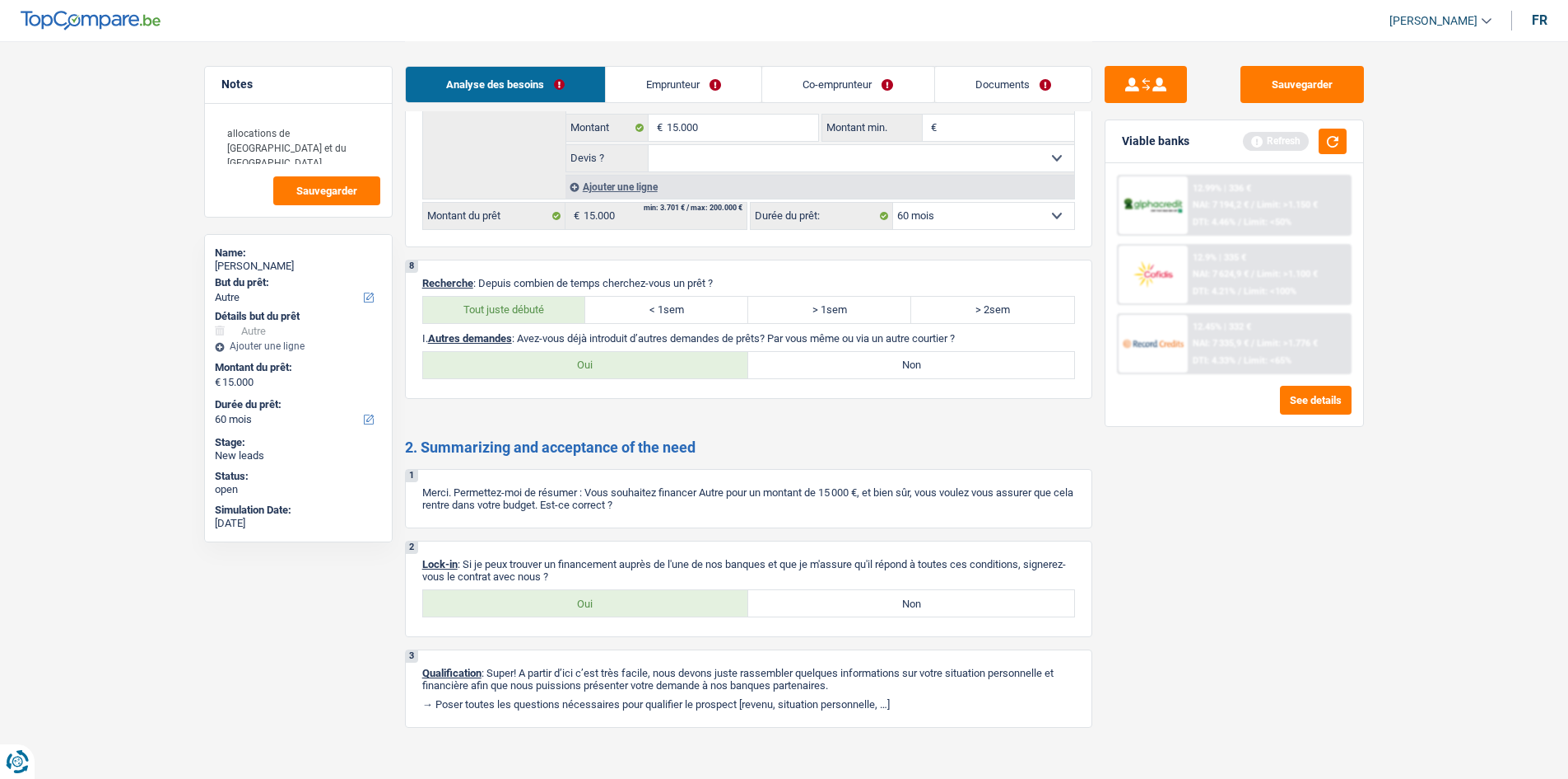
click at [598, 597] on label "Oui" at bounding box center [586, 603] width 326 height 26
click at [598, 597] on input "Oui" at bounding box center [586, 603] width 326 height 26
radio input "true"
click at [656, 360] on label "Oui" at bounding box center [586, 365] width 326 height 26
click at [656, 360] on input "Oui" at bounding box center [586, 365] width 326 height 26
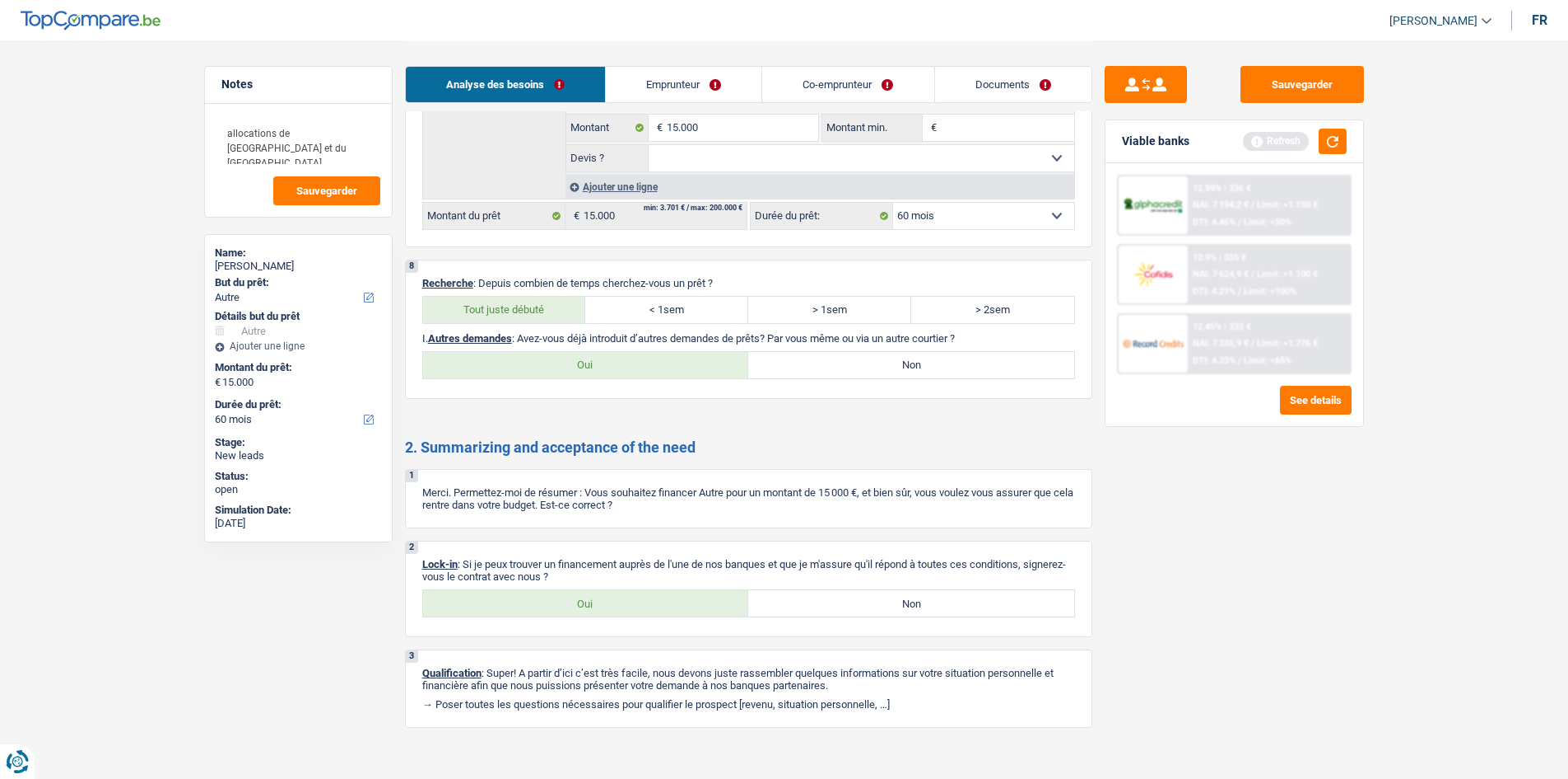
radio input "true"
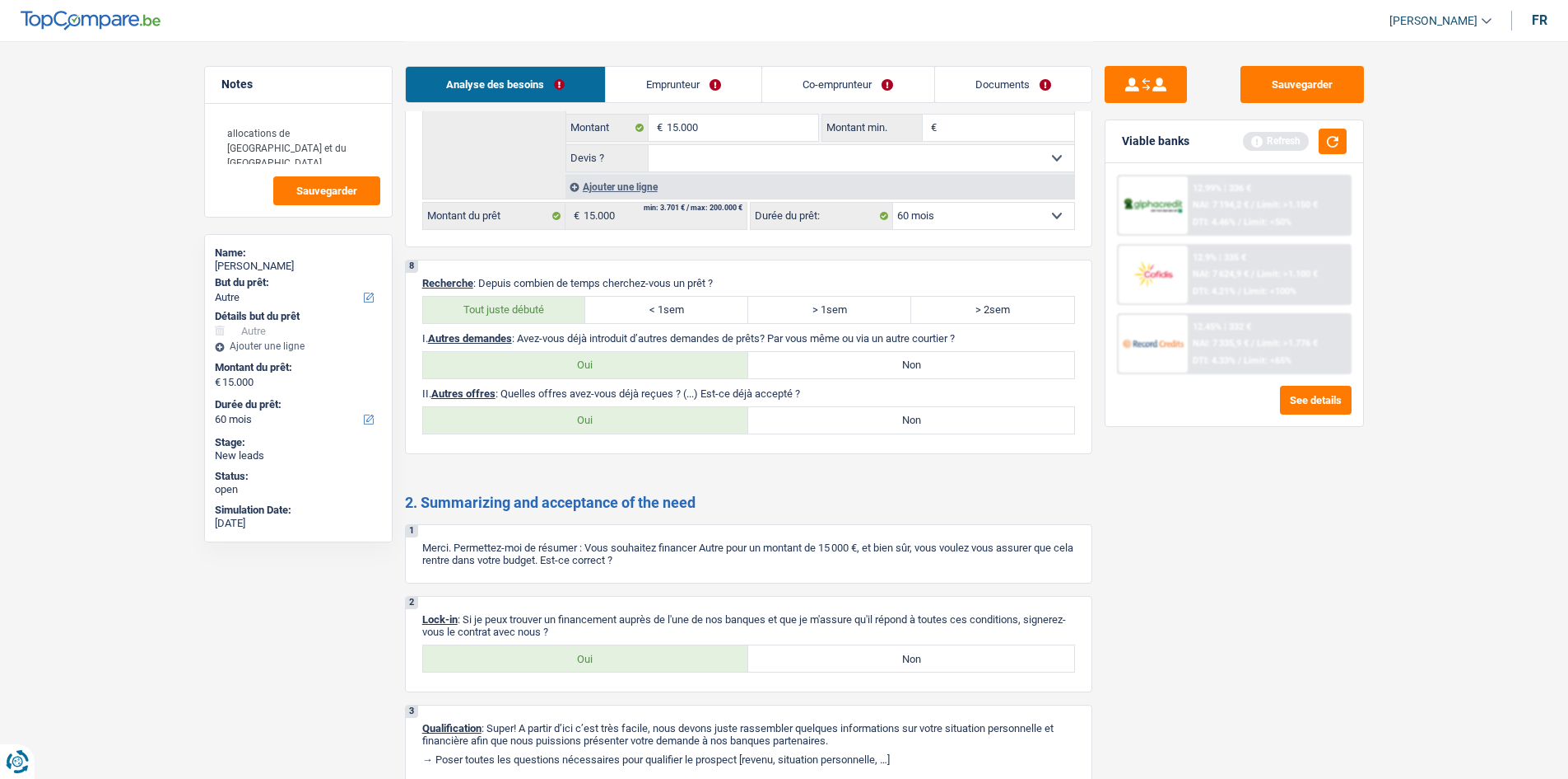
click at [901, 411] on label "Non" at bounding box center [911, 420] width 326 height 26
click at [901, 411] on input "Non" at bounding box center [911, 420] width 326 height 26
radio input "true"
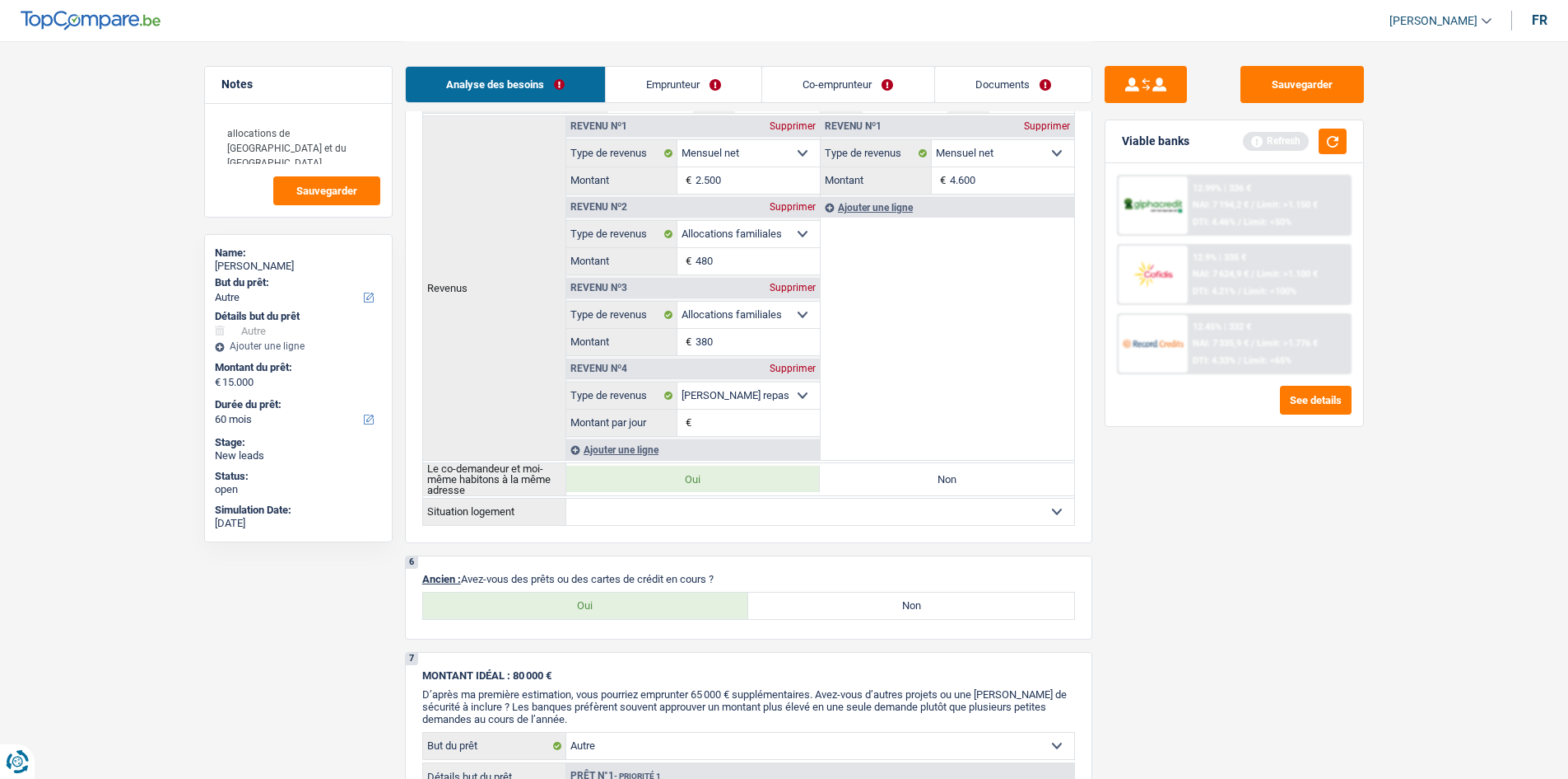
scroll to position [989, 0]
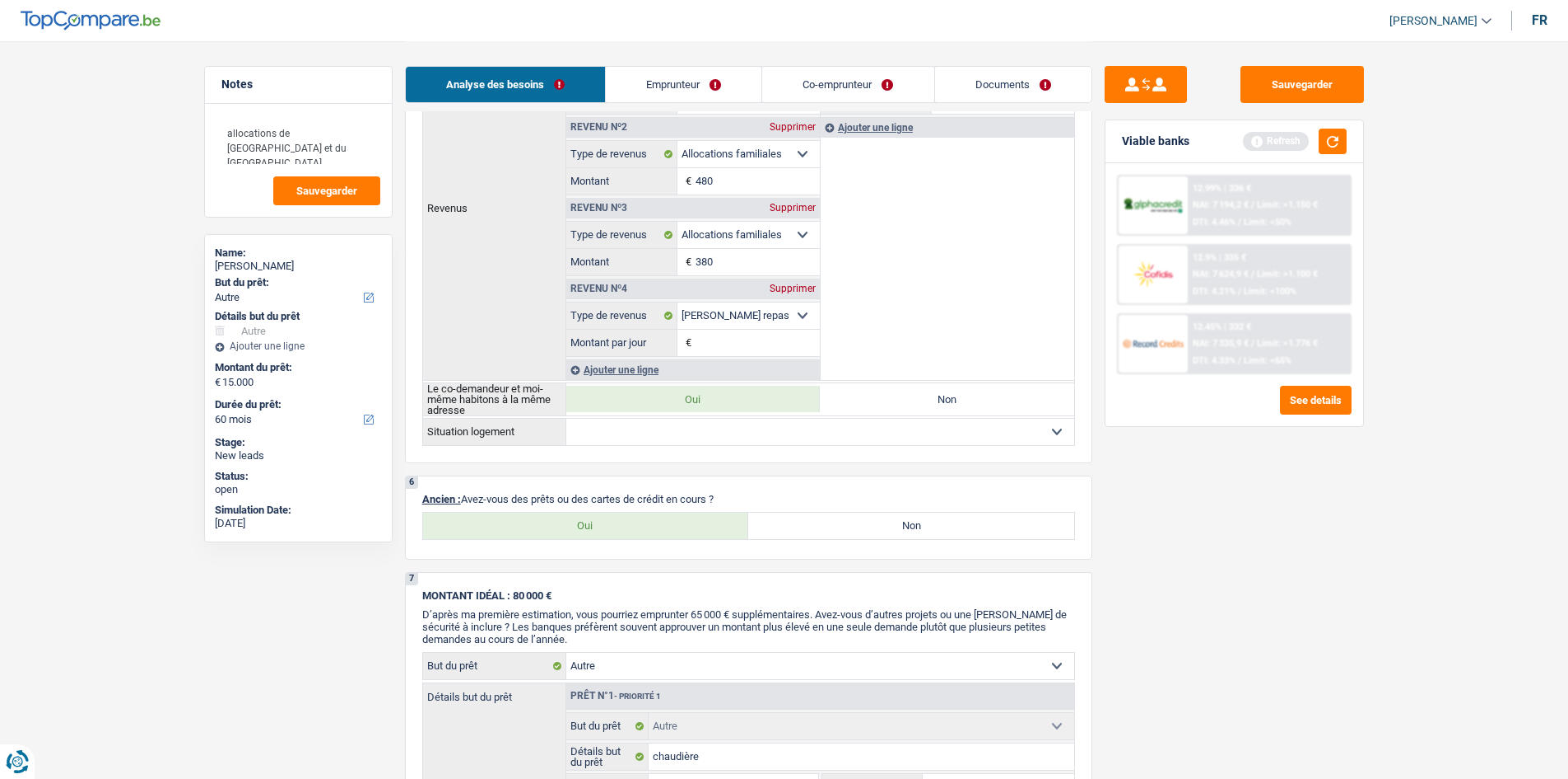
click at [582, 529] on label "Oui" at bounding box center [586, 525] width 326 height 26
click at [582, 529] on input "Oui" at bounding box center [586, 525] width 326 height 26
radio input "true"
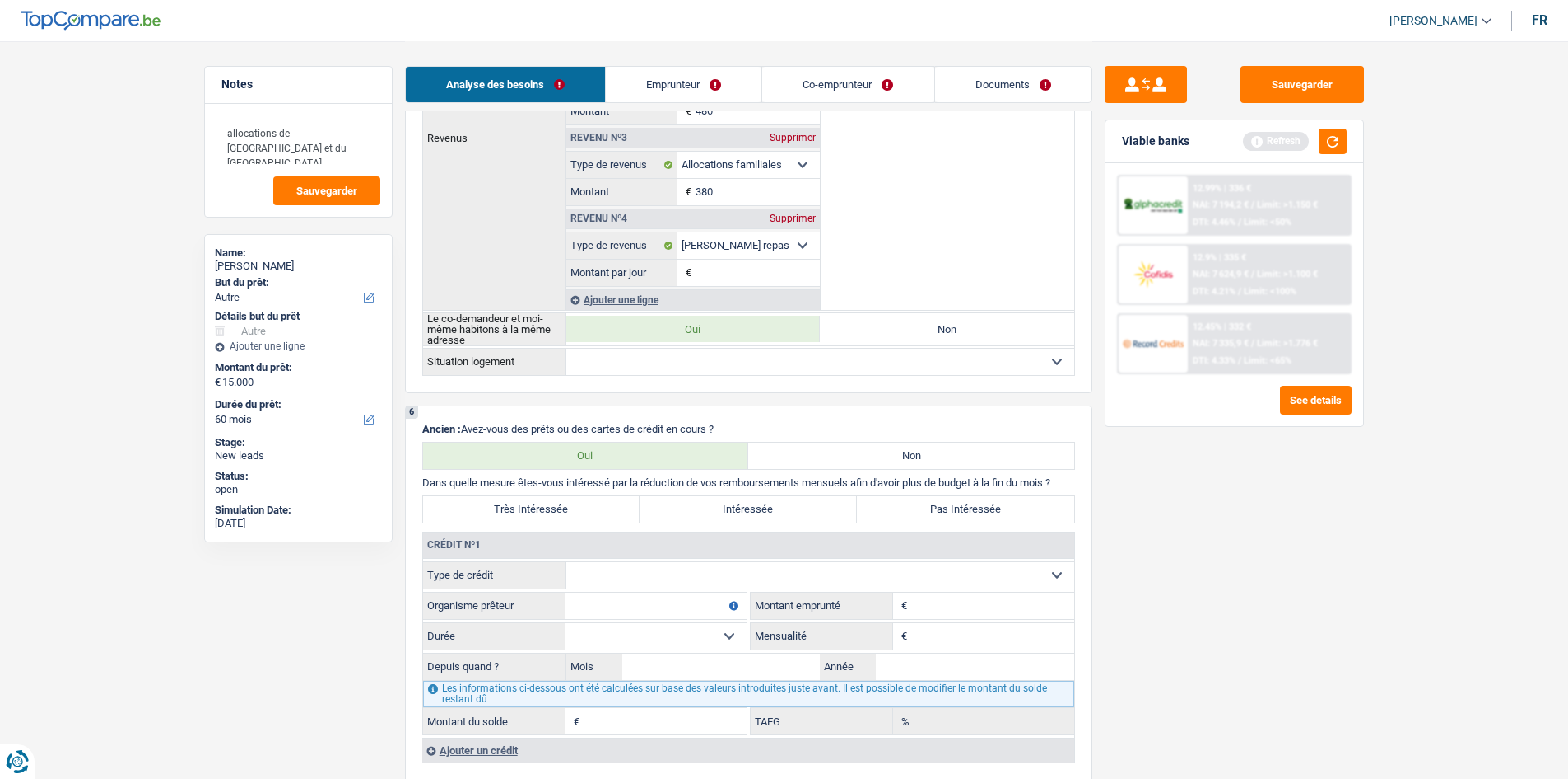
scroll to position [1154, 0]
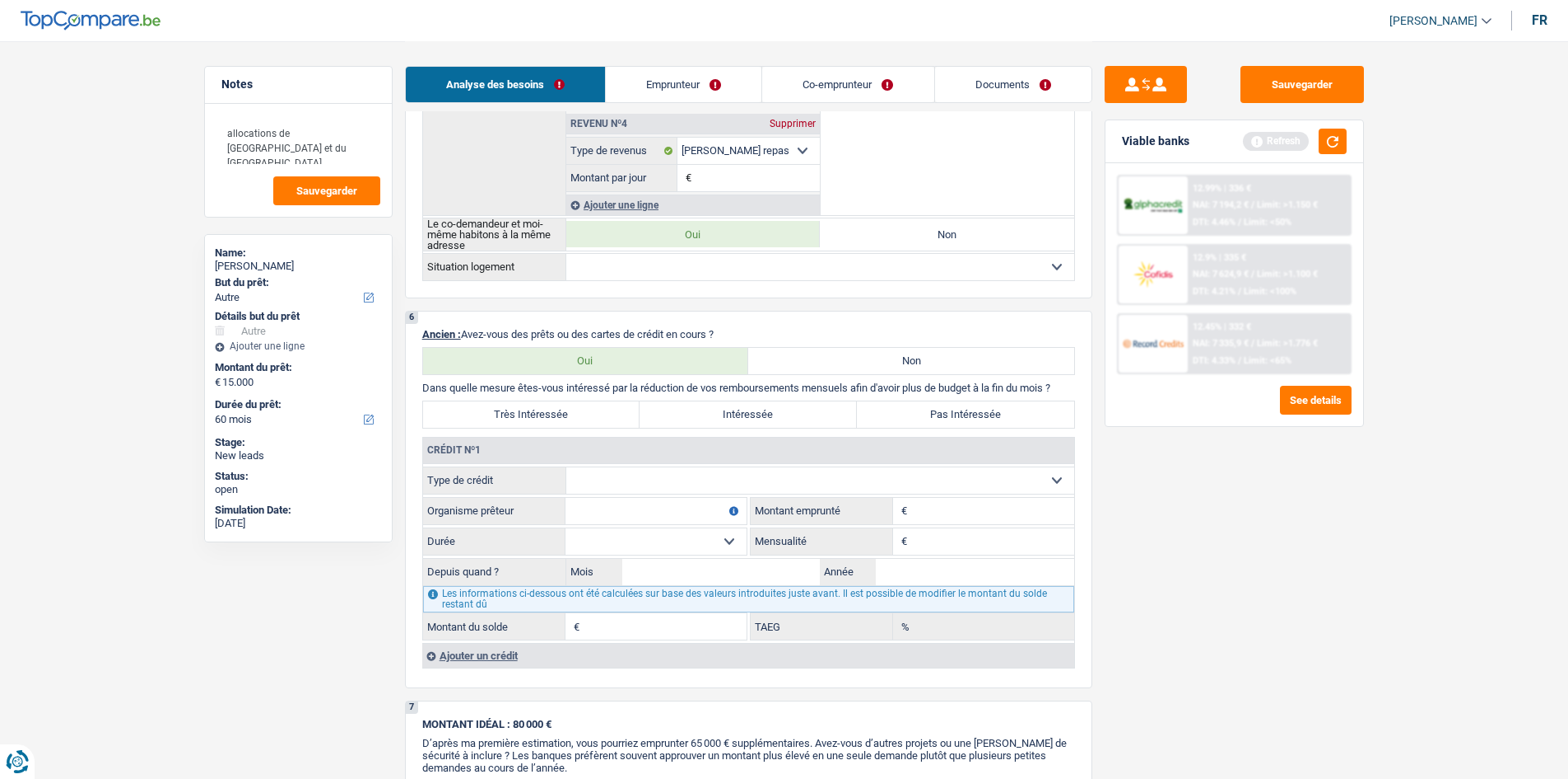
click at [689, 482] on select "Carte ou ouverture de crédit Prêt hypothécaire Vente à tempérament Prêt à tempé…" at bounding box center [820, 480] width 508 height 26
select select "personalLoan"
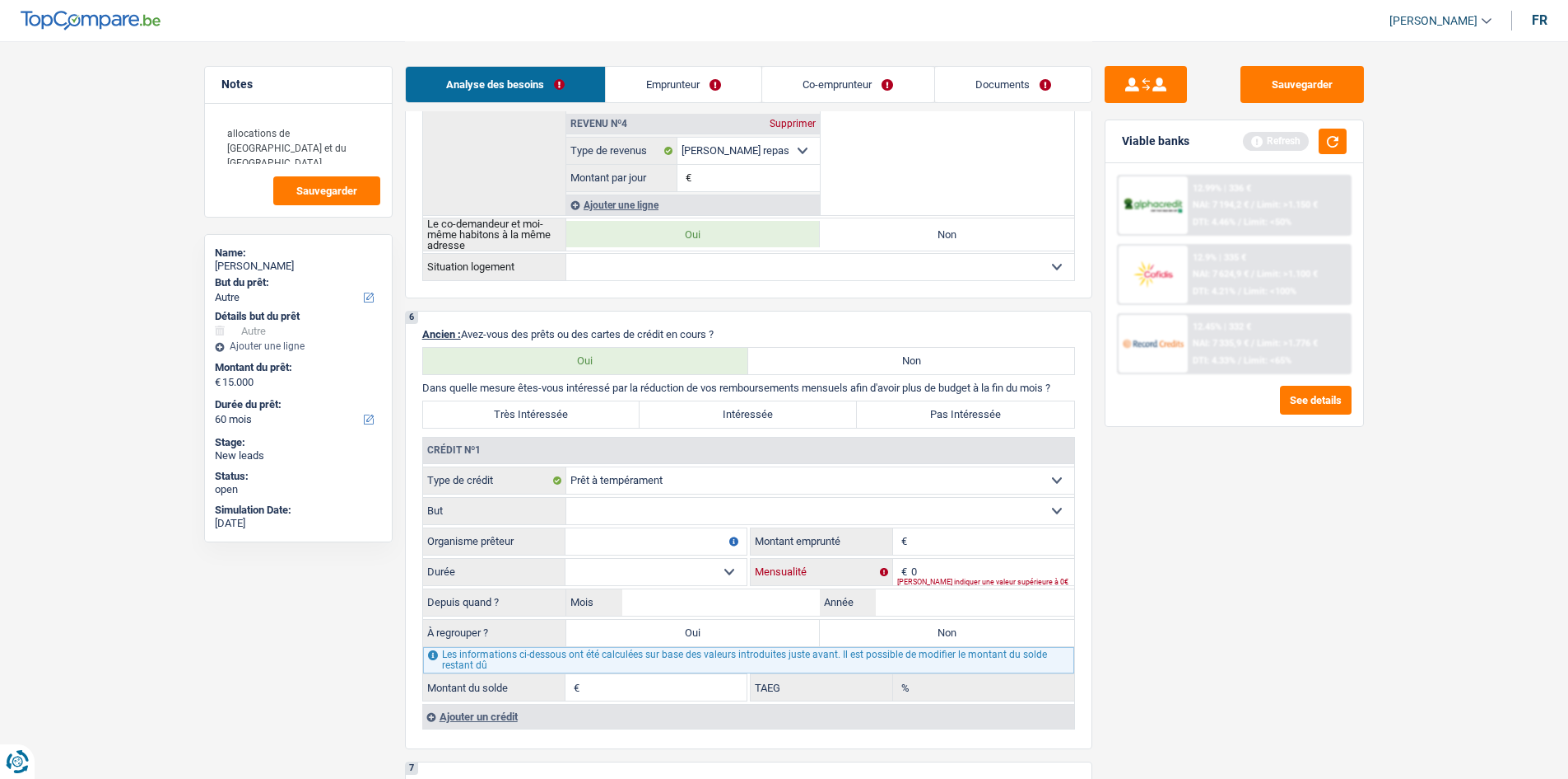
click at [958, 568] on input "0" at bounding box center [992, 571] width 163 height 26
click at [1122, 600] on div "Sauvegarder Viable banks Refresh 12.99% | 336 € NAI: 7 194,2 € / Limit: >1.150 …" at bounding box center [1235, 408] width 284 height 686
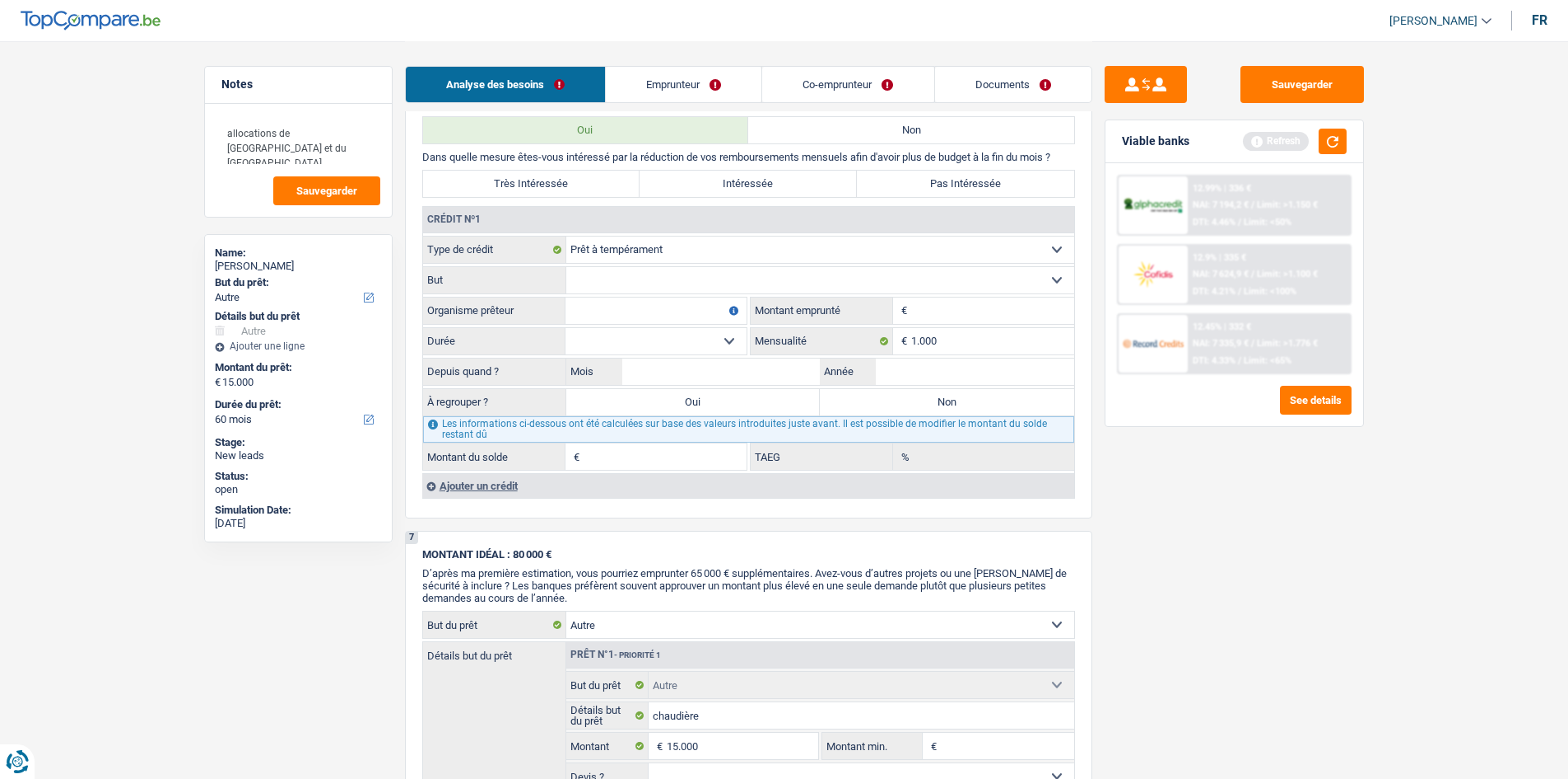
scroll to position [1400, 0]
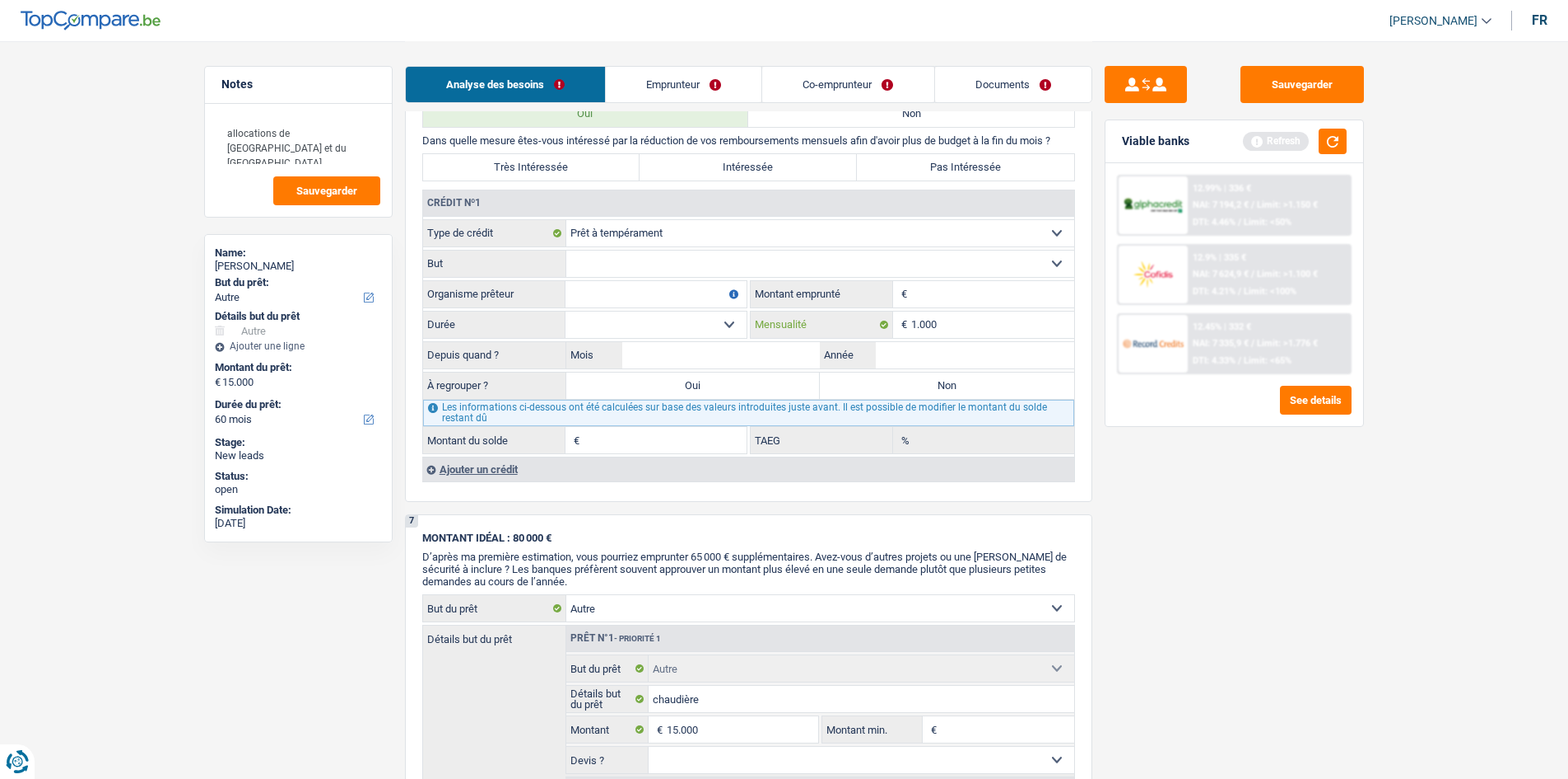
click at [997, 331] on input "1.000" at bounding box center [992, 325] width 163 height 26
type input "1"
click at [708, 196] on div "Crédit nº1" at bounding box center [749, 204] width 652 height 26
click at [696, 214] on div "Crédit nº1" at bounding box center [749, 204] width 652 height 26
click at [694, 220] on select "Carte ou ouverture de crédit Prêt hypothécaire Vente à tempérament Prêt à tempé…" at bounding box center [820, 233] width 508 height 26
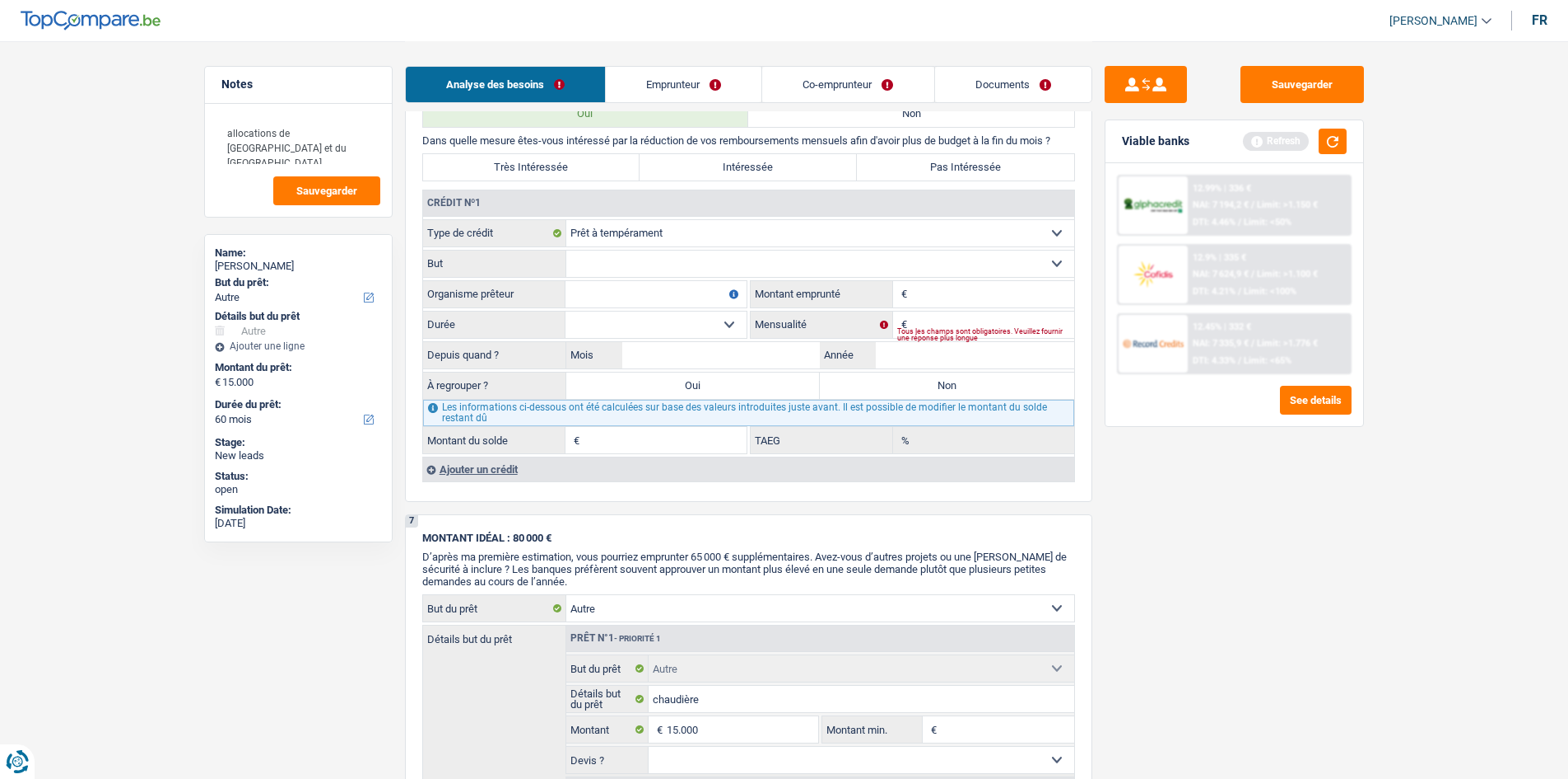
select select "carLoan"
click at [567, 220] on select "Carte ou ouverture de crédit Prêt hypothécaire Vente à tempérament Prêt à tempé…" at bounding box center [820, 233] width 508 height 26
type input "0"
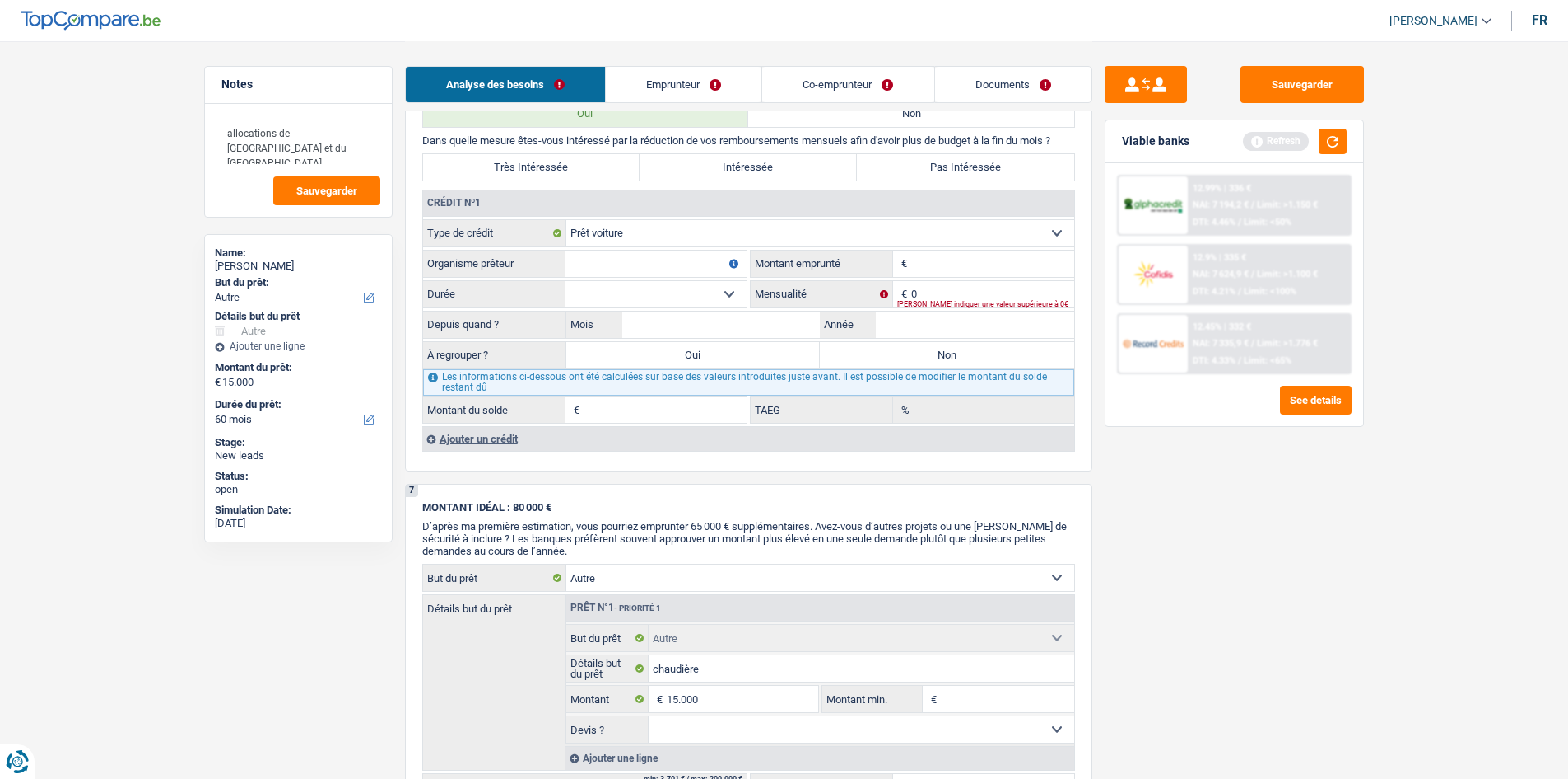
click at [548, 427] on div "Ajouter un crédit" at bounding box center [748, 437] width 652 height 25
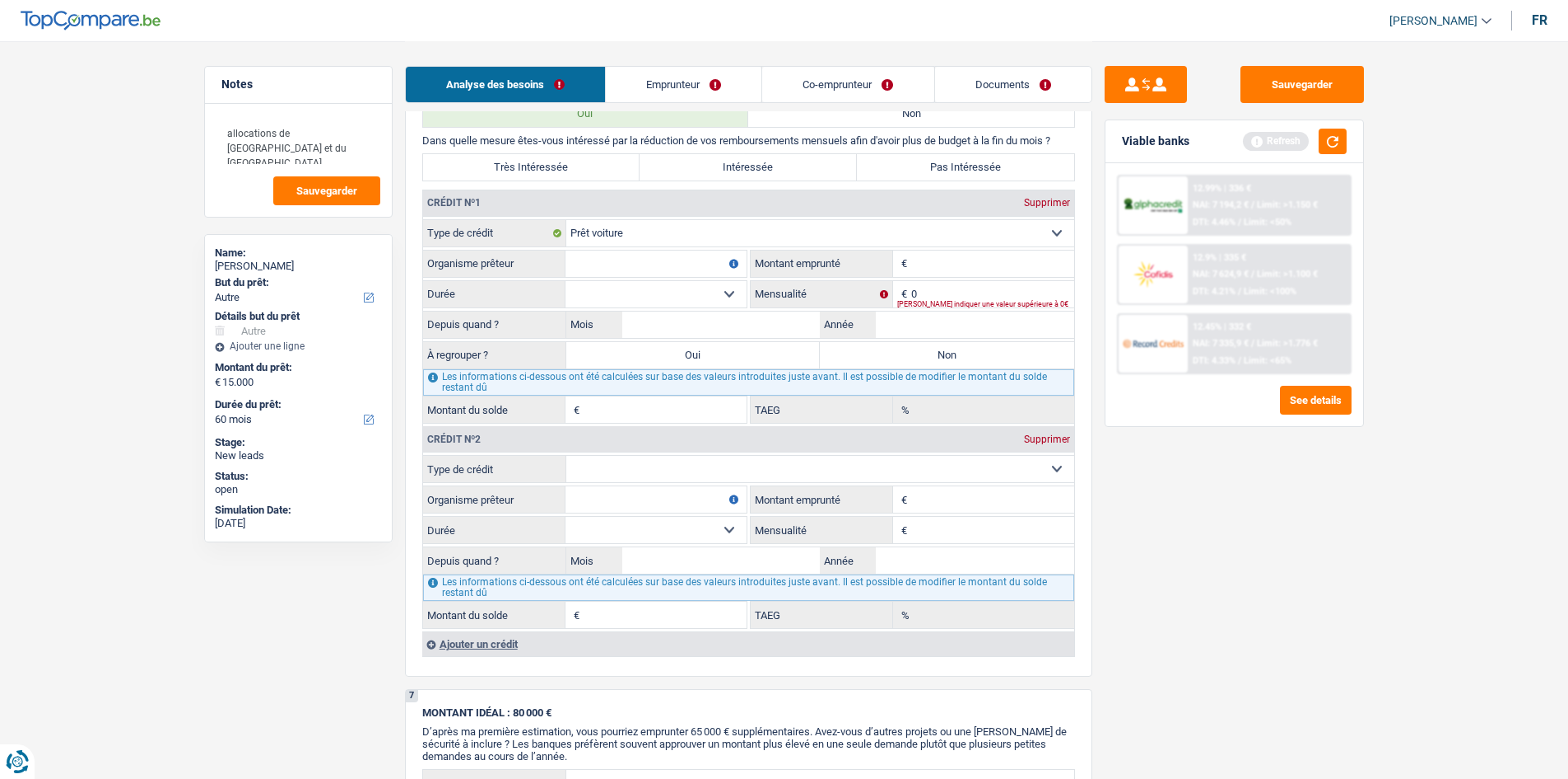
click at [674, 467] on select "Carte ou ouverture de crédit Prêt hypothécaire Vente à tempérament Prêt à tempé…" at bounding box center [820, 468] width 508 height 26
select select "carLoan"
type input "0"
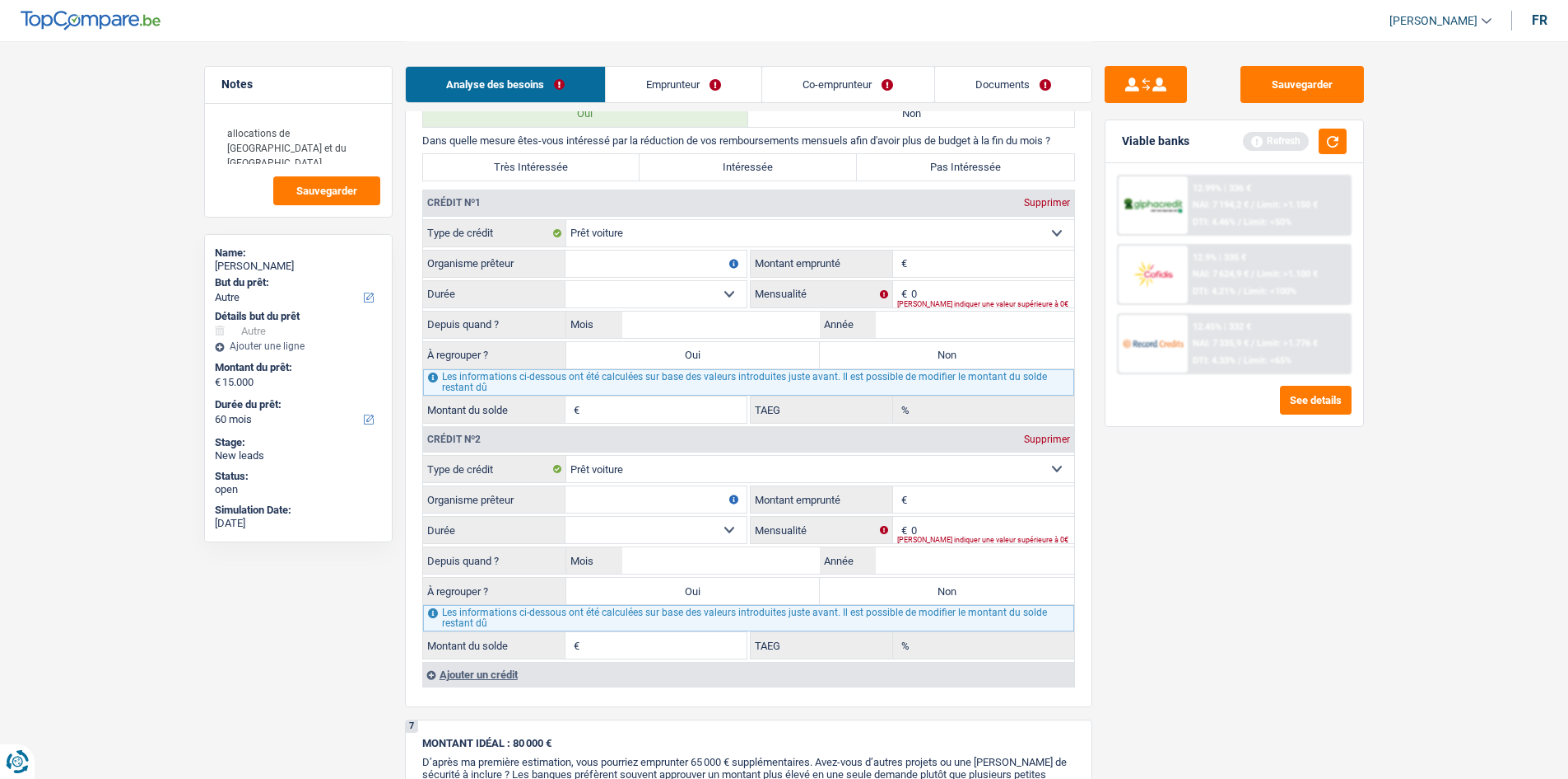
click at [904, 244] on select "Carte ou ouverture de crédit Prêt hypothécaire Vente à tempérament Prêt à tempé…" at bounding box center [820, 233] width 508 height 26
drag, startPoint x: 1261, startPoint y: 534, endPoint x: 1193, endPoint y: 481, distance: 86.2
click at [1252, 530] on div "Sauvegarder Viable banks Refresh 12.99% | 336 € NAI: 7 194,2 € / Limit: >1.150 …" at bounding box center [1235, 408] width 284 height 686
click at [586, 253] on input "Organisme prêteur" at bounding box center [656, 264] width 181 height 26
type input "Dacia"
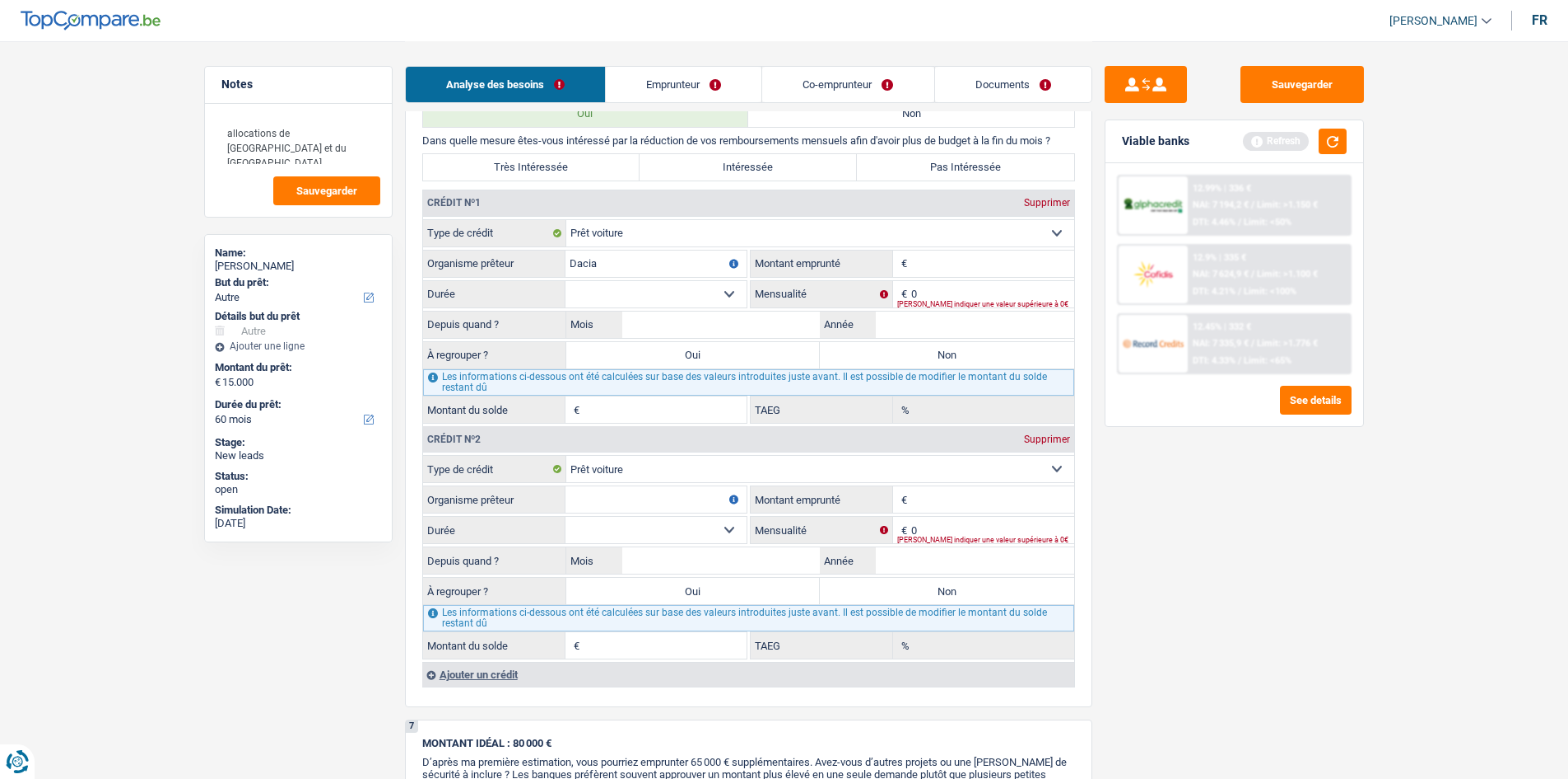
click at [1183, 549] on div "Sauvegarder Viable banks Refresh 12.99% | 336 € NAI: 7 194,2 € / Limit: >1.150 …" at bounding box center [1235, 408] width 284 height 686
click at [936, 263] on input "Montant" at bounding box center [992, 264] width 163 height 26
click at [983, 515] on fieldset "Carte ou ouverture de crédit Prêt hypothécaire Vente à tempérament Prêt à tempé…" at bounding box center [749, 556] width 652 height 205
click at [984, 505] on input "Montant emprunté" at bounding box center [992, 499] width 163 height 26
type input "1.900"
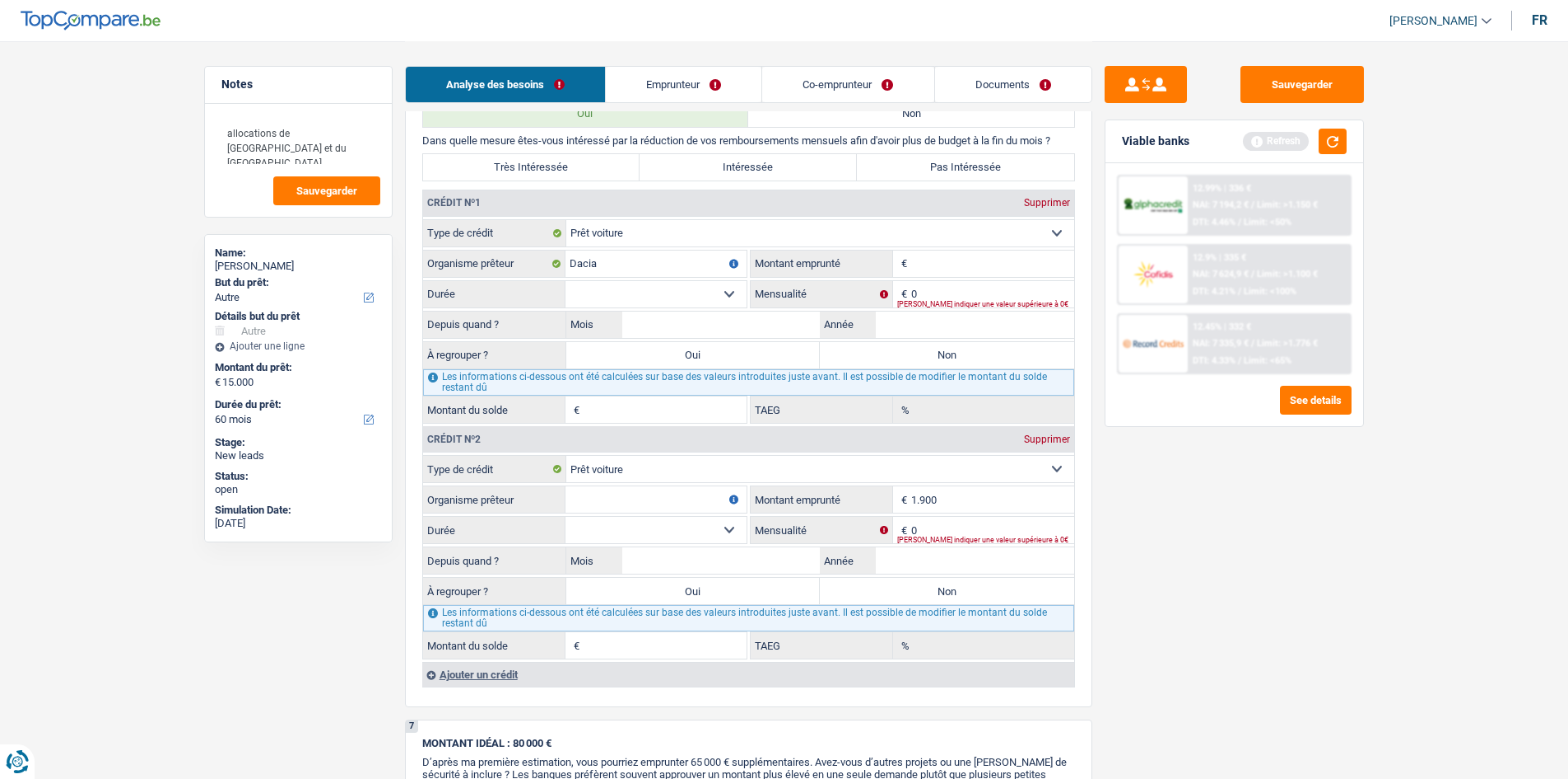
click at [924, 261] on input "Montant" at bounding box center [992, 264] width 163 height 26
type input "19.000"
click at [974, 294] on input "0" at bounding box center [992, 294] width 163 height 26
click at [978, 501] on input "1.900" at bounding box center [992, 499] width 163 height 26
type input "1"
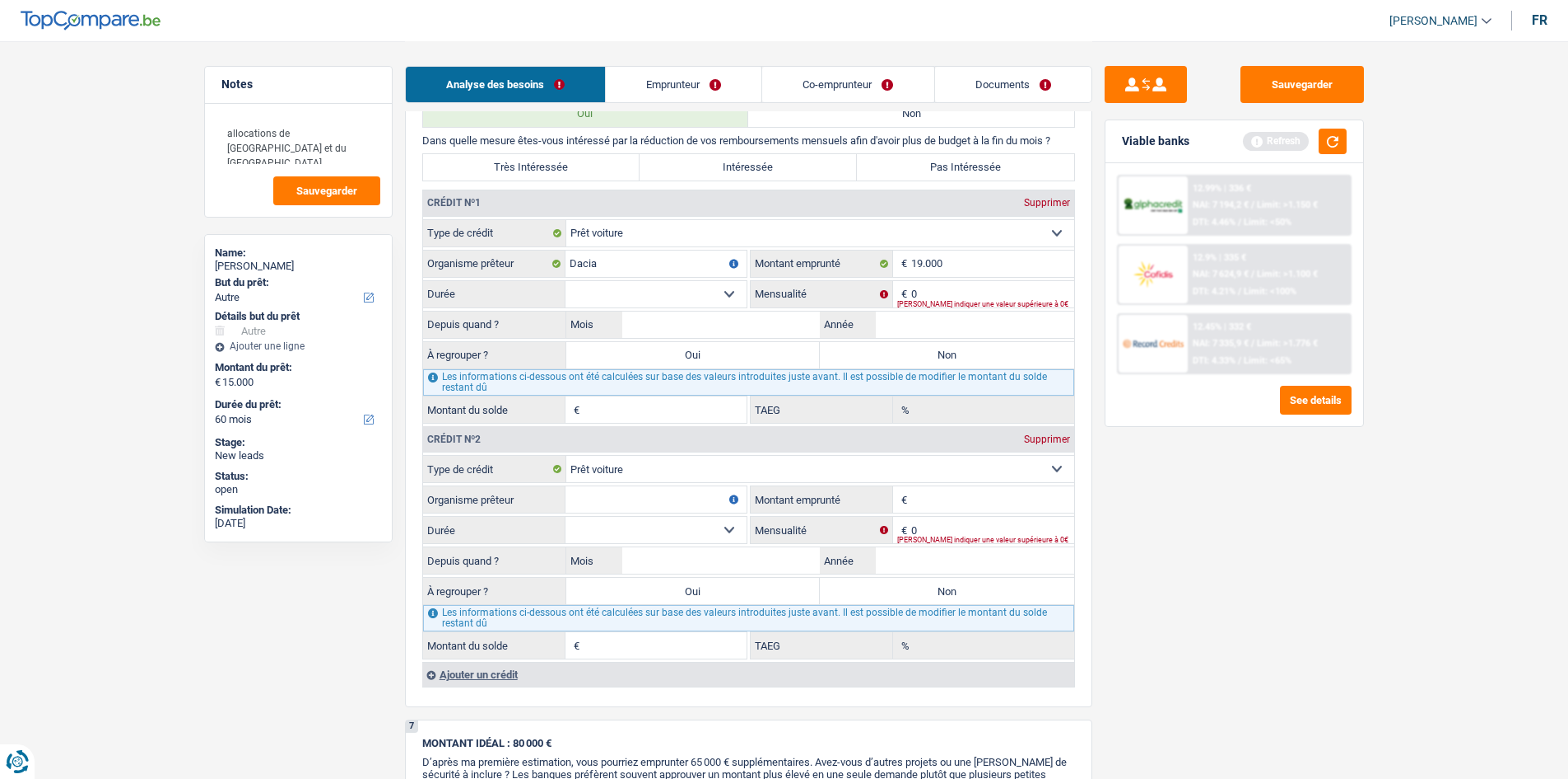
click at [956, 304] on div "Veuillez indiquer une valeur supérieure à 0€" at bounding box center [985, 304] width 177 height 7
click at [960, 299] on input "0" at bounding box center [992, 294] width 163 height 26
type input "402"
drag, startPoint x: 1276, startPoint y: 616, endPoint x: 1274, endPoint y: 586, distance: 30.1
click at [1252, 600] on div "Sauvegarder Viable banks Refresh 12.99% | 336 € NAI: 7 194,2 € / Limit: >1.150 …" at bounding box center [1235, 408] width 284 height 686
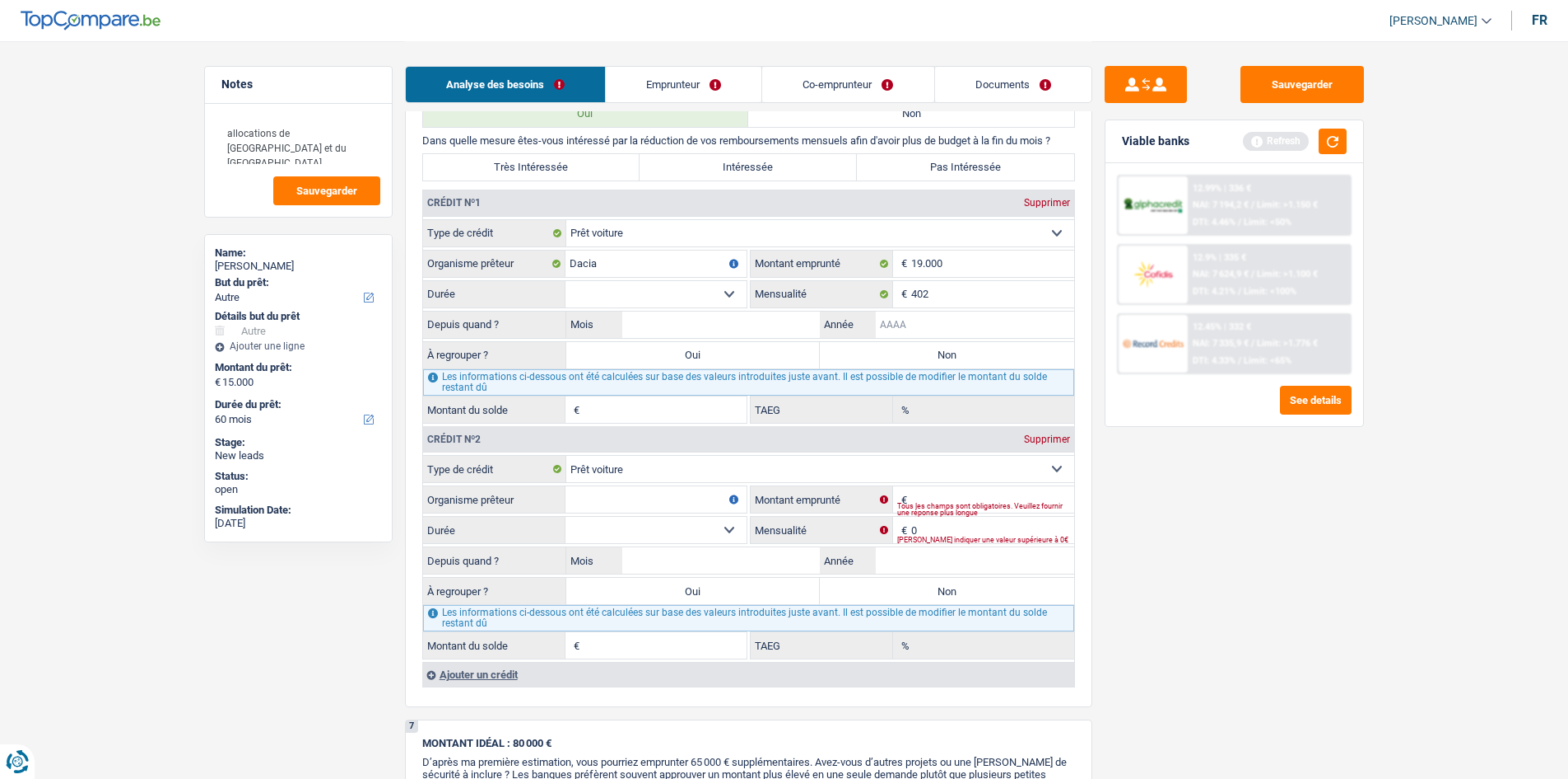
click at [1015, 327] on input "Année" at bounding box center [975, 325] width 199 height 26
click at [644, 286] on select "12 mois 18 mois 24 mois 30 mois 36 mois 42 mois 48 mois 60 mois 72 mois 84 mois…" at bounding box center [656, 294] width 181 height 26
click at [566, 281] on select "12 mois 18 mois 24 mois 30 mois 36 mois 42 mois 48 mois 60 mois 72 mois 84 mois…" at bounding box center [656, 294] width 181 height 26
drag, startPoint x: 646, startPoint y: 287, endPoint x: 638, endPoint y: 302, distance: 17.0
click at [646, 287] on select "12 mois 18 mois 24 mois 30 mois 36 mois 42 mois 48 mois 60 mois 72 mois 84 mois…" at bounding box center [656, 294] width 181 height 26
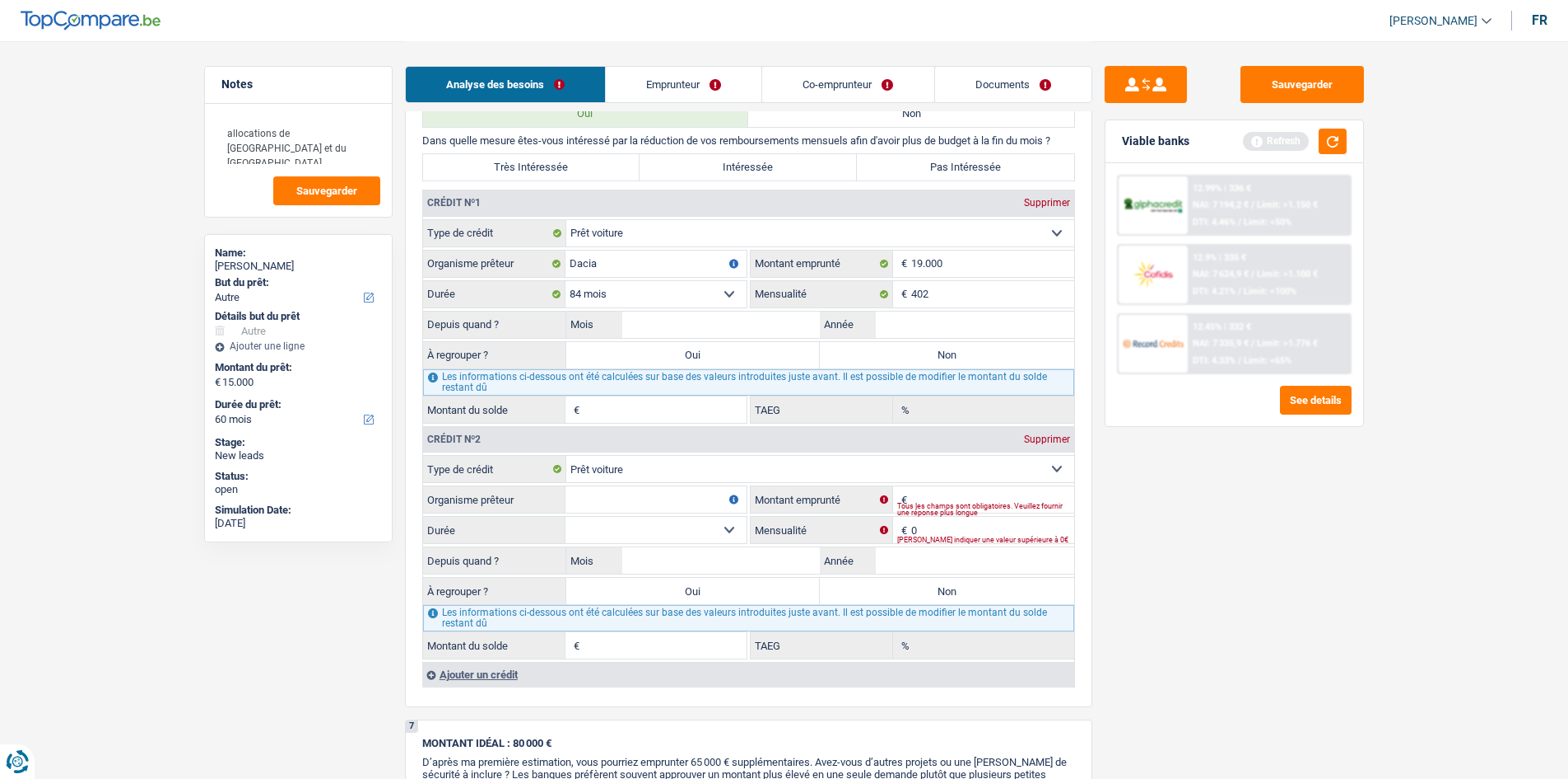
select select "60"
click at [566, 281] on select "12 mois 18 mois 24 mois 30 mois 36 mois 42 mois 48 mois 60 mois 72 mois 84 mois…" at bounding box center [656, 294] width 181 height 26
click at [933, 328] on input "Année" at bounding box center [975, 325] width 199 height 26
type input "2025"
click at [712, 314] on input "Mois" at bounding box center [722, 325] width 199 height 26
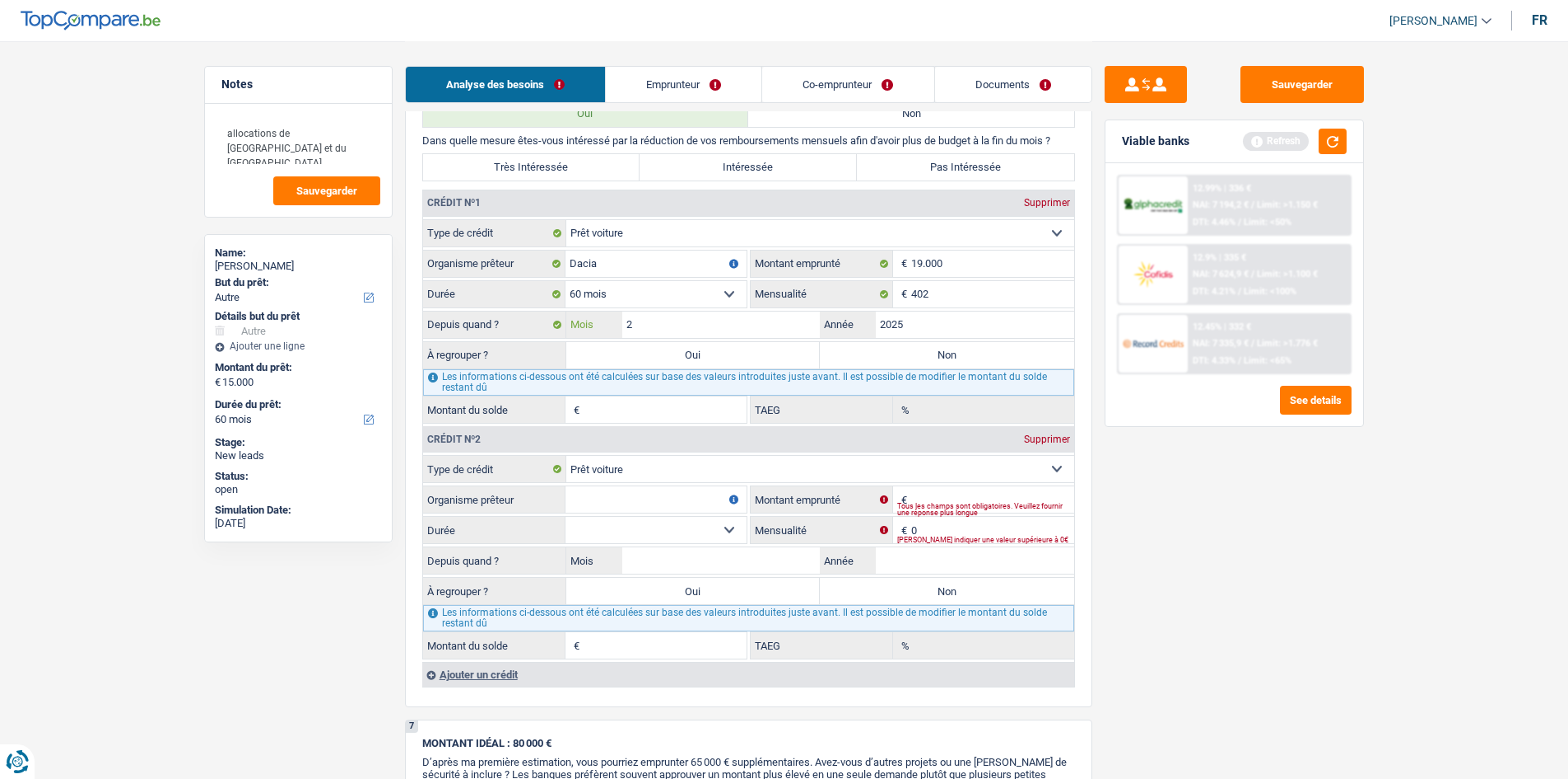
type input "2"
type input "16.971"
type input "10,27"
click at [628, 479] on select "Carte ou ouverture de crédit Prêt hypothécaire Vente à tempérament Prêt à tempé…" at bounding box center [820, 468] width 508 height 26
drag, startPoint x: 1405, startPoint y: 529, endPoint x: 1166, endPoint y: 500, distance: 240.8
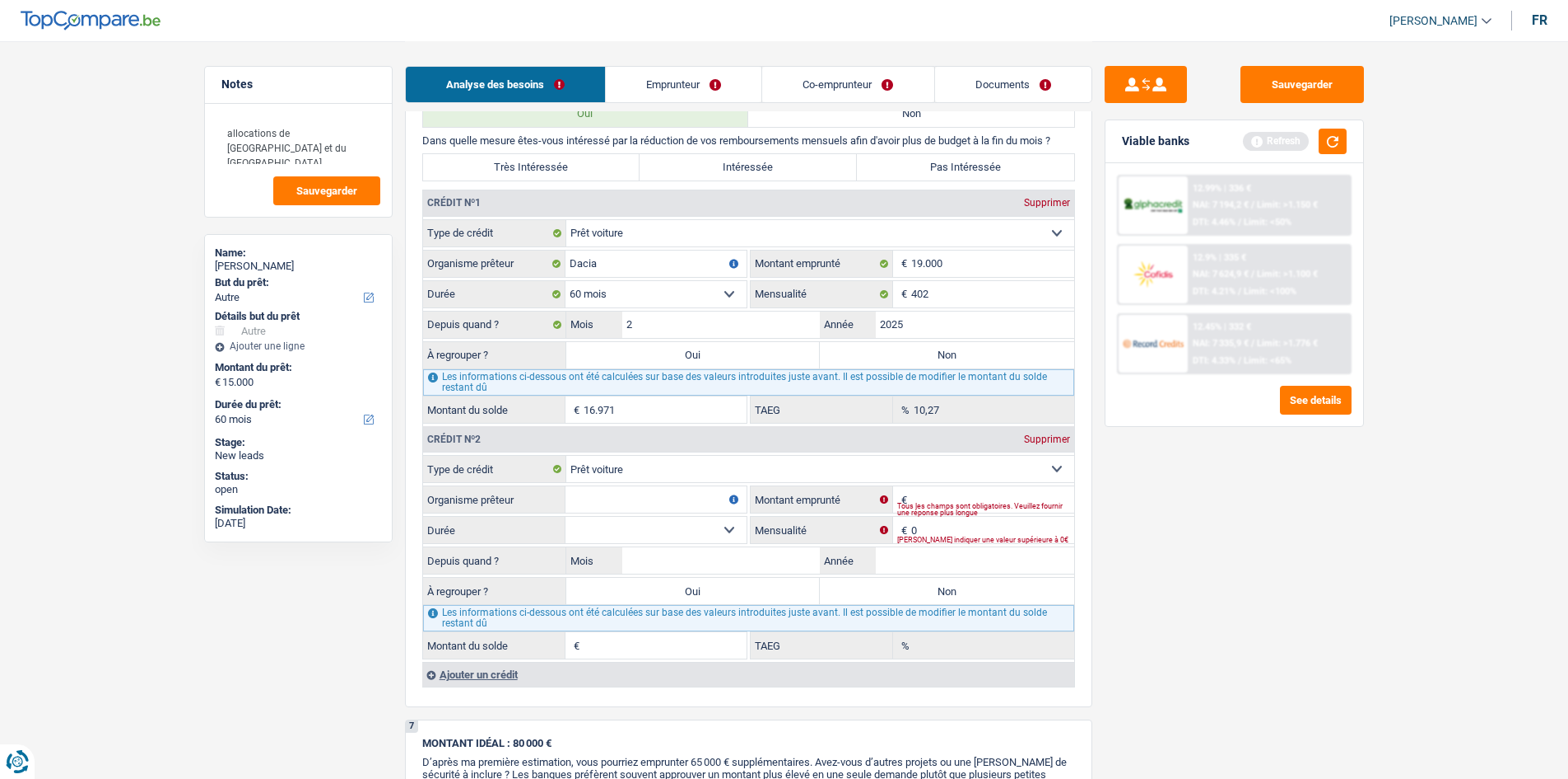
click at [1252, 529] on main "Notes allocations de belgique et du luxembourg Sauvegarder Name: Nathalie Gomez…" at bounding box center [784, 122] width 1568 height 3044
click at [659, 507] on input "Organisme prêteur" at bounding box center [656, 499] width 181 height 26
type input "d"
type input "Dacia"
click at [929, 522] on input "0" at bounding box center [992, 529] width 163 height 26
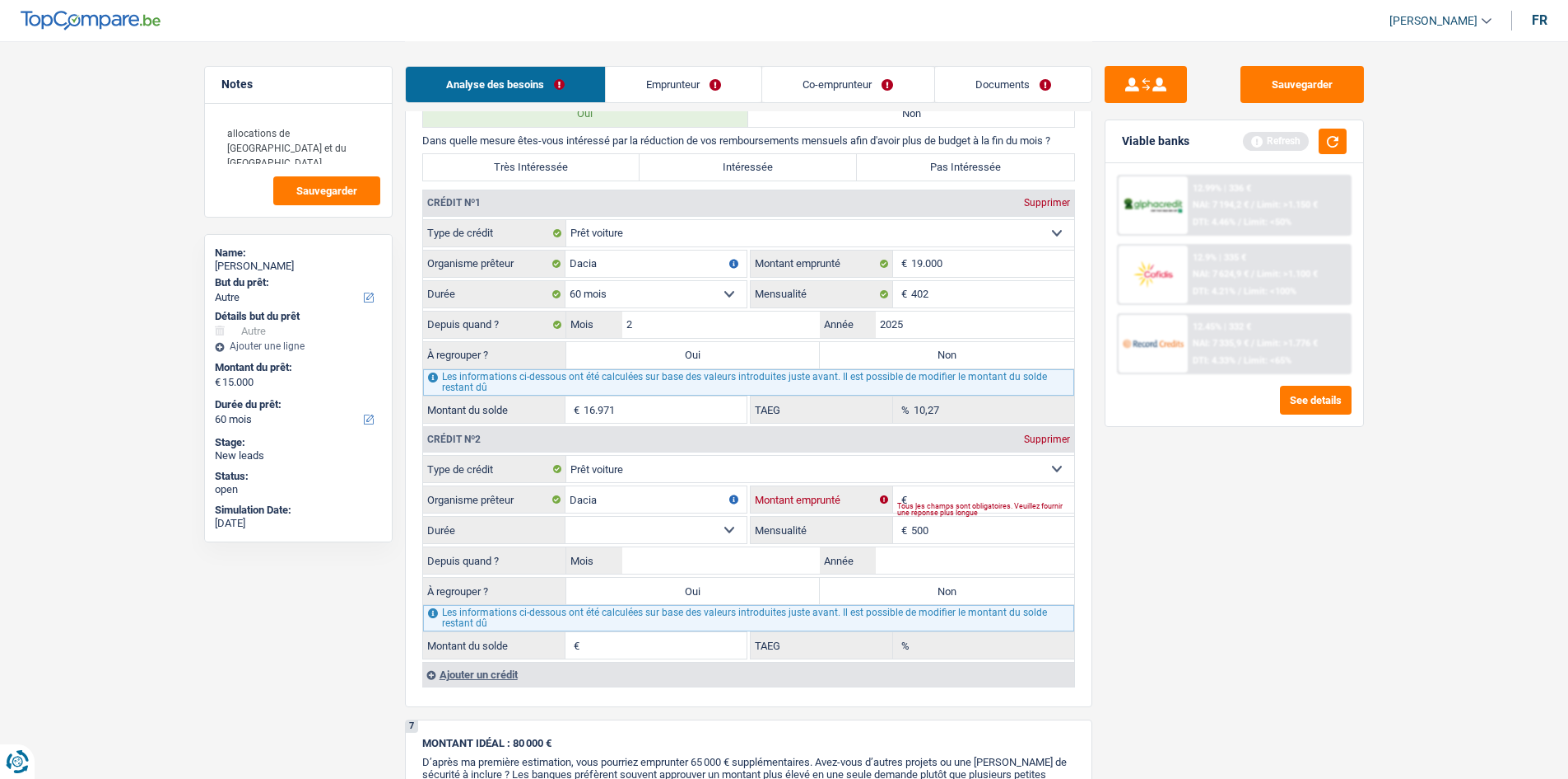
click at [943, 489] on input "Montant emprunté" at bounding box center [992, 499] width 163 height 26
click at [989, 533] on input "500" at bounding box center [992, 529] width 163 height 26
type input "580"
click at [1252, 501] on div "Sauvegarder Viable banks Refresh 12.99% | 336 € NAI: 7 194,2 € / Limit: >1.150 …" at bounding box center [1235, 408] width 284 height 686
click at [973, 490] on input "Montant emprunté" at bounding box center [992, 499] width 163 height 26
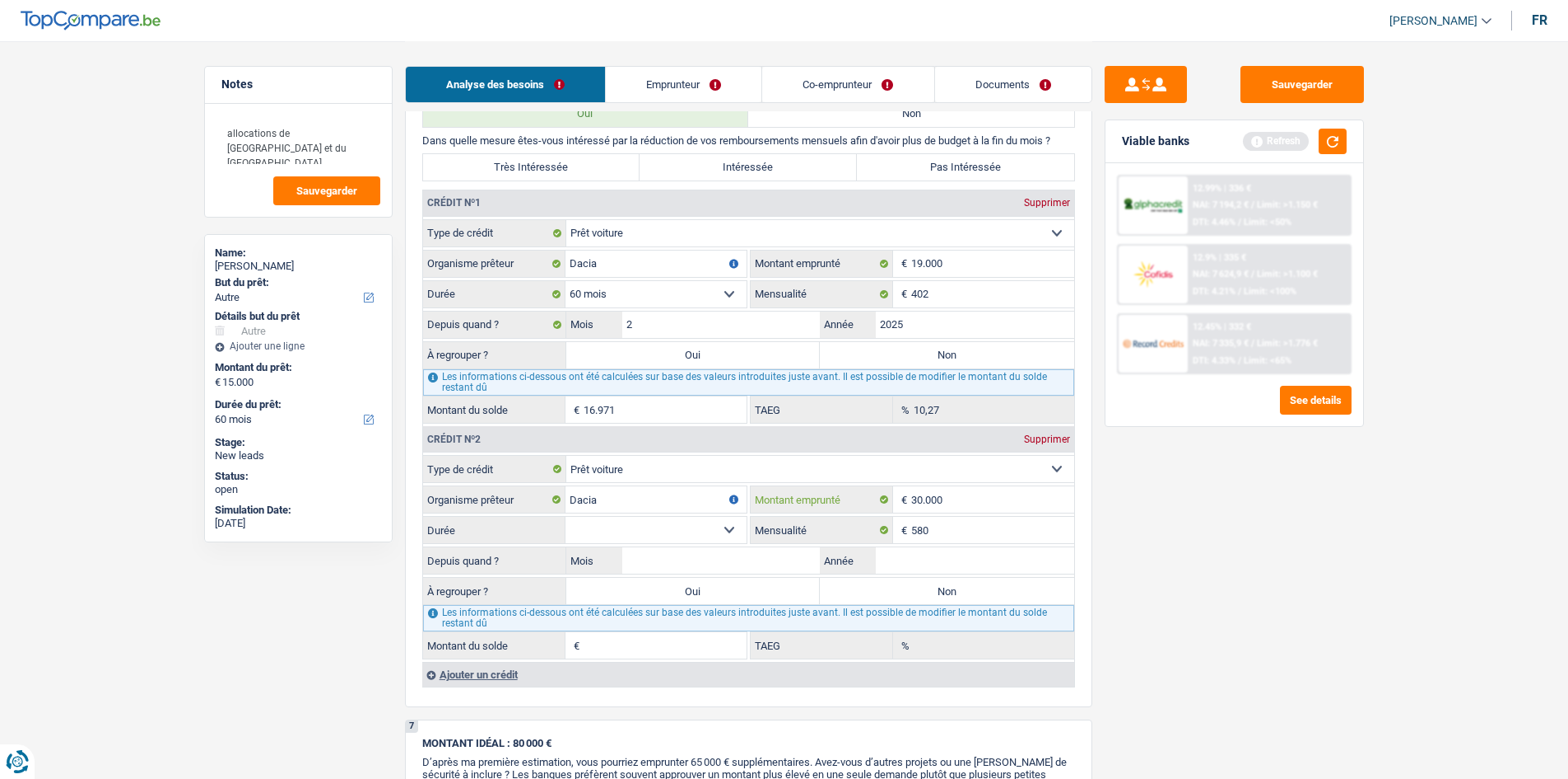
type input "30.000"
click at [751, 555] on input "Mois" at bounding box center [722, 560] width 199 height 26
type input "2"
click at [926, 552] on input "Année" at bounding box center [975, 560] width 199 height 26
type input "2025"
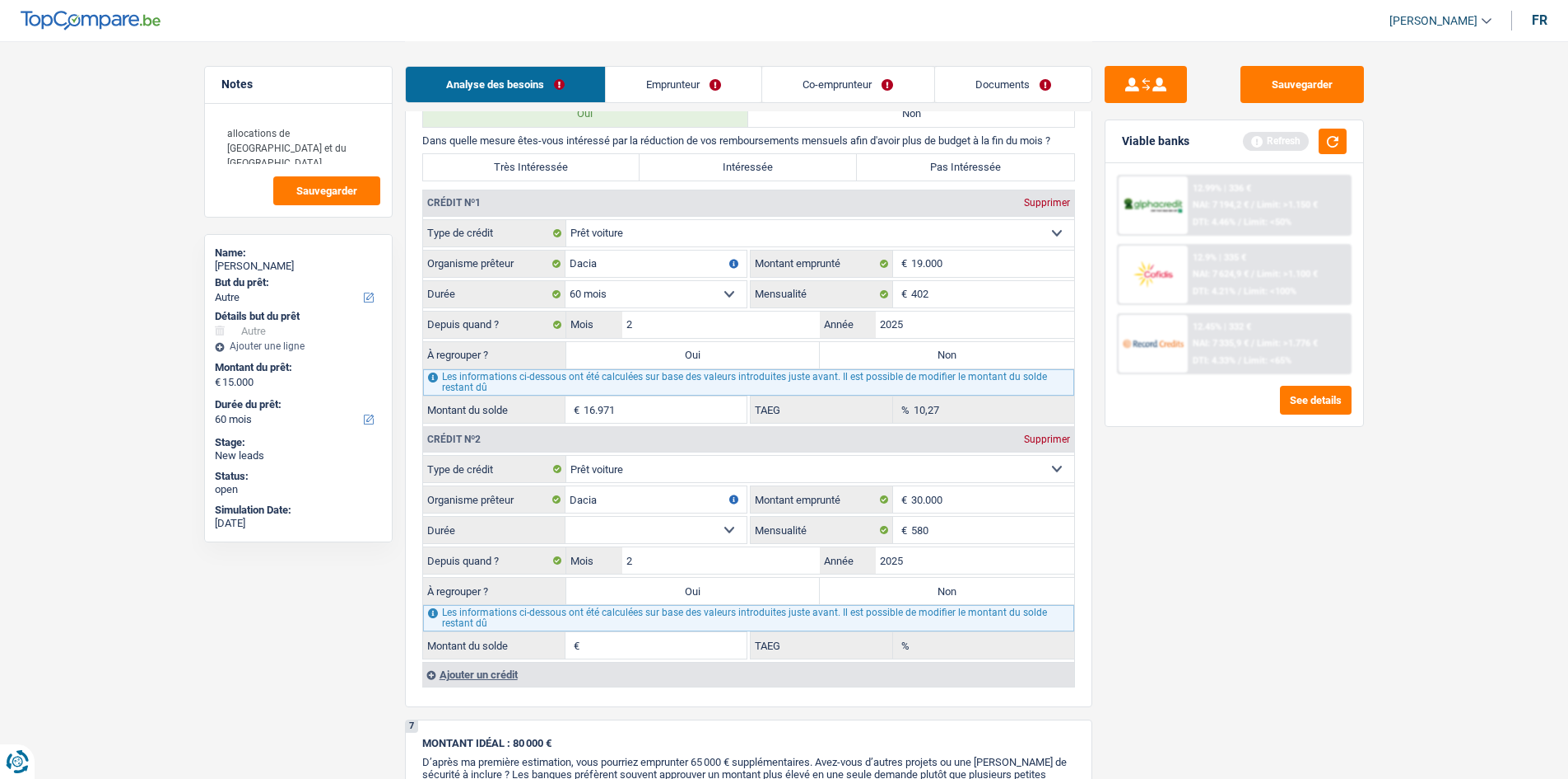
click at [623, 530] on select "12 mois 18 mois 24 mois 30 mois 36 mois 42 mois 48 mois 60 mois 72 mois 84 mois…" at bounding box center [656, 529] width 181 height 26
select select "60"
click at [566, 516] on select "12 mois 18 mois 24 mois 30 mois 36 mois 42 mois 48 mois 60 mois 72 mois 84 mois…" at bounding box center [656, 529] width 181 height 26
type input "26.500"
type input "6,17"
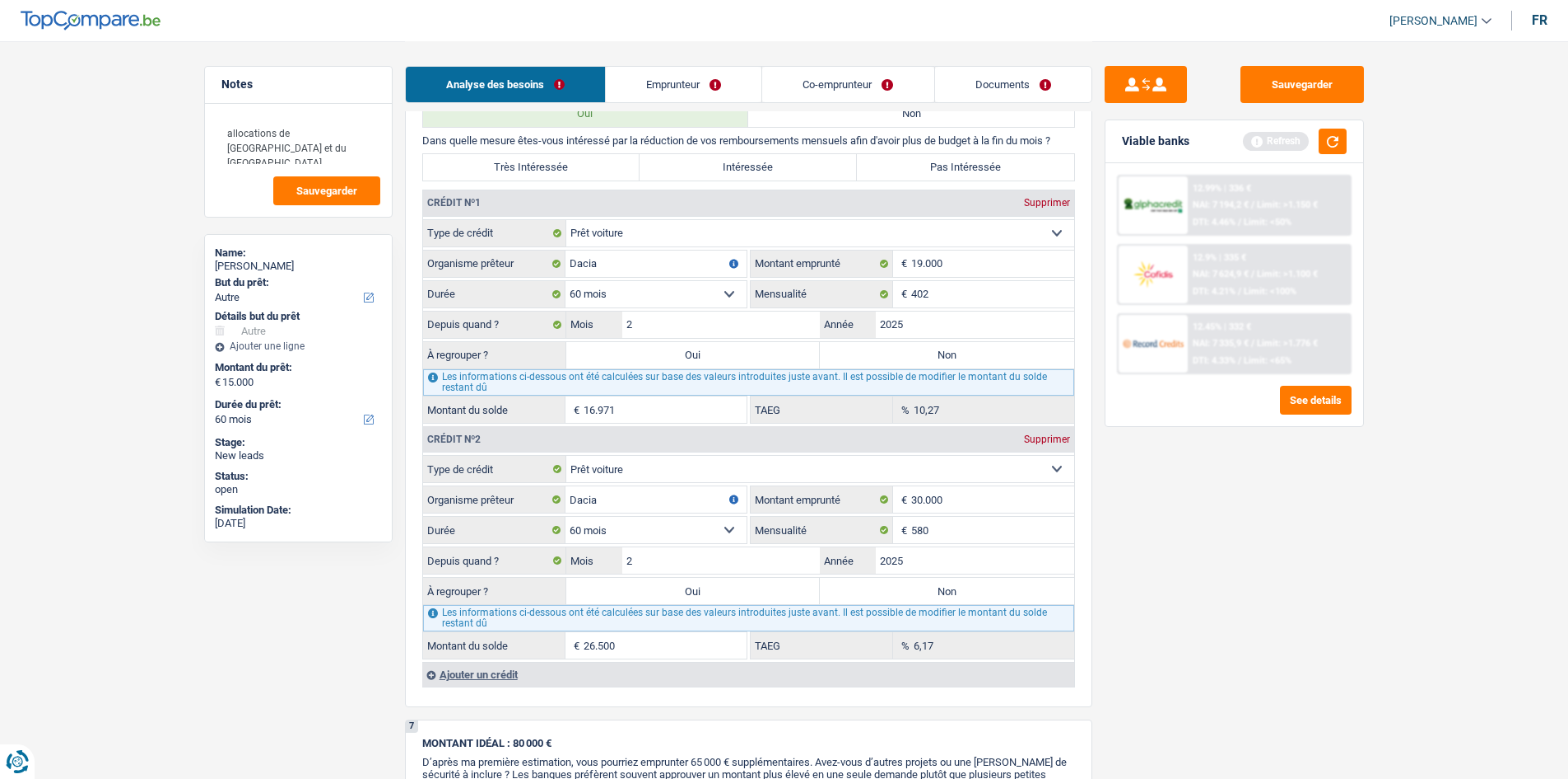
click at [996, 344] on label "Non" at bounding box center [947, 355] width 255 height 26
click at [996, 344] on input "Non" at bounding box center [947, 355] width 255 height 26
radio input "true"
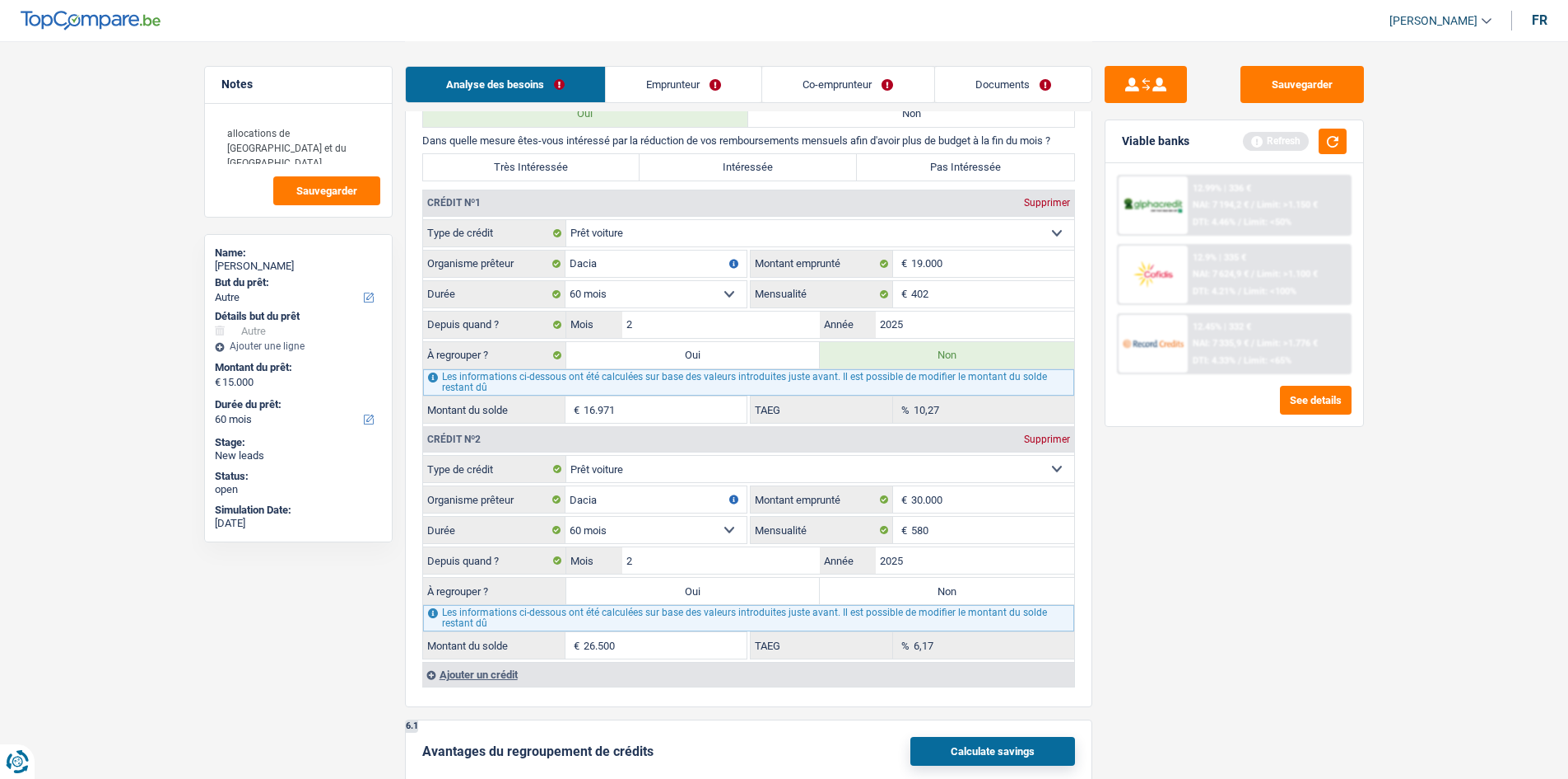
click at [962, 588] on label "Non" at bounding box center [947, 590] width 255 height 26
click at [962, 588] on input "Non" at bounding box center [947, 590] width 255 height 26
radio input "true"
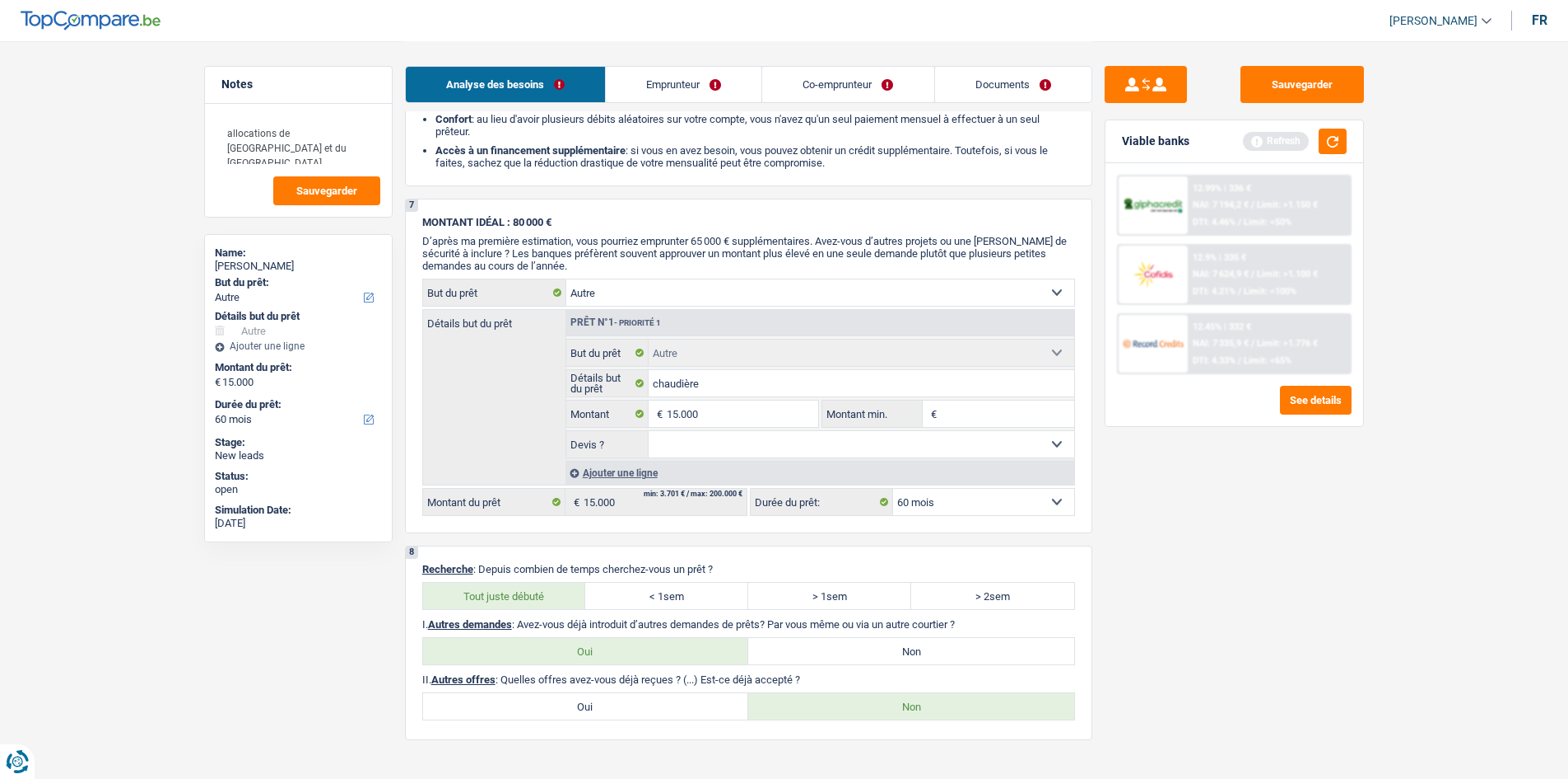
scroll to position [1895, 0]
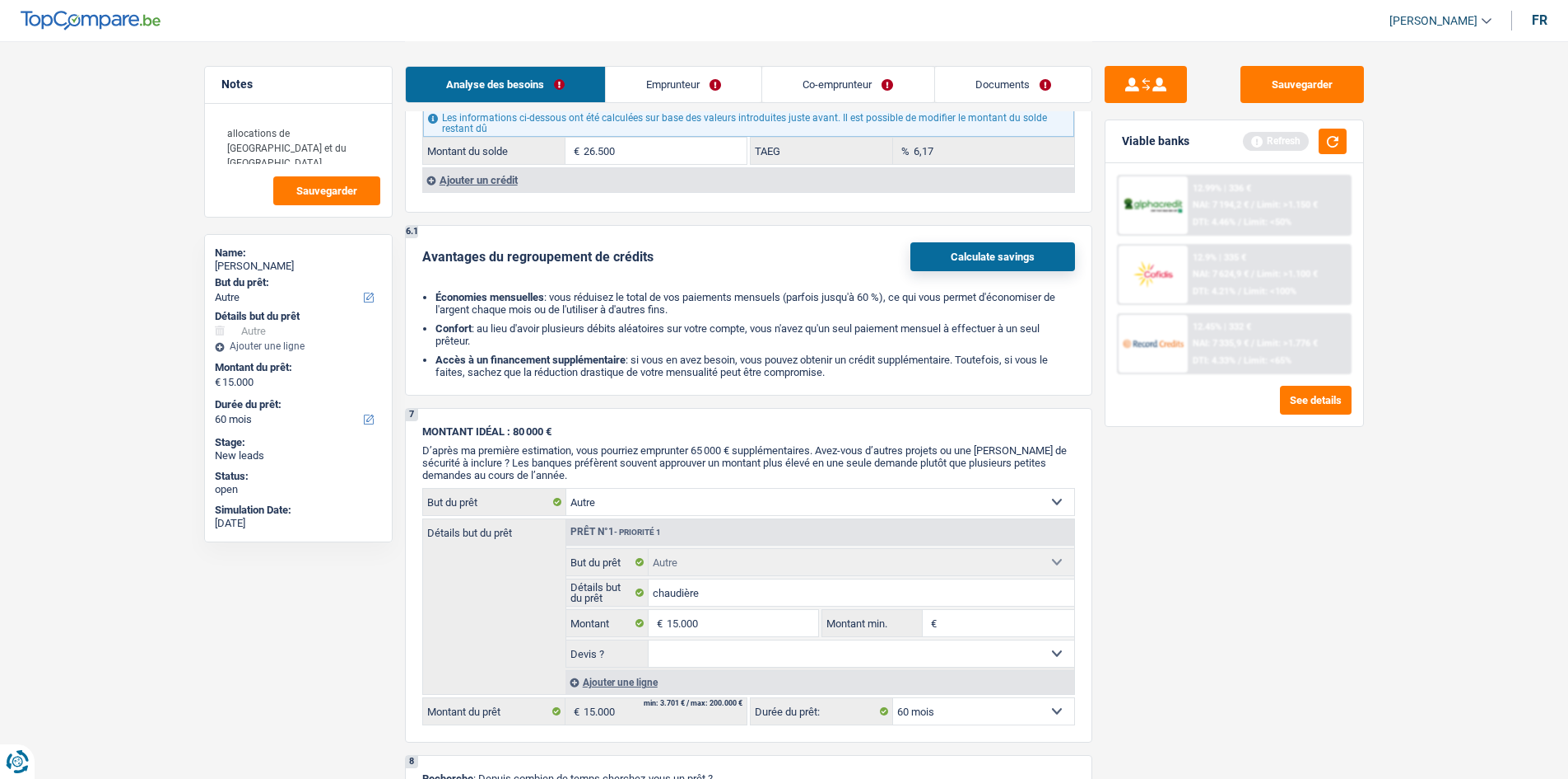
drag, startPoint x: 705, startPoint y: 73, endPoint x: 697, endPoint y: 77, distance: 8.9
click at [705, 73] on link "Emprunteur" at bounding box center [684, 84] width 156 height 35
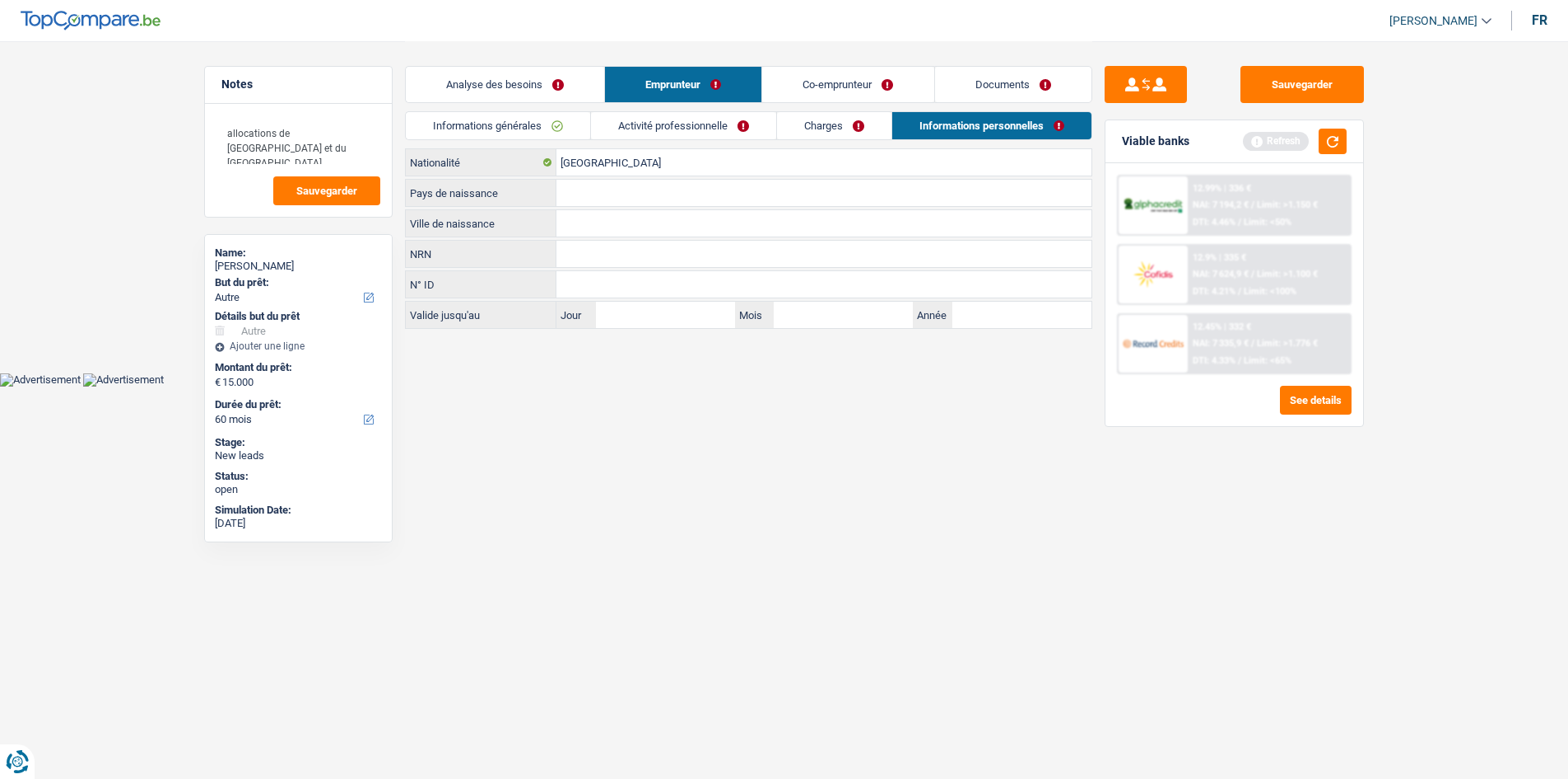
scroll to position [0, 0]
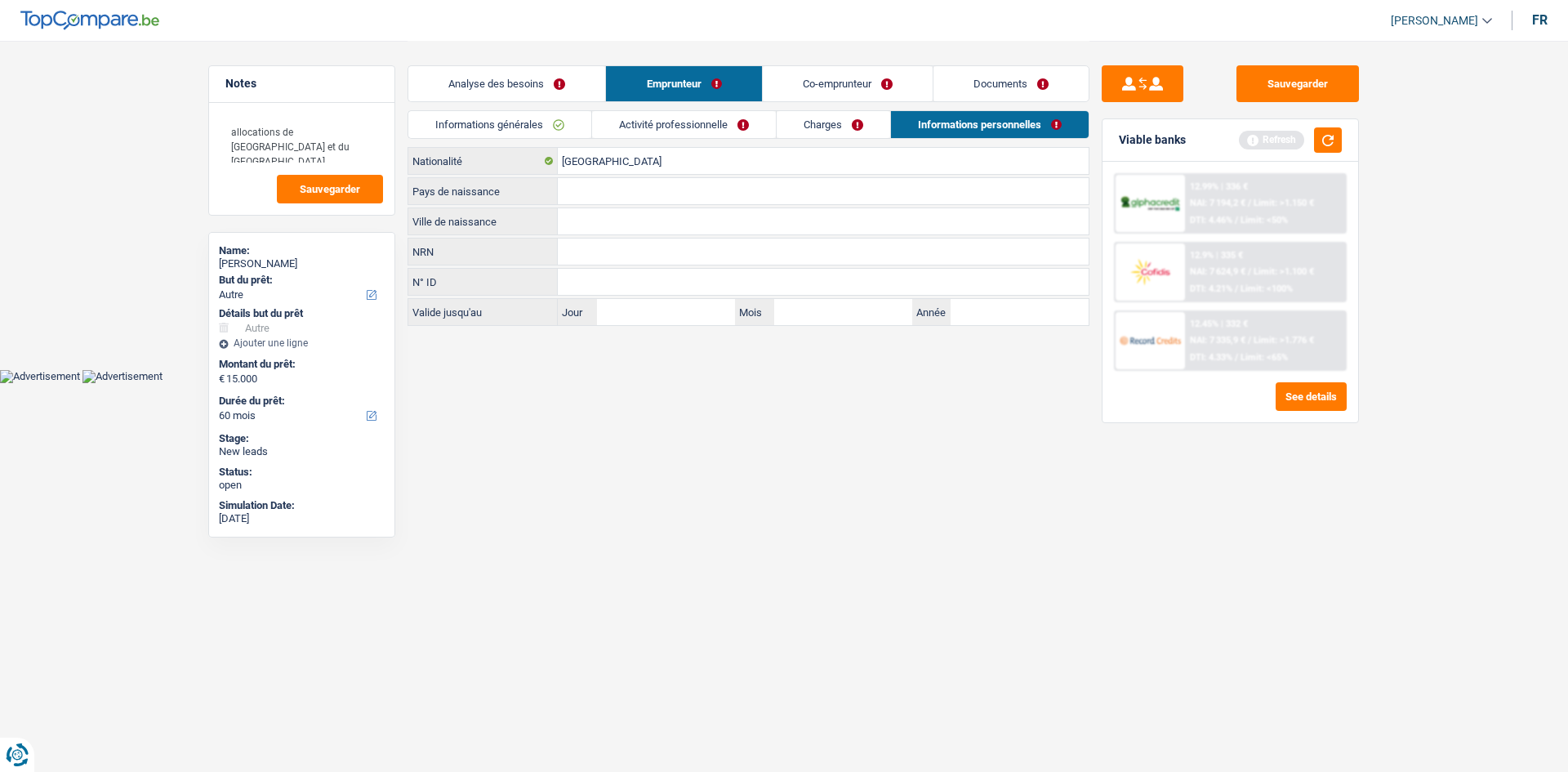
click at [532, 142] on div "Informations générales Activité professionnelle Charges Informations personnell…" at bounding box center [748, 128] width 682 height 37
click at [540, 128] on link "Informations générales" at bounding box center [499, 124] width 183 height 27
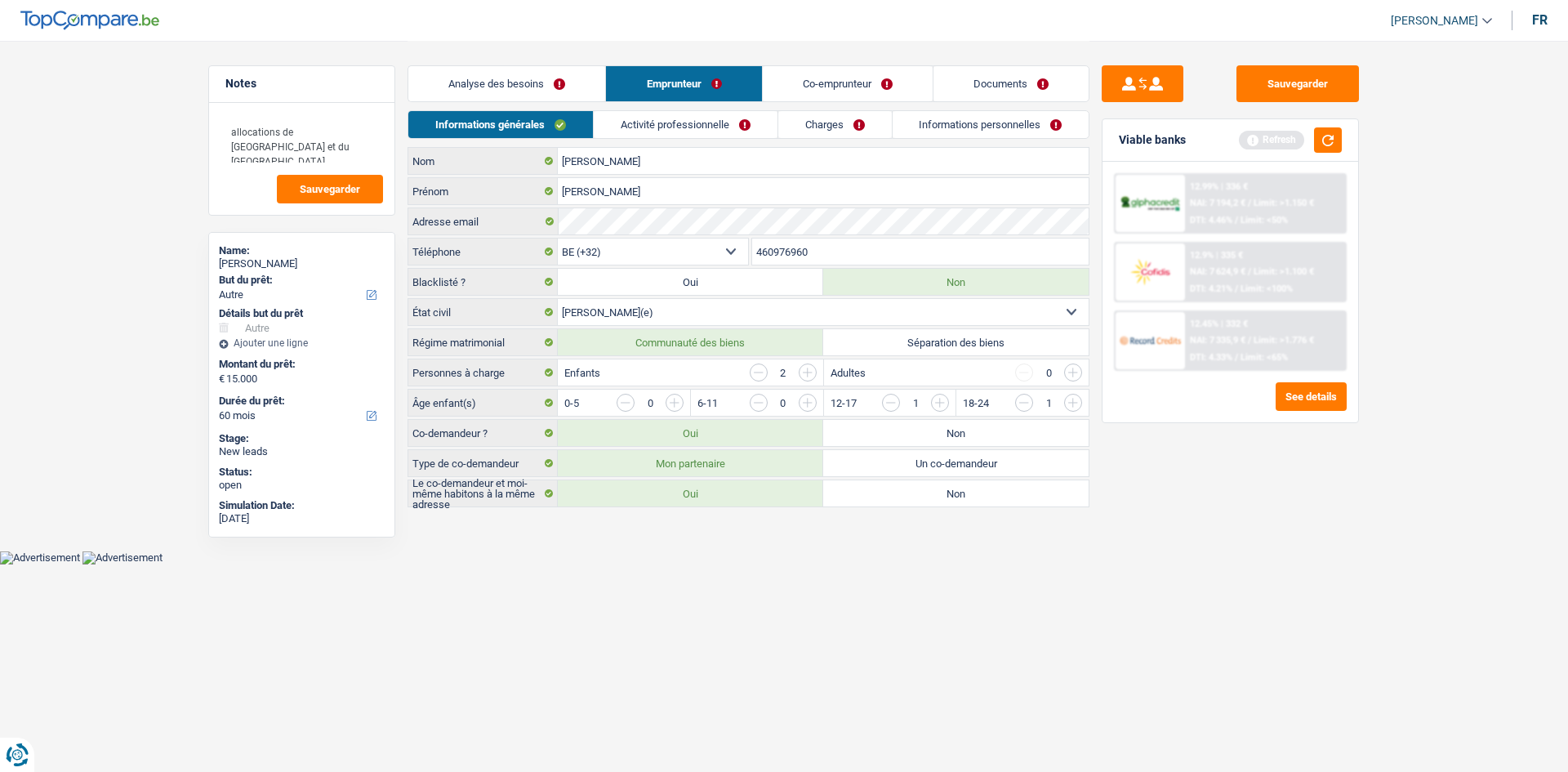
click at [718, 123] on link "Activité professionnelle" at bounding box center [686, 124] width 184 height 27
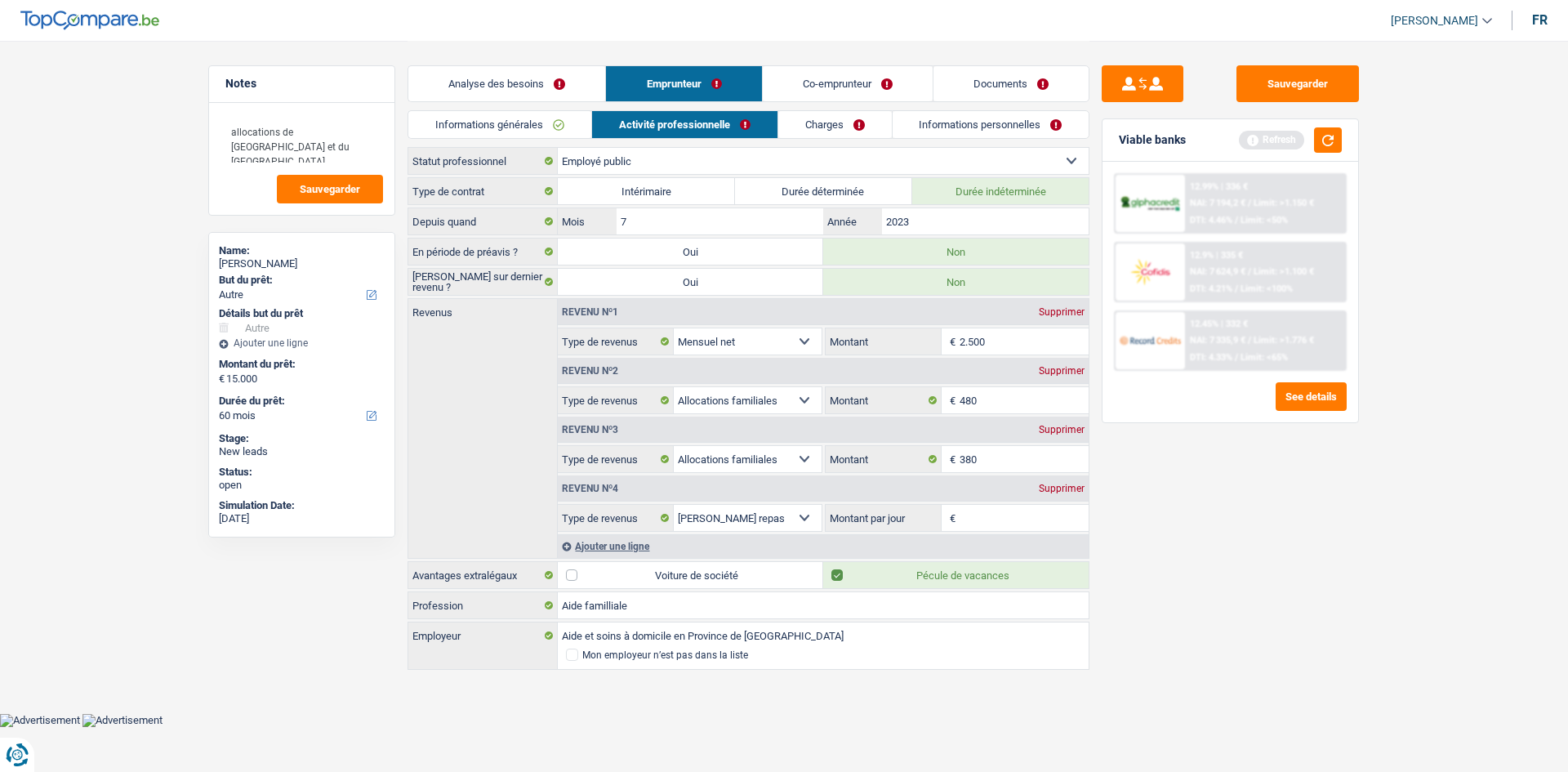
click at [824, 142] on div "Informations générales Activité professionnelle Charges Informations personnell…" at bounding box center [748, 128] width 682 height 37
click at [861, 123] on link "Charges" at bounding box center [834, 124] width 114 height 27
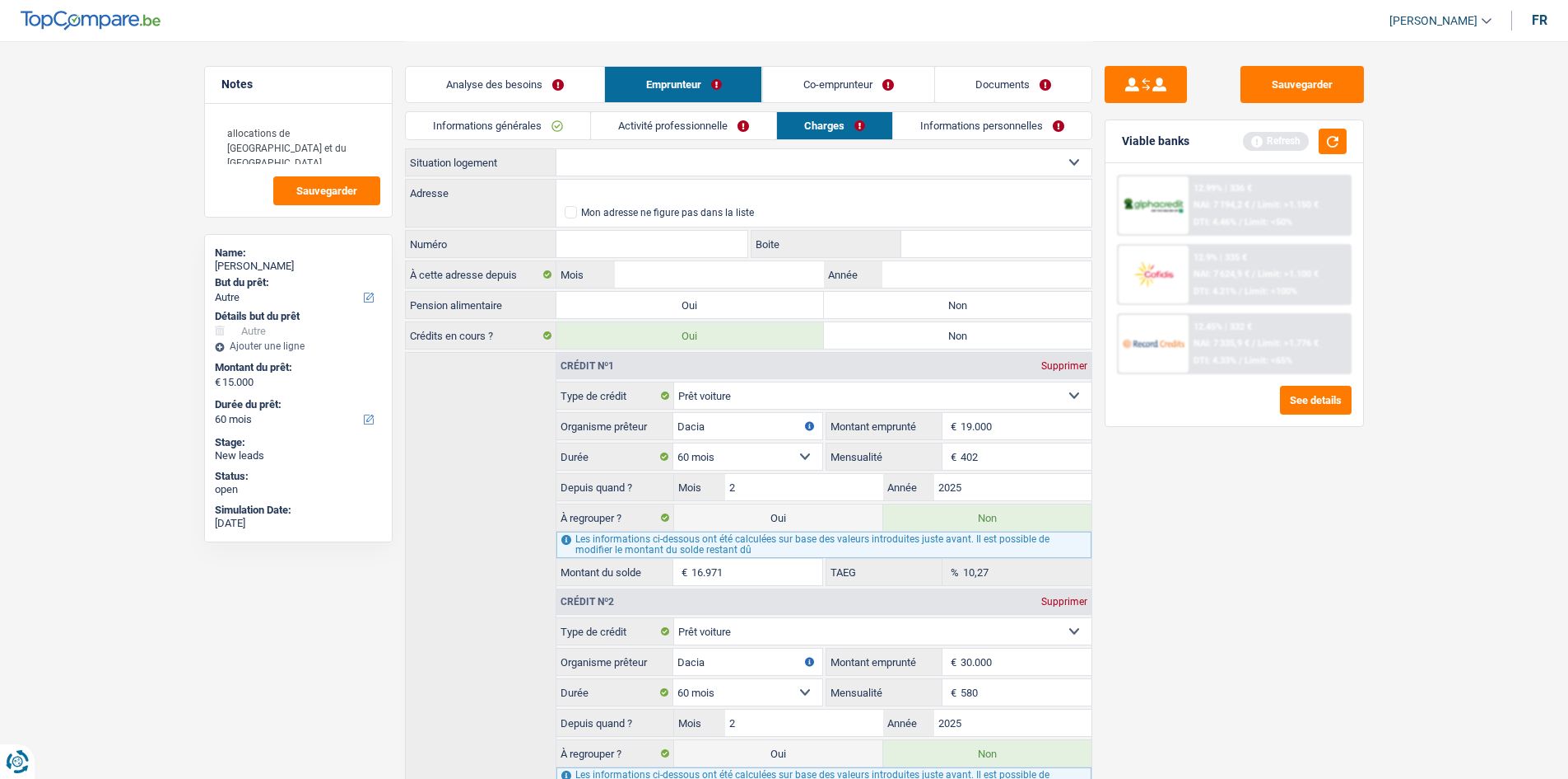
click at [961, 130] on link "Informations personnelles" at bounding box center [992, 125] width 199 height 27
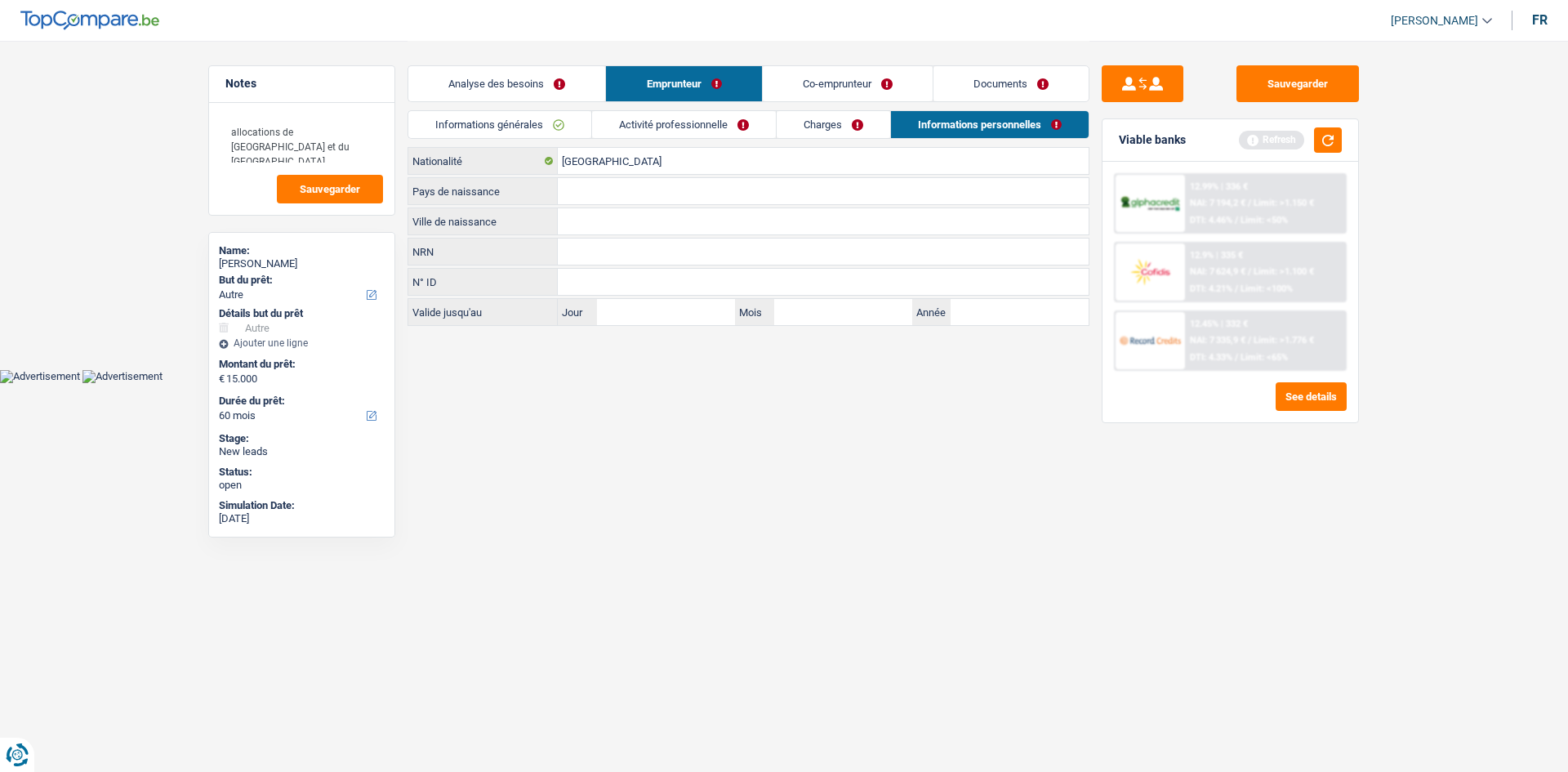
click at [822, 133] on link "Charges" at bounding box center [833, 124] width 114 height 27
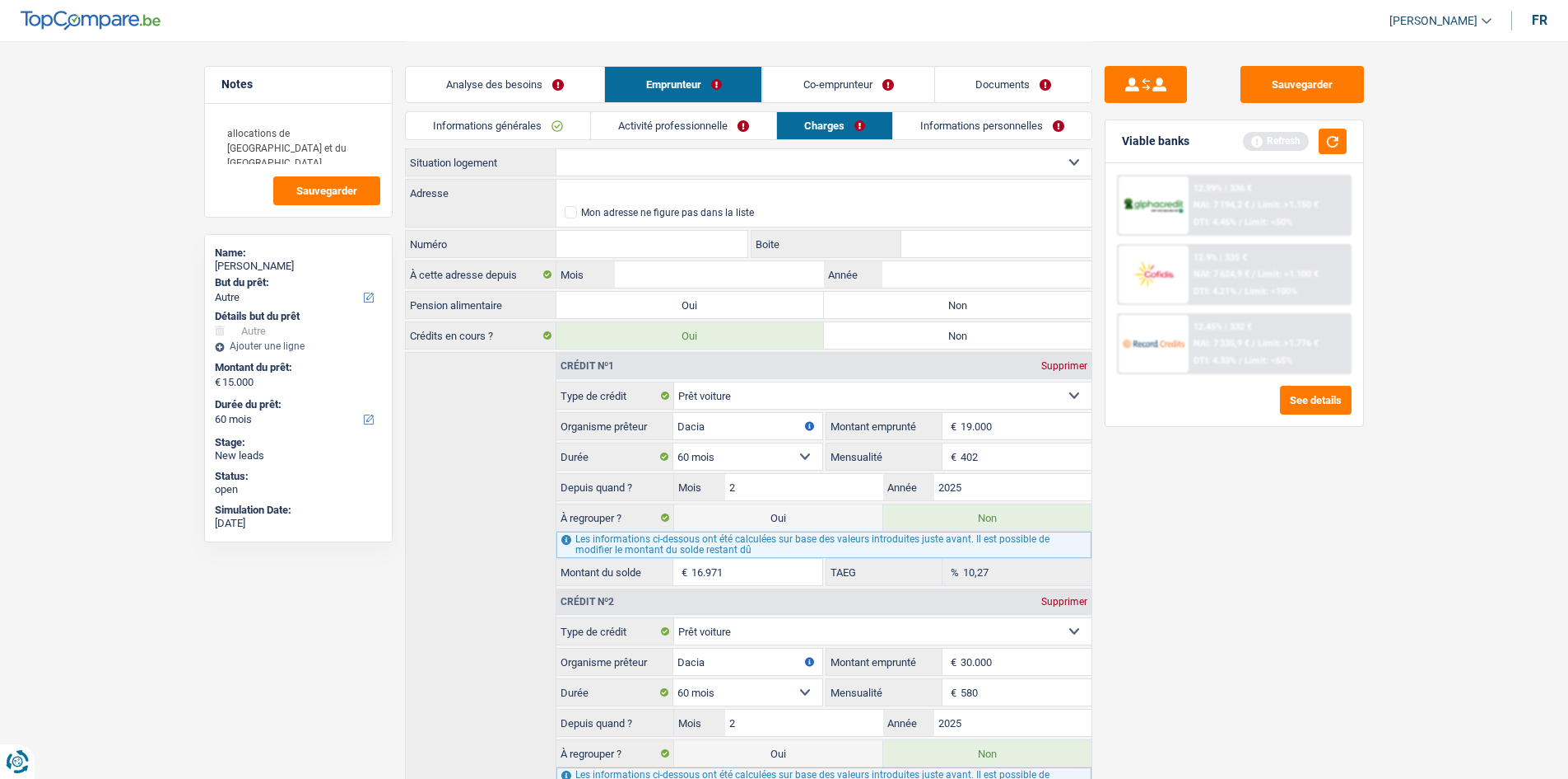
click at [655, 168] on select "Locataire Propriétaire avec prêt hypothécaire Propriétaire sans prêt hypothécai…" at bounding box center [824, 162] width 535 height 26
click at [557, 149] on select "Locataire Propriétaire avec prêt hypothécaire Propriétaire sans prêt hypothécai…" at bounding box center [824, 162] width 535 height 26
drag, startPoint x: 665, startPoint y: 169, endPoint x: 675, endPoint y: 175, distance: 11.7
click at [665, 169] on select "Locataire Propriétaire avec prêt hypothécaire Propriétaire sans prêt hypothécai…" at bounding box center [824, 162] width 535 height 26
select select "ownerWithoutMortgage"
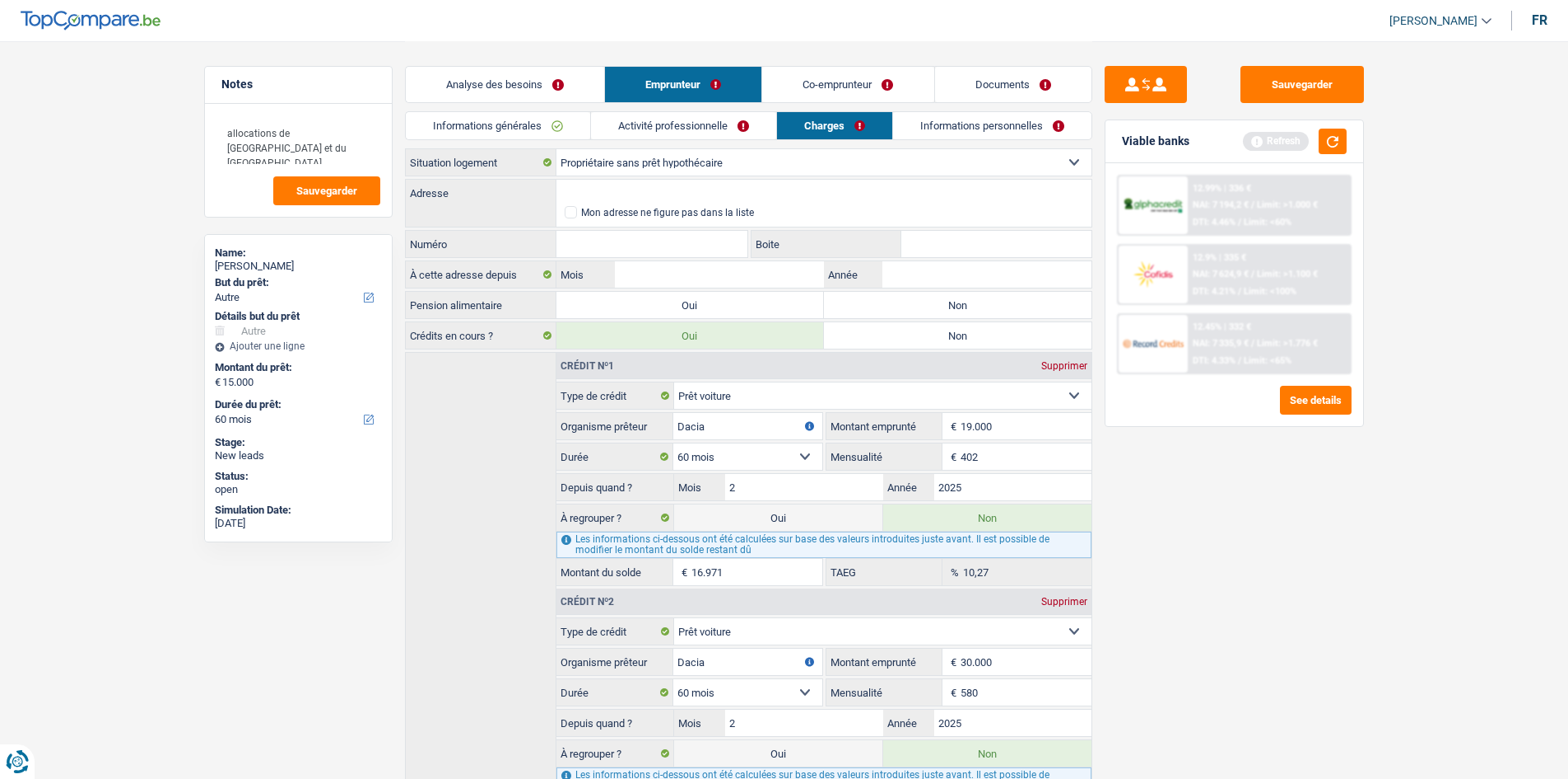
click at [557, 149] on select "Locataire Propriétaire avec prêt hypothécaire Propriétaire sans prêt hypothécai…" at bounding box center [824, 162] width 535 height 26
drag, startPoint x: 607, startPoint y: 189, endPoint x: 1379, endPoint y: 249, distance: 774.3
click at [607, 188] on input "Adresse" at bounding box center [824, 193] width 535 height 26
click at [1026, 308] on label "Non" at bounding box center [958, 305] width 267 height 26
click at [1026, 308] on input "Non" at bounding box center [958, 305] width 267 height 26
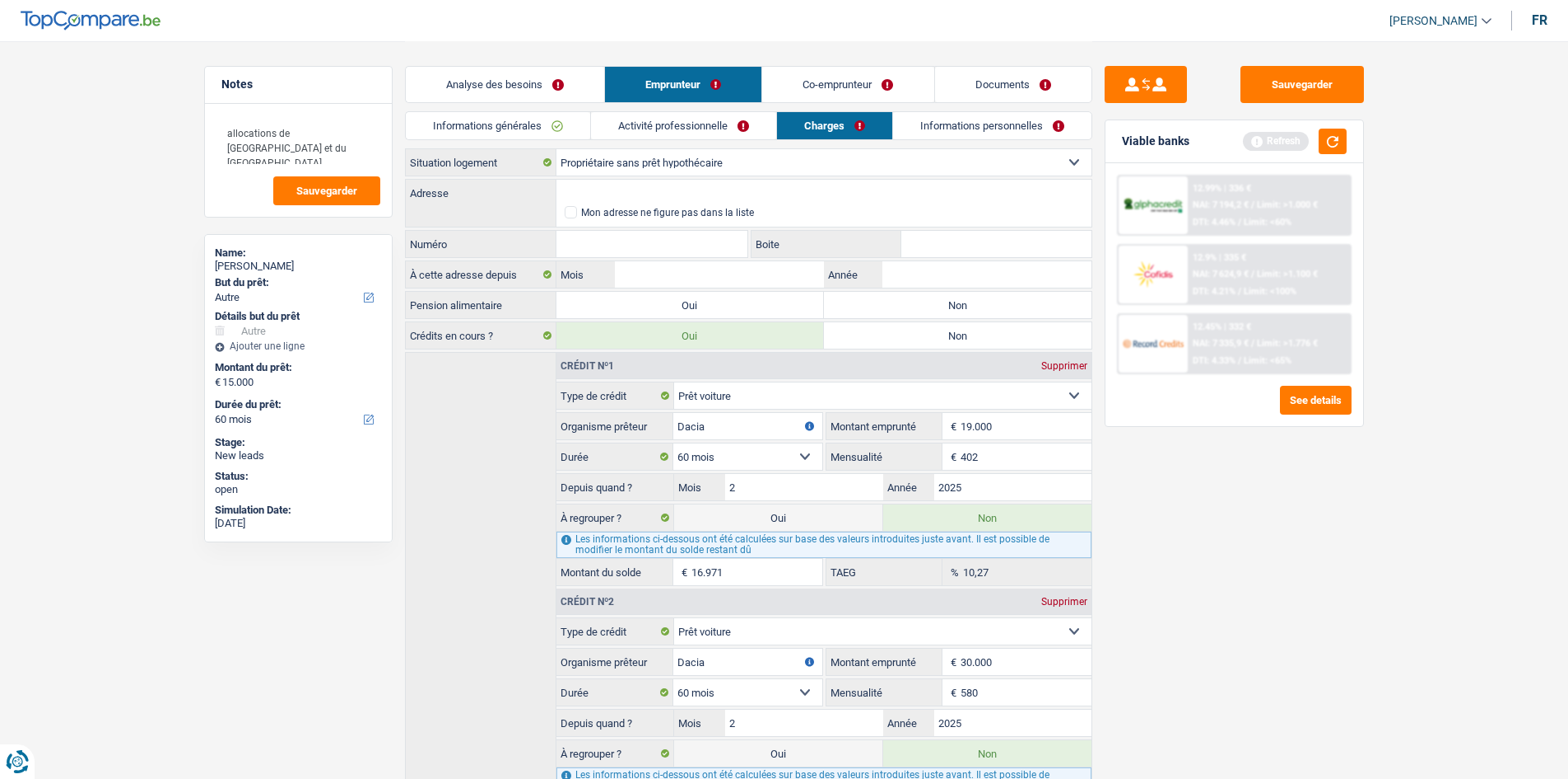
radio input "true"
click at [674, 188] on input "Adresse" at bounding box center [824, 193] width 535 height 26
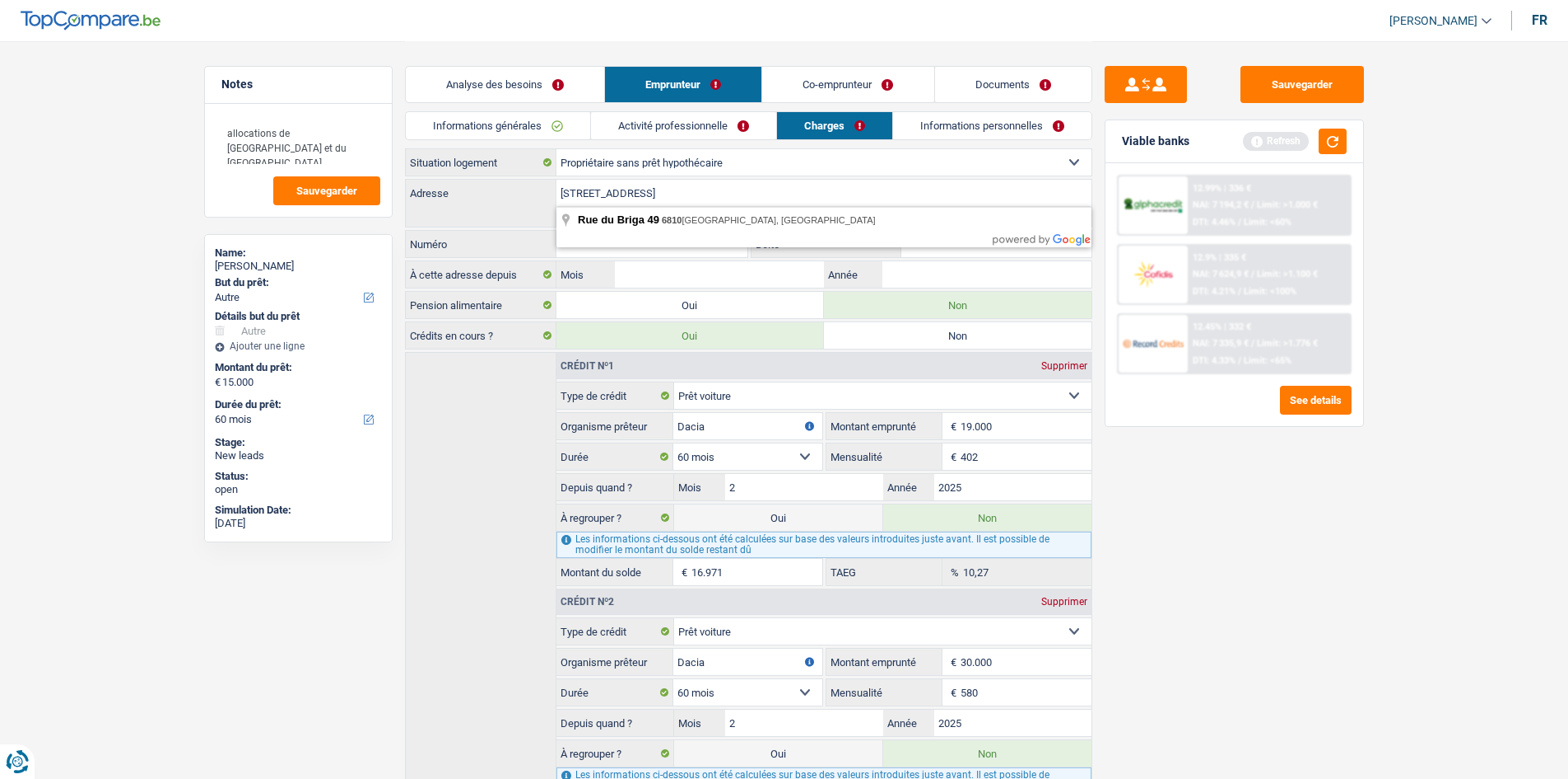
type input "Rue du Briga, 6810, Chiny, BE"
type input "49"
click at [923, 271] on input "Année" at bounding box center [986, 274] width 209 height 26
type input "2005"
click at [779, 270] on input "Mois" at bounding box center [719, 274] width 209 height 26
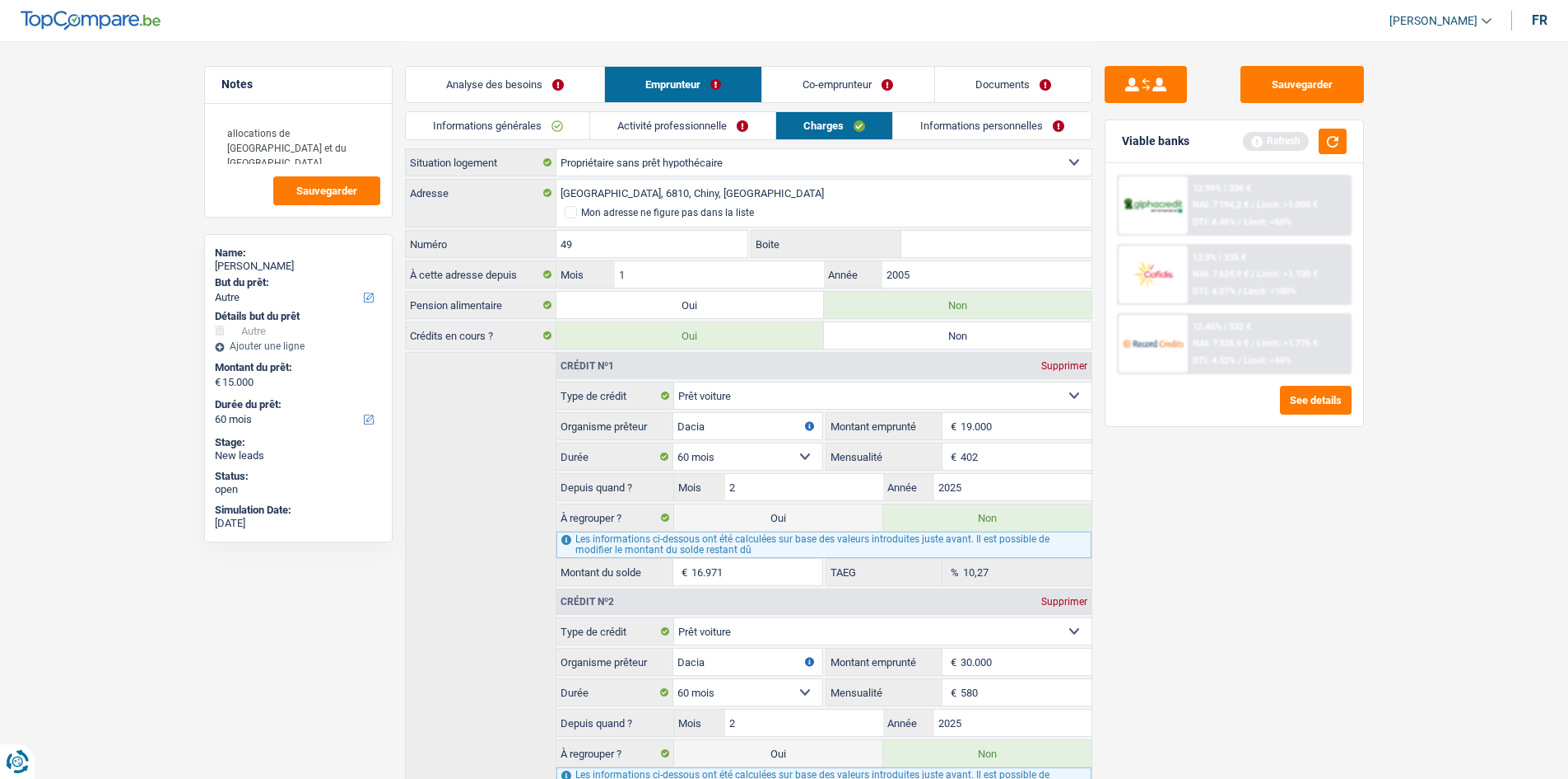
type input "12"
click at [946, 128] on link "Informations personnelles" at bounding box center [992, 125] width 199 height 27
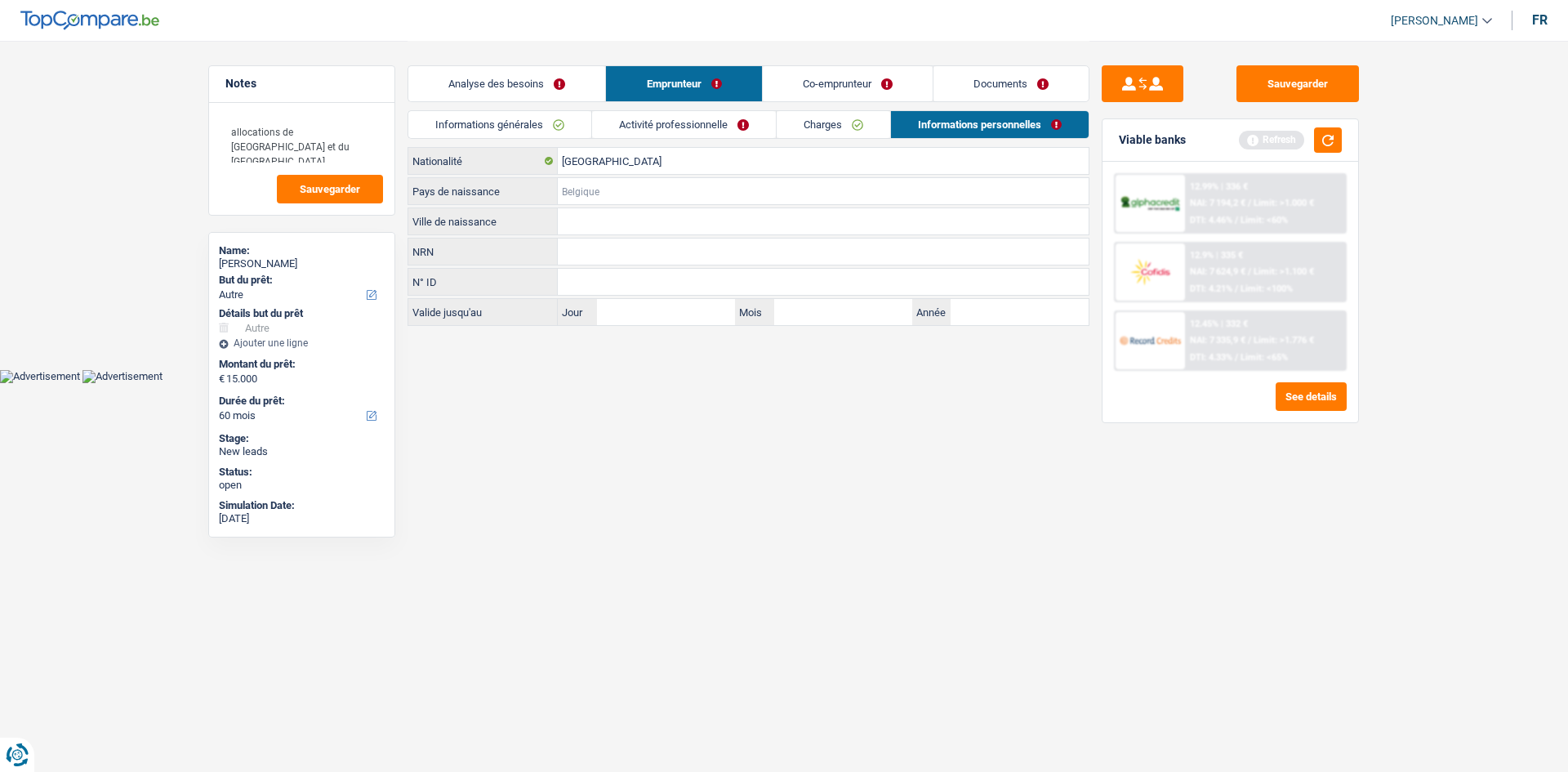
click at [688, 180] on input "Pays de naissance" at bounding box center [823, 191] width 531 height 26
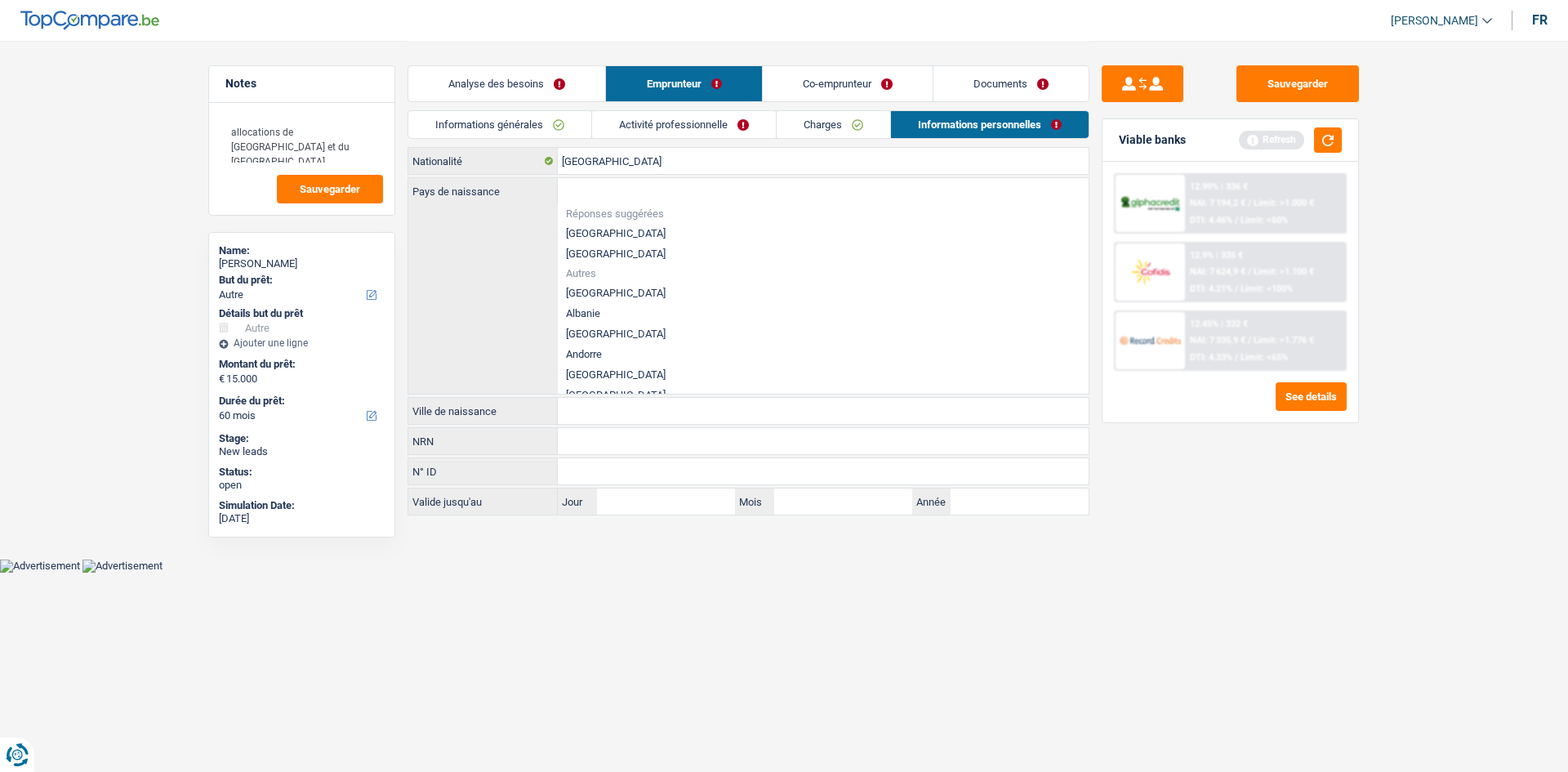
click at [611, 237] on li "[GEOGRAPHIC_DATA]" at bounding box center [823, 233] width 531 height 21
type input "[GEOGRAPHIC_DATA]"
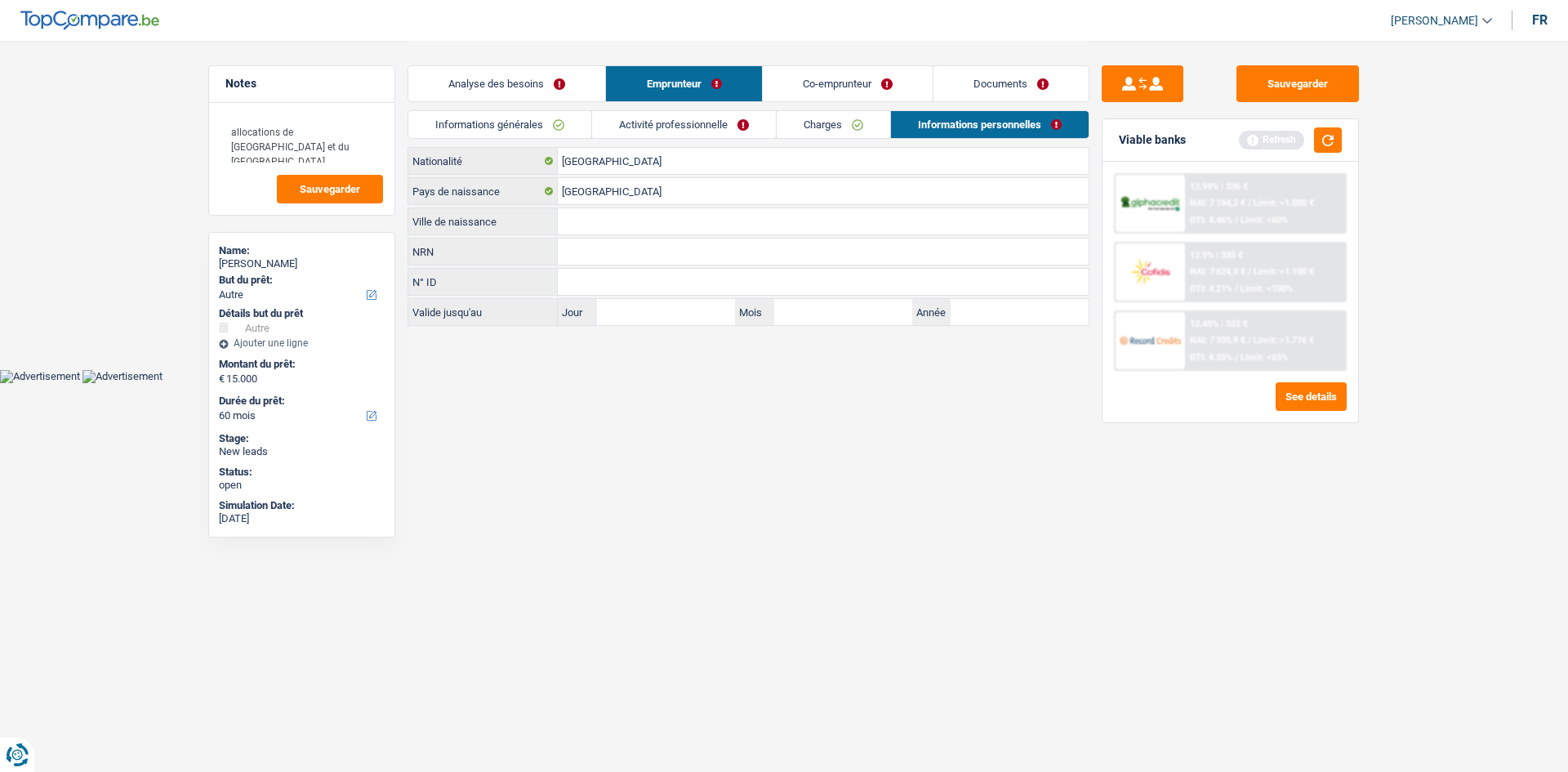
click at [614, 217] on input "Ville de naissance" at bounding box center [823, 221] width 531 height 26
type input "Villers"
click at [623, 383] on html "Vous avez le contrôle de vos données Nous utilisons des cookies, tout comme nos…" at bounding box center [784, 191] width 1568 height 383
click at [862, 66] on link "Co-emprunteur" at bounding box center [847, 83] width 170 height 35
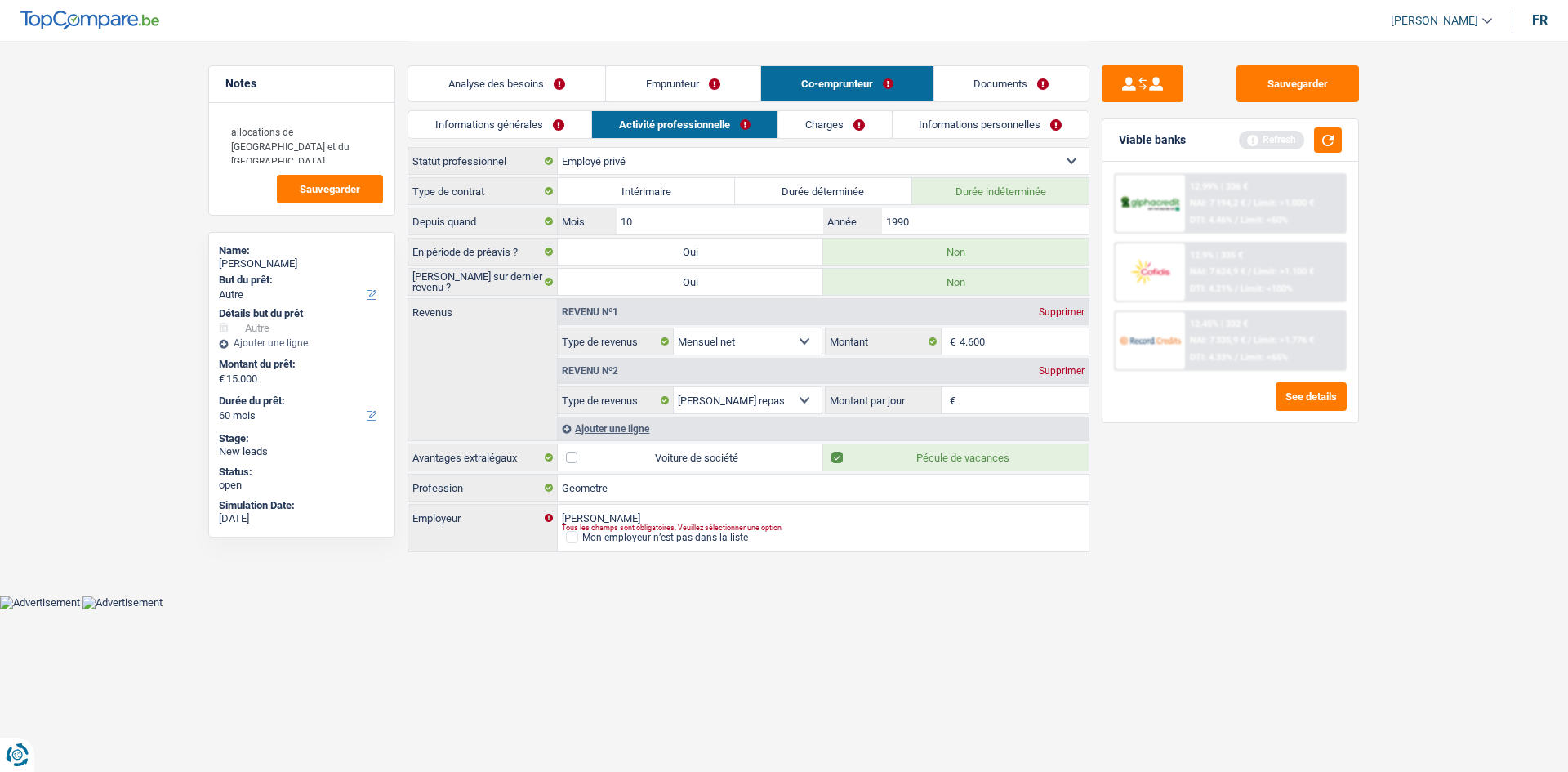
click at [464, 138] on link "Informations générales" at bounding box center [499, 124] width 183 height 27
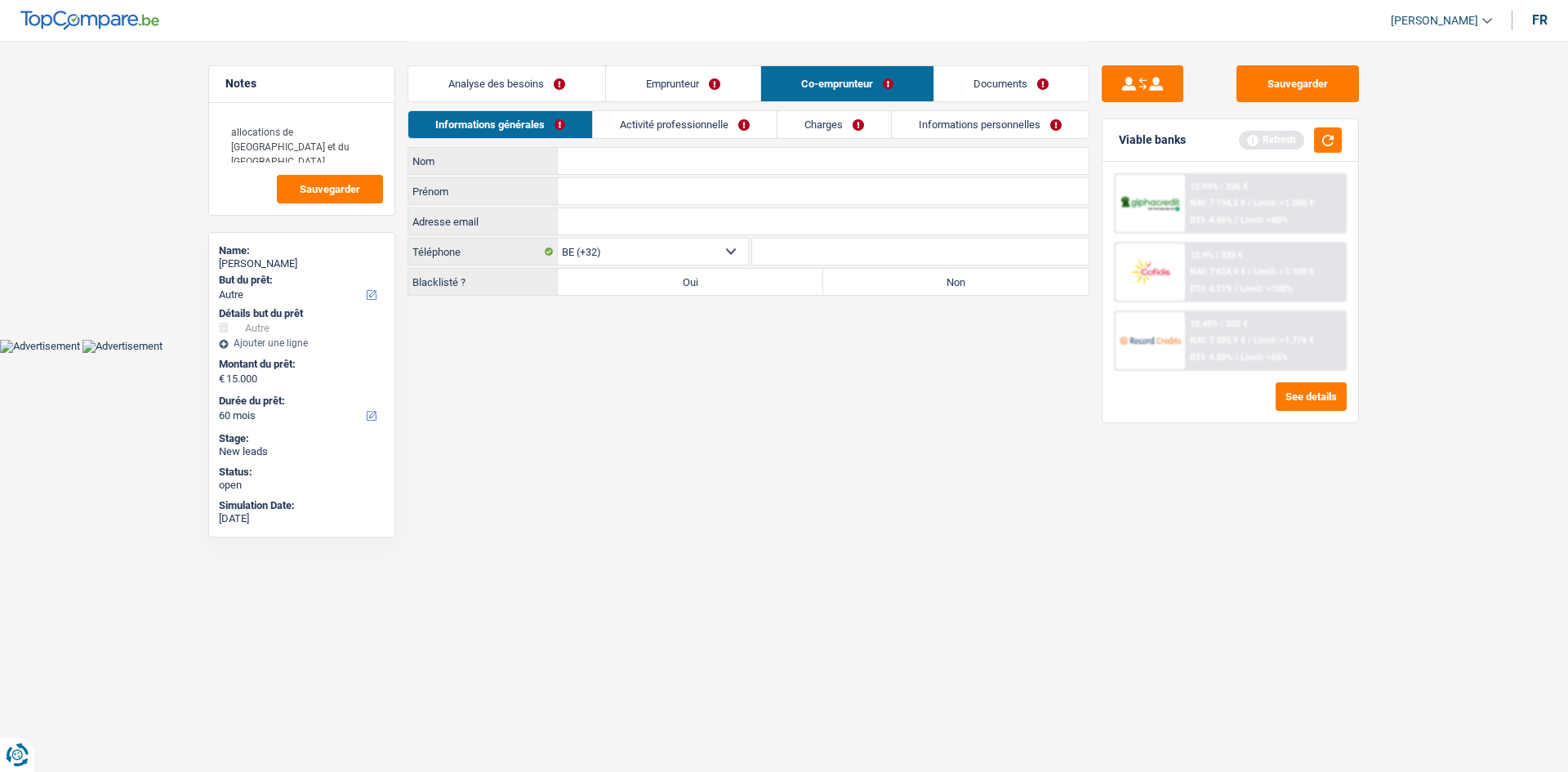
click at [619, 152] on input "Nom" at bounding box center [823, 160] width 531 height 26
click at [698, 75] on link "Emprunteur" at bounding box center [683, 83] width 154 height 35
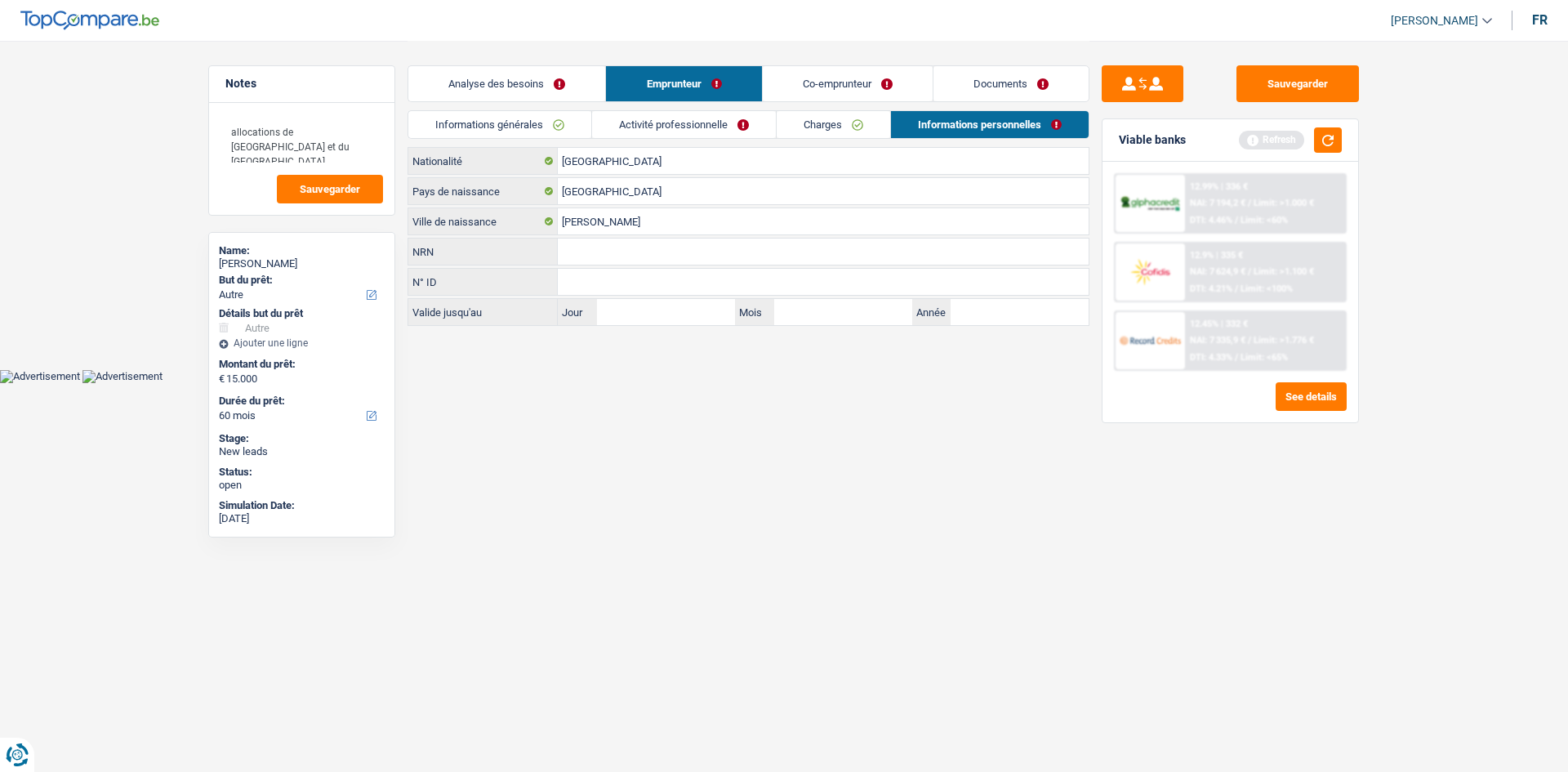
click at [846, 70] on link "Co-emprunteur" at bounding box center [847, 83] width 170 height 35
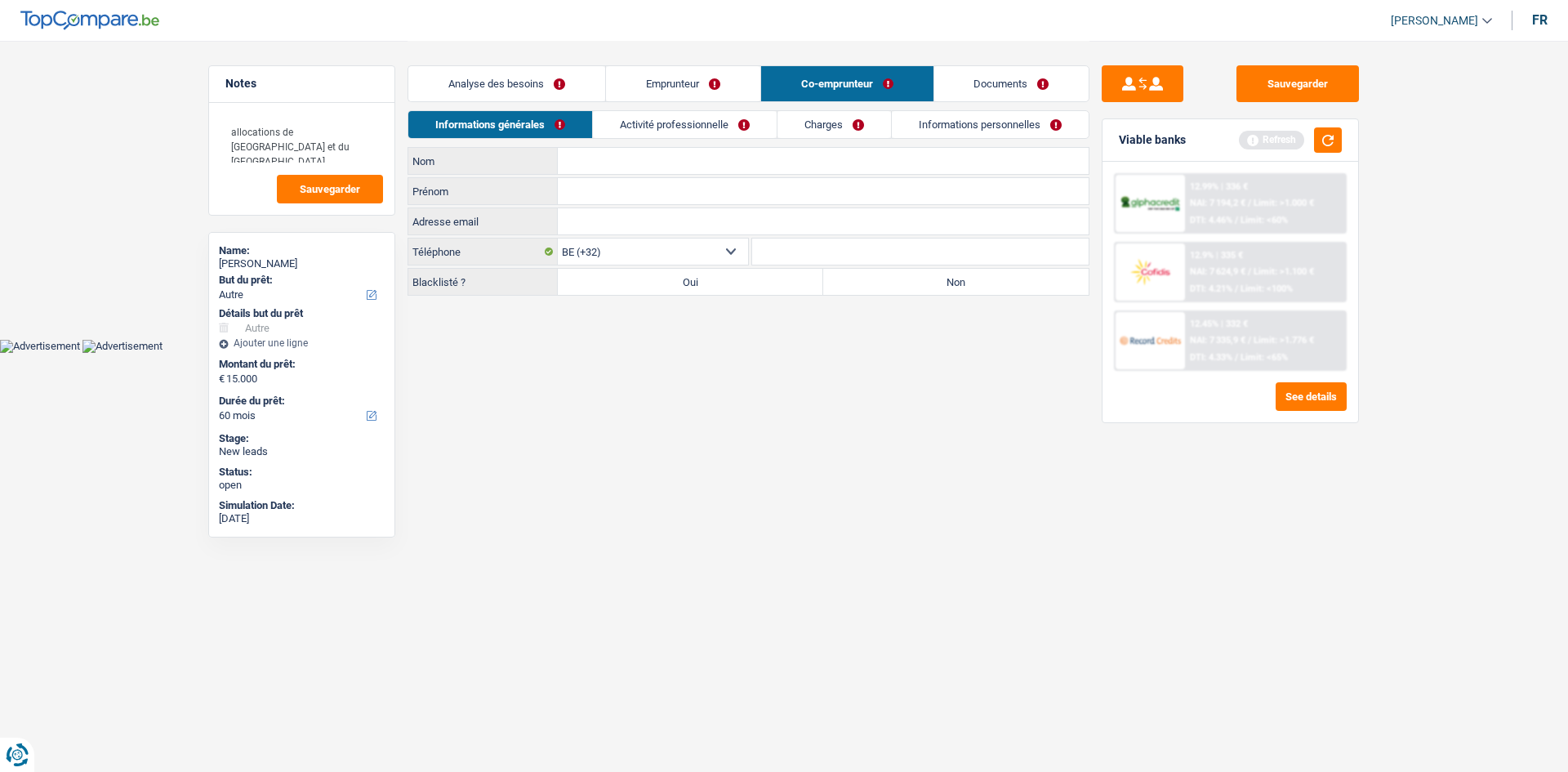
click at [595, 172] on input "Nom" at bounding box center [823, 160] width 531 height 26
type input "Luc"
click at [608, 182] on input "Prénom" at bounding box center [823, 191] width 531 height 26
type input "Bertrand"
click at [979, 288] on label "Non" at bounding box center [956, 281] width 265 height 26
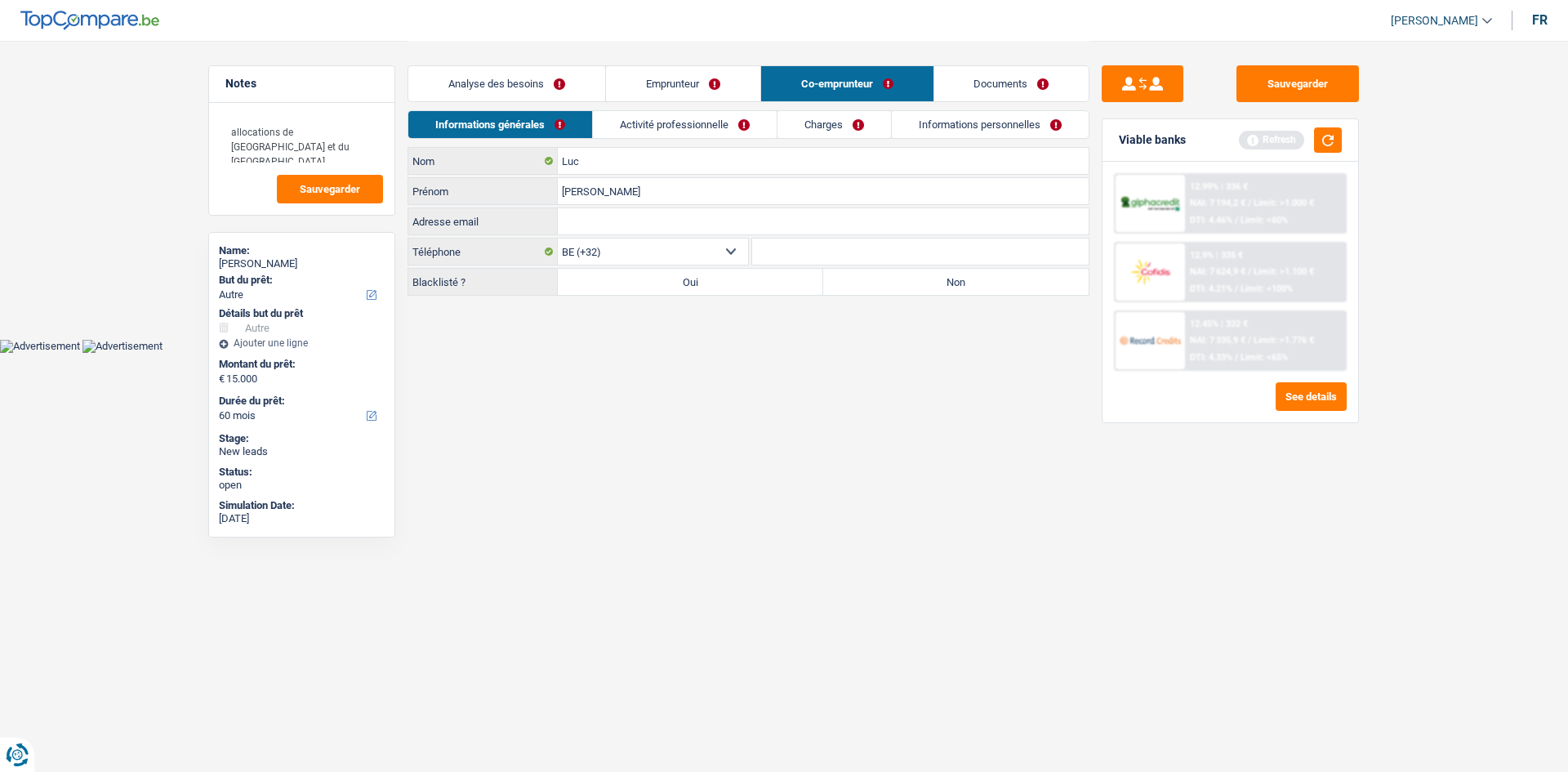
click at [979, 288] on input "Non" at bounding box center [956, 281] width 265 height 26
radio input "true"
click at [688, 105] on div "Analyse des besoins Emprunteur Co-emprunteur Documents" at bounding box center [748, 75] width 682 height 69
click at [693, 125] on link "Activité professionnelle" at bounding box center [685, 124] width 184 height 27
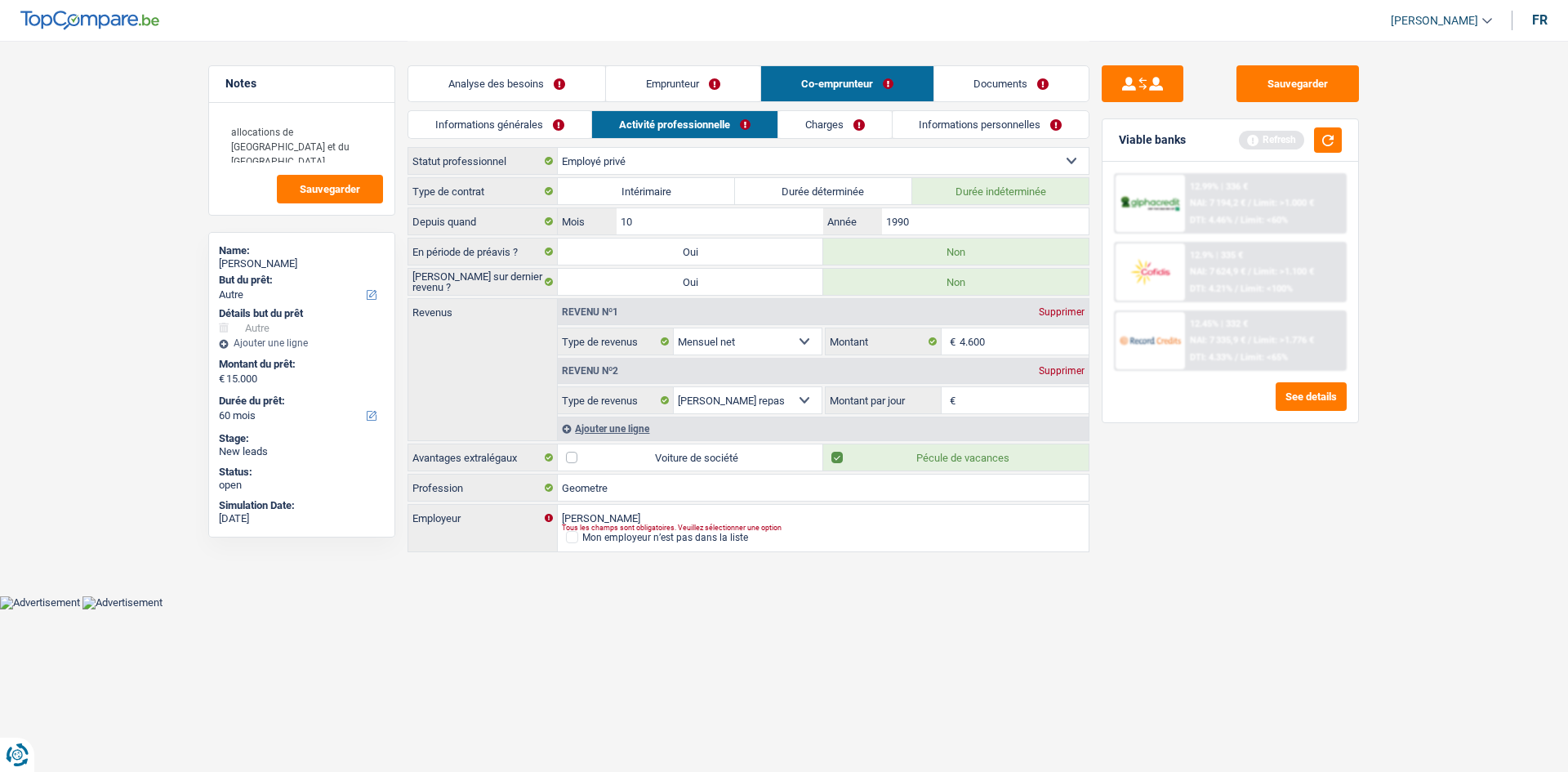
click at [841, 119] on link "Charges" at bounding box center [834, 124] width 114 height 27
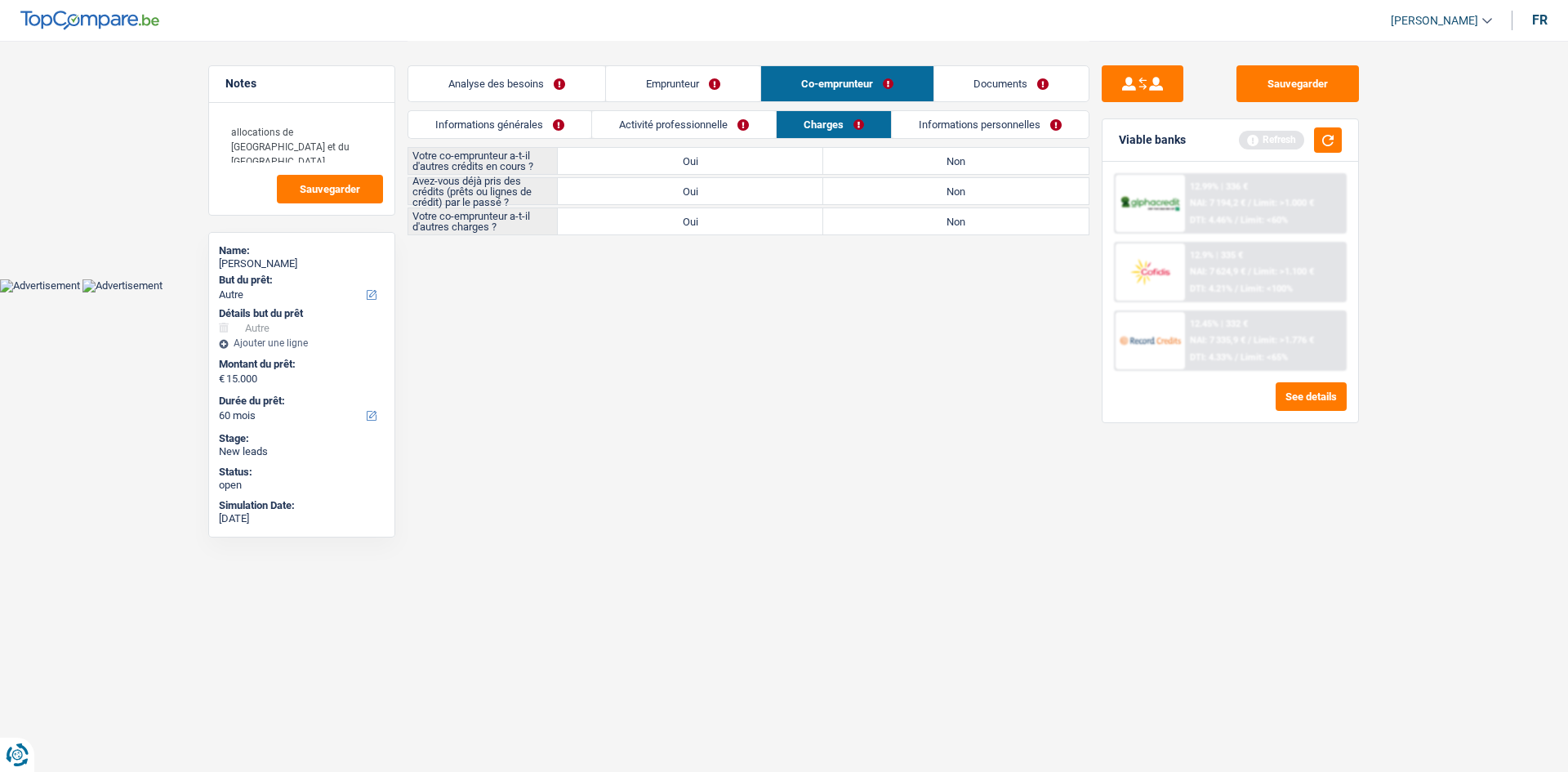
click at [980, 155] on label "Non" at bounding box center [956, 160] width 265 height 26
click at [980, 155] on input "Non" at bounding box center [956, 160] width 265 height 26
radio input "true"
drag, startPoint x: 946, startPoint y: 217, endPoint x: 752, endPoint y: 184, distance: 196.8
click at [946, 217] on label "Non" at bounding box center [956, 221] width 265 height 26
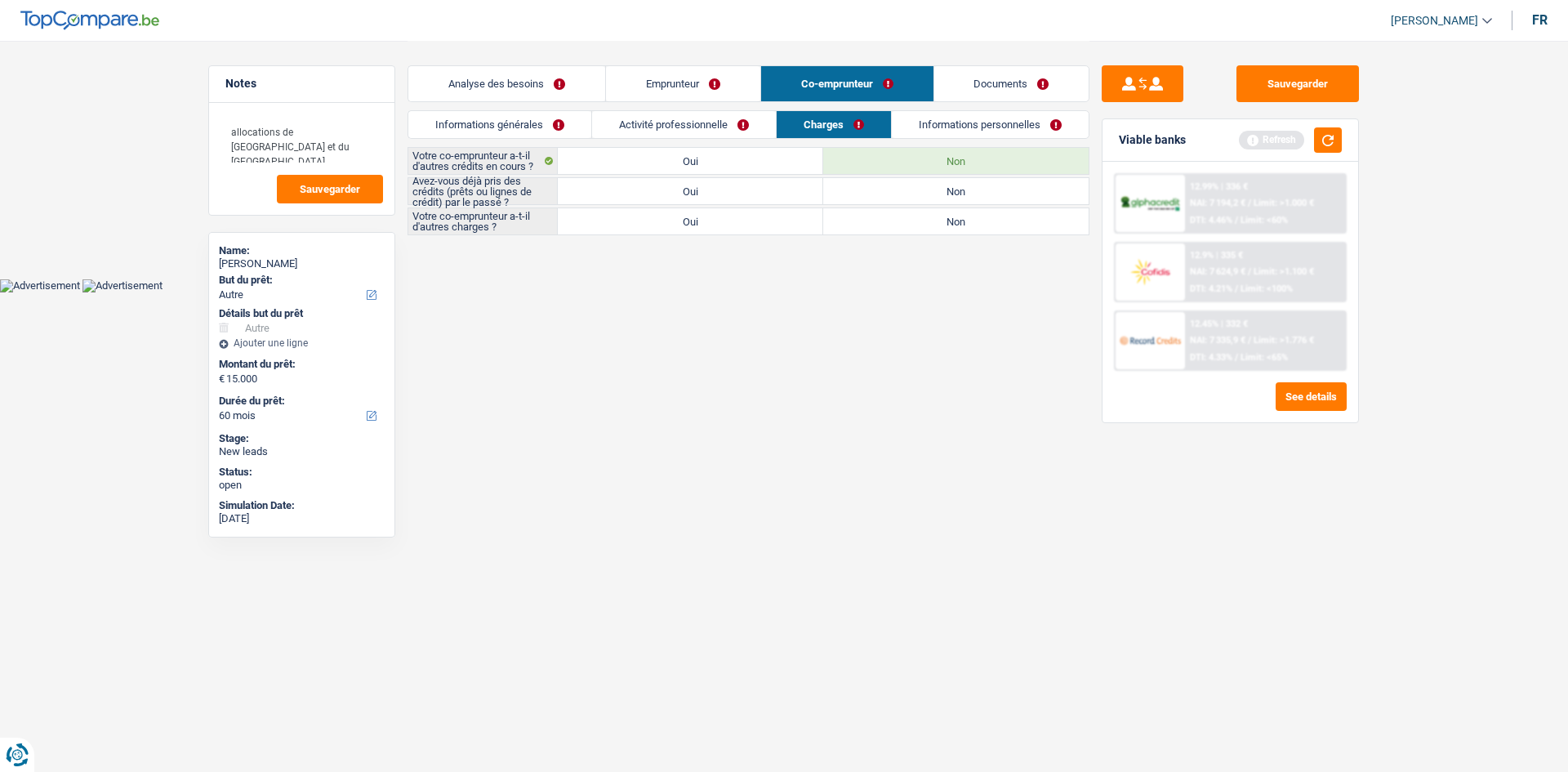
click at [946, 217] on input "Non" at bounding box center [956, 221] width 265 height 26
radio input "true"
drag, startPoint x: 749, startPoint y: 184, endPoint x: 1089, endPoint y: 96, distance: 351.2
click at [760, 184] on label "Oui" at bounding box center [690, 191] width 265 height 26
click at [760, 184] on input "Oui" at bounding box center [690, 191] width 265 height 26
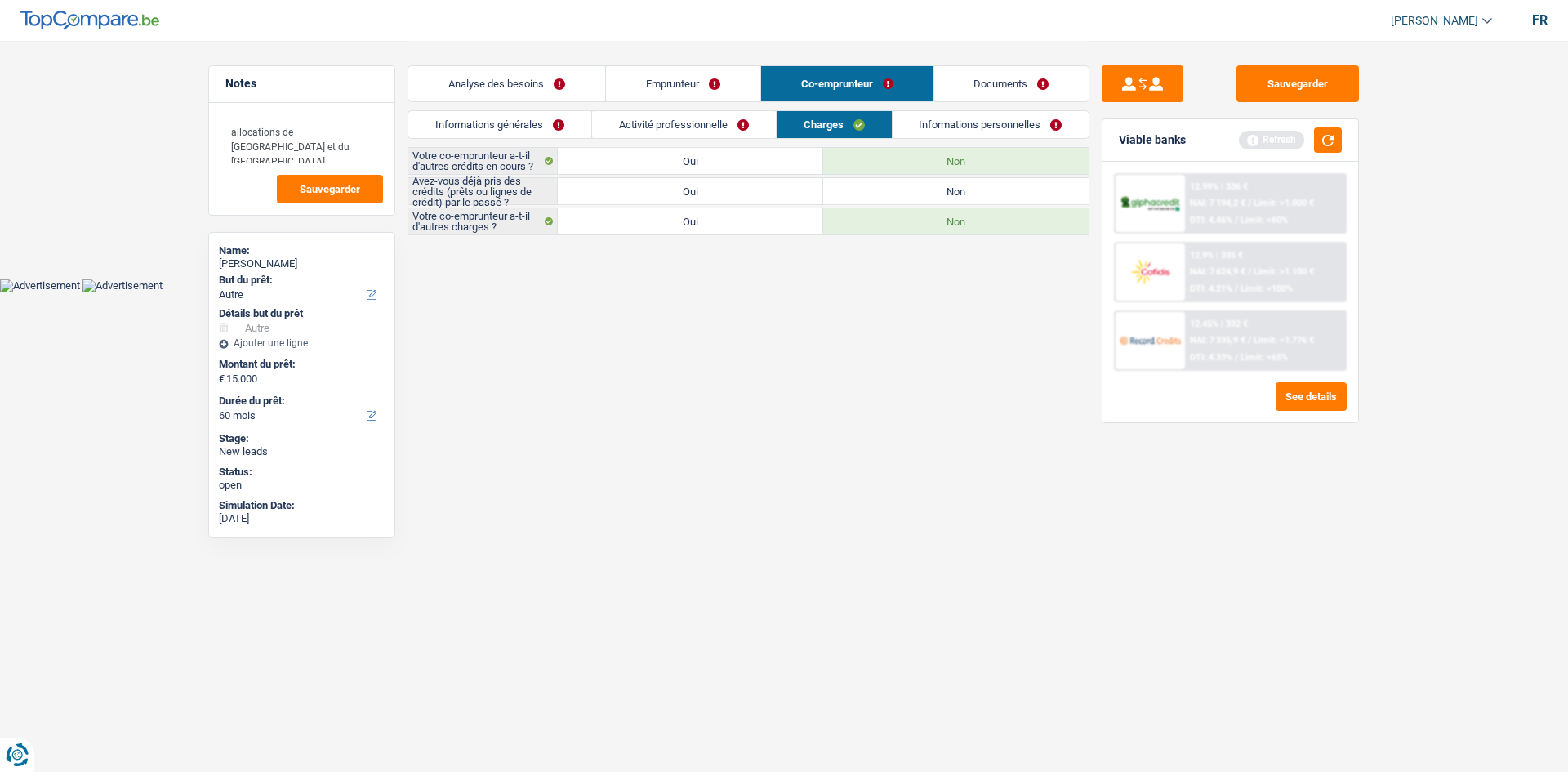
radio input "true"
click at [1010, 118] on link "Informations personnelles" at bounding box center [991, 124] width 197 height 27
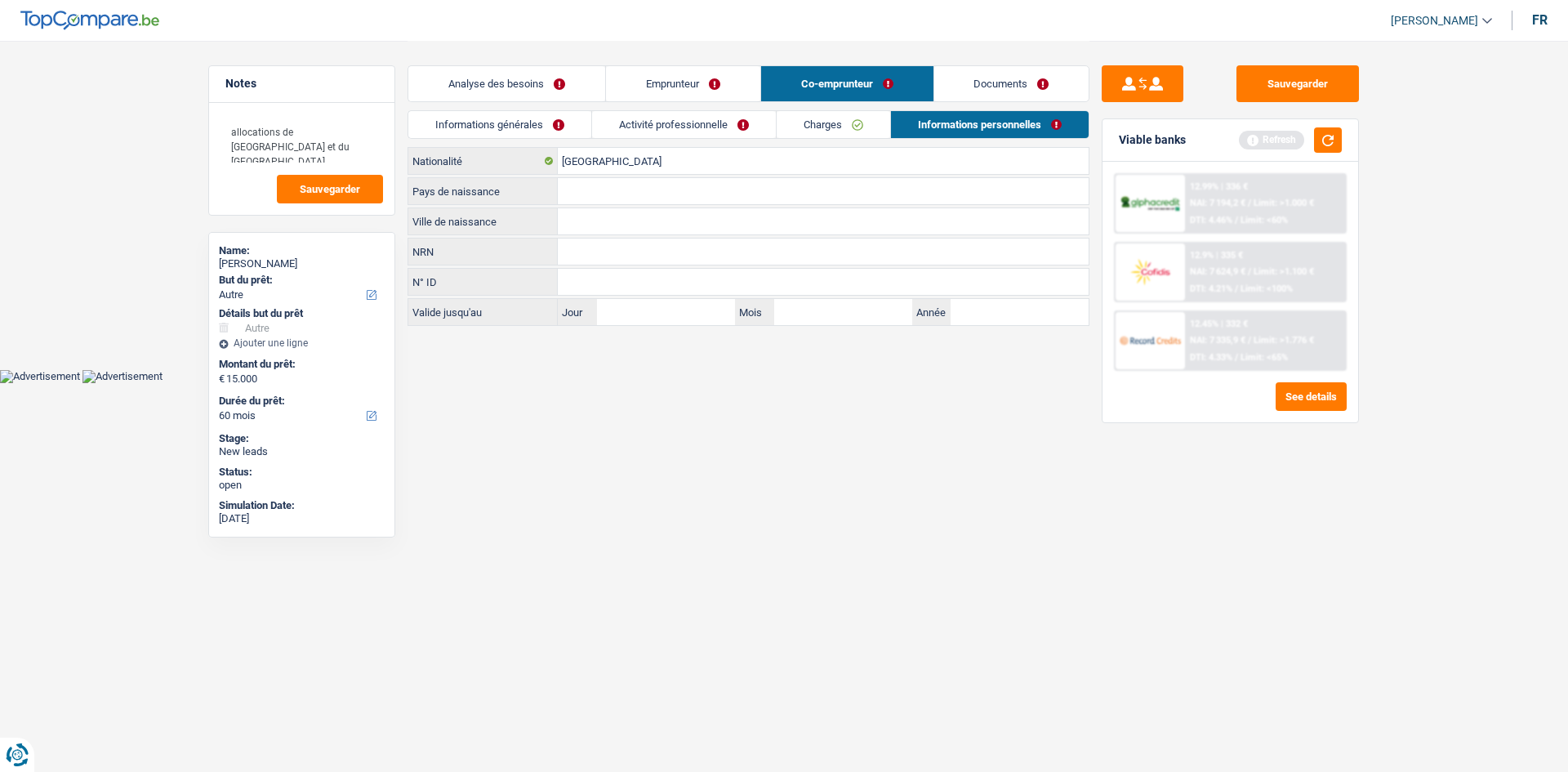
click at [594, 175] on div "Belgique Nationalité Pays de naissance Tous les champs sont obligatoires. Veuil…" at bounding box center [748, 236] width 682 height 179
click at [583, 185] on input "Pays de naissance" at bounding box center [823, 191] width 531 height 26
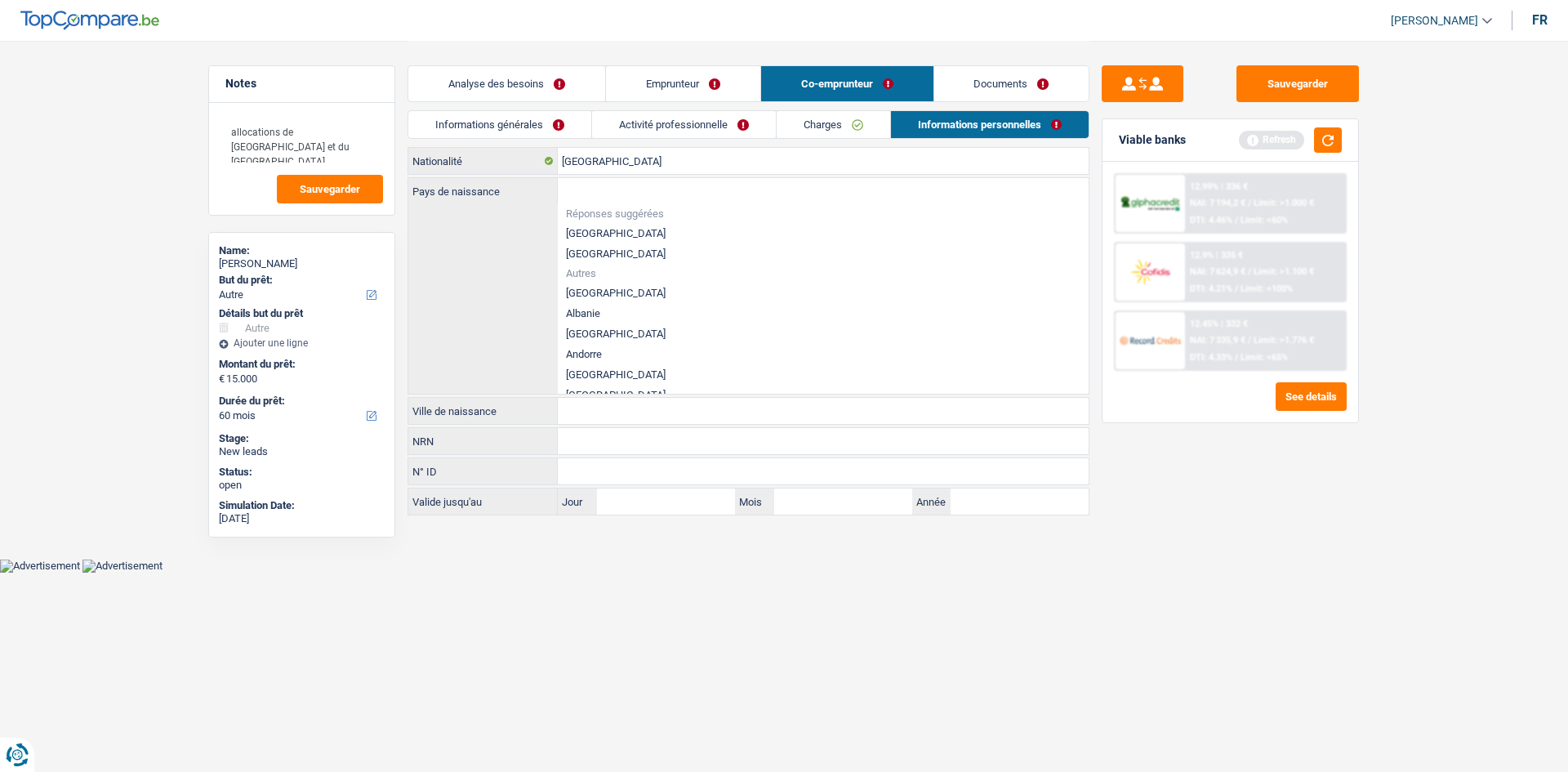
click at [605, 238] on li "[GEOGRAPHIC_DATA]" at bounding box center [823, 233] width 531 height 21
type input "[GEOGRAPHIC_DATA]"
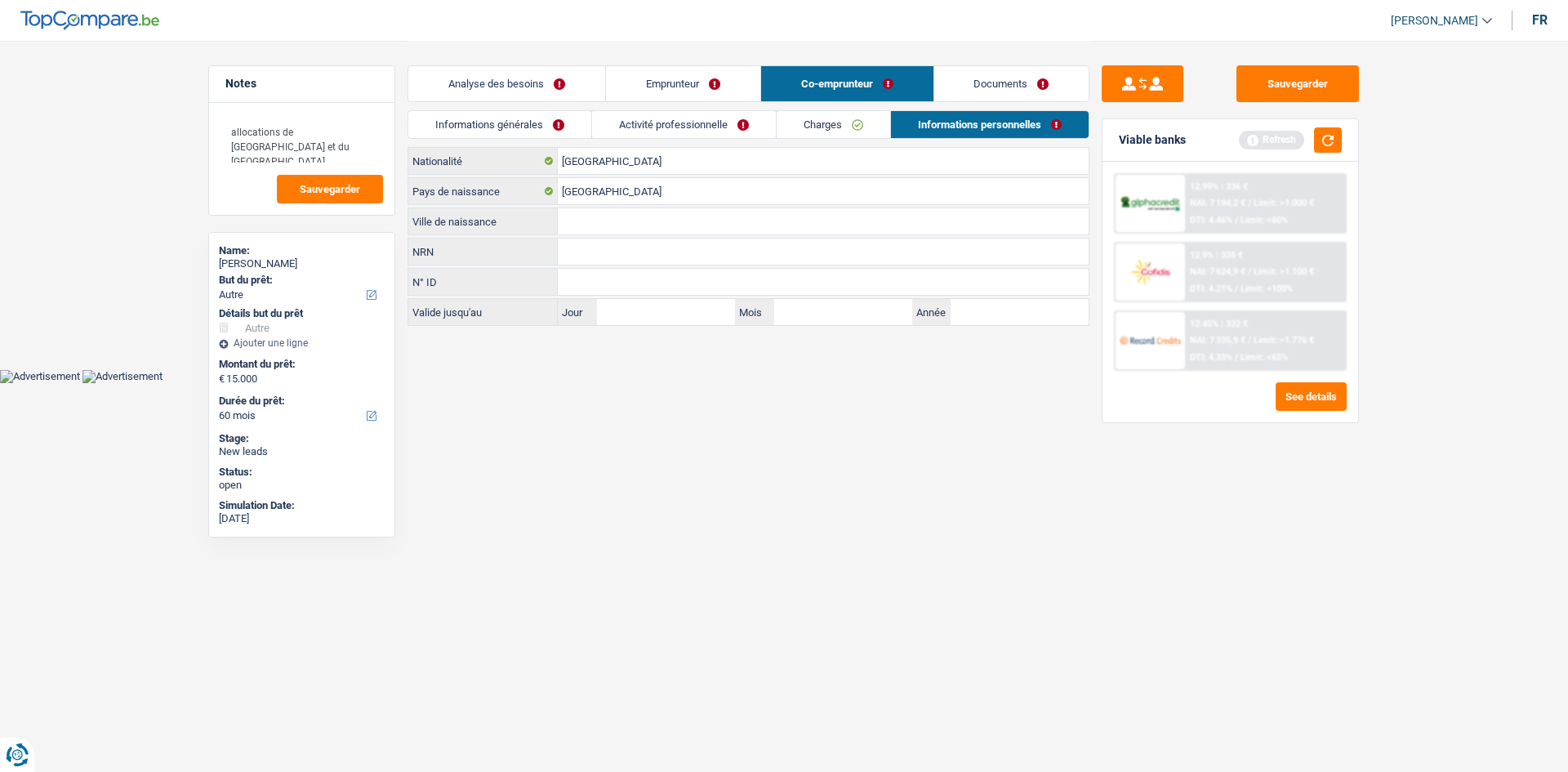
click at [618, 234] on div "Belgique Nationalité Belgique Pays de naissance Ville de naissance Tous les cha…" at bounding box center [748, 236] width 682 height 179
click at [628, 217] on input "Ville de naissance" at bounding box center [823, 221] width 531 height 26
click at [741, 383] on html "Vous avez le contrôle de vos données Nous utilisons des cookies, tout comme nos…" at bounding box center [784, 191] width 1568 height 383
drag, startPoint x: 588, startPoint y: 218, endPoint x: 895, endPoint y: 257, distance: 309.5
click at [588, 218] on input "Saint marre" at bounding box center [823, 221] width 531 height 26
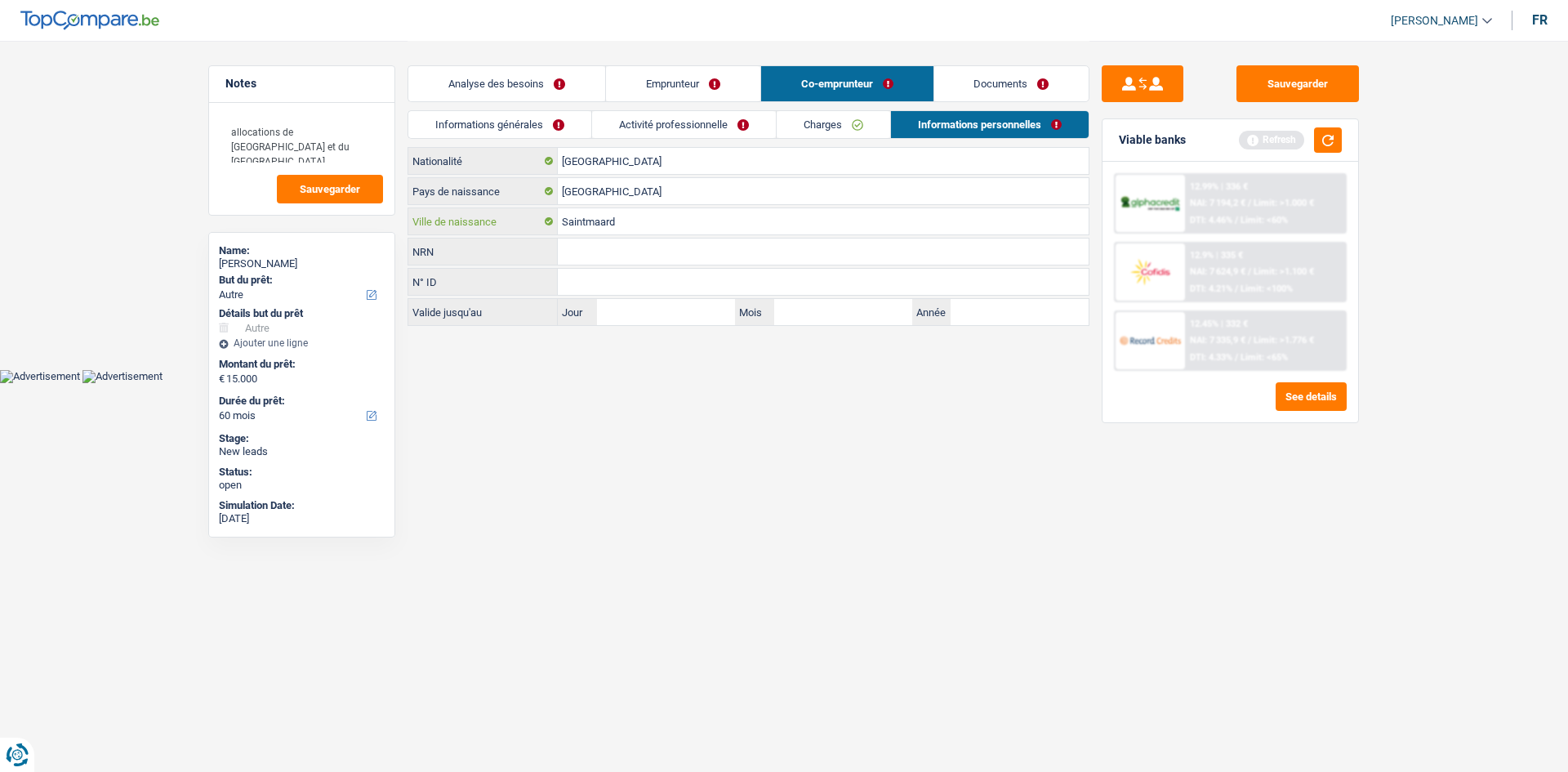
type input "Saintmaard"
click at [675, 89] on link "Emprunteur" at bounding box center [683, 83] width 154 height 35
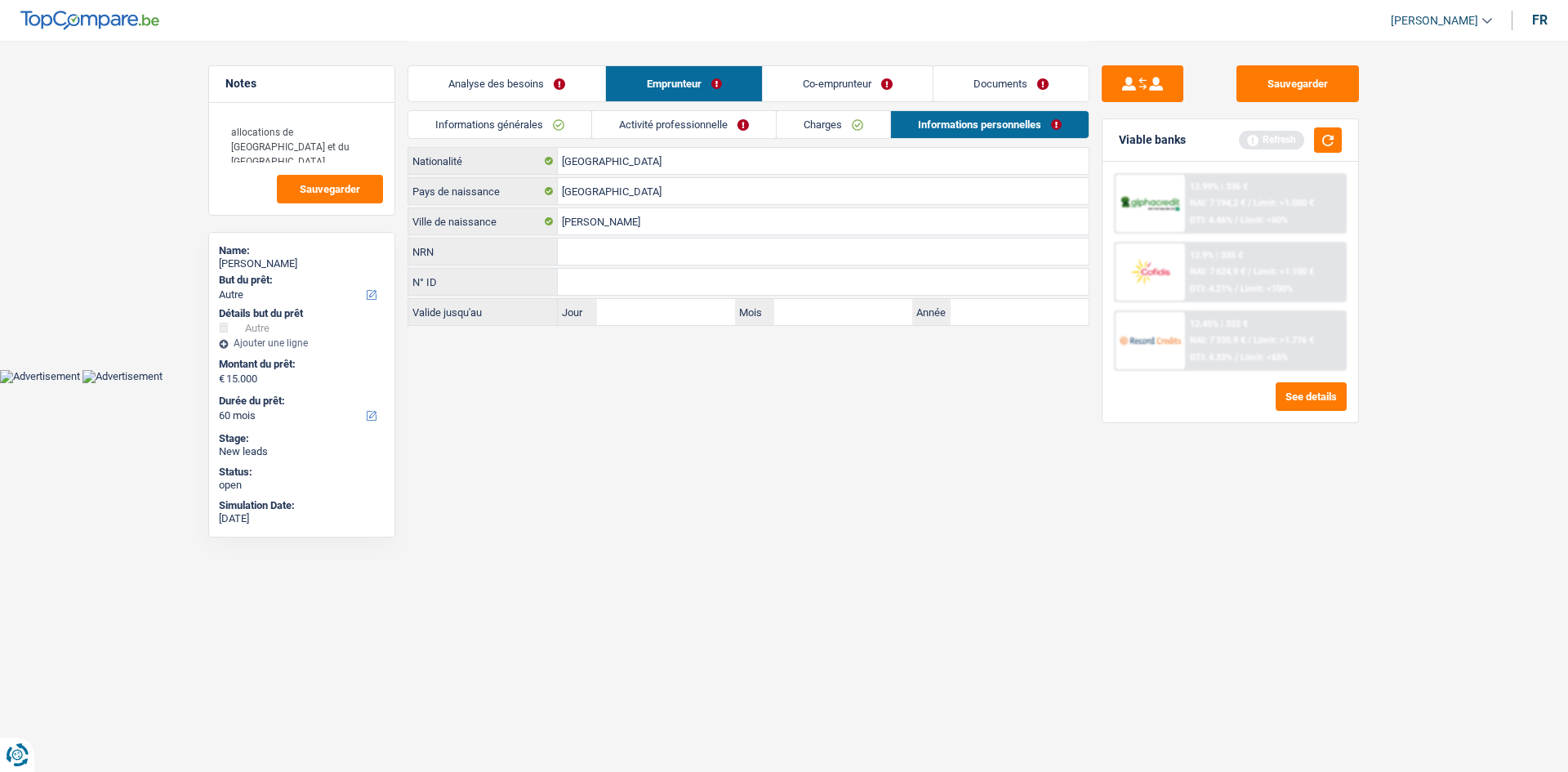
click at [502, 116] on link "Informations générales" at bounding box center [499, 124] width 183 height 27
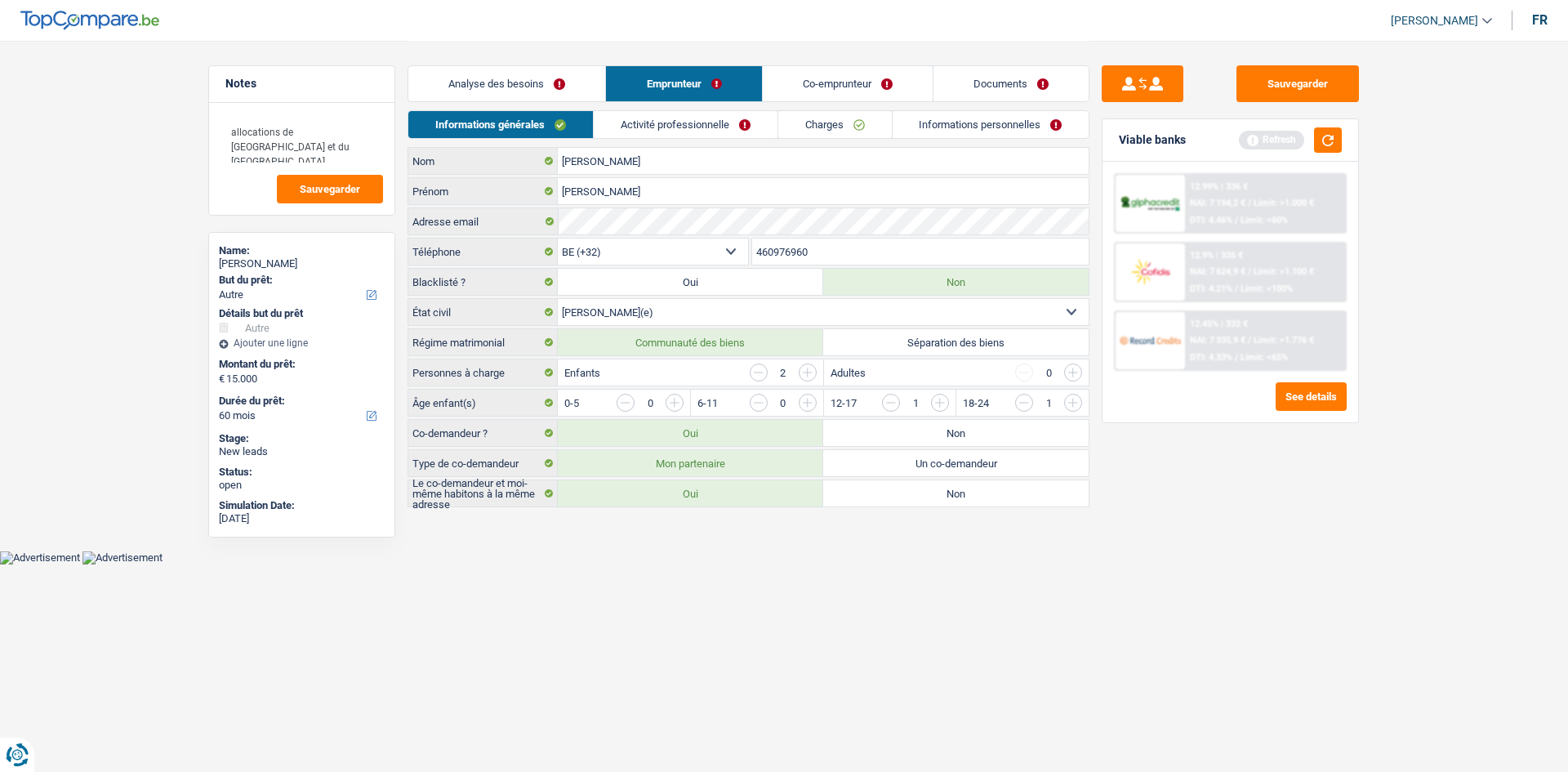
click at [569, 81] on link "Analyse des besoins" at bounding box center [506, 83] width 197 height 35
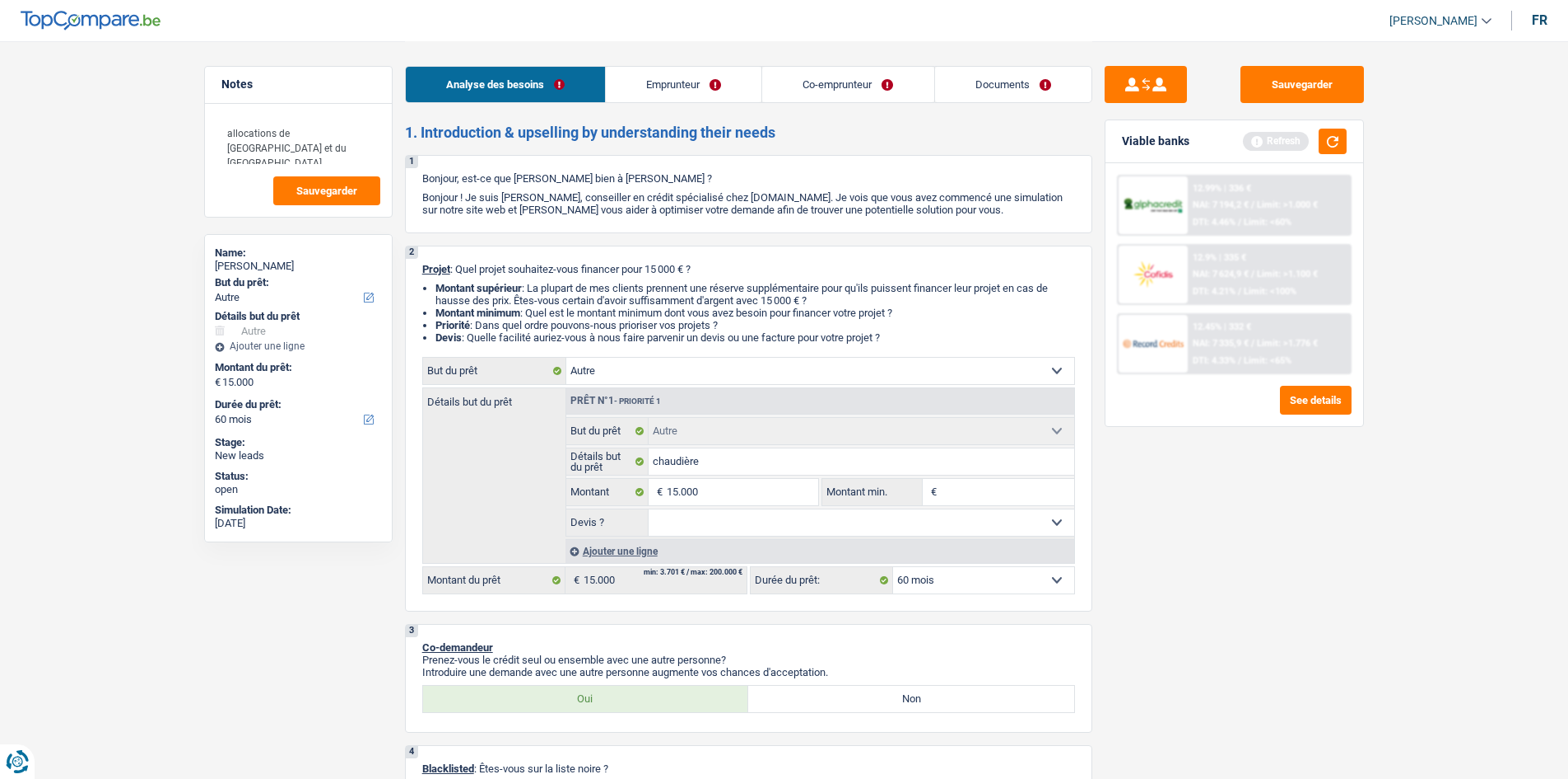
click at [653, 90] on link "Emprunteur" at bounding box center [684, 84] width 156 height 35
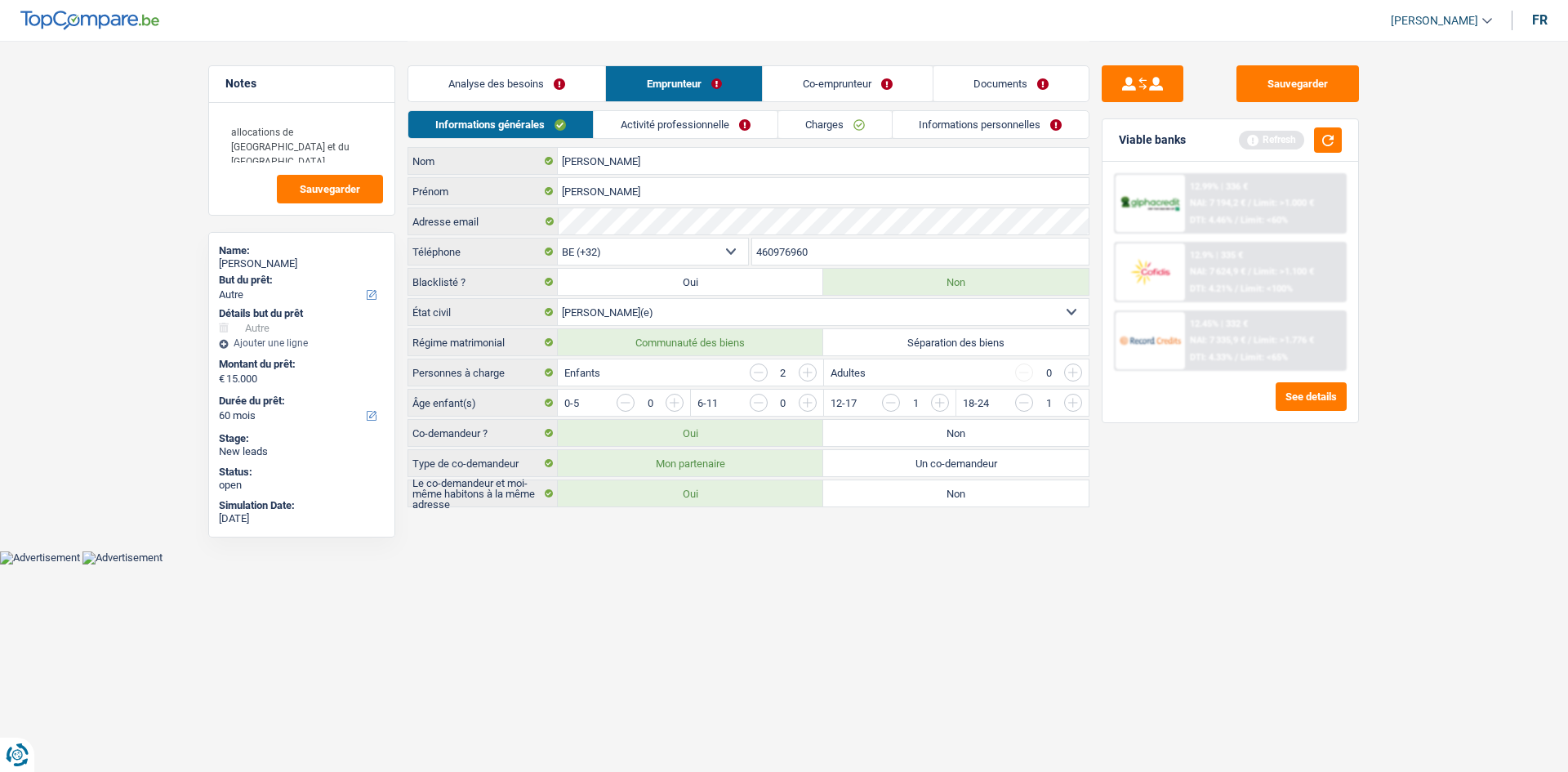
click at [502, 75] on link "Analyse des besoins" at bounding box center [506, 83] width 197 height 35
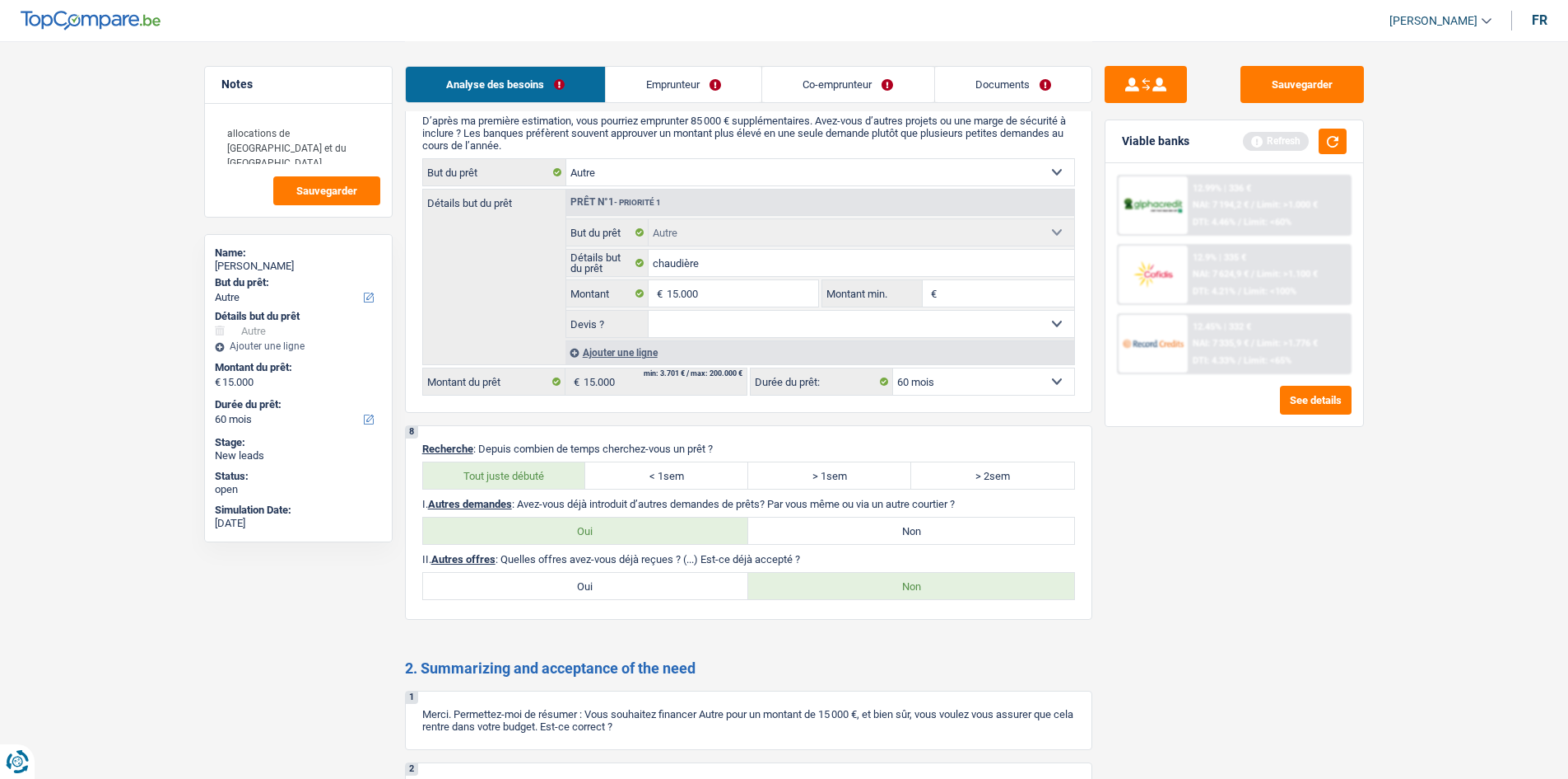
scroll to position [2461, 0]
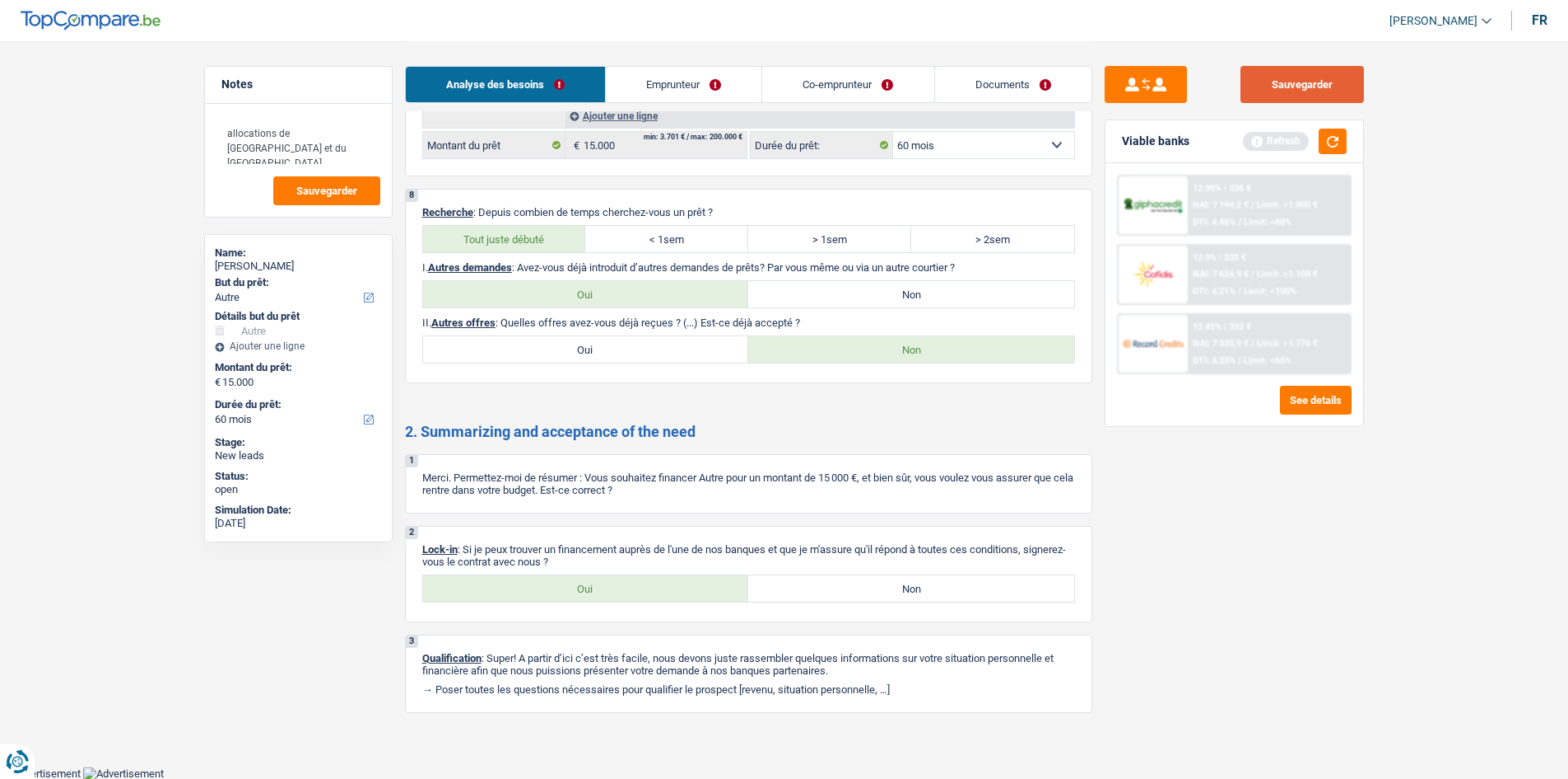
click at [1252, 81] on button "Sauvegarder" at bounding box center [1303, 84] width 124 height 37
click at [321, 177] on button "Sauvegarder" at bounding box center [326, 191] width 107 height 29
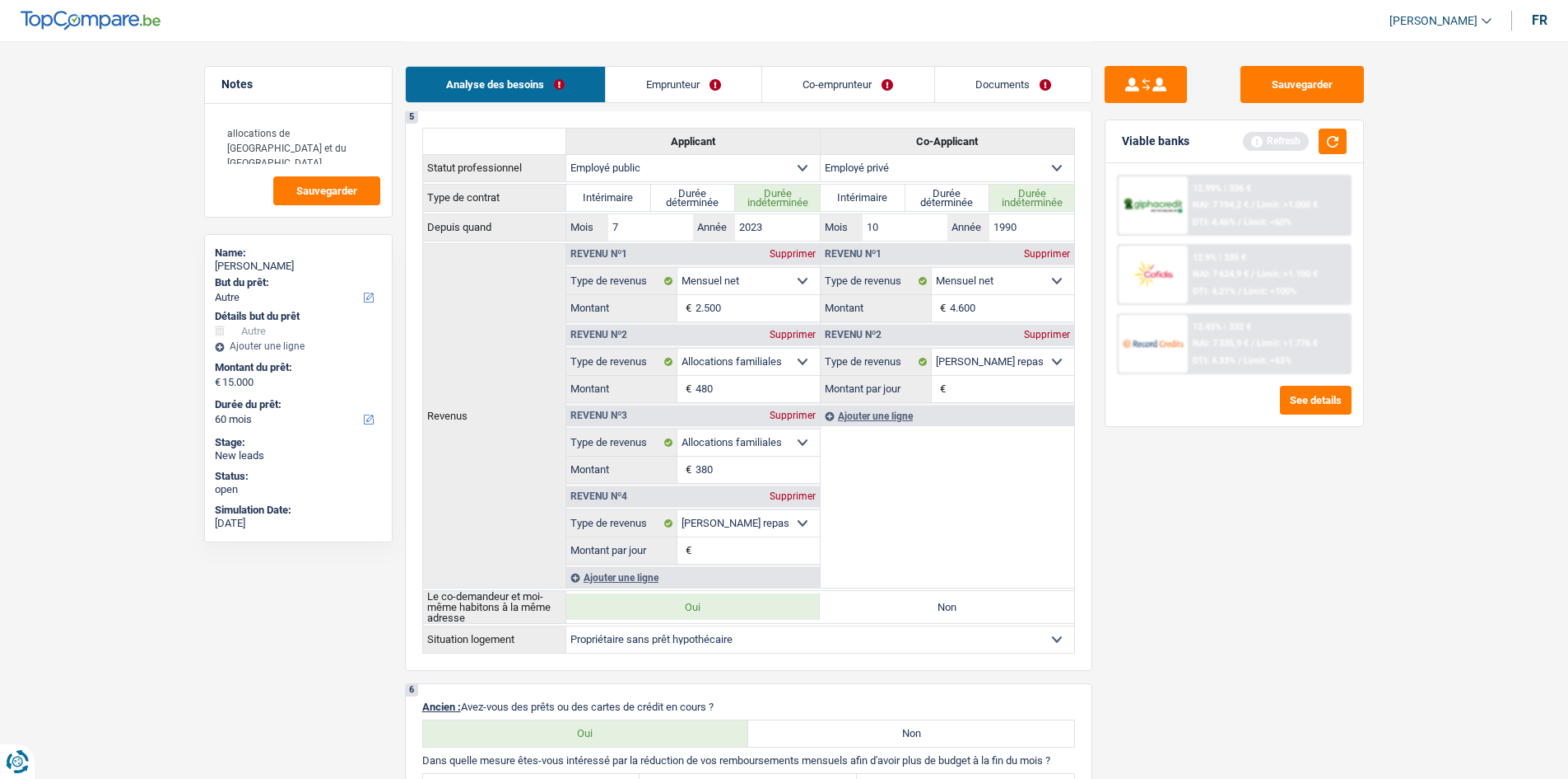
scroll to position [401, 0]
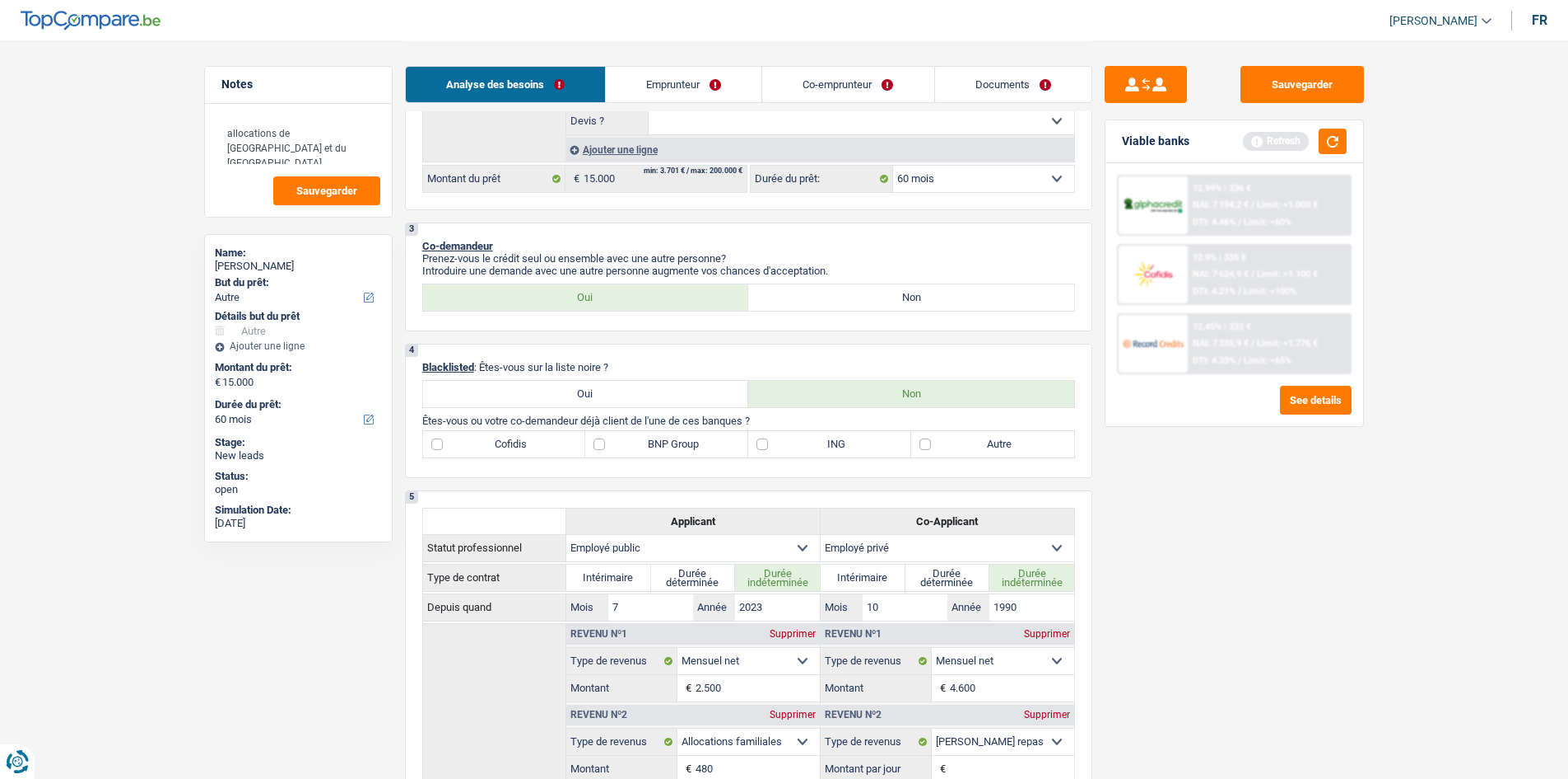
drag, startPoint x: 684, startPoint y: 451, endPoint x: 686, endPoint y: 436, distance: 15.1
click at [685, 448] on label "BNP Group" at bounding box center [667, 443] width 163 height 26
click at [685, 448] on input "BNP Group" at bounding box center [667, 443] width 163 height 26
checkbox input "true"
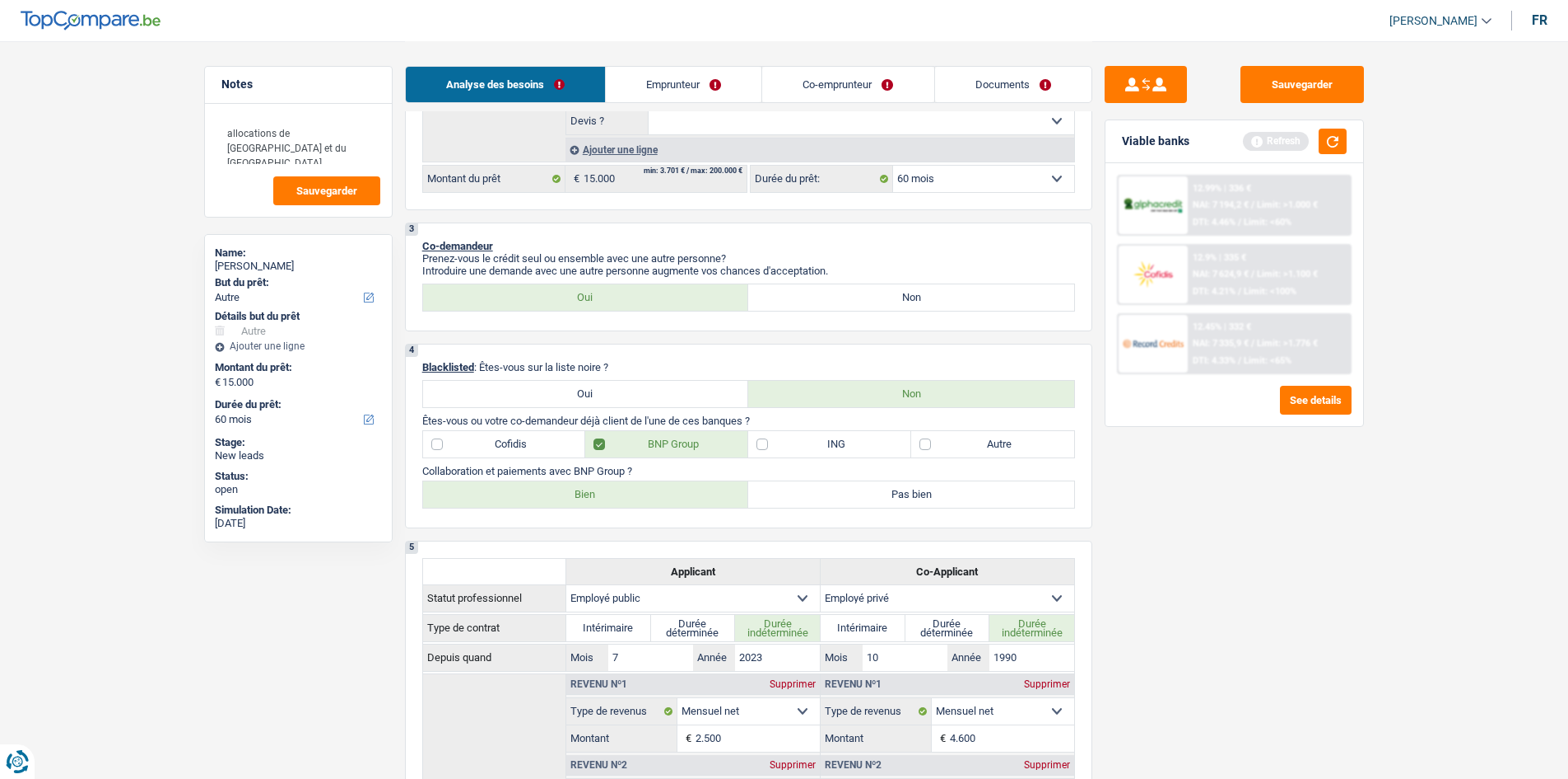
click at [556, 495] on label "Bien" at bounding box center [586, 494] width 326 height 26
click at [556, 495] on input "Bien" at bounding box center [586, 494] width 326 height 26
radio input "true"
click at [984, 446] on label "Autre" at bounding box center [992, 443] width 163 height 26
click at [984, 446] on input "Autre" at bounding box center [992, 443] width 163 height 26
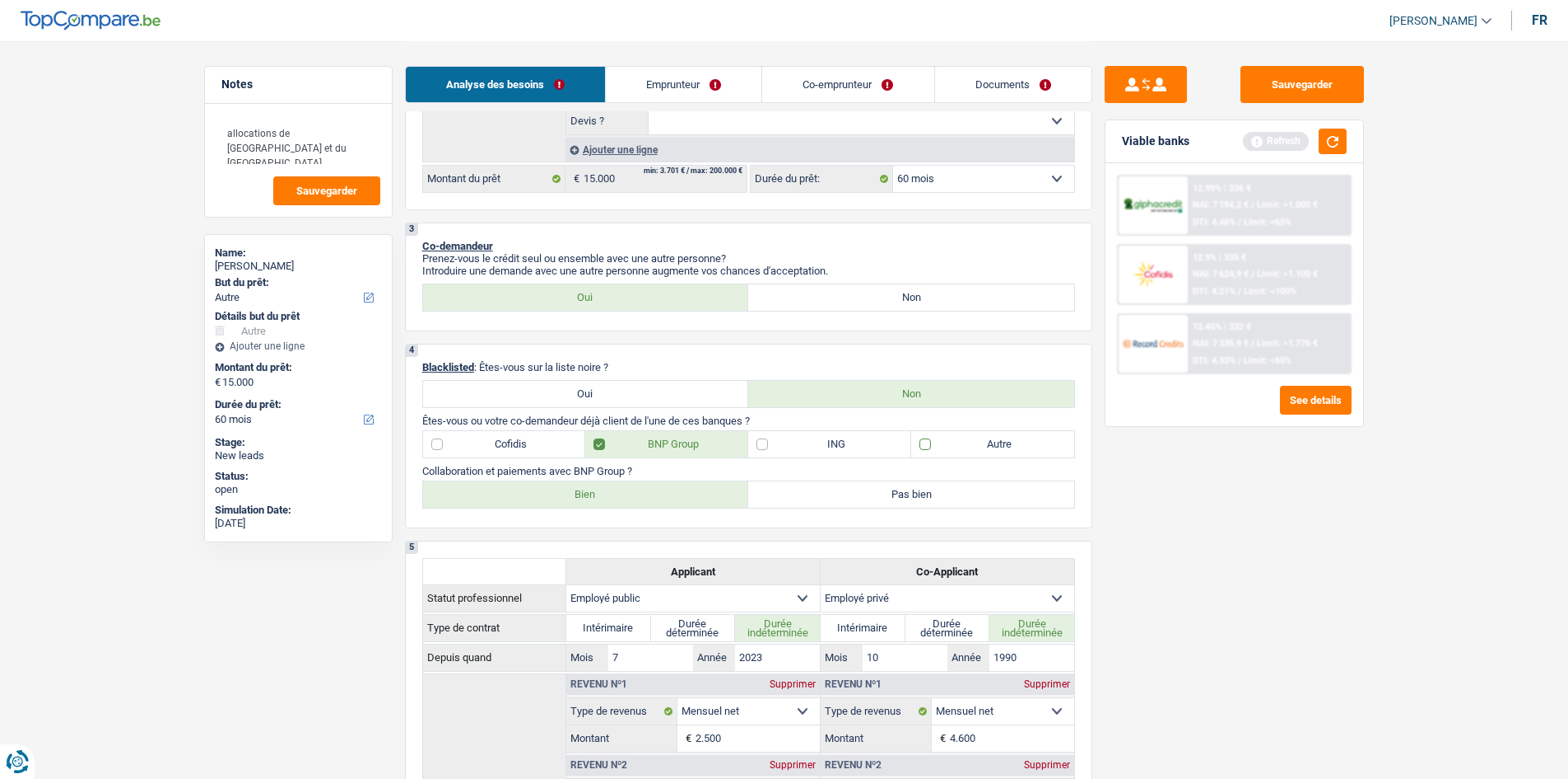
checkbox input "true"
drag, startPoint x: 1245, startPoint y: 69, endPoint x: 1258, endPoint y: 56, distance: 18.4
click at [1252, 85] on button "Sauvegarder" at bounding box center [1303, 84] width 124 height 37
drag, startPoint x: 322, startPoint y: 181, endPoint x: 474, endPoint y: 235, distance: 161.3
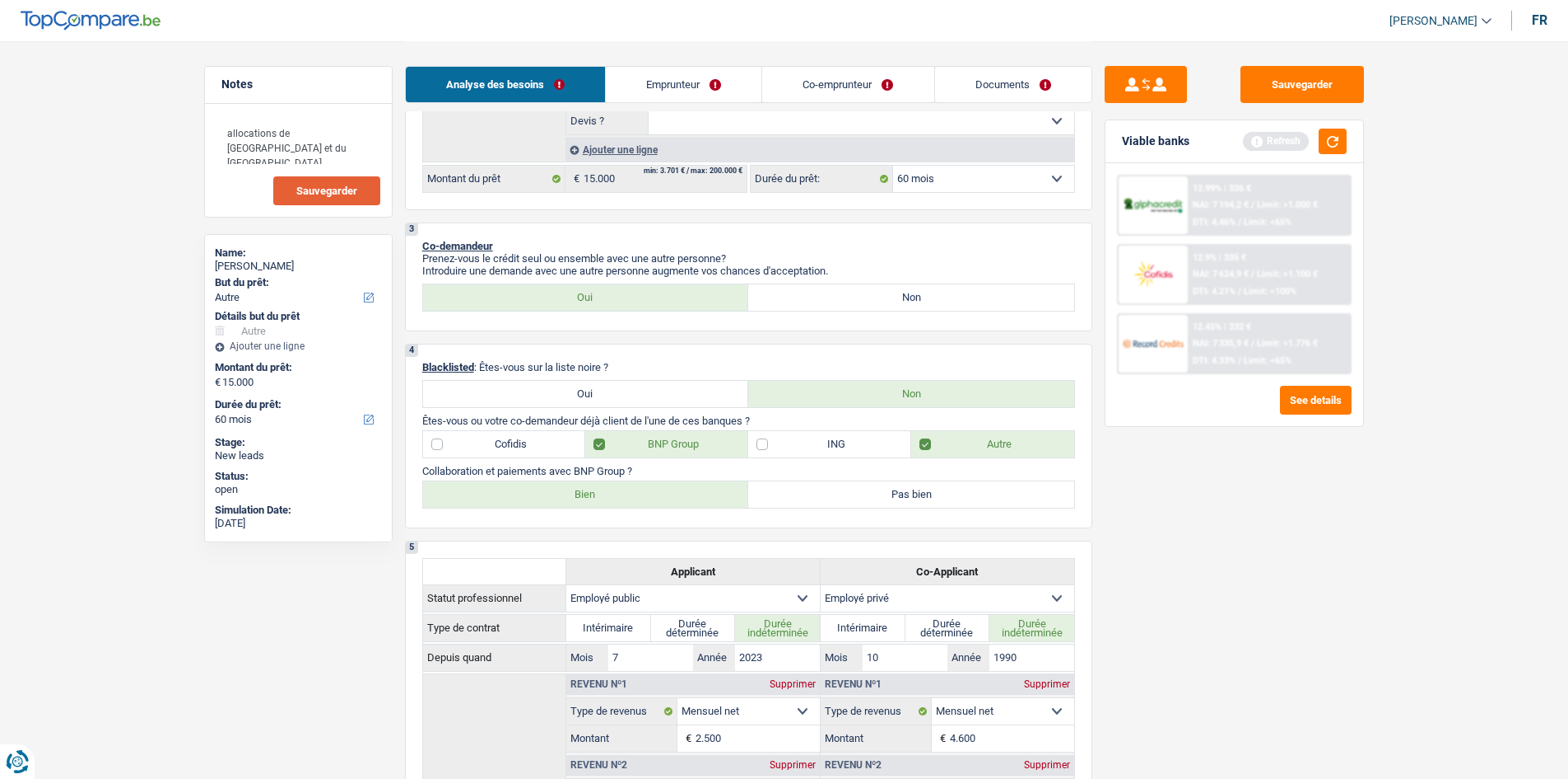
click at [321, 181] on button "Sauvegarder" at bounding box center [326, 191] width 107 height 29
